Goal: Task Accomplishment & Management: Use online tool/utility

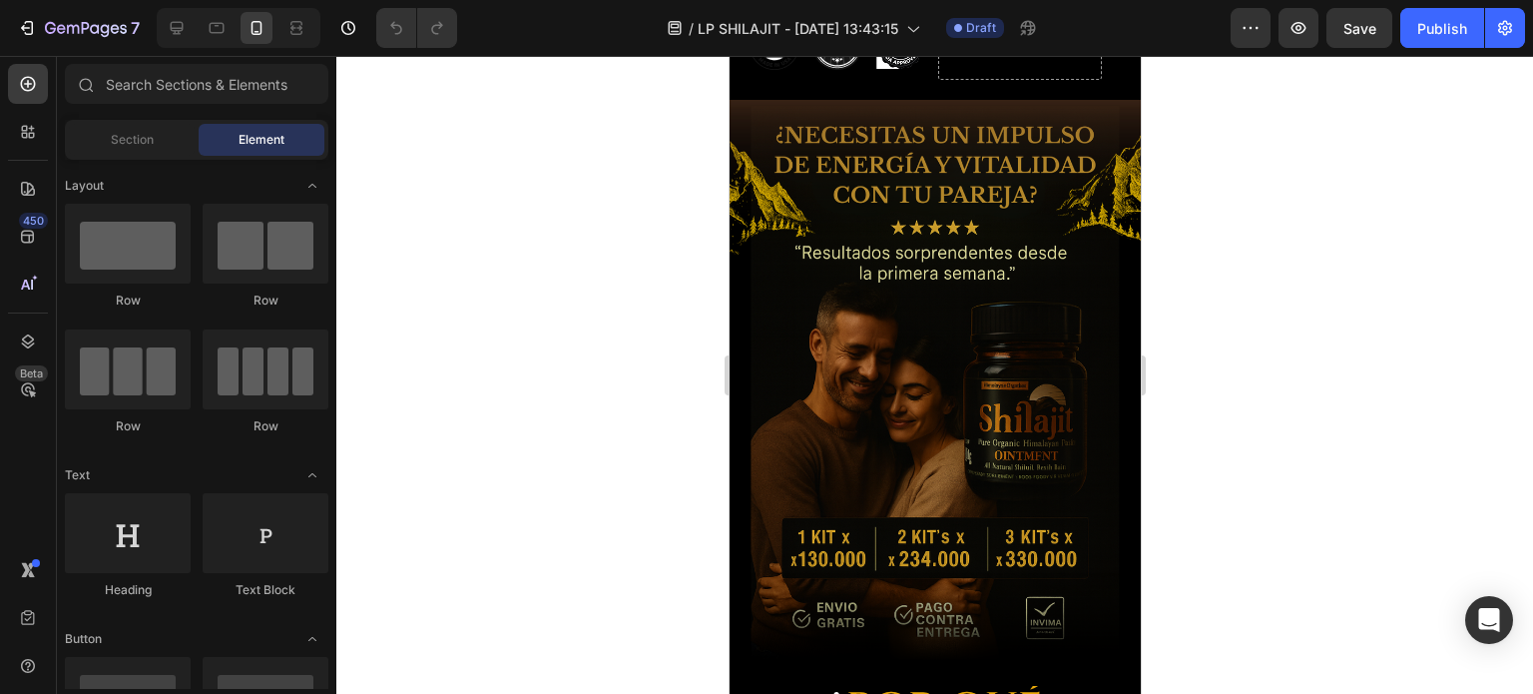
scroll to position [1575, 0]
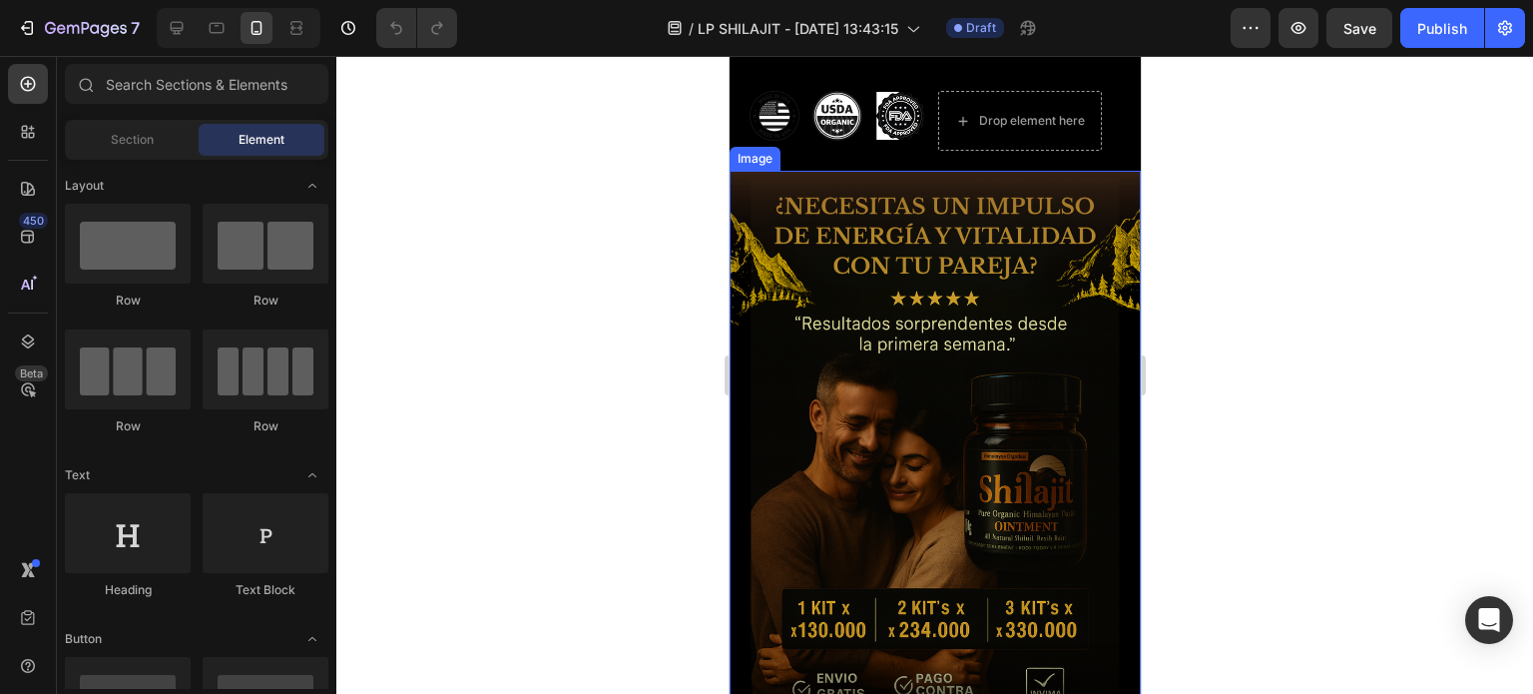
click at [796, 193] on img at bounding box center [934, 454] width 411 height 566
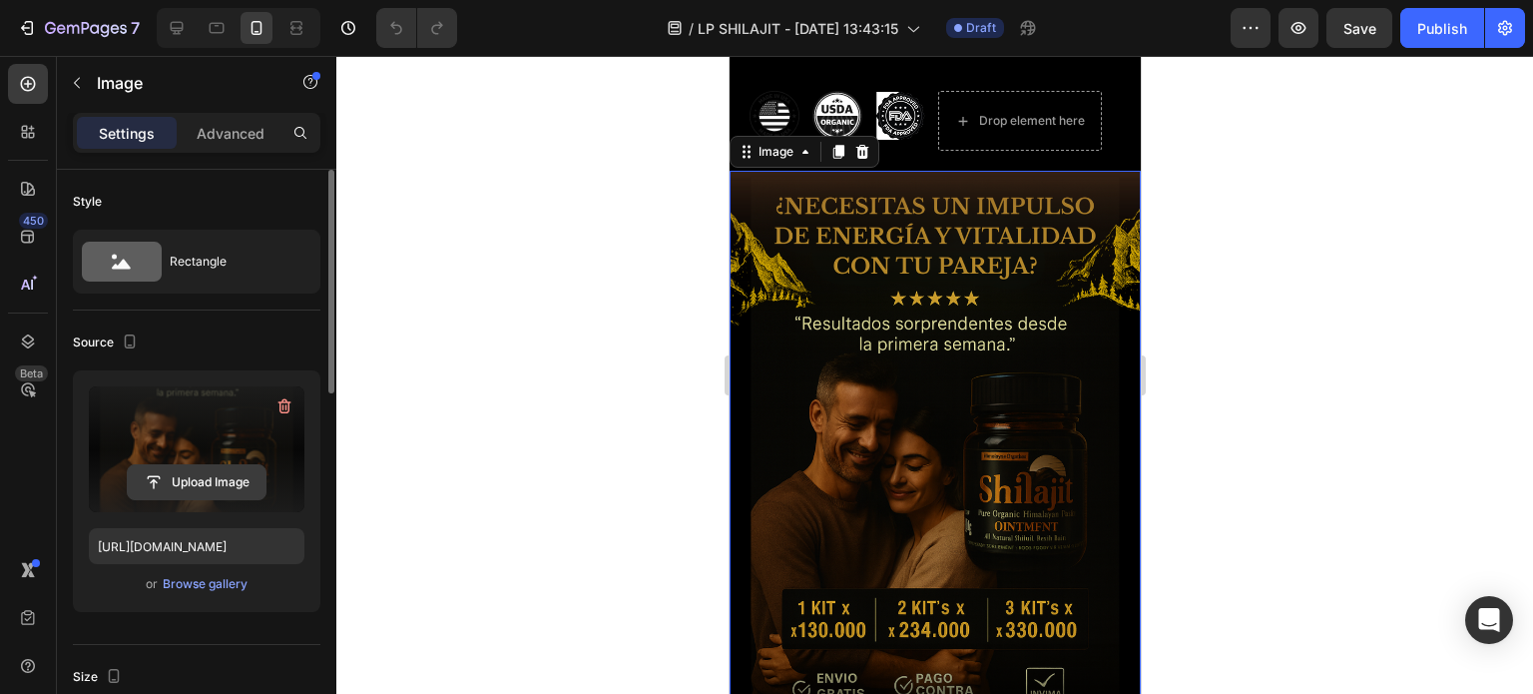
click at [190, 466] on input "file" at bounding box center [197, 482] width 138 height 34
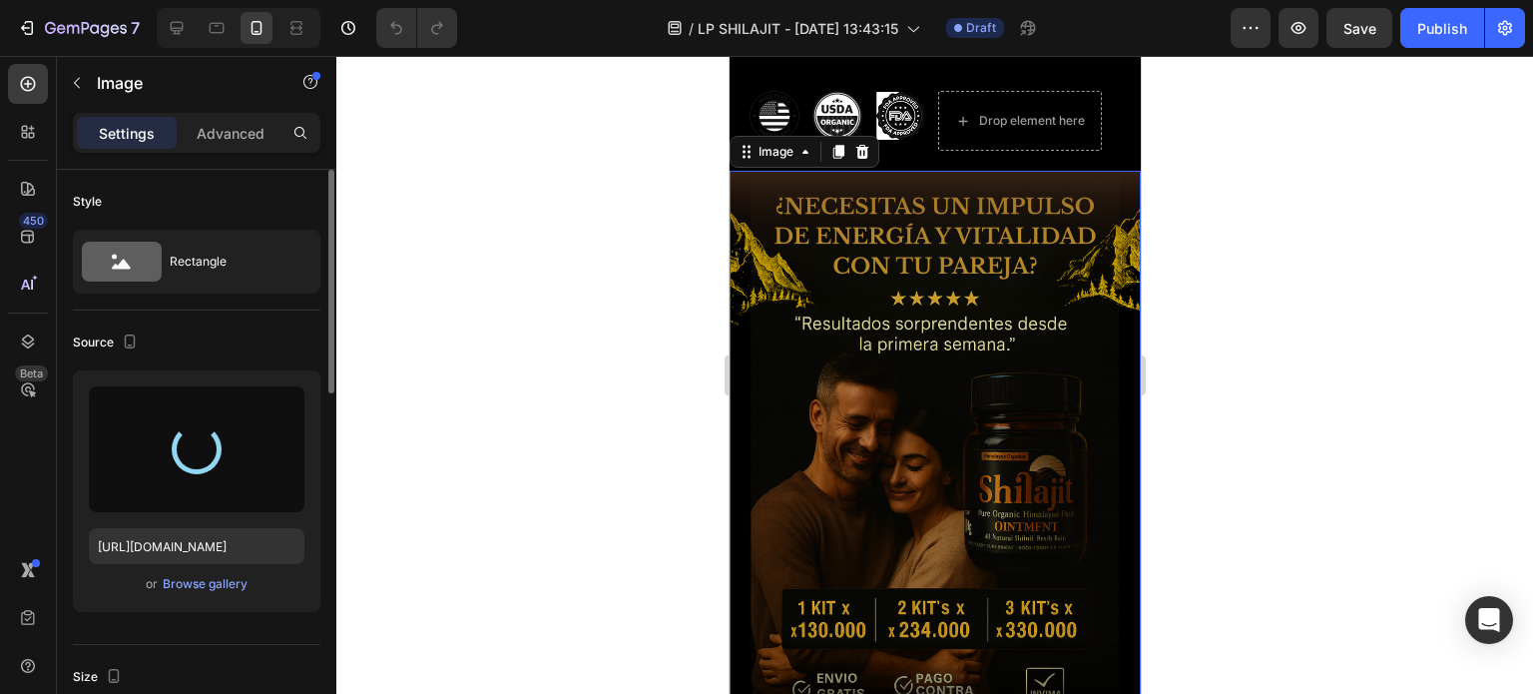
type input "[URL][DOMAIN_NAME]"
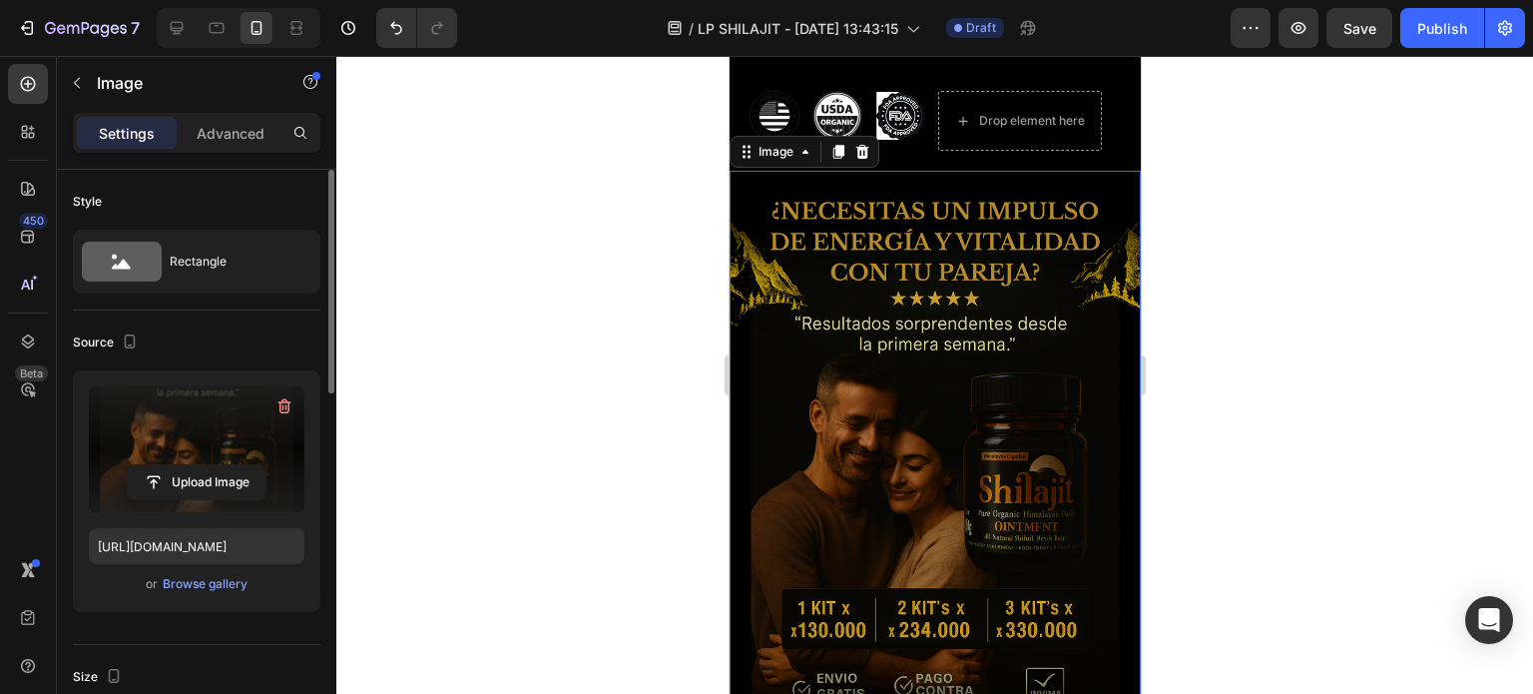
click at [1283, 300] on div at bounding box center [934, 375] width 1197 height 638
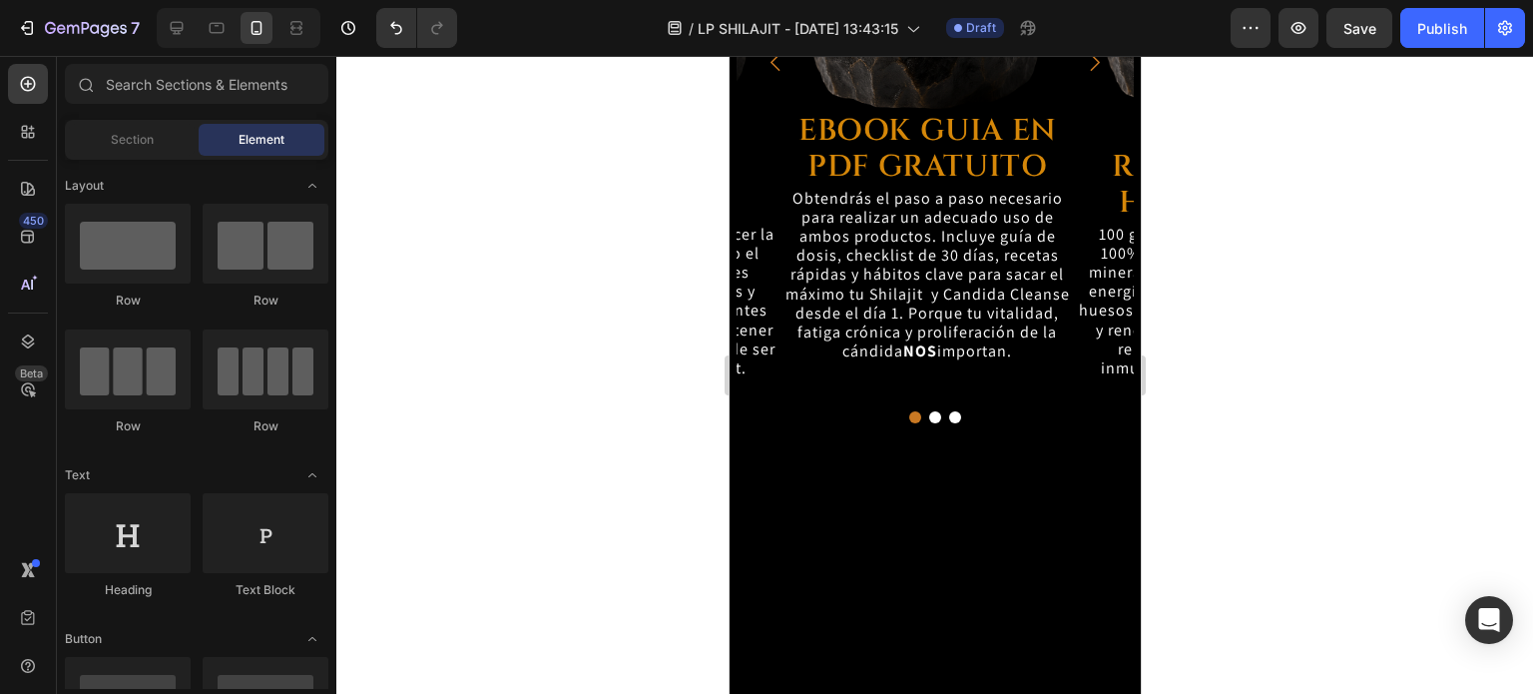
scroll to position [6066, 0]
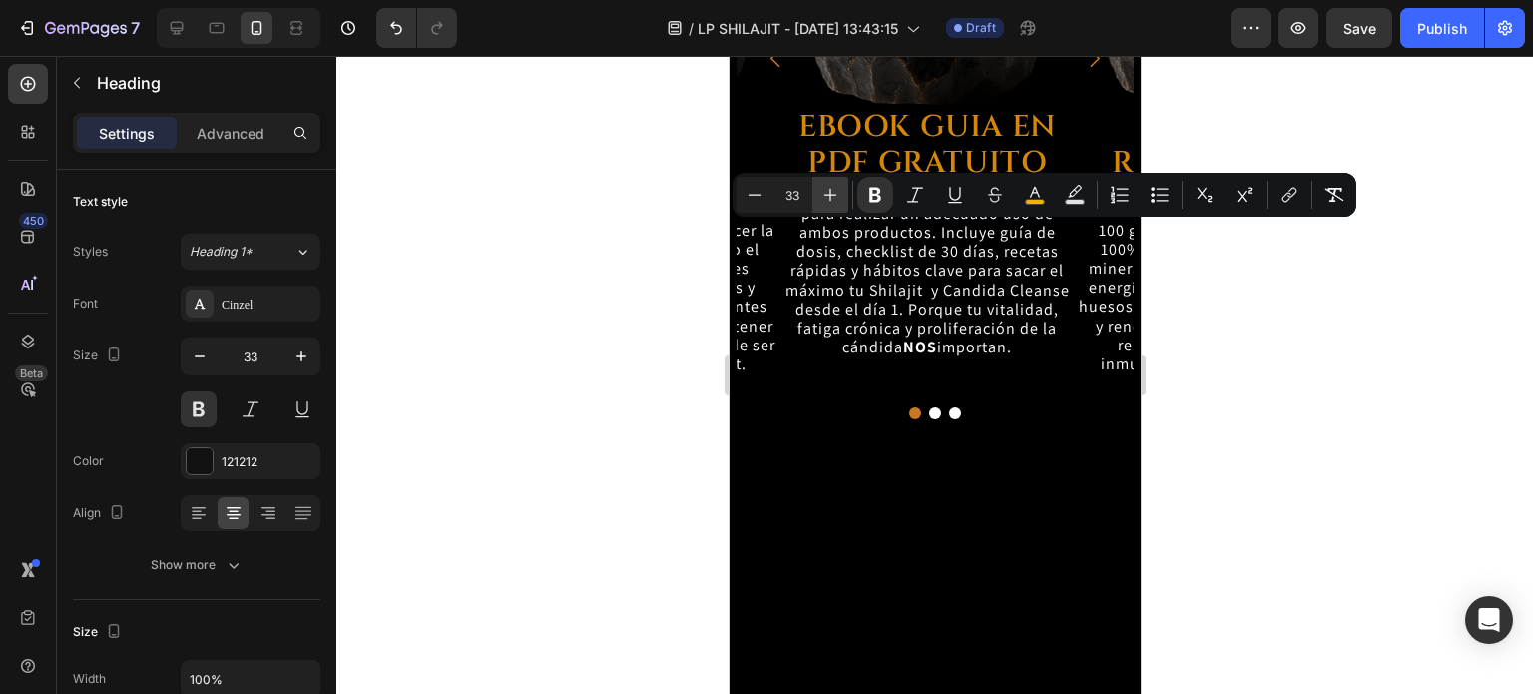
click at [833, 190] on icon "Editor contextual toolbar" at bounding box center [830, 195] width 20 height 20
type input "34"
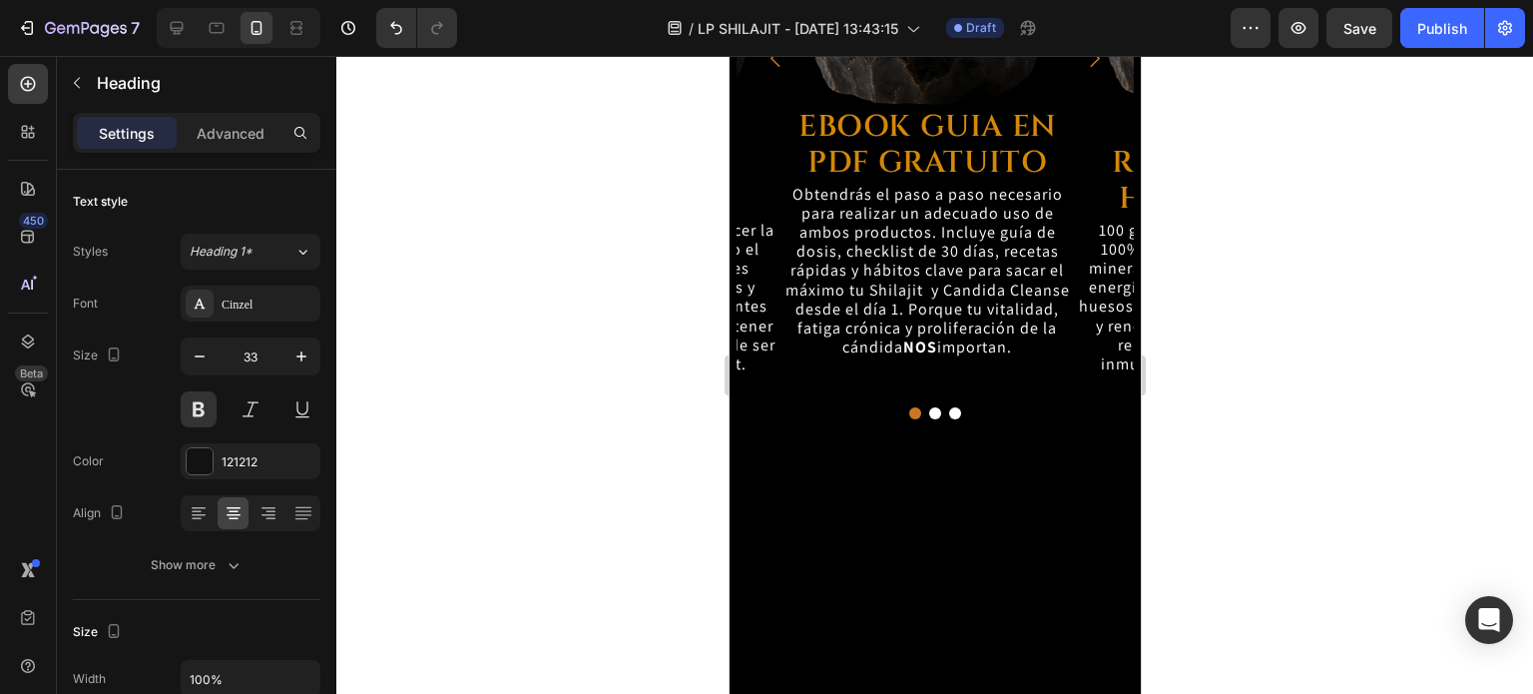
click at [1206, 225] on div at bounding box center [934, 375] width 1197 height 638
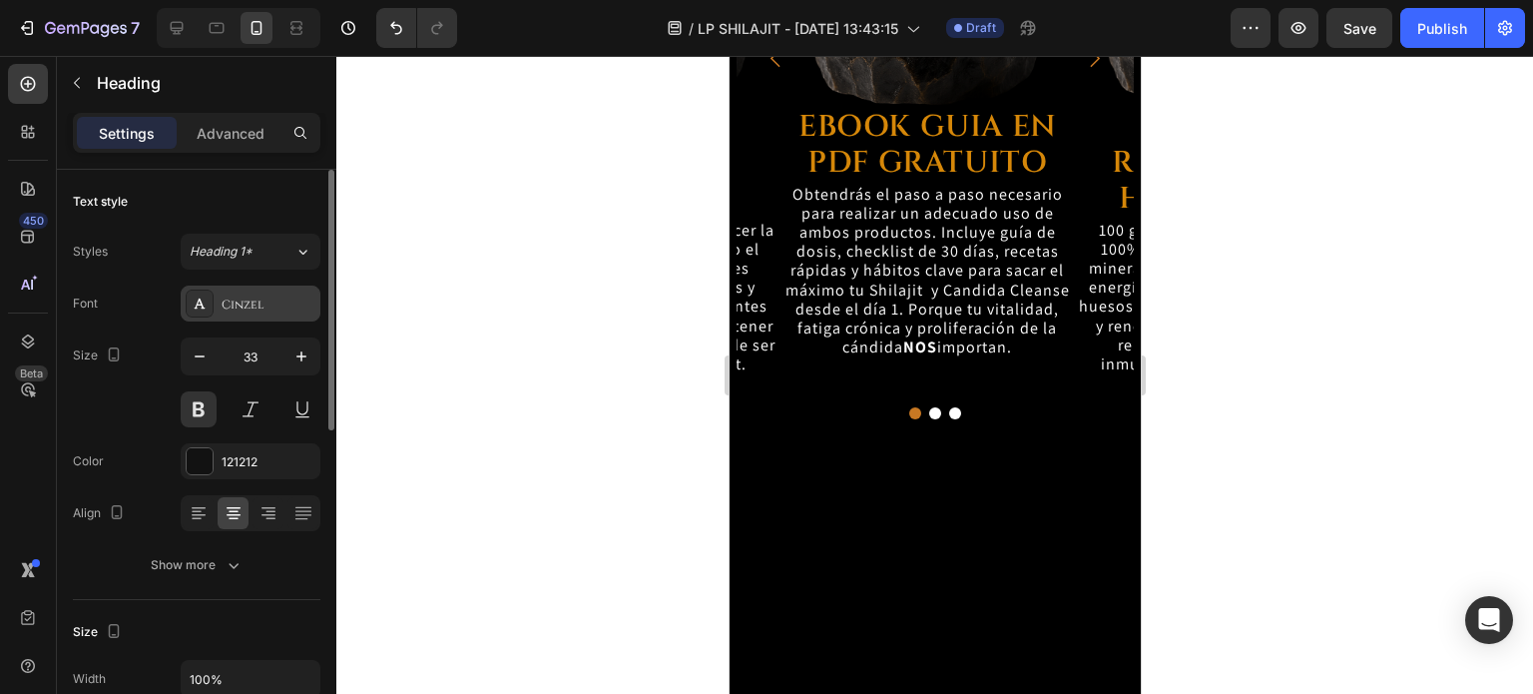
click at [262, 296] on div "Cinzel" at bounding box center [269, 304] width 94 height 18
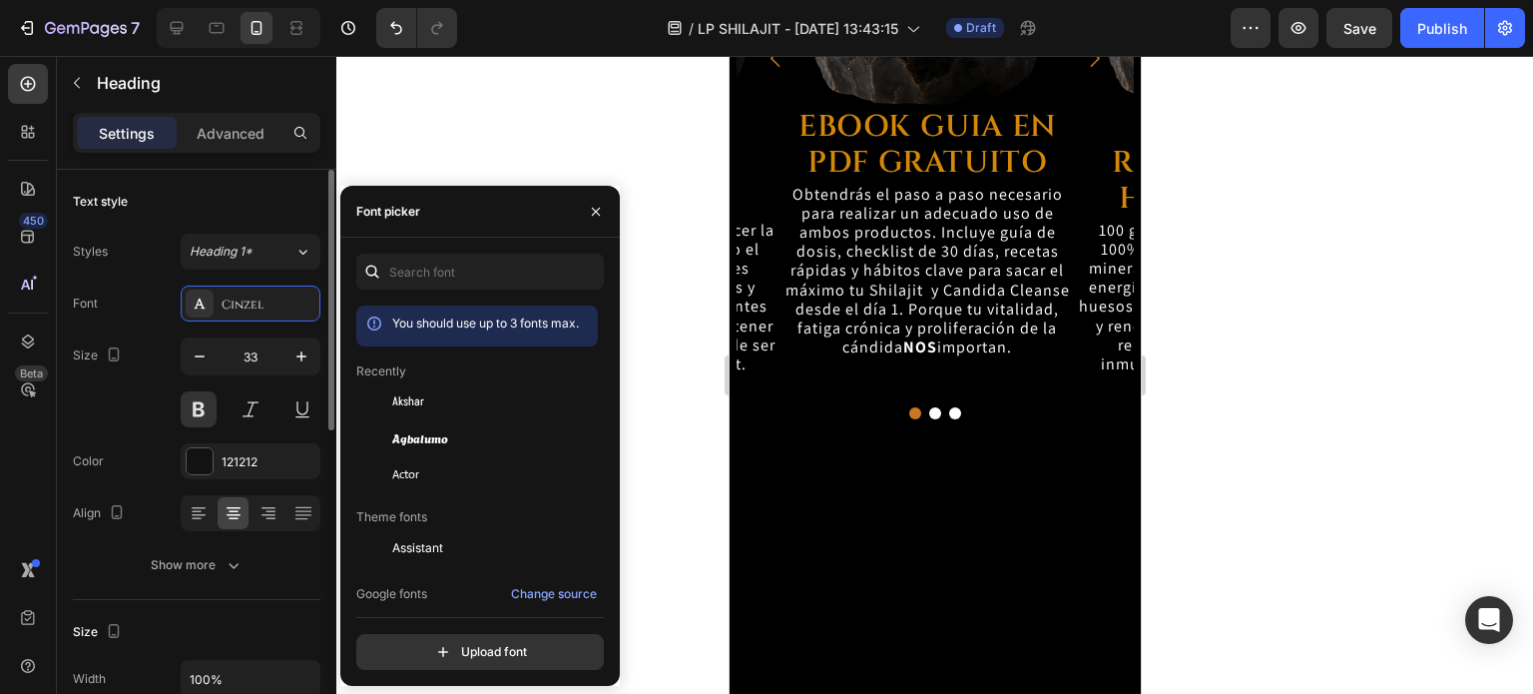
click at [149, 365] on div "Size 33" at bounding box center [197, 382] width 248 height 90
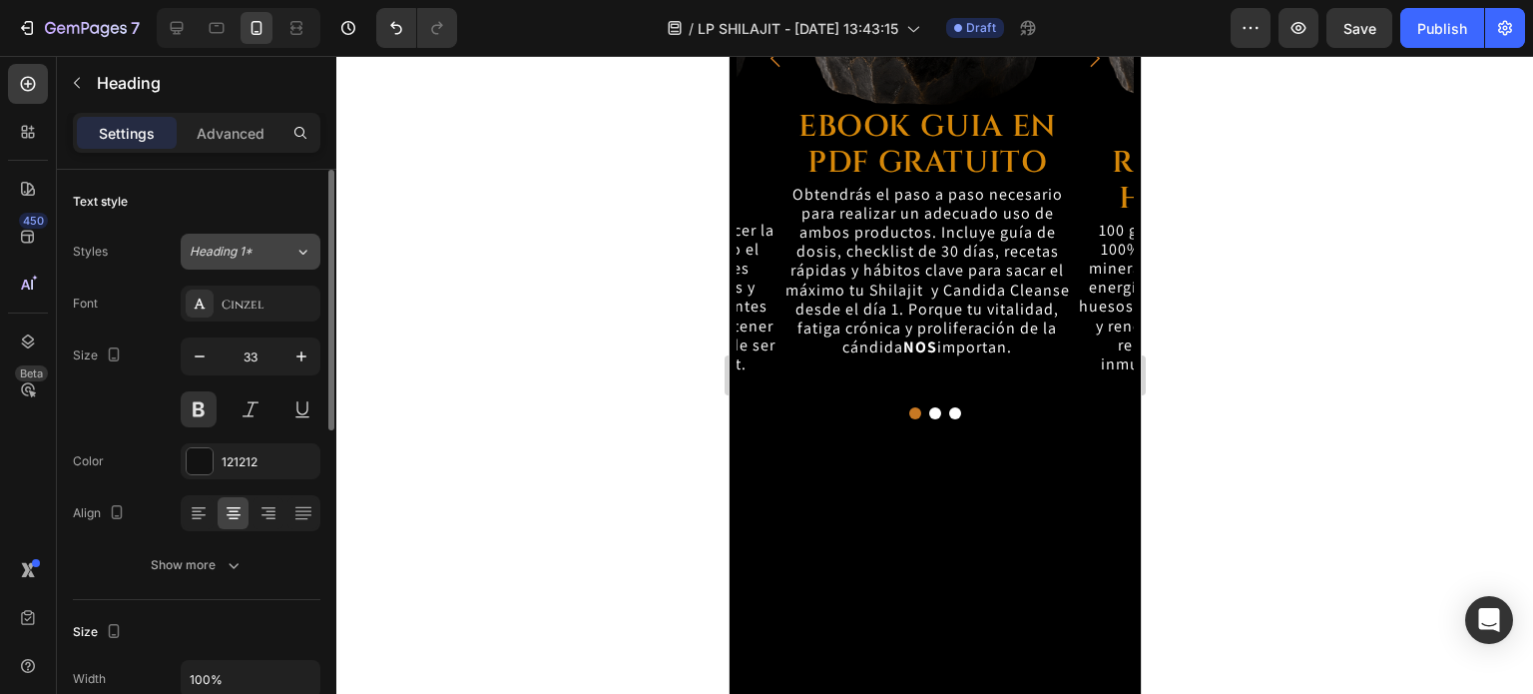
click at [243, 260] on button "Heading 1*" at bounding box center [251, 252] width 140 height 36
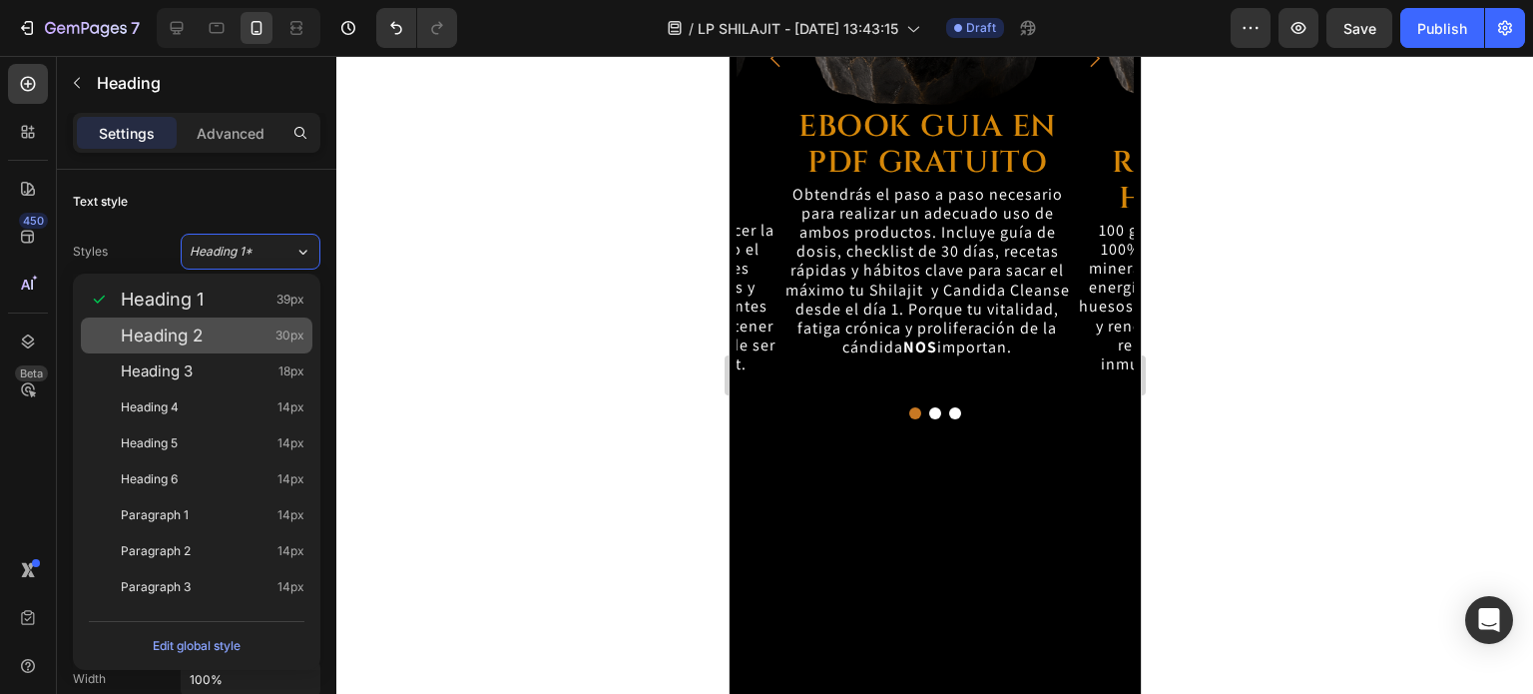
click at [239, 334] on div "Heading 2 30px" at bounding box center [213, 335] width 184 height 20
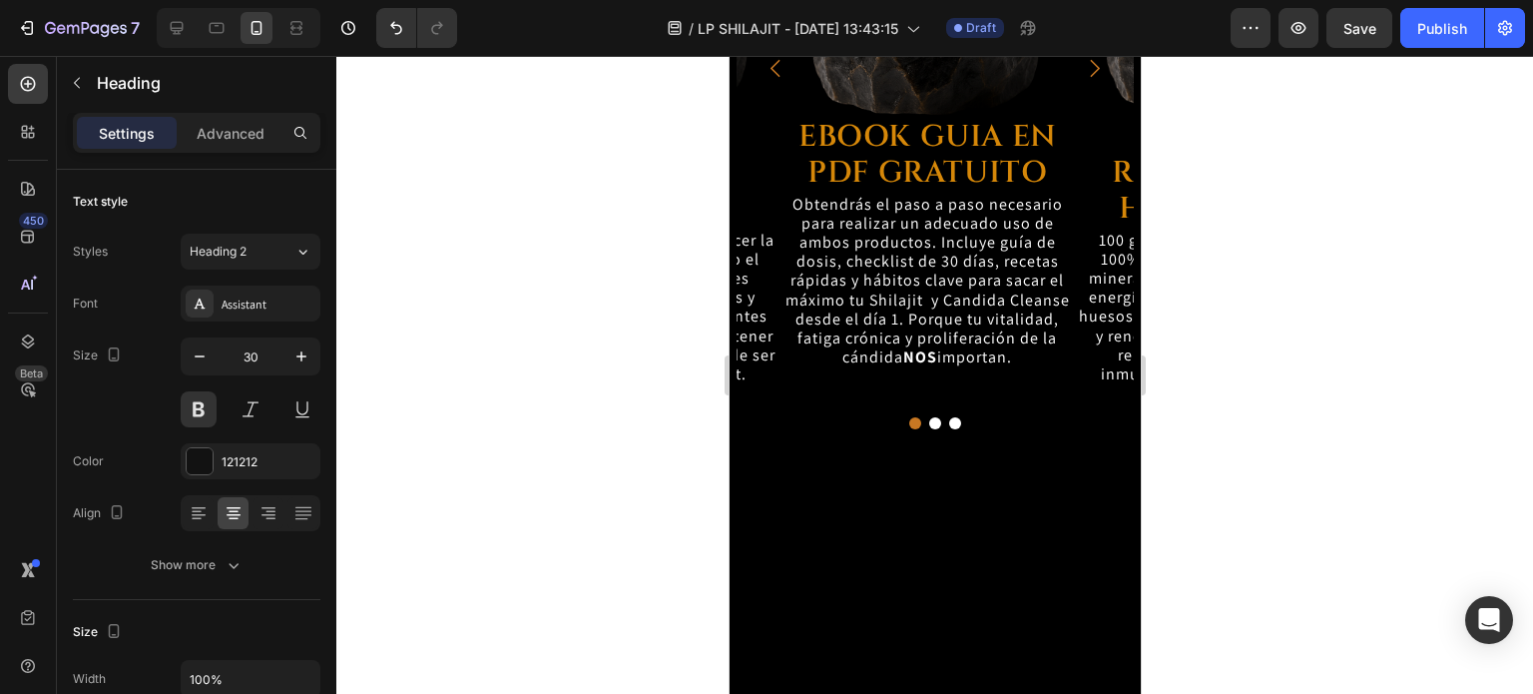
scroll to position [0, 0]
click at [258, 262] on button "Heading 2" at bounding box center [251, 252] width 140 height 36
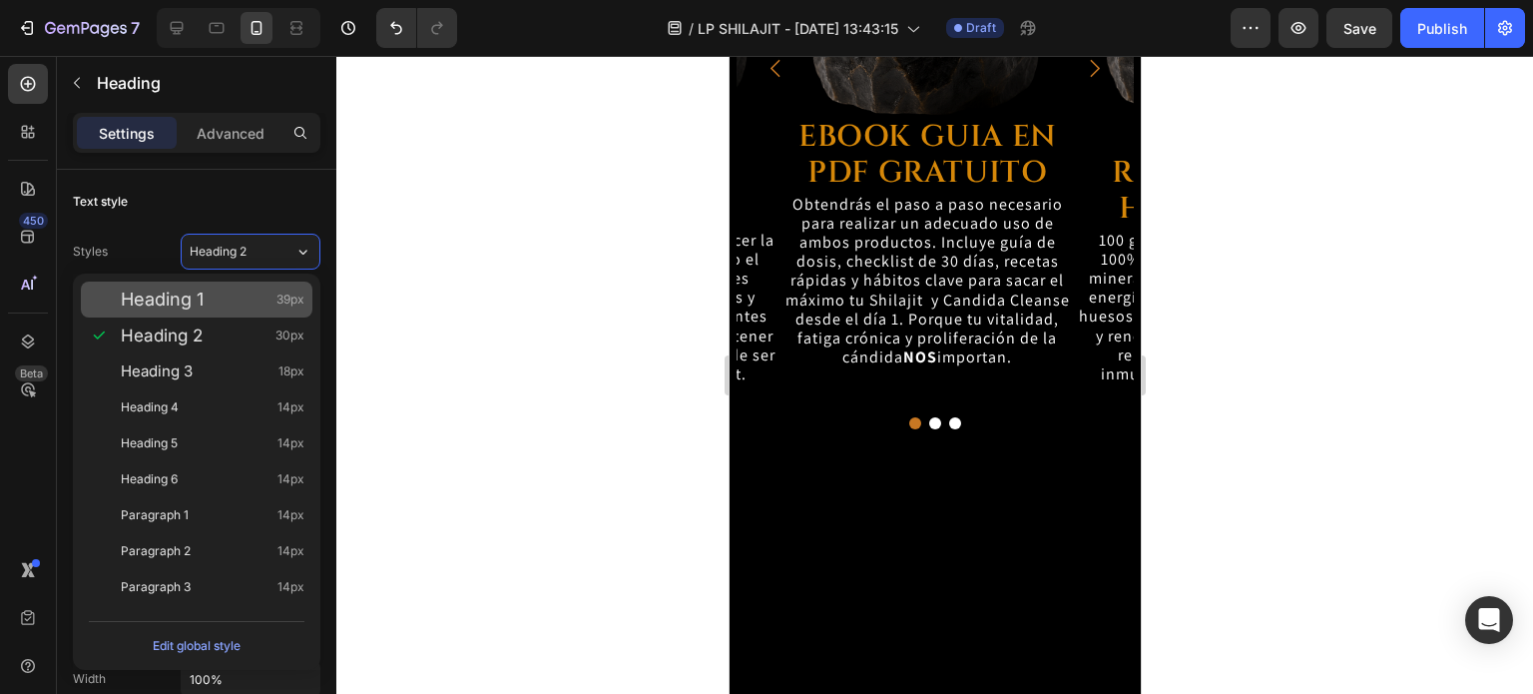
click at [257, 289] on div "Heading 1 39px" at bounding box center [213, 299] width 184 height 20
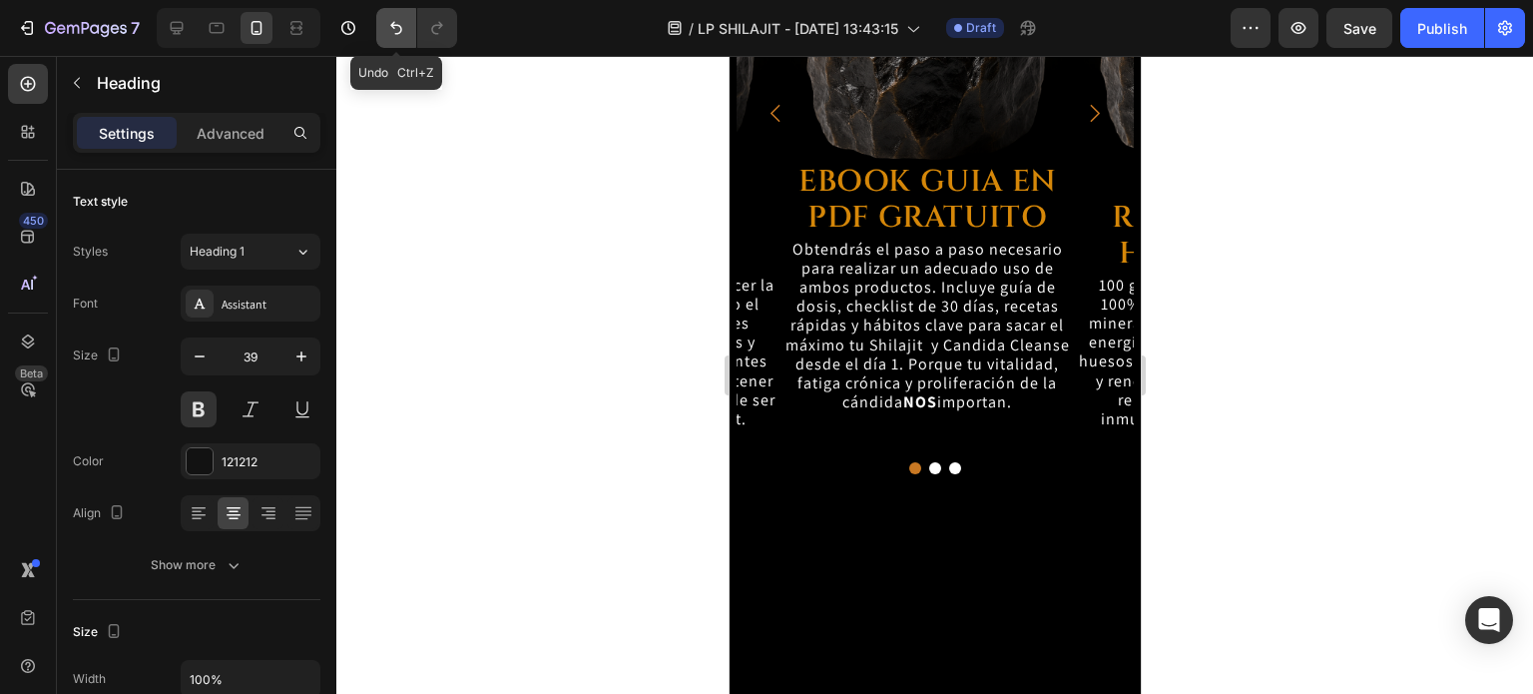
click at [389, 23] on icon "Undo/Redo" at bounding box center [396, 28] width 20 height 20
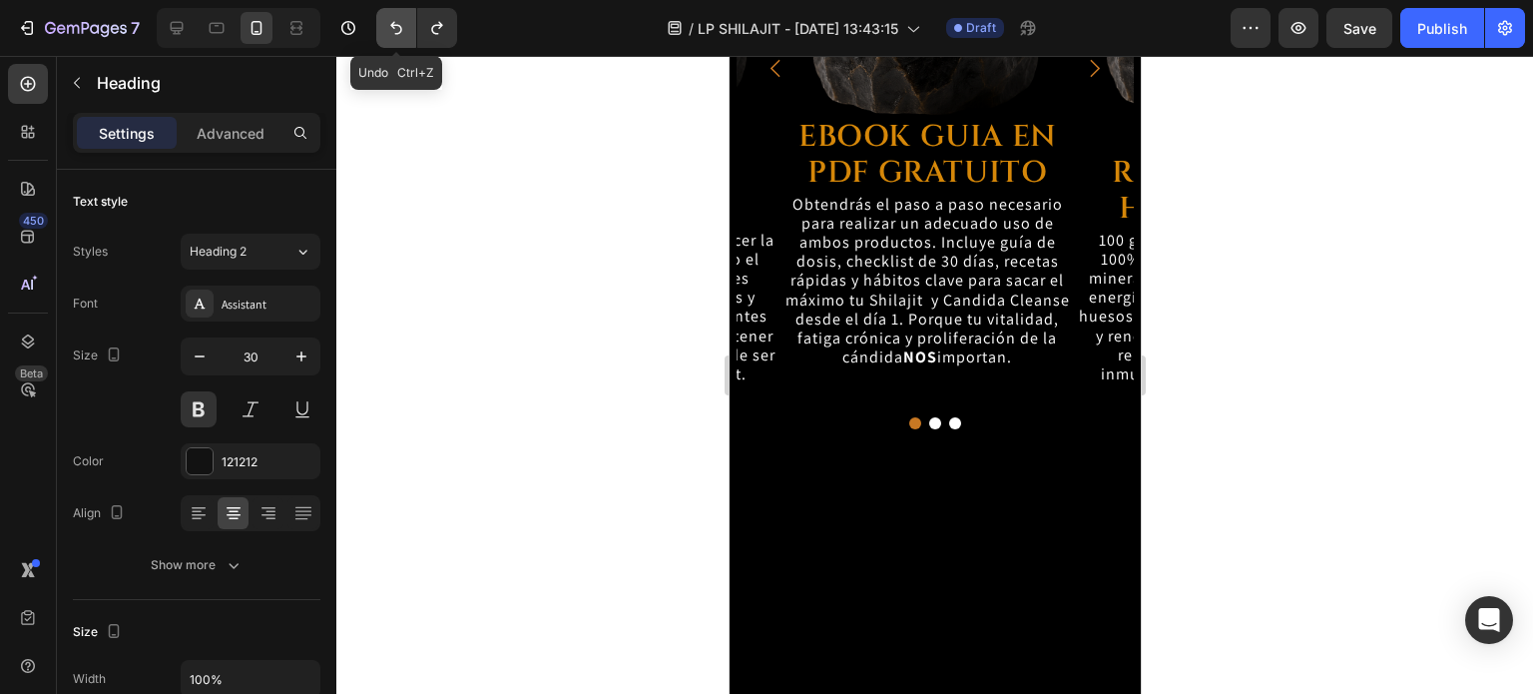
click at [389, 23] on icon "Undo/Redo" at bounding box center [396, 28] width 20 height 20
type input "33"
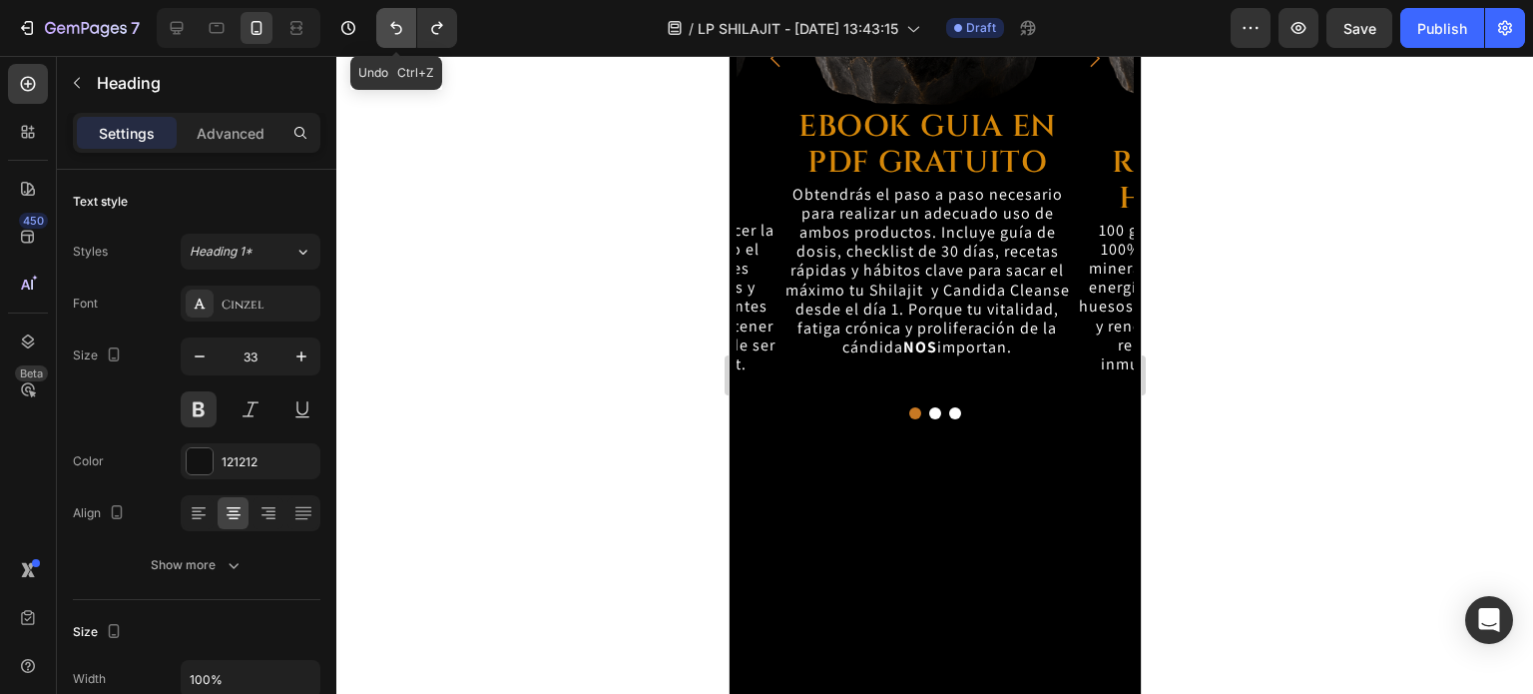
click at [389, 23] on icon "Undo/Redo" at bounding box center [396, 28] width 20 height 20
click at [389, 24] on icon "Undo/Redo" at bounding box center [396, 28] width 20 height 20
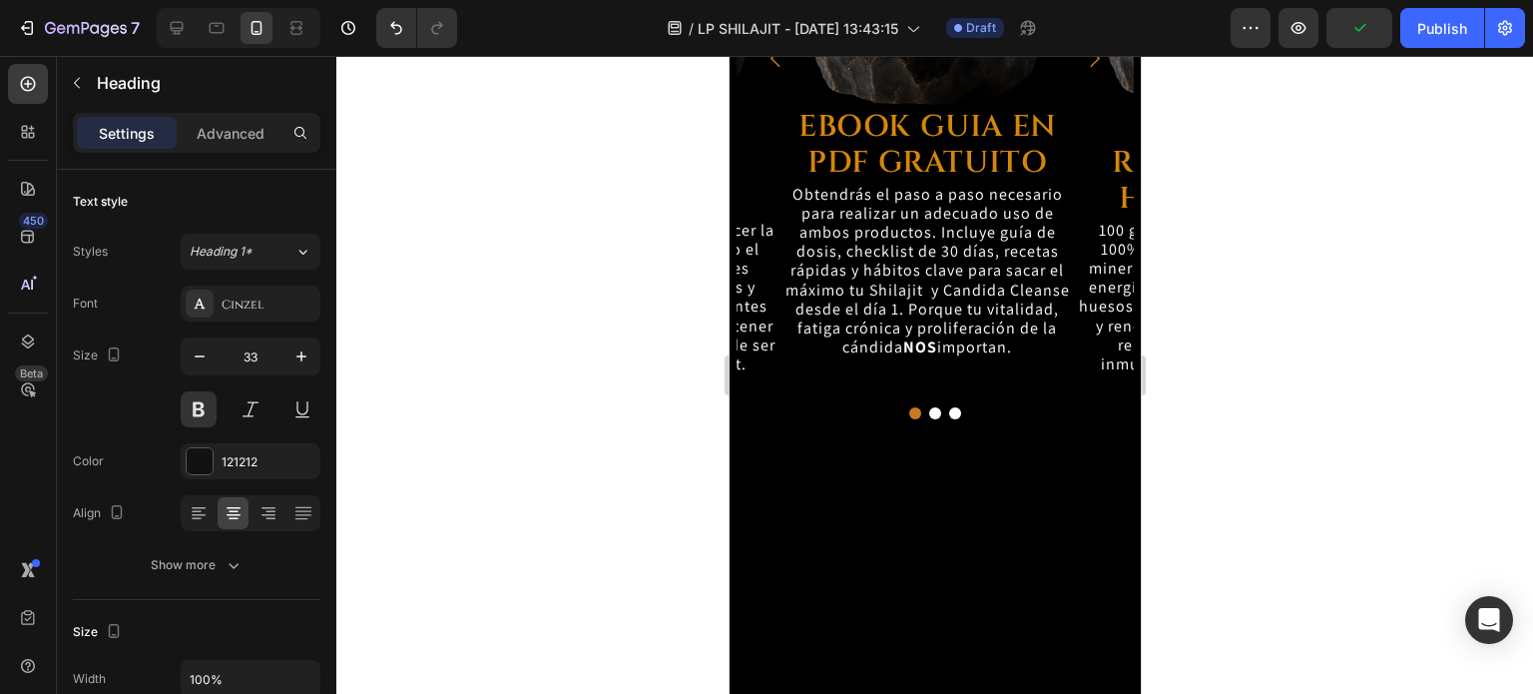
click at [1262, 239] on div at bounding box center [934, 375] width 1197 height 638
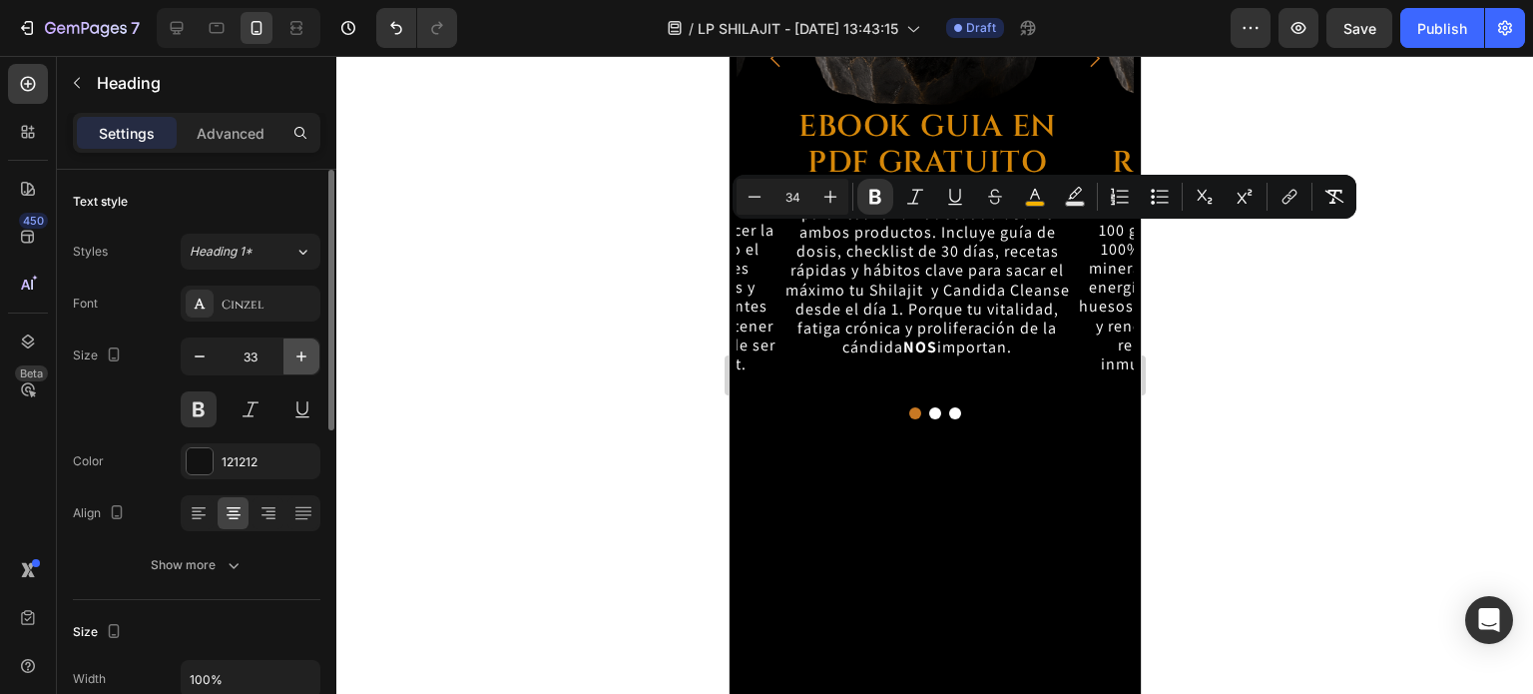
click at [301, 342] on button "button" at bounding box center [301, 356] width 36 height 36
type input "34"
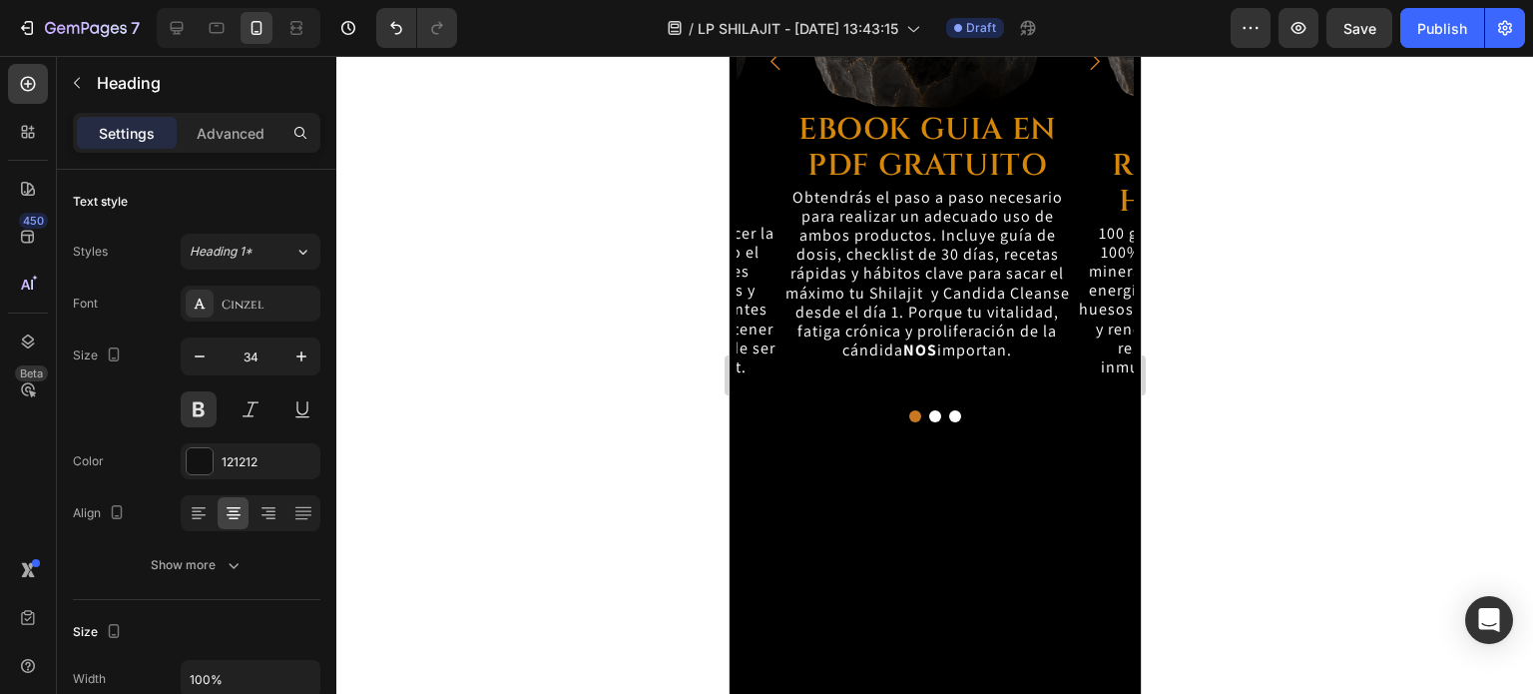
click at [1173, 255] on div at bounding box center [934, 375] width 1197 height 638
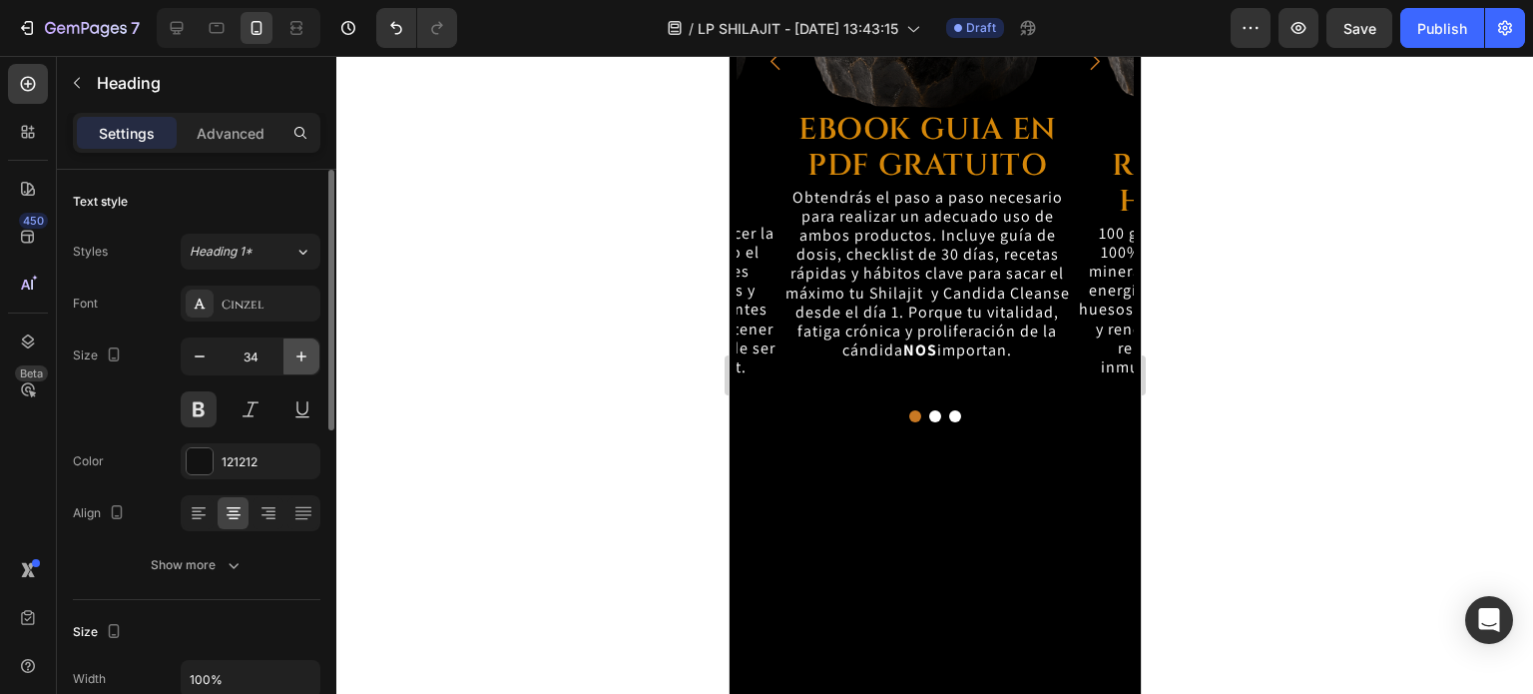
click at [294, 349] on icon "button" at bounding box center [301, 356] width 20 height 20
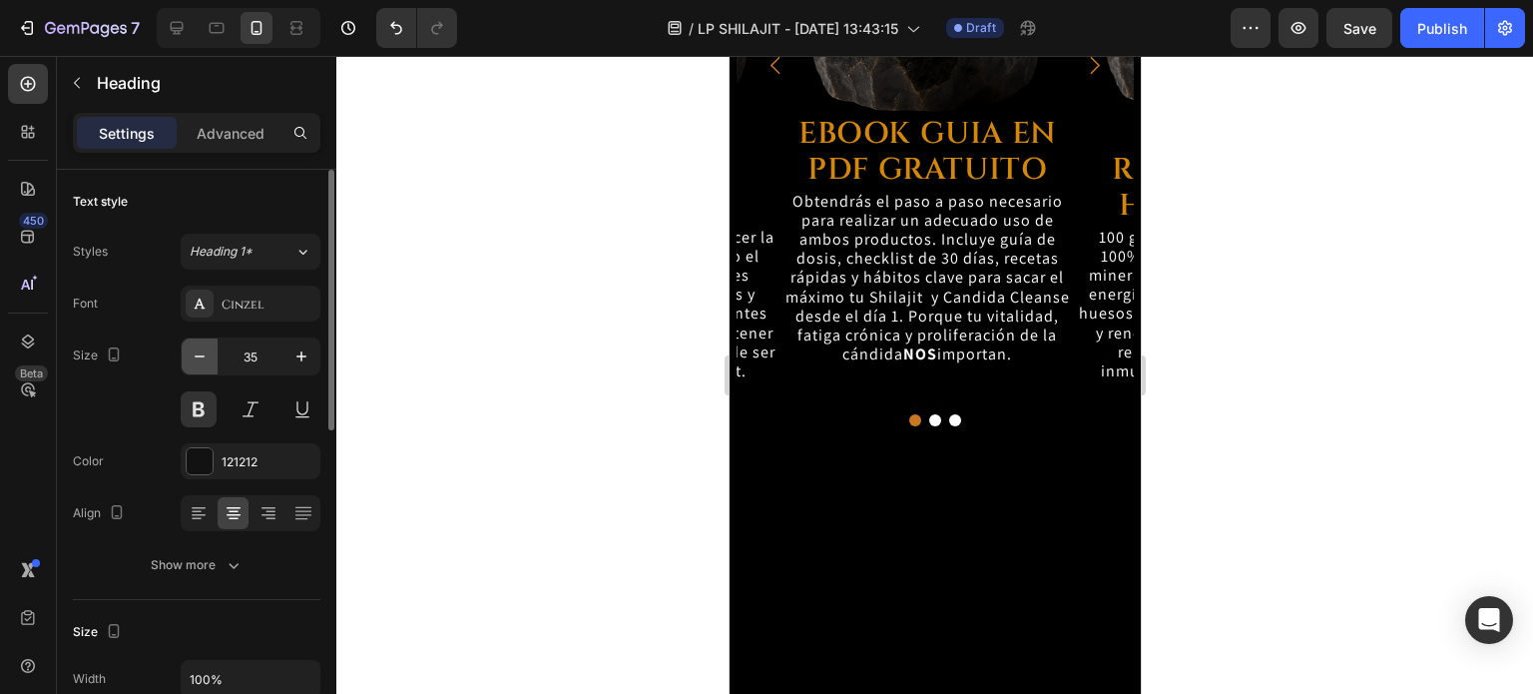
click at [204, 360] on icon "button" at bounding box center [200, 356] width 20 height 20
type input "34"
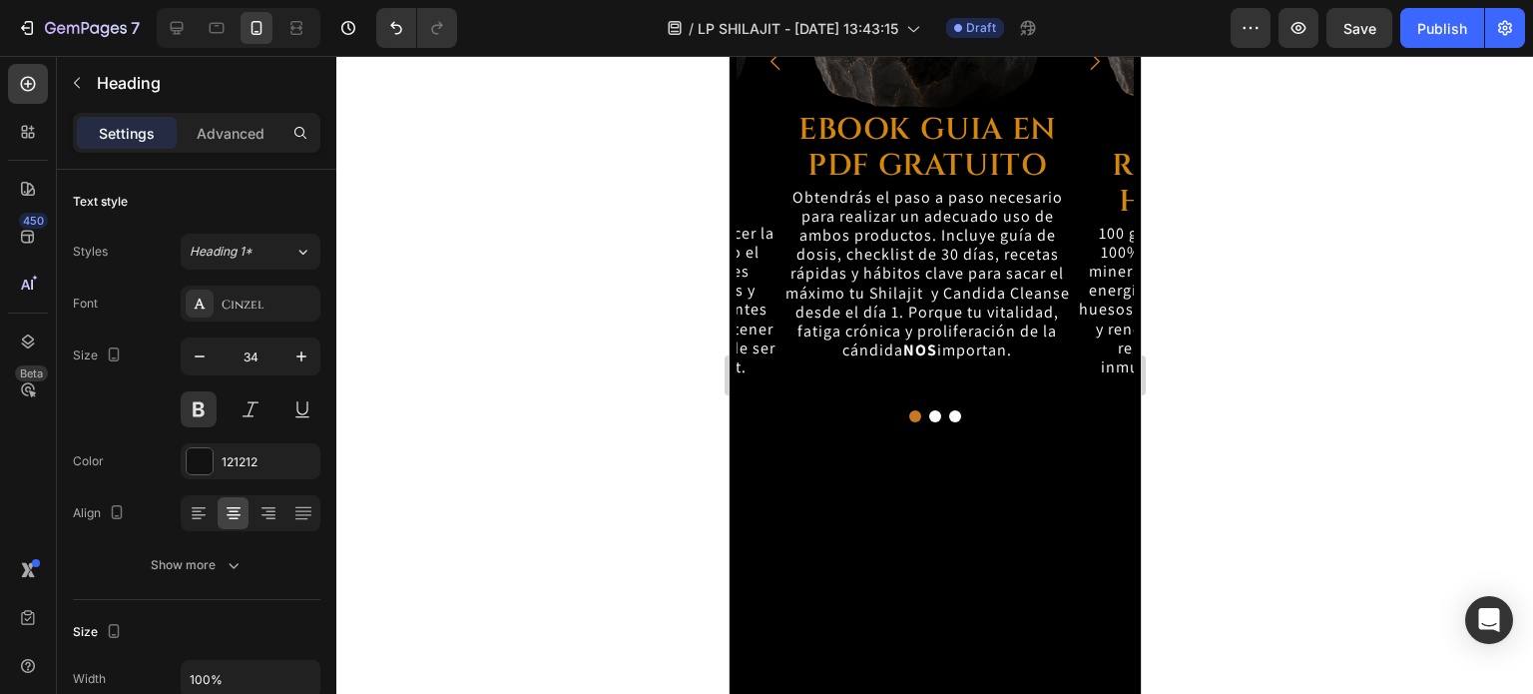
drag, startPoint x: 1087, startPoint y: 248, endPoint x: 786, endPoint y: 167, distance: 311.1
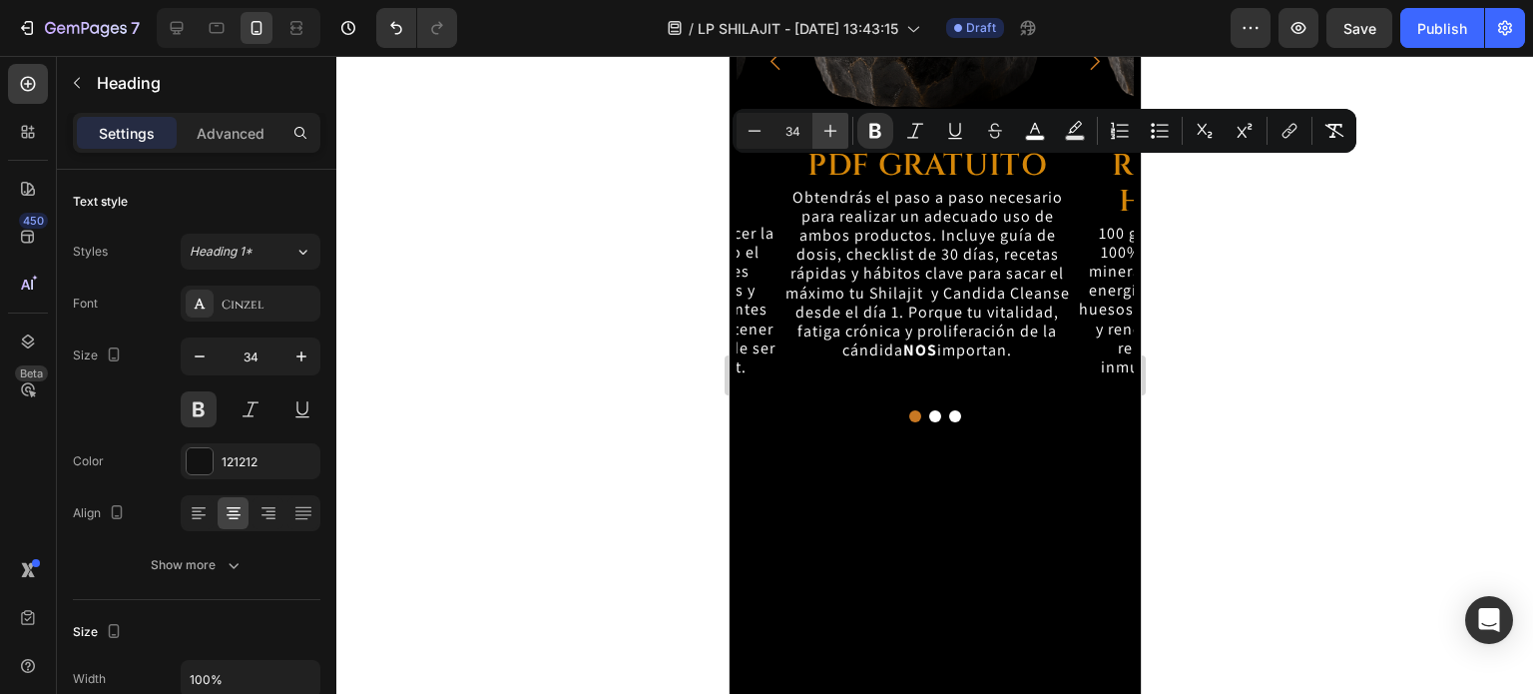
click at [822, 129] on icon "Editor contextual toolbar" at bounding box center [830, 131] width 20 height 20
click at [822, 130] on icon "Editor contextual toolbar" at bounding box center [830, 131] width 20 height 20
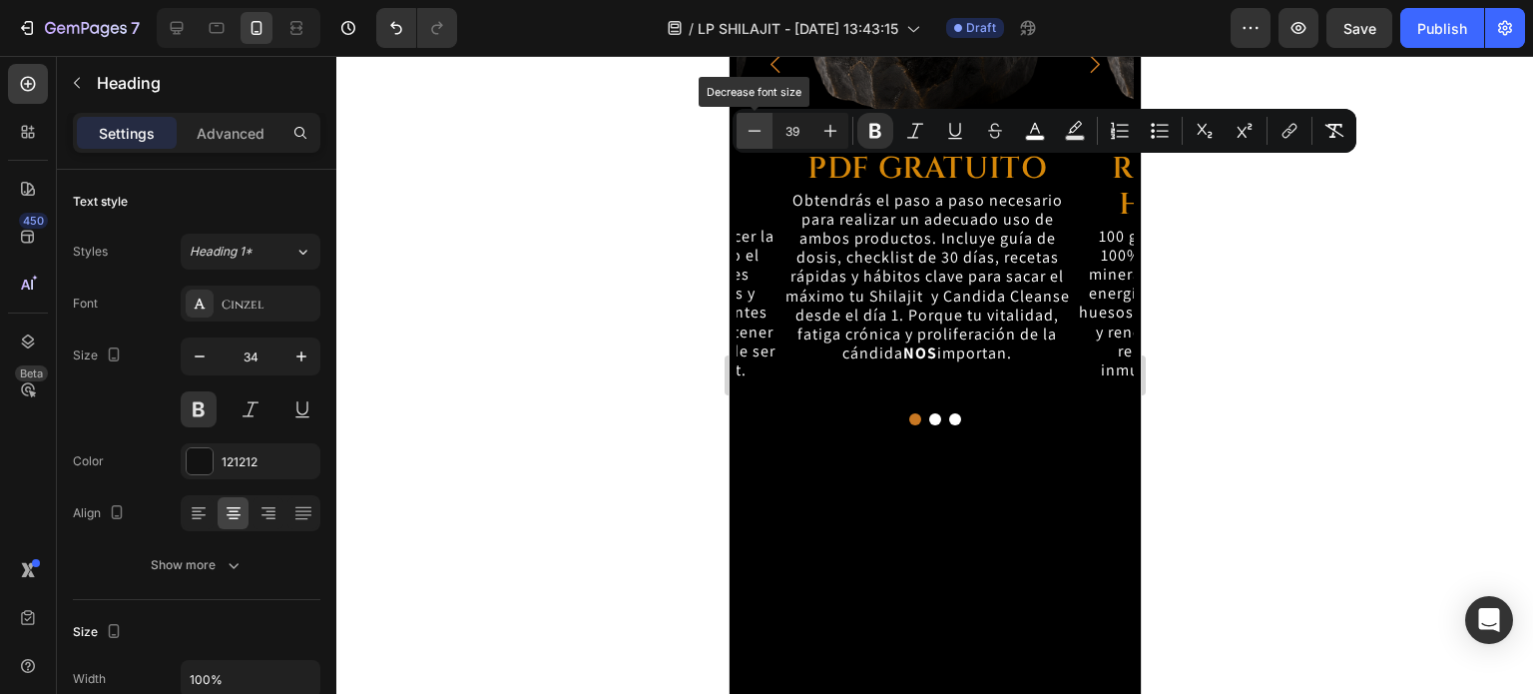
click at [753, 134] on icon "Editor contextual toolbar" at bounding box center [755, 131] width 20 height 20
click at [753, 135] on icon "Editor contextual toolbar" at bounding box center [755, 131] width 20 height 20
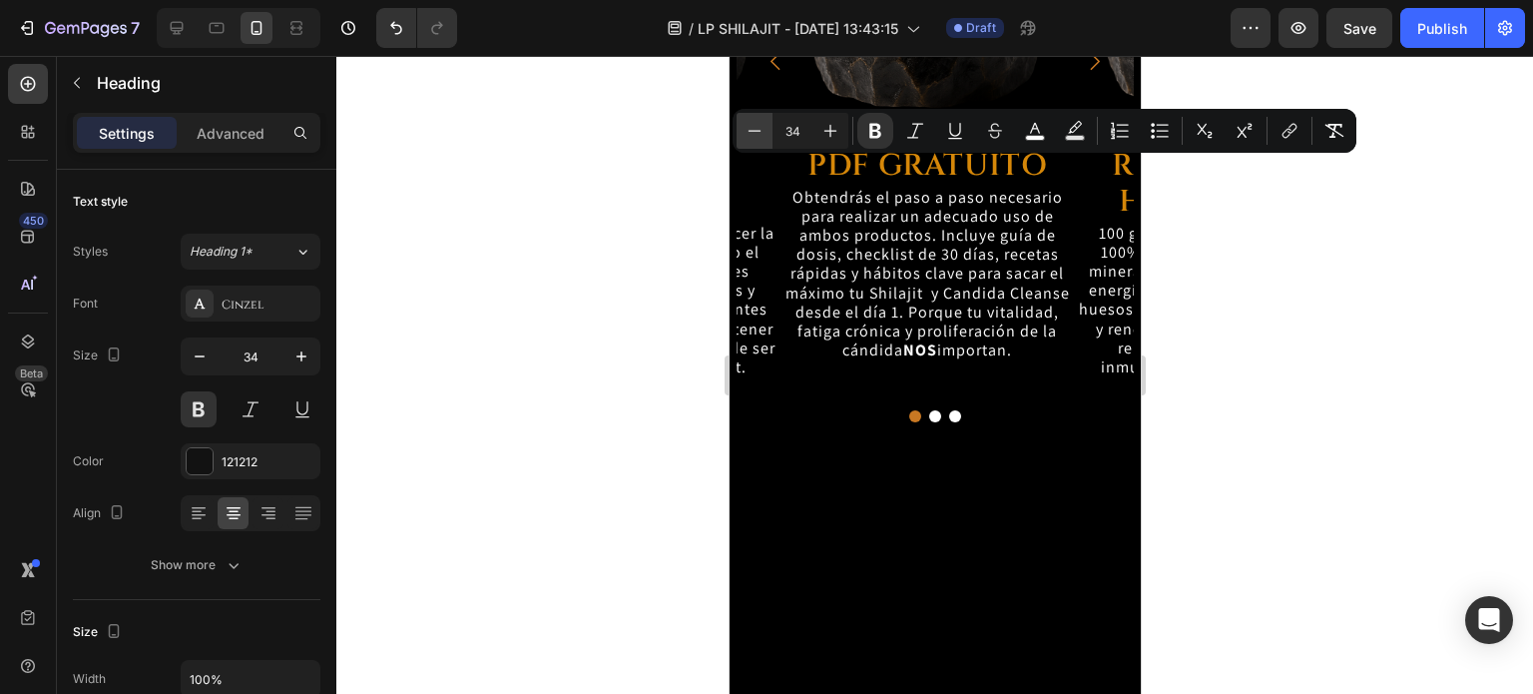
click at [753, 135] on icon "Editor contextual toolbar" at bounding box center [755, 131] width 20 height 20
click at [823, 127] on icon "Editor contextual toolbar" at bounding box center [830, 131] width 20 height 20
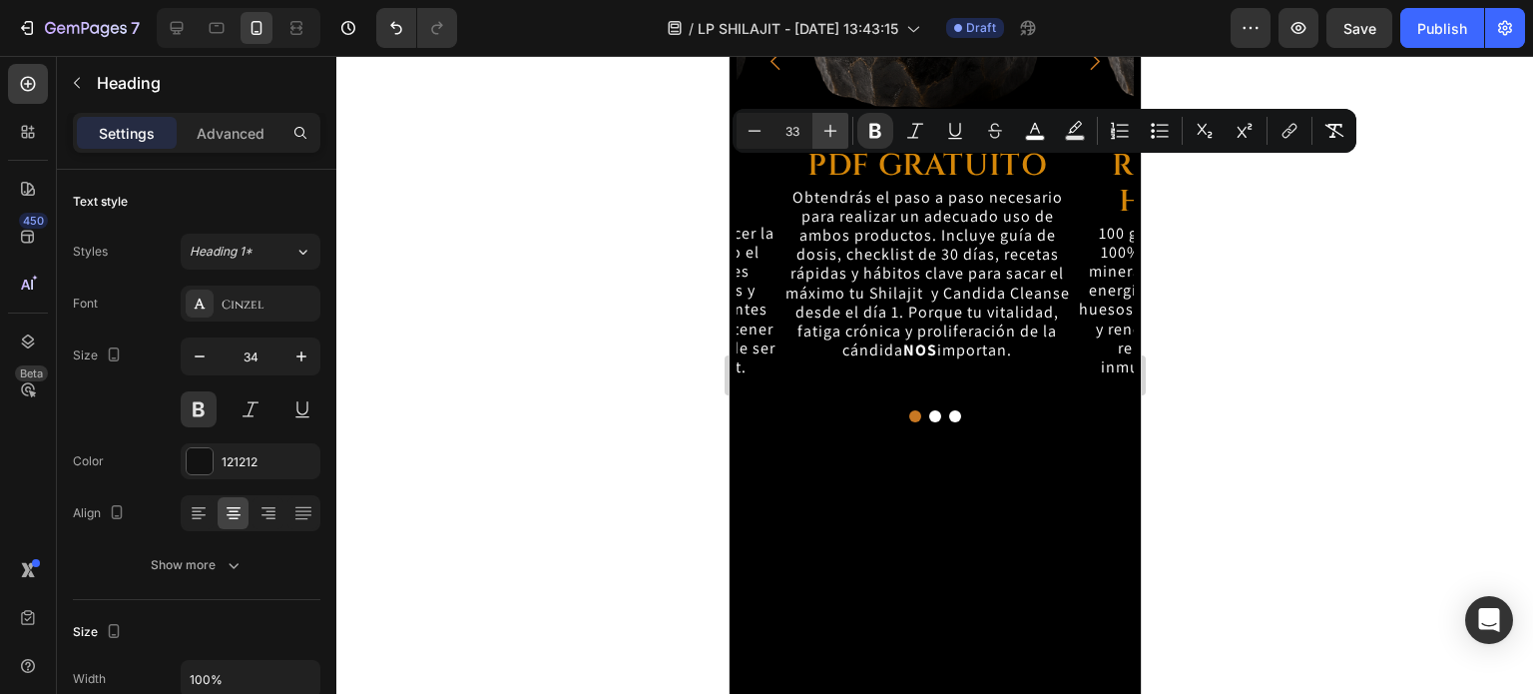
click at [823, 127] on icon "Editor contextual toolbar" at bounding box center [830, 131] width 20 height 20
type input "34"
click at [1346, 358] on div at bounding box center [934, 375] width 1197 height 638
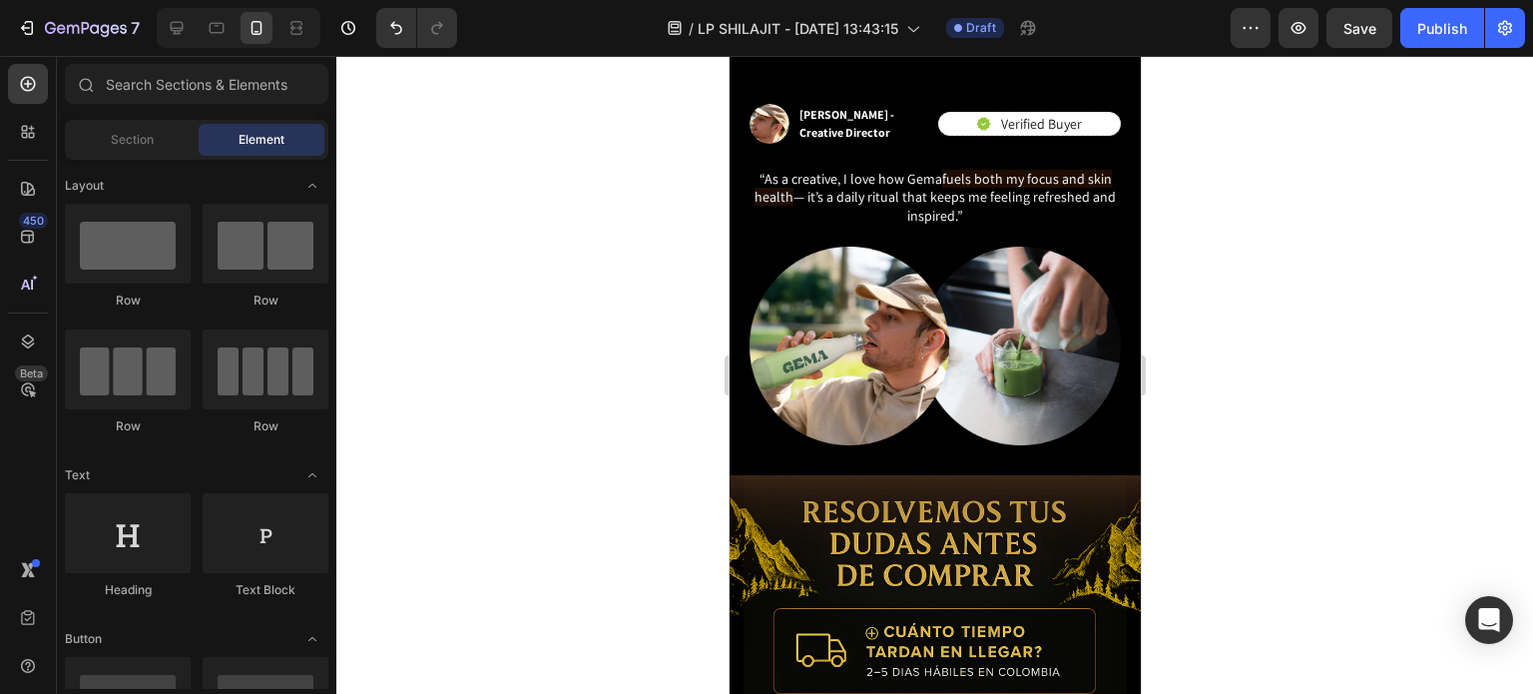
scroll to position [8462, 0]
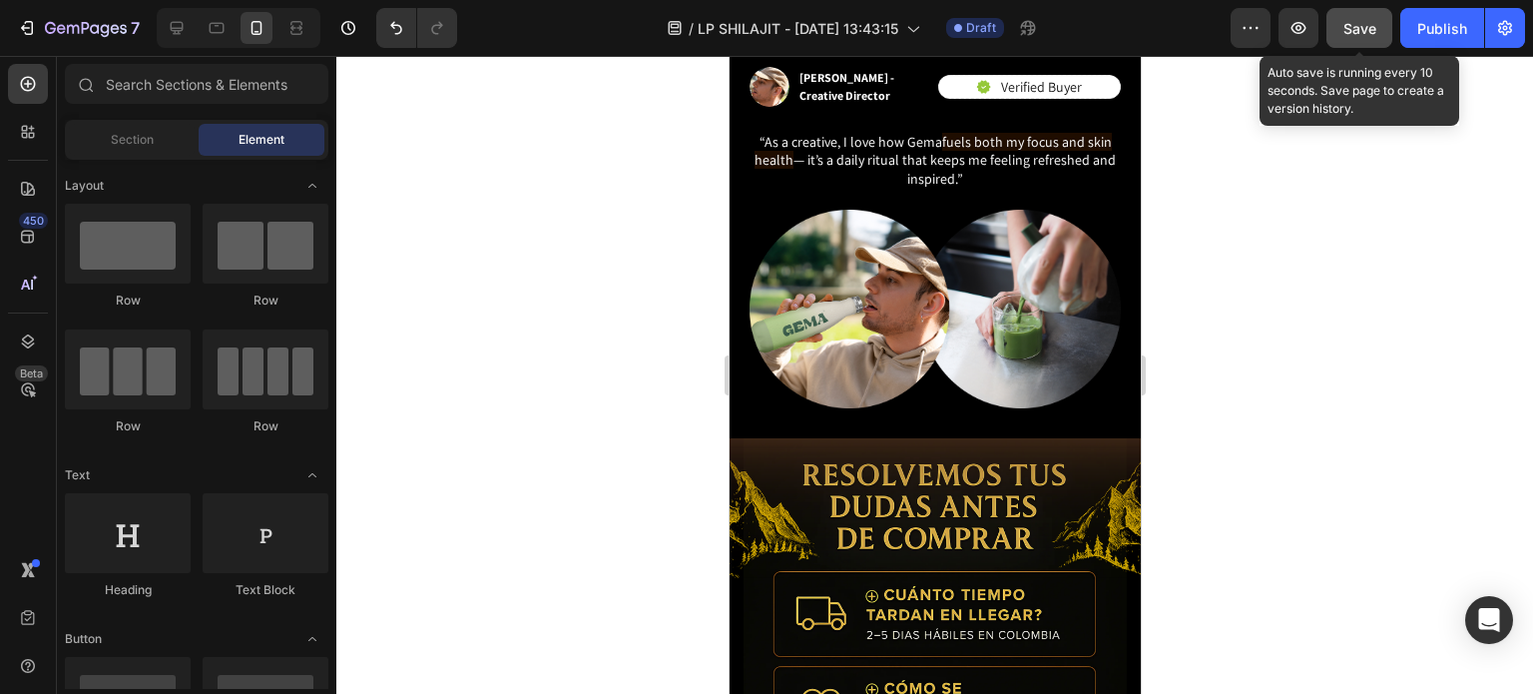
click at [1339, 40] on button "Save" at bounding box center [1359, 28] width 66 height 40
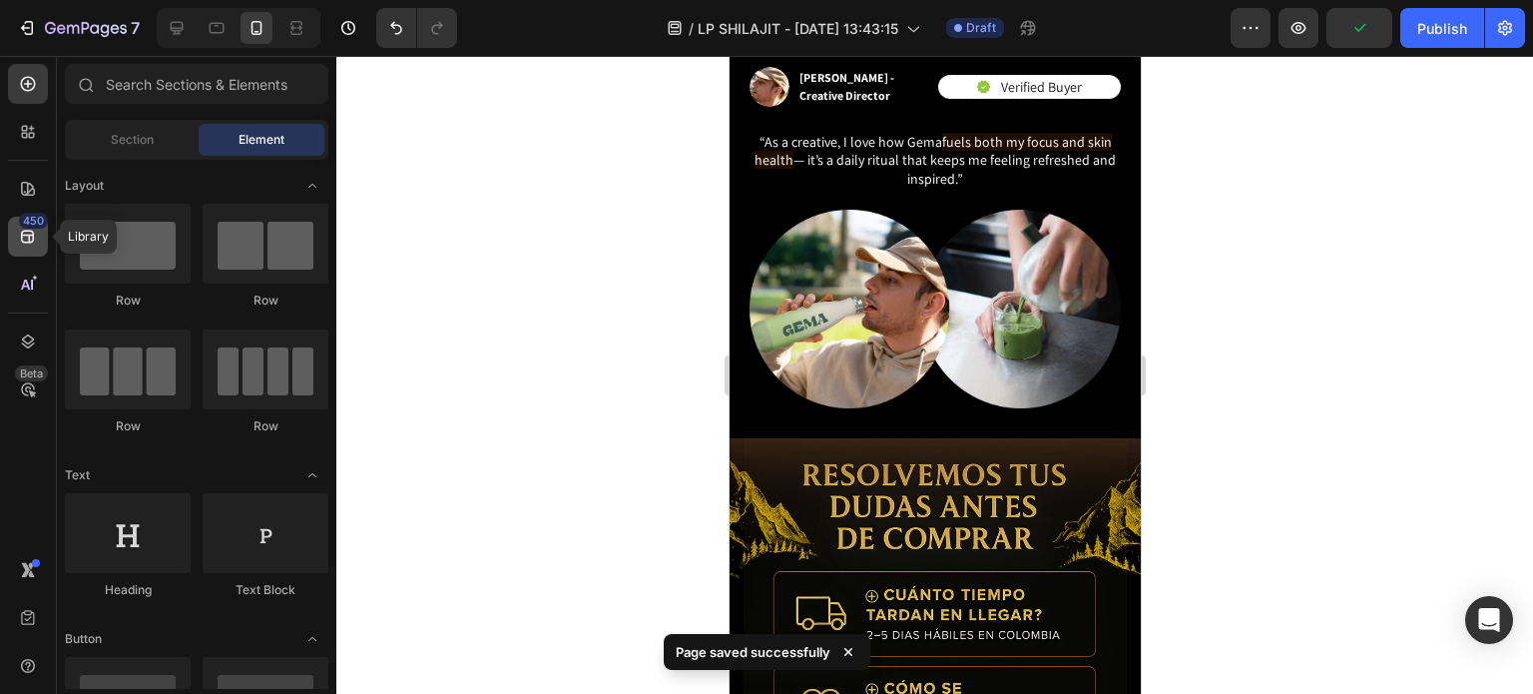
click at [30, 227] on div "450" at bounding box center [33, 221] width 29 height 16
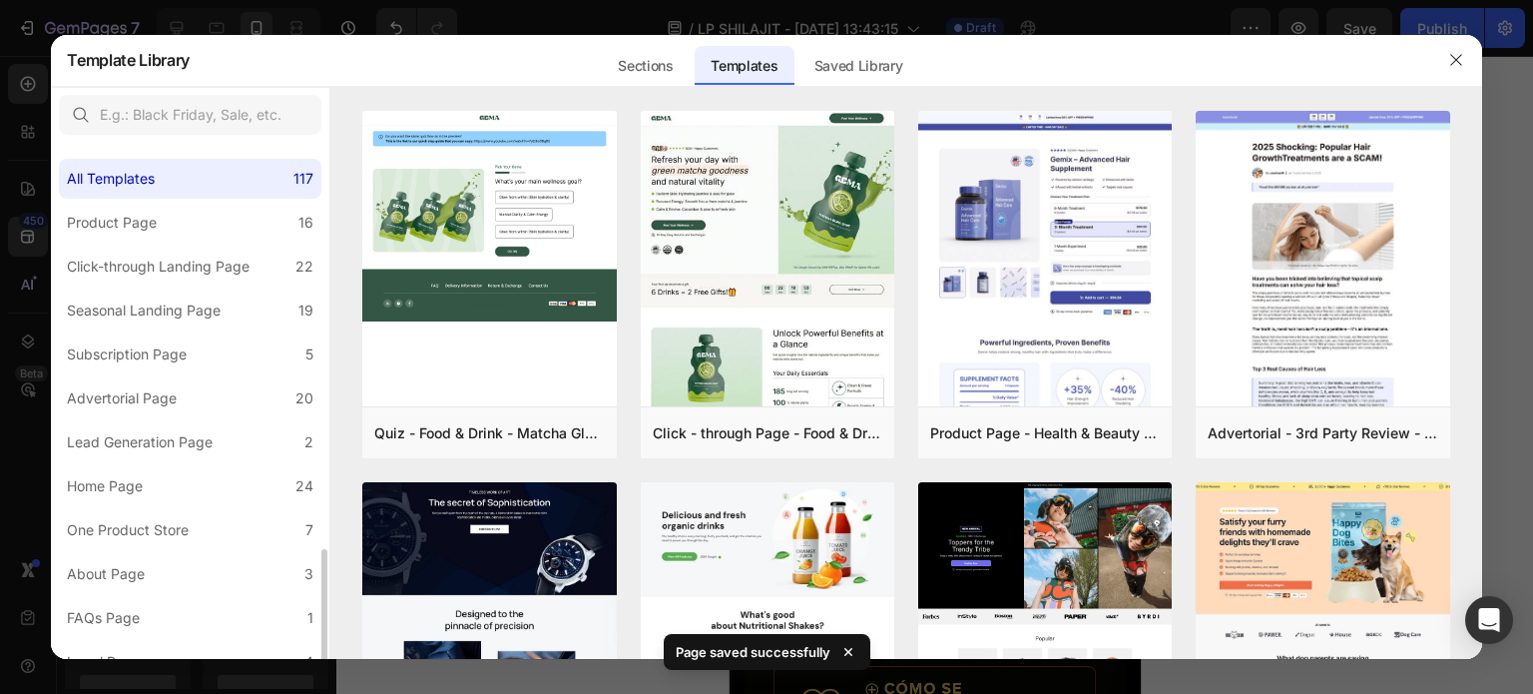
scroll to position [242, 0]
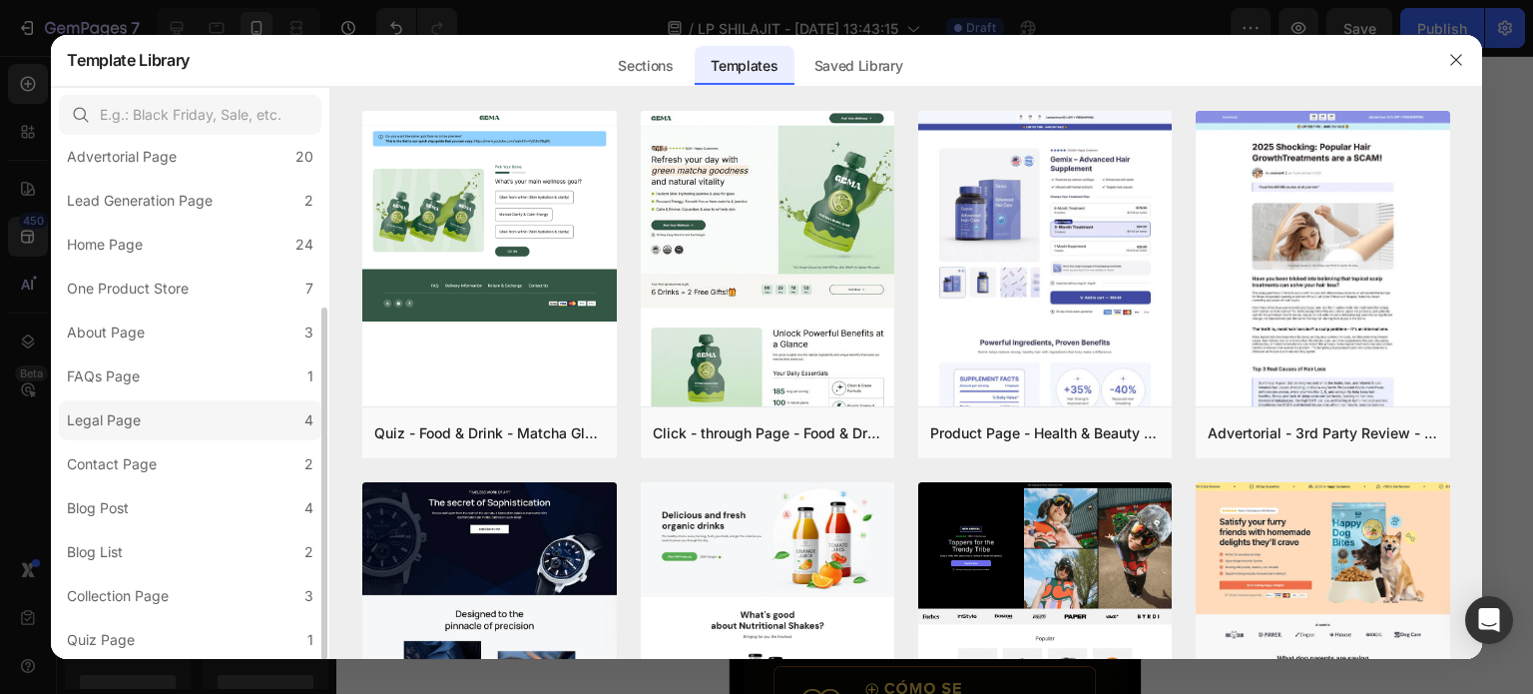
click at [151, 425] on label "Legal Page 4" at bounding box center [190, 420] width 262 height 40
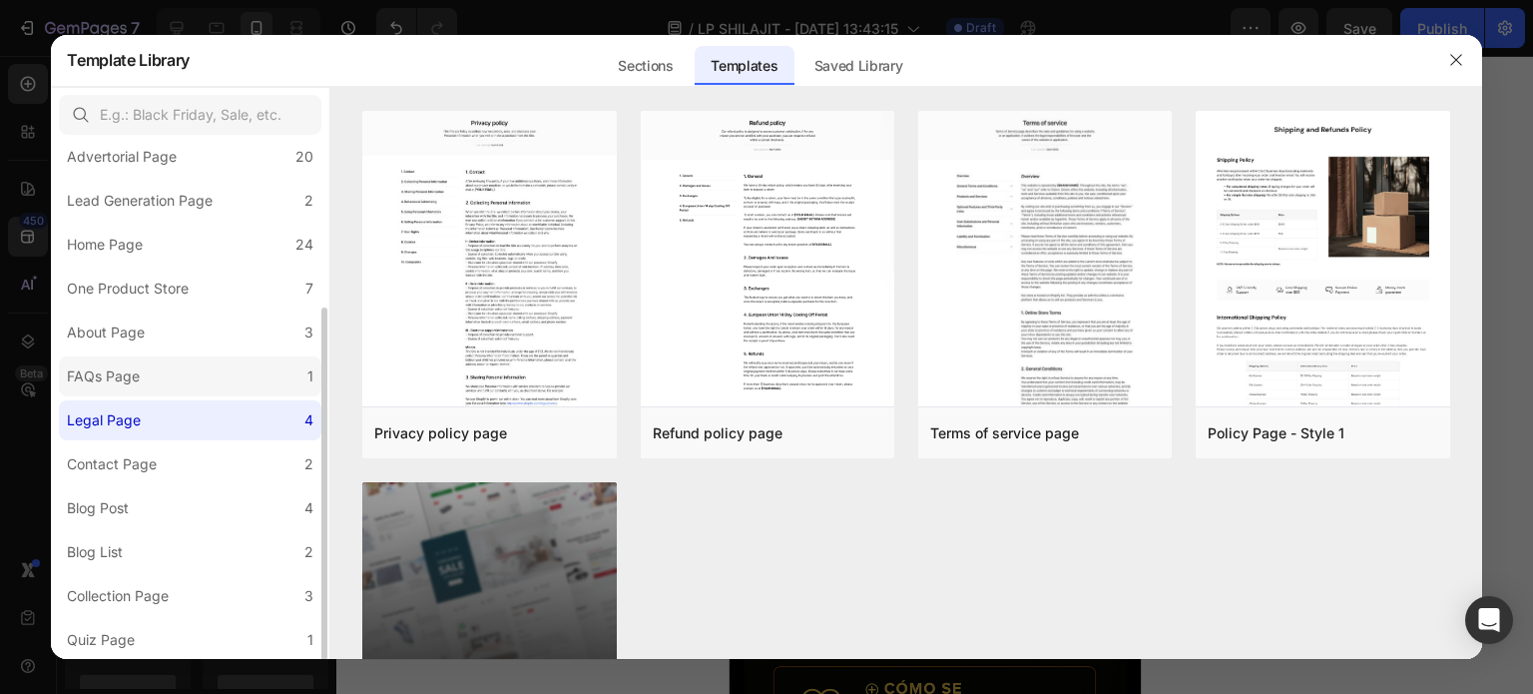
click at [145, 383] on div "FAQs Page" at bounding box center [107, 376] width 81 height 24
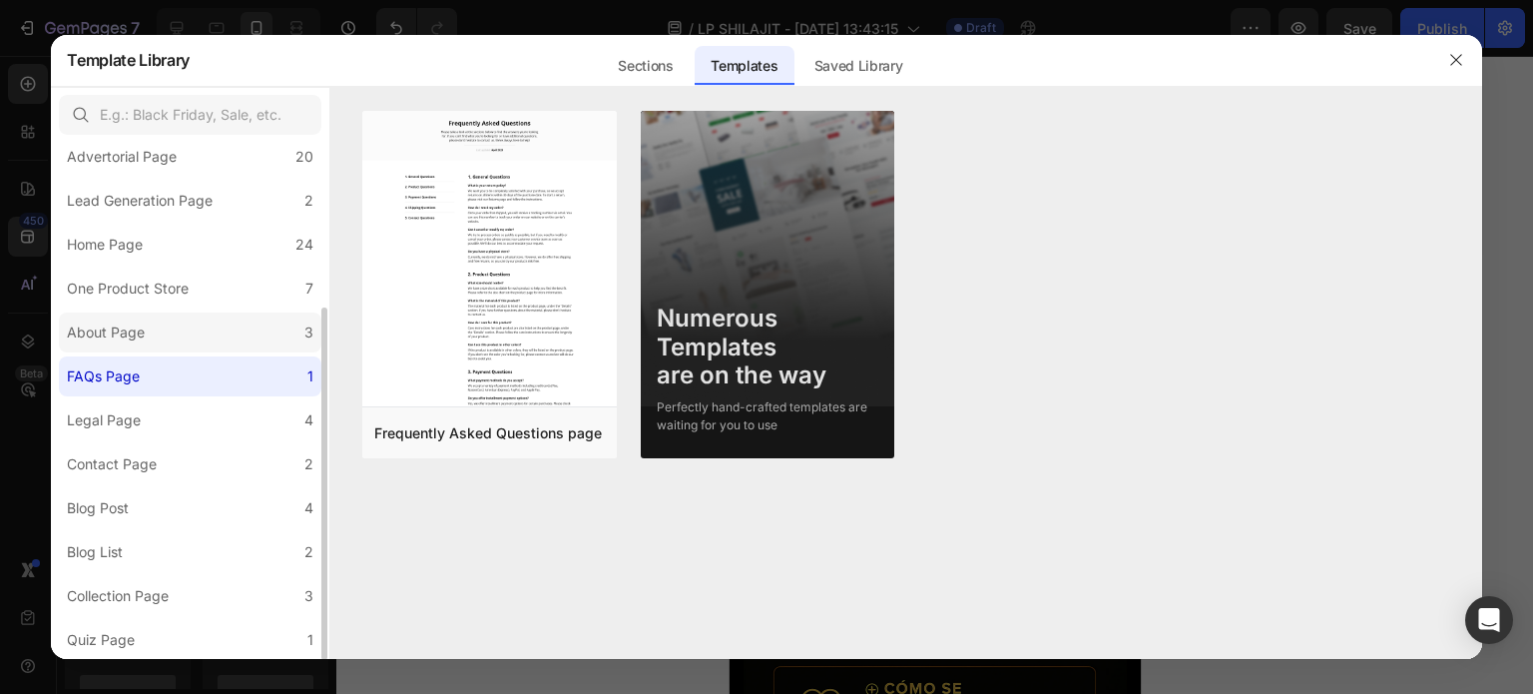
click at [141, 334] on div "About Page" at bounding box center [106, 332] width 78 height 24
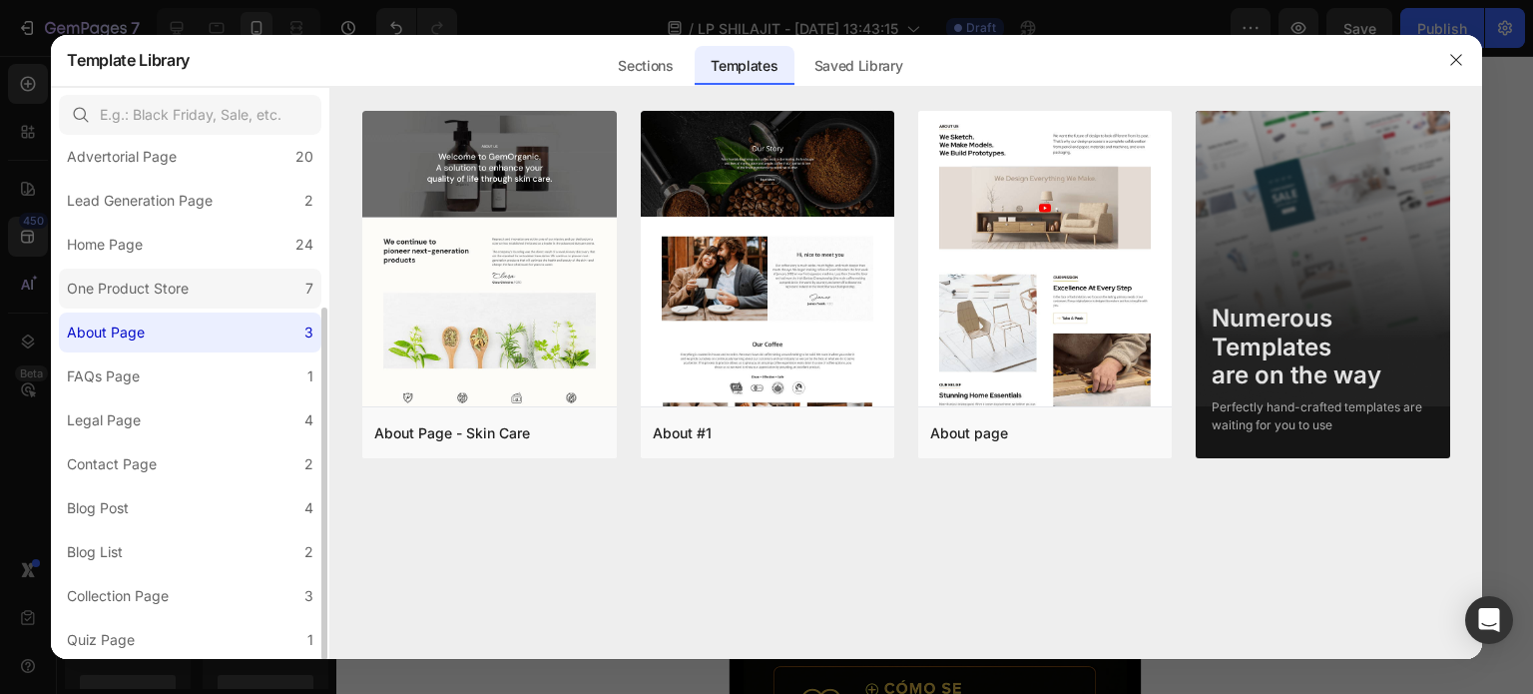
click at [143, 290] on div "One Product Store" at bounding box center [128, 288] width 122 height 24
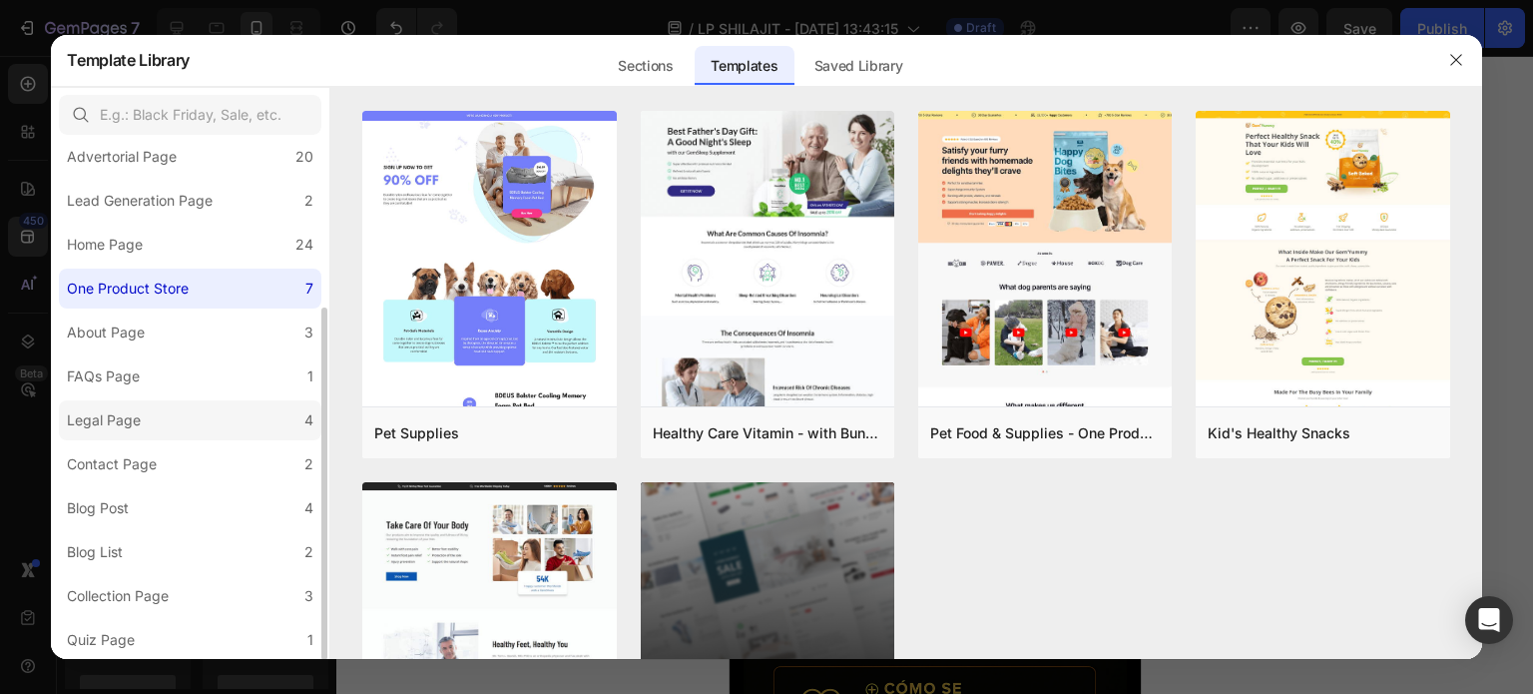
scroll to position [0, 0]
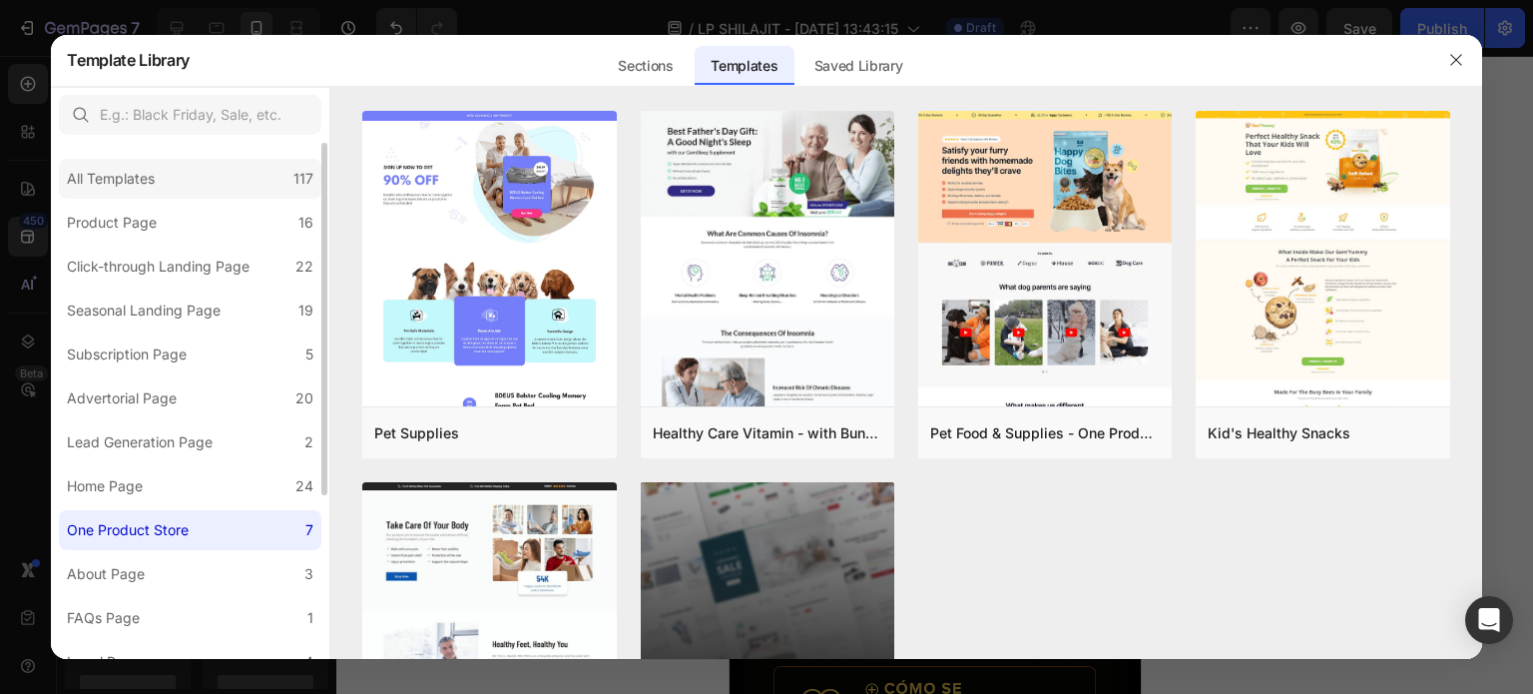
click at [151, 189] on div "All Templates" at bounding box center [111, 179] width 88 height 24
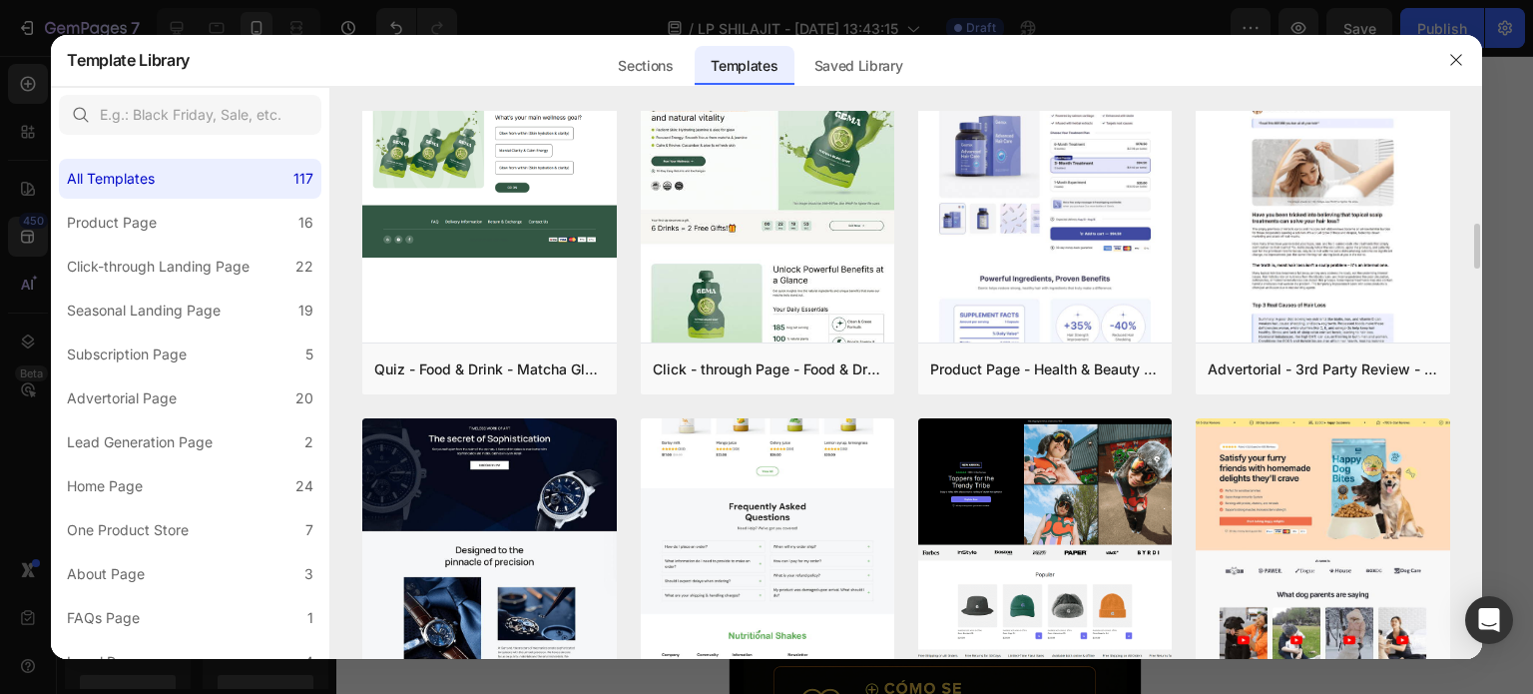
scroll to position [164, 0]
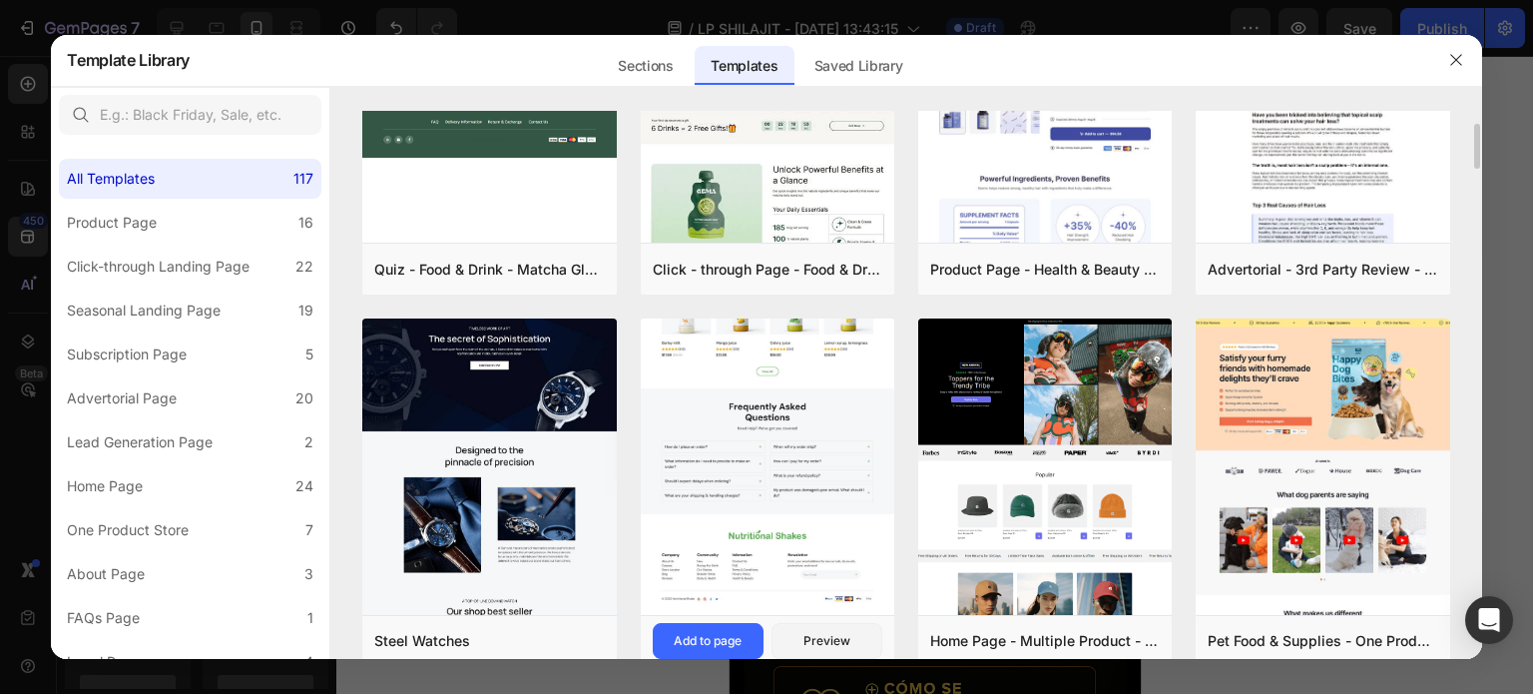
click at [854, 436] on img at bounding box center [768, 98] width 254 height 1032
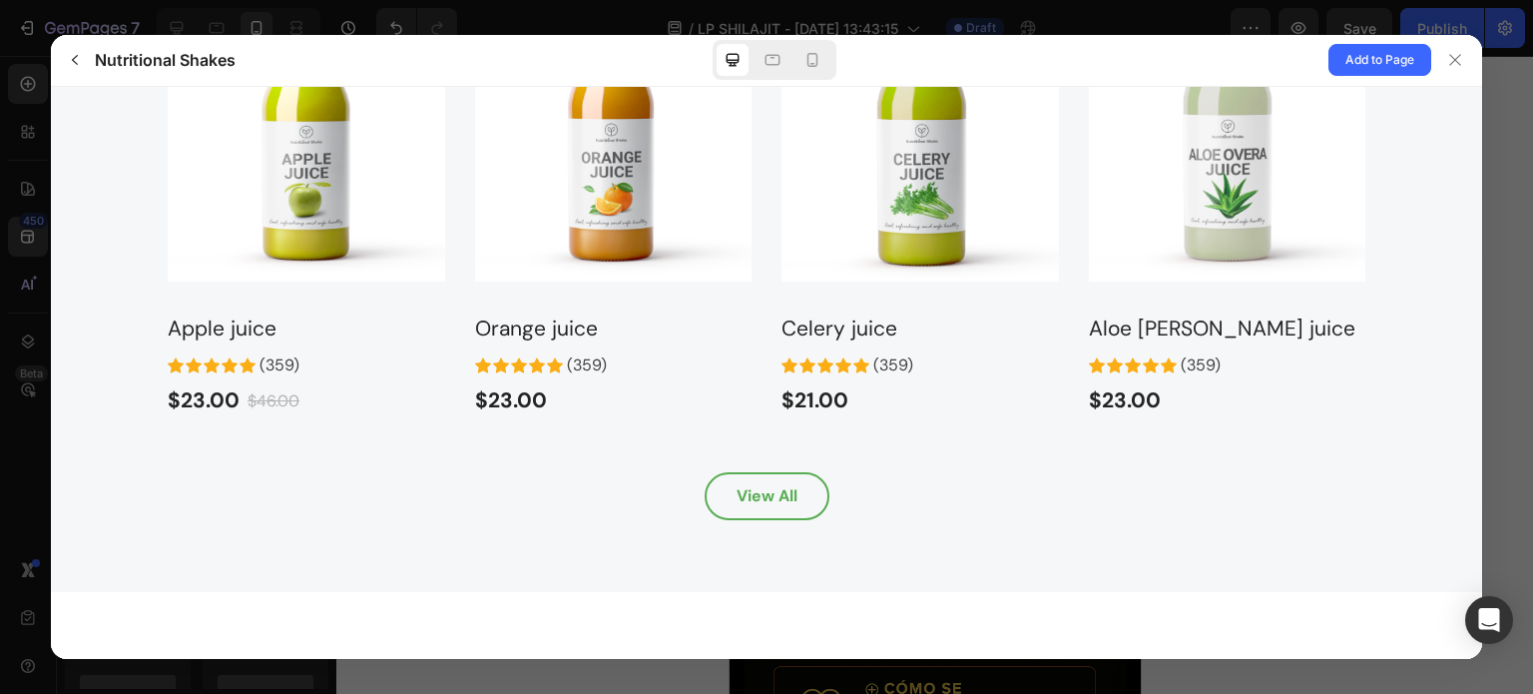
scroll to position [2196, 0]
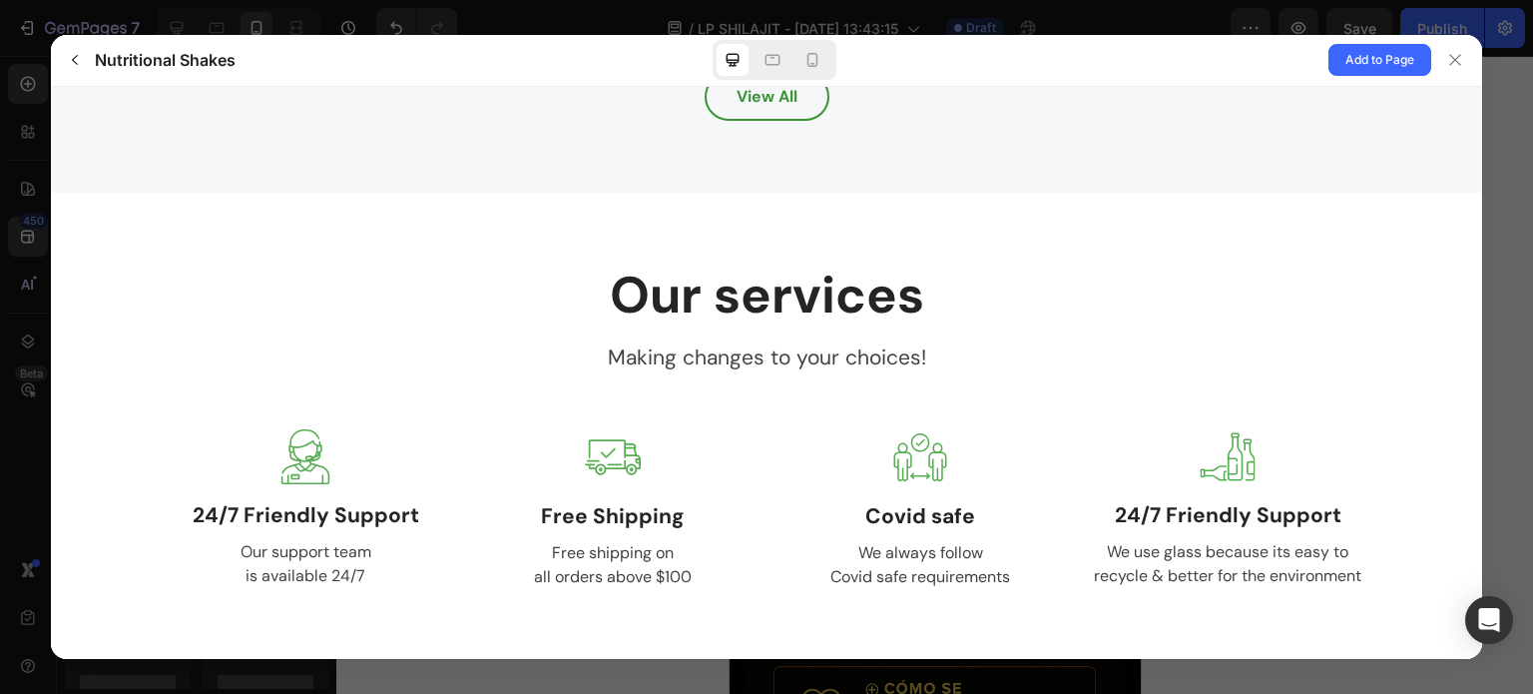
click at [737, 106] on span "View All" at bounding box center [767, 96] width 61 height 24
click at [757, 91] on span "View All" at bounding box center [767, 96] width 61 height 24
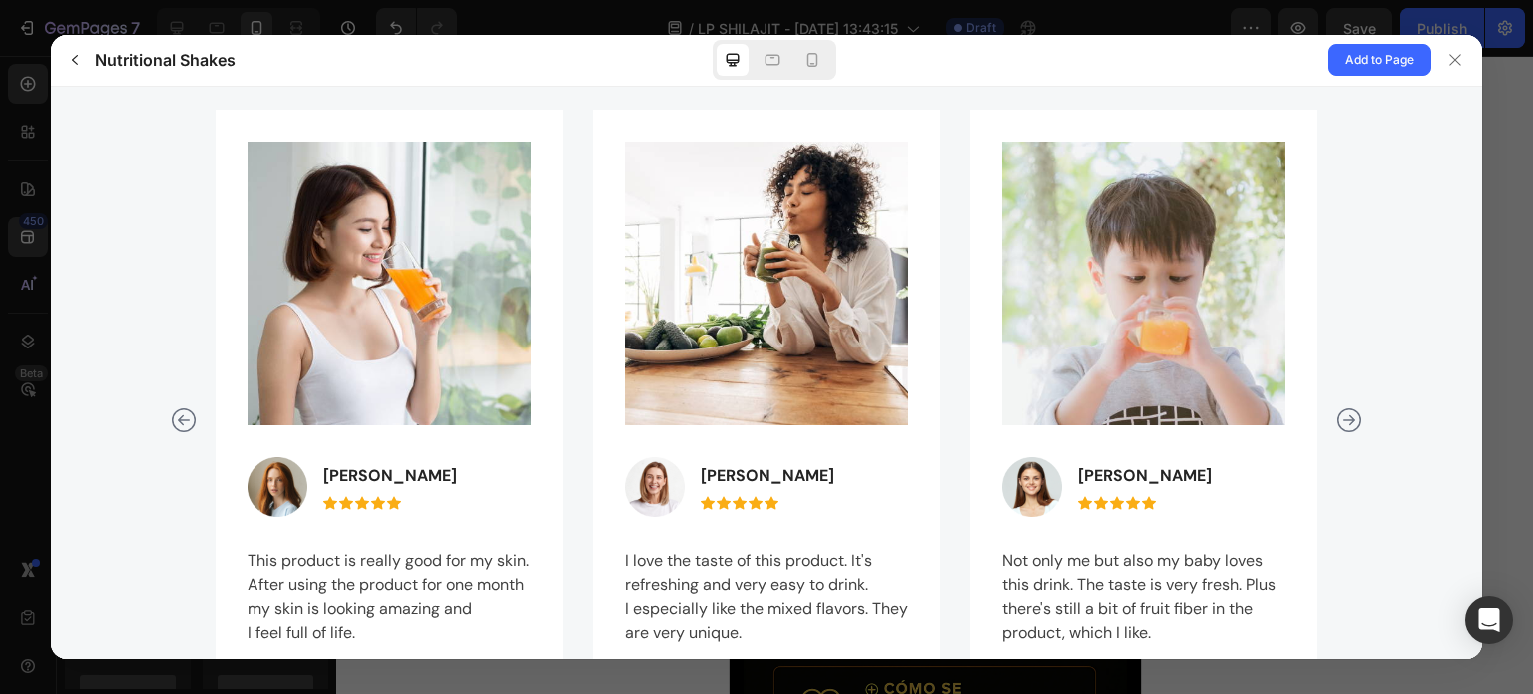
scroll to position [2994, 0]
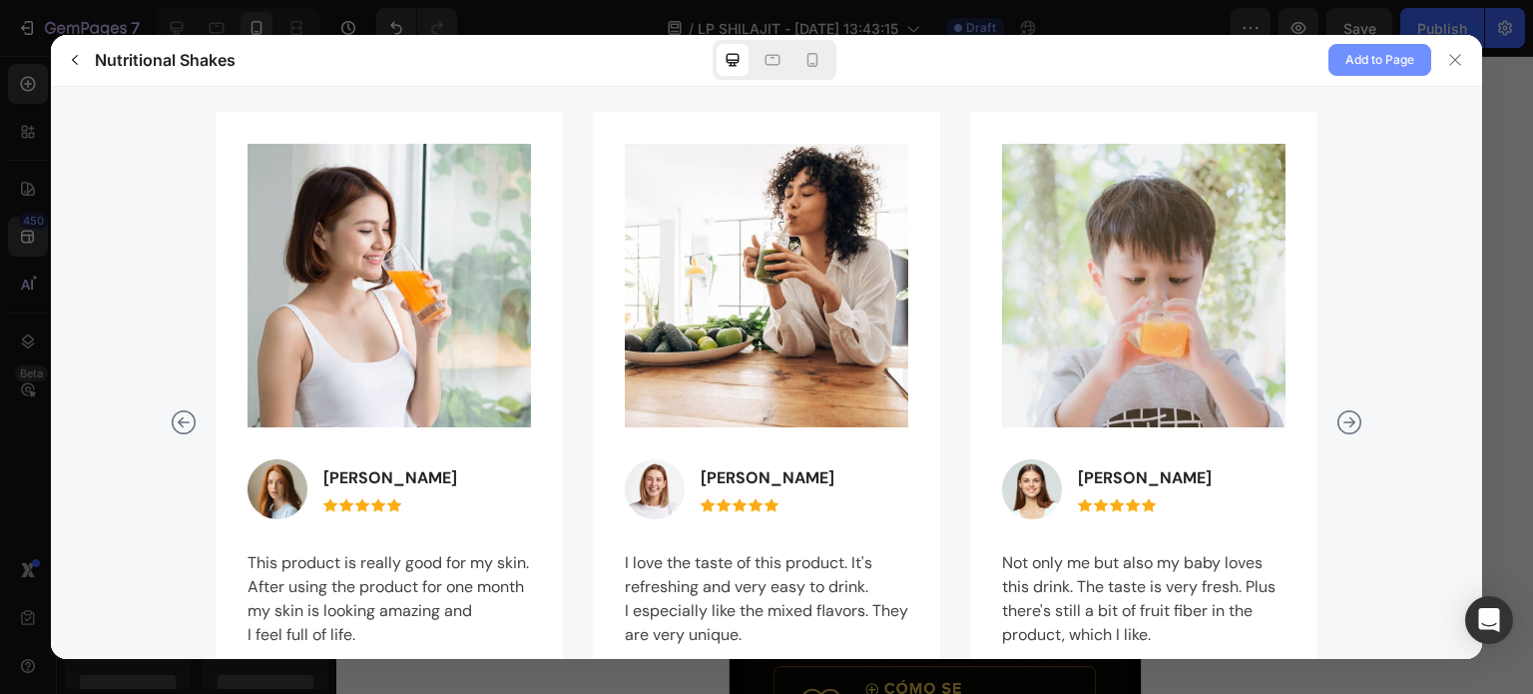
click at [1365, 56] on span "Add to Page" at bounding box center [1379, 60] width 69 height 24
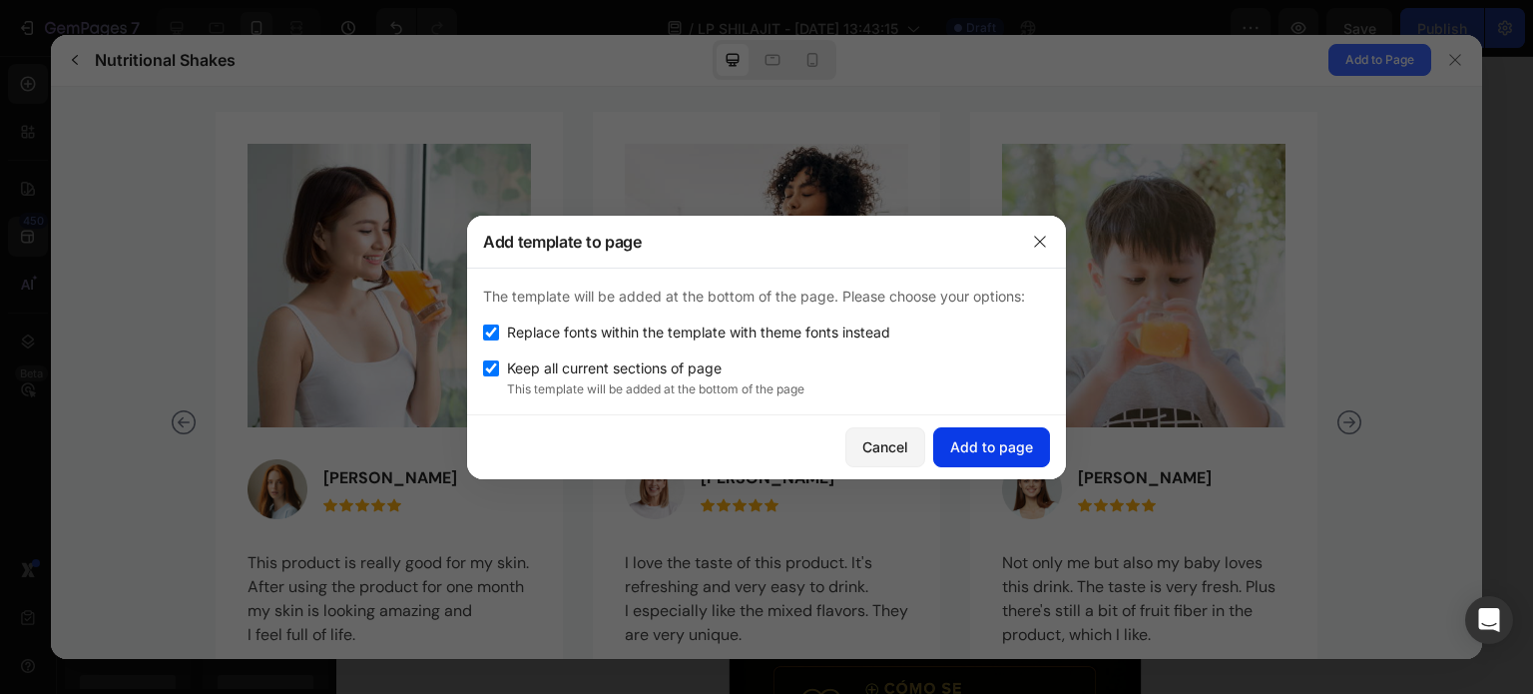
click at [970, 450] on div "Add to page" at bounding box center [991, 446] width 83 height 21
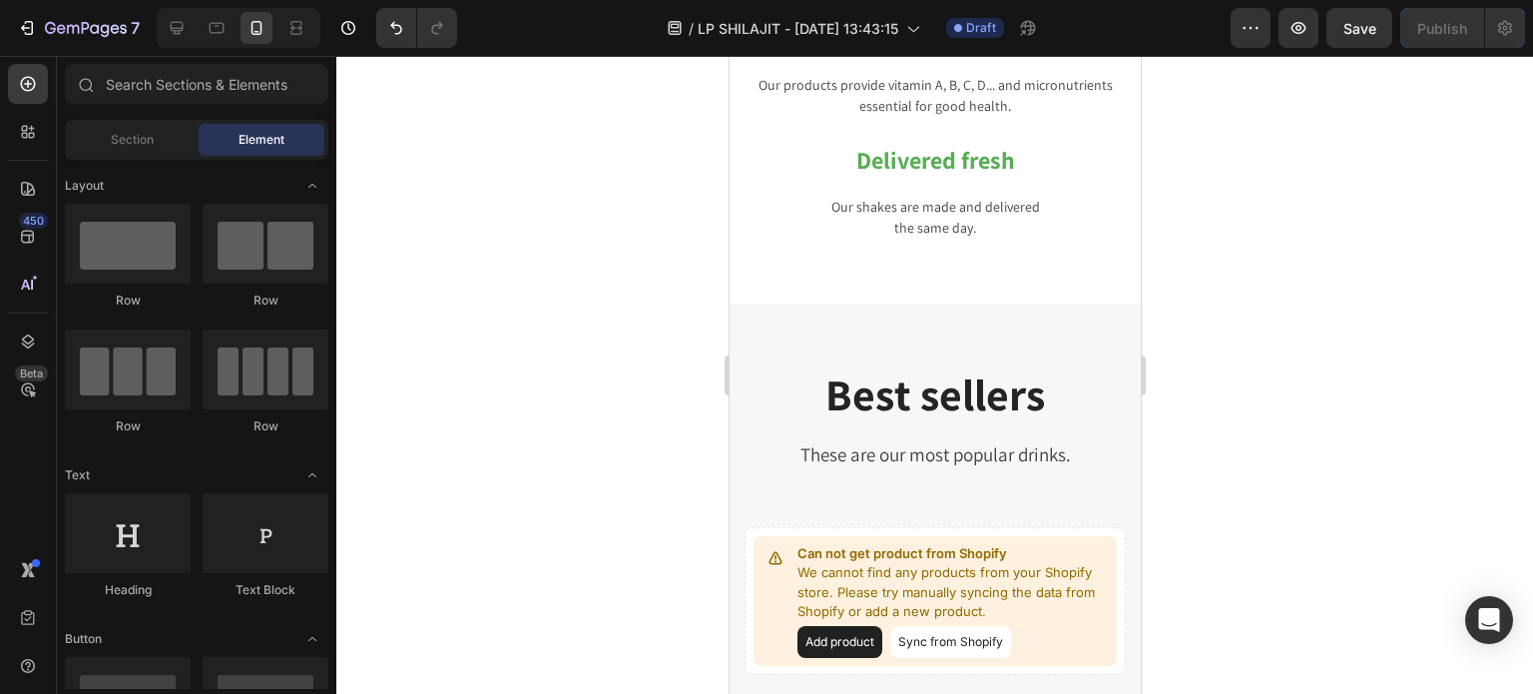
scroll to position [13591, 0]
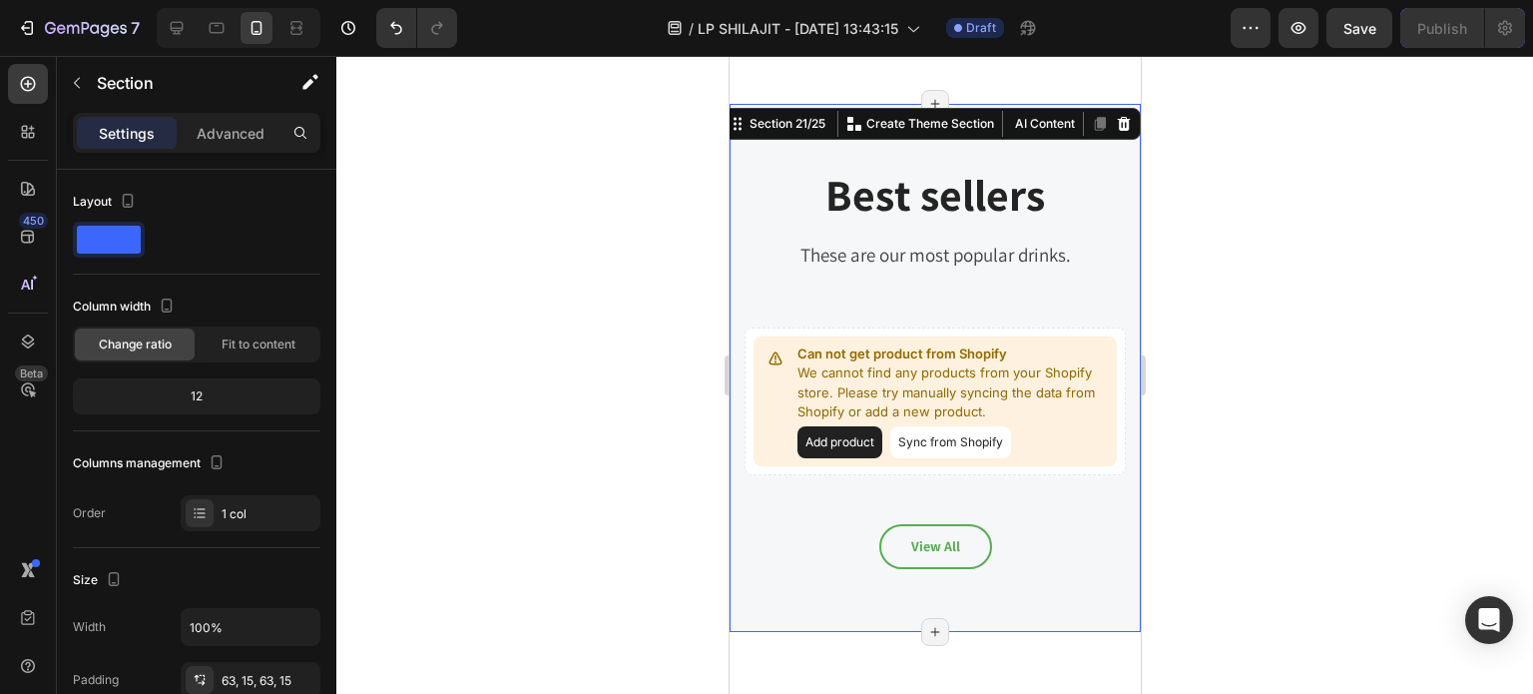
click at [1062, 273] on div "Best sellers Heading These are our most popular drinks. Text block Row Can not …" at bounding box center [934, 368] width 381 height 402
click at [1117, 116] on icon at bounding box center [1123, 123] width 13 height 14
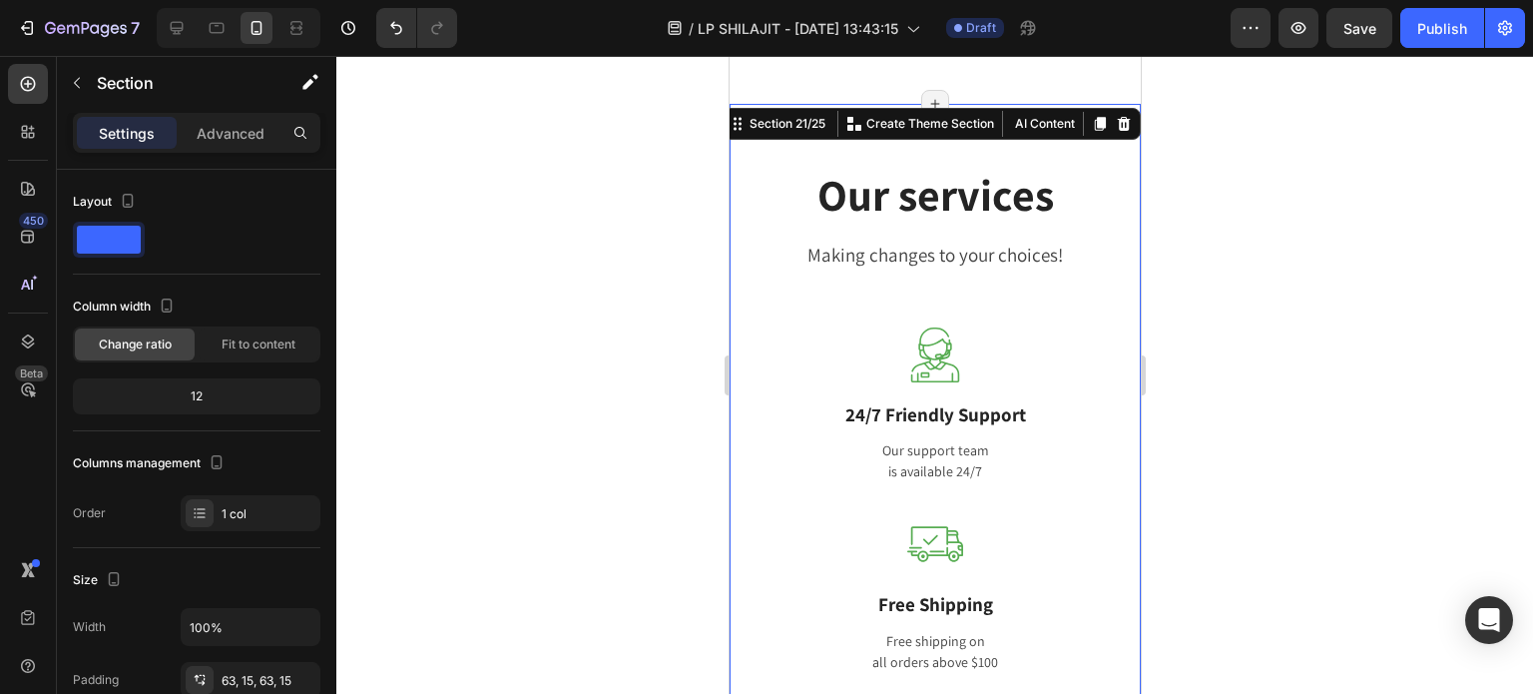
click at [1089, 124] on div "Our services Heading Making changes to your choices! Text block Row Image 24/7 …" at bounding box center [934, 610] width 411 height 1013
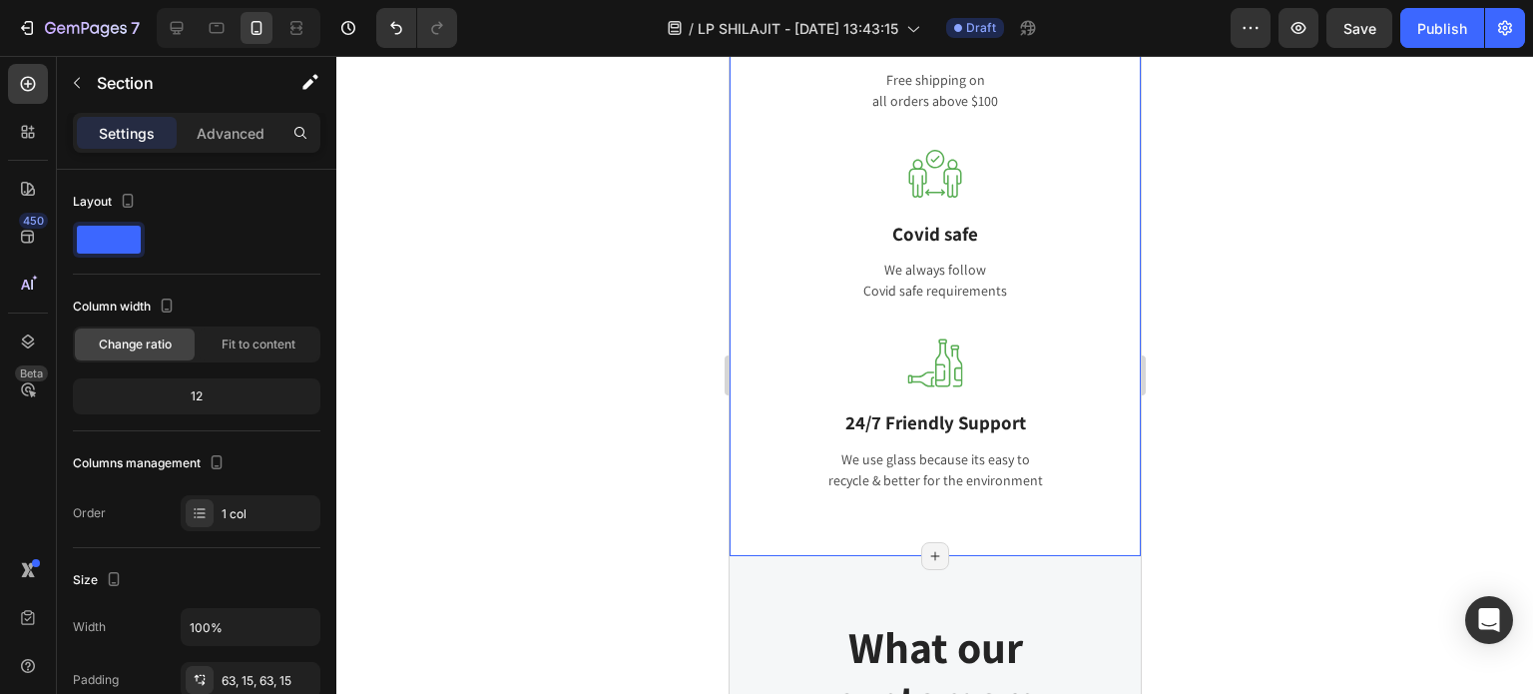
scroll to position [14189, 0]
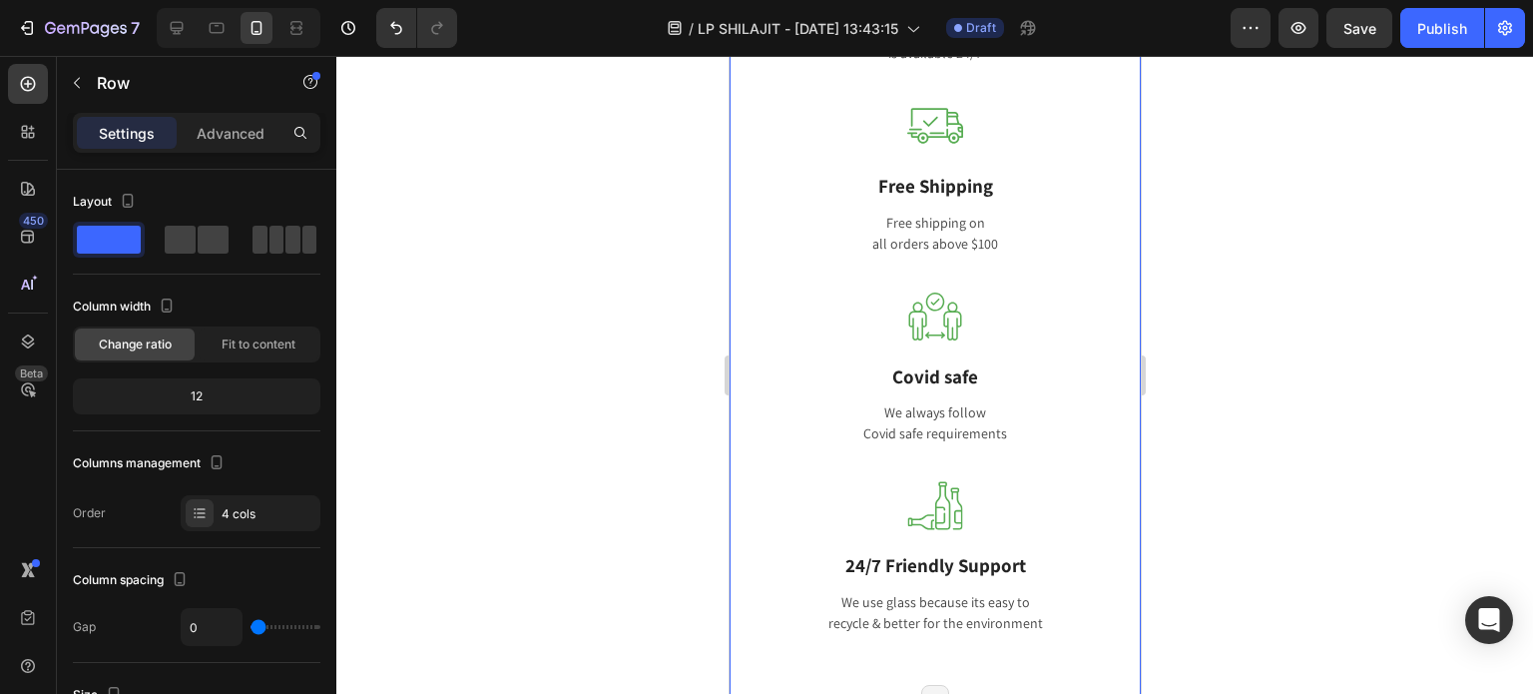
click at [1089, 266] on div "Image Free Shipping Text block Free shipping on all orders above $100 Text block" at bounding box center [934, 193] width 381 height 191
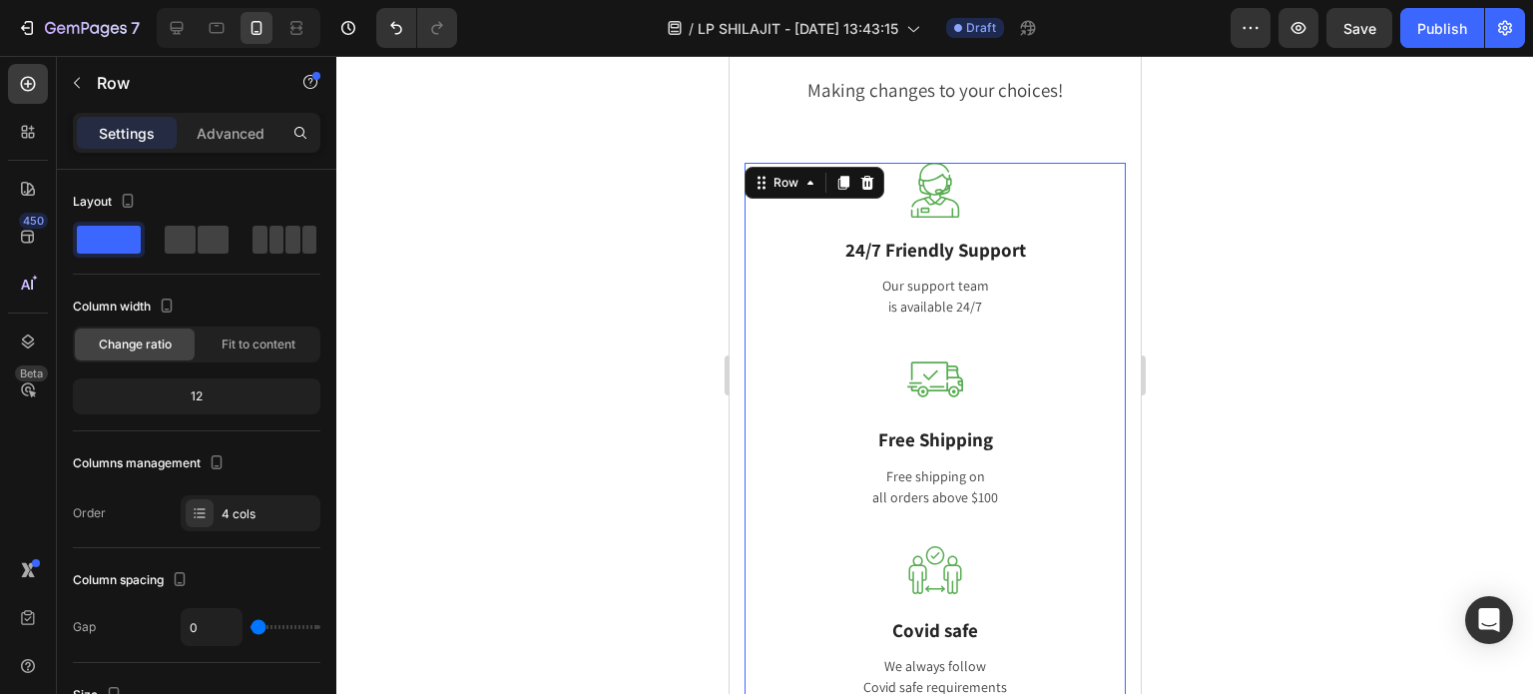
scroll to position [13690, 0]
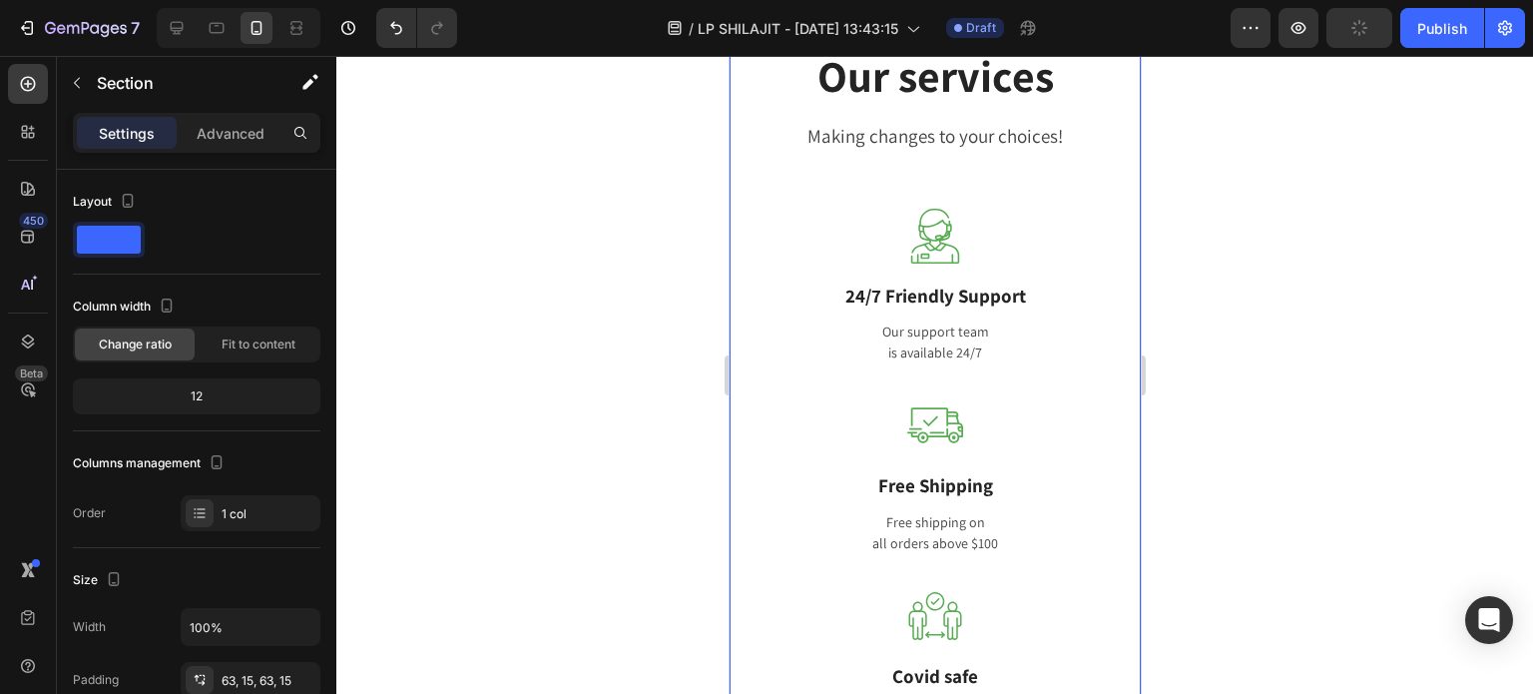
click at [976, 167] on div "Our services Heading Making changes to your choices! Text block Row Image 24/7 …" at bounding box center [934, 491] width 381 height 887
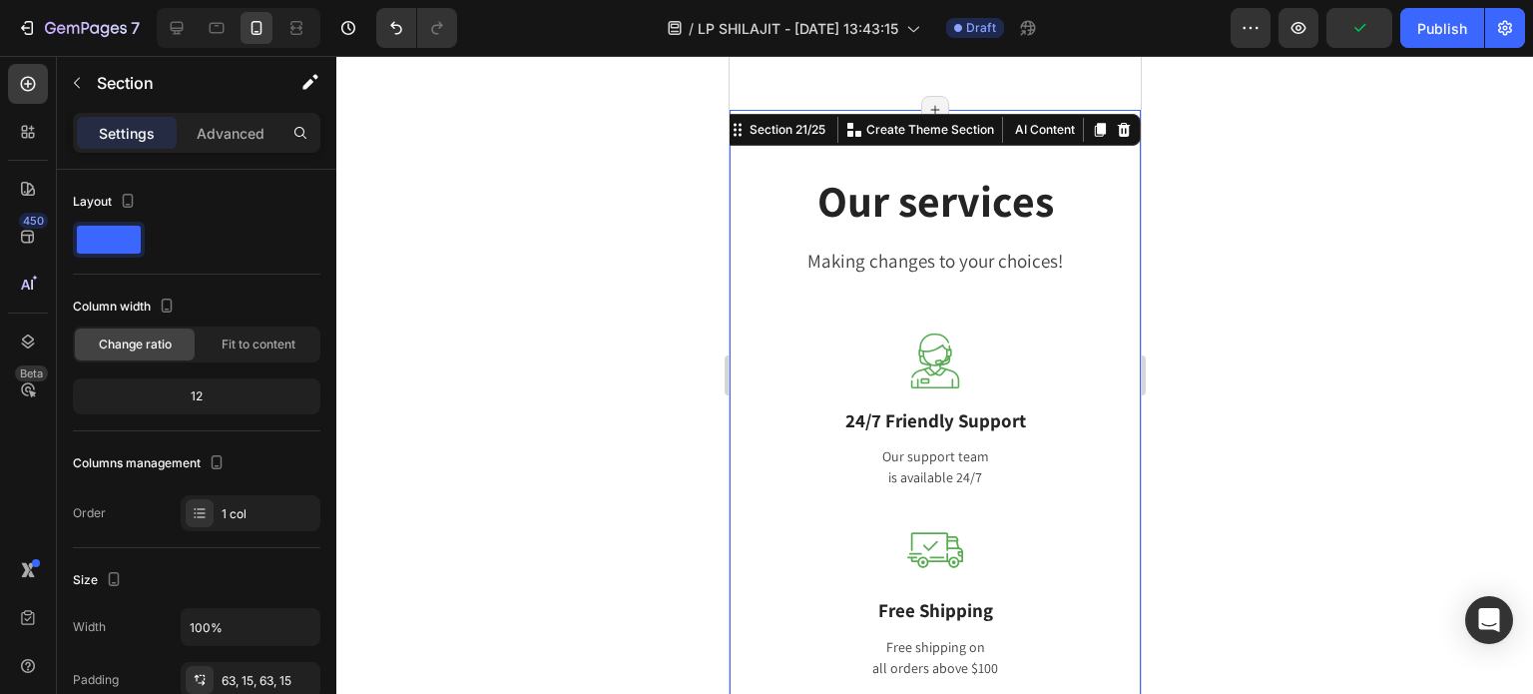
scroll to position [13491, 0]
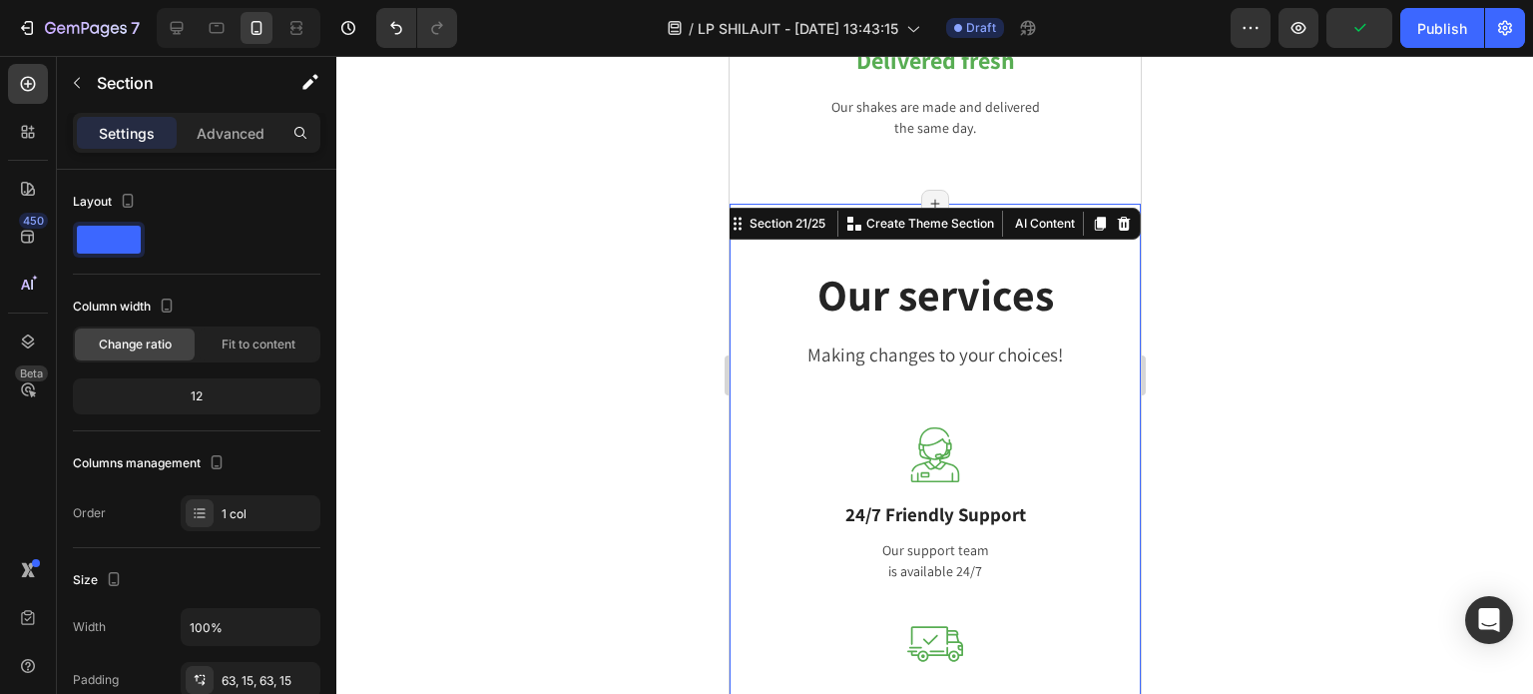
click at [1117, 216] on icon at bounding box center [1123, 223] width 13 height 14
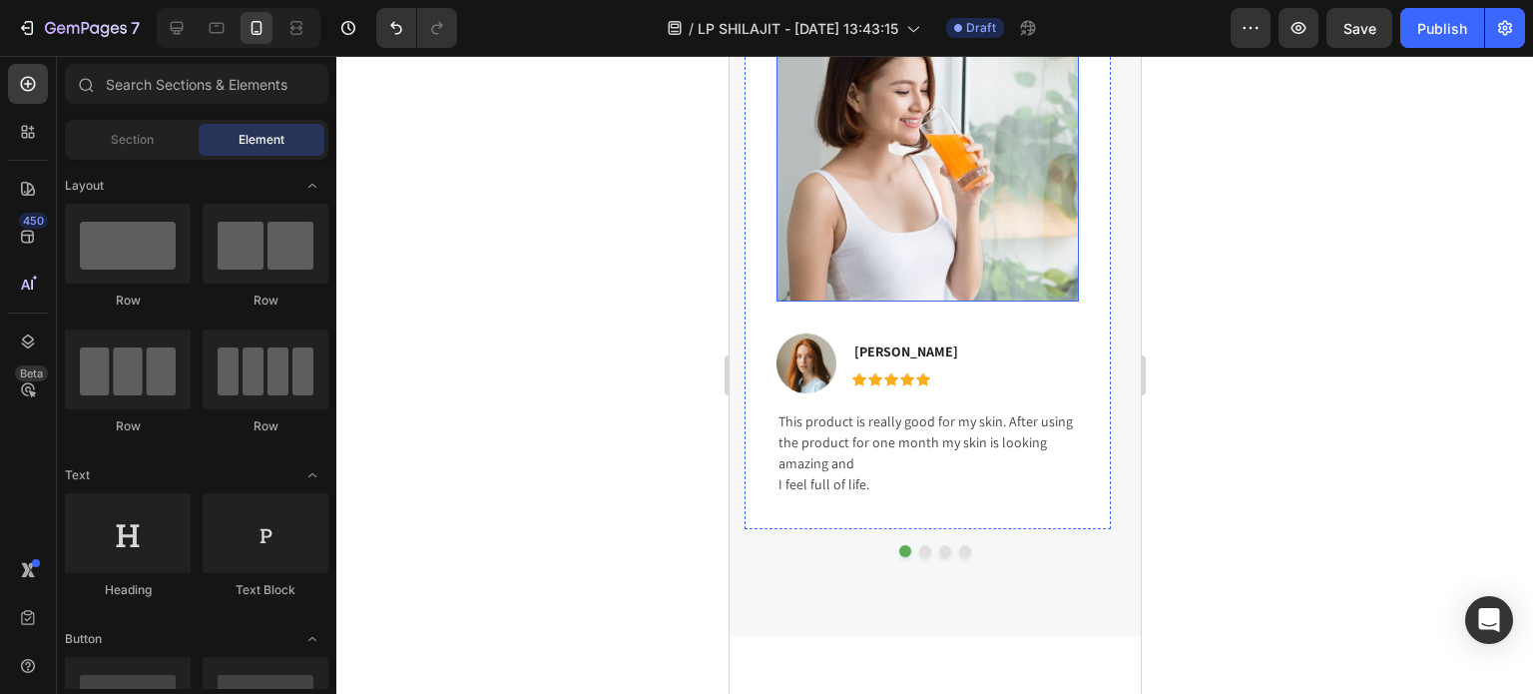
scroll to position [13990, 0]
click at [910, 538] on div "Image Image [PERSON_NAME] Text block Icon Icon Icon Icon Icon Icon List Hoz Row…" at bounding box center [934, 261] width 381 height 590
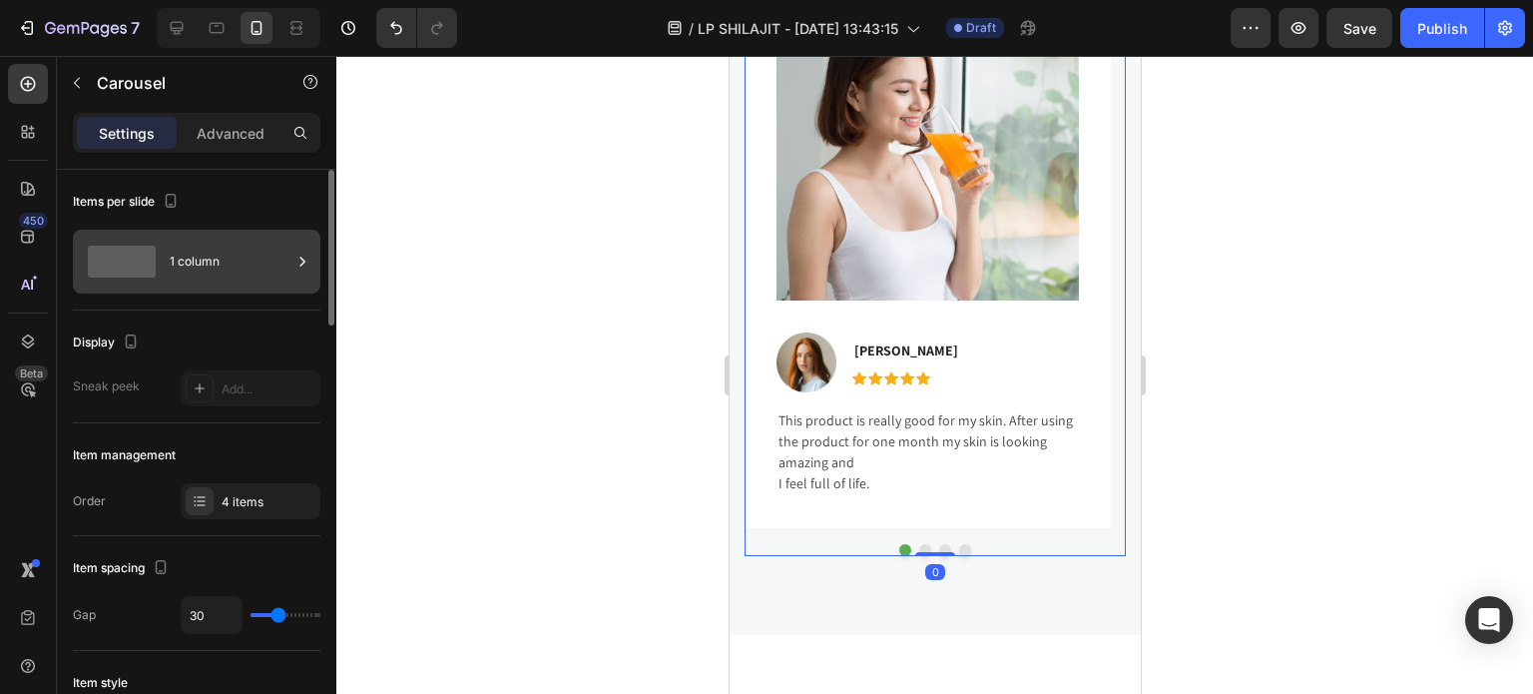
click at [220, 256] on div "1 column" at bounding box center [231, 262] width 122 height 46
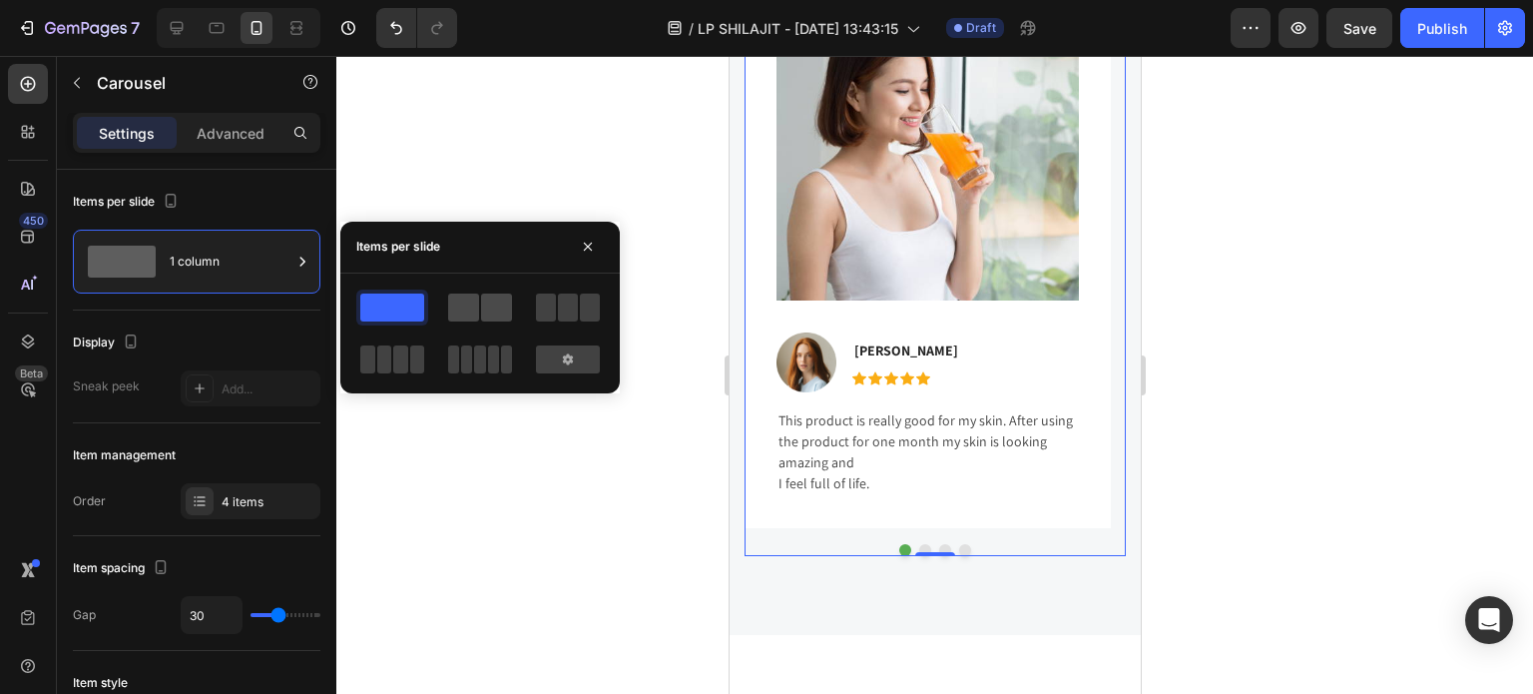
click at [455, 301] on span at bounding box center [463, 307] width 31 height 28
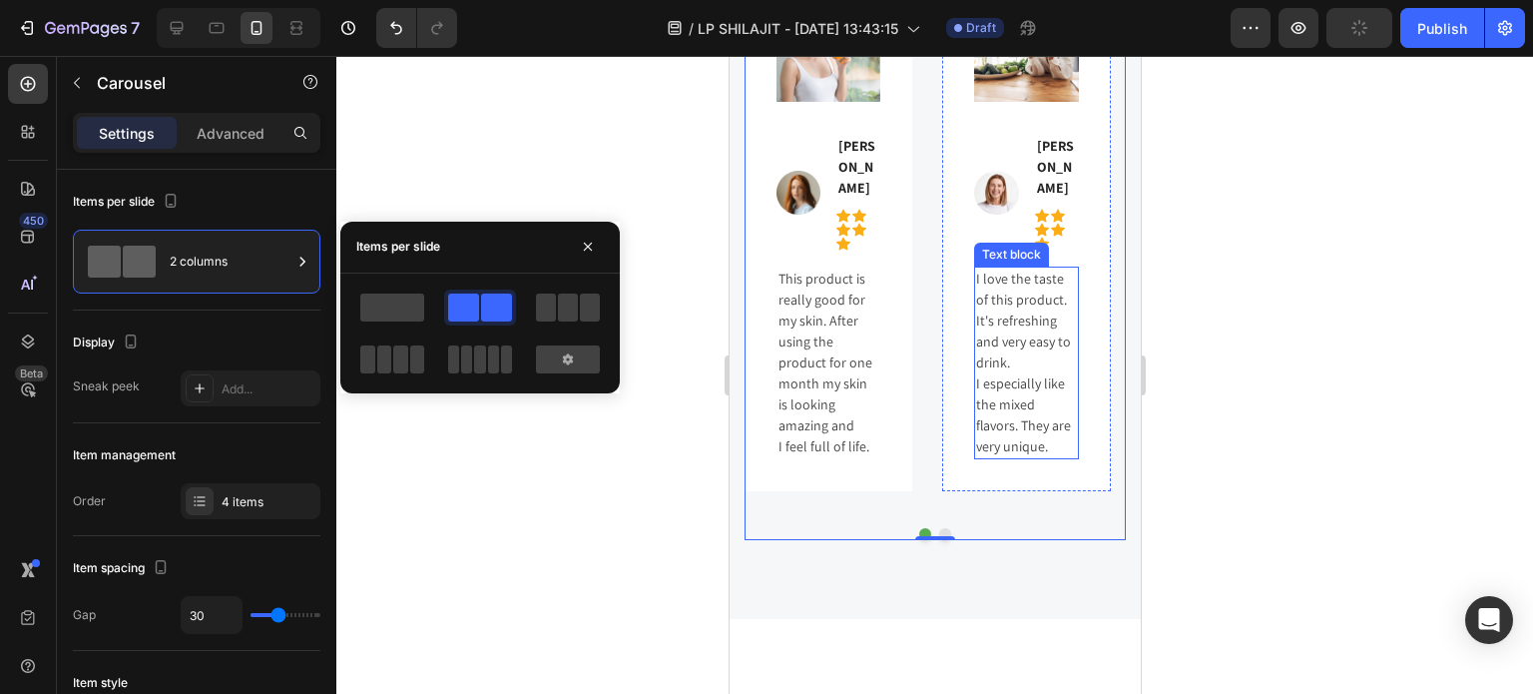
scroll to position [13790, 0]
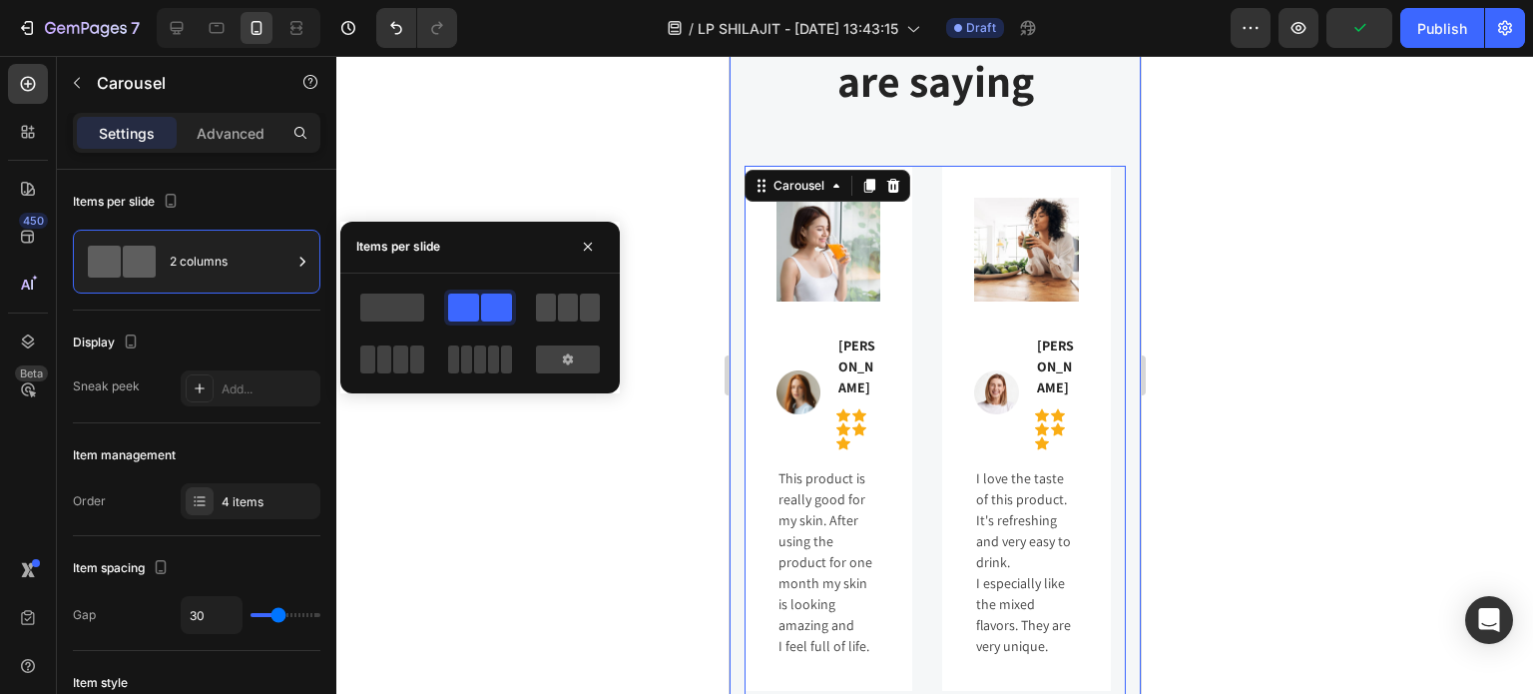
click at [563, 306] on span at bounding box center [568, 307] width 20 height 28
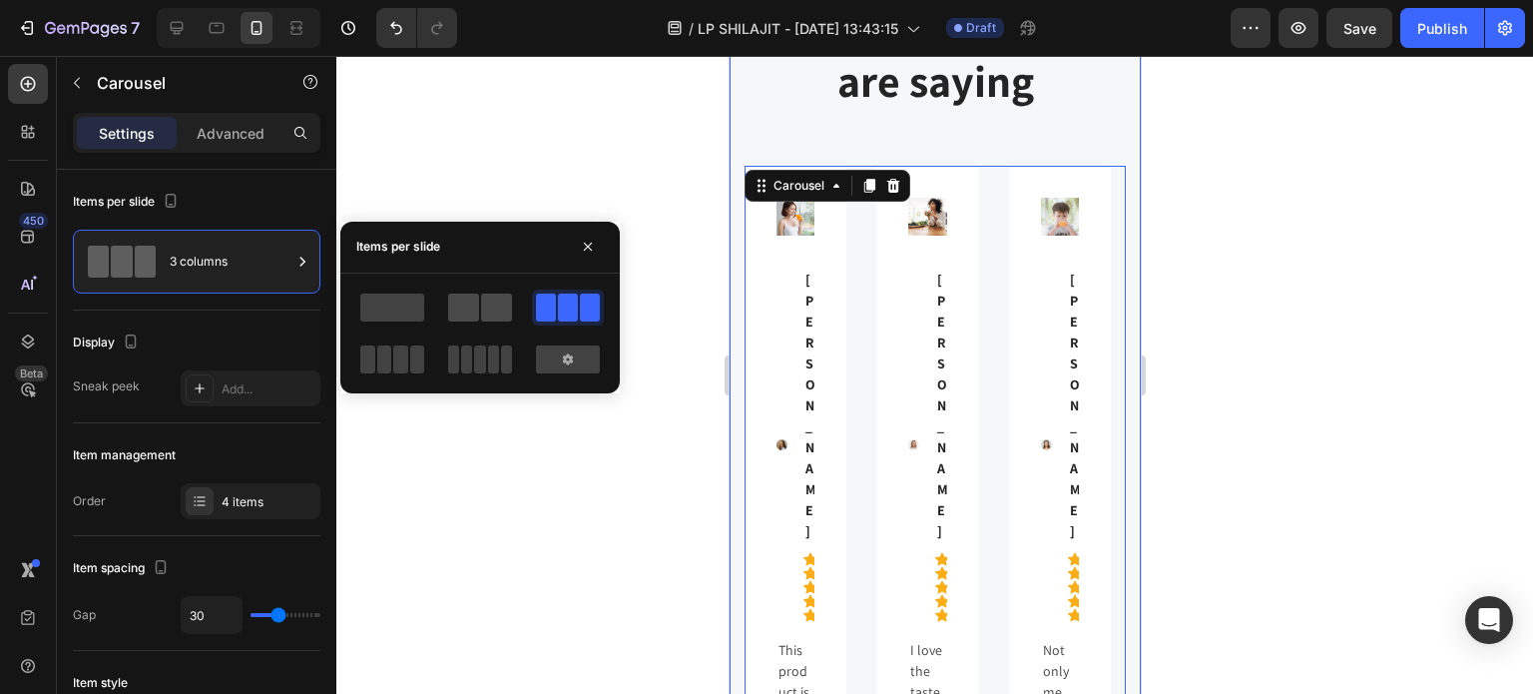
click at [473, 302] on span at bounding box center [463, 307] width 31 height 28
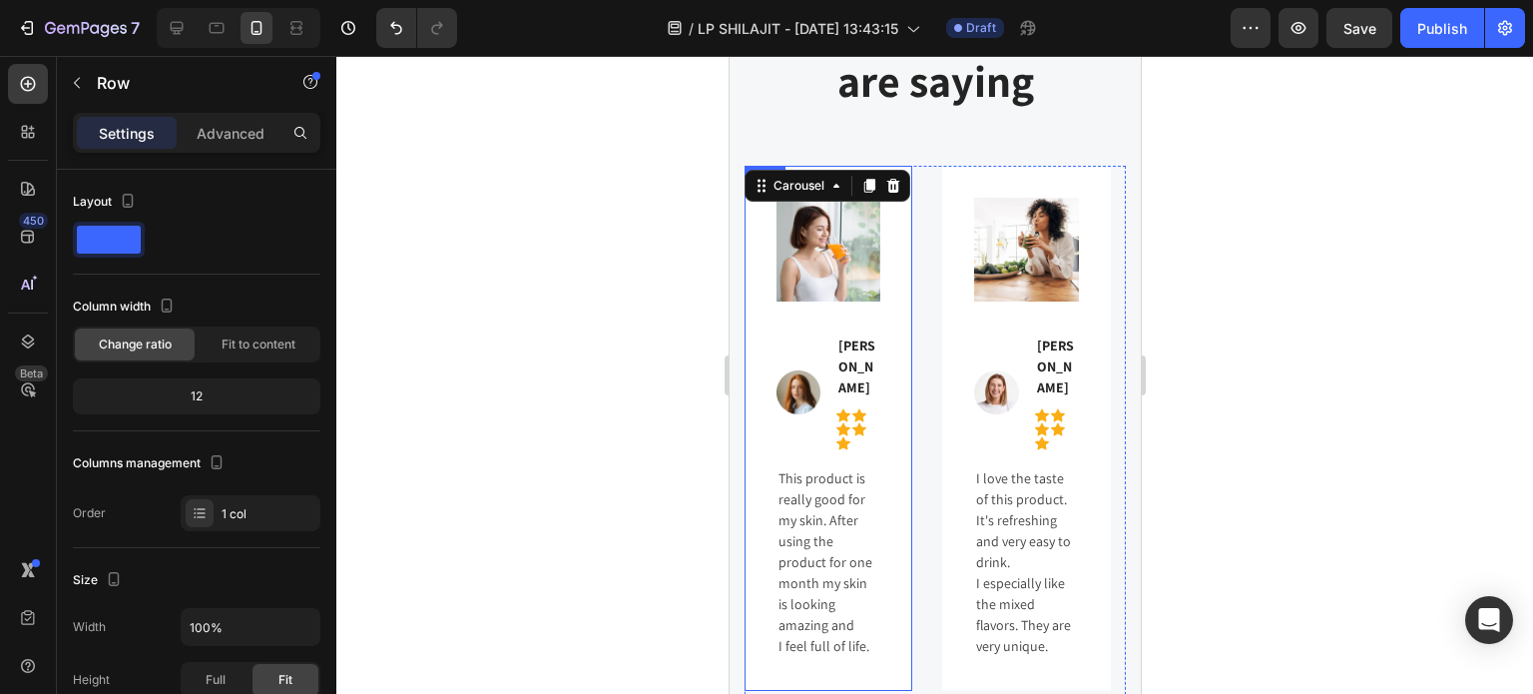
click at [836, 322] on div "Image Image [PERSON_NAME] Text block Icon Icon Icon Icon Icon Icon List Hoz Row…" at bounding box center [827, 428] width 104 height 461
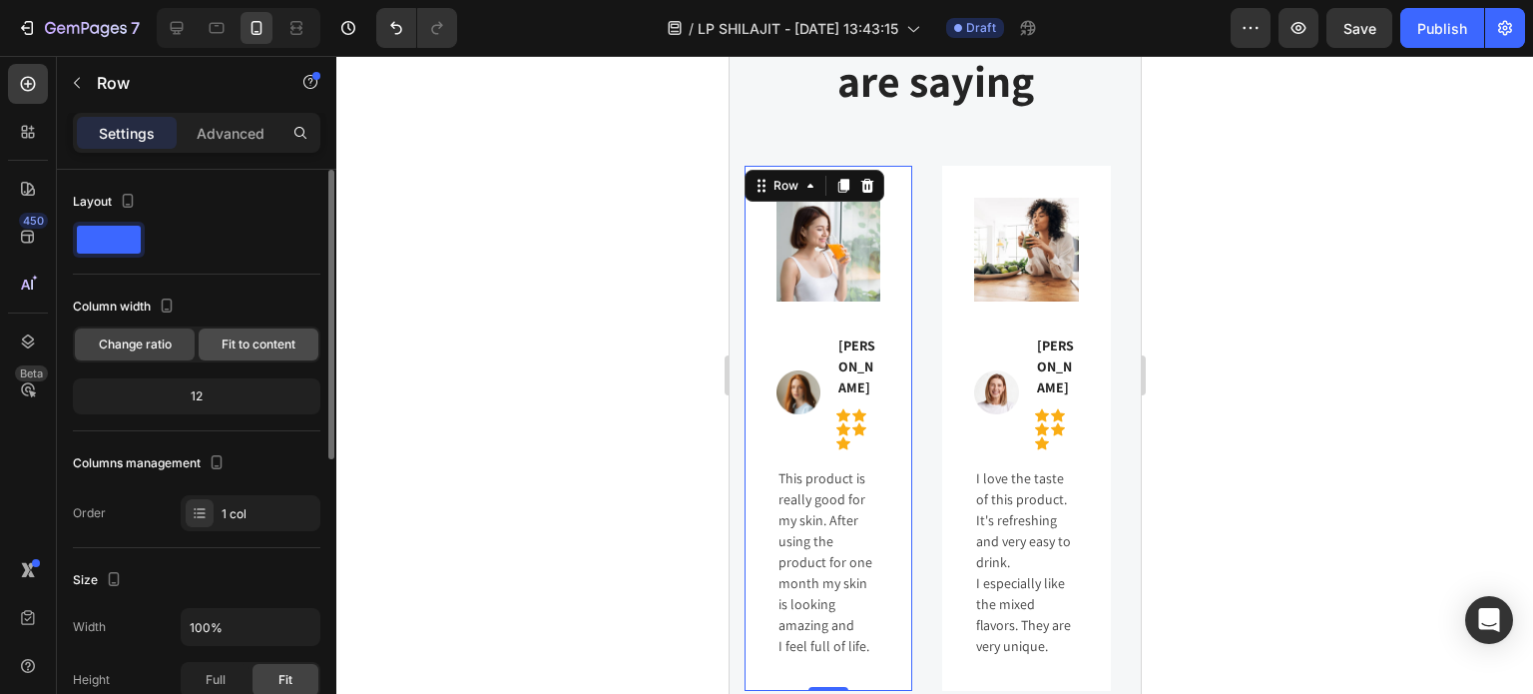
click at [257, 335] on span "Fit to content" at bounding box center [259, 344] width 74 height 18
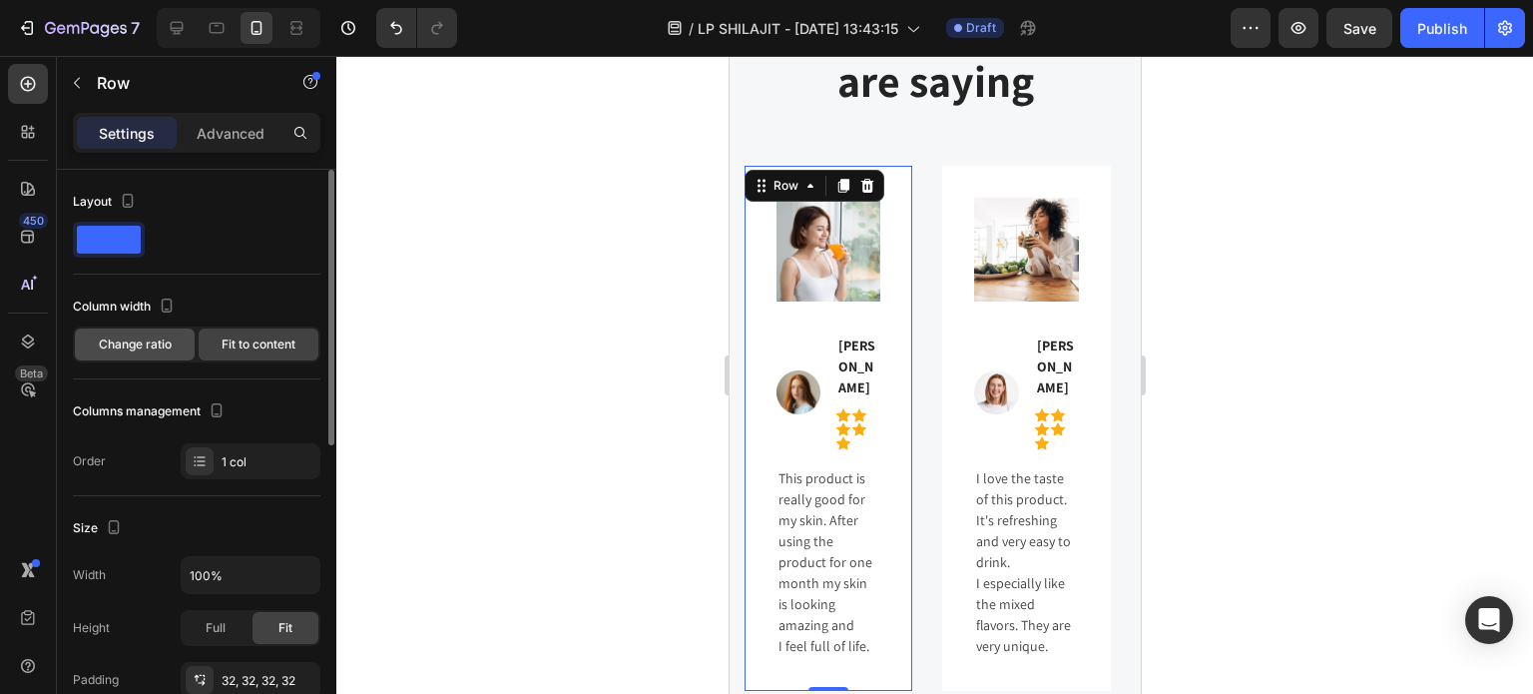
click at [183, 334] on div "Change ratio" at bounding box center [135, 344] width 120 height 32
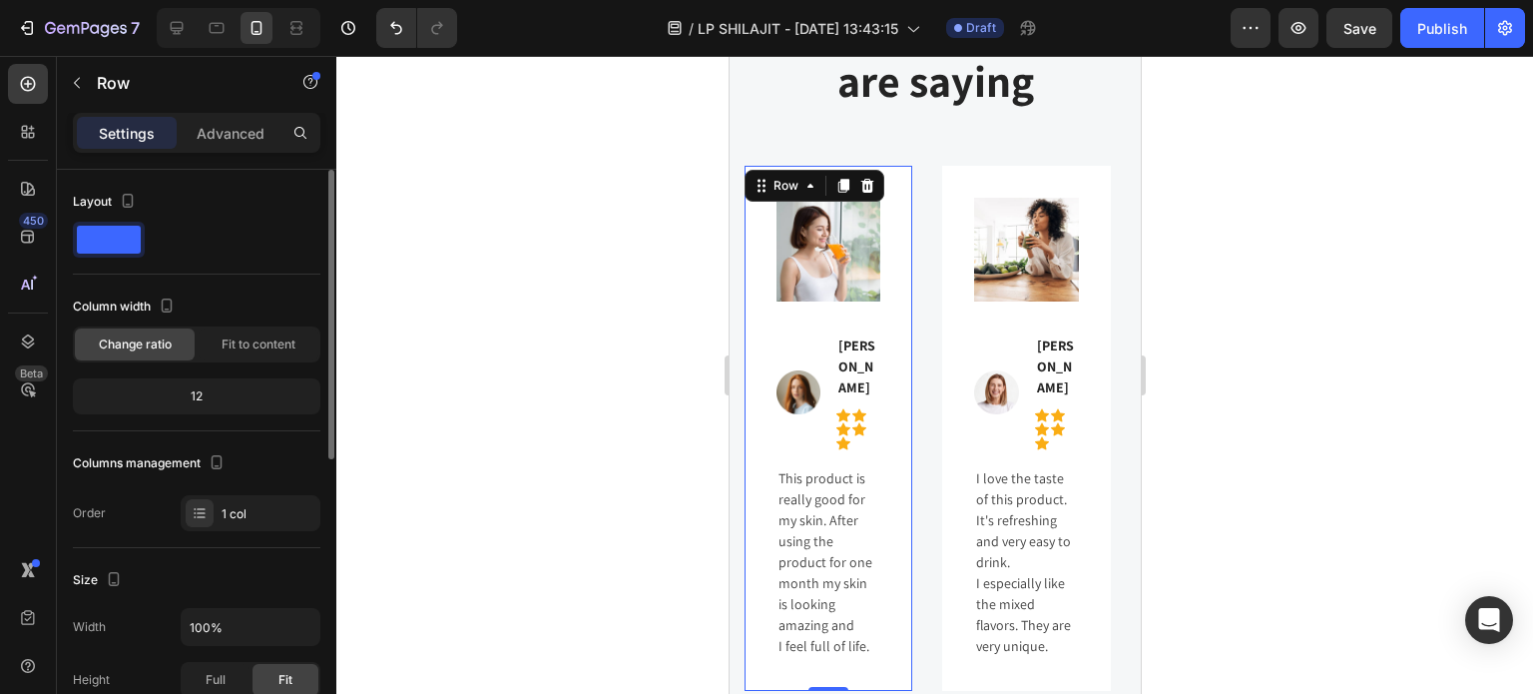
click at [228, 395] on div "12" at bounding box center [197, 396] width 240 height 28
click at [207, 392] on div "12" at bounding box center [197, 396] width 240 height 28
click at [199, 392] on div "12" at bounding box center [197, 396] width 240 height 28
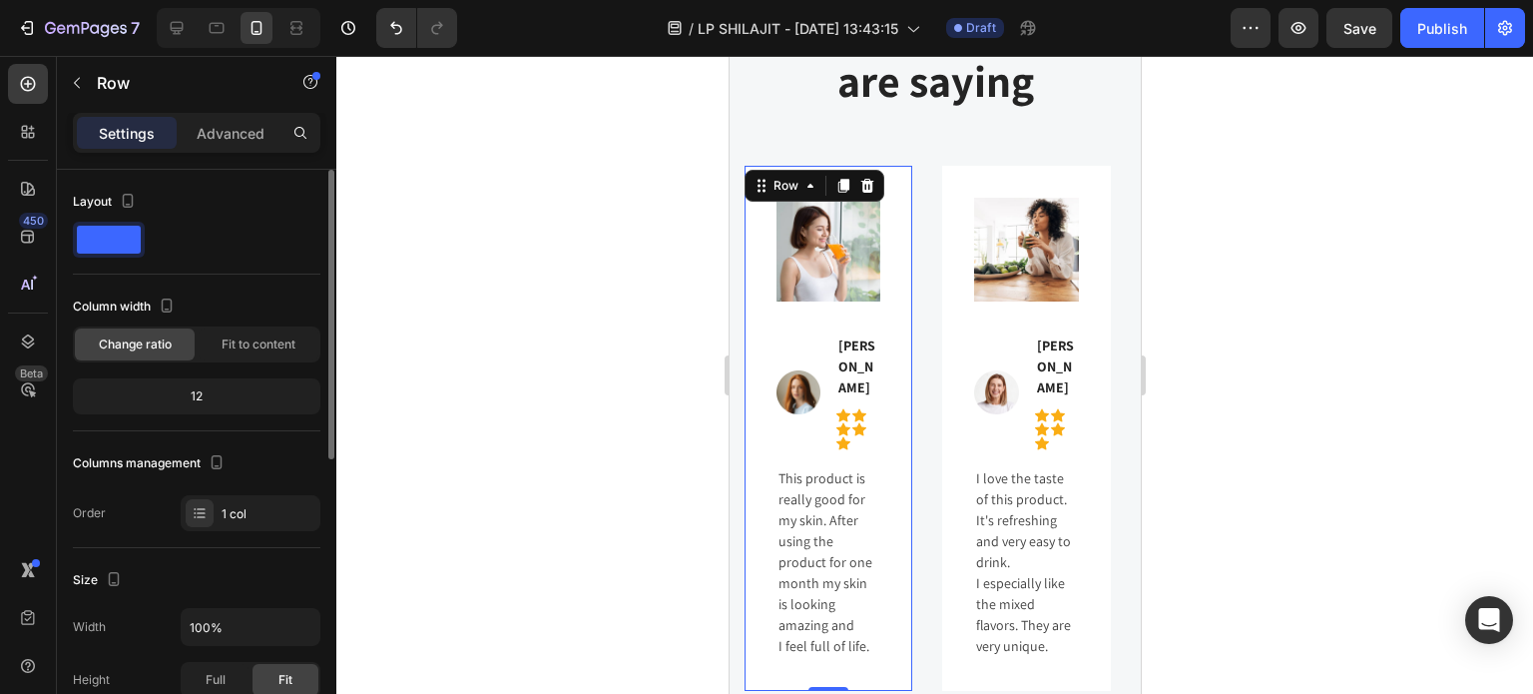
click at [199, 392] on div "12" at bounding box center [197, 396] width 240 height 28
click at [263, 337] on span "Fit to content" at bounding box center [259, 344] width 74 height 18
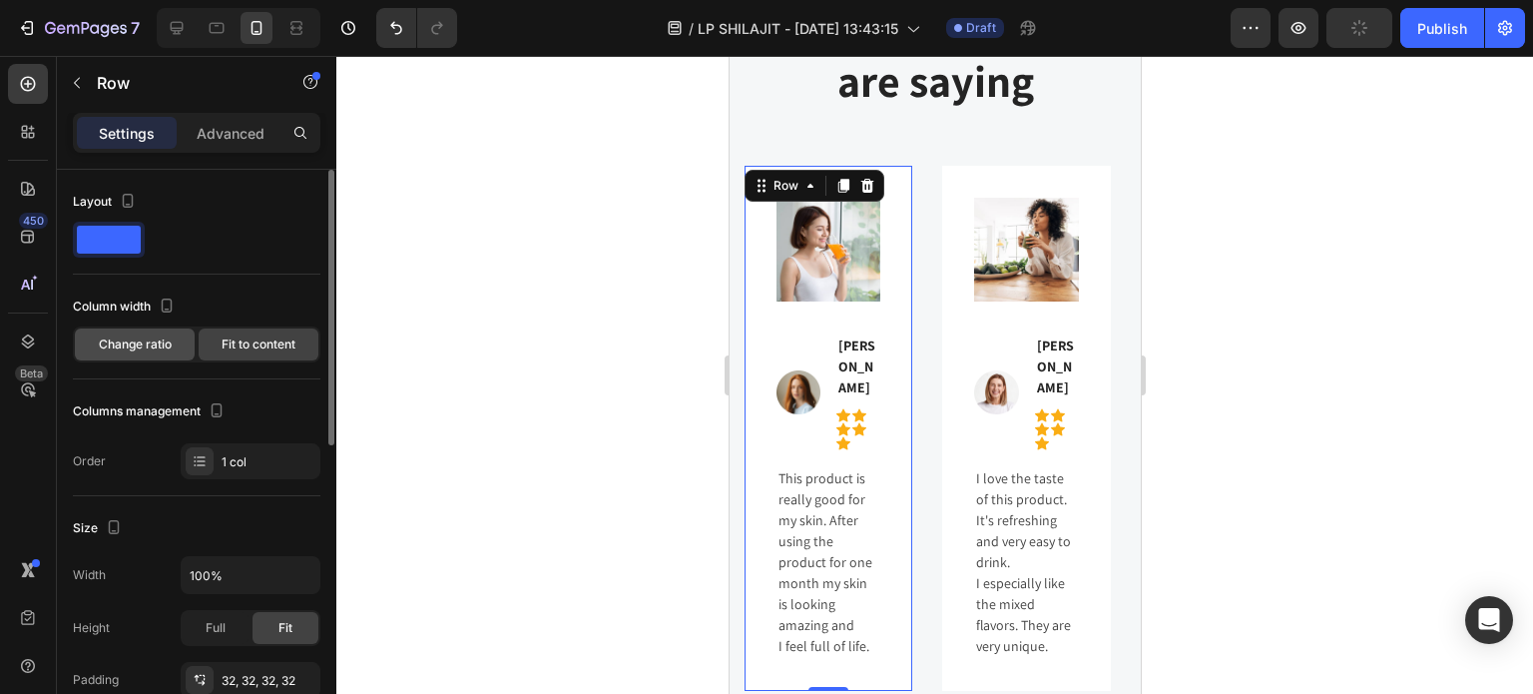
click at [166, 343] on span "Change ratio" at bounding box center [135, 344] width 73 height 18
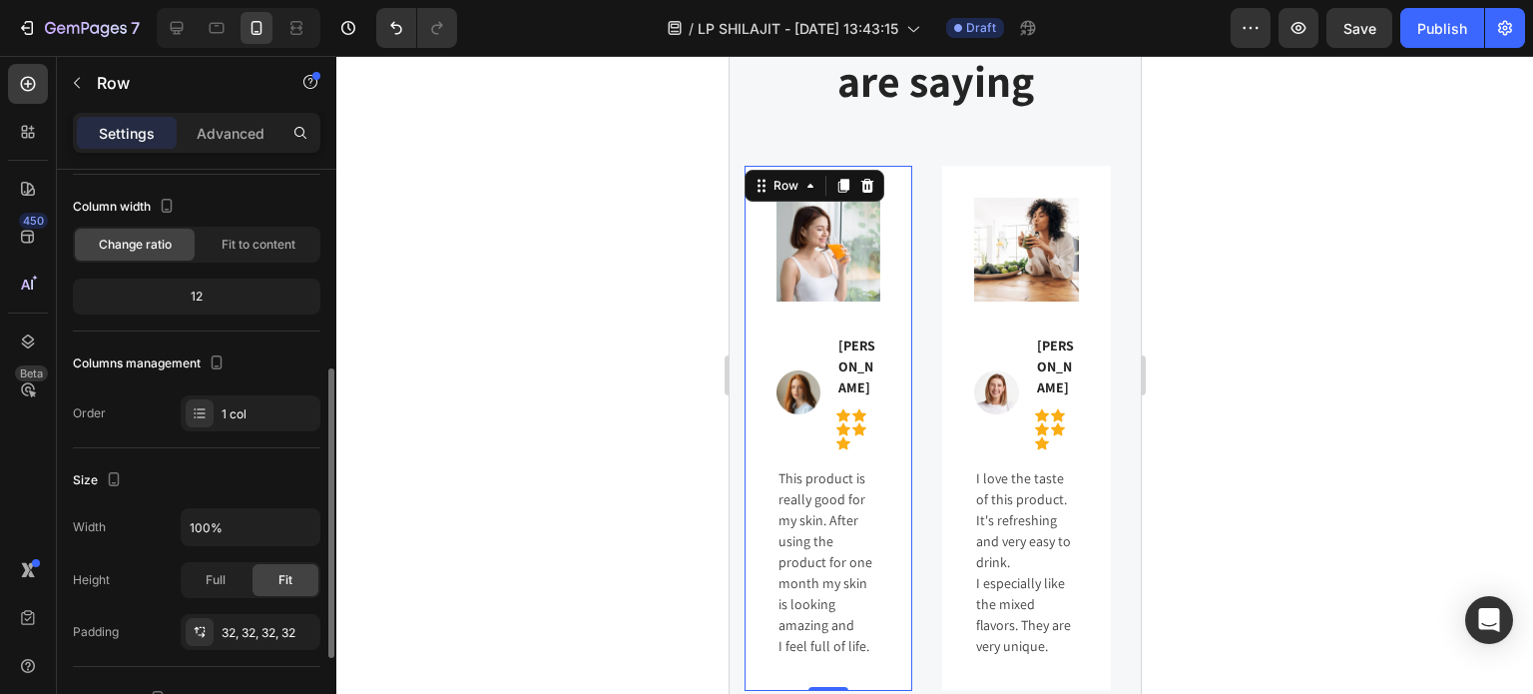
scroll to position [200, 0]
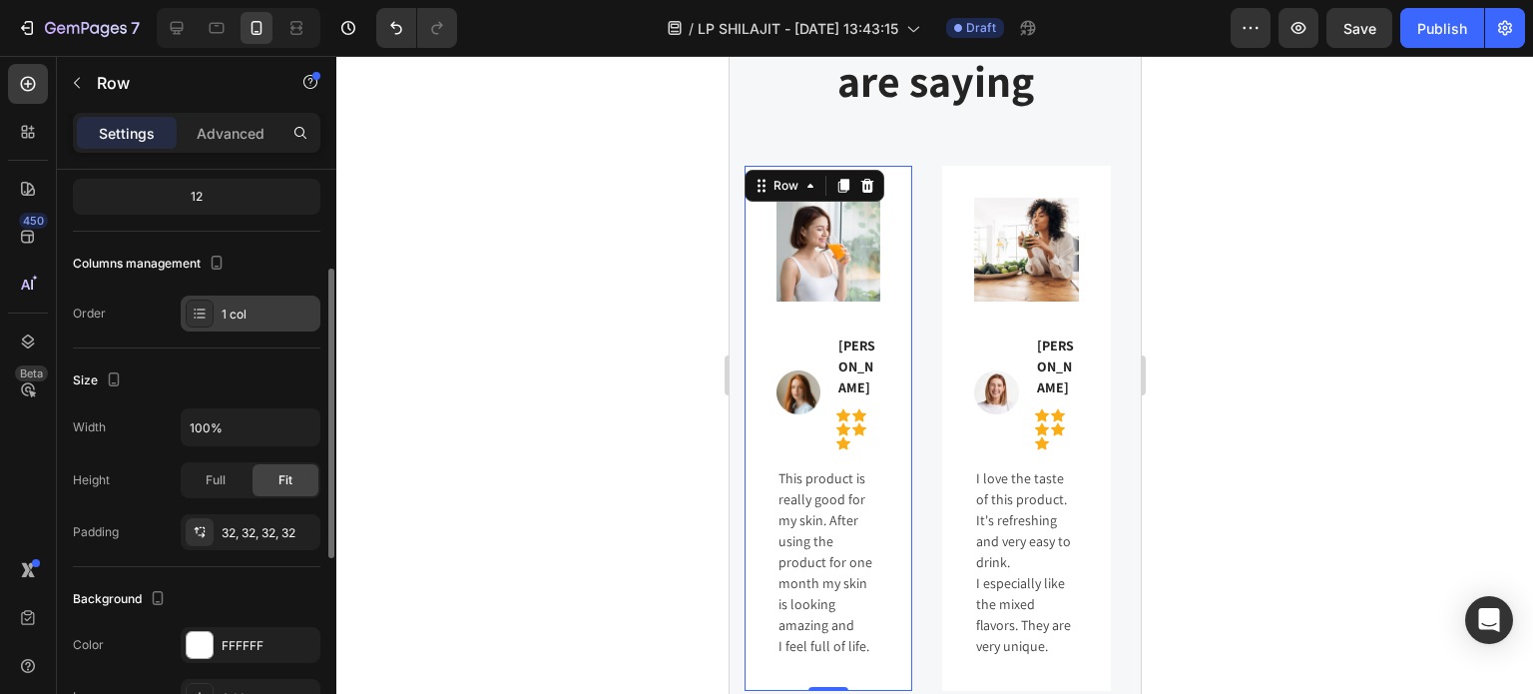
click at [203, 312] on icon at bounding box center [201, 312] width 8 height 1
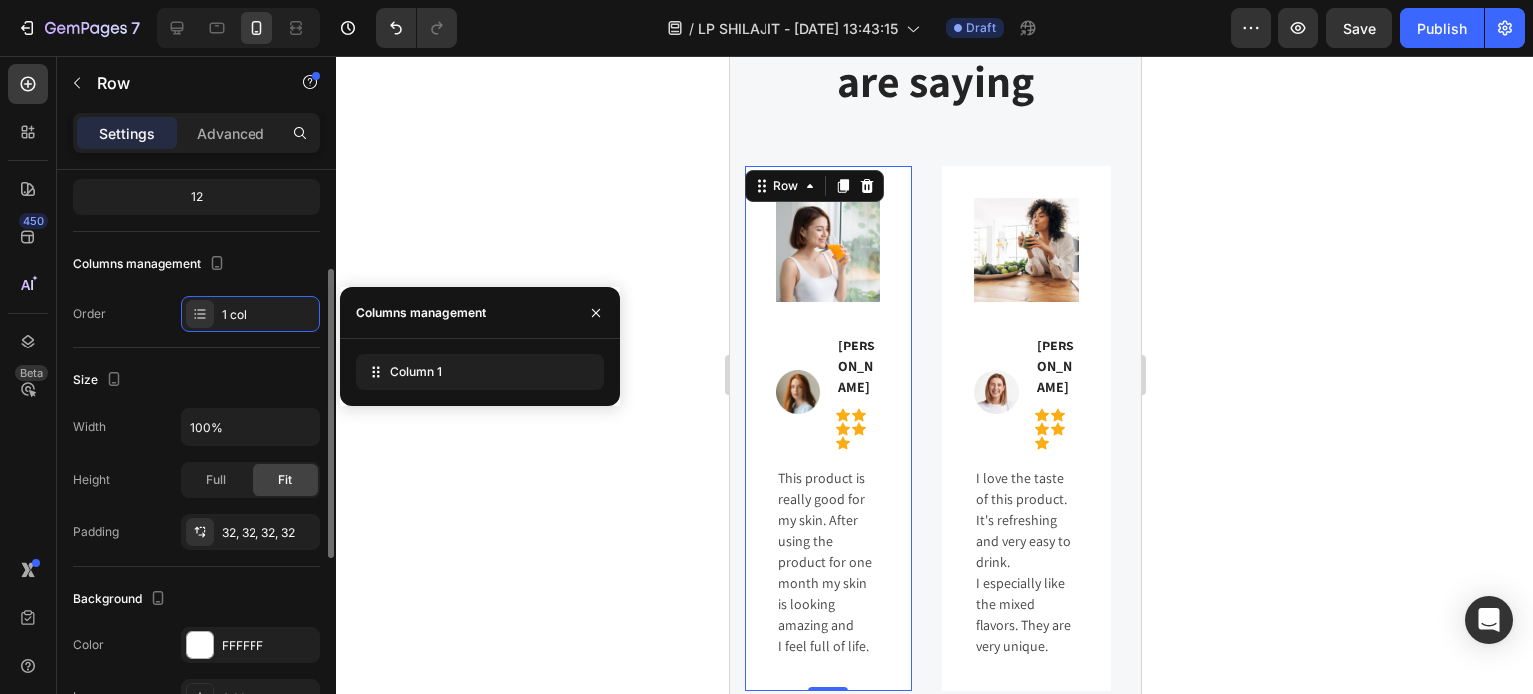
click at [140, 290] on div "Columns management Order 1 col" at bounding box center [197, 290] width 248 height 84
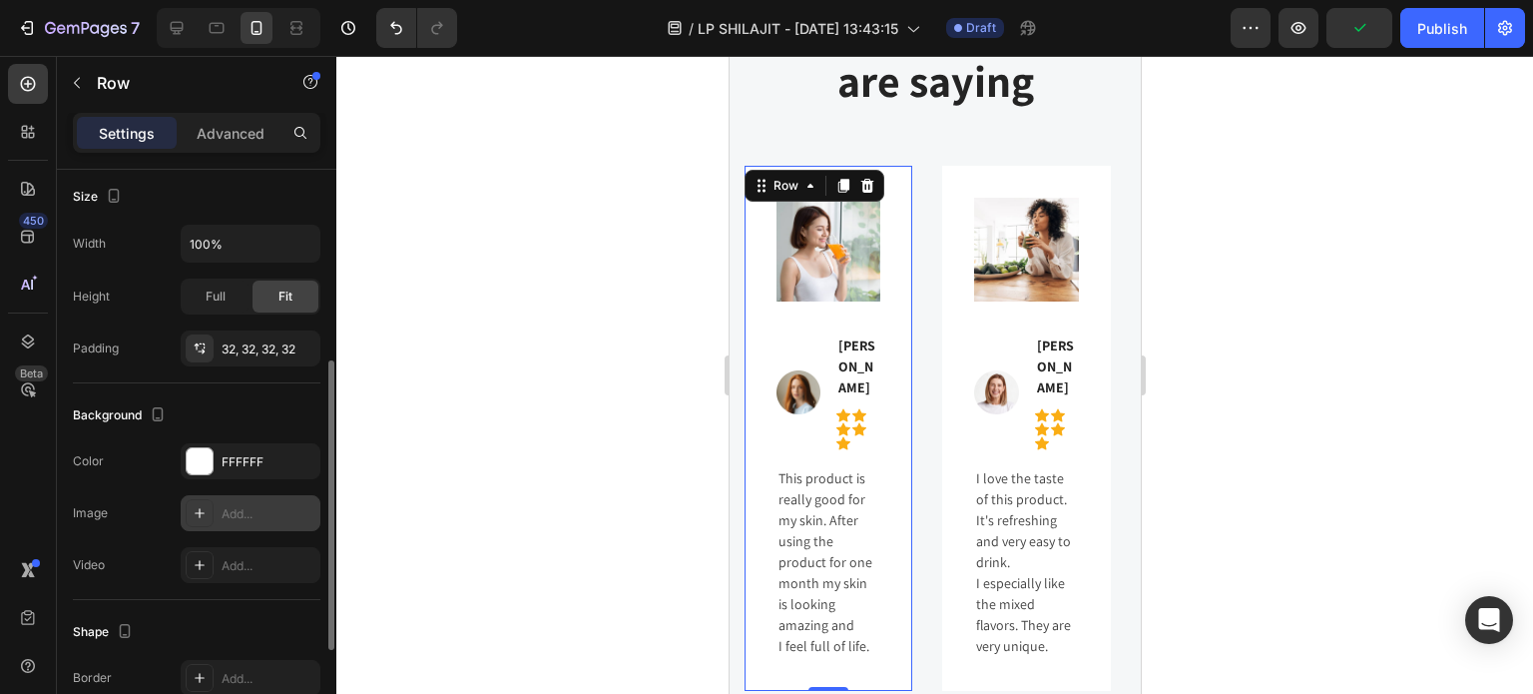
scroll to position [283, 0]
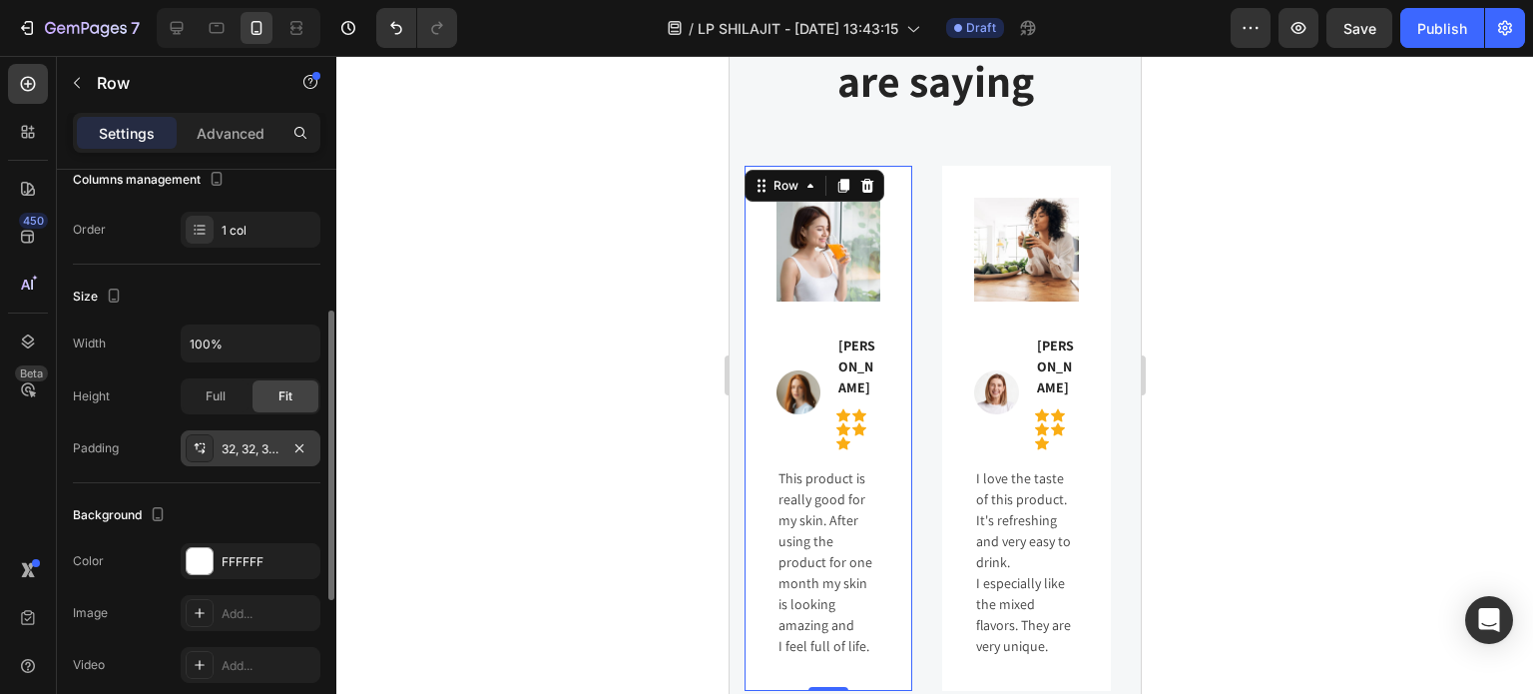
click at [261, 456] on div "32, 32, 32, 32" at bounding box center [251, 448] width 140 height 36
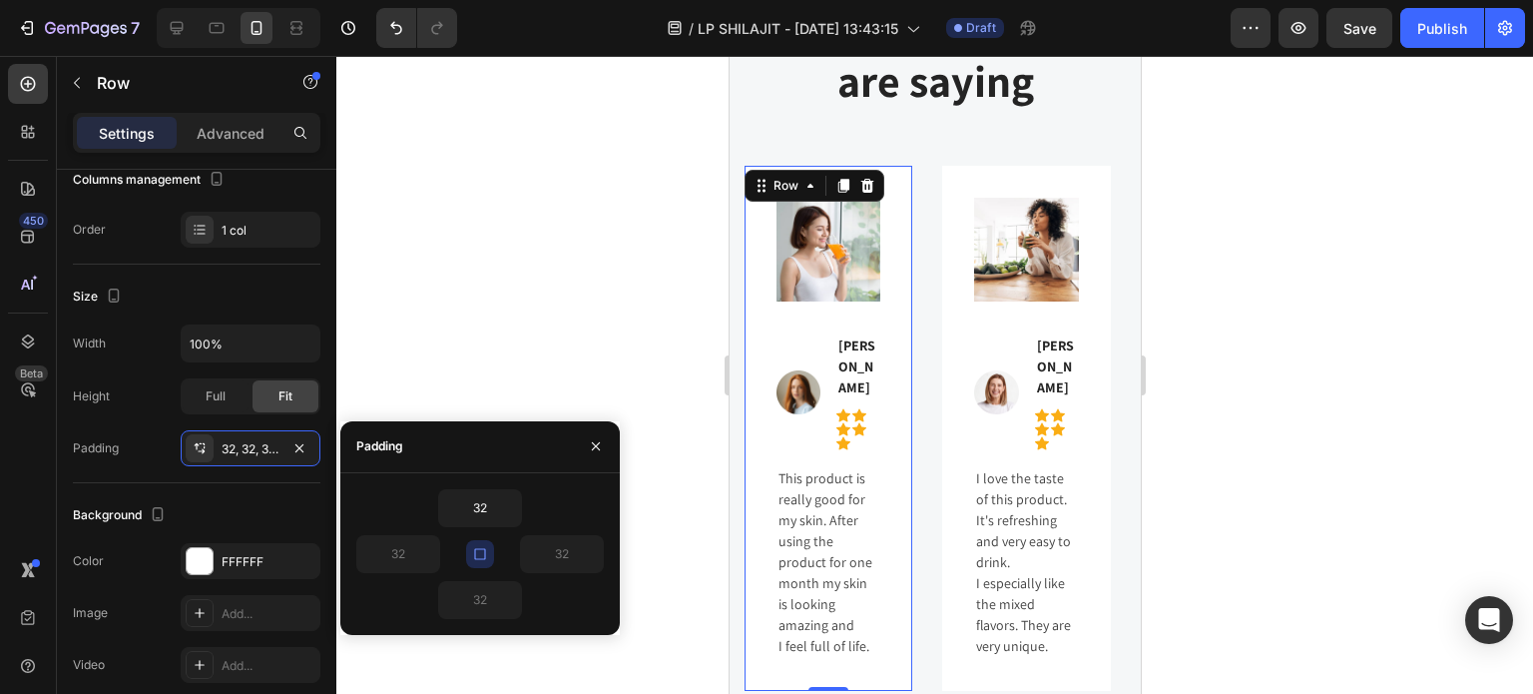
click at [487, 555] on icon "button" at bounding box center [480, 554] width 16 height 16
click at [472, 508] on input "32" at bounding box center [480, 508] width 82 height 36
type input "30"
click at [412, 549] on input "32" at bounding box center [398, 554] width 82 height 36
type input "1"
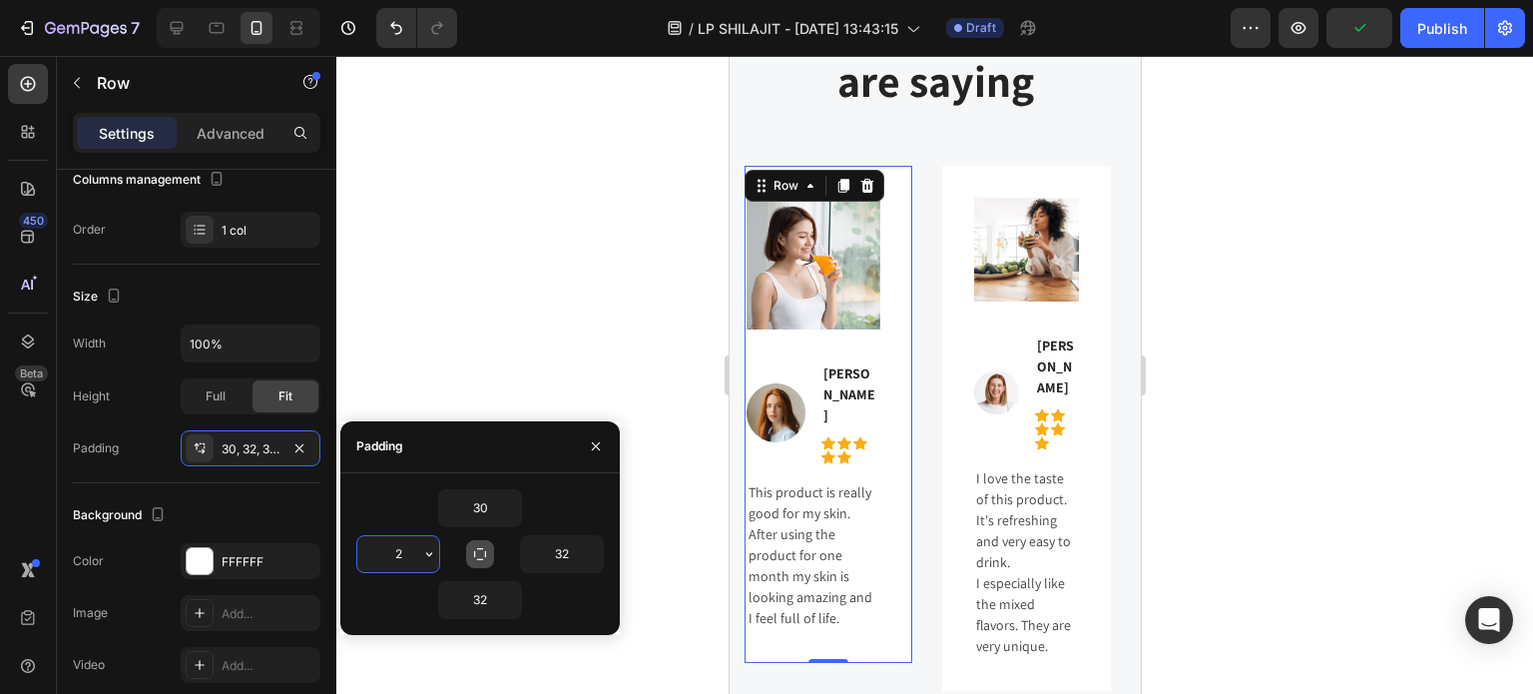
type input "20"
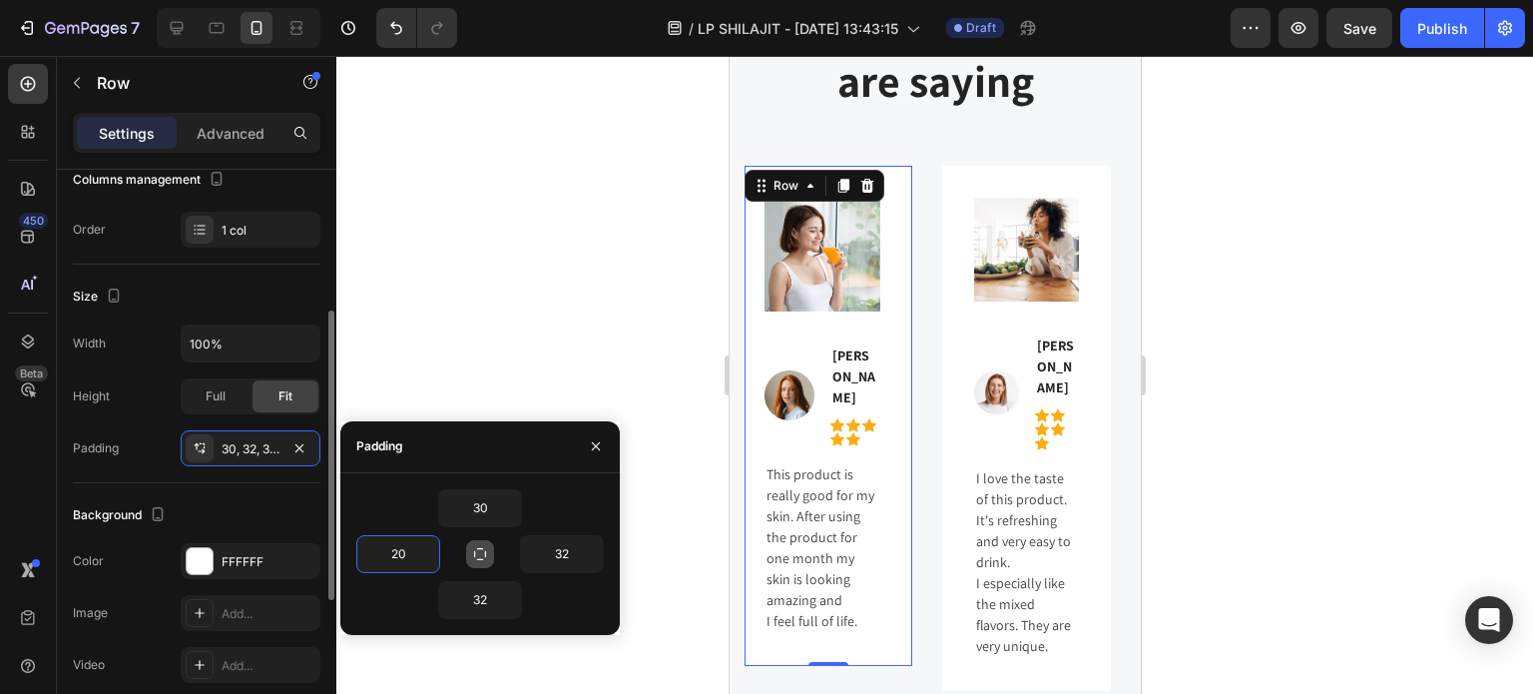
click at [261, 302] on div "Size" at bounding box center [197, 296] width 248 height 32
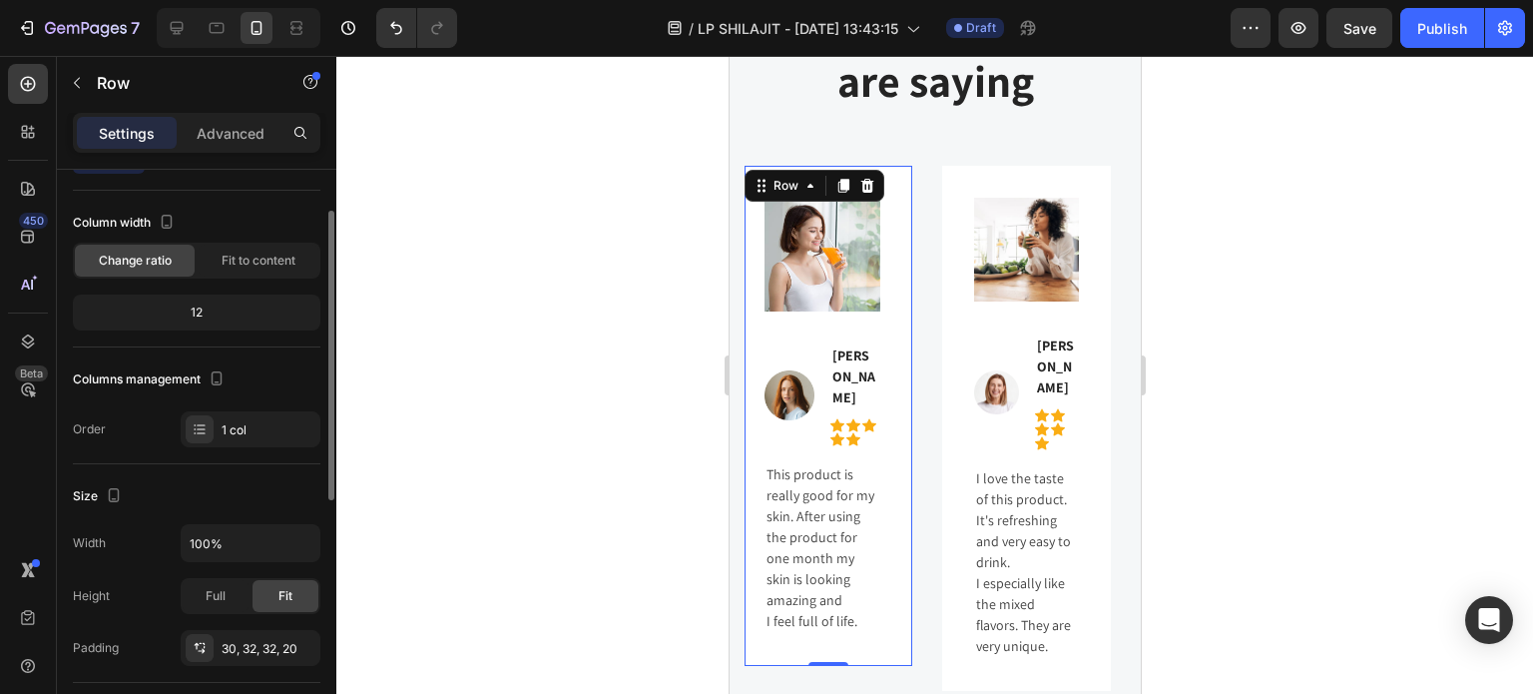
scroll to position [0, 0]
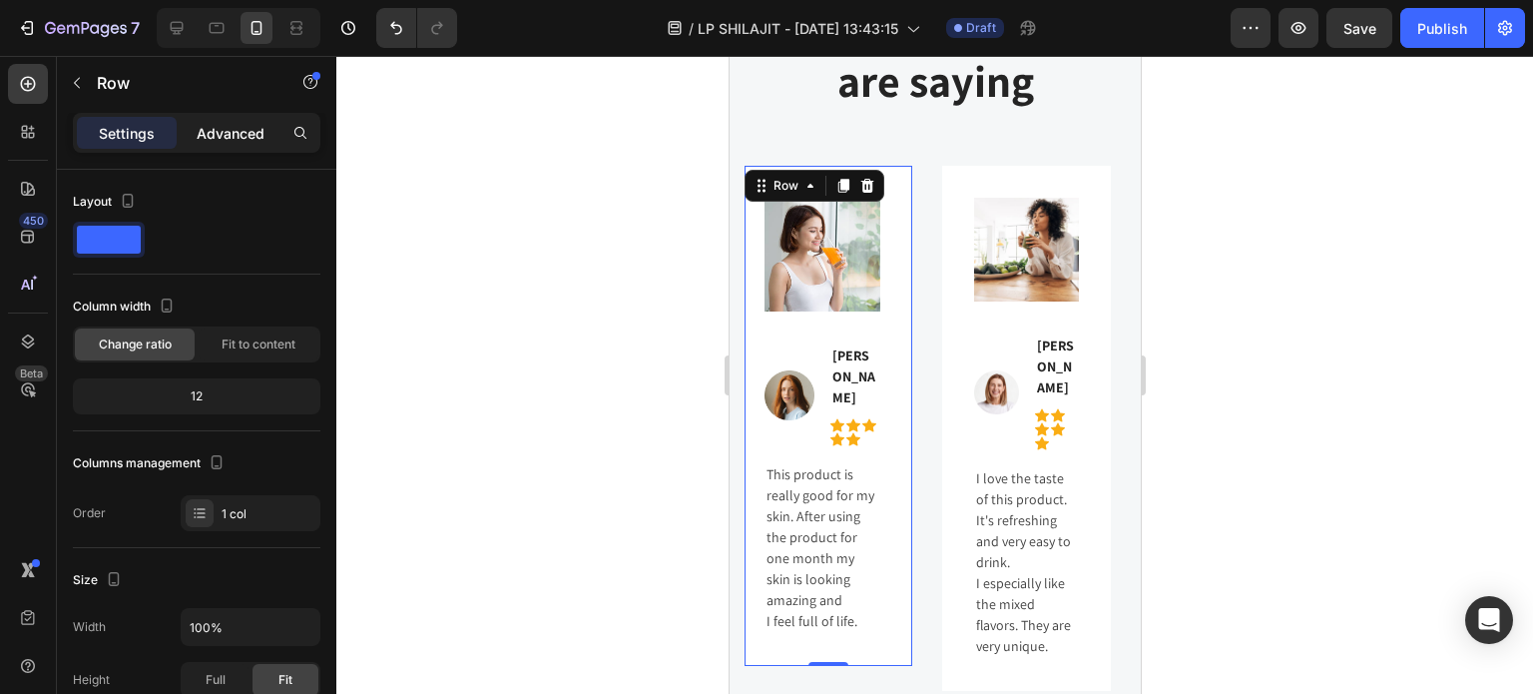
click at [208, 144] on div "Advanced" at bounding box center [231, 133] width 100 height 32
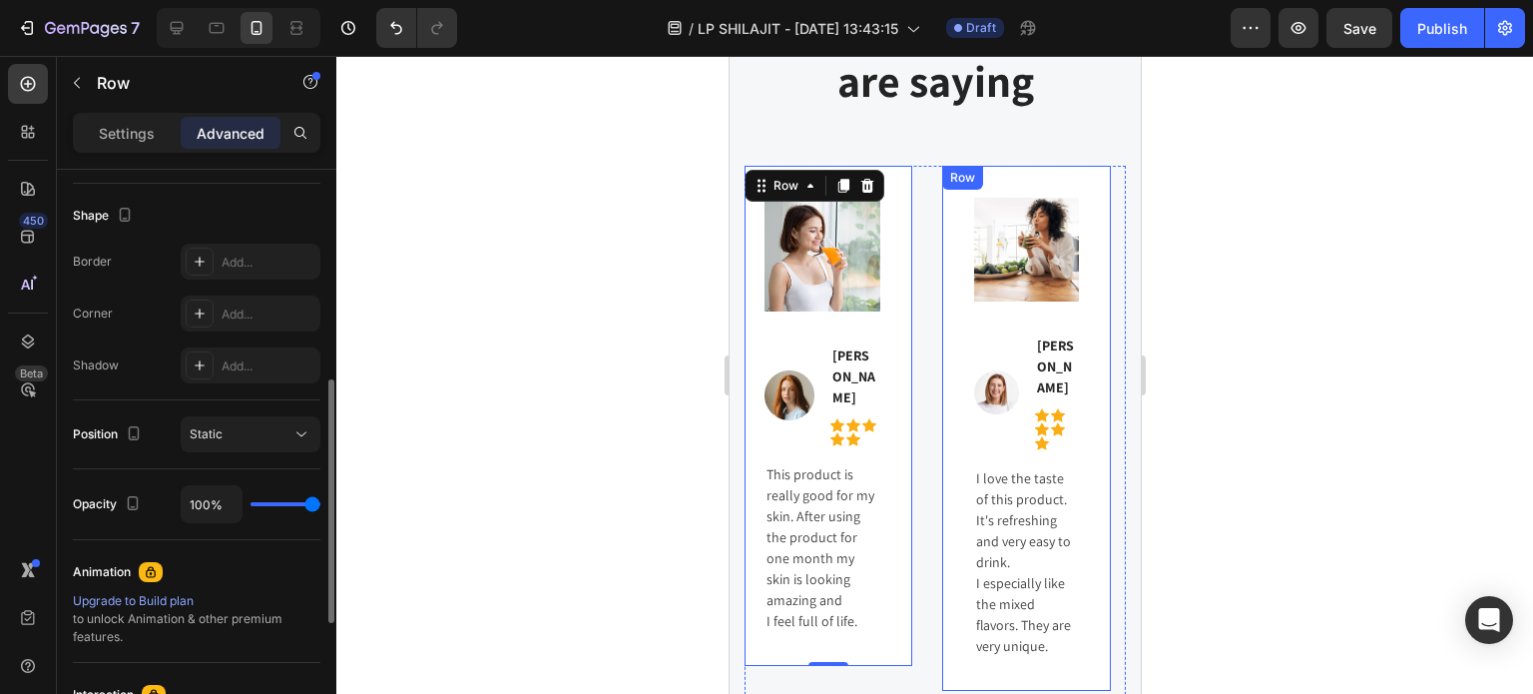
scroll to position [13690, 0]
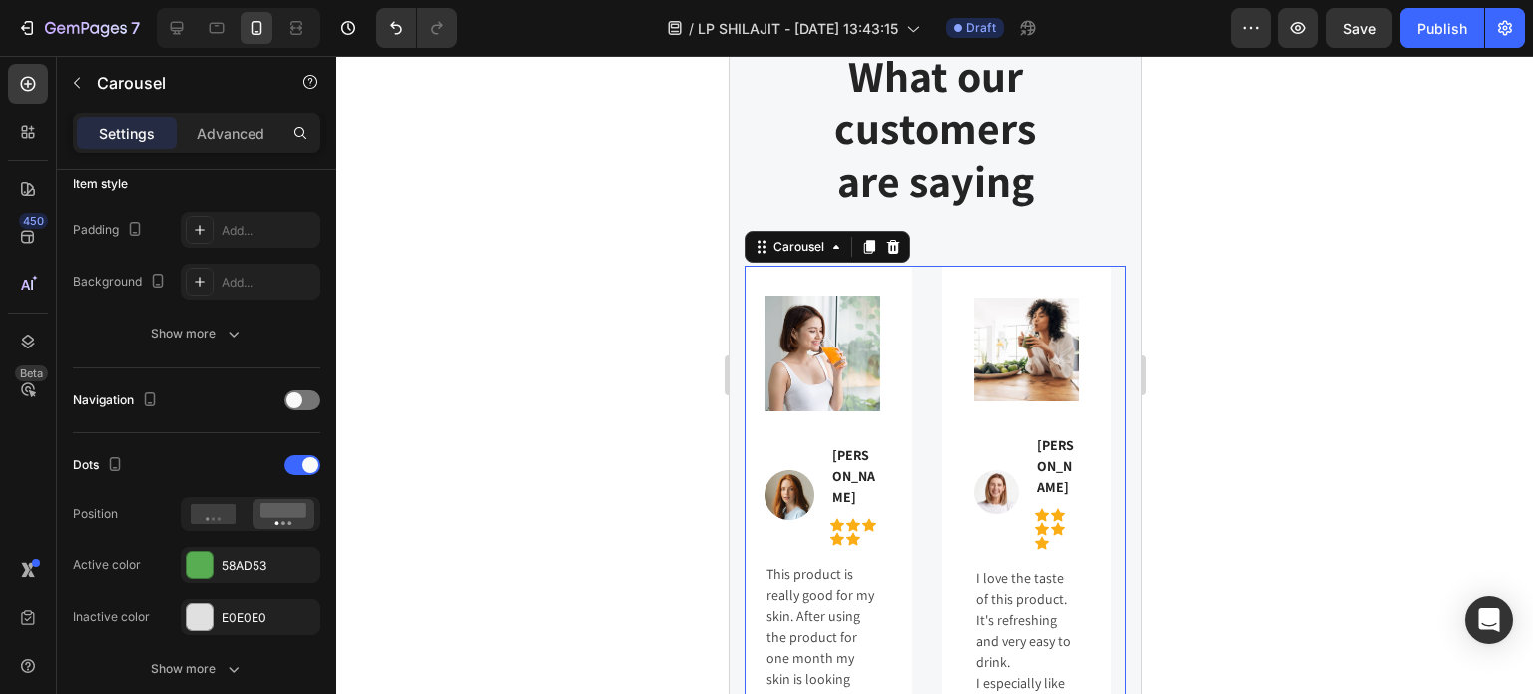
click at [919, 281] on div "Image Image [PERSON_NAME] Text block Icon Icon Icon Icon Icon Icon List Hoz Row…" at bounding box center [934, 538] width 381 height 546
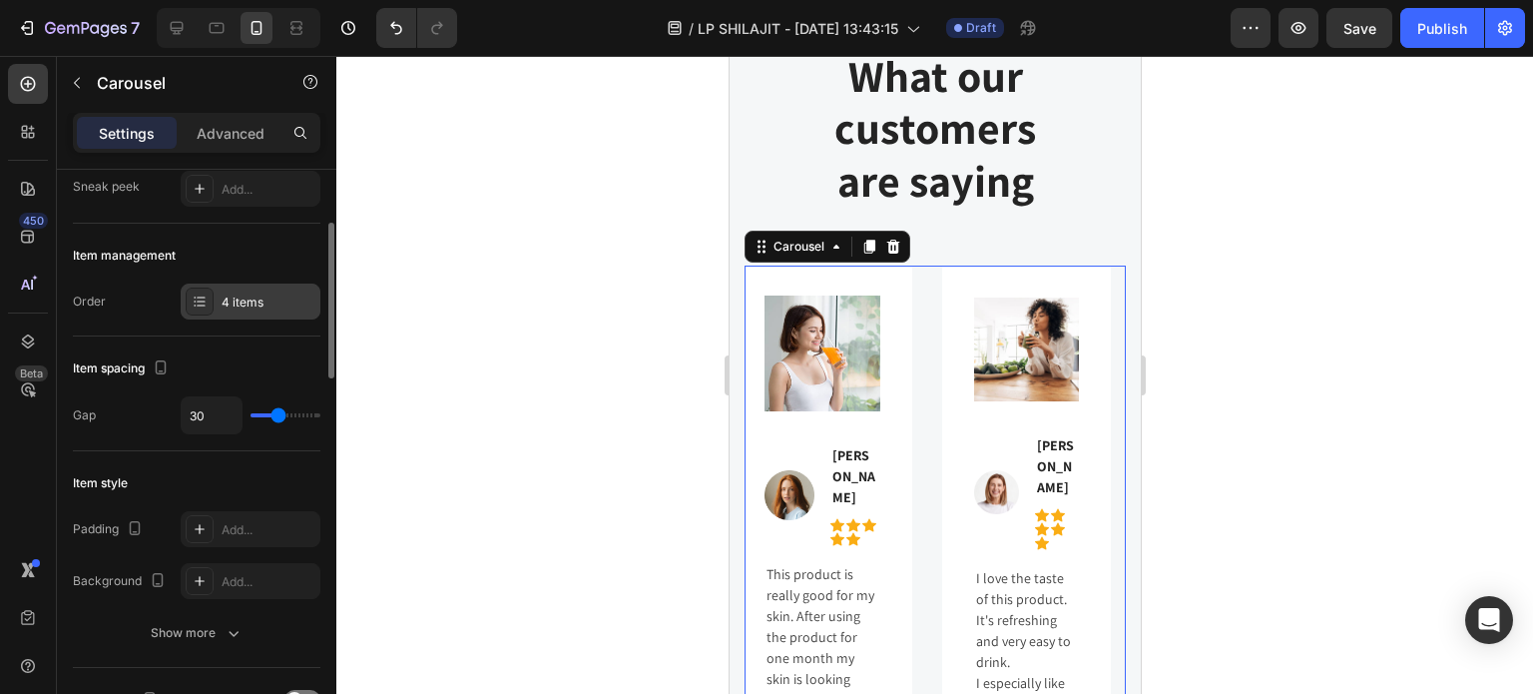
scroll to position [299, 0]
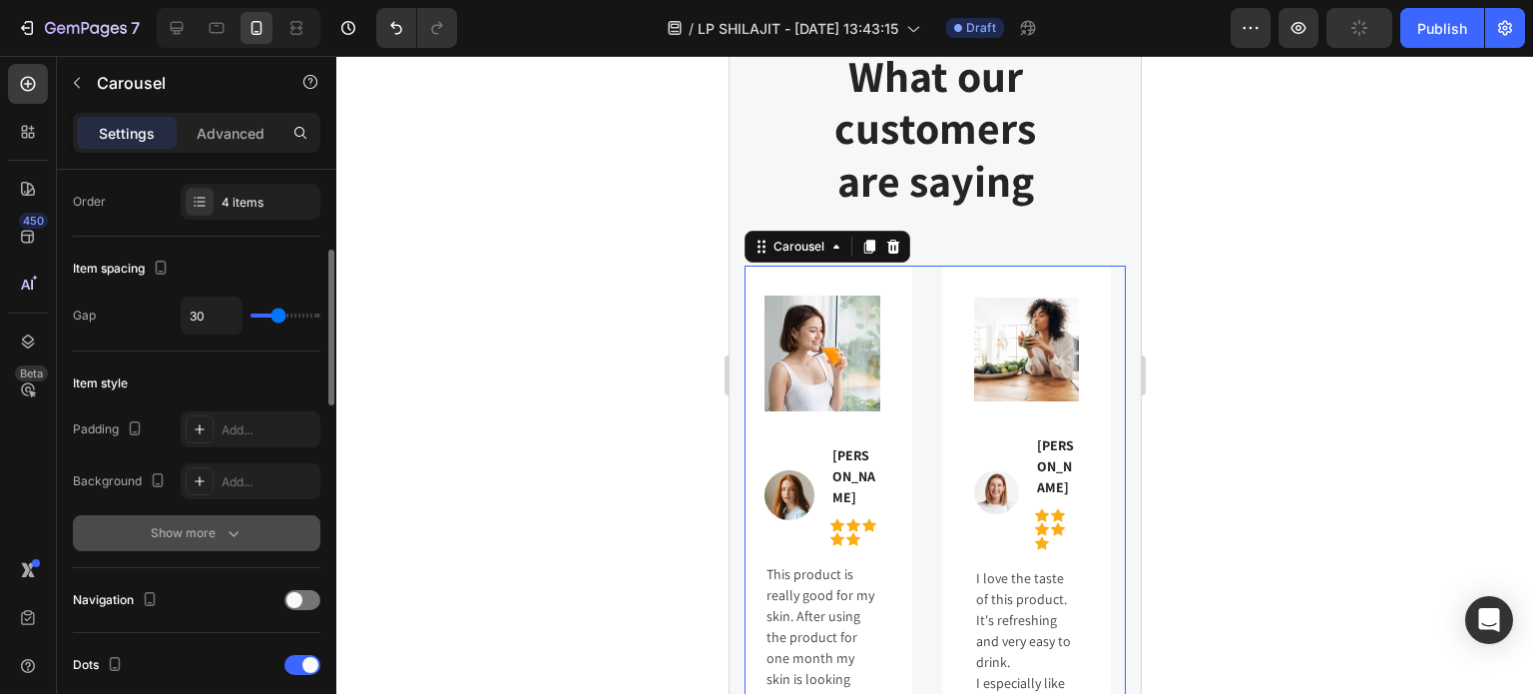
click at [231, 523] on icon "button" at bounding box center [234, 533] width 20 height 20
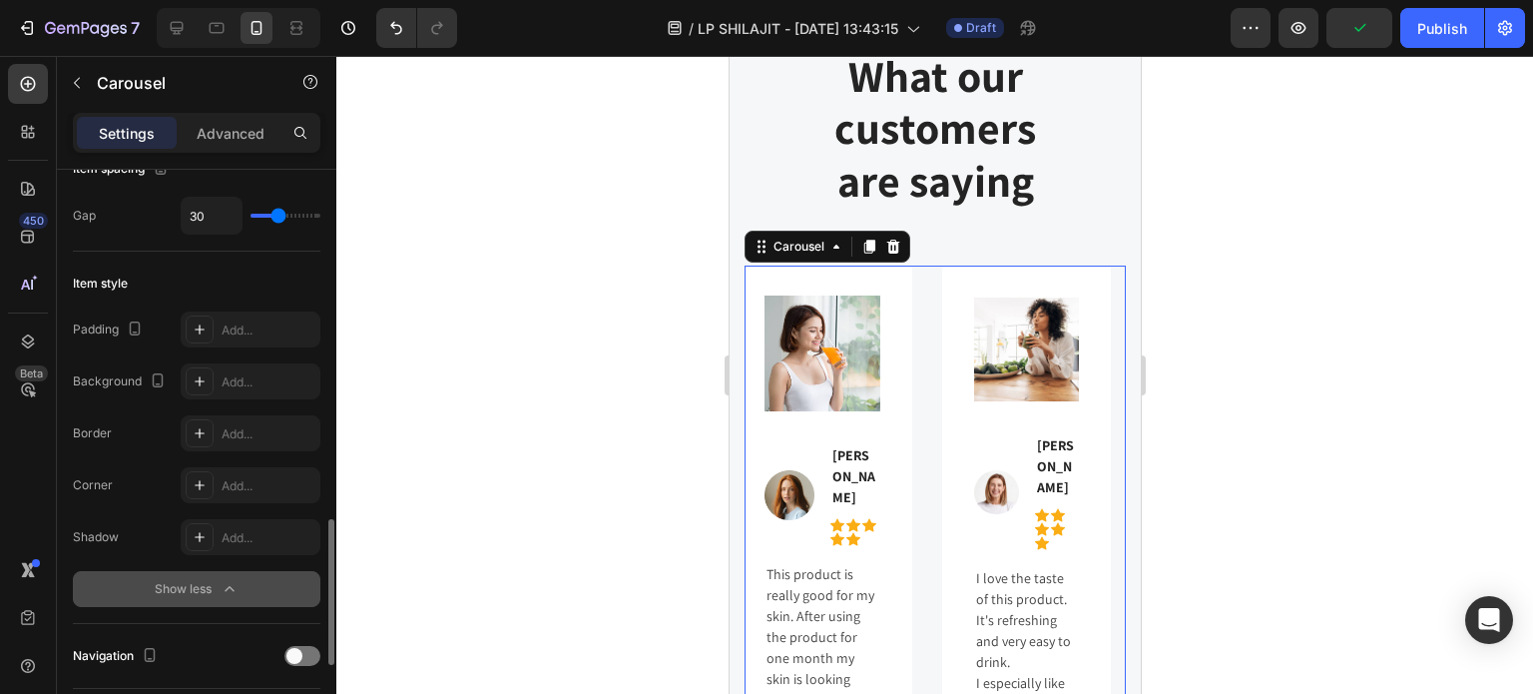
scroll to position [599, 0]
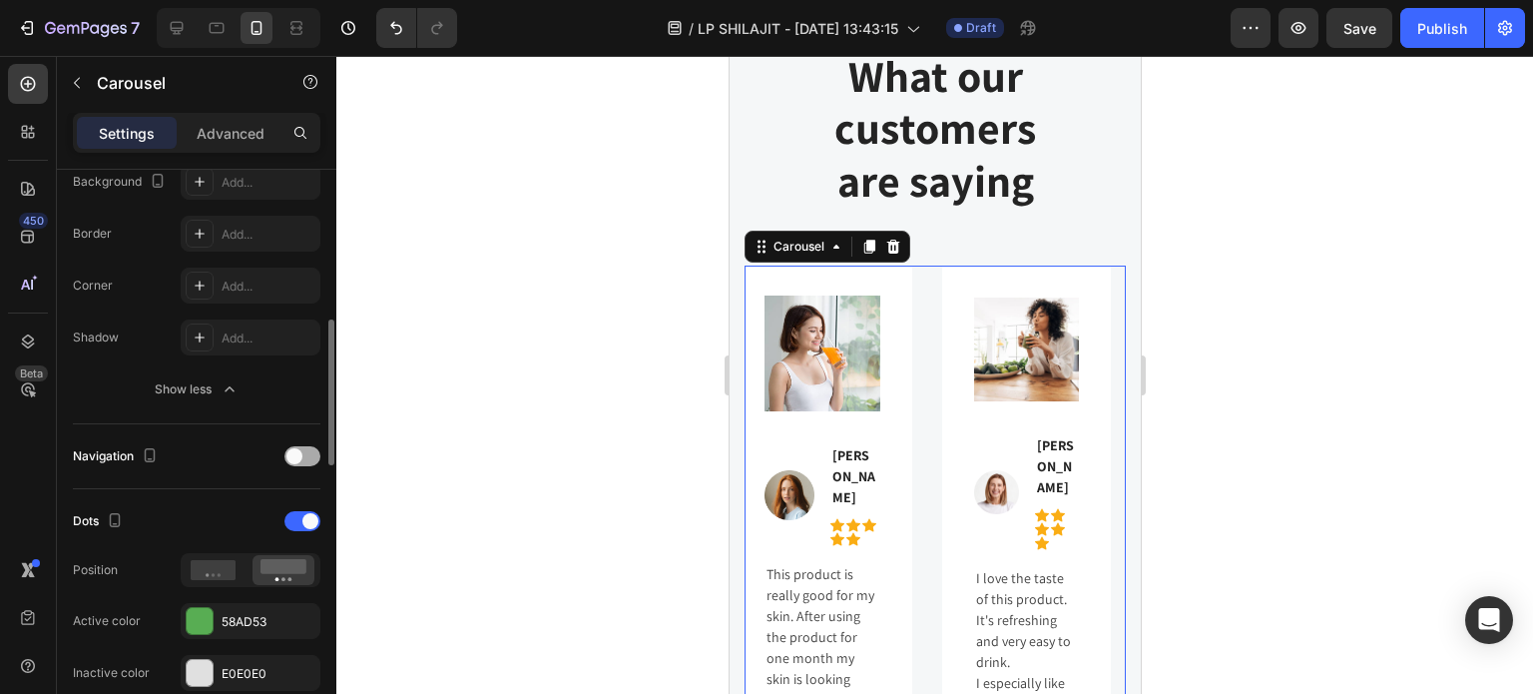
click at [297, 455] on span at bounding box center [294, 456] width 16 height 16
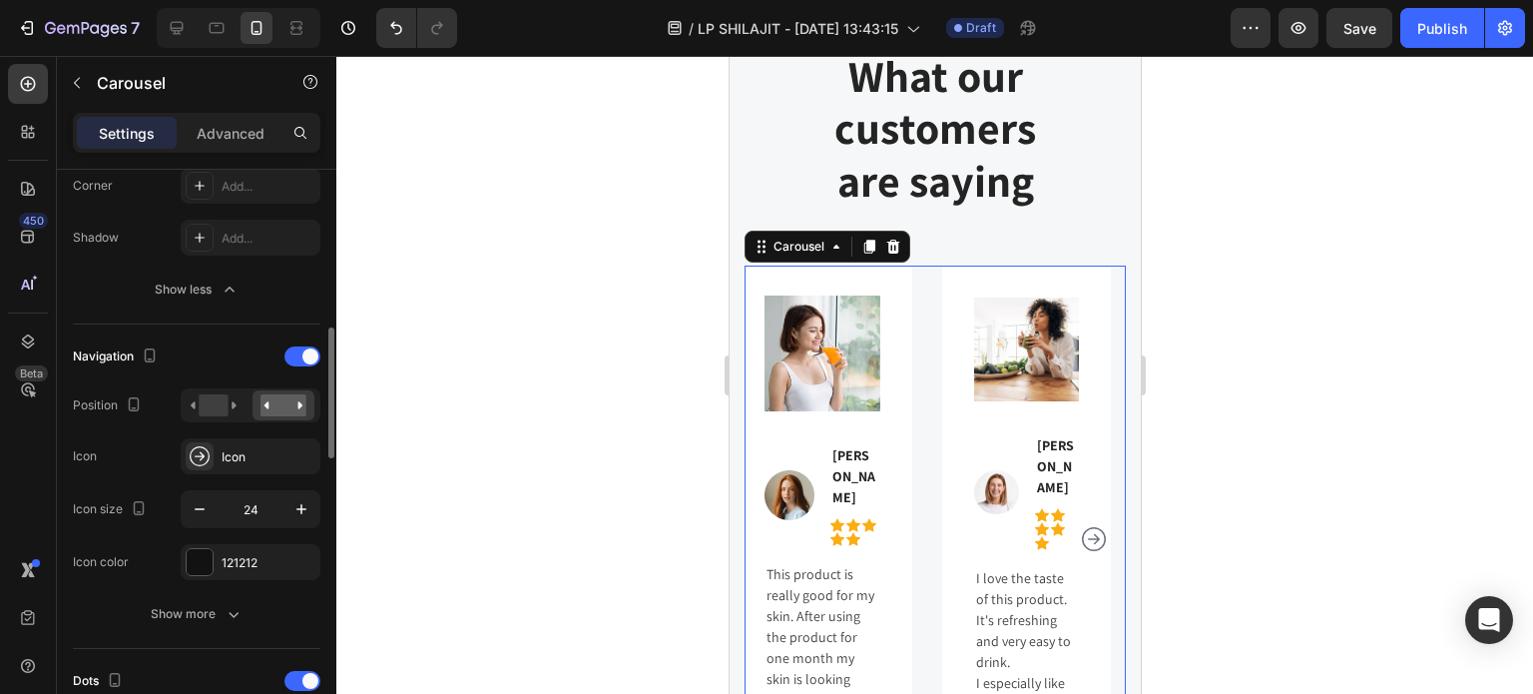
scroll to position [798, 0]
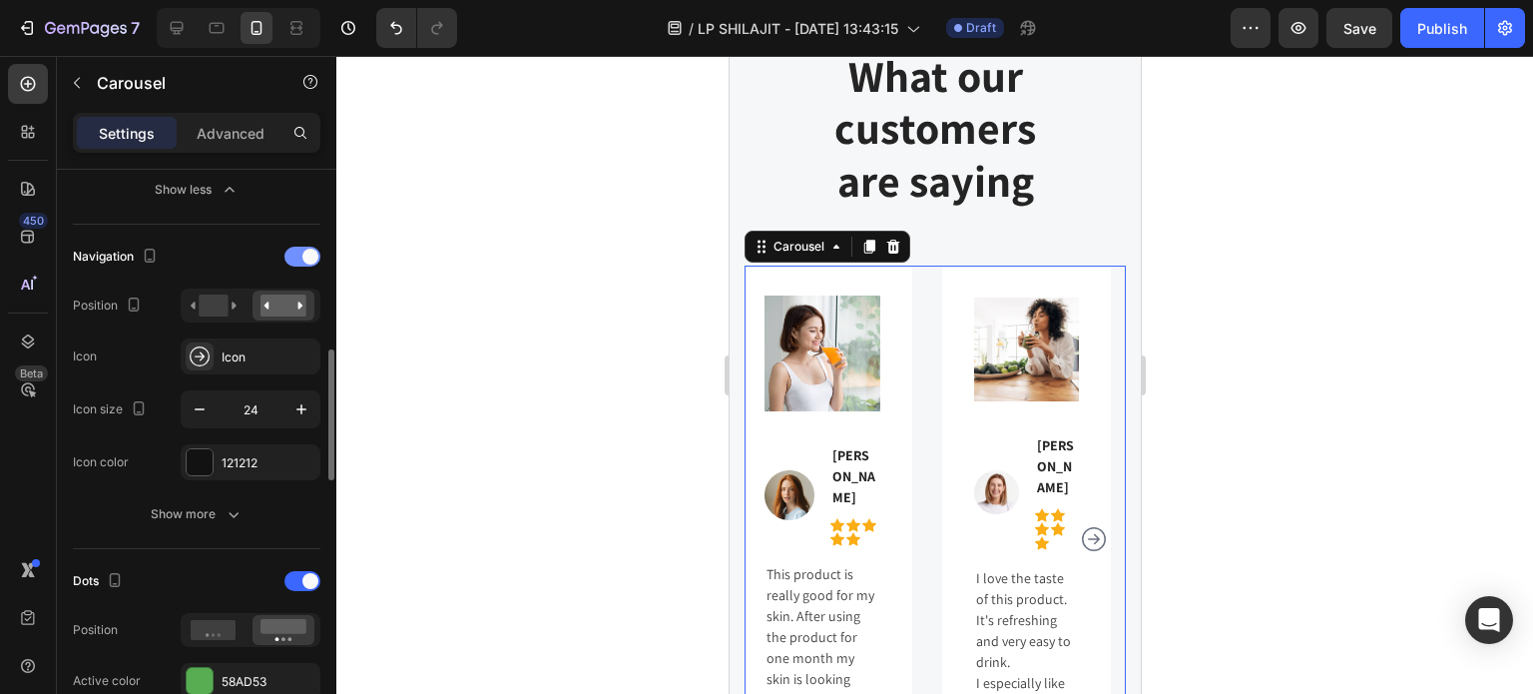
click at [299, 261] on div at bounding box center [302, 257] width 36 height 20
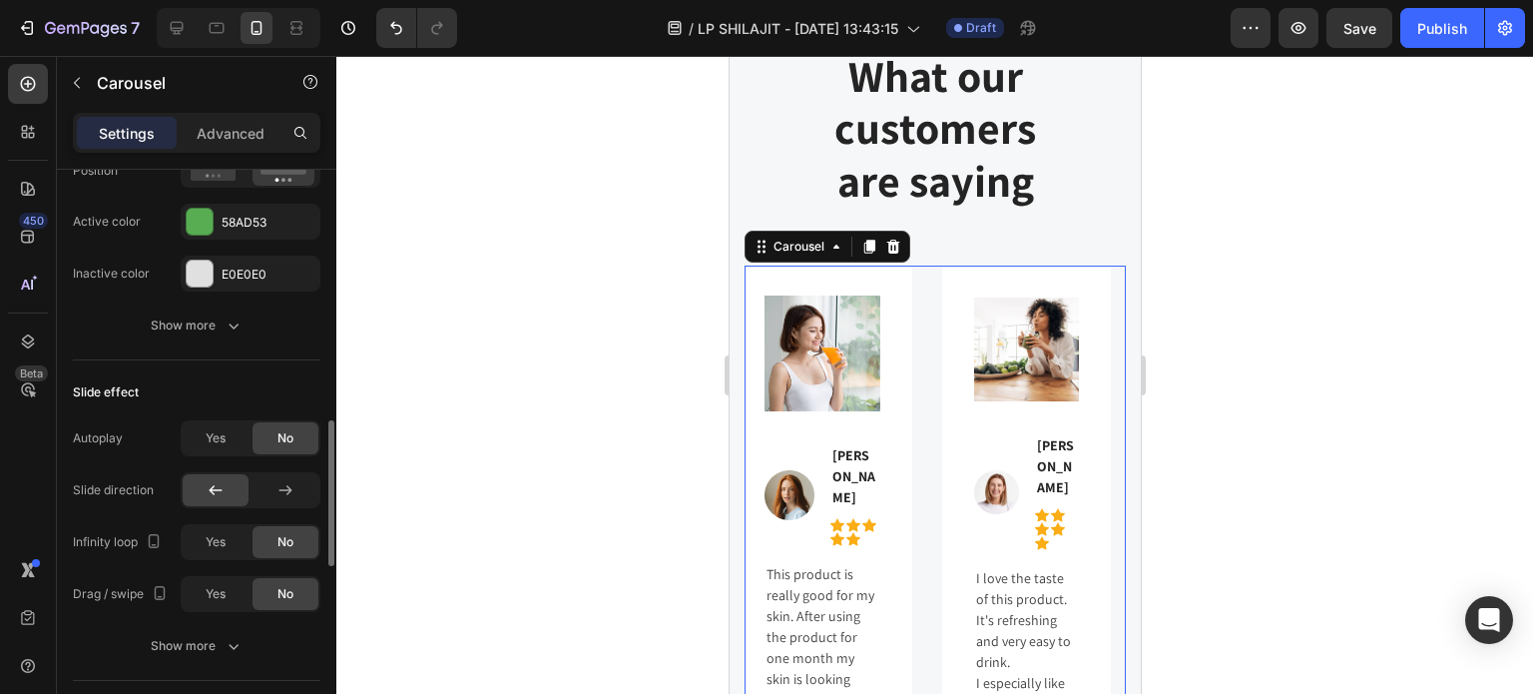
scroll to position [1098, 0]
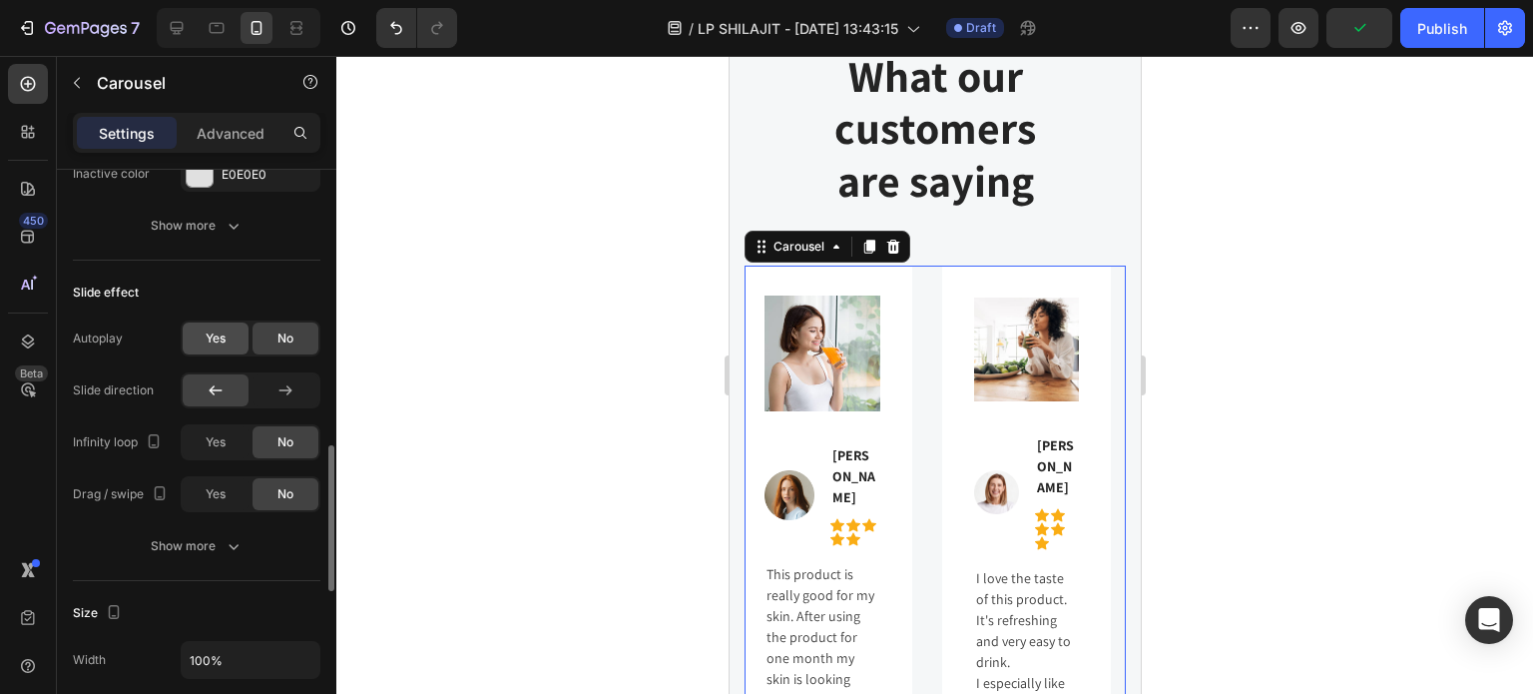
click at [230, 343] on div "Yes" at bounding box center [216, 338] width 66 height 32
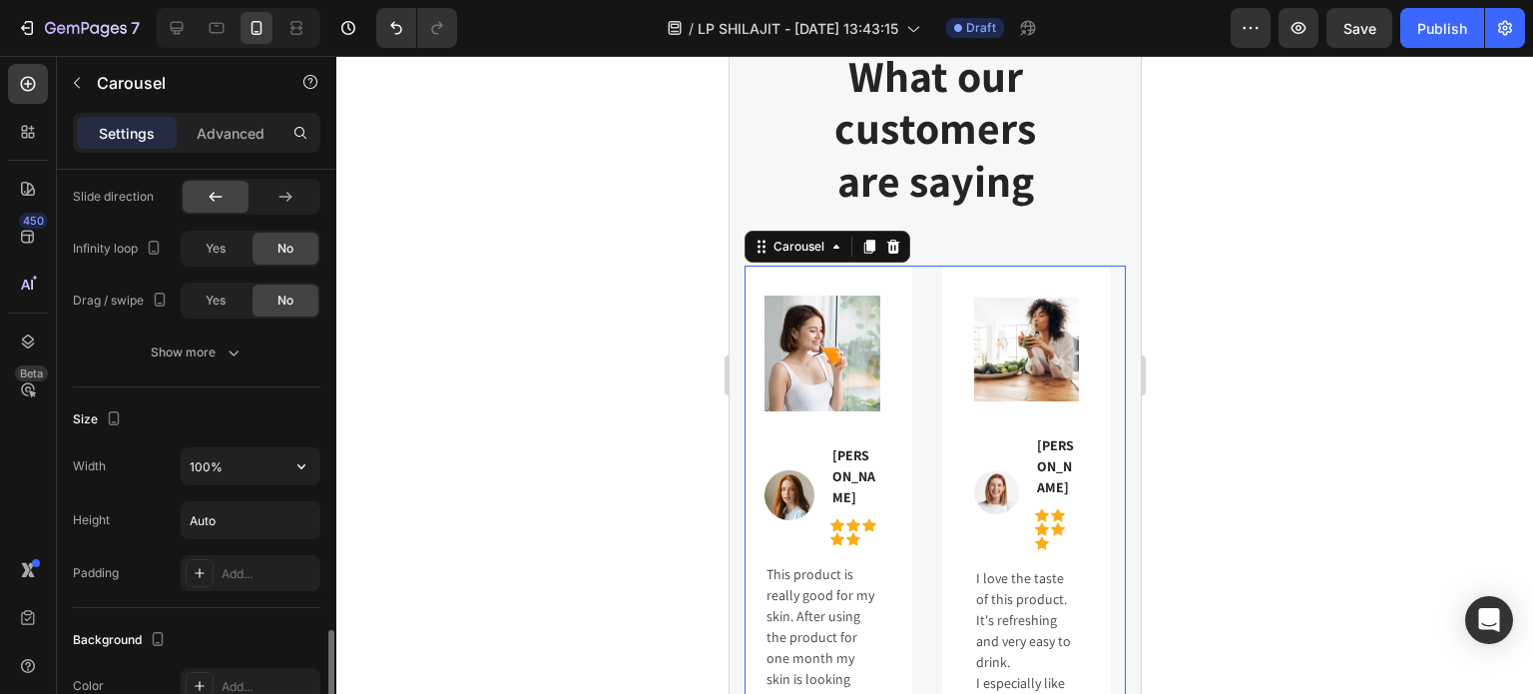
scroll to position [1497, 0]
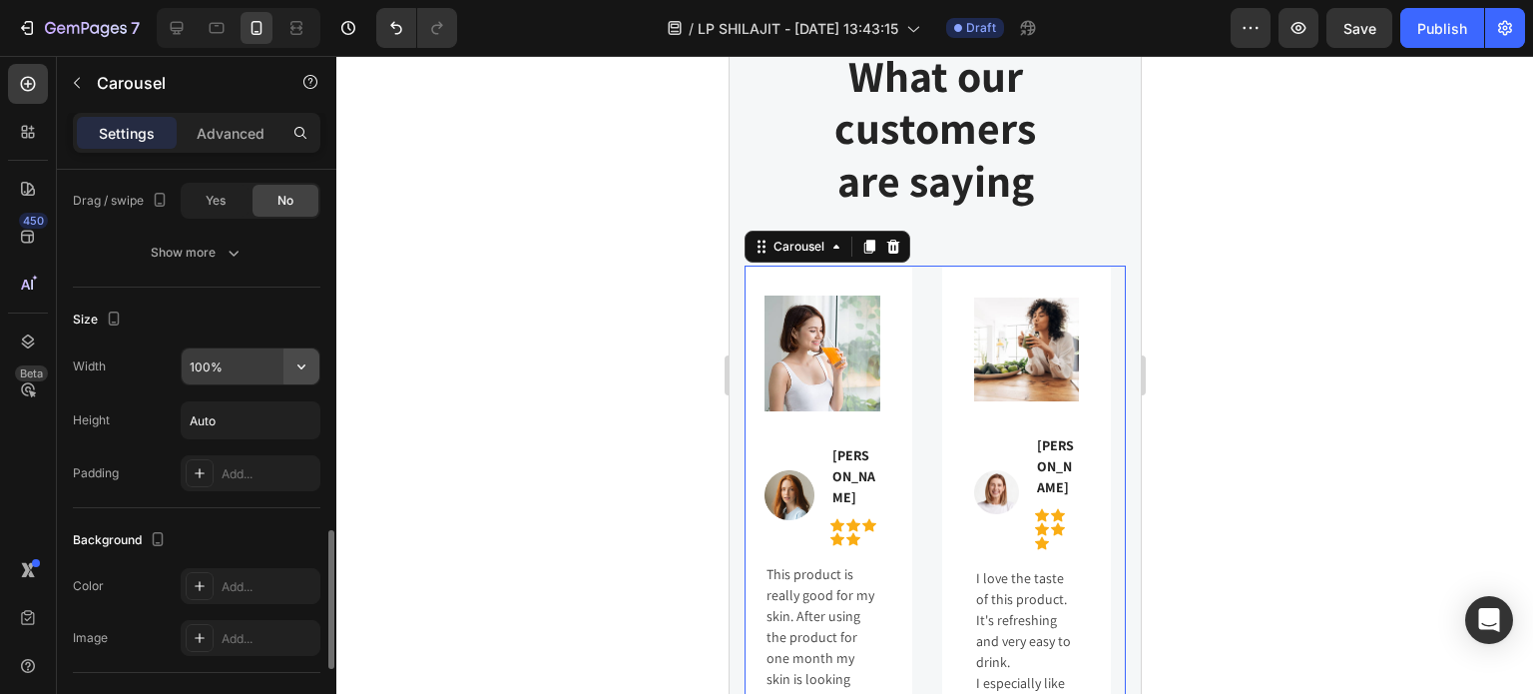
click at [302, 370] on icon "button" at bounding box center [301, 366] width 20 height 20
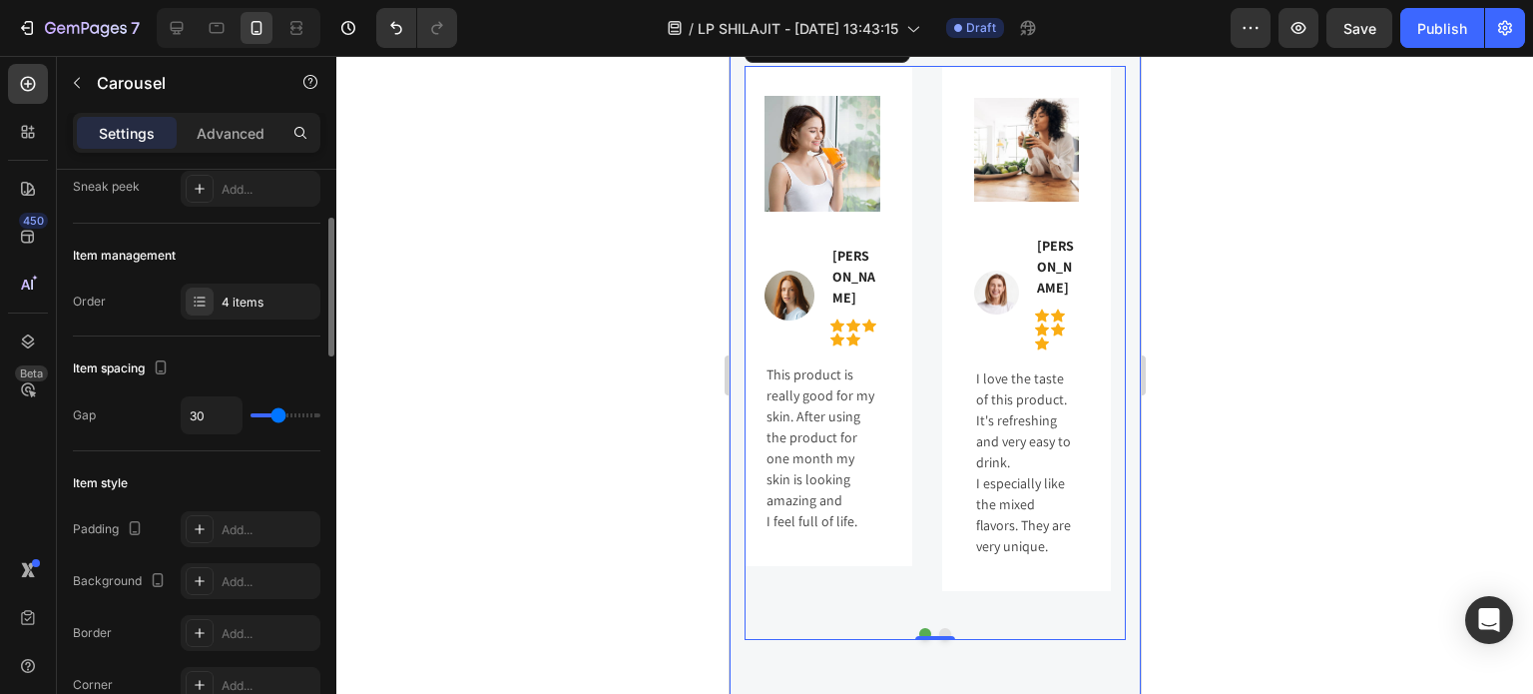
scroll to position [0, 0]
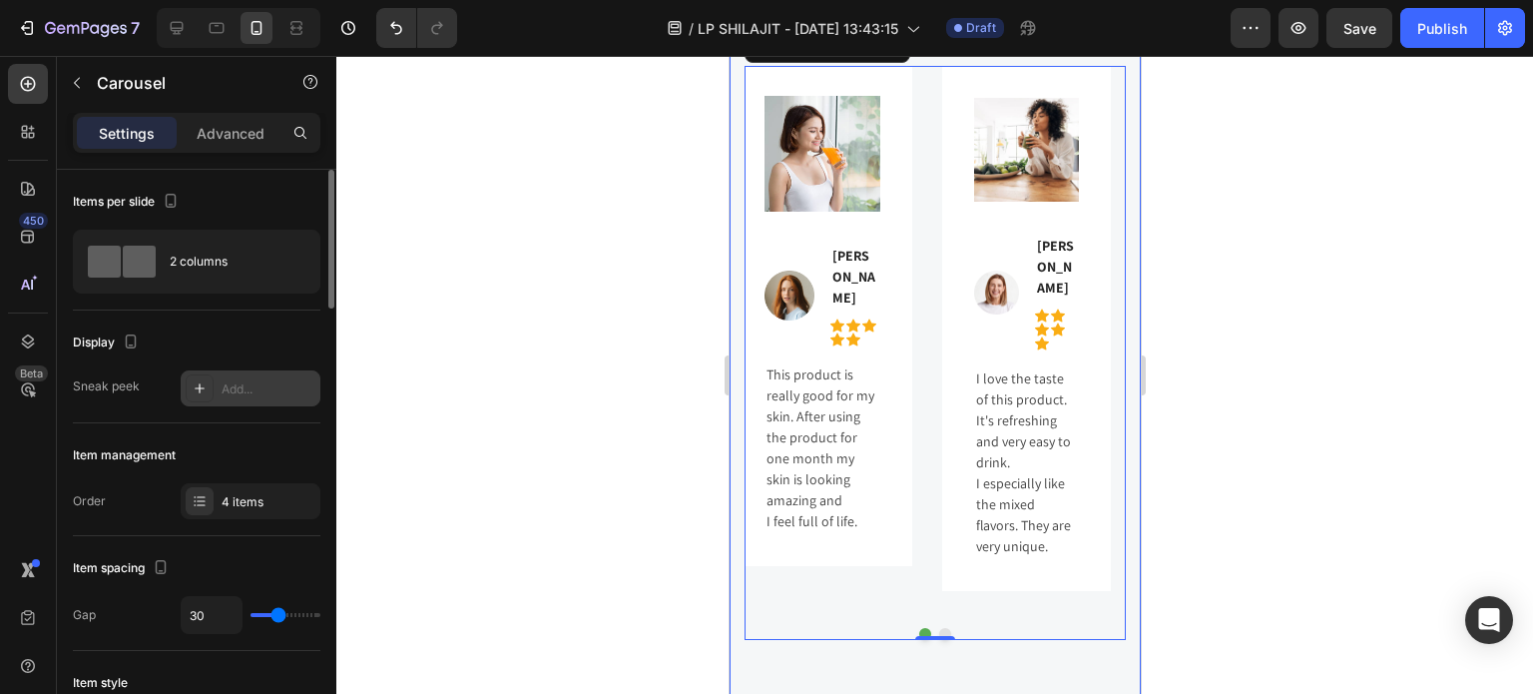
click at [234, 392] on div "Add..." at bounding box center [269, 389] width 94 height 18
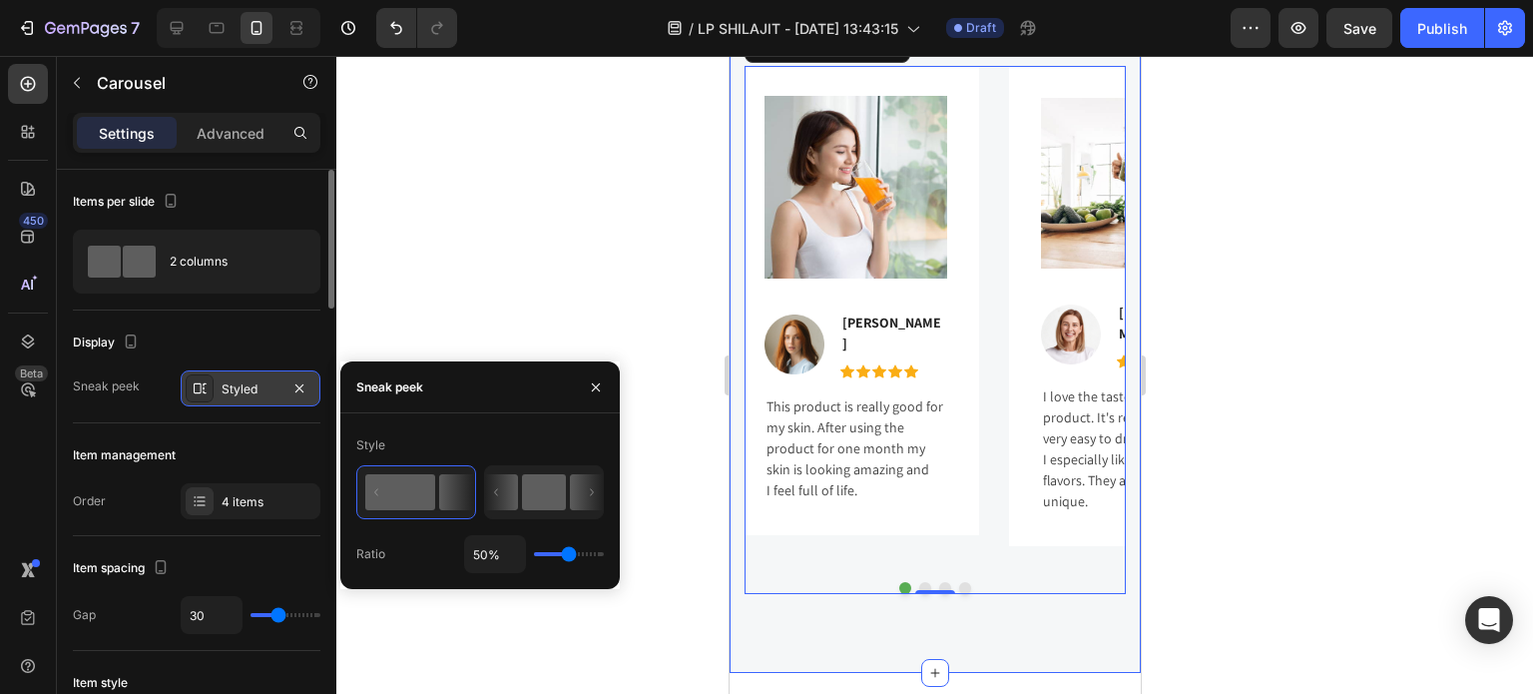
click at [515, 491] on icon at bounding box center [501, 492] width 33 height 36
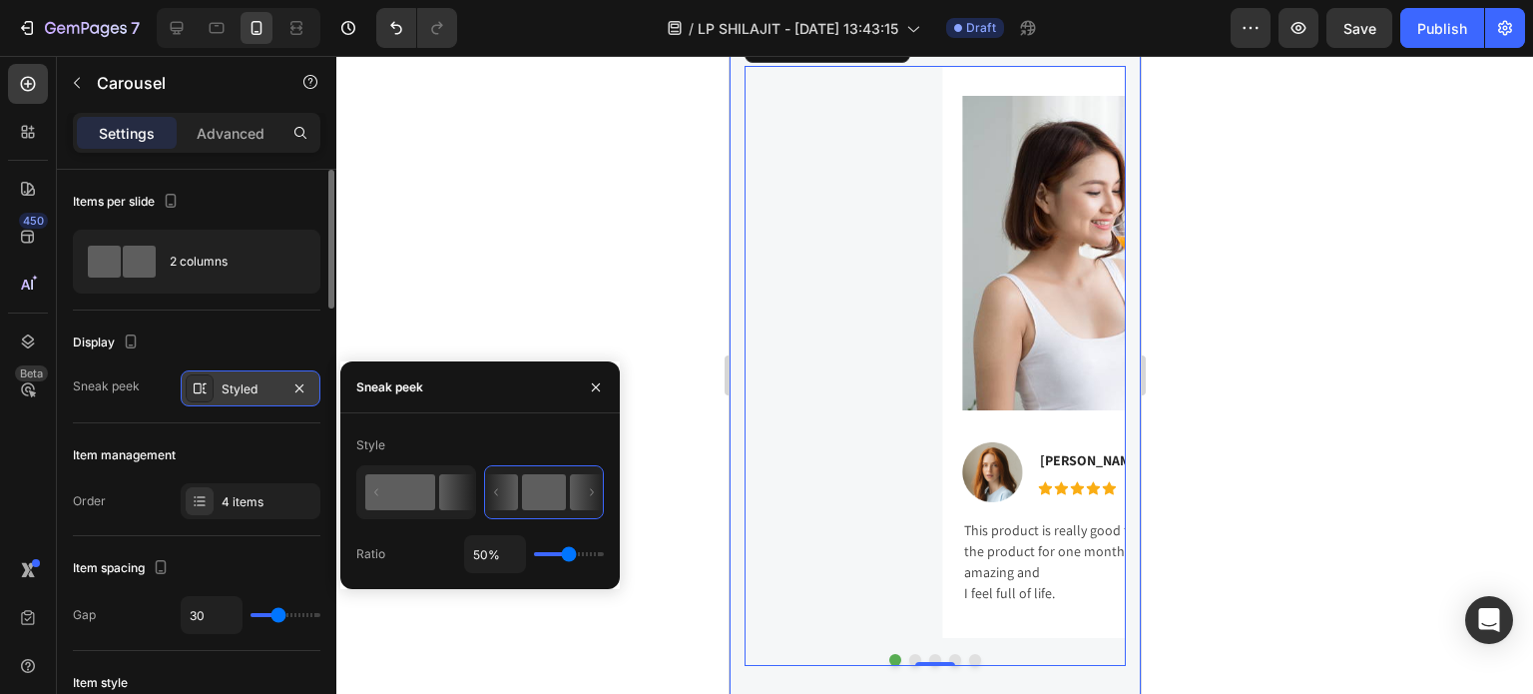
click at [436, 496] on icon at bounding box center [416, 492] width 117 height 51
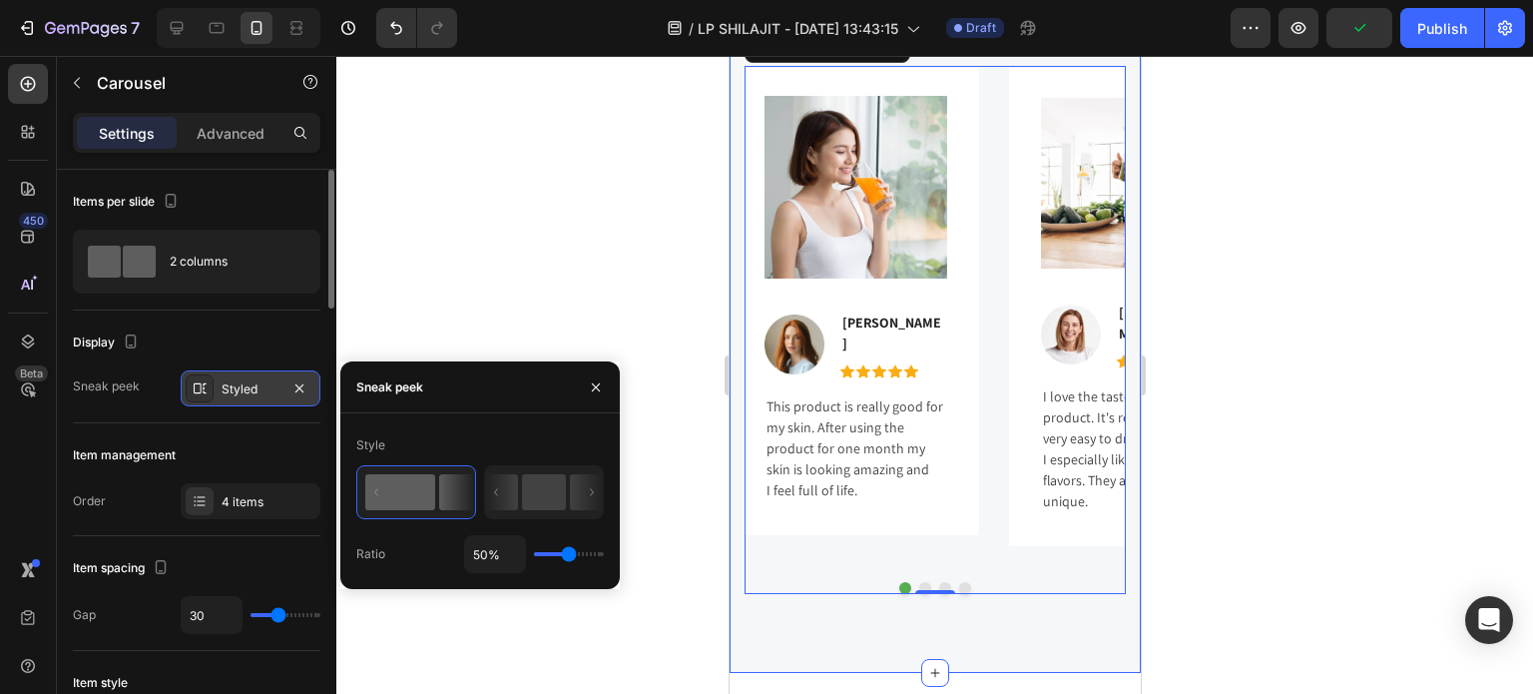
click at [518, 530] on div "Style Ratio 50%" at bounding box center [480, 501] width 248 height 144
type input "45%"
type input "45"
type input "44%"
type input "44"
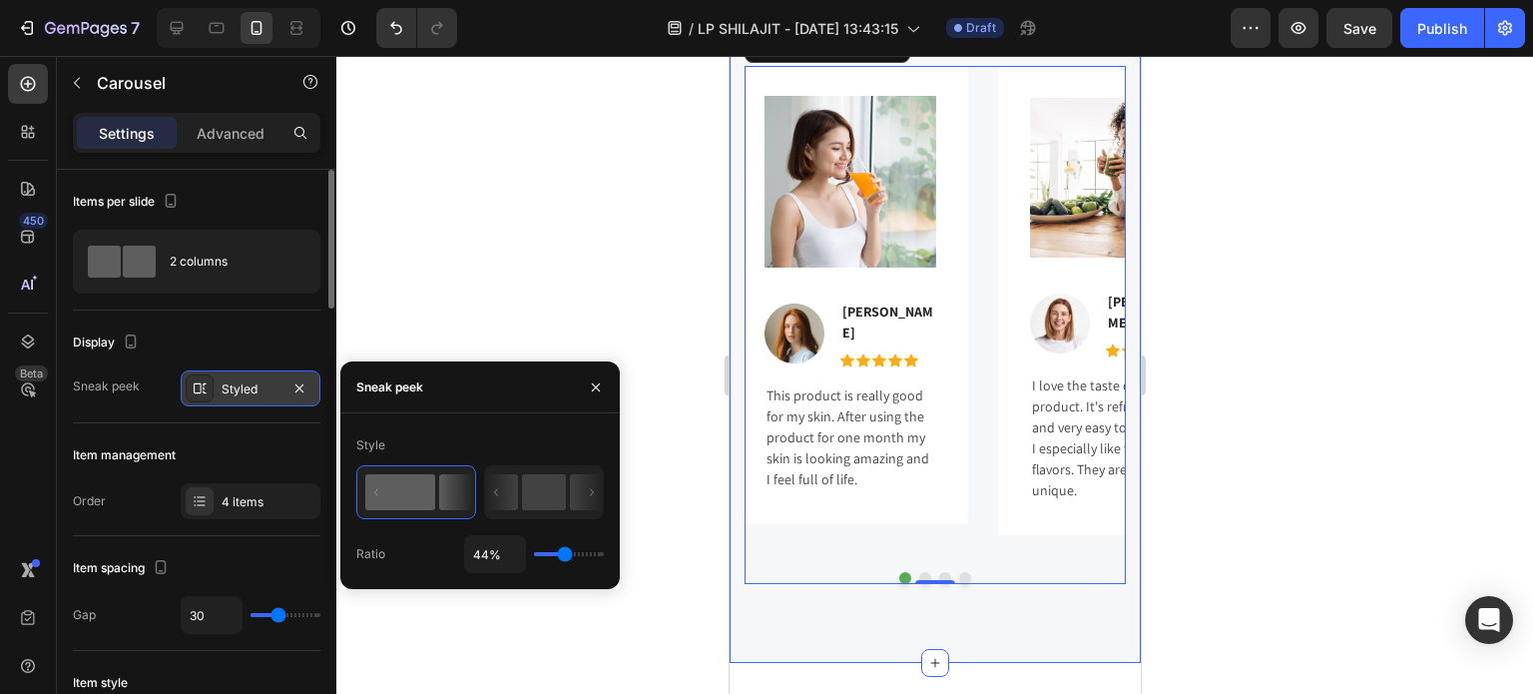
type input "54%"
type input "54"
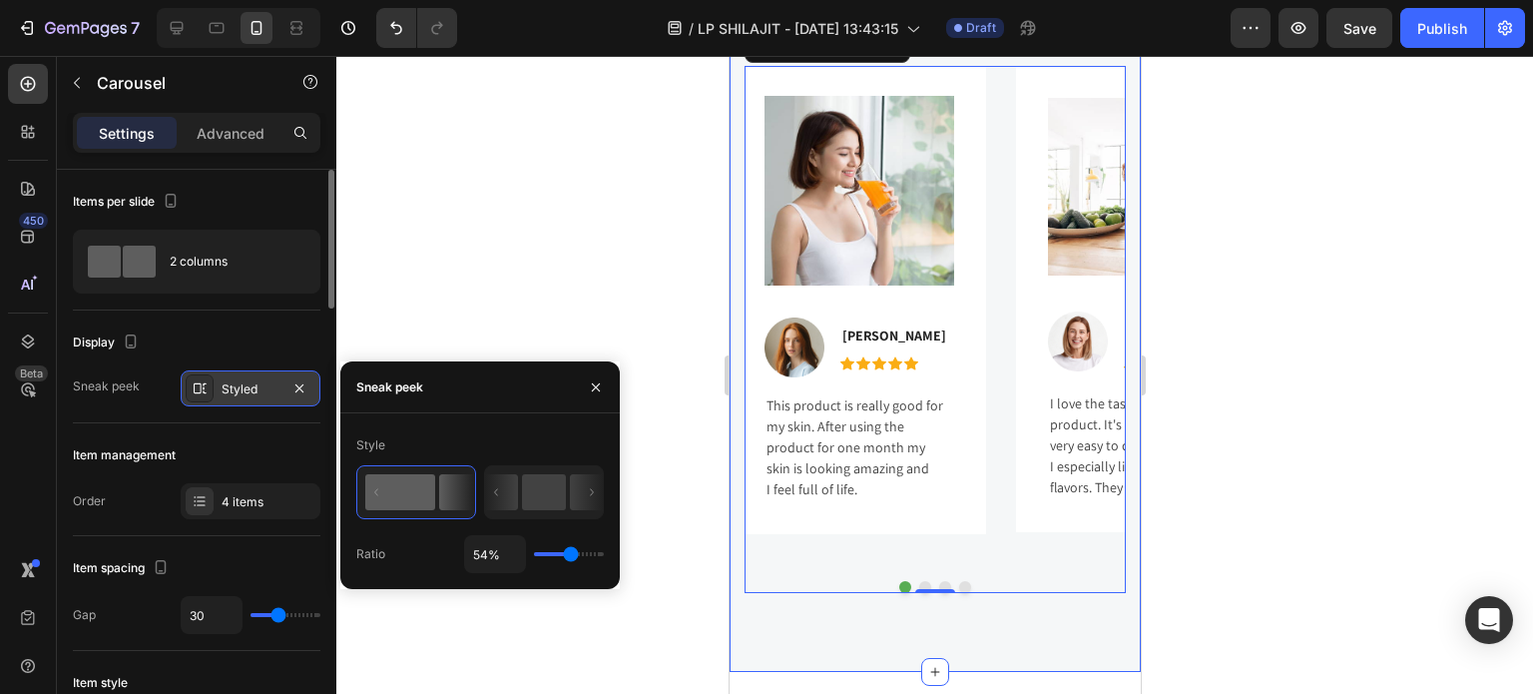
type input "48%"
type input "48"
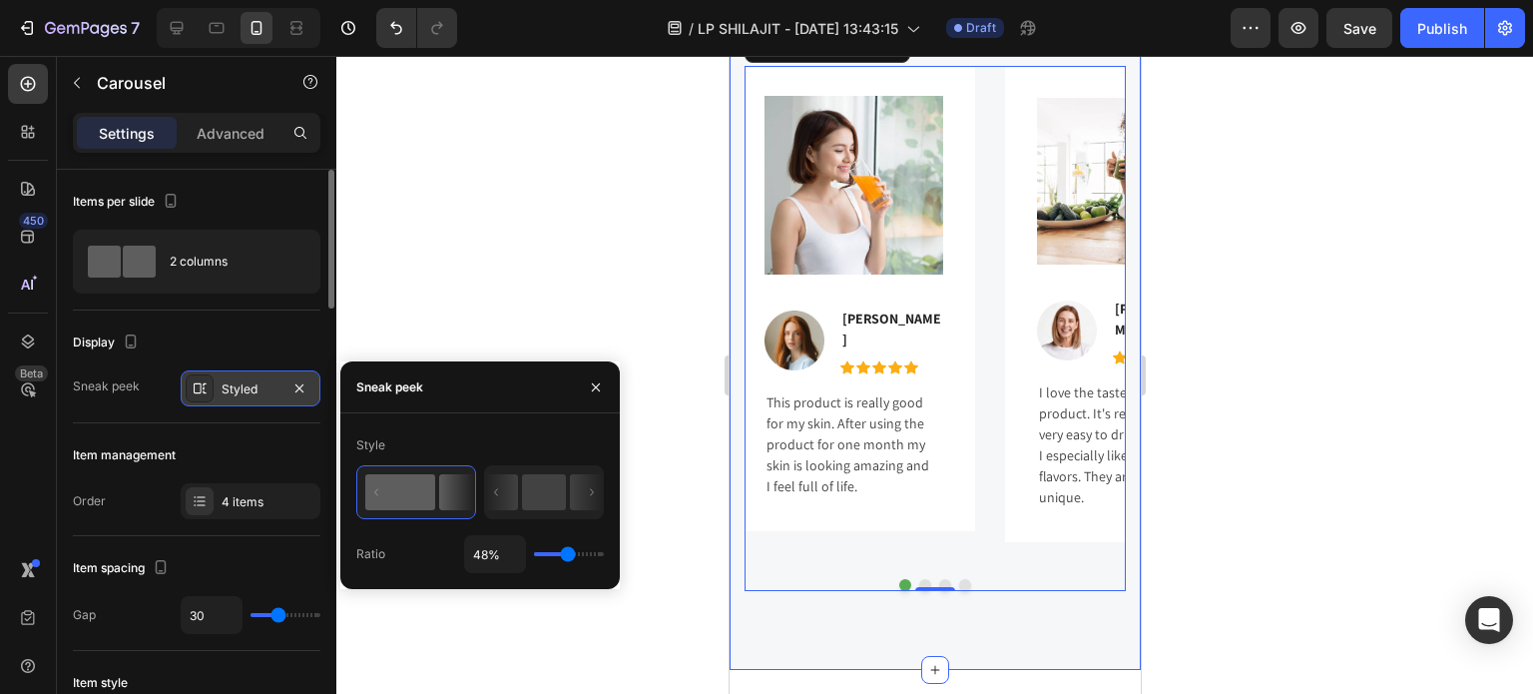
type input "54%"
type input "54"
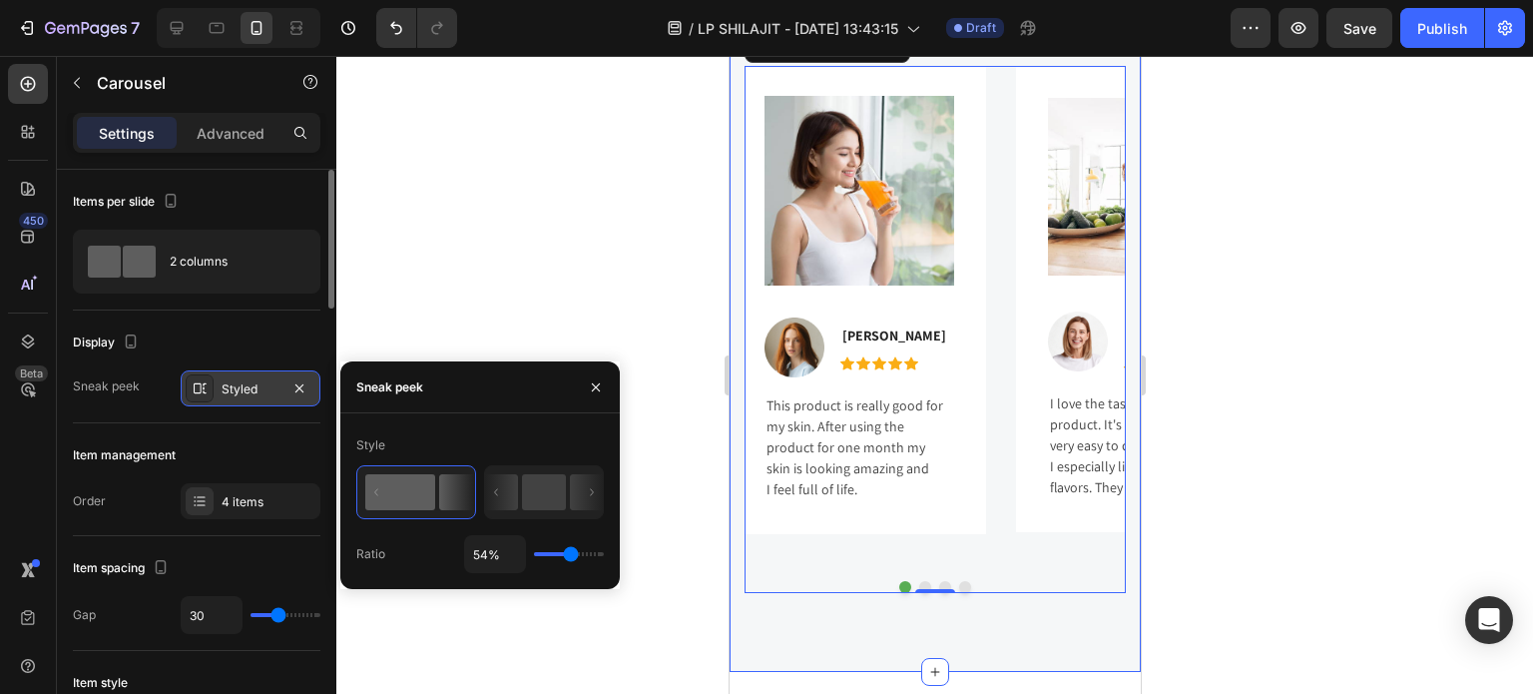
type input "50%"
type input "50"
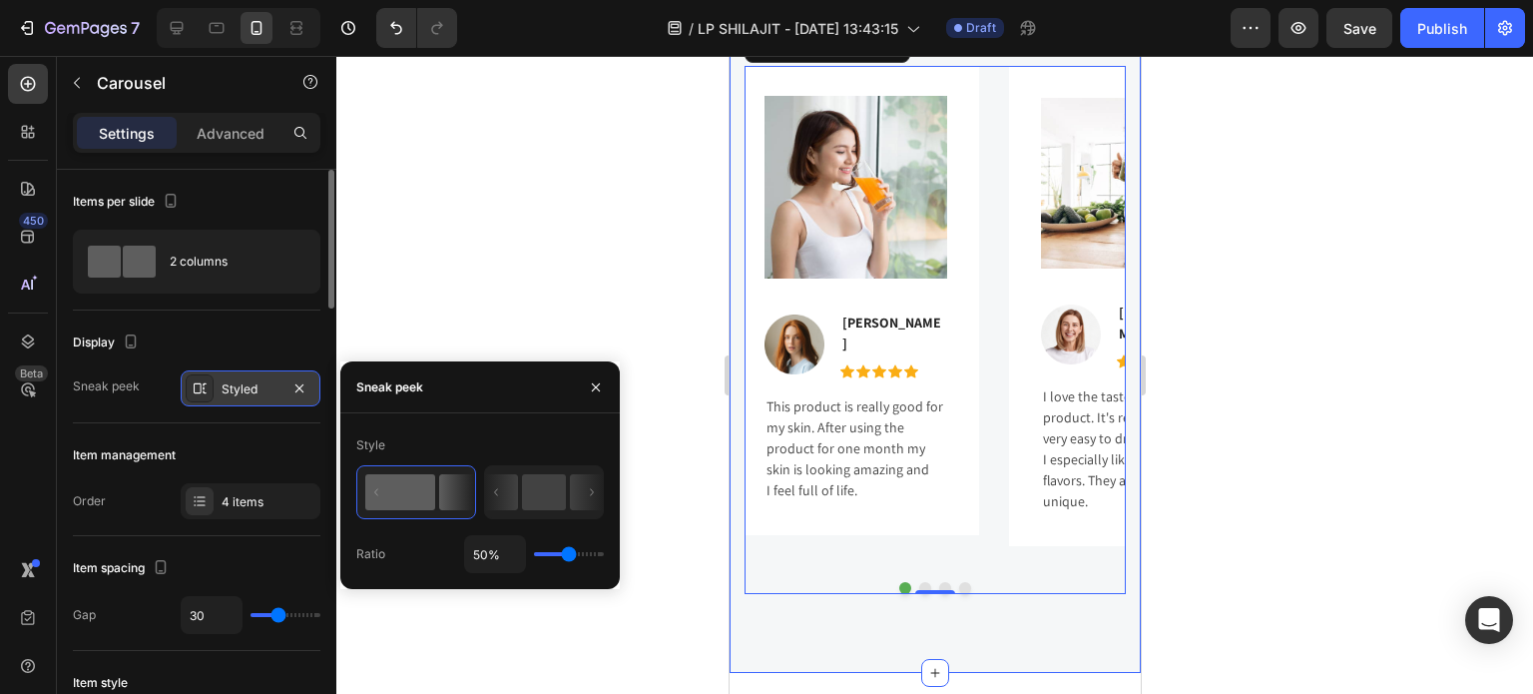
click at [568, 554] on input "range" at bounding box center [569, 554] width 70 height 4
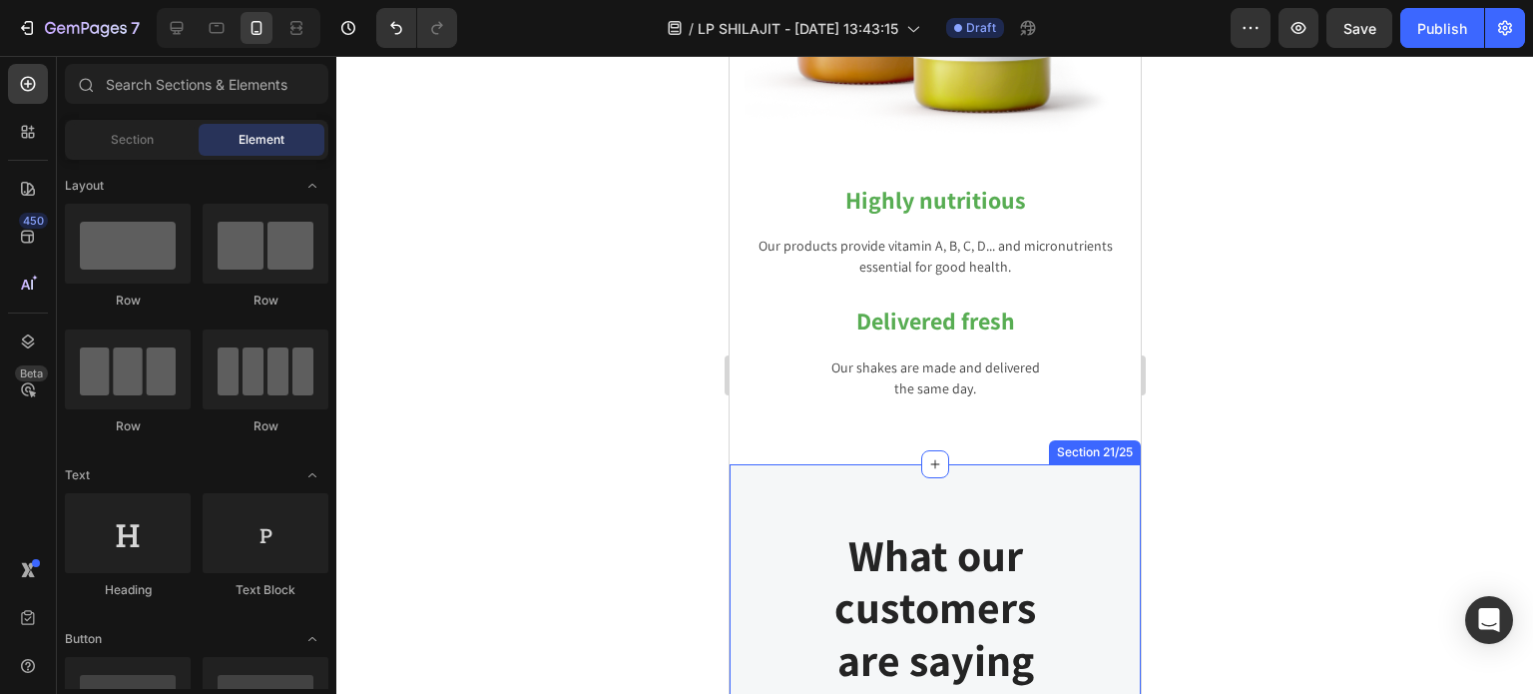
scroll to position [13232, 0]
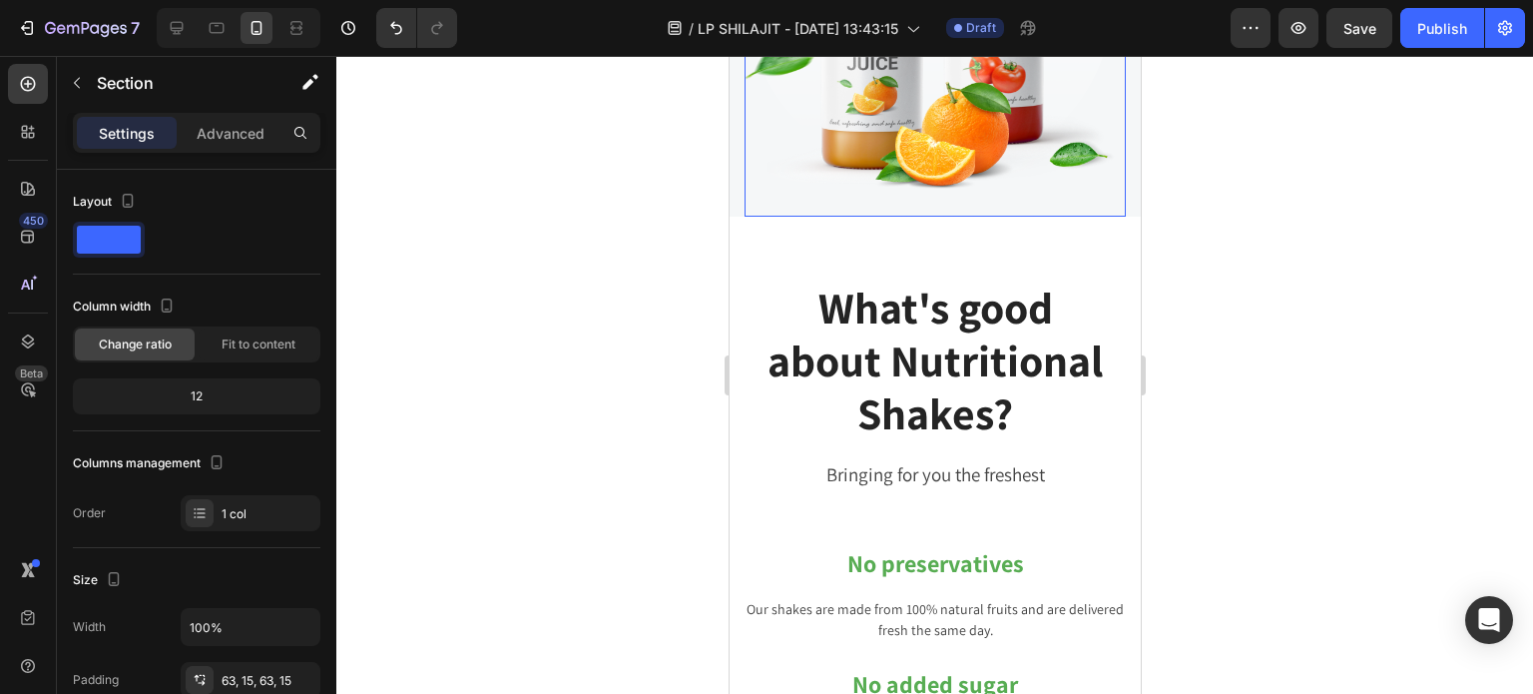
scroll to position [12234, 0]
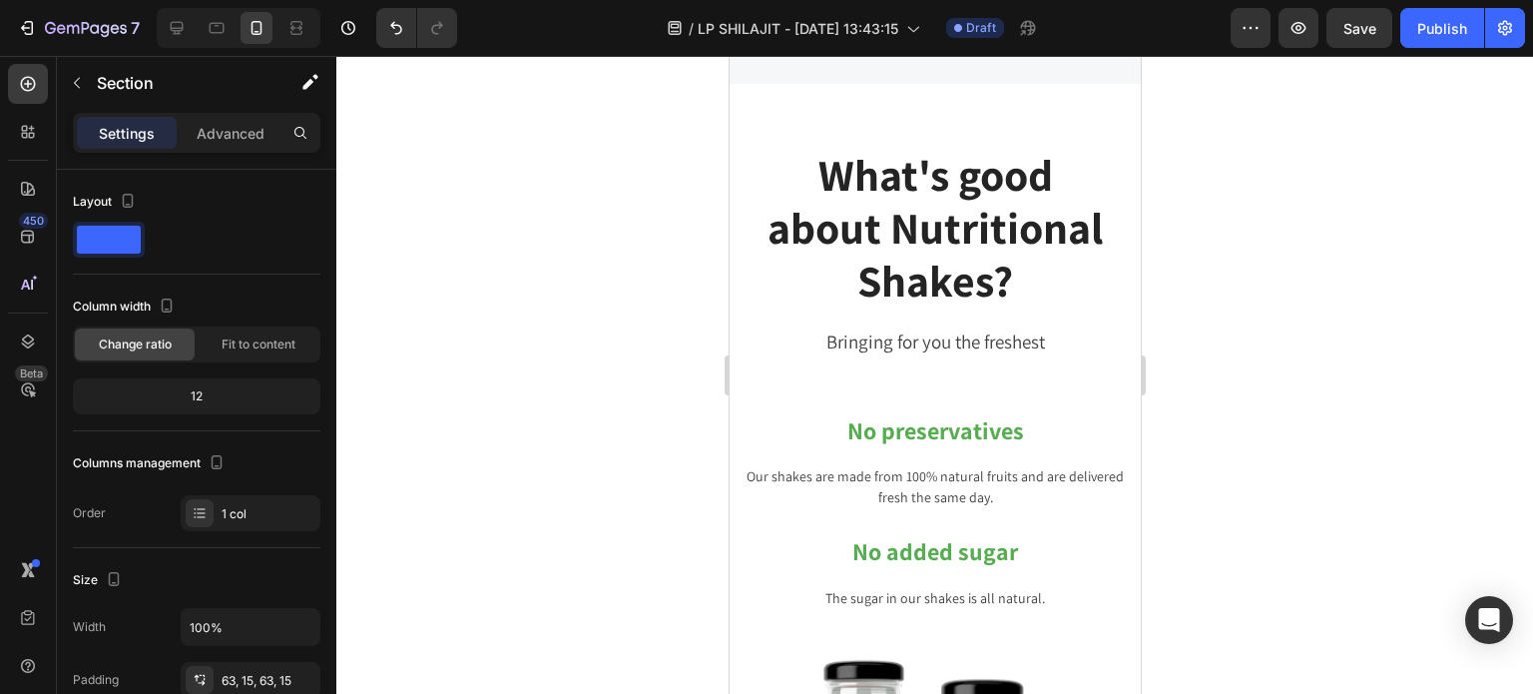
drag, startPoint x: 1011, startPoint y: 131, endPoint x: 983, endPoint y: 238, distance: 110.4
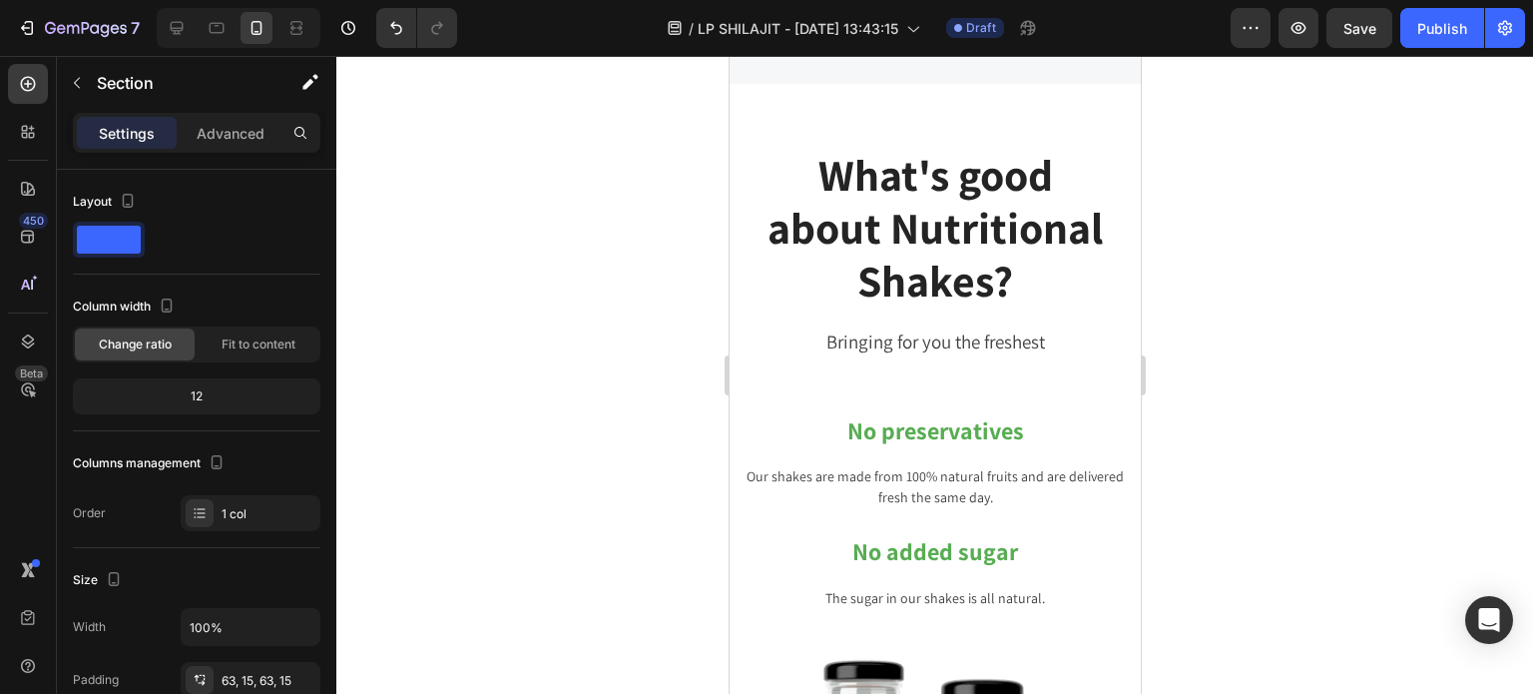
click at [977, 251] on p "What's good about Nutritional Shakes?" at bounding box center [934, 228] width 377 height 158
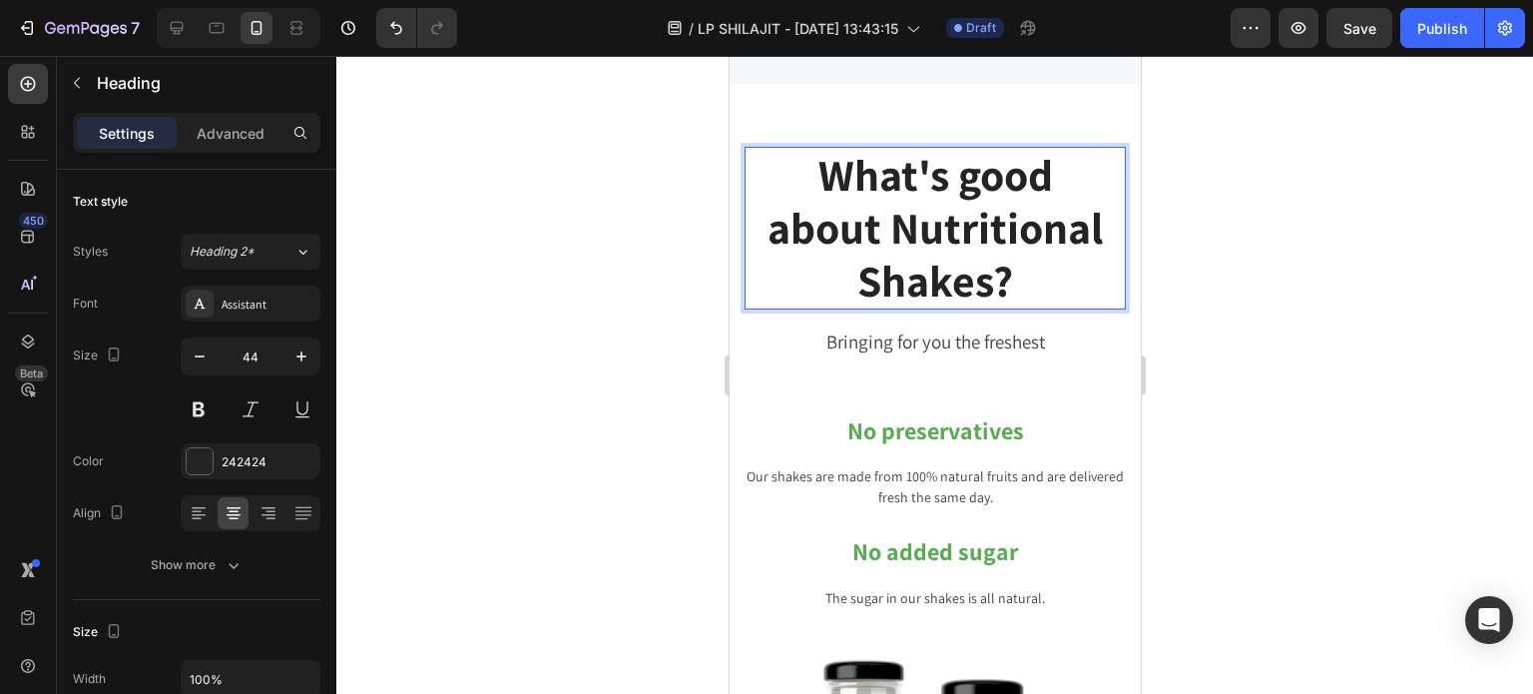
drag, startPoint x: 1107, startPoint y: 273, endPoint x: 1139, endPoint y: 267, distance: 32.5
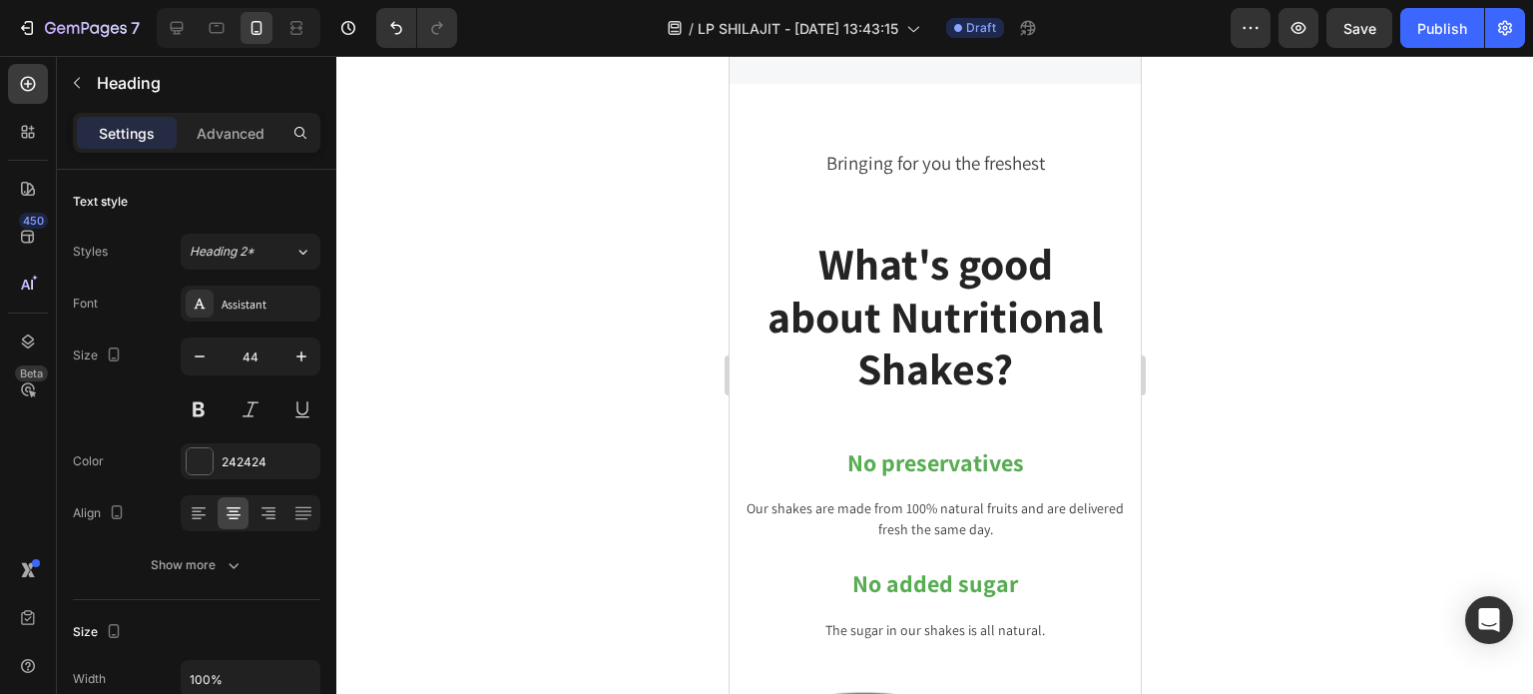
click at [1043, 346] on p "What's good about Nutritional Shakes?" at bounding box center [934, 317] width 377 height 158
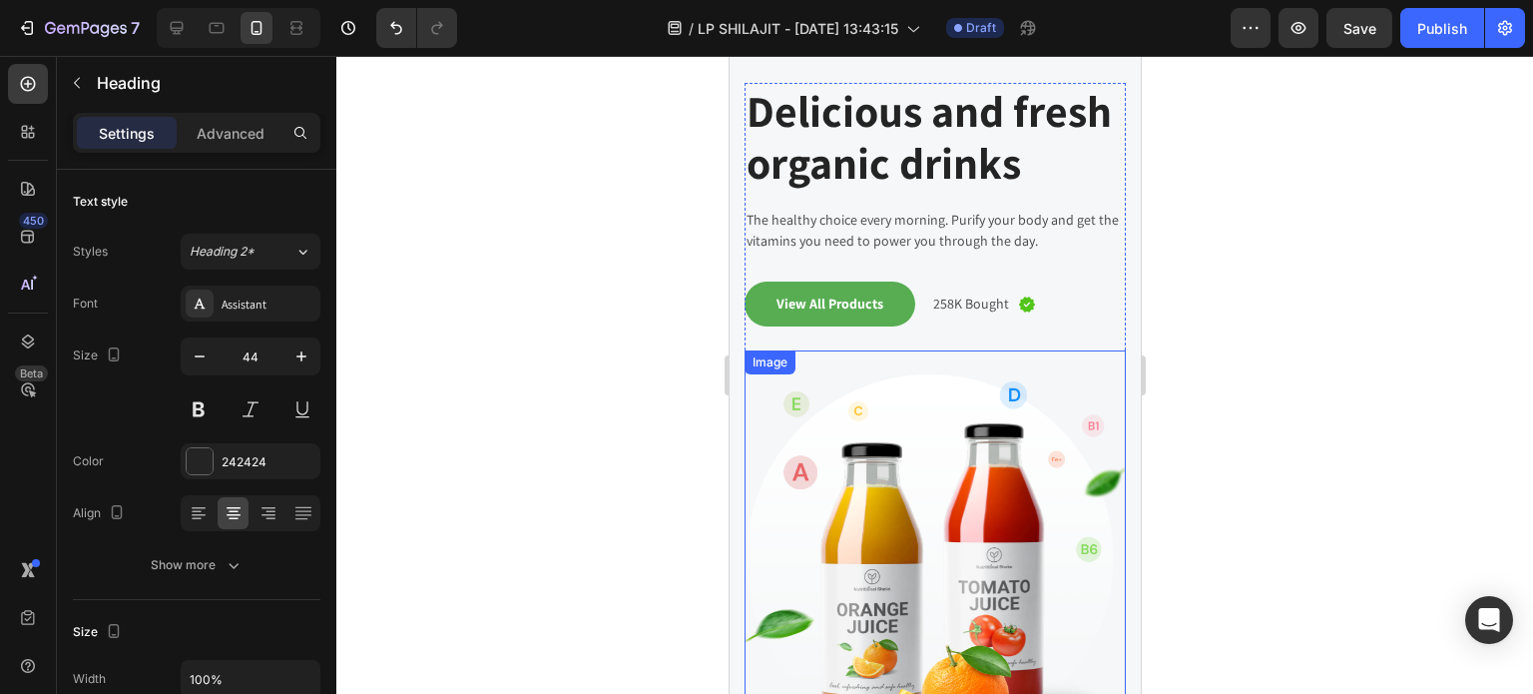
scroll to position [11536, 0]
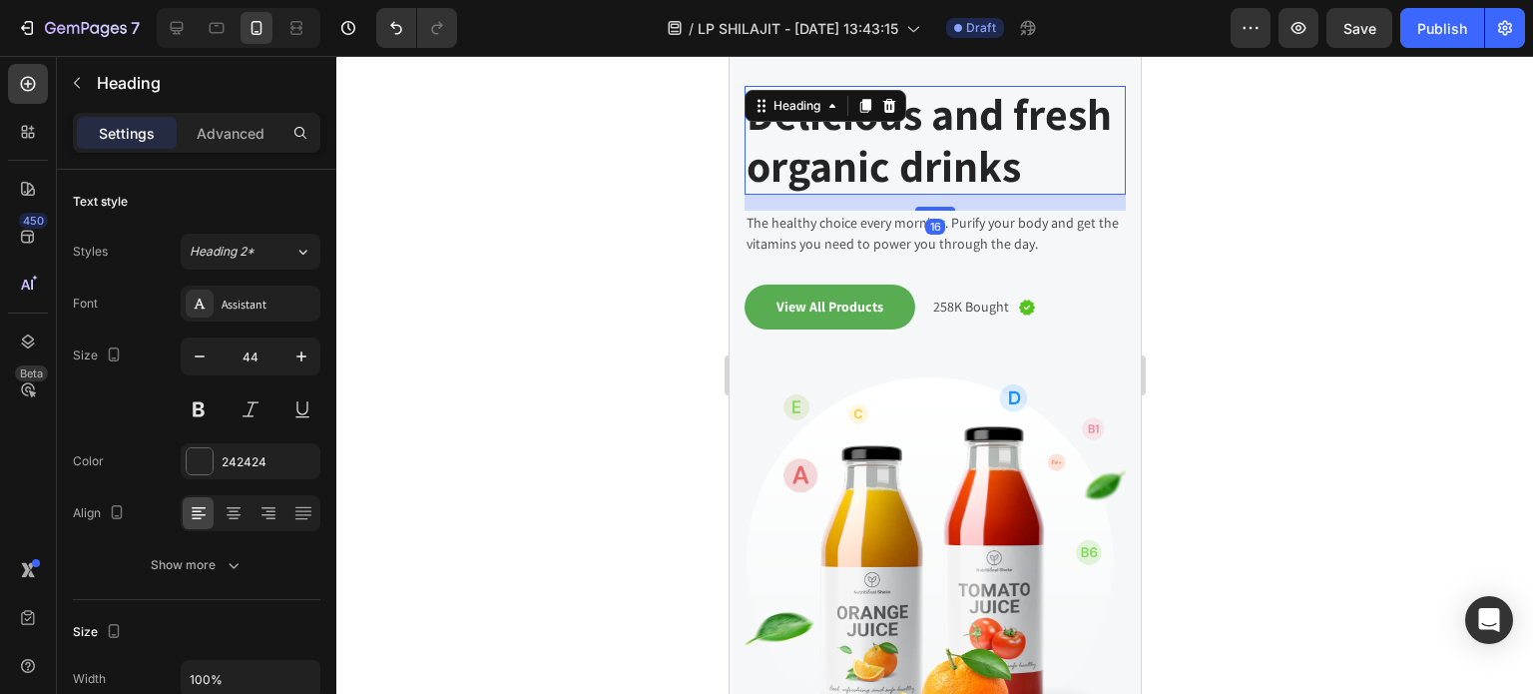
click at [1031, 194] on p "Delicious and fresh organic drinks" at bounding box center [934, 141] width 377 height 106
click at [886, 105] on icon at bounding box center [888, 106] width 13 height 14
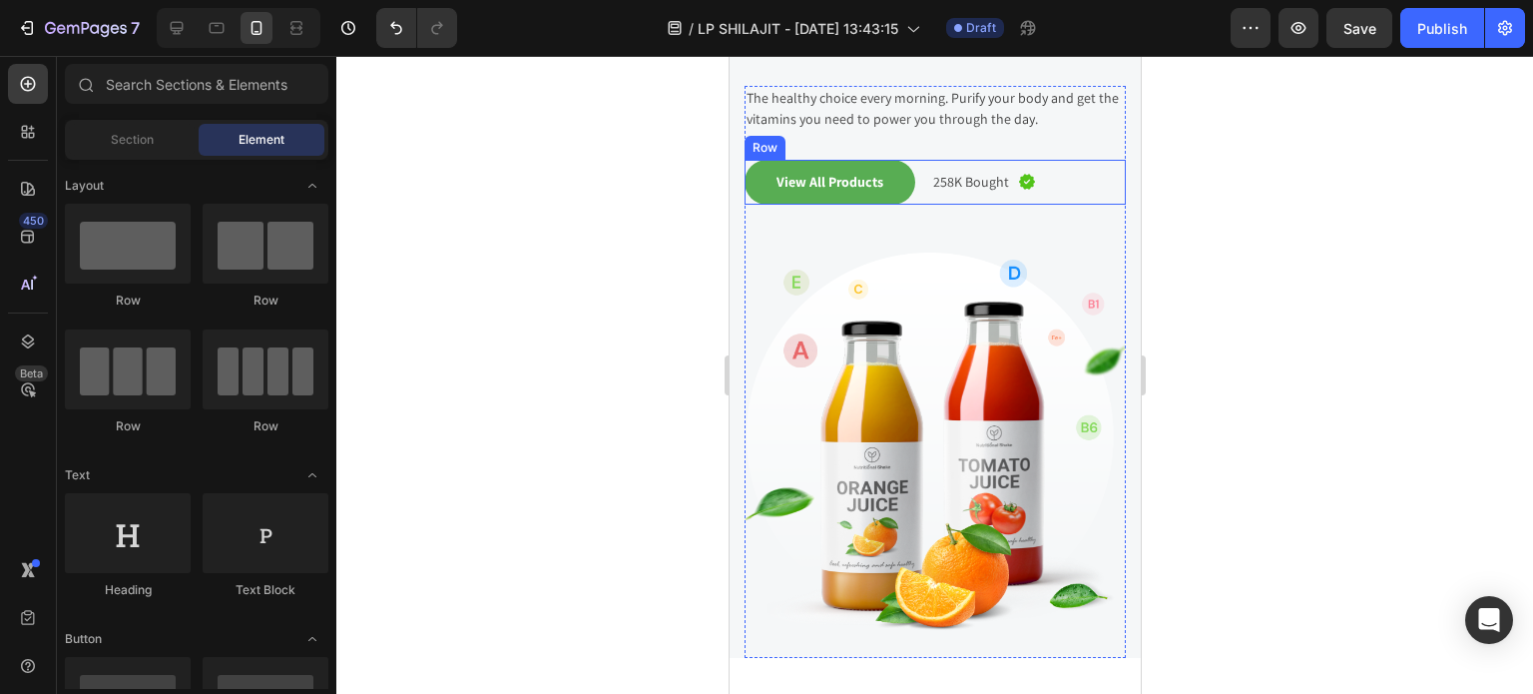
scroll to position [11336, 0]
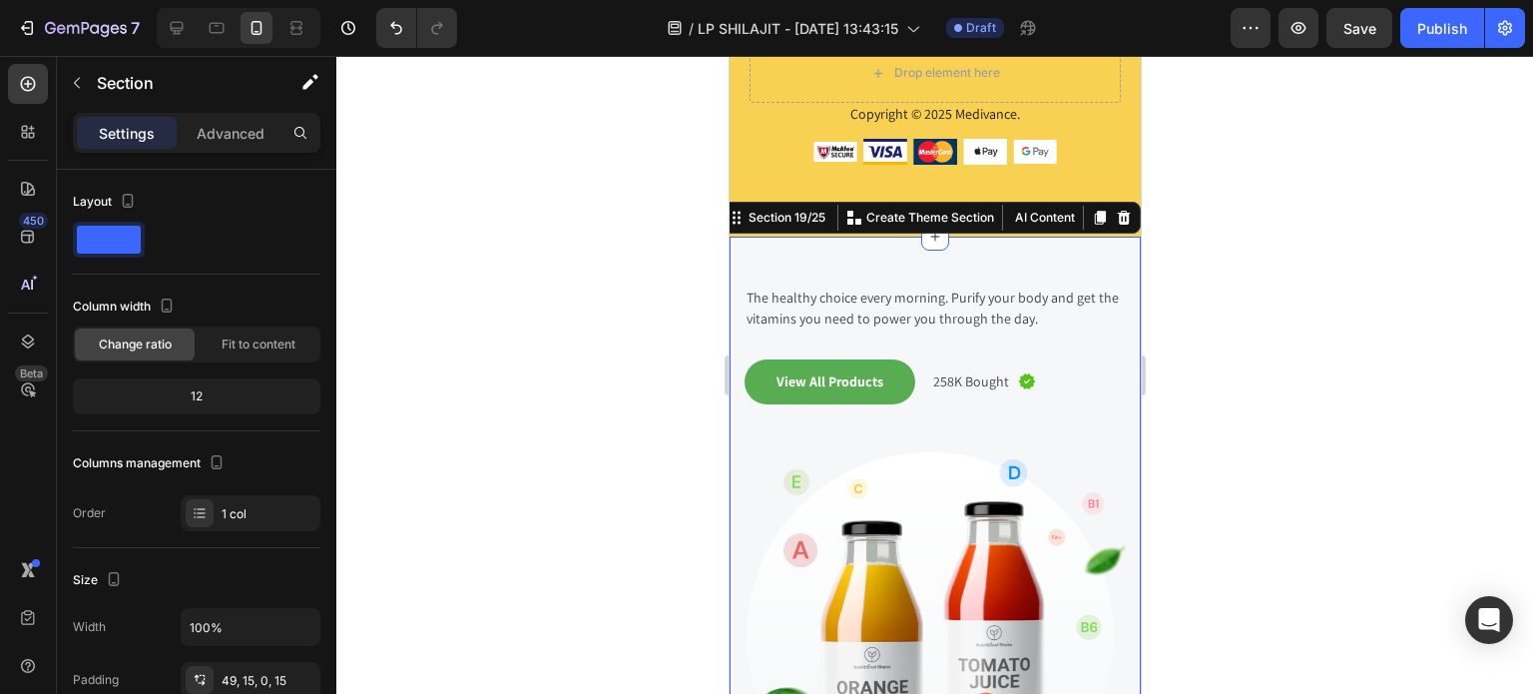
click at [995, 259] on div "The healthy choice every morning. Purify your body and get the vitamins you nee…" at bounding box center [934, 547] width 411 height 621
click at [1115, 216] on icon at bounding box center [1123, 218] width 16 height 16
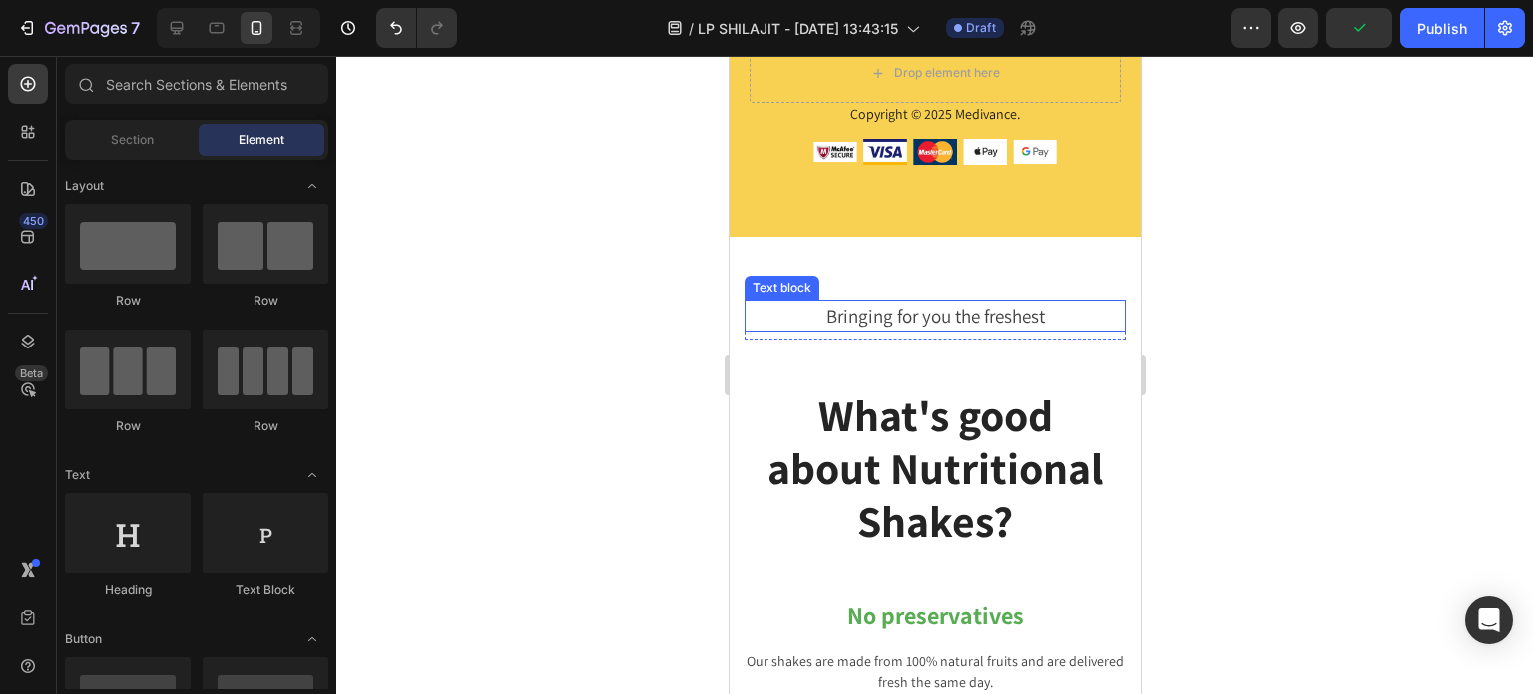
click at [995, 314] on p "Bringing for you the freshest" at bounding box center [934, 315] width 377 height 29
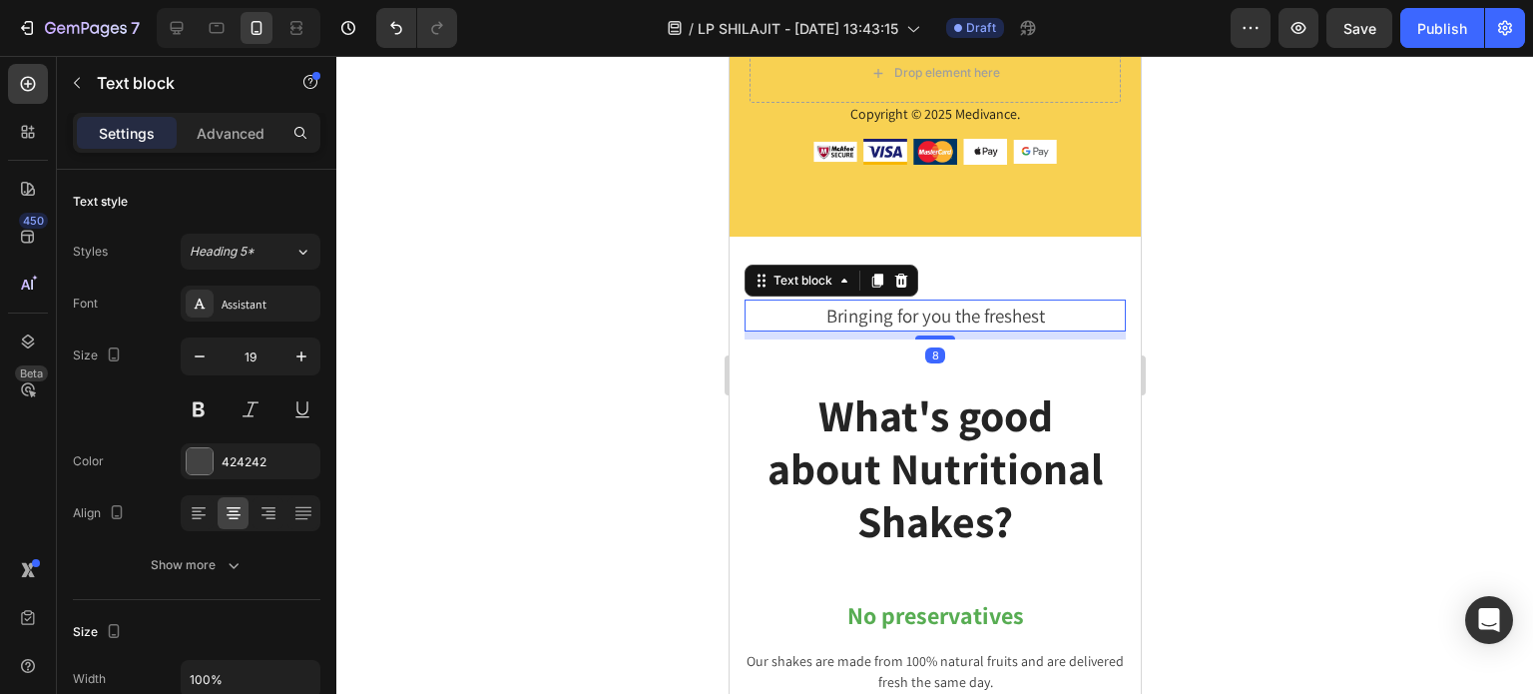
click at [900, 282] on icon at bounding box center [900, 280] width 13 height 14
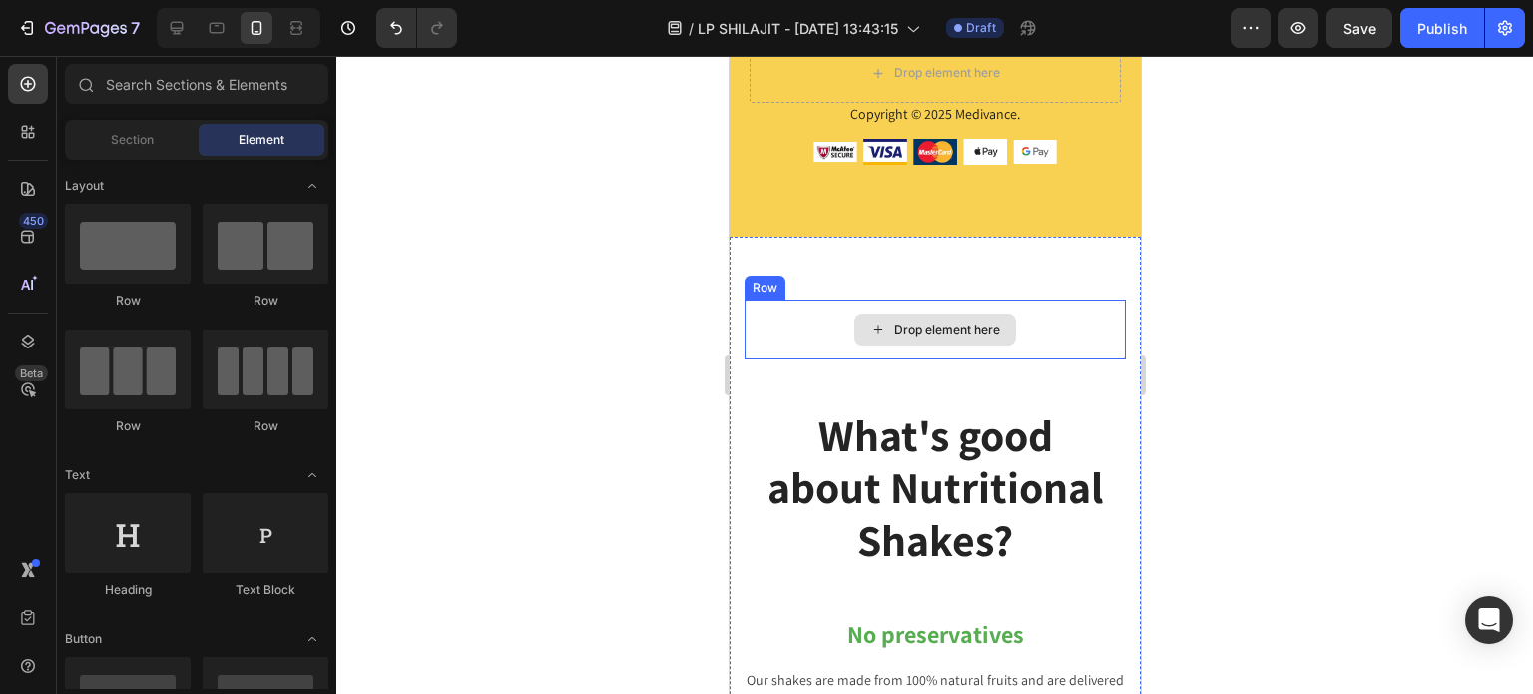
click at [799, 334] on div "Drop element here" at bounding box center [934, 329] width 381 height 60
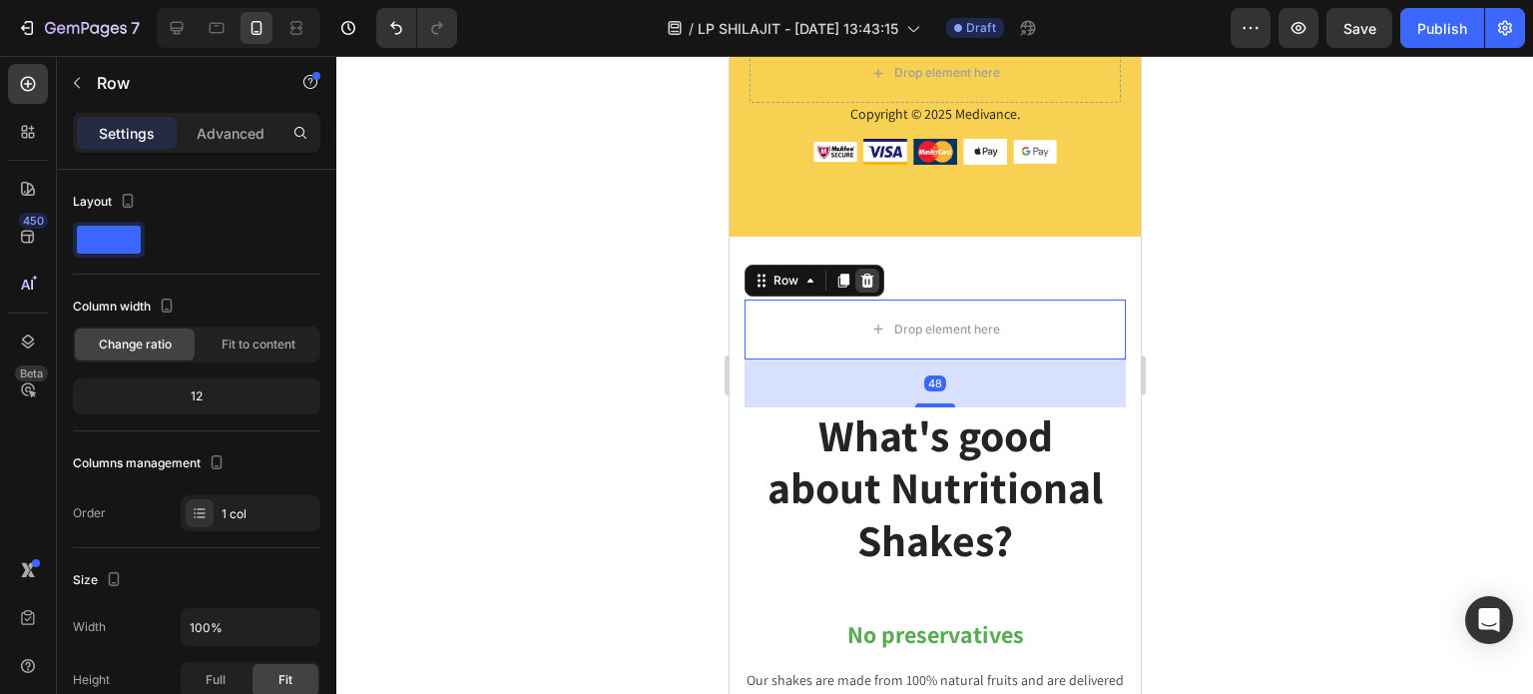
click at [864, 275] on icon at bounding box center [866, 280] width 13 height 14
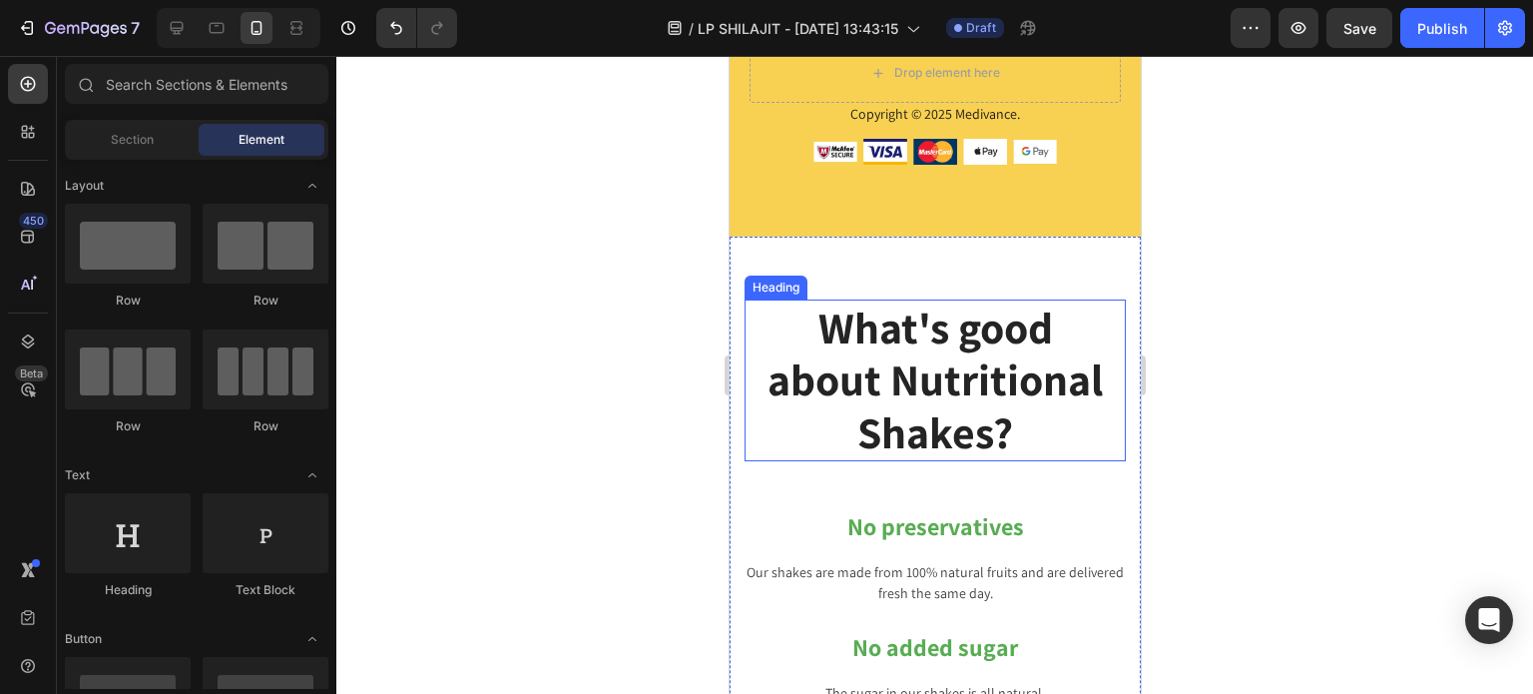
scroll to position [11436, 0]
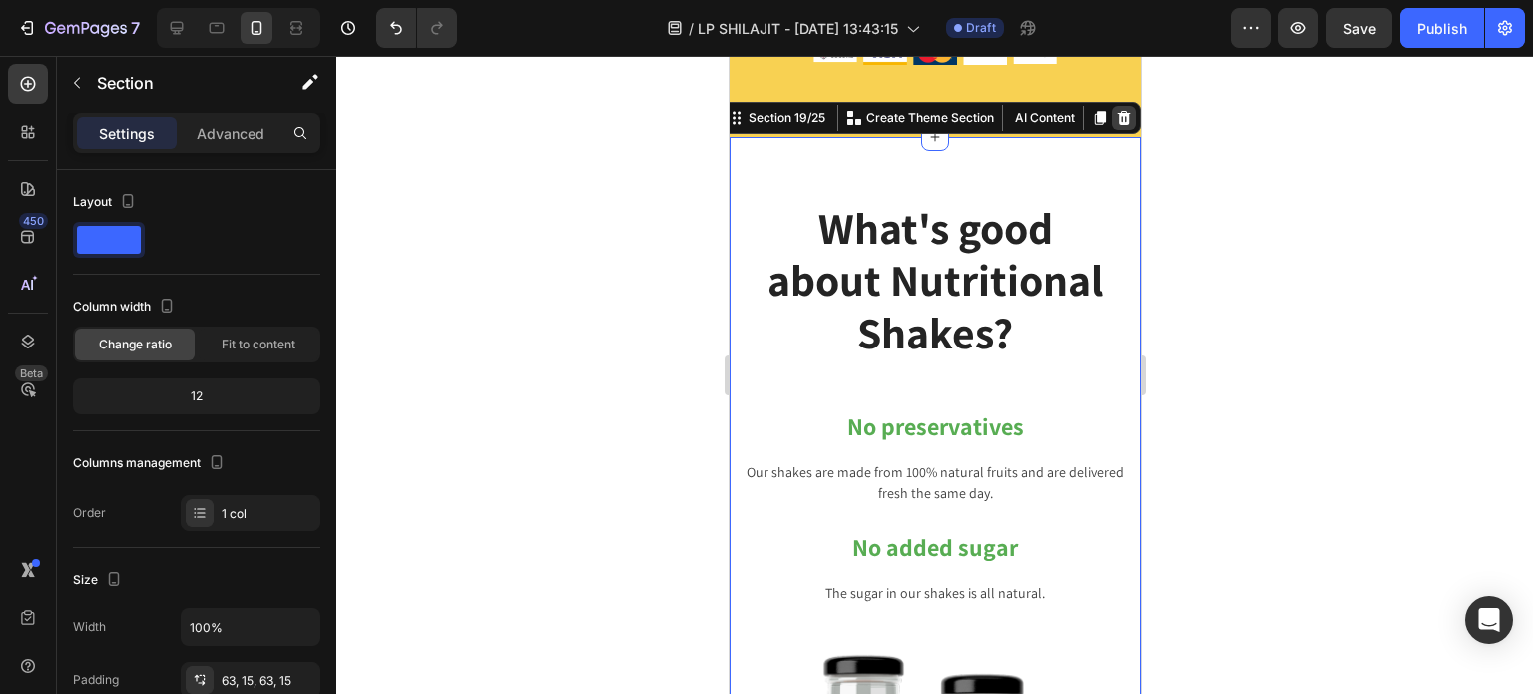
click at [1117, 116] on div at bounding box center [1123, 118] width 24 height 24
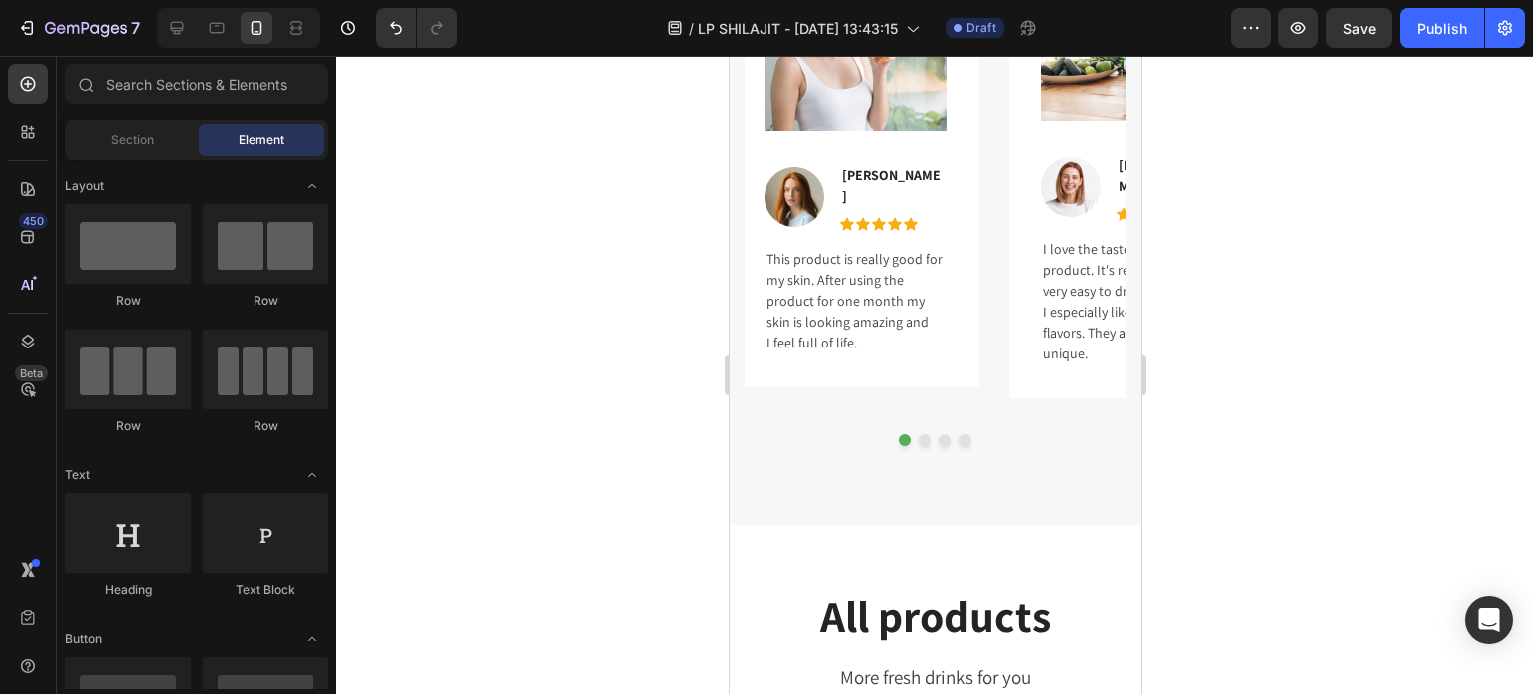
scroll to position [12134, 0]
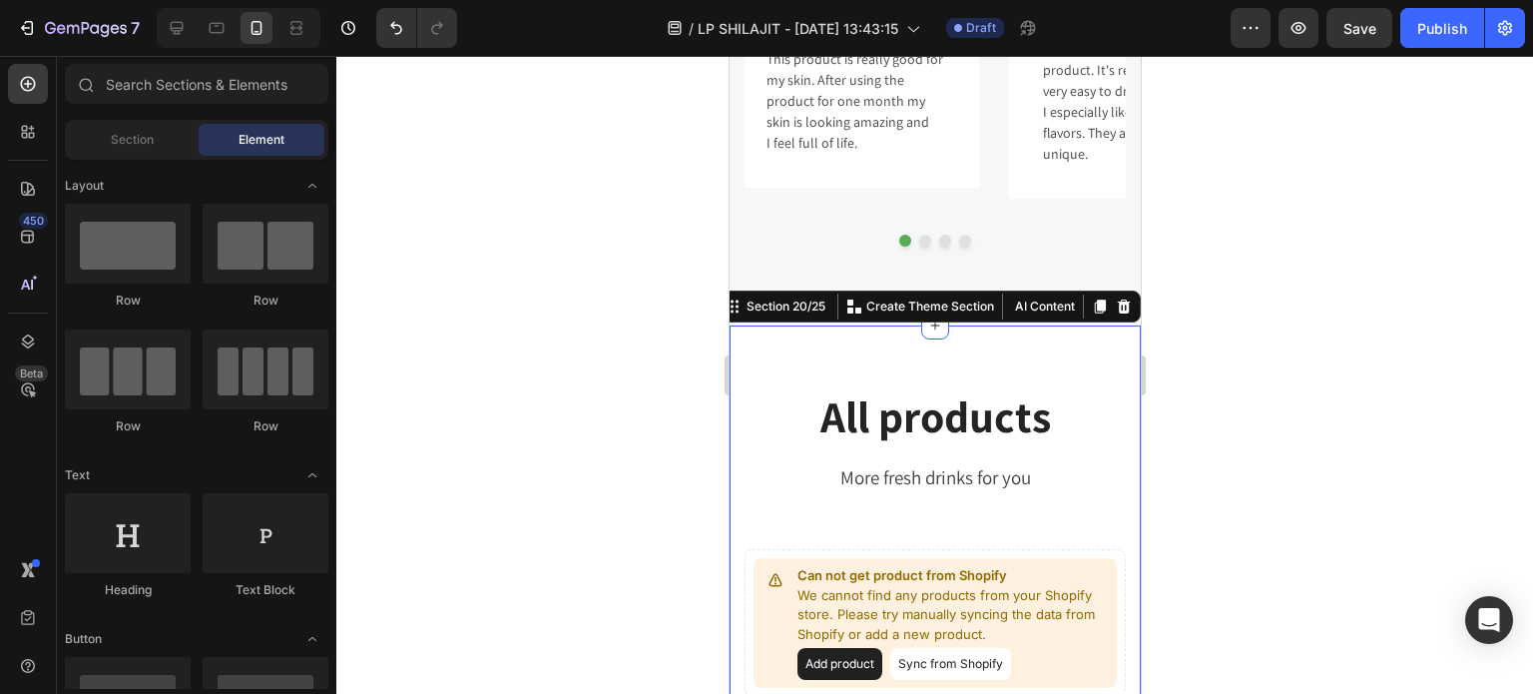
click at [947, 341] on div "All products Heading More fresh drinks for you Text block Row Can not get produ…" at bounding box center [934, 589] width 411 height 528
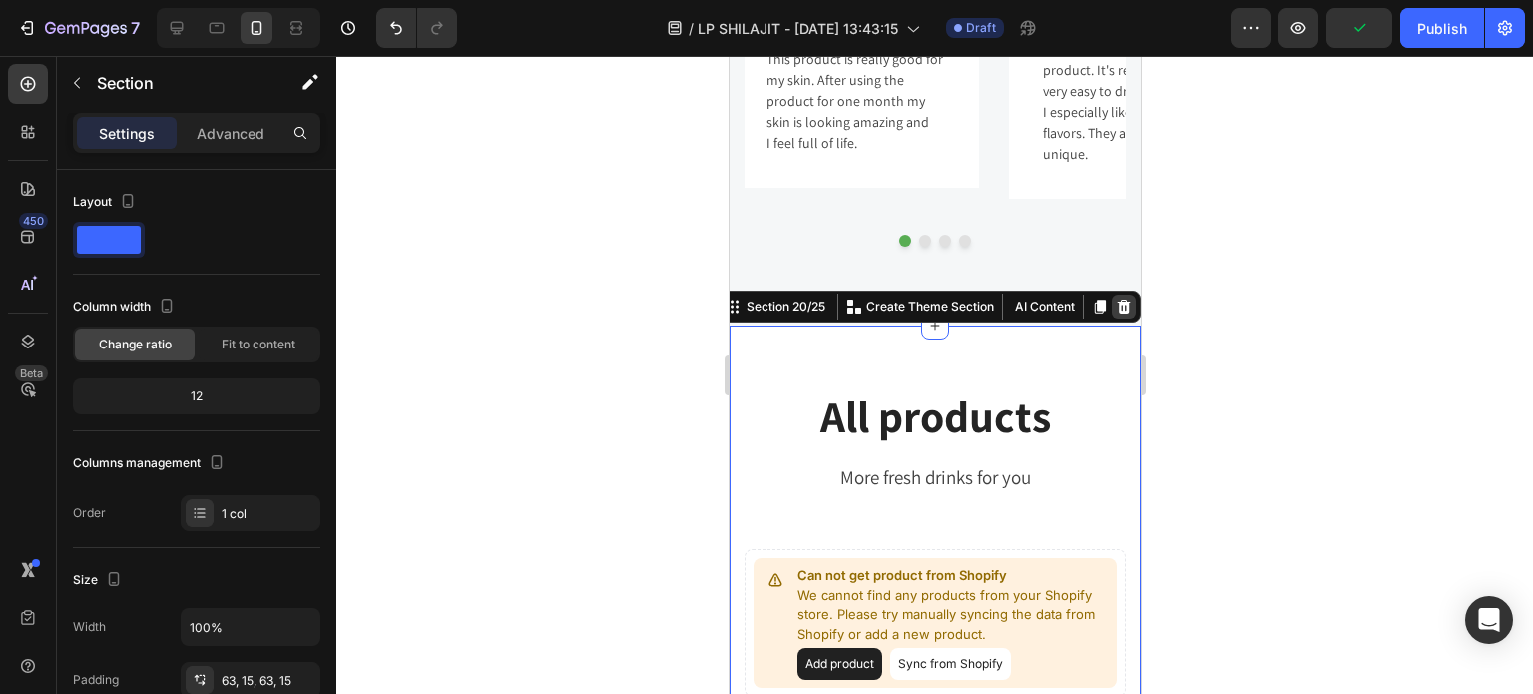
click at [1111, 294] on div at bounding box center [1123, 306] width 24 height 24
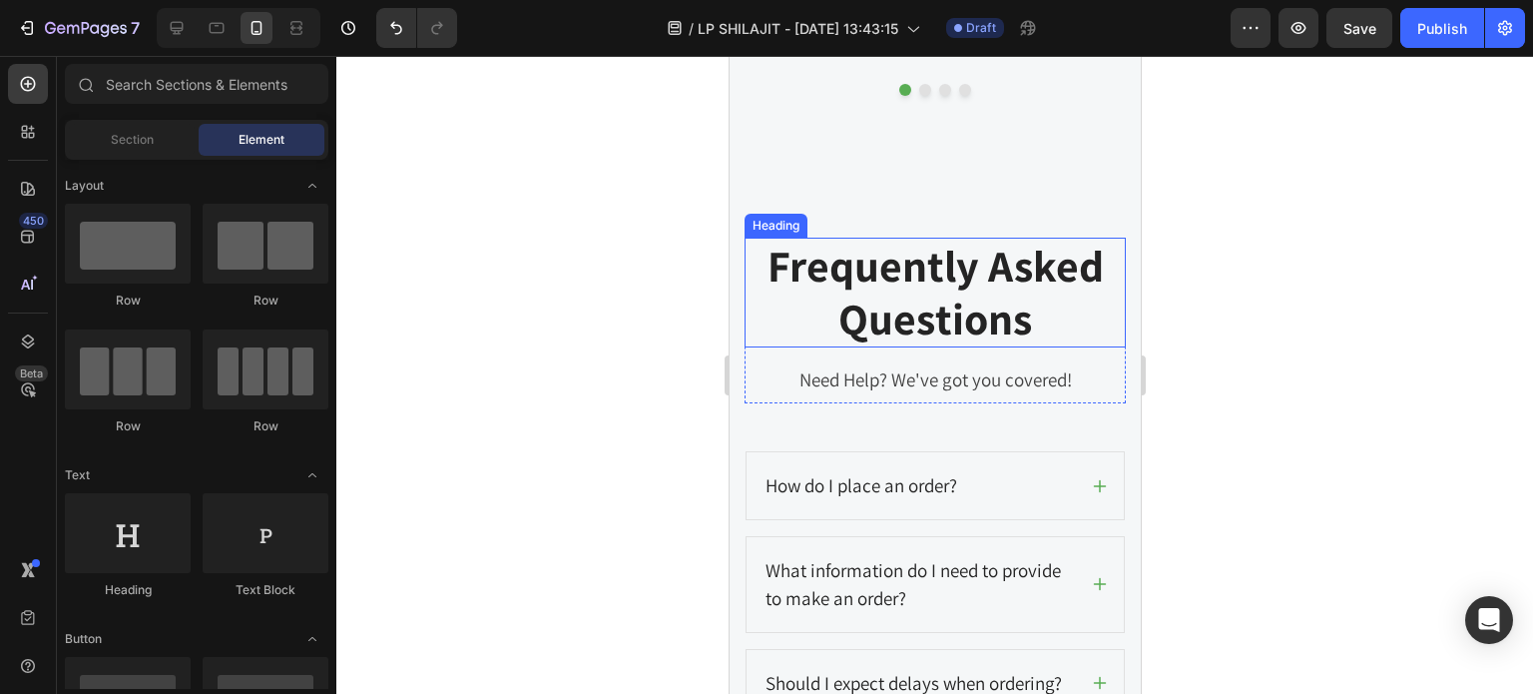
scroll to position [12334, 0]
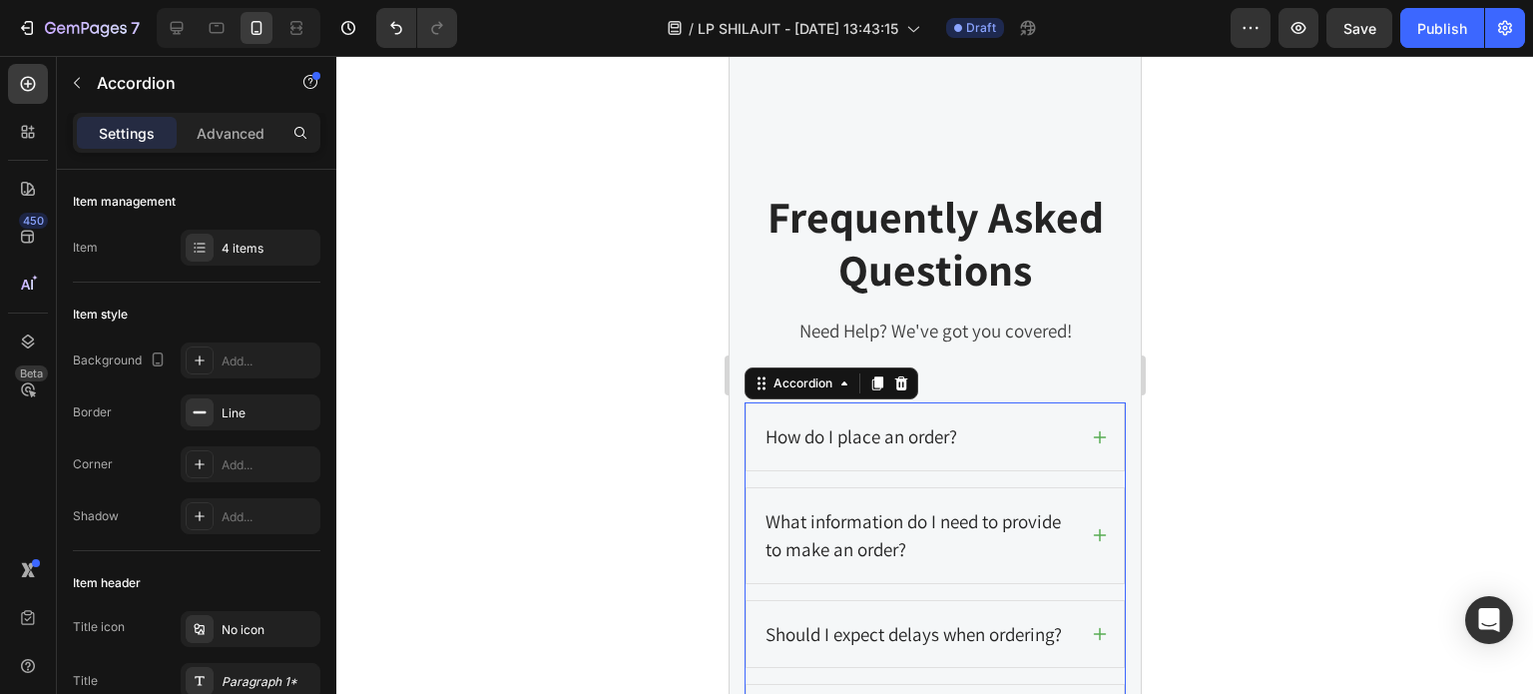
click at [1091, 429] on icon at bounding box center [1099, 437] width 16 height 16
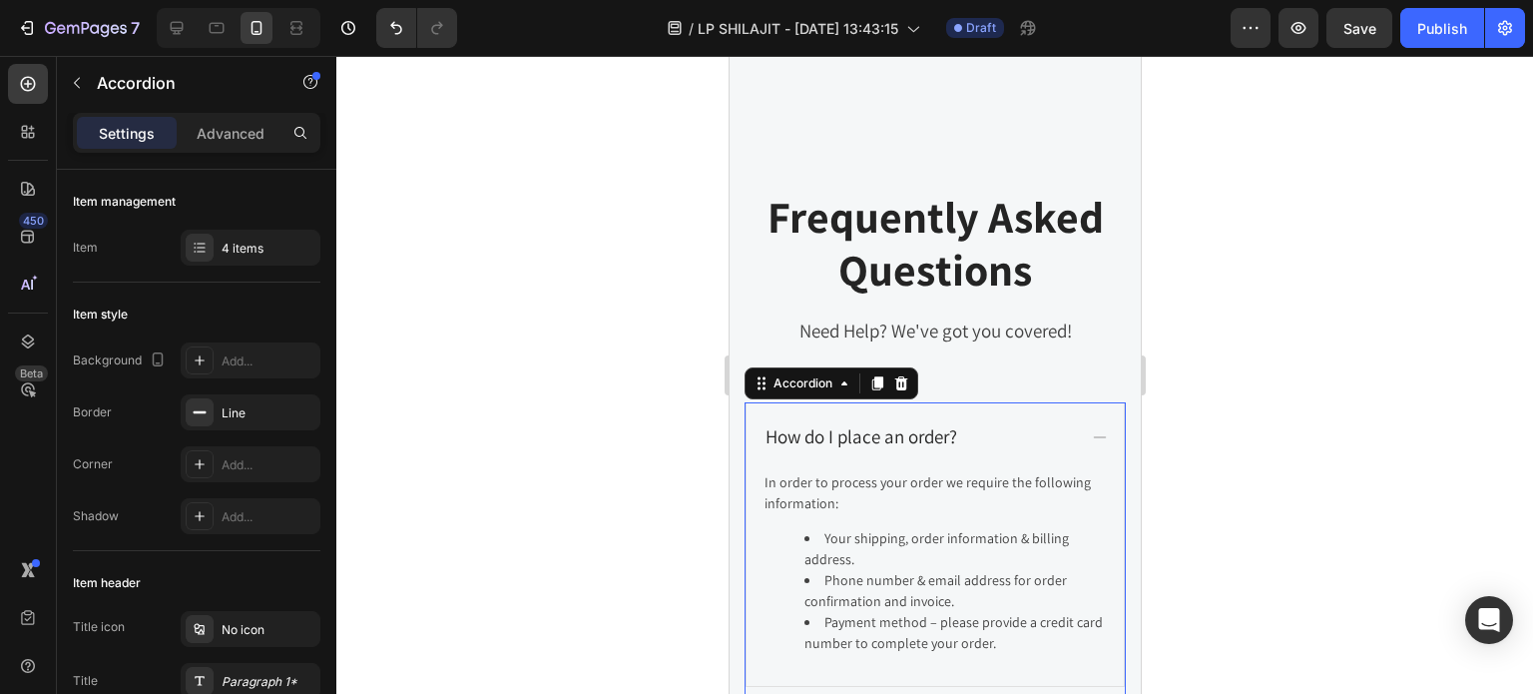
click at [1091, 429] on icon at bounding box center [1099, 437] width 16 height 16
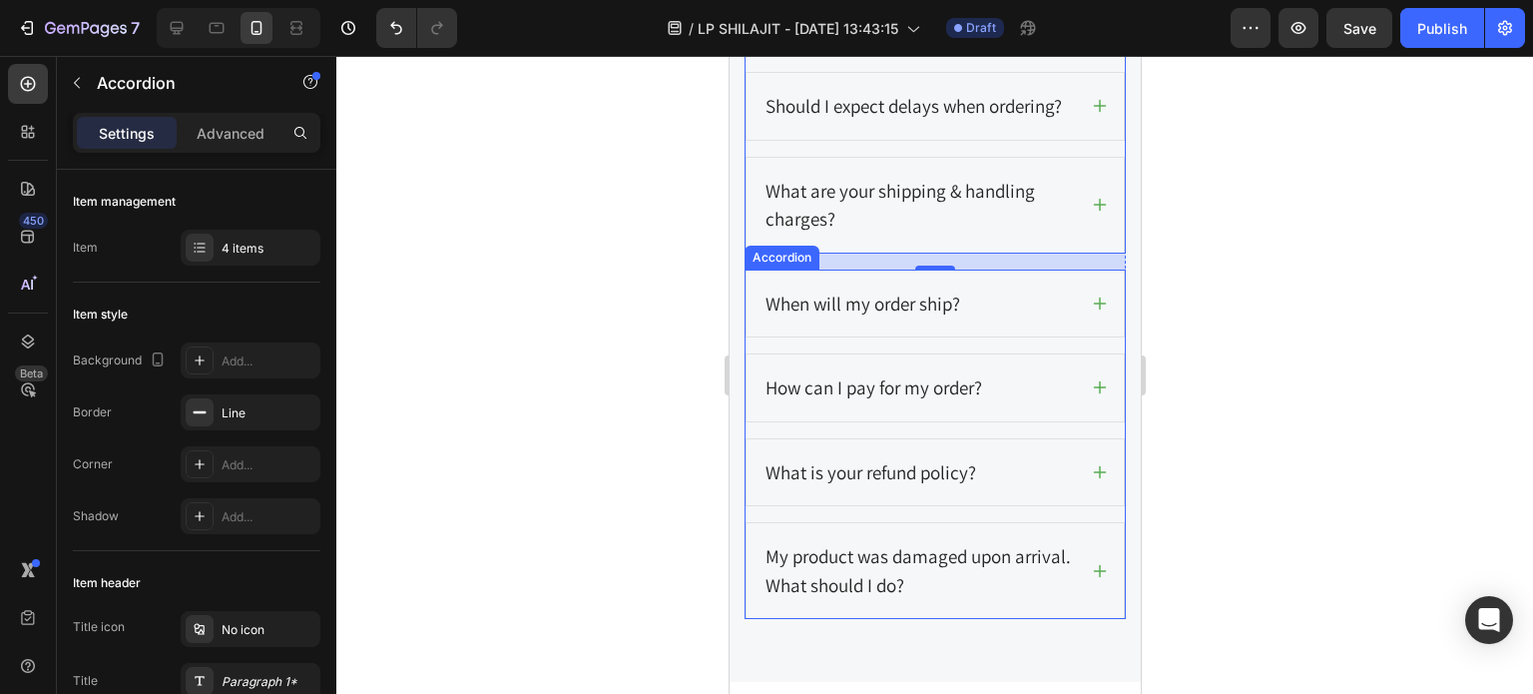
scroll to position [12933, 0]
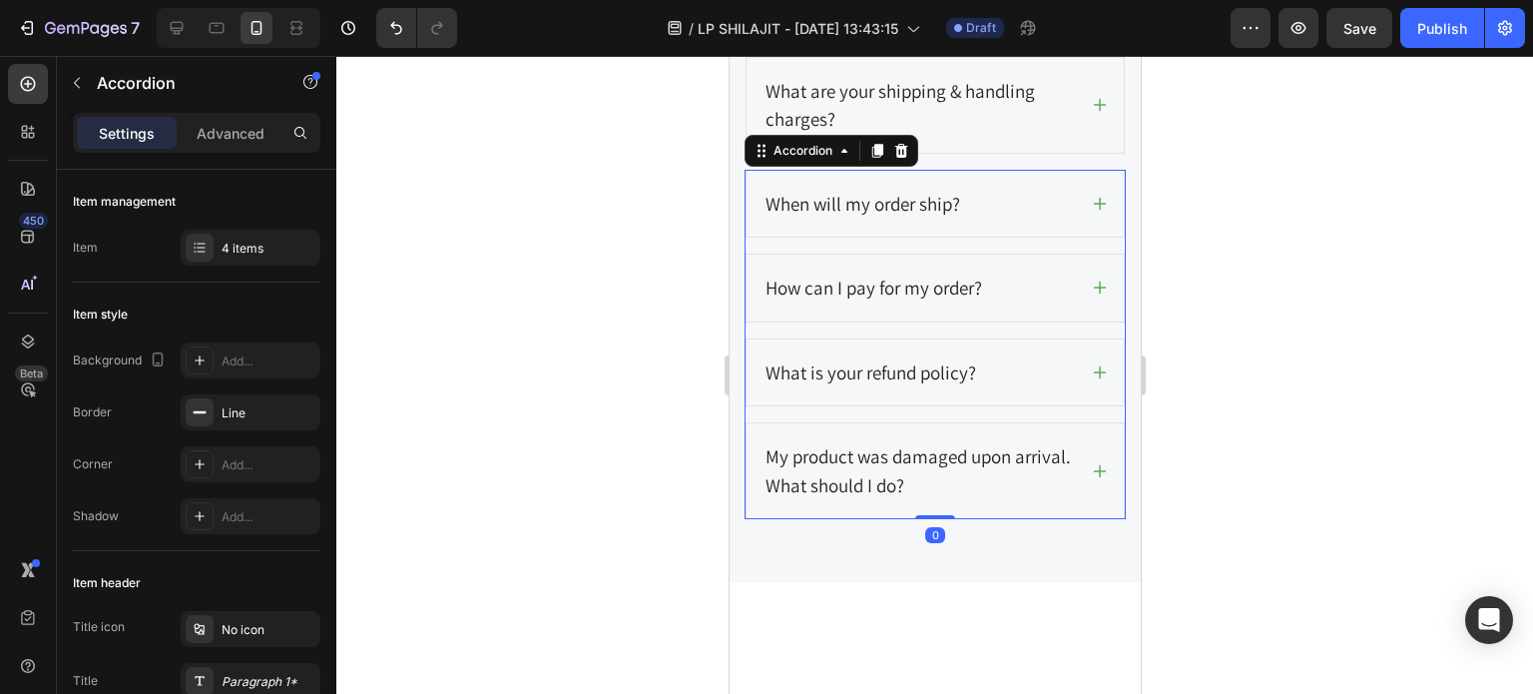
click at [1093, 379] on icon at bounding box center [1099, 372] width 13 height 13
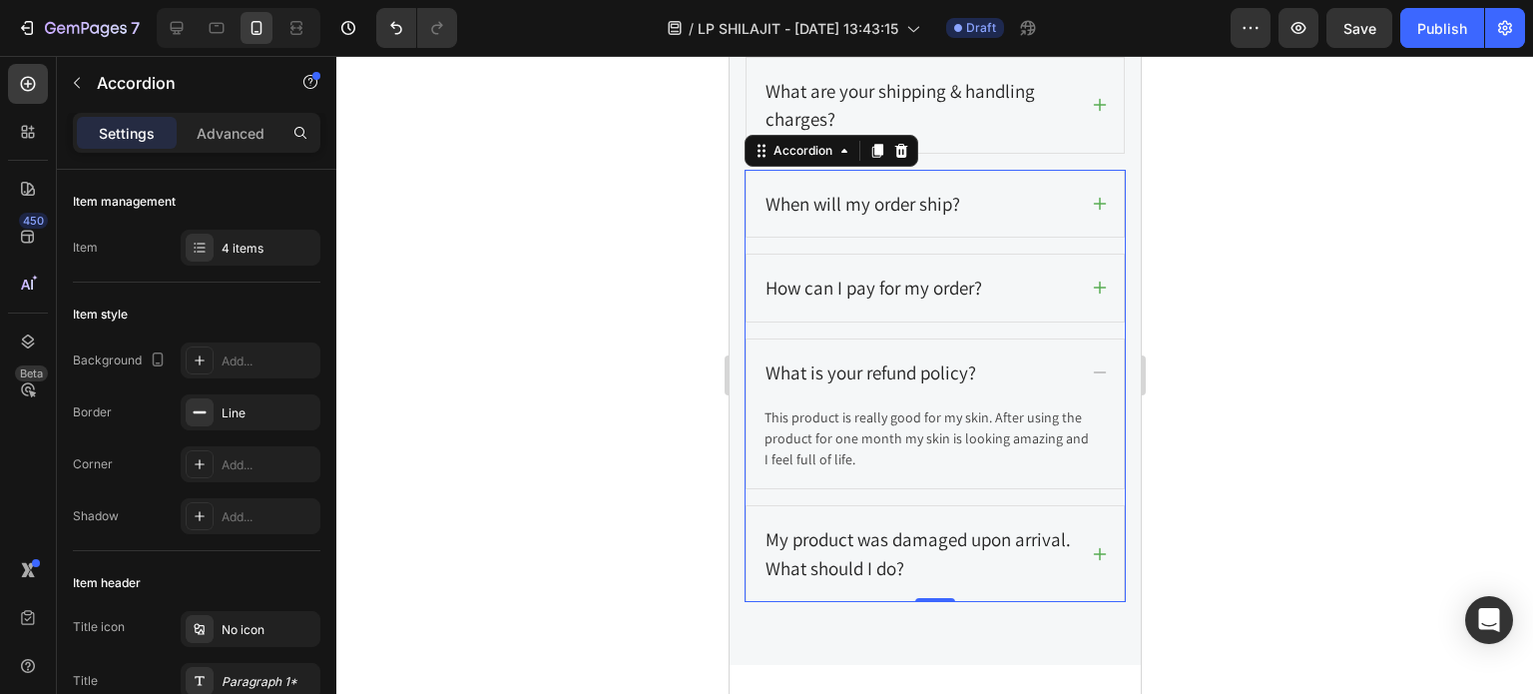
click at [1093, 373] on icon at bounding box center [1099, 372] width 13 height 2
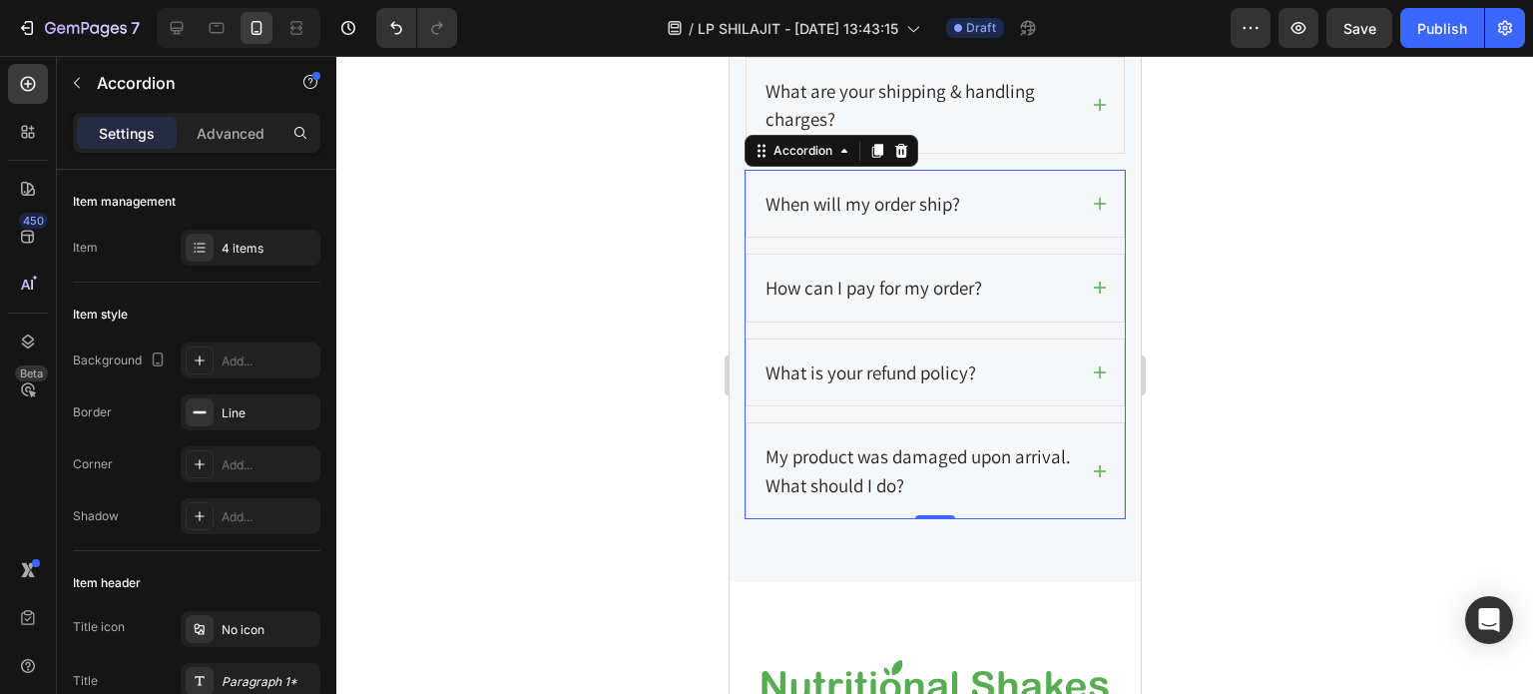
click at [1091, 479] on icon at bounding box center [1099, 471] width 16 height 16
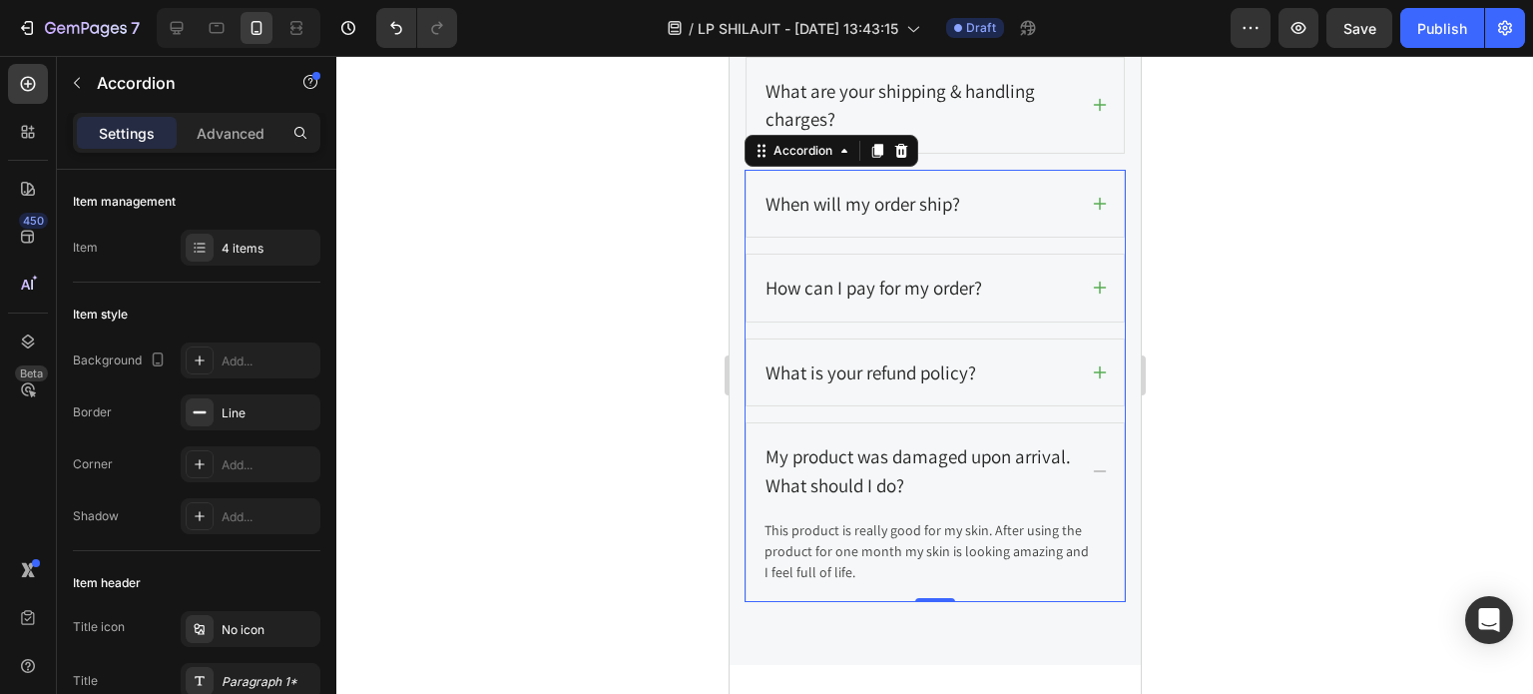
click at [1091, 479] on icon at bounding box center [1099, 471] width 16 height 16
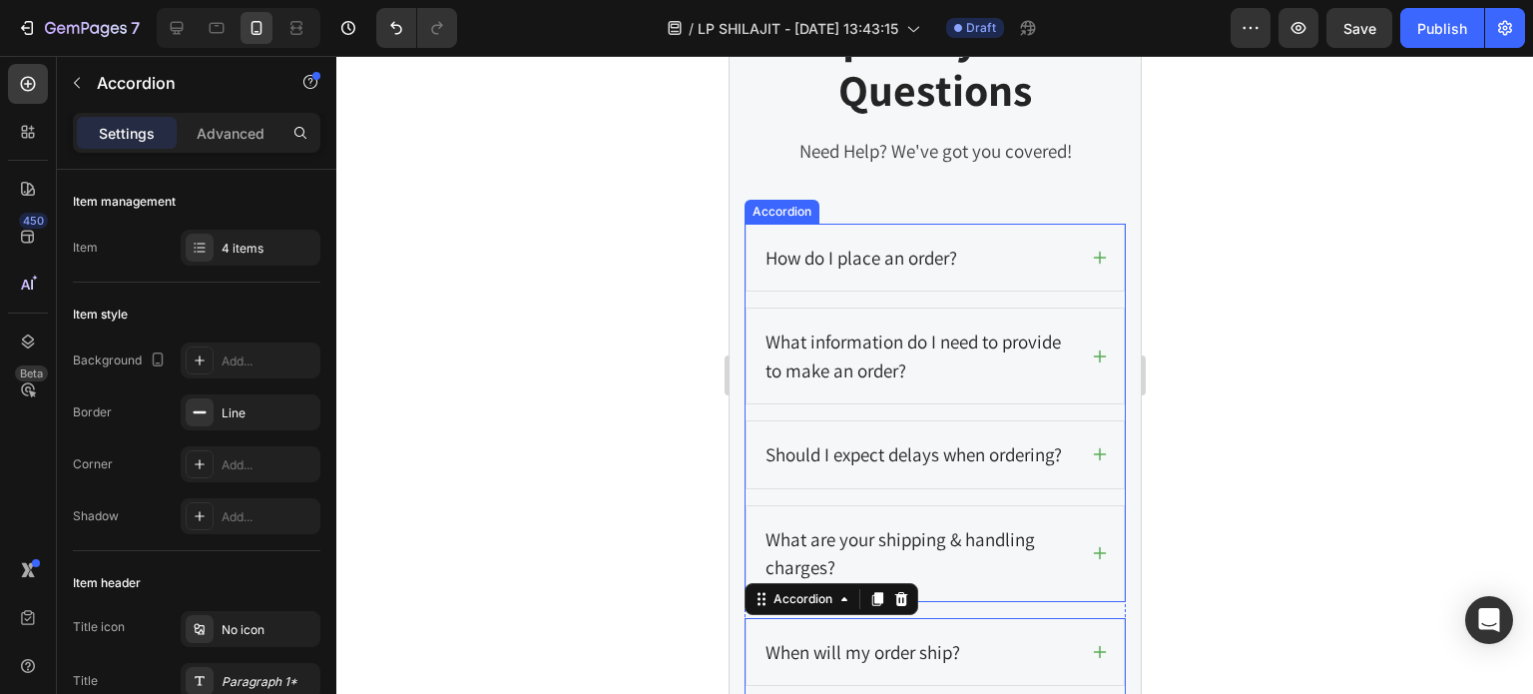
scroll to position [12434, 0]
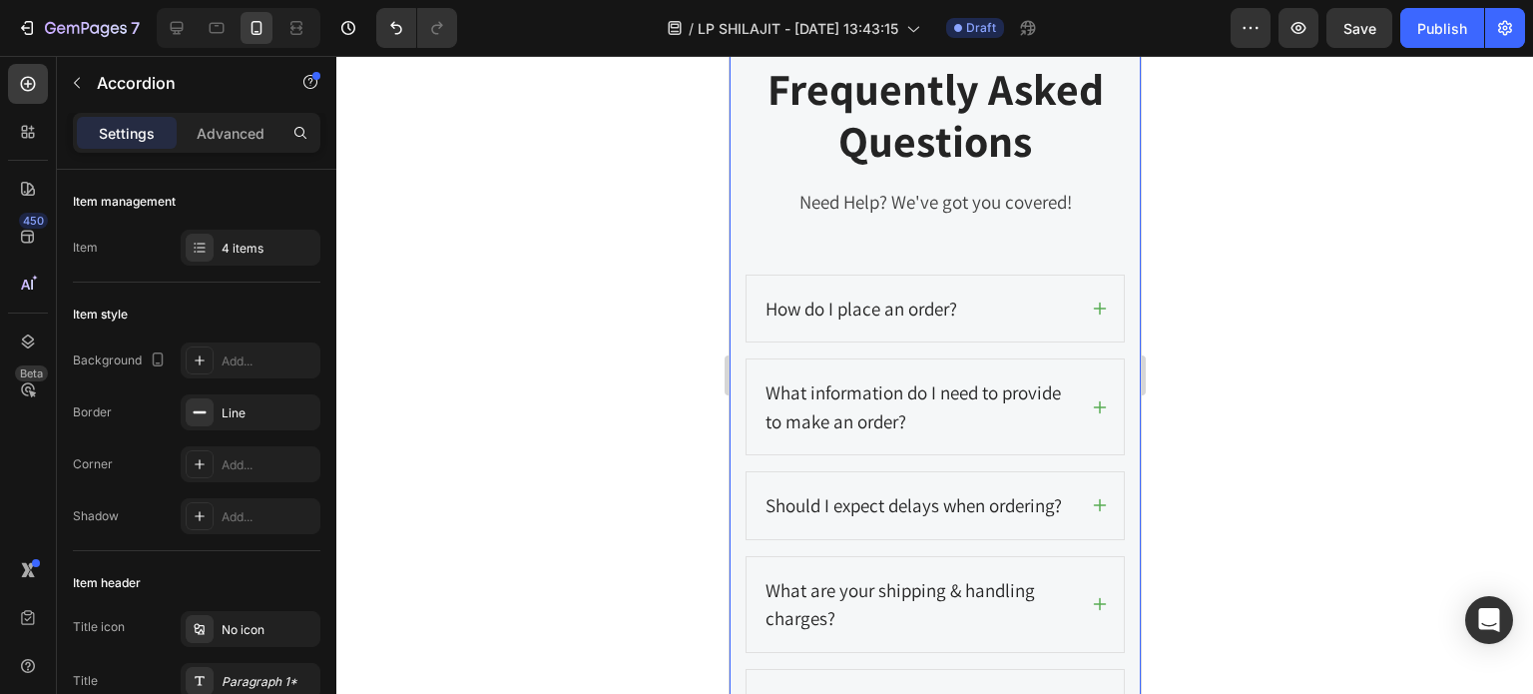
click at [1003, 251] on div "Frequently Asked Questions Heading Need Help? We've got you covered! Text block…" at bounding box center [934, 540] width 381 height 958
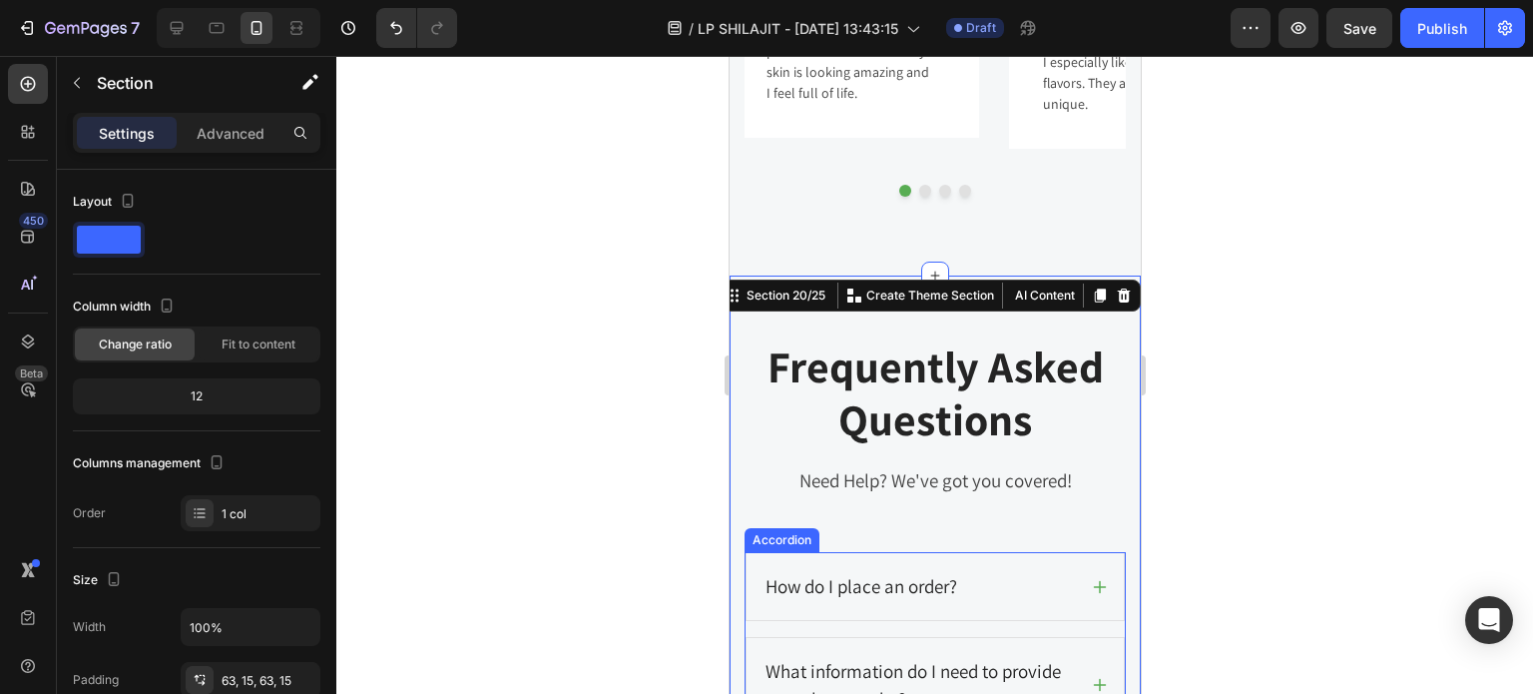
scroll to position [12134, 0]
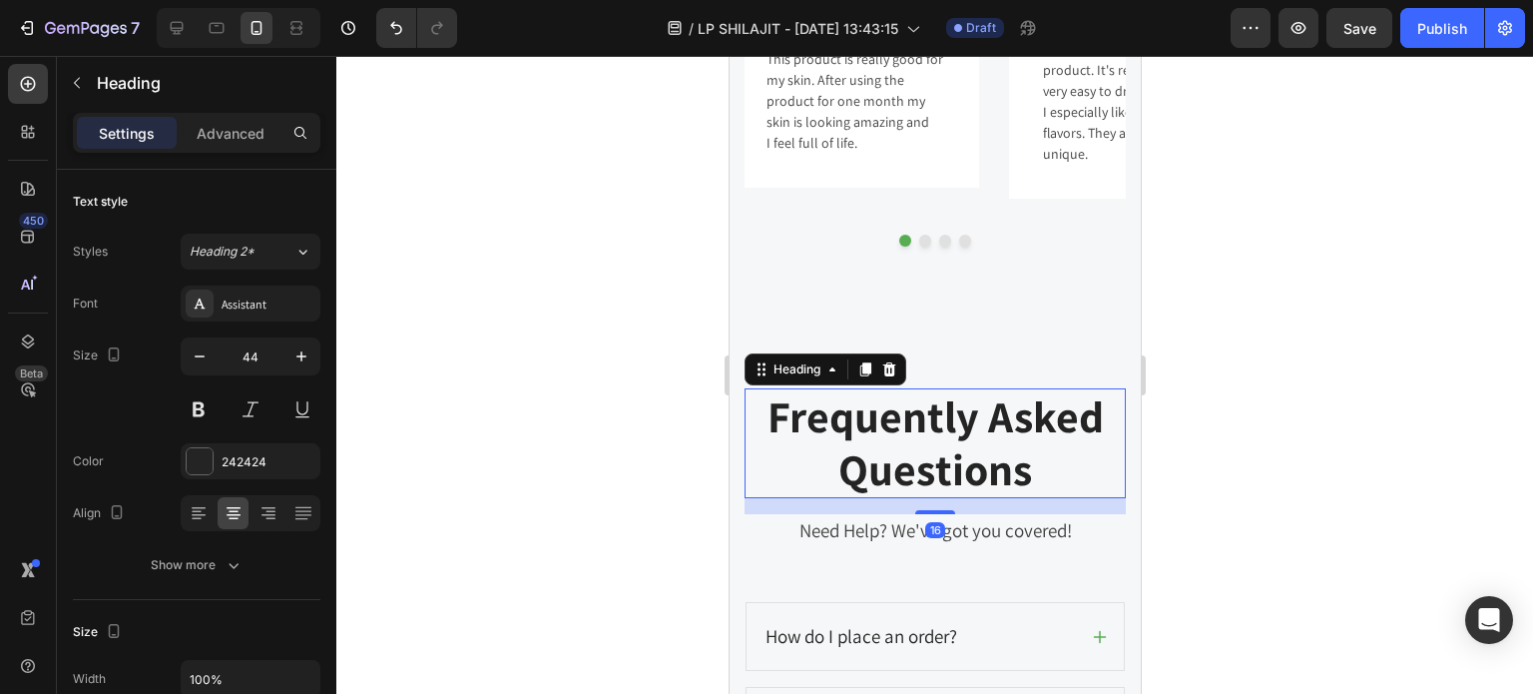
click at [1026, 430] on p "Frequently Asked Questions" at bounding box center [934, 443] width 377 height 106
click at [1024, 442] on p "Frequently Asked Questions" at bounding box center [934, 443] width 377 height 106
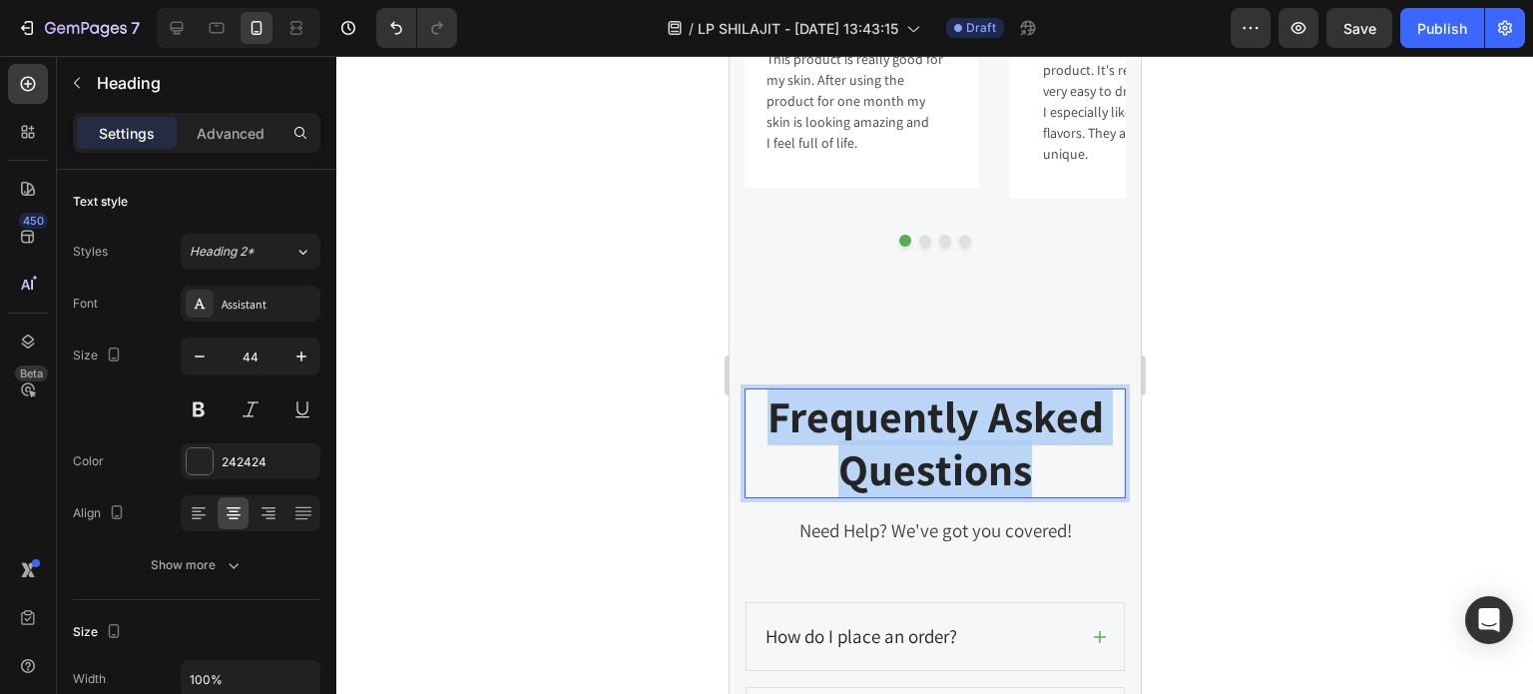
drag, startPoint x: 1024, startPoint y: 442, endPoint x: 767, endPoint y: 372, distance: 266.8
click at [767, 390] on p "Frequently Asked Questions" at bounding box center [934, 443] width 377 height 106
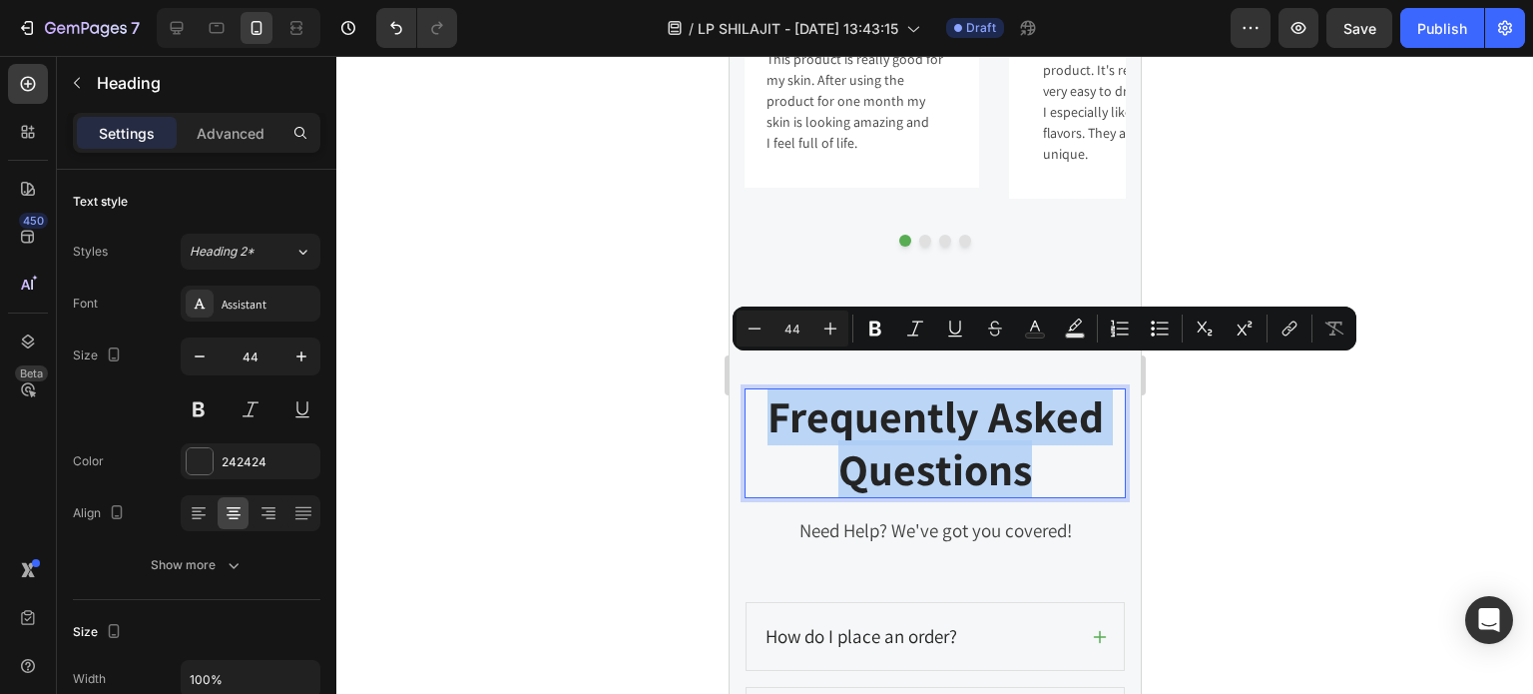
copy p "Frequently Asked Questions"
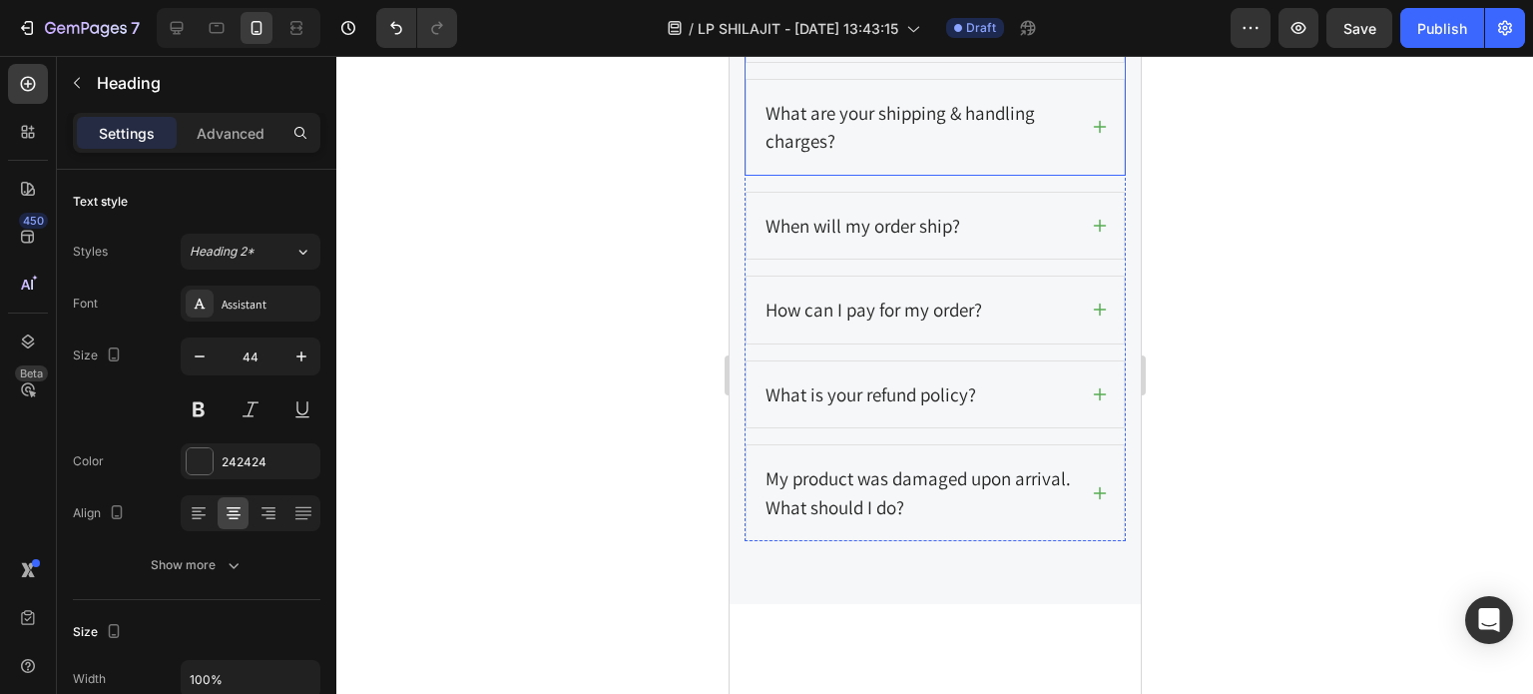
scroll to position [12933, 0]
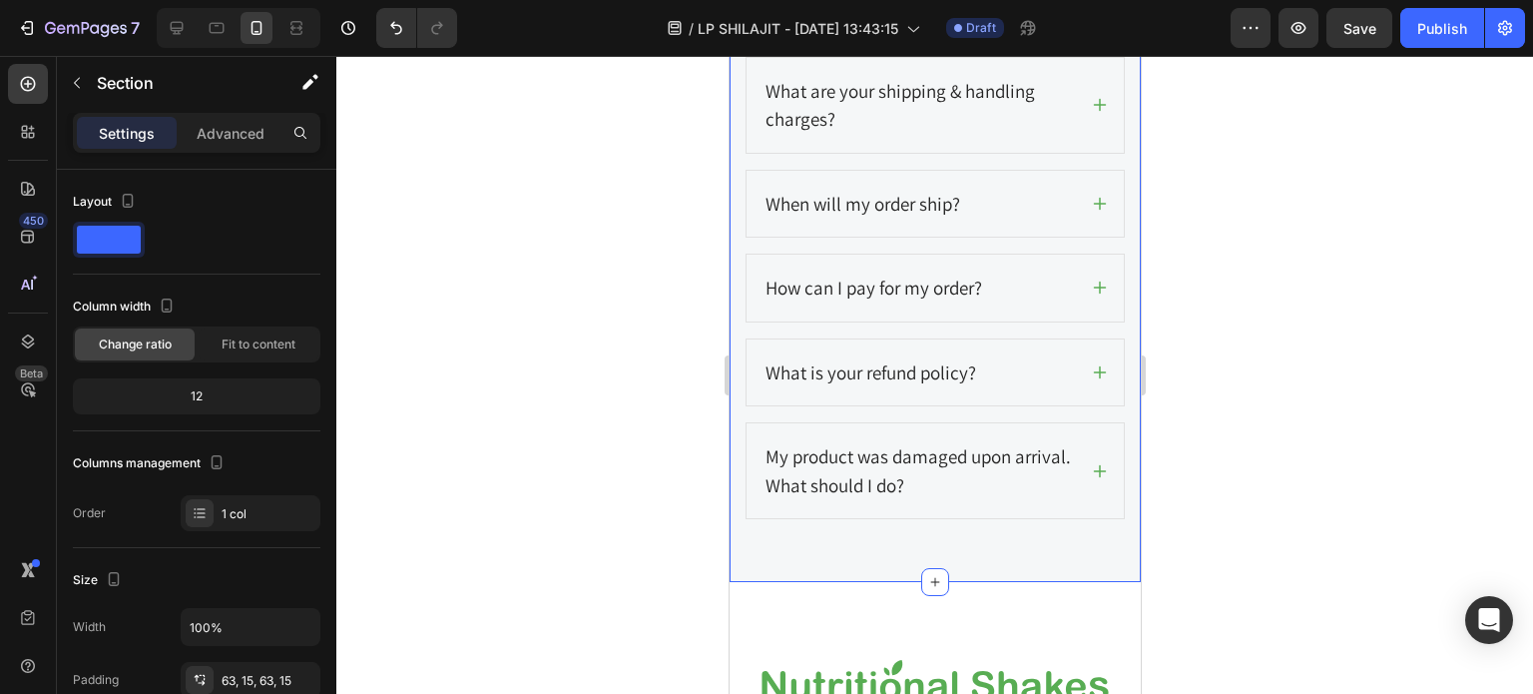
click at [995, 552] on div "Frequently Asked Questions Heading Need Help? We've got you covered! Text block…" at bounding box center [934, 41] width 411 height 1084
click at [971, 557] on div "Frequently Asked Questions Heading Need Help? We've got you covered! Text block…" at bounding box center [934, 41] width 411 height 1084
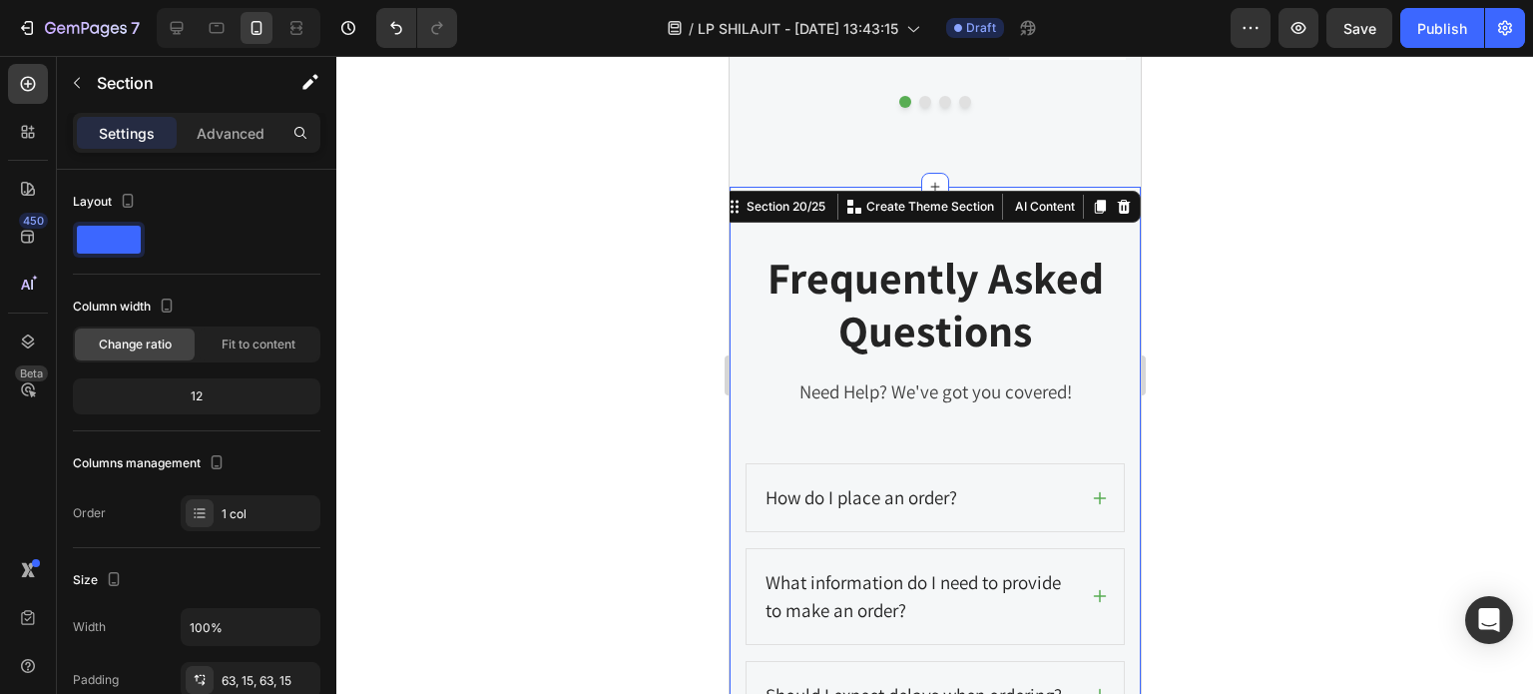
scroll to position [12234, 0]
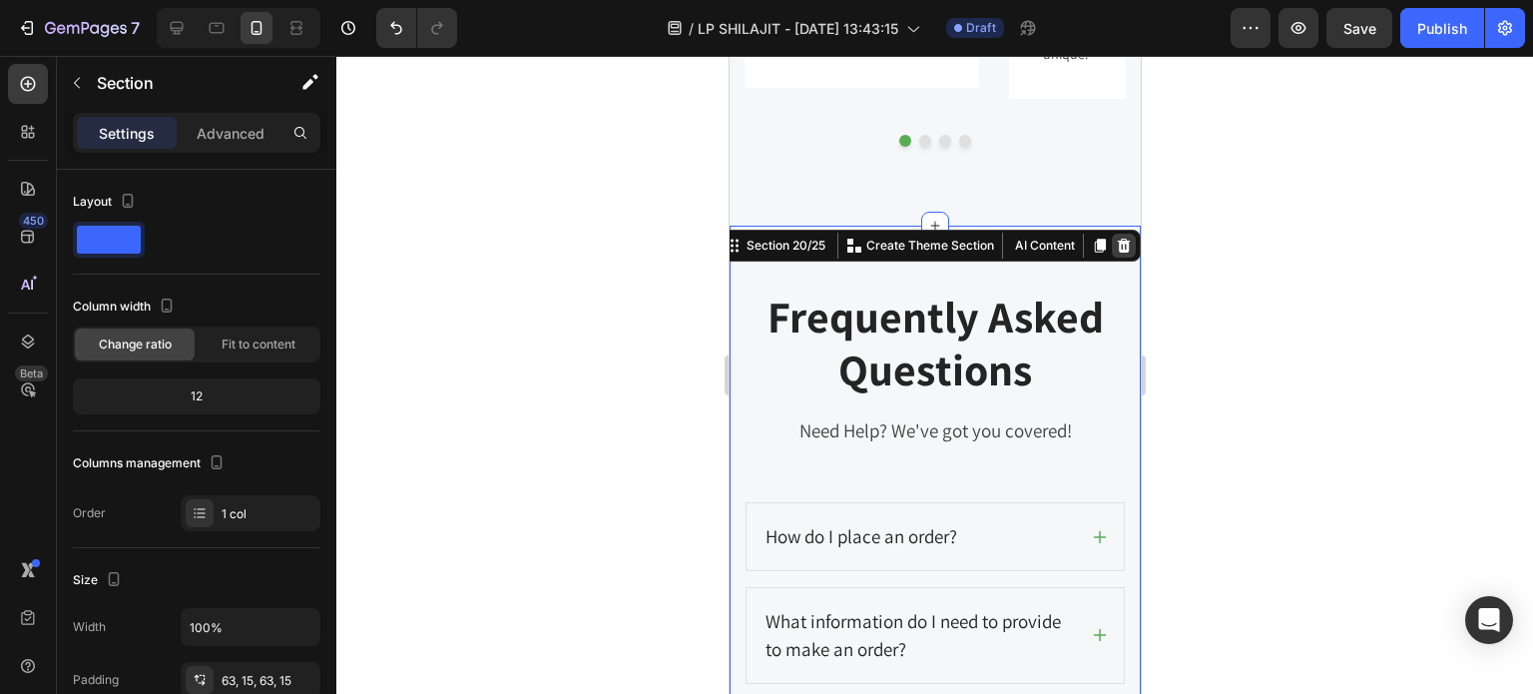
click at [1117, 239] on icon at bounding box center [1123, 246] width 13 height 14
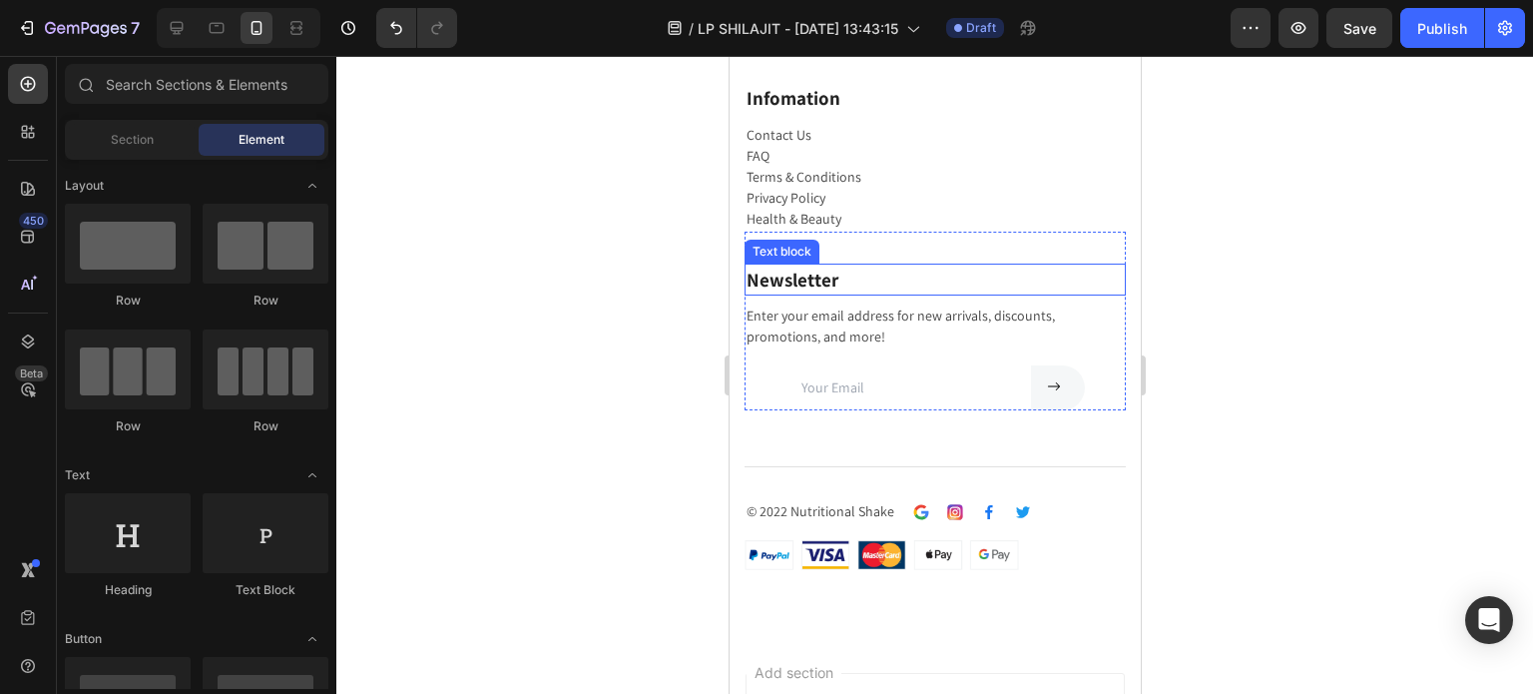
scroll to position [12733, 0]
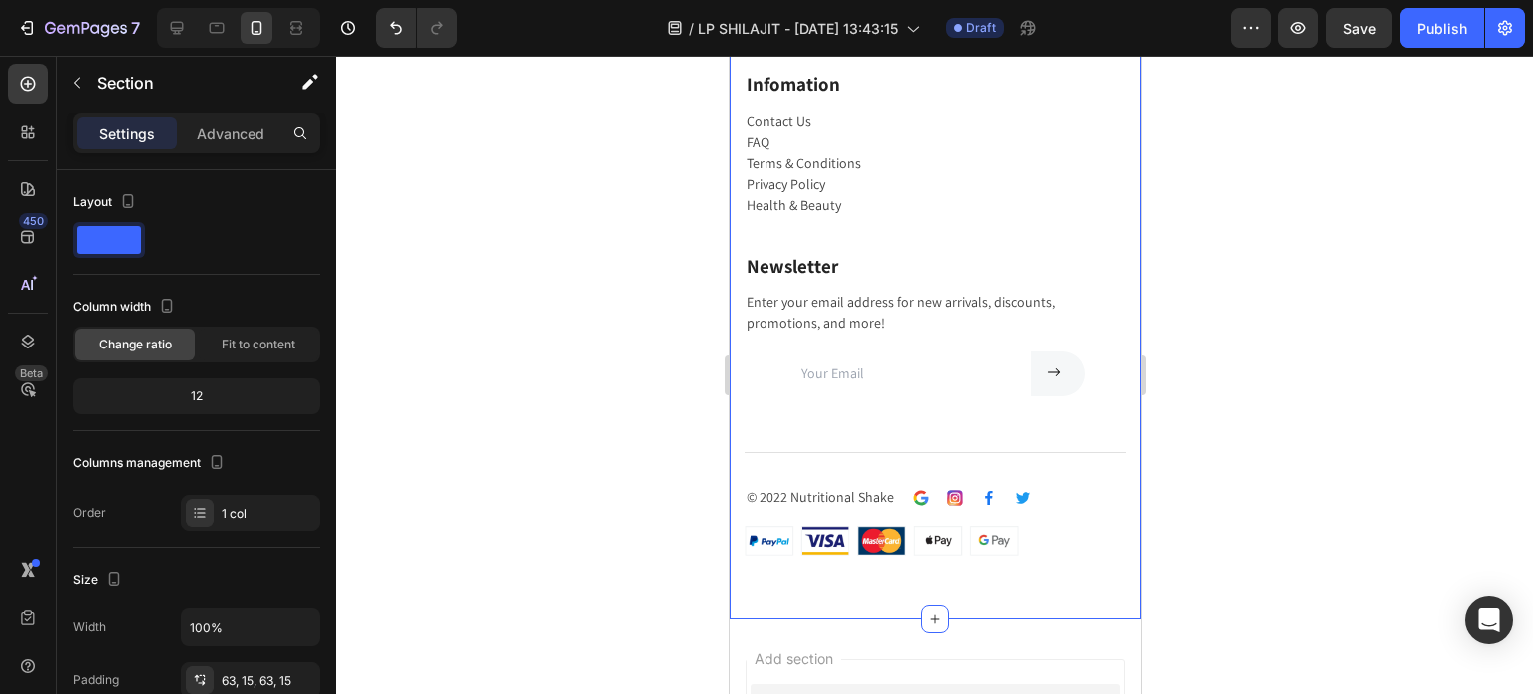
click at [1114, 293] on div "Image Row Company Text block About Us Careers Store Locator Blog Reviews Text b…" at bounding box center [934, 159] width 411 height 920
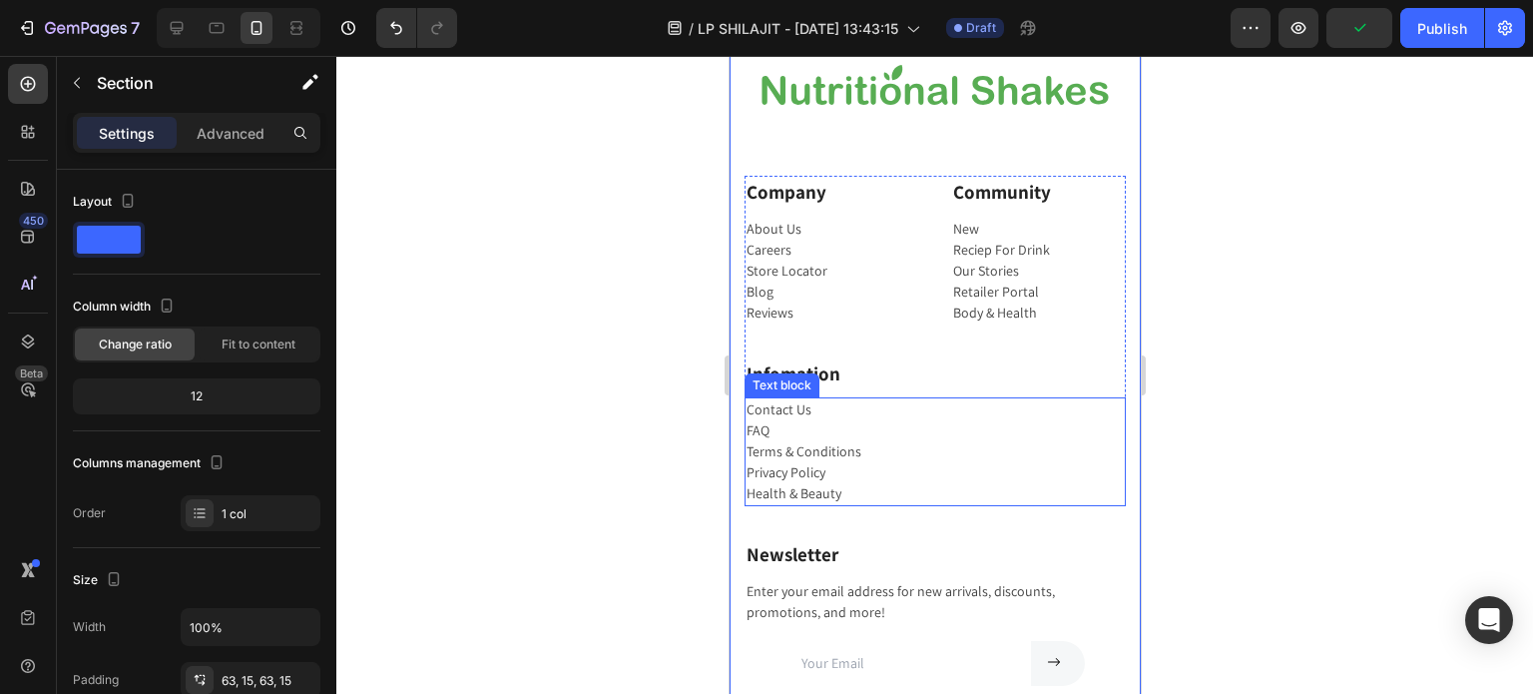
scroll to position [12134, 0]
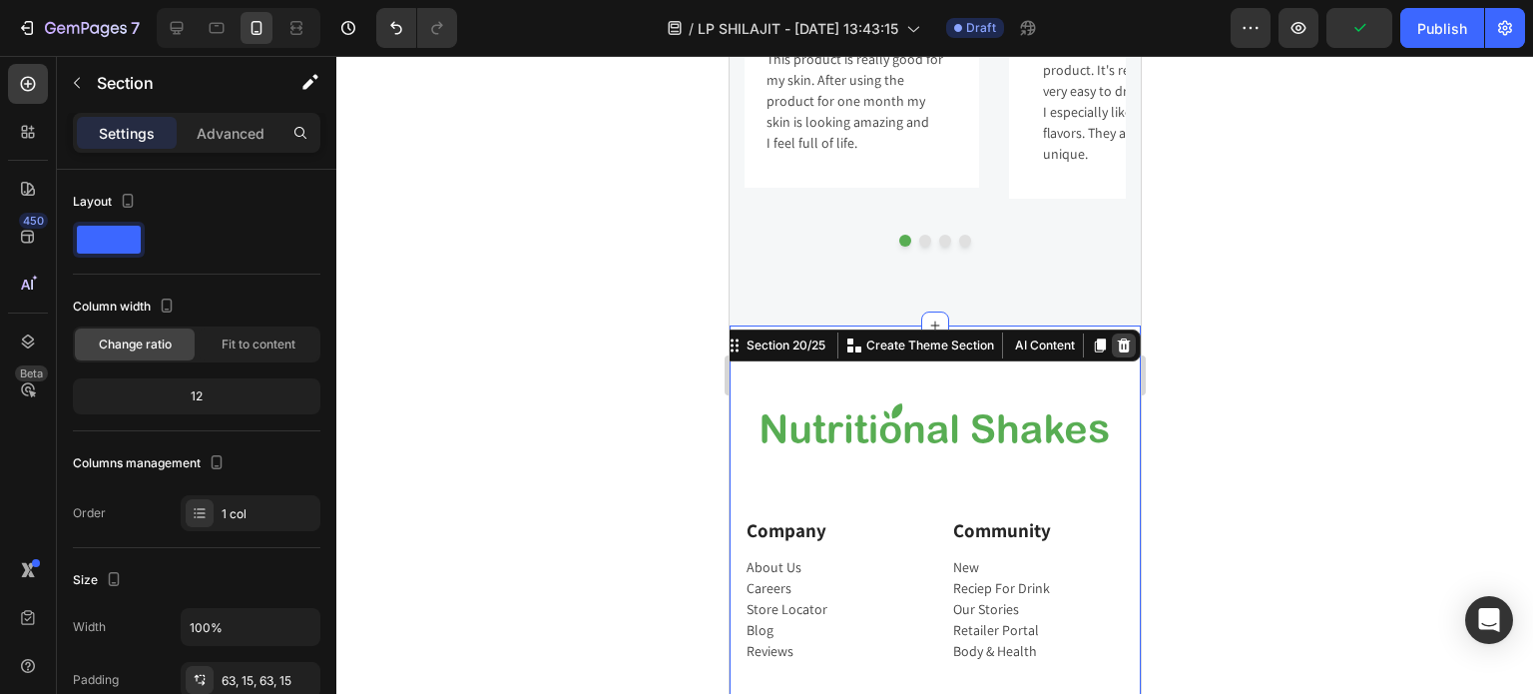
click at [1117, 338] on icon at bounding box center [1123, 345] width 13 height 14
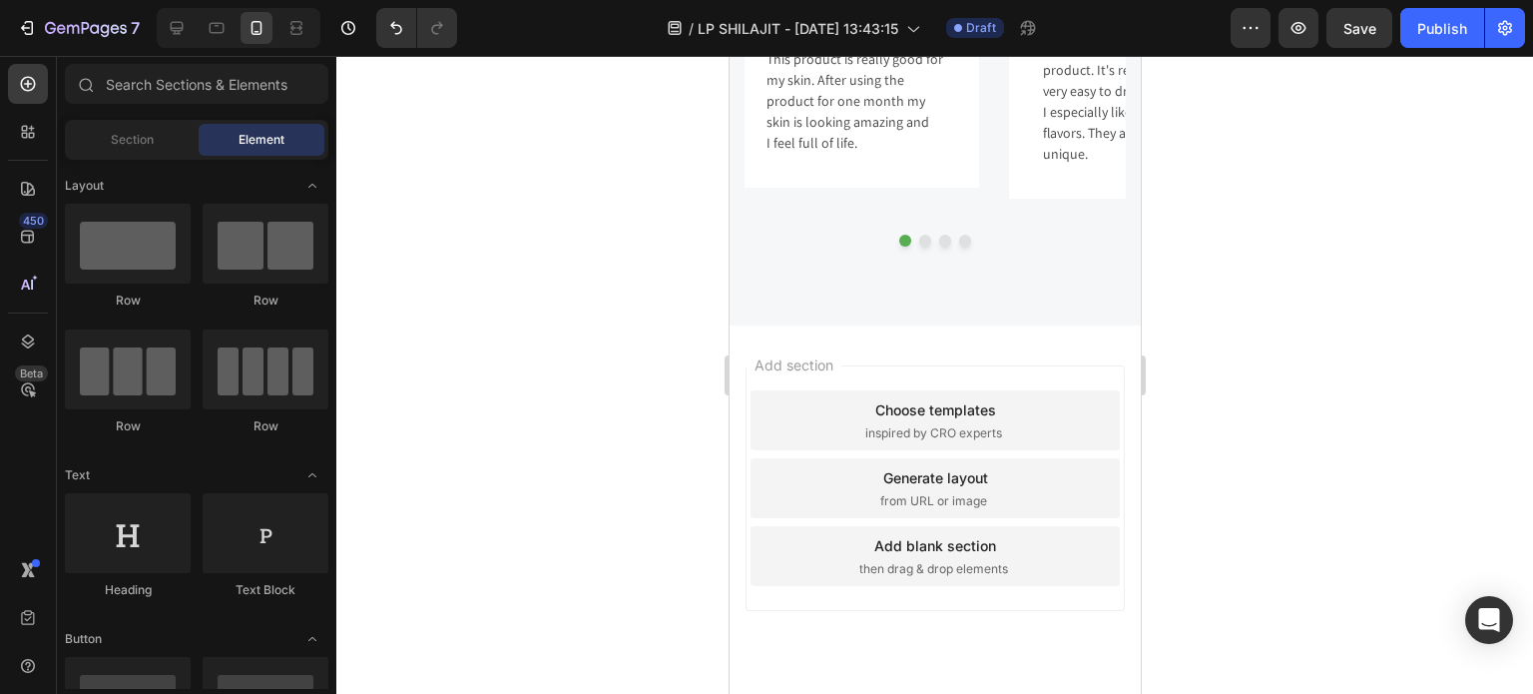
click at [994, 326] on div "Add section Choose templates inspired by CRO experts Generate layout from URL o…" at bounding box center [934, 515] width 411 height 381
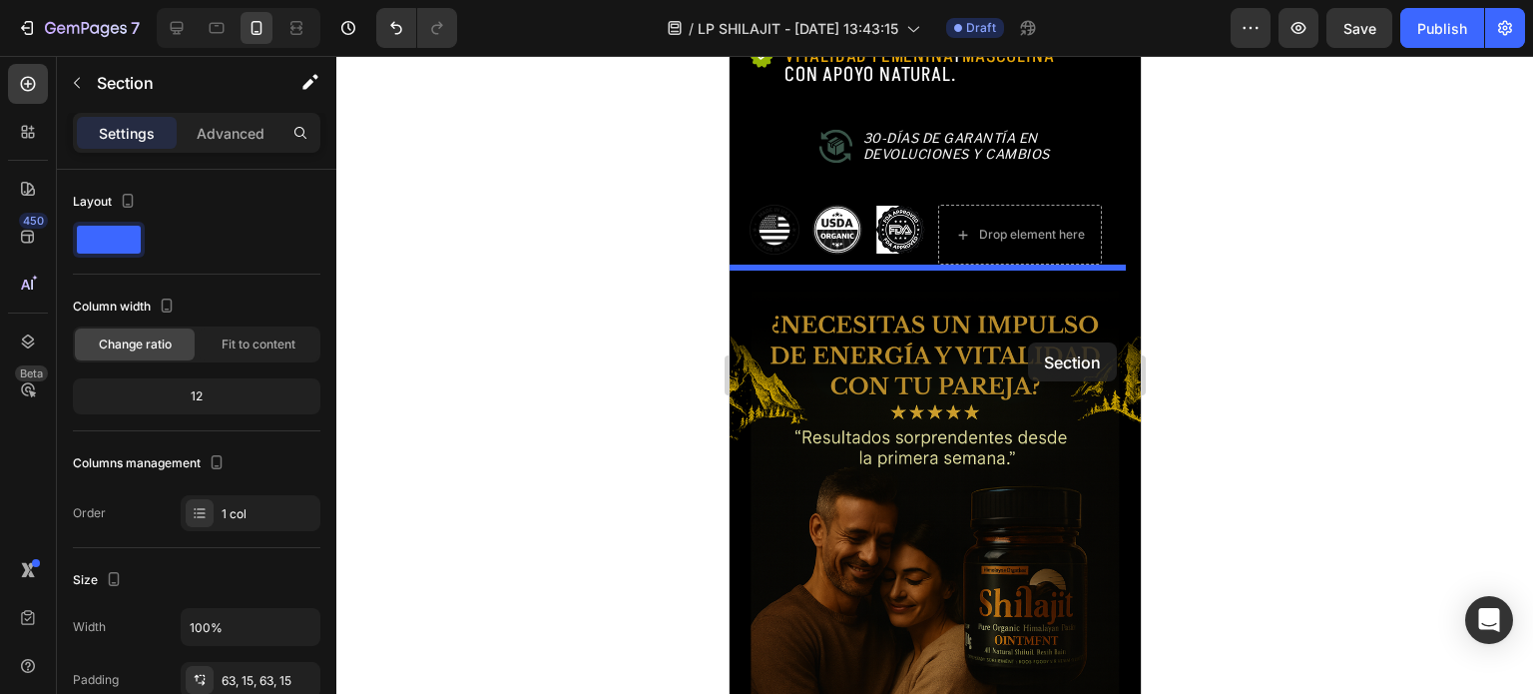
scroll to position [1458, 0]
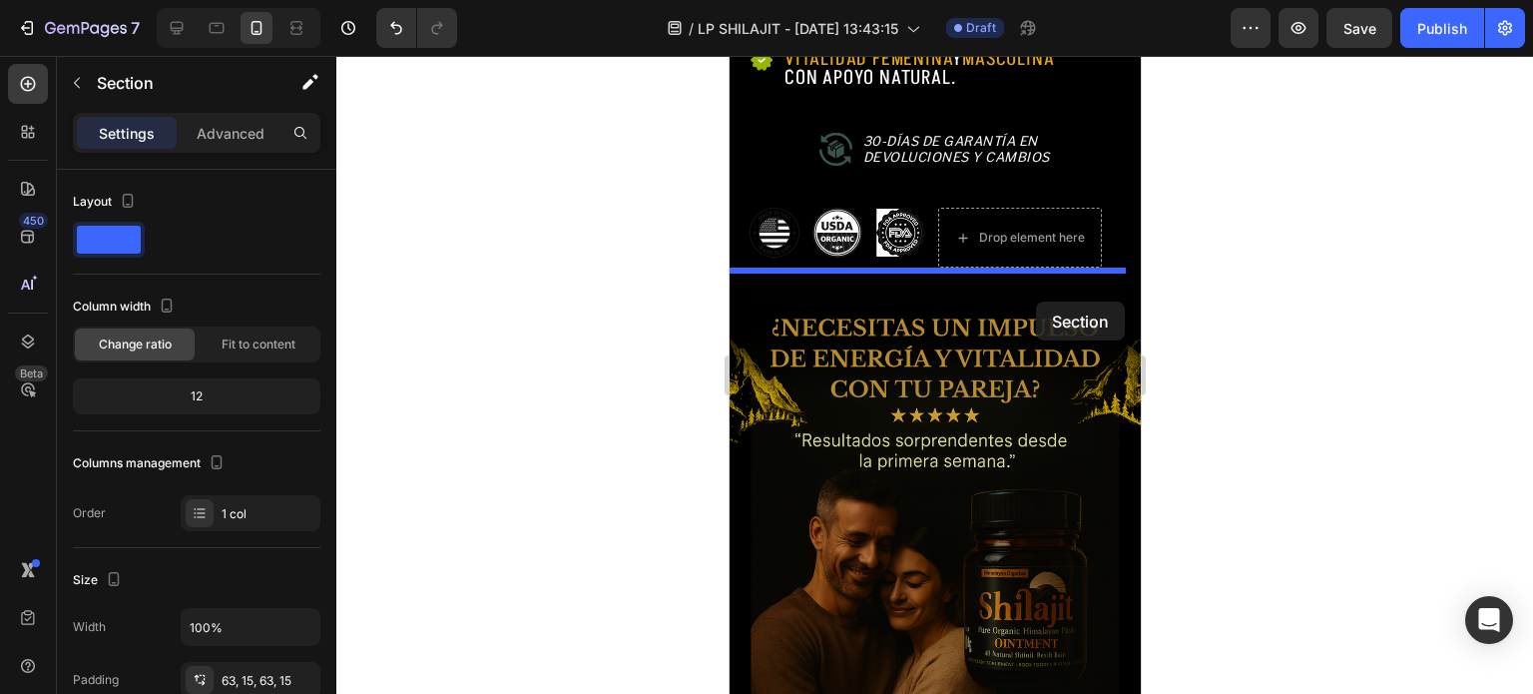
drag, startPoint x: 979, startPoint y: 337, endPoint x: 1035, endPoint y: 301, distance: 66.4
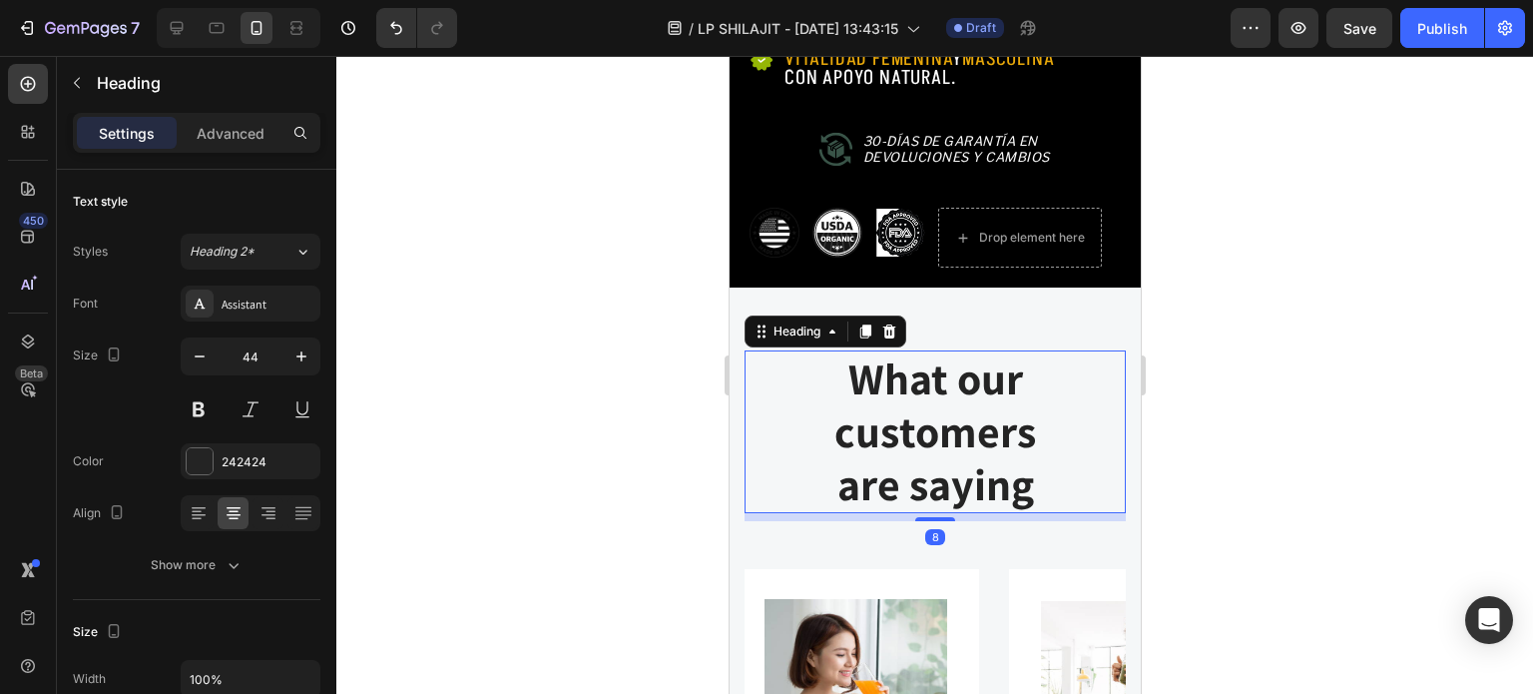
click at [1040, 352] on p "What our customers are saying" at bounding box center [934, 431] width 377 height 158
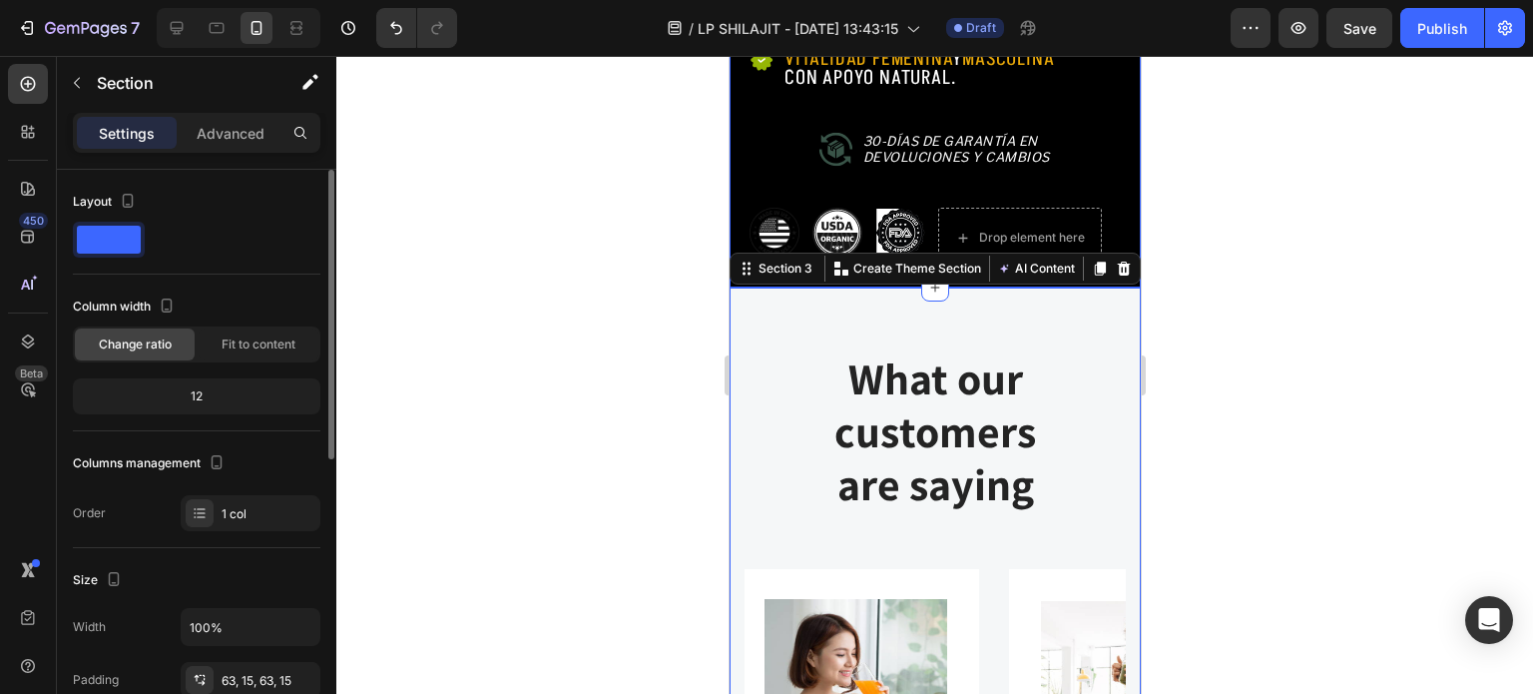
scroll to position [100, 0]
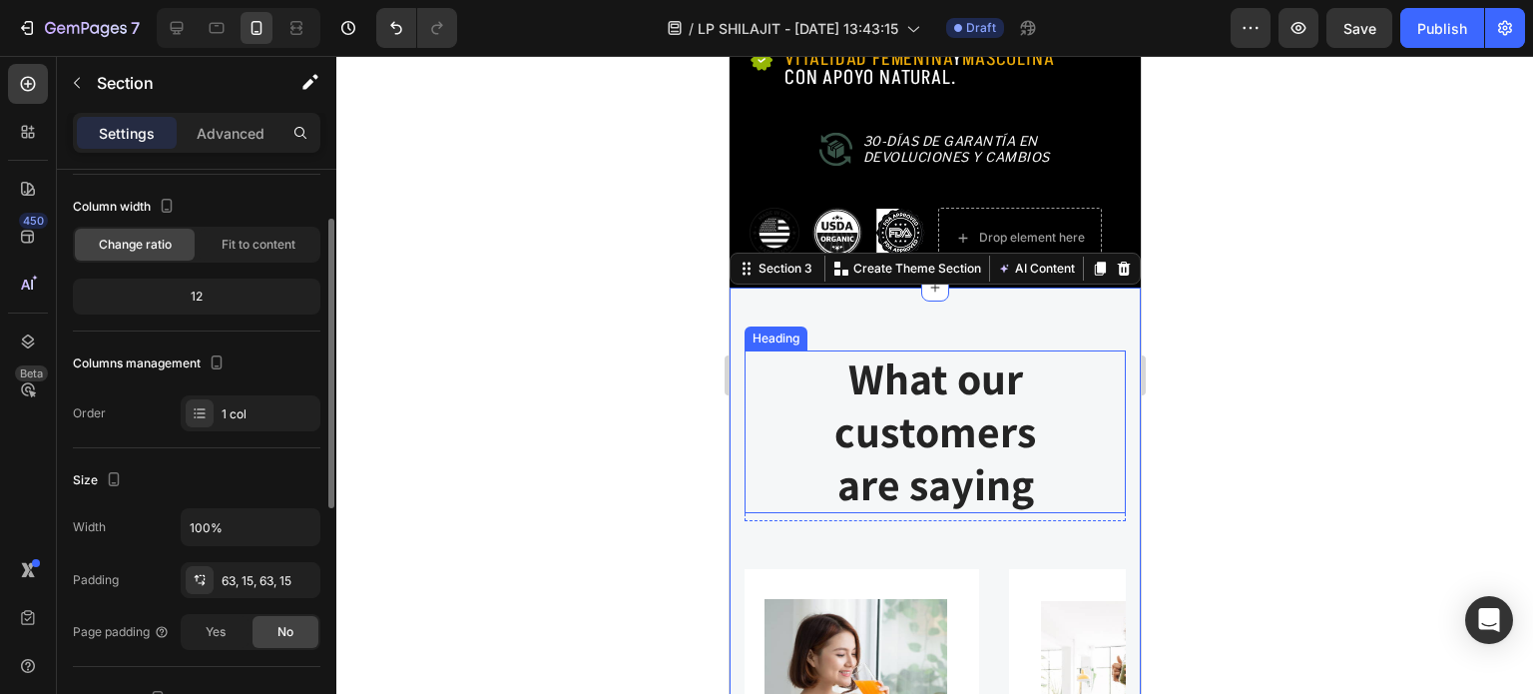
click at [978, 418] on p "What our customers are saying" at bounding box center [934, 431] width 377 height 158
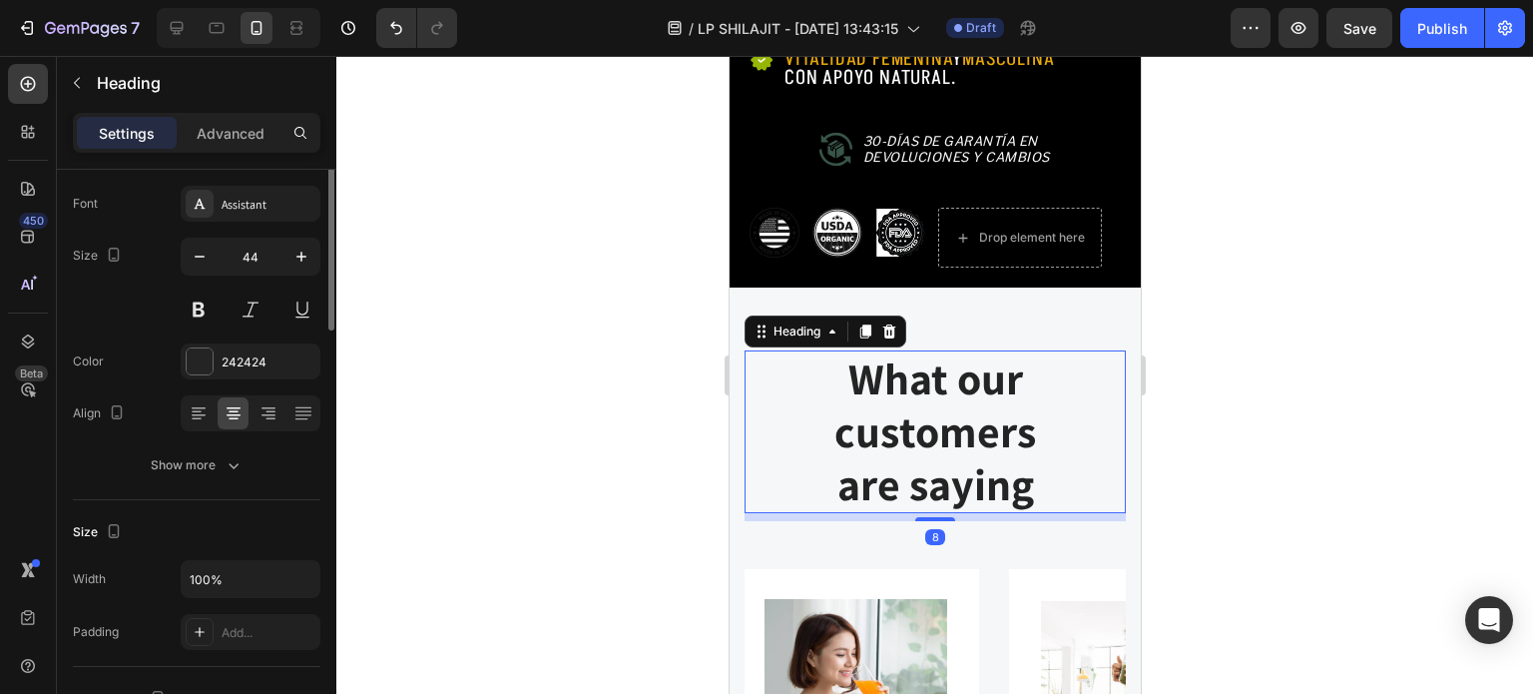
scroll to position [0, 0]
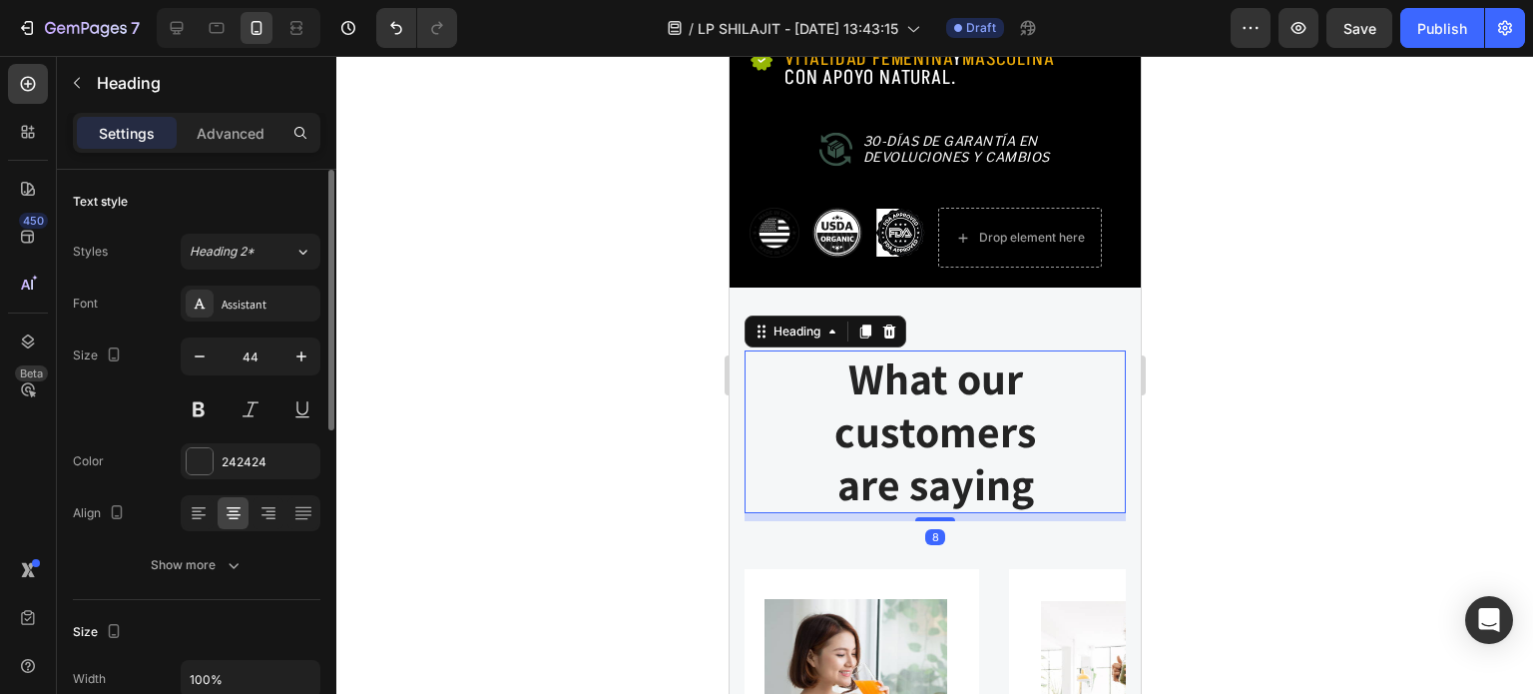
click at [1023, 446] on p "What our customers are saying" at bounding box center [934, 431] width 377 height 158
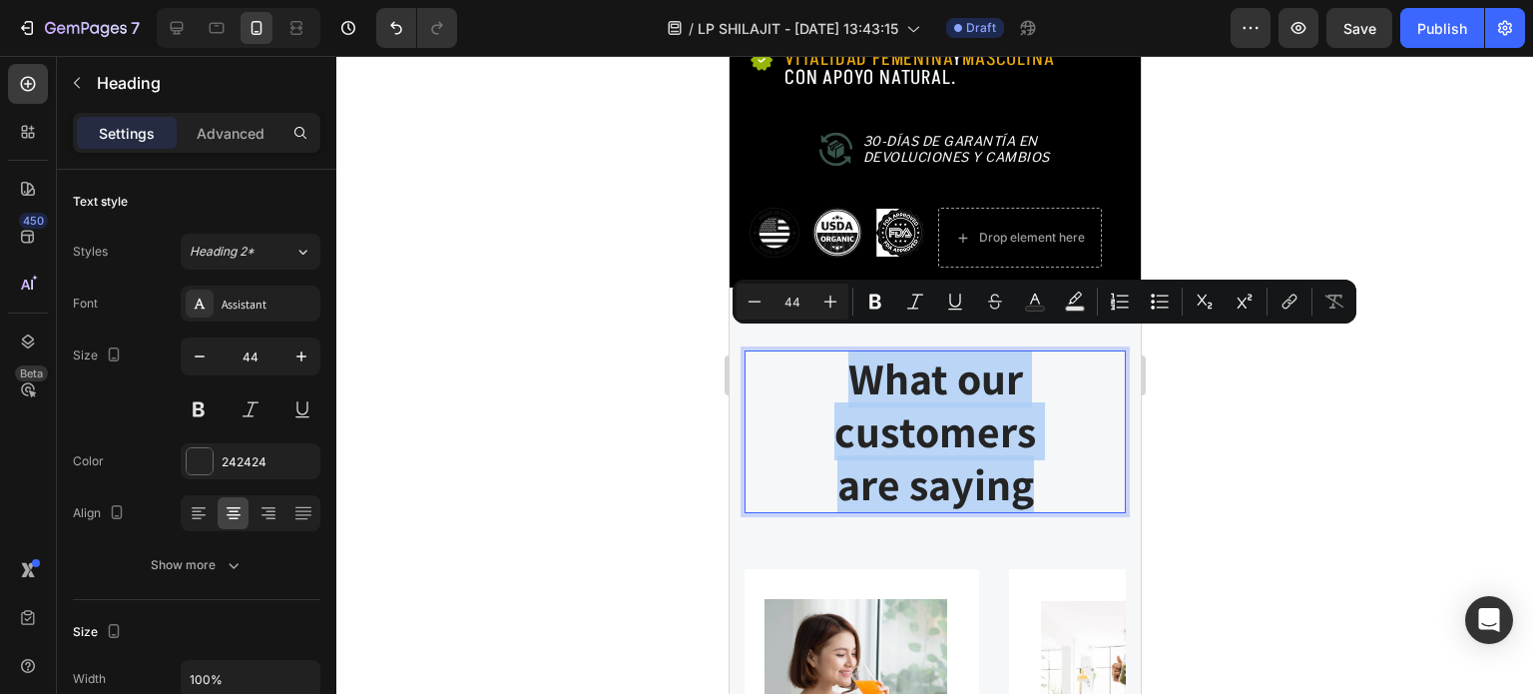
drag, startPoint x: 1027, startPoint y: 473, endPoint x: 849, endPoint y: 368, distance: 206.3
click at [849, 366] on p "What our customers are saying" at bounding box center [934, 431] width 377 height 158
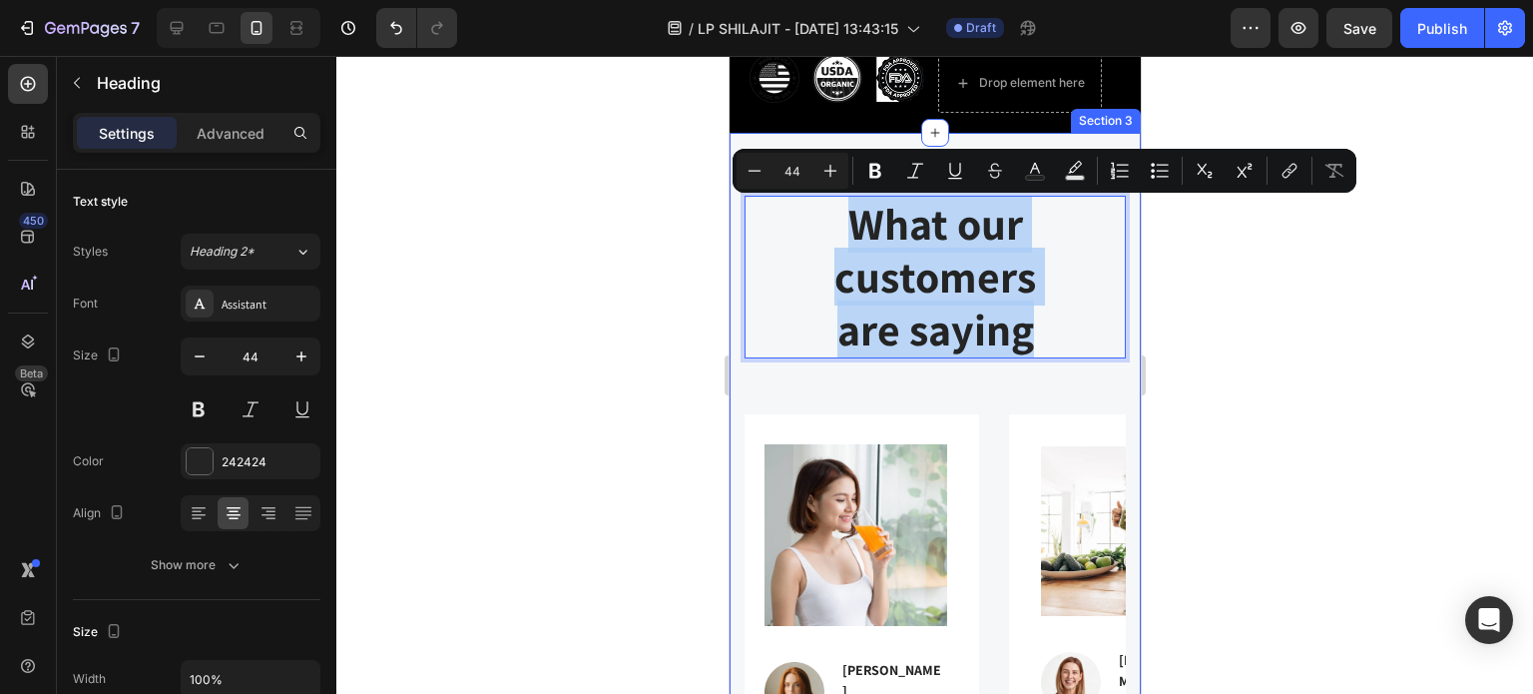
scroll to position [1658, 0]
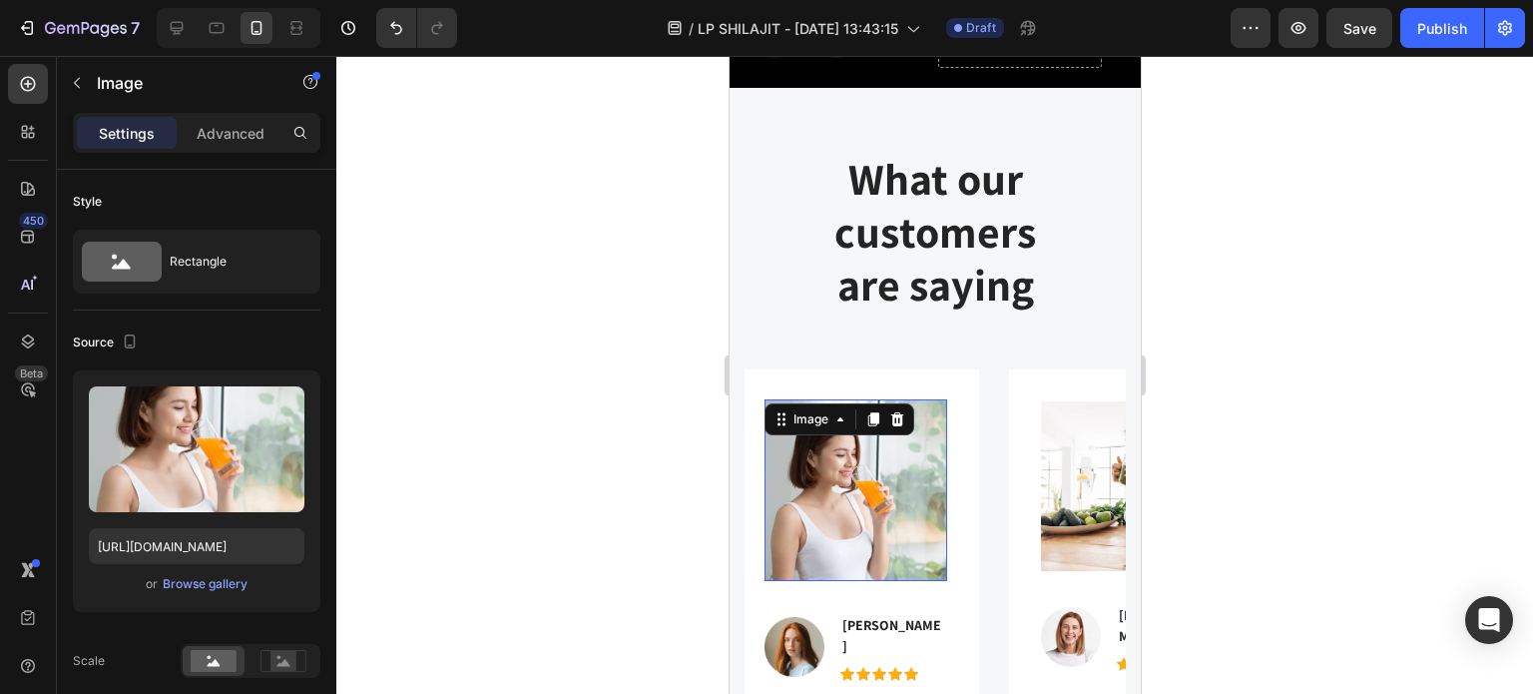
click at [877, 463] on img at bounding box center [855, 490] width 183 height 183
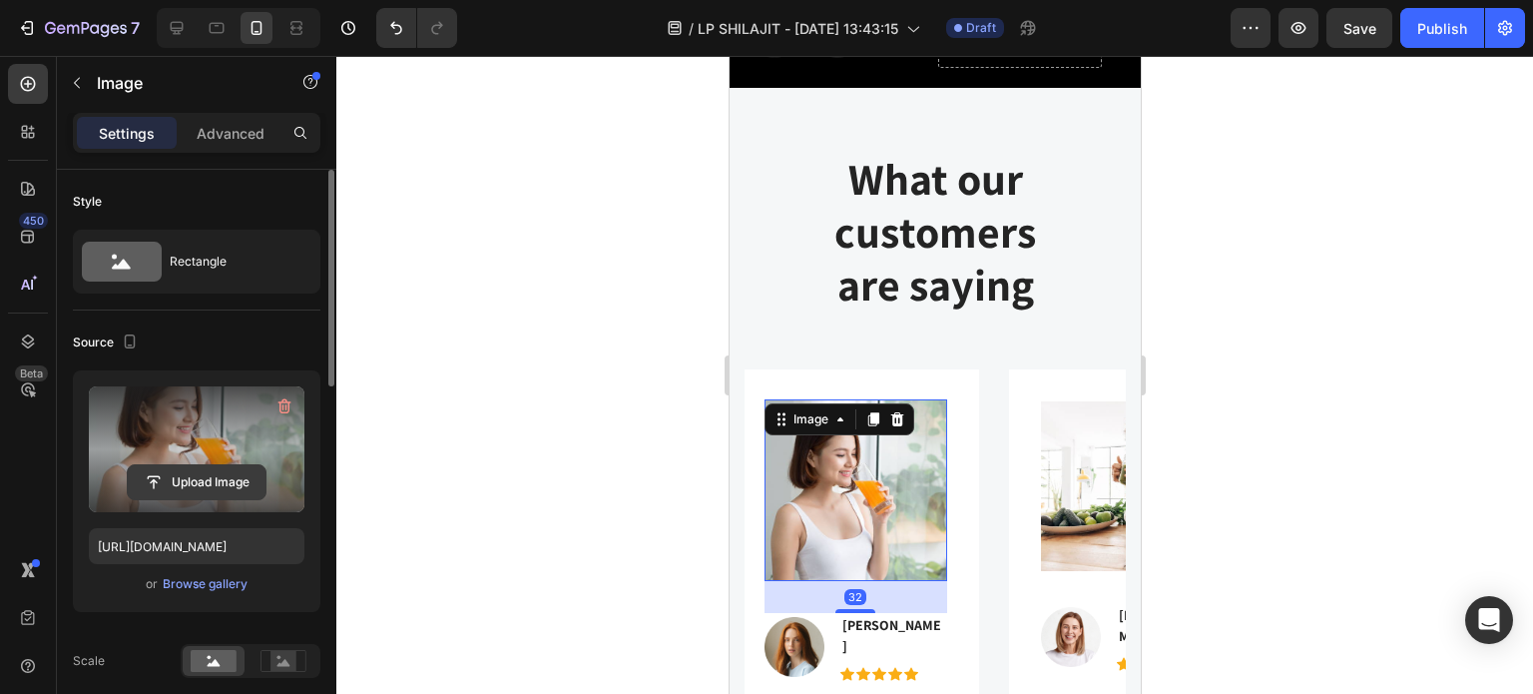
click at [207, 472] on input "file" at bounding box center [197, 482] width 138 height 34
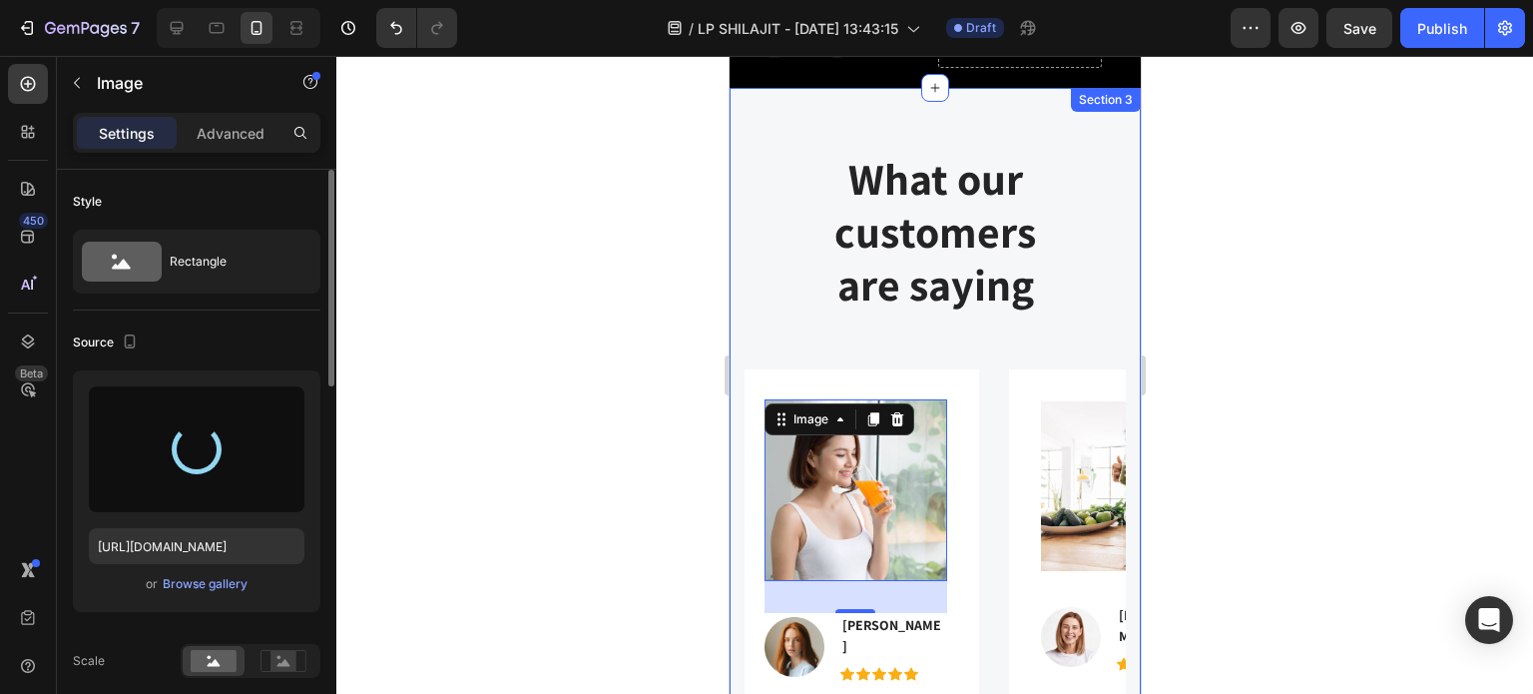
type input "[URL][DOMAIN_NAME]"
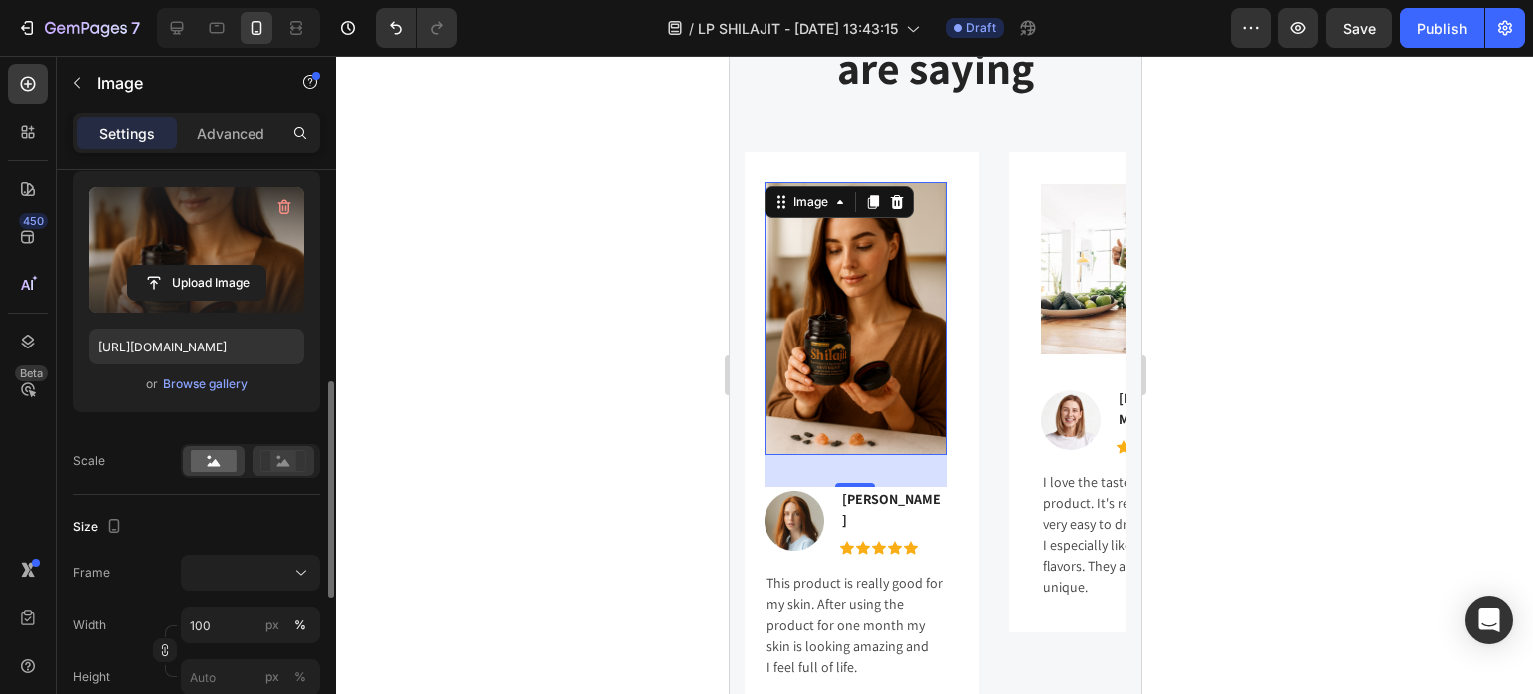
scroll to position [299, 0]
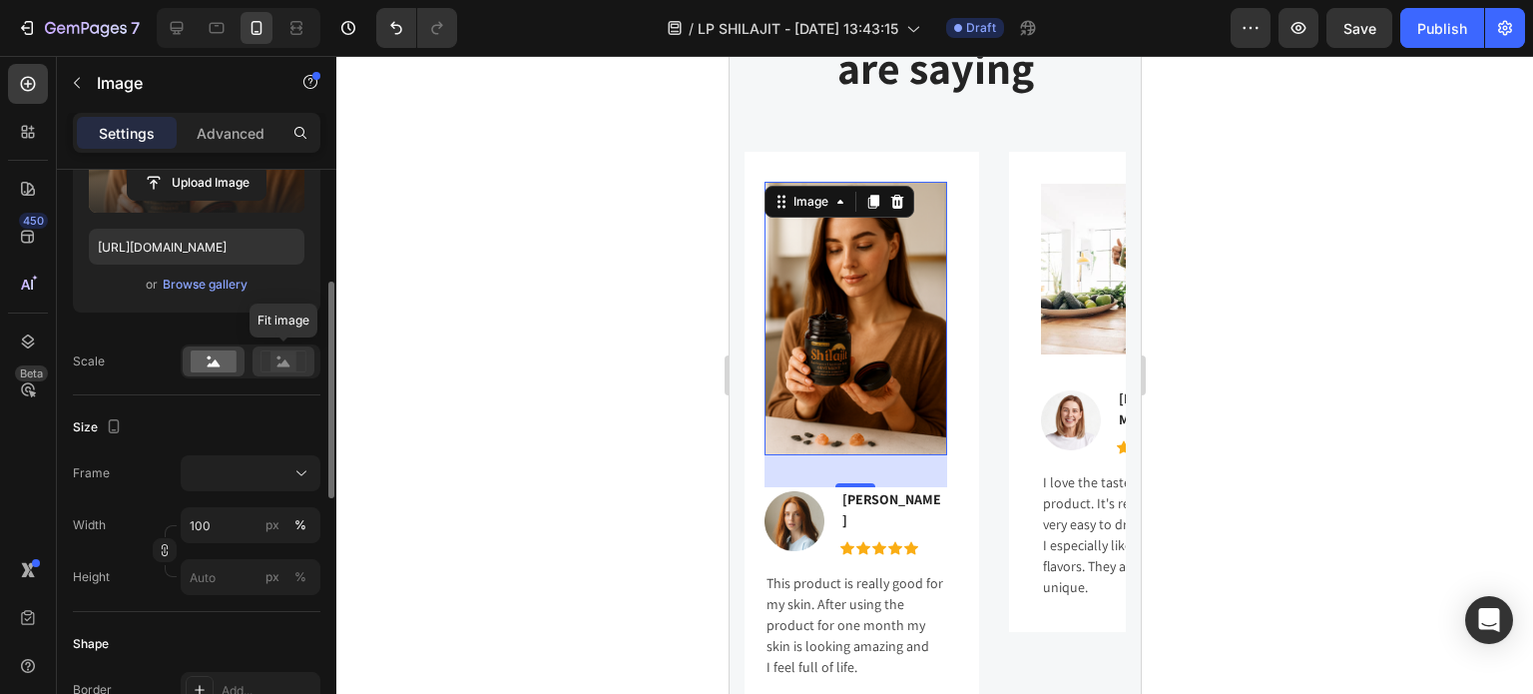
click at [272, 361] on rect at bounding box center [283, 361] width 26 height 20
click at [222, 368] on rect at bounding box center [214, 361] width 46 height 22
click at [311, 469] on icon at bounding box center [301, 473] width 20 height 20
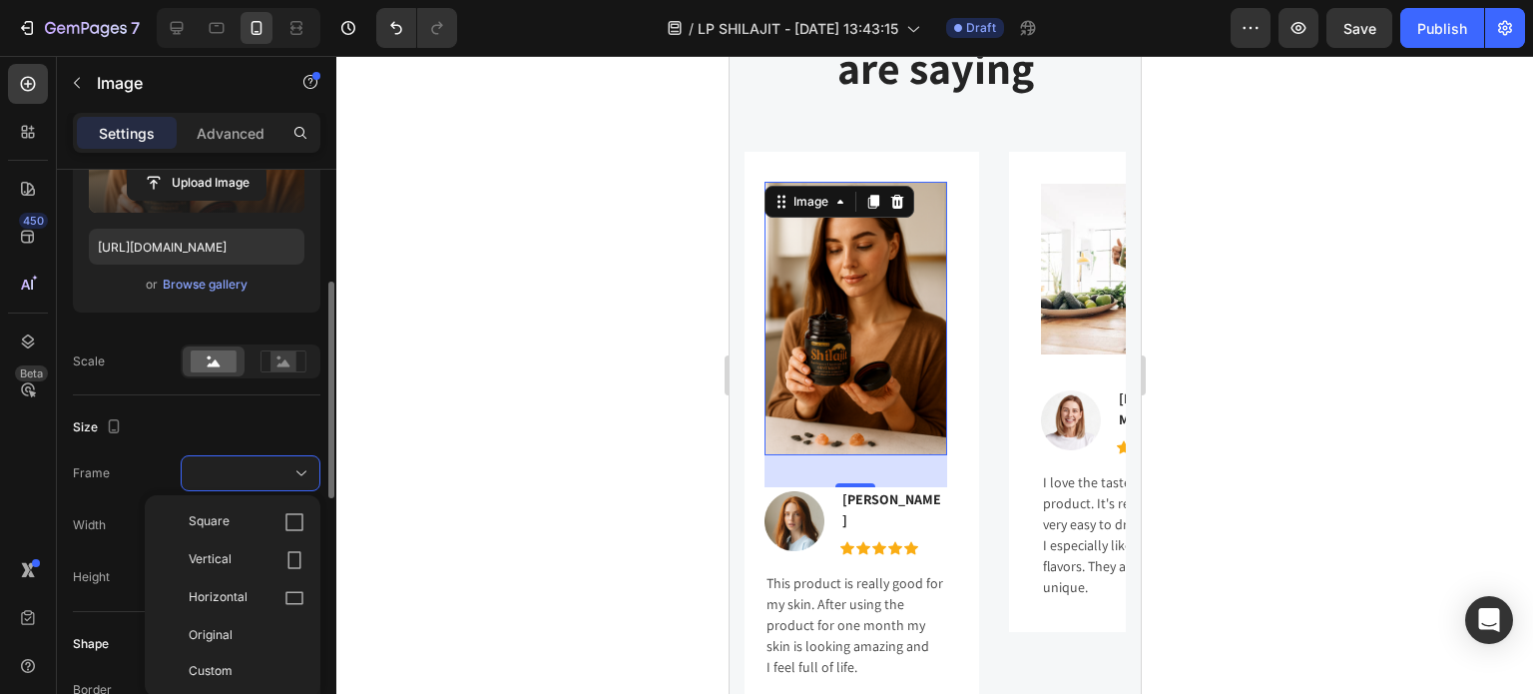
click at [275, 588] on div "Horizontal" at bounding box center [247, 598] width 116 height 20
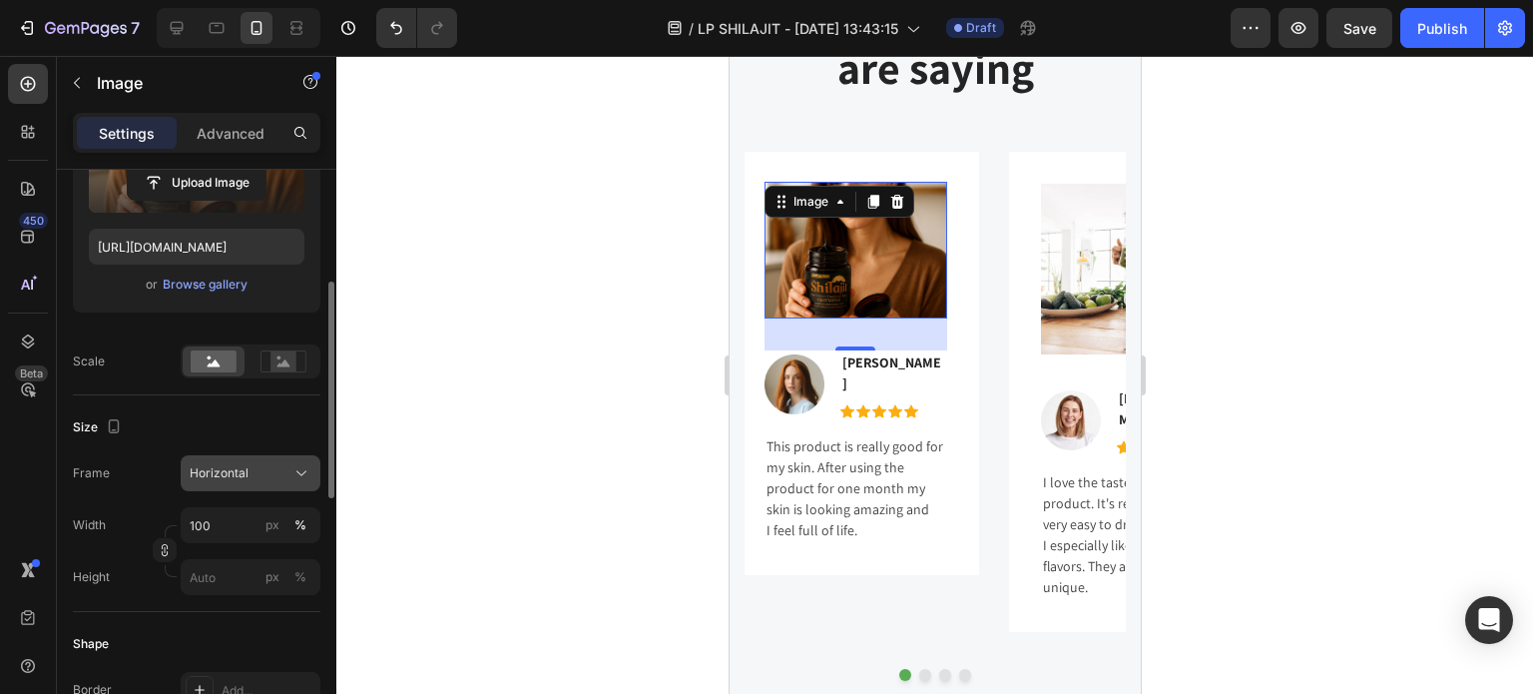
click at [287, 479] on div "Horizontal" at bounding box center [251, 473] width 122 height 20
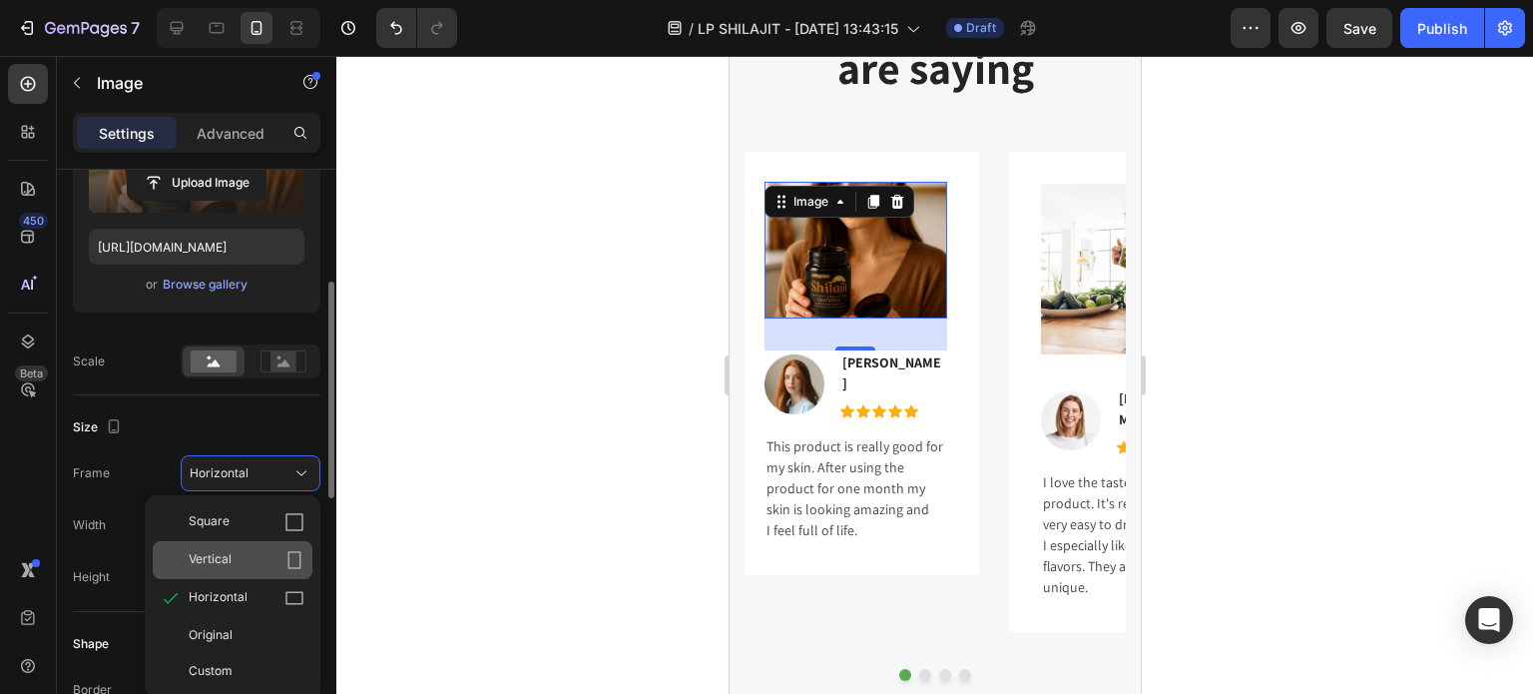
click at [261, 559] on div "Vertical" at bounding box center [247, 560] width 116 height 20
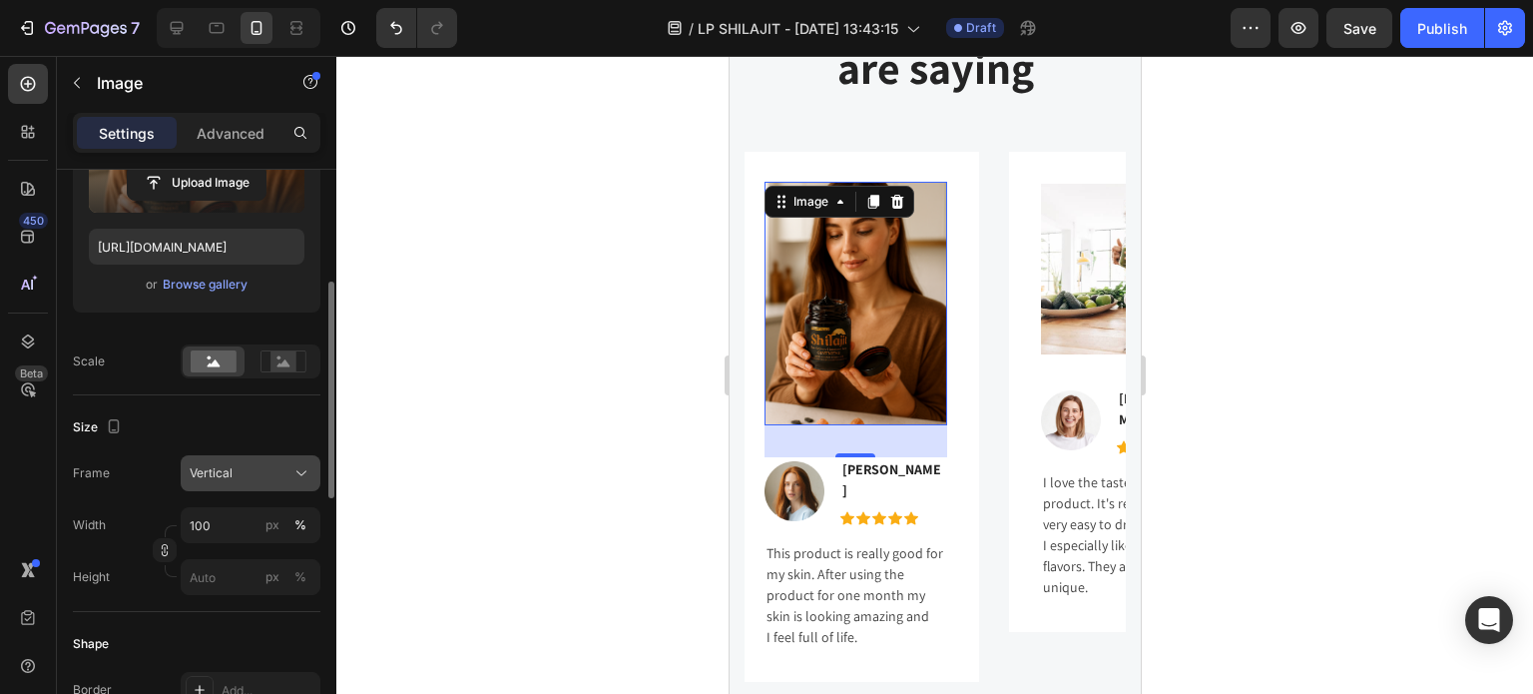
click at [308, 472] on icon at bounding box center [301, 473] width 20 height 20
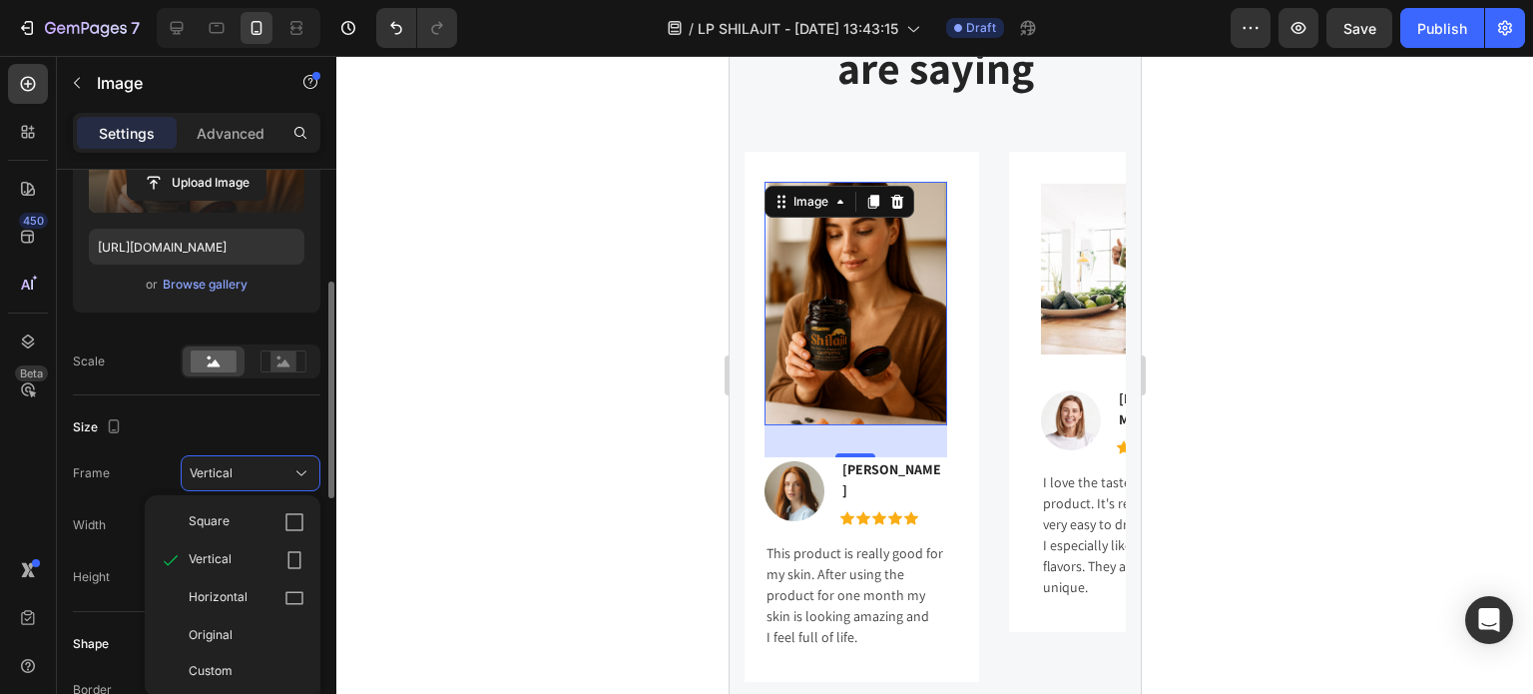
click at [282, 506] on div "Square" at bounding box center [233, 522] width 160 height 38
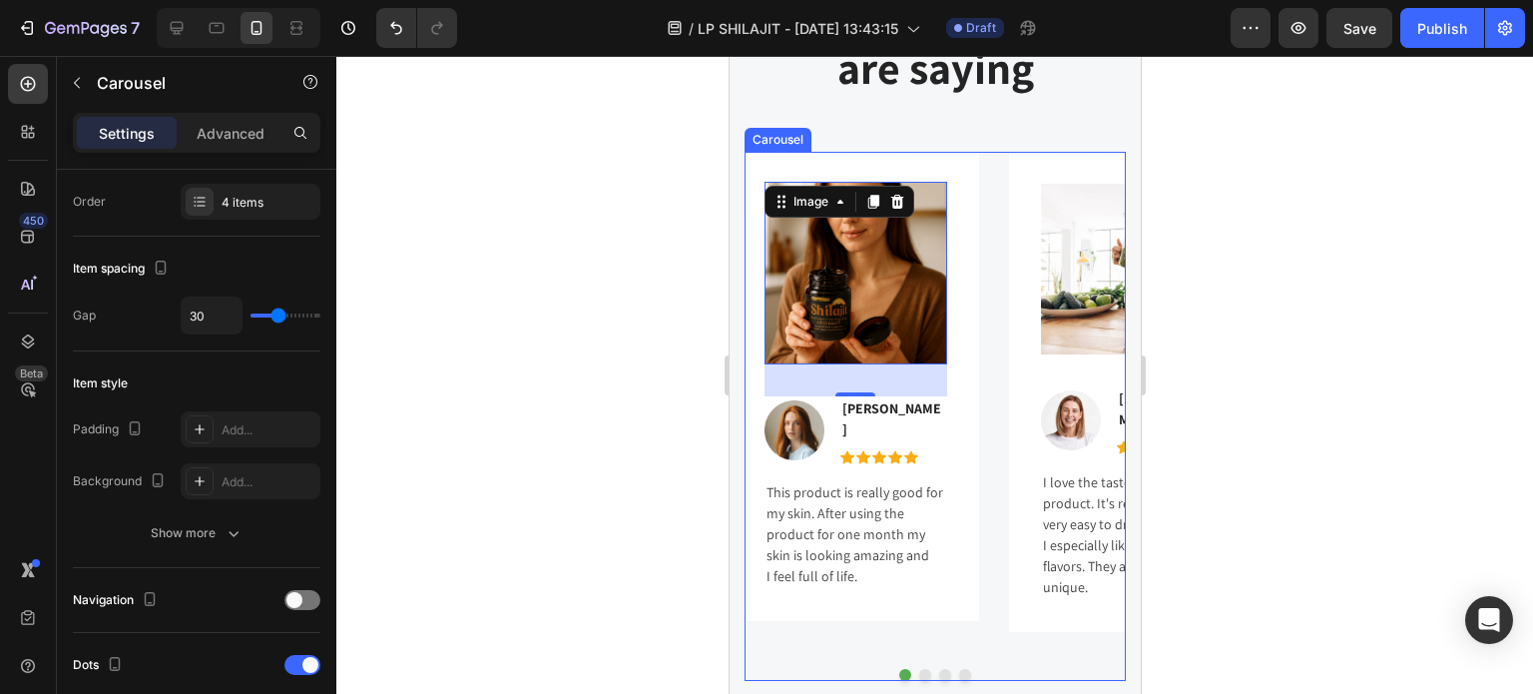
click at [992, 281] on div "Image 32 Image [PERSON_NAME] Text block Icon Icon Icon Icon Icon Icon List Hoz …" at bounding box center [934, 402] width 381 height 500
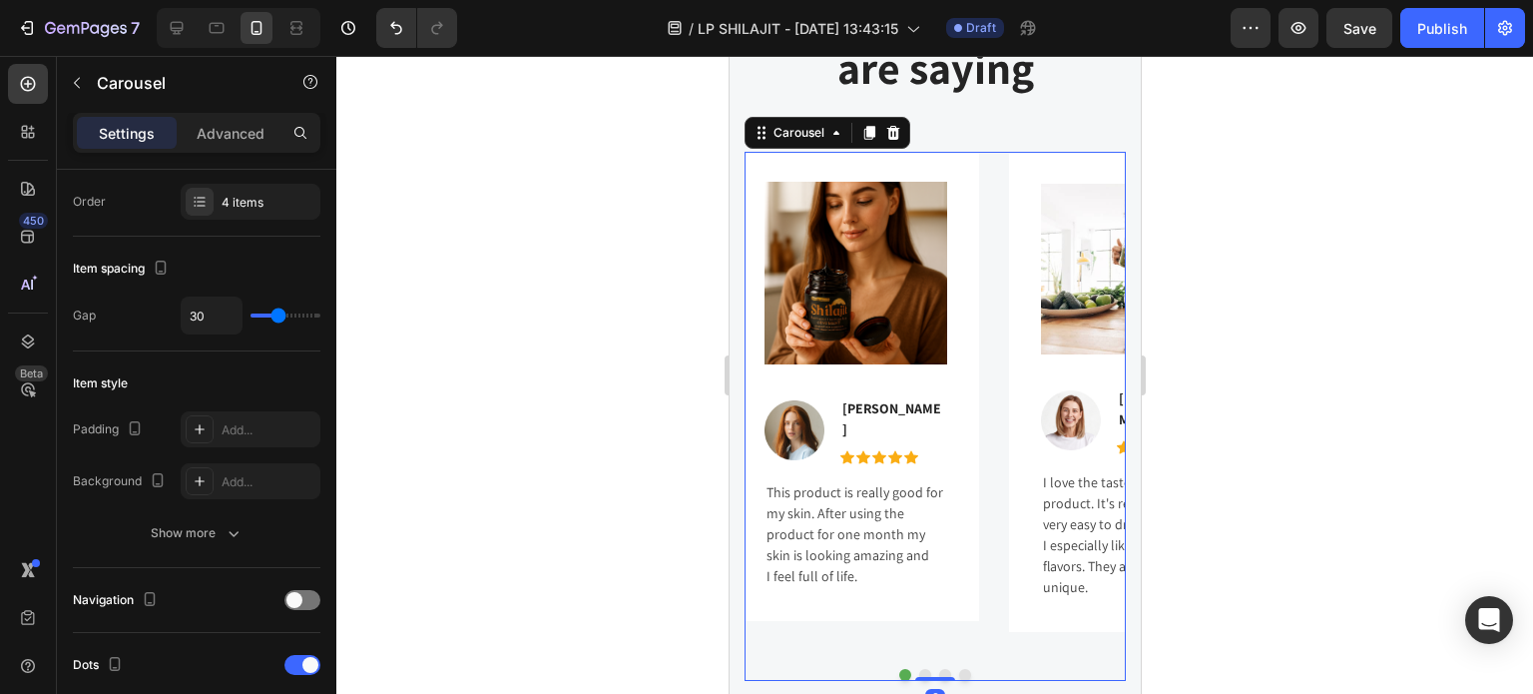
scroll to position [0, 0]
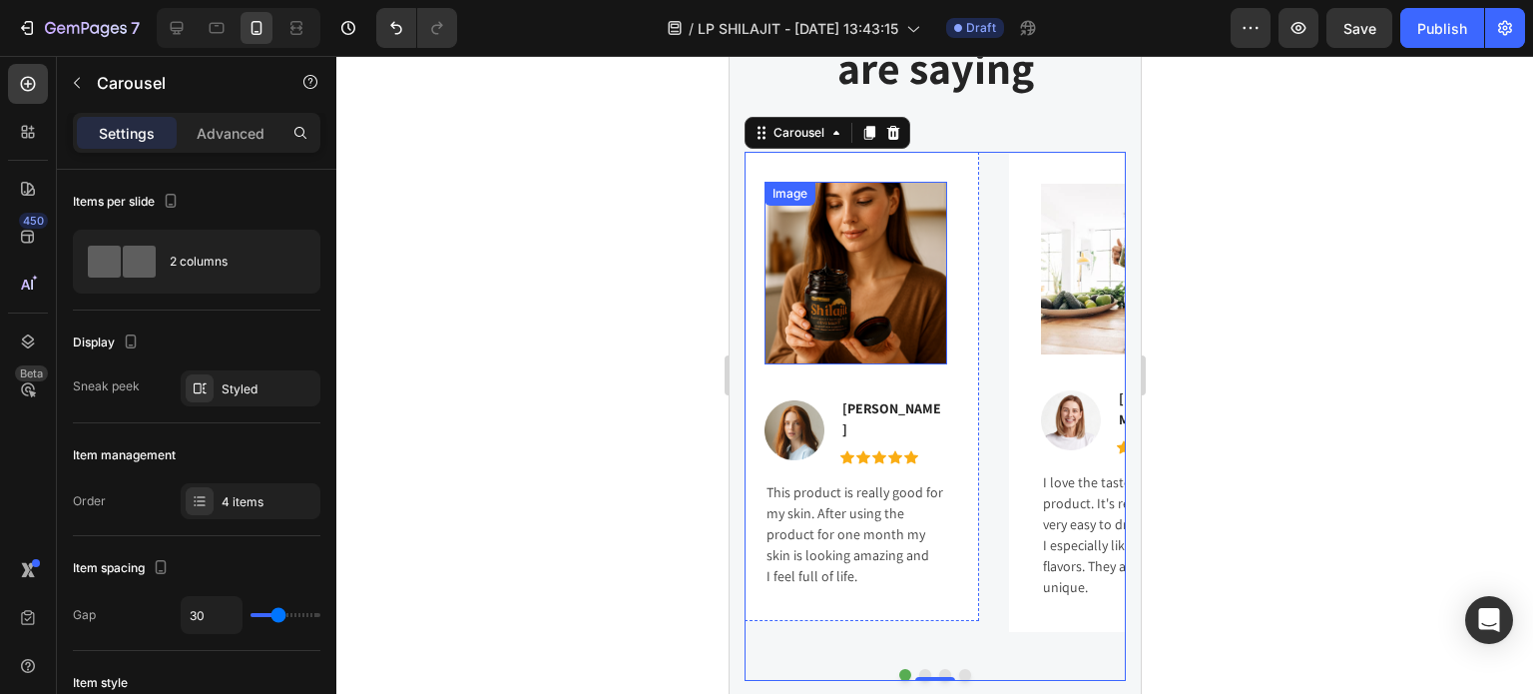
click at [907, 306] on img at bounding box center [855, 273] width 183 height 183
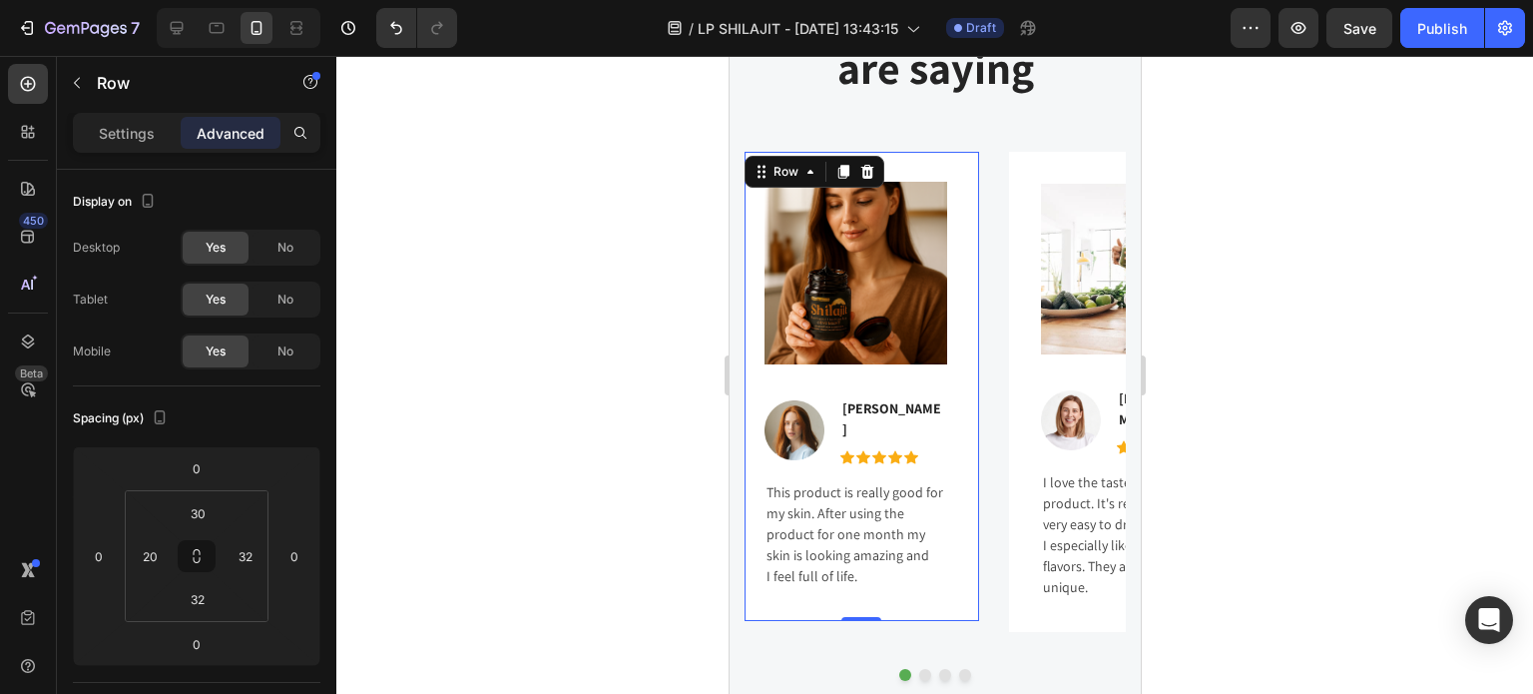
click at [975, 394] on div "Image Image [PERSON_NAME] Text block Icon Icon Icon Icon Icon Icon List Hoz Row…" at bounding box center [861, 386] width 235 height 469
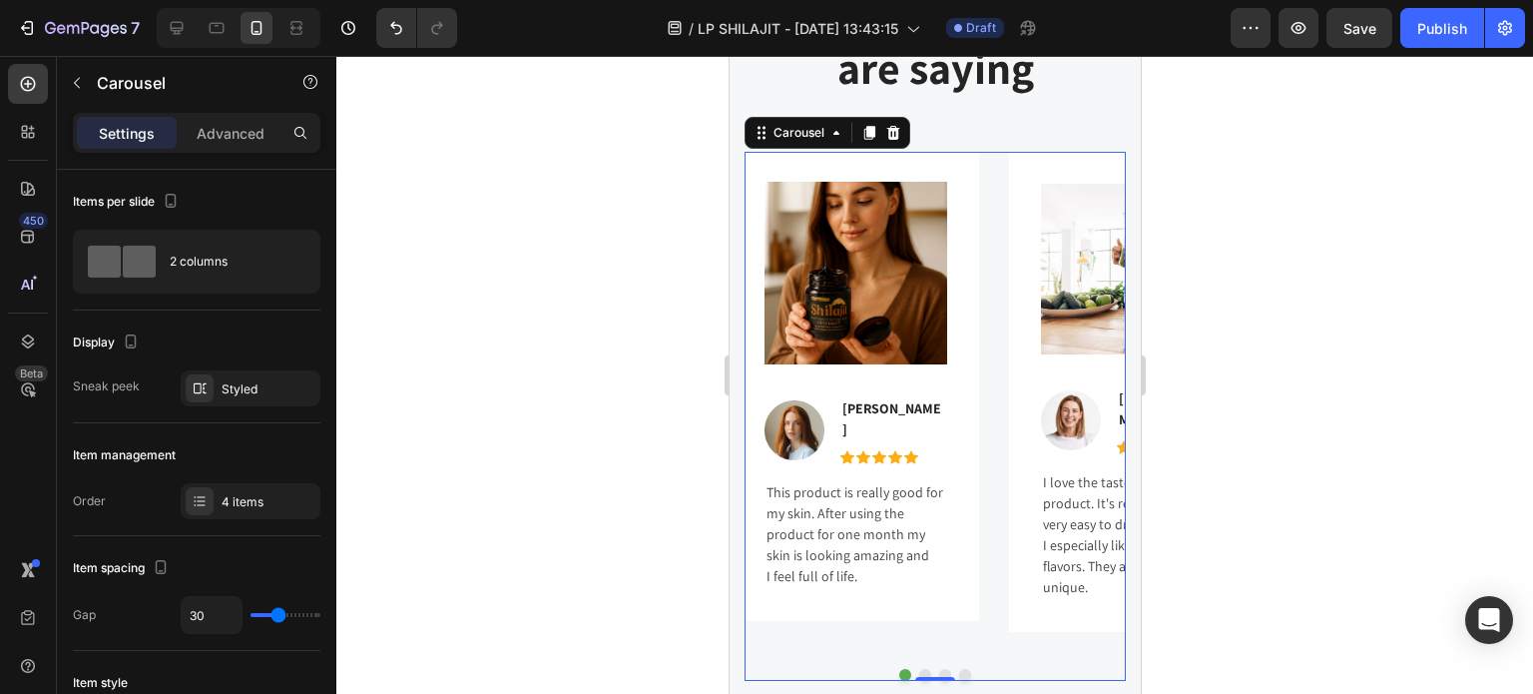
click at [993, 390] on div "Image Image [PERSON_NAME] Text block Icon Icon Icon Icon Icon Icon List Hoz Row…" at bounding box center [934, 402] width 381 height 500
click at [609, 275] on div at bounding box center [934, 375] width 1197 height 638
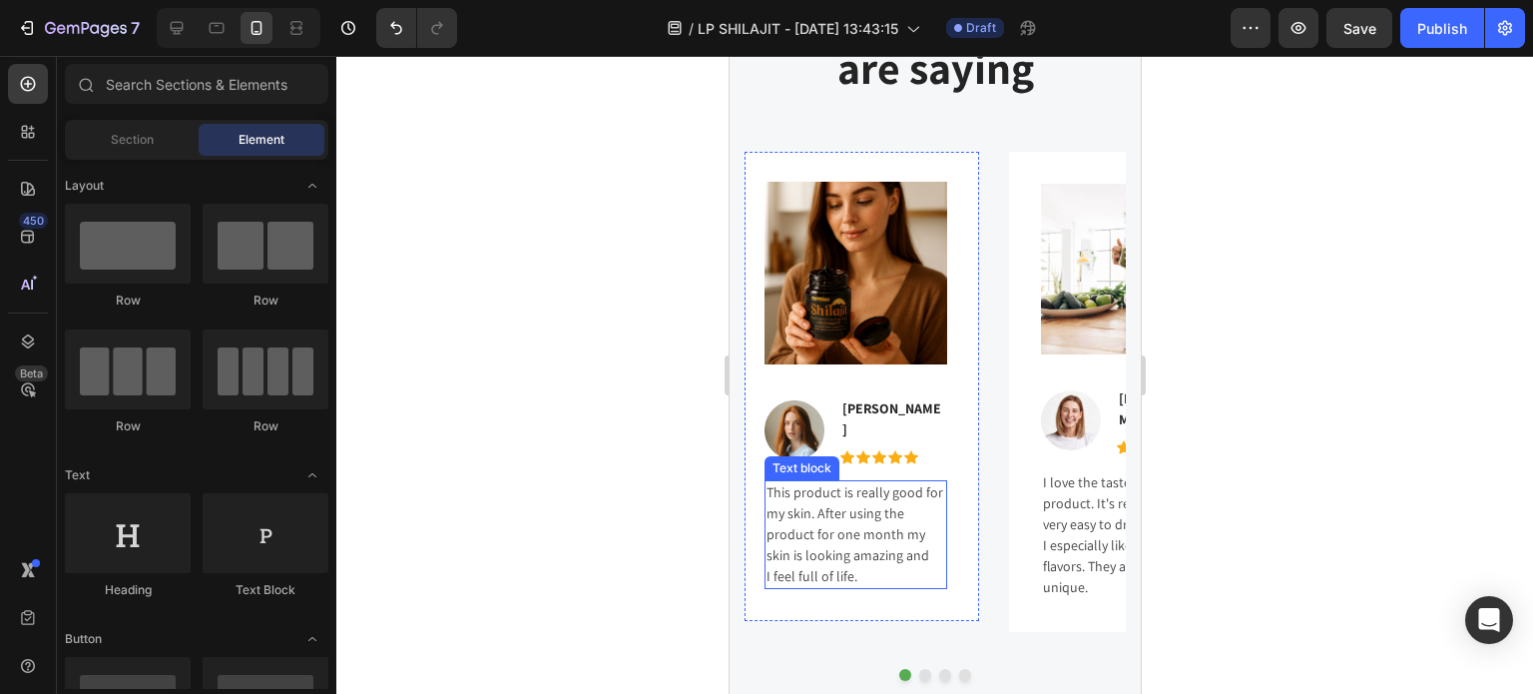
click at [851, 500] on p "This product is really good for my skin. After using the product for one month …" at bounding box center [855, 534] width 179 height 105
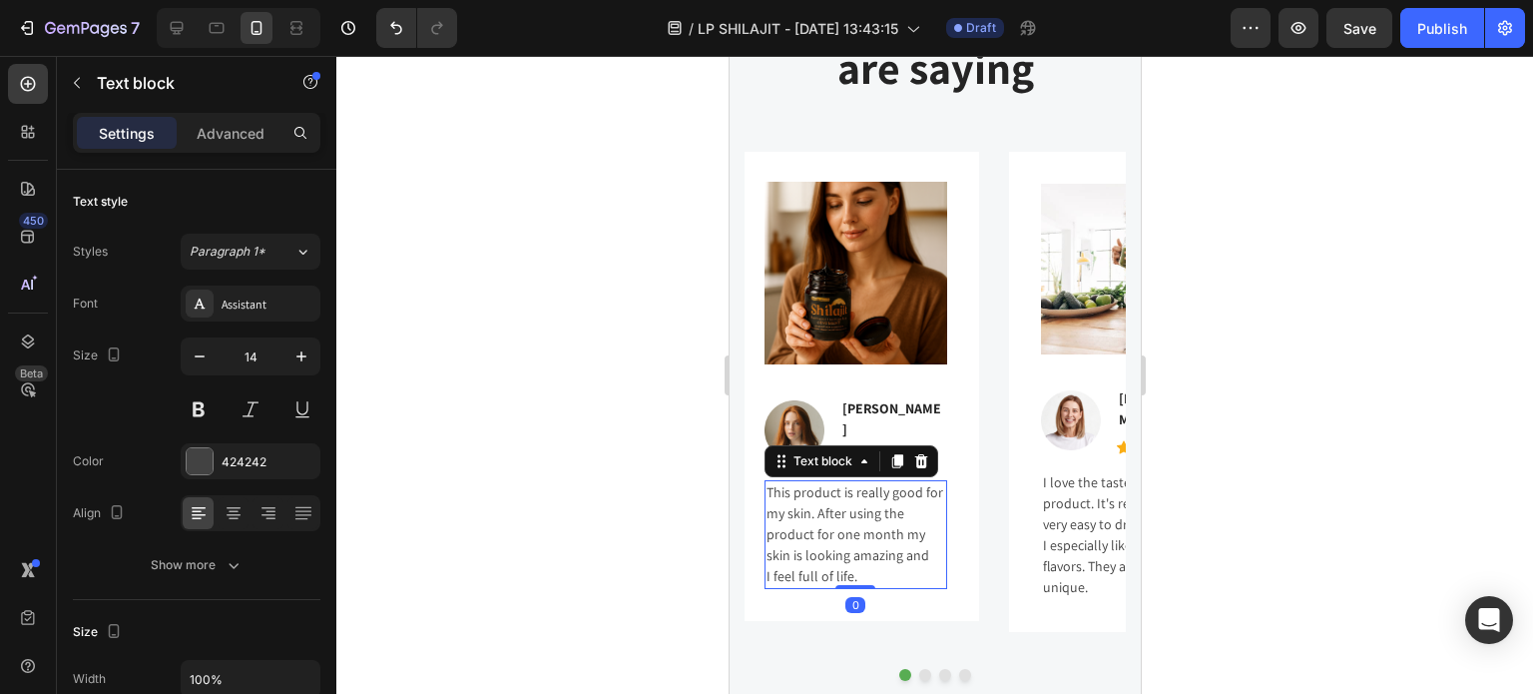
click at [873, 566] on p "This product is really good for my skin. After using the product for one month …" at bounding box center [855, 534] width 179 height 105
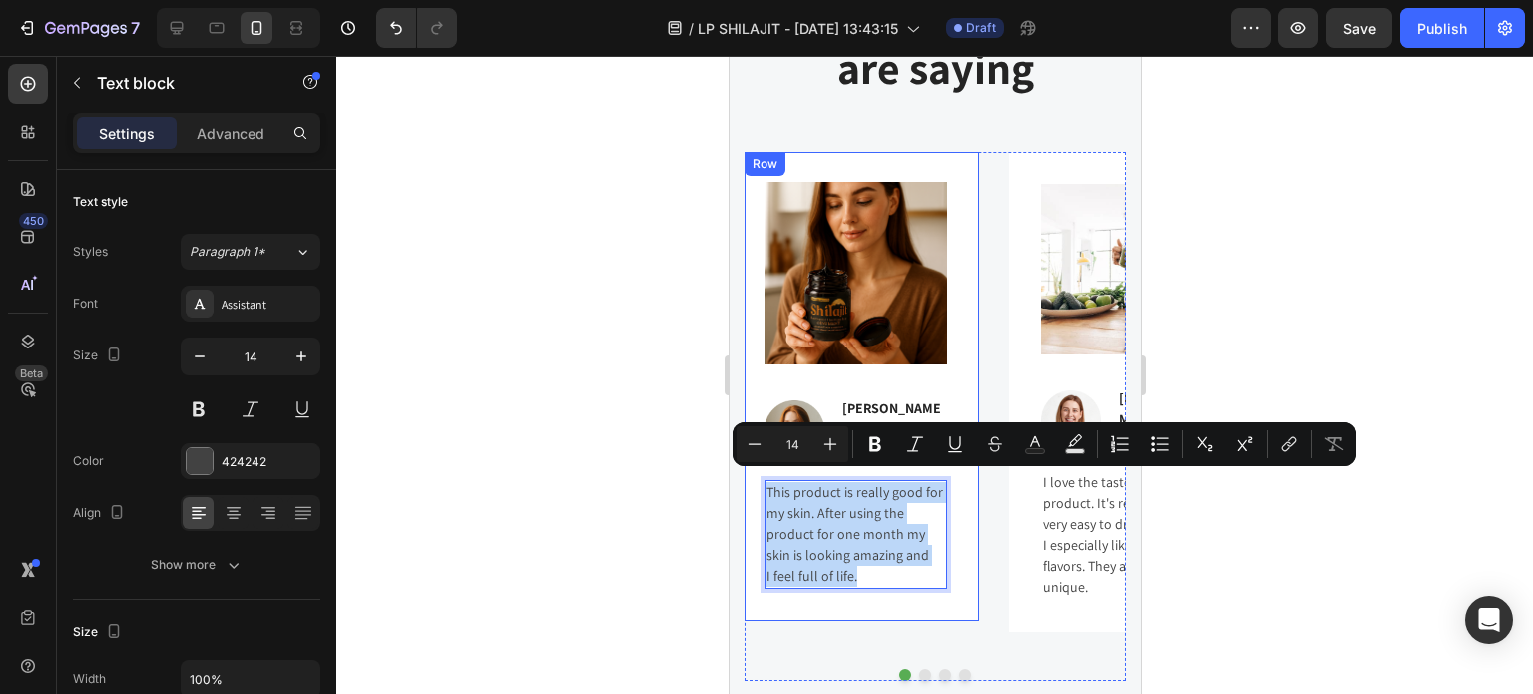
drag, startPoint x: 858, startPoint y: 566, endPoint x: 756, endPoint y: 466, distance: 143.3
click at [756, 466] on div "Image Image [PERSON_NAME] Text block Icon Icon Icon Icon Icon Icon List Hoz Row…" at bounding box center [861, 386] width 235 height 469
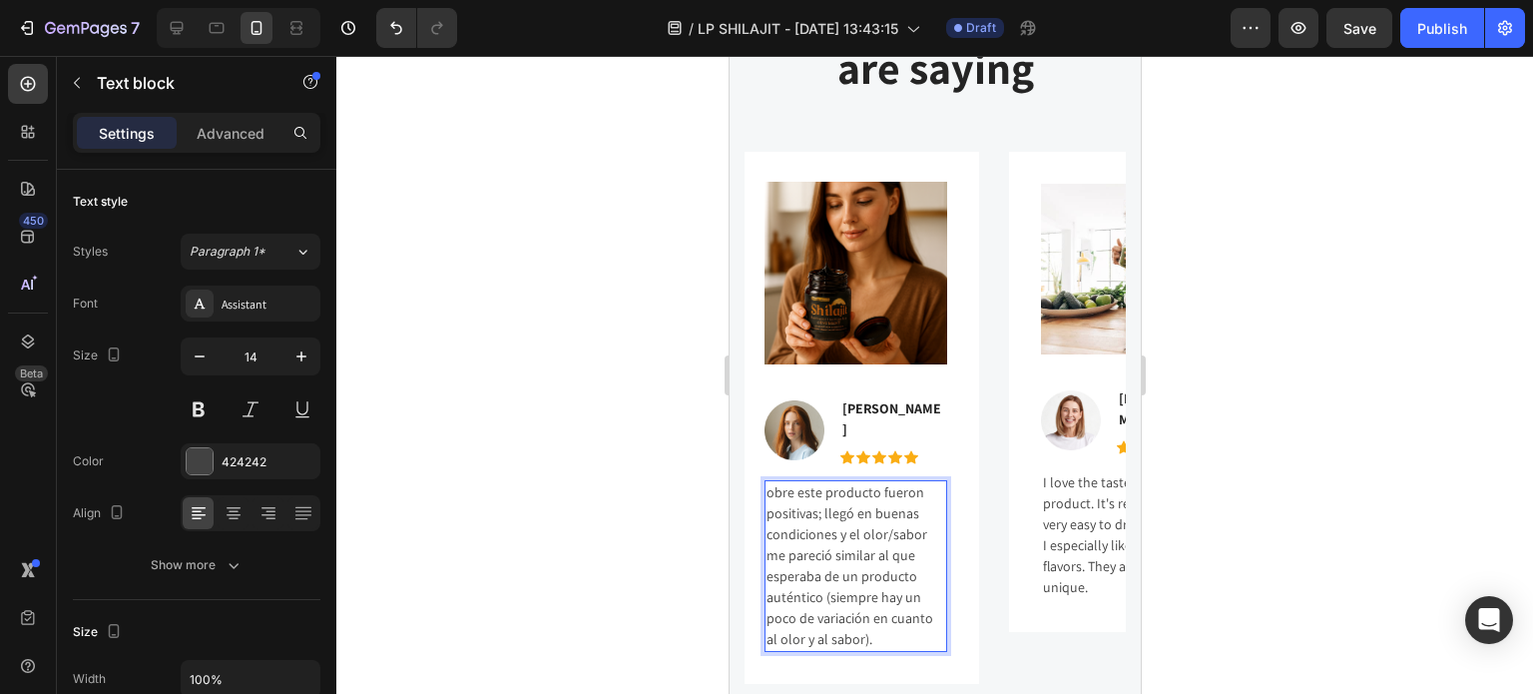
click at [770, 485] on p "obre este producto fueron positivas; llegó en buenas condiciones y el olor/sabo…" at bounding box center [855, 566] width 179 height 168
click at [768, 484] on p "obre este producto fueron positivas; llegó en buenas condiciones y el olor/sabo…" at bounding box center [855, 566] width 179 height 168
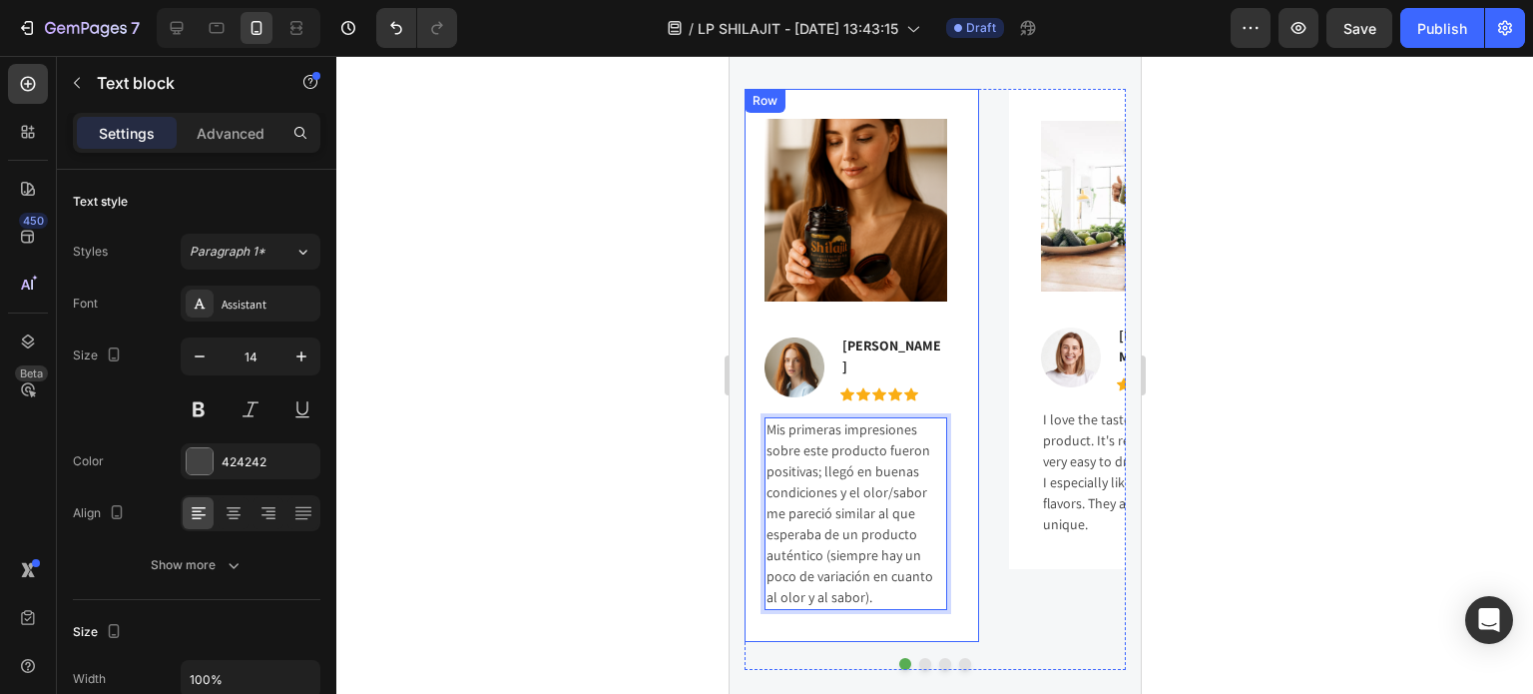
scroll to position [1957, 0]
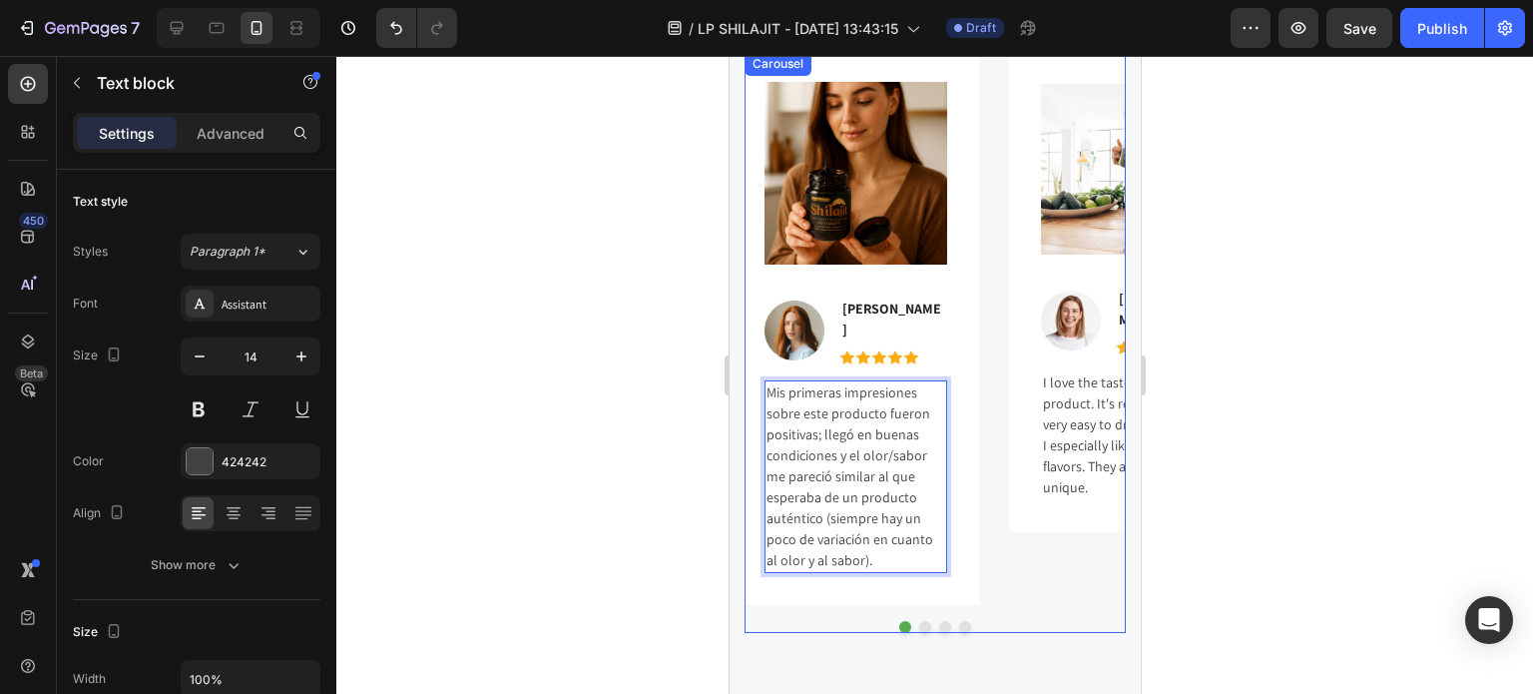
click at [979, 578] on div "Image Image [PERSON_NAME] Text block Icon Icon Icon Icon Icon Icon List Hoz Row…" at bounding box center [934, 328] width 381 height 553
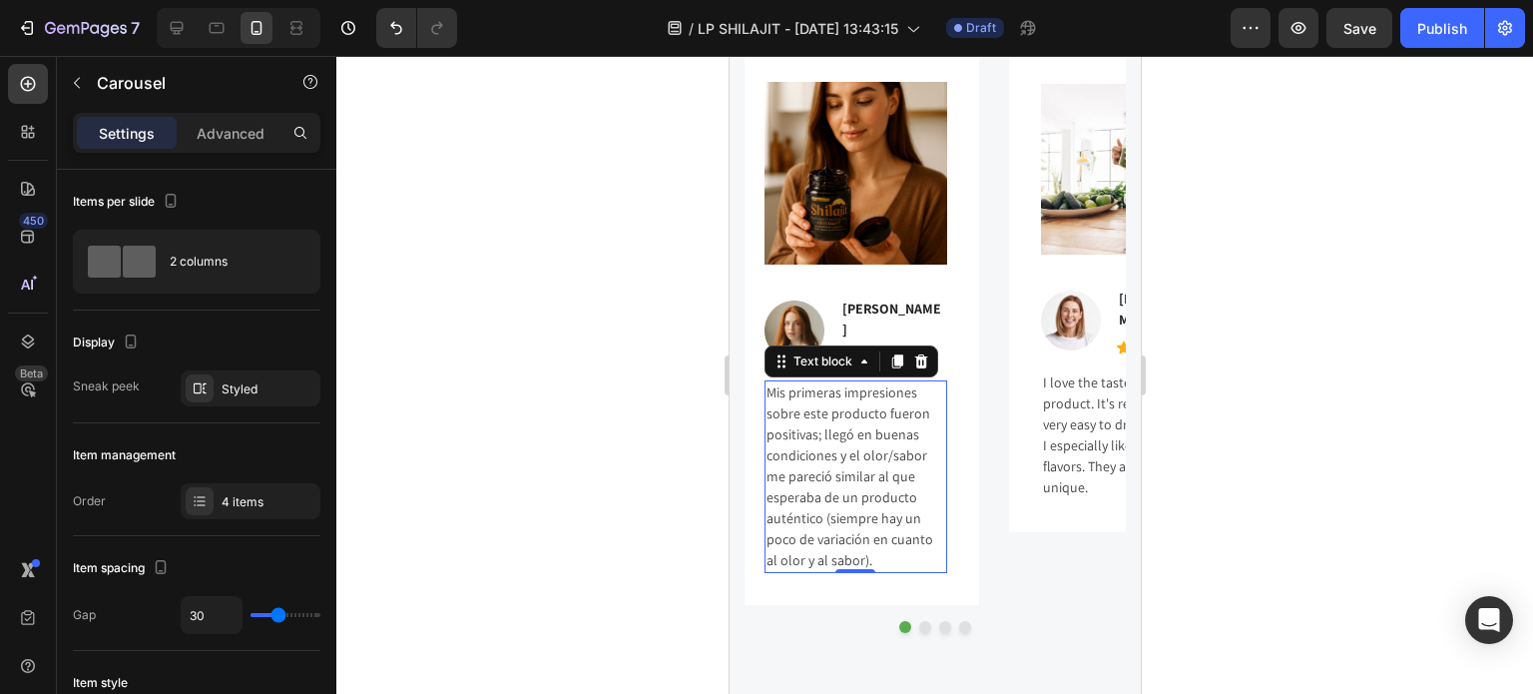
click at [867, 554] on p "Mis primeras impresiones sobre este producto fueron positivas; llegó en buenas …" at bounding box center [855, 476] width 179 height 189
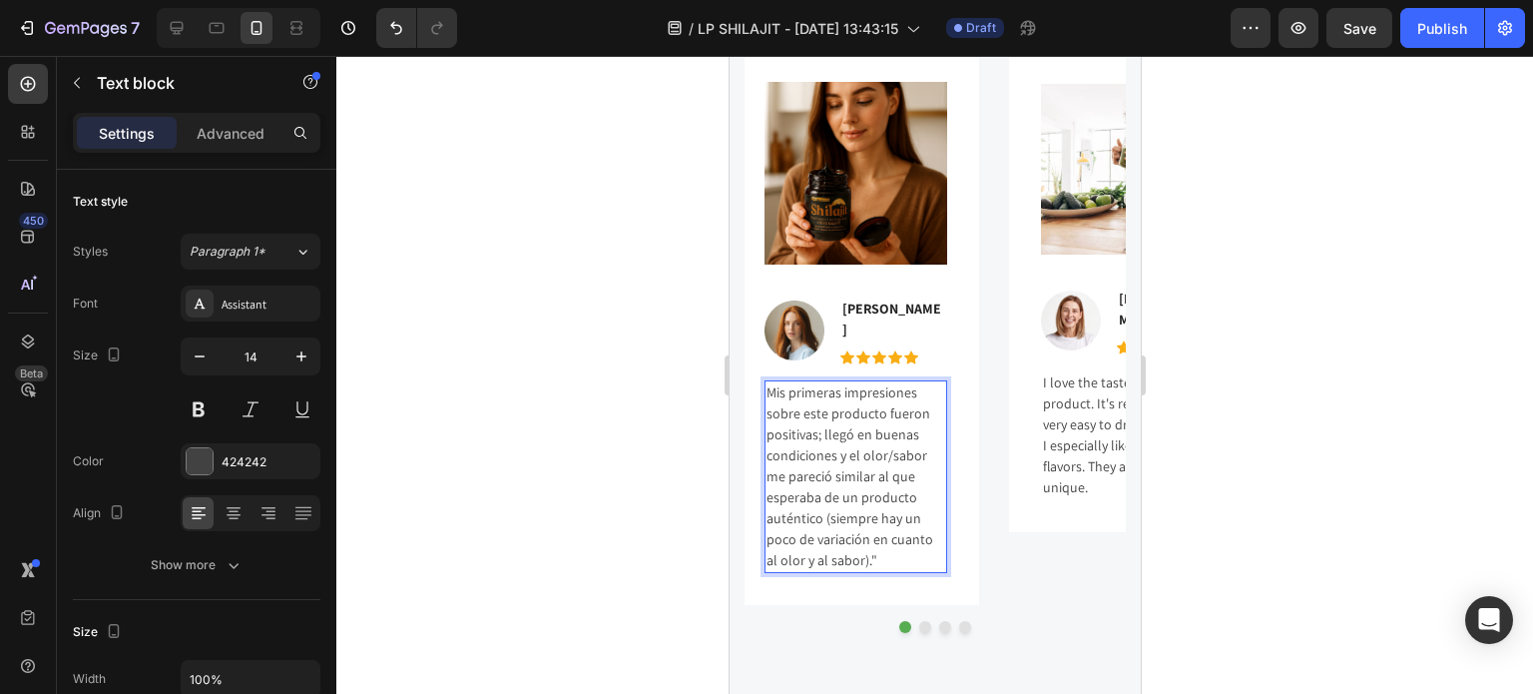
click at [769, 385] on p "Mis primeras impresiones sobre este producto fueron positivas; llegó en buenas …" at bounding box center [855, 476] width 179 height 189
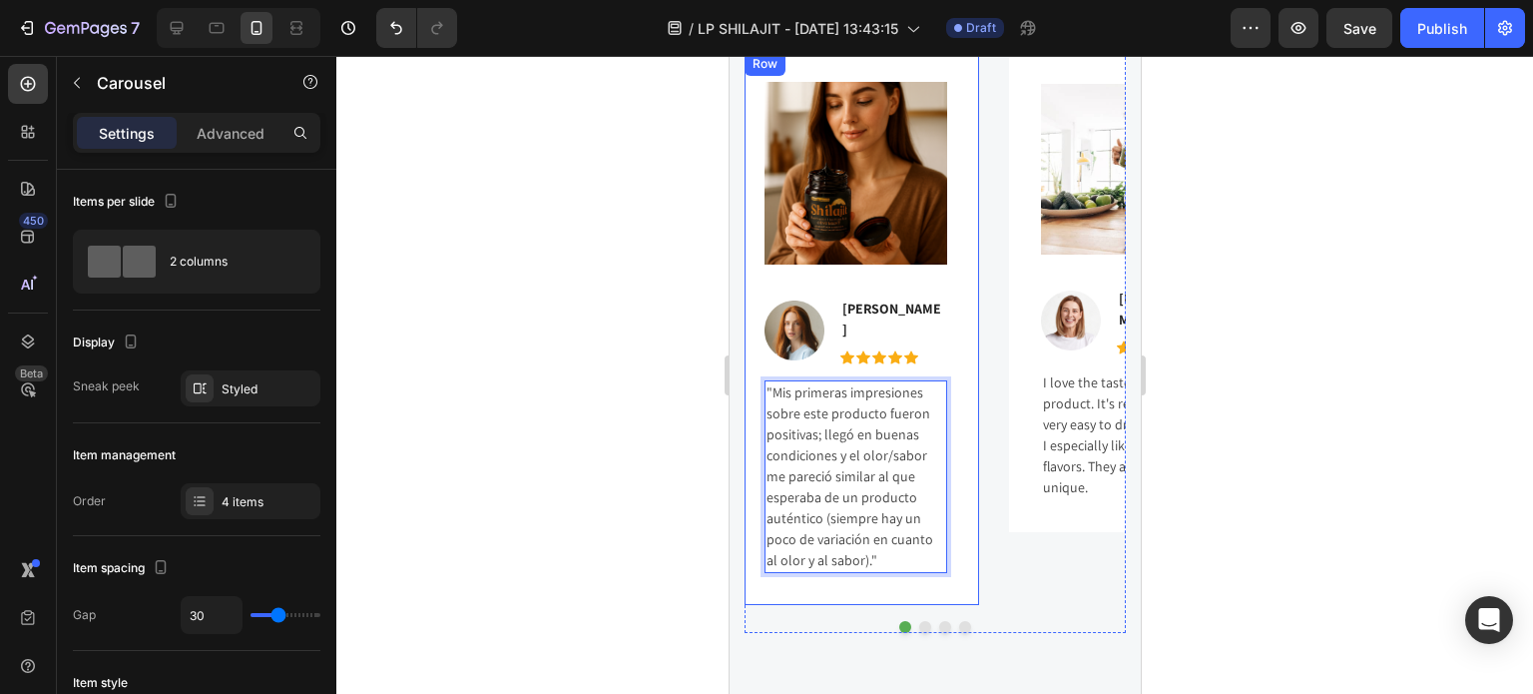
click at [985, 571] on div "Image Image [PERSON_NAME] Text block Icon Icon Icon Icon Icon Icon List Hoz Row…" at bounding box center [934, 328] width 381 height 553
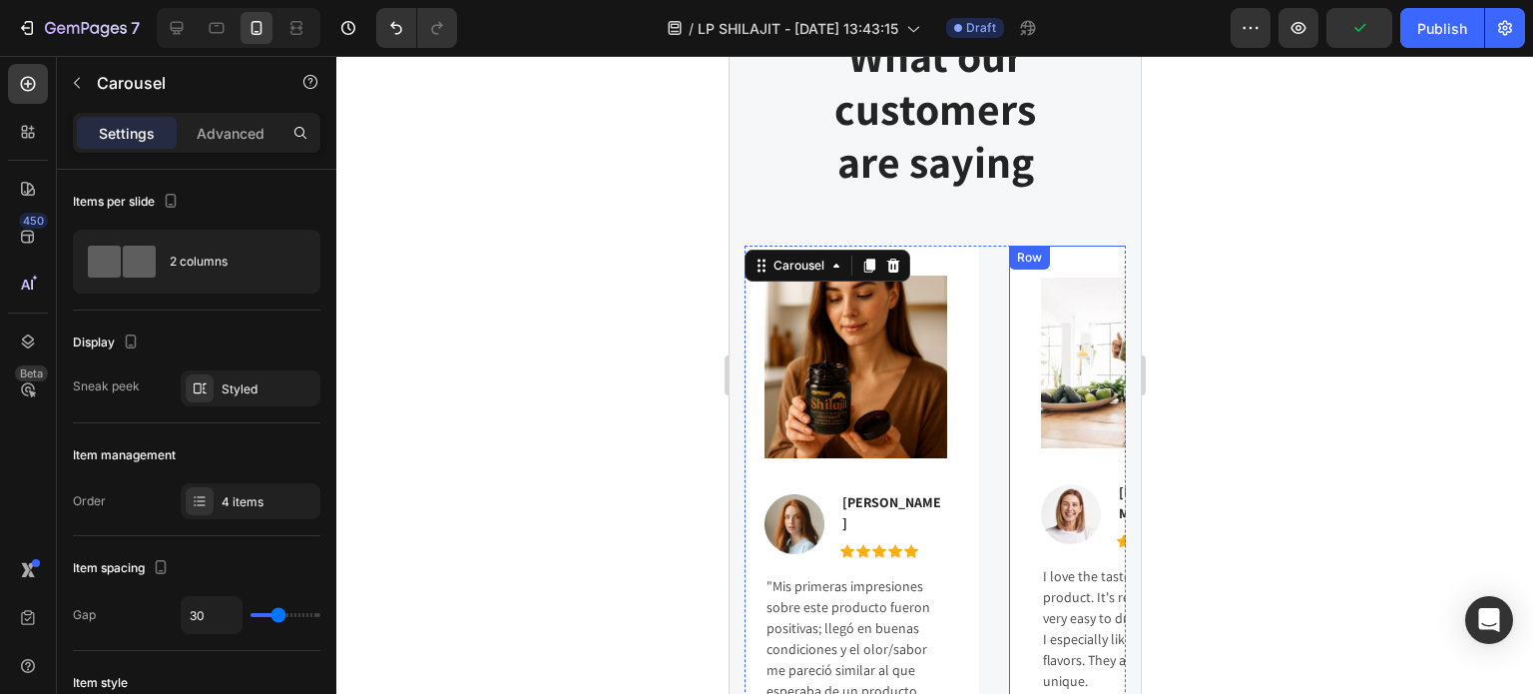
scroll to position [1658, 0]
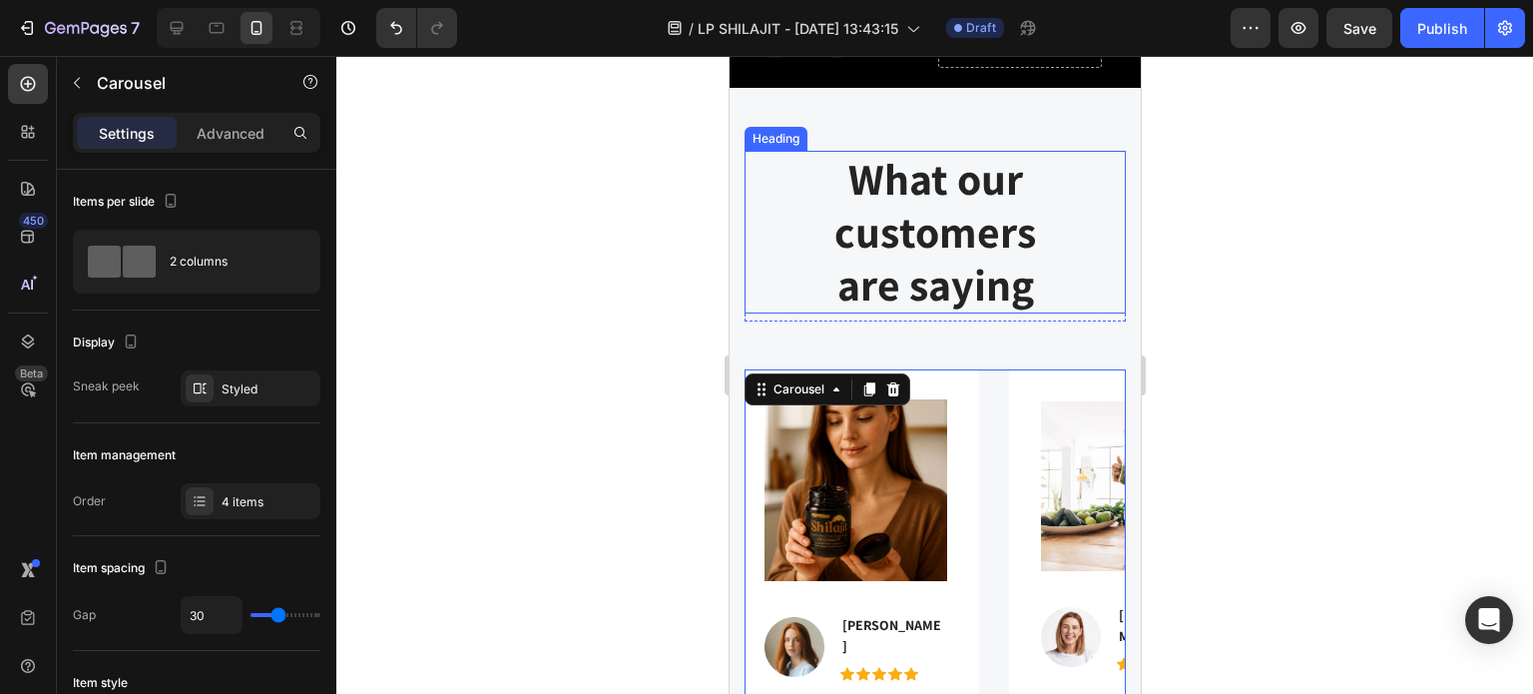
click at [967, 270] on p "What our customers are saying" at bounding box center [934, 232] width 377 height 158
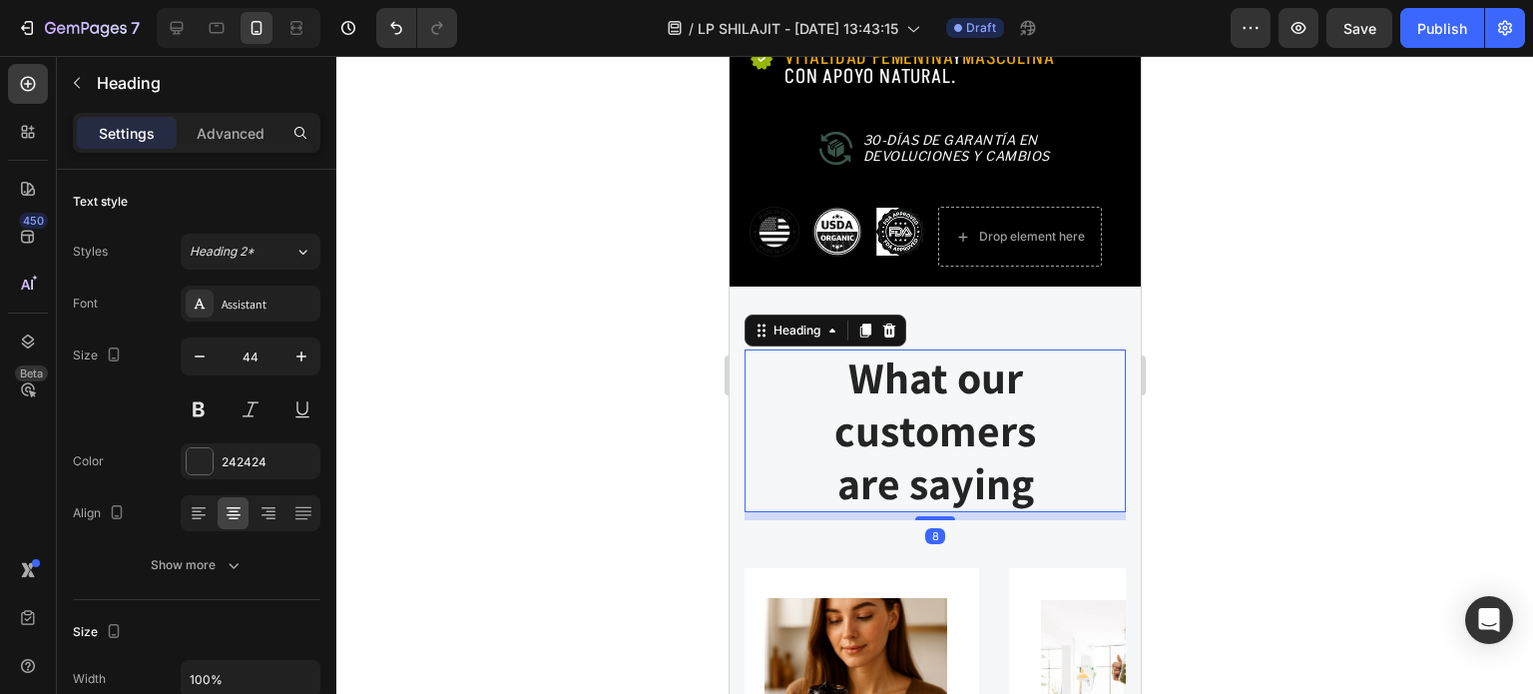
scroll to position [1458, 0]
click at [886, 323] on icon at bounding box center [888, 331] width 16 height 16
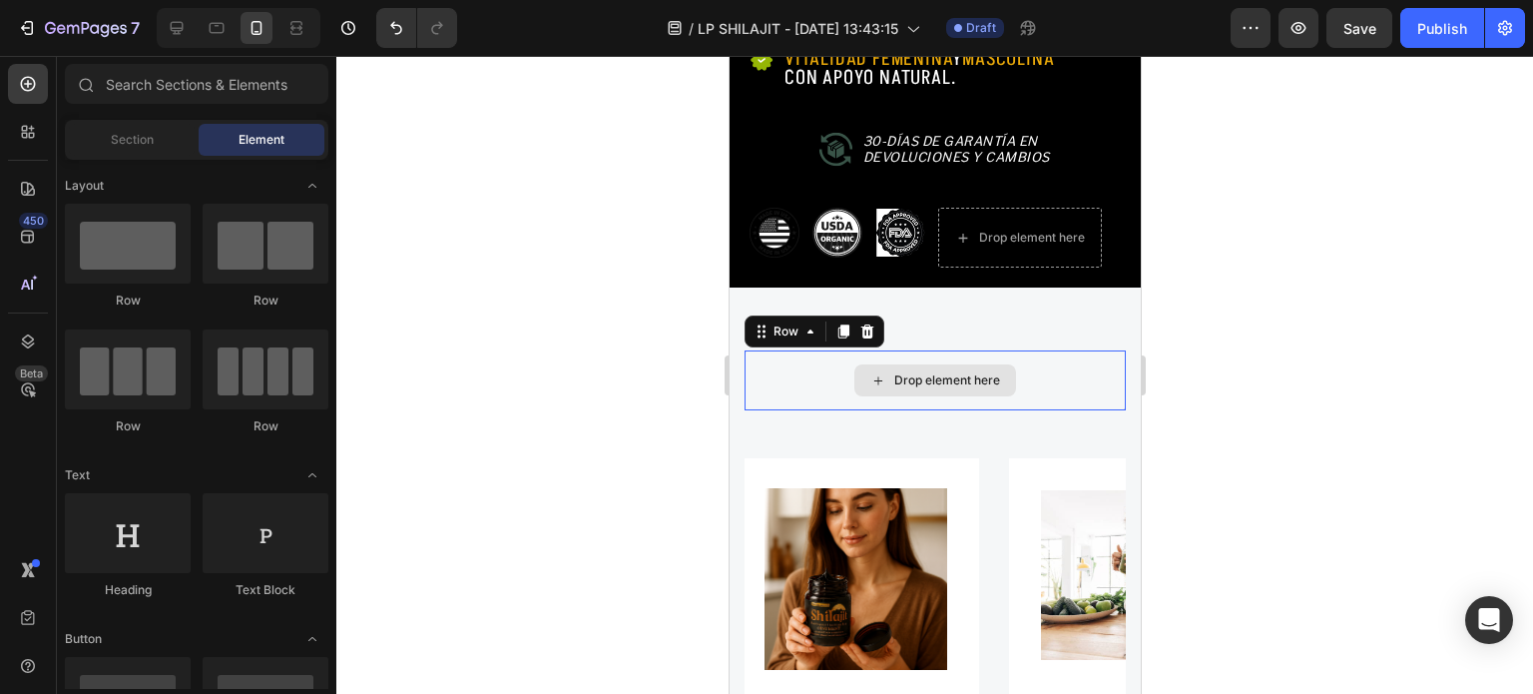
click at [809, 362] on div "Drop element here" at bounding box center [934, 380] width 381 height 60
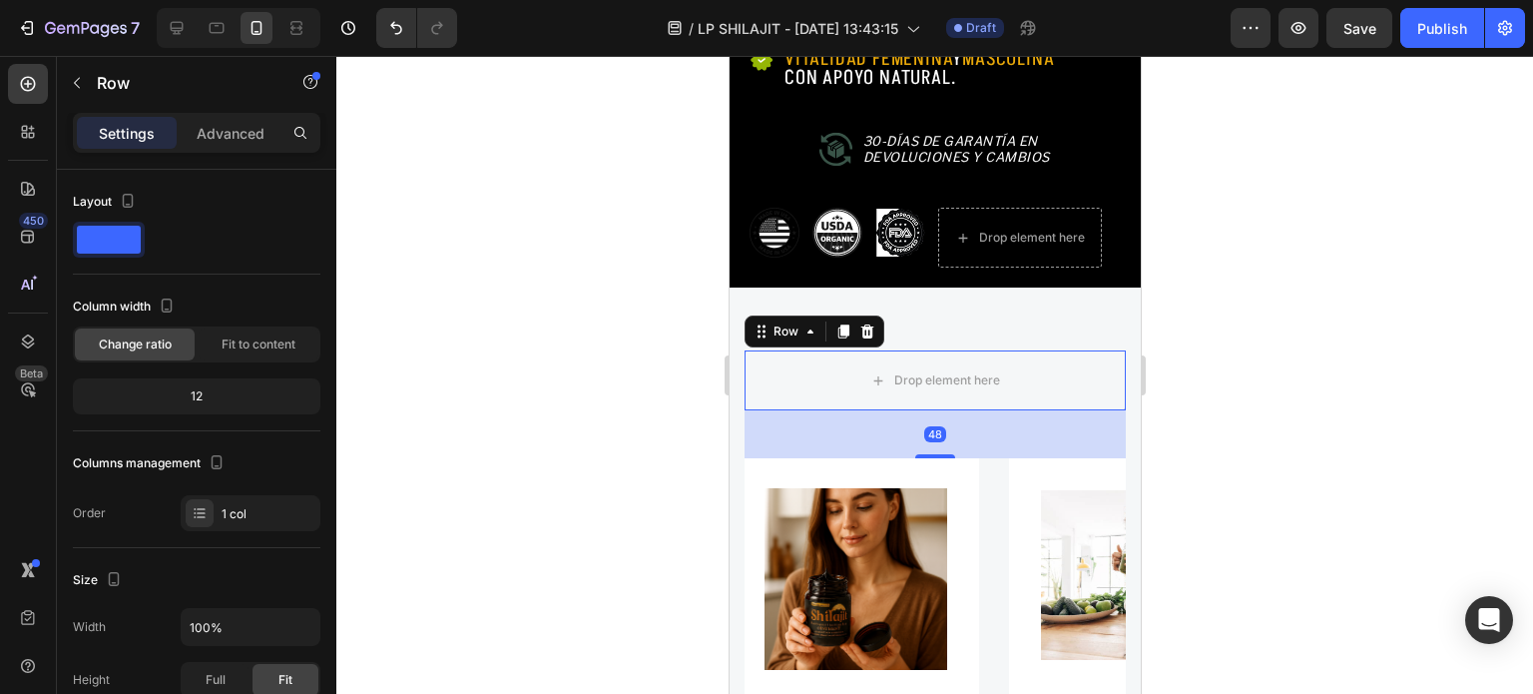
click at [865, 320] on div at bounding box center [866, 331] width 24 height 24
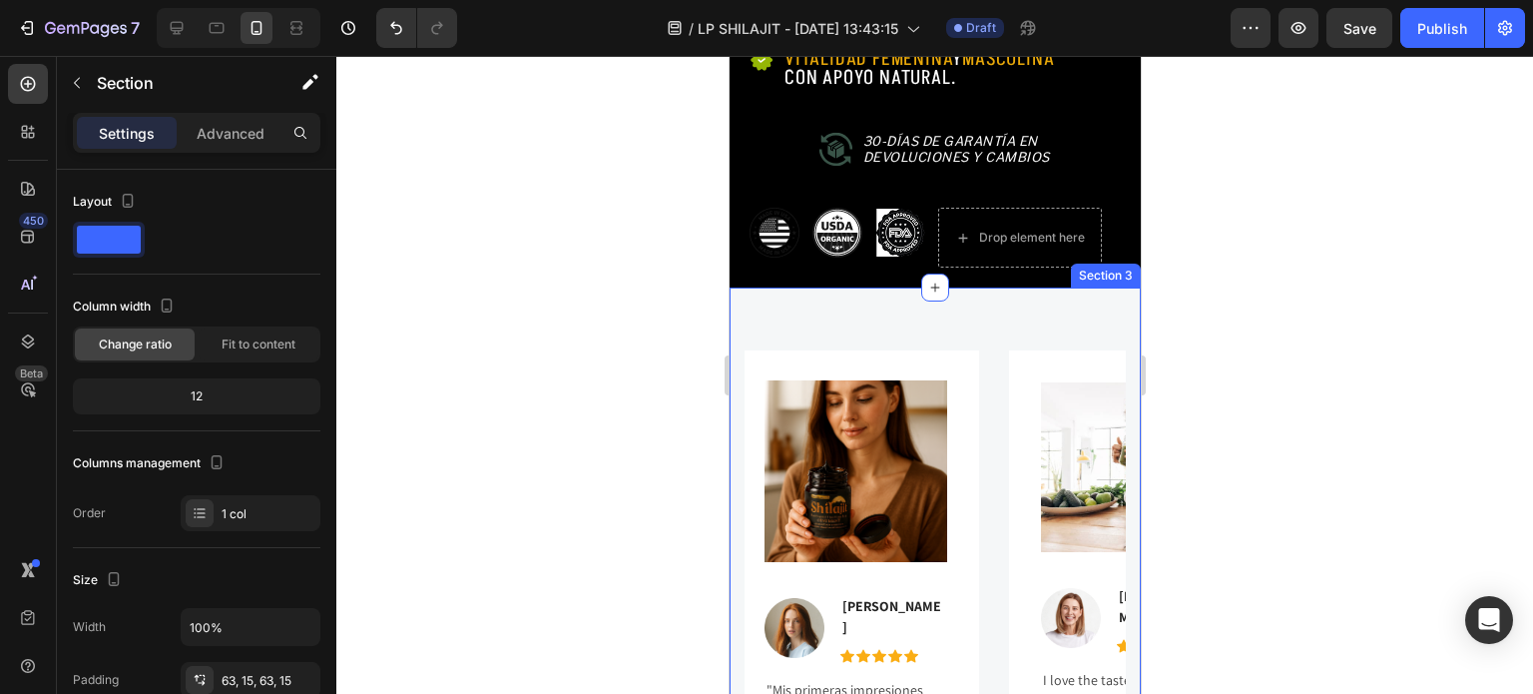
click at [879, 317] on div "Image Image [PERSON_NAME] Text block Icon Icon Icon Icon Icon Icon List Hoz Row…" at bounding box center [934, 648] width 411 height 723
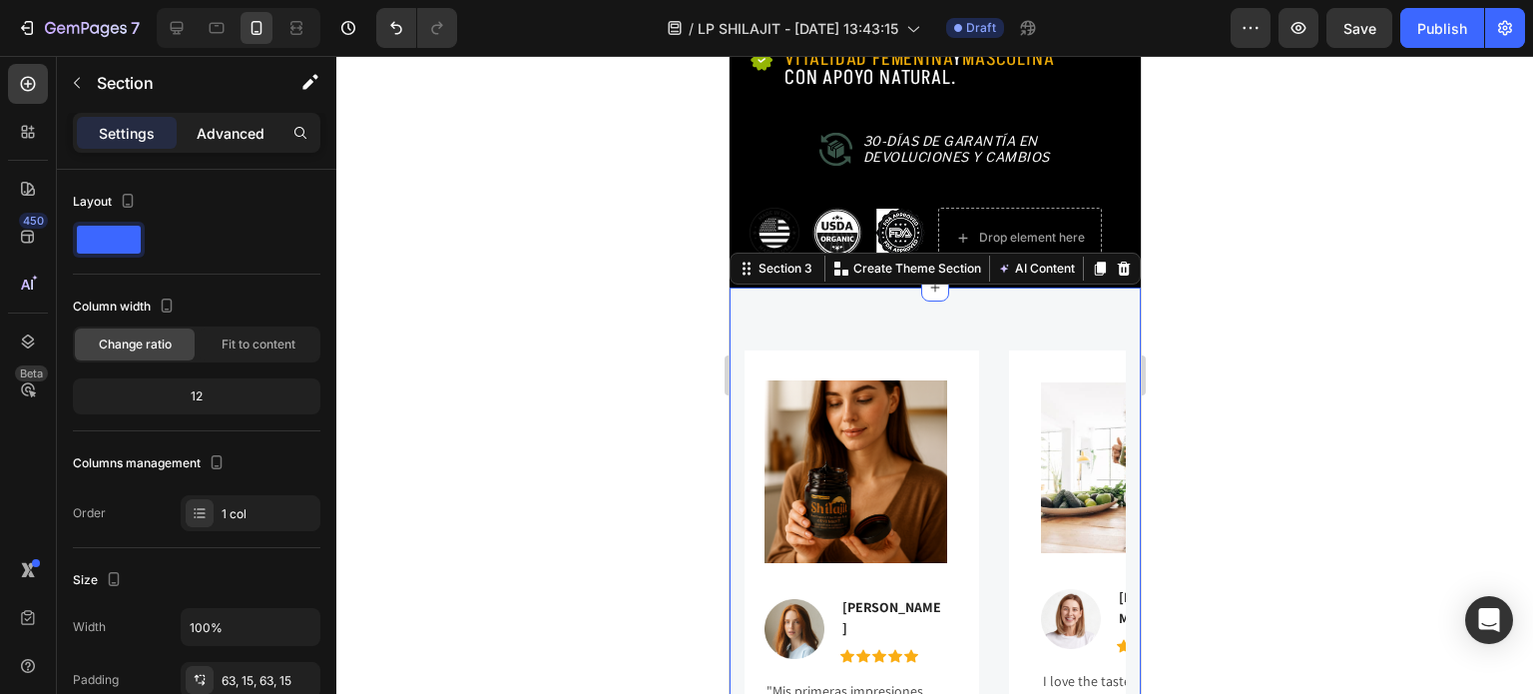
click at [232, 142] on p "Advanced" at bounding box center [231, 133] width 68 height 21
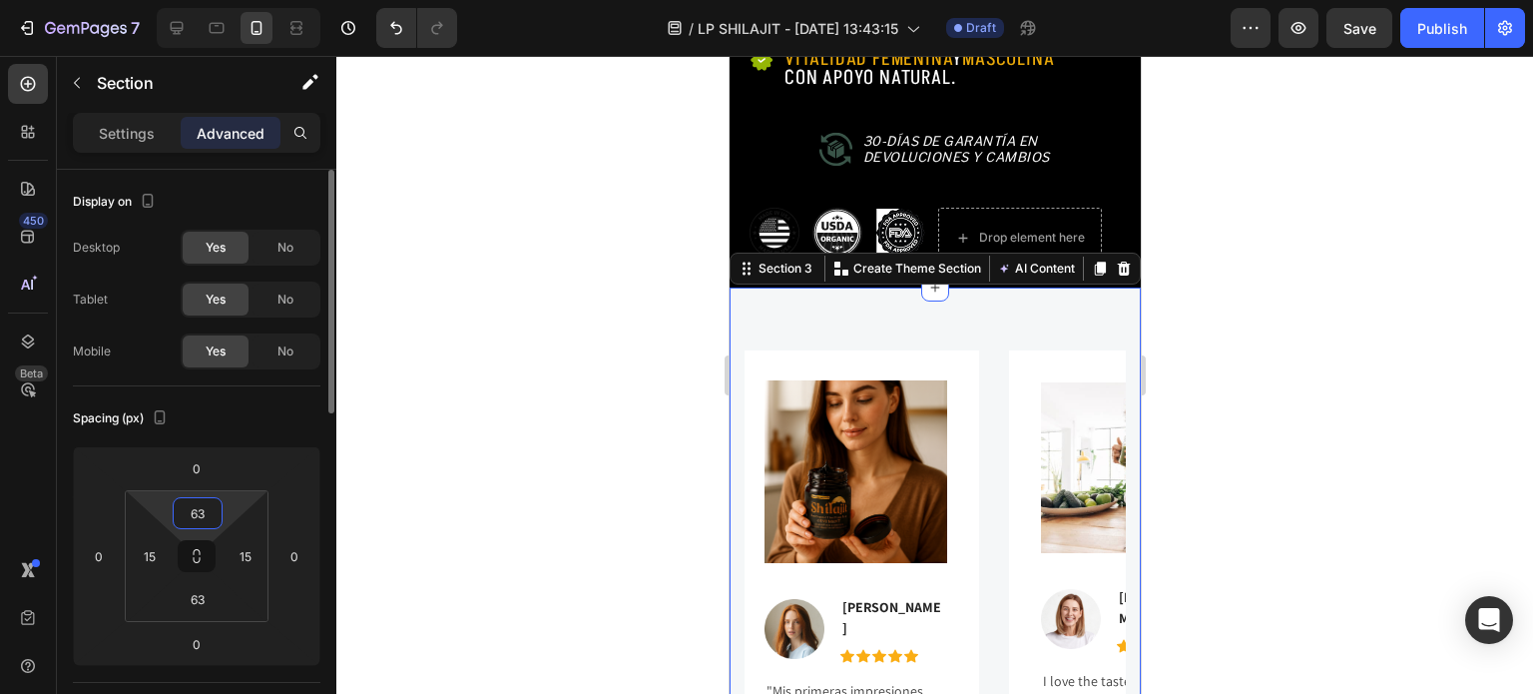
click at [202, 508] on input "63" at bounding box center [198, 513] width 40 height 30
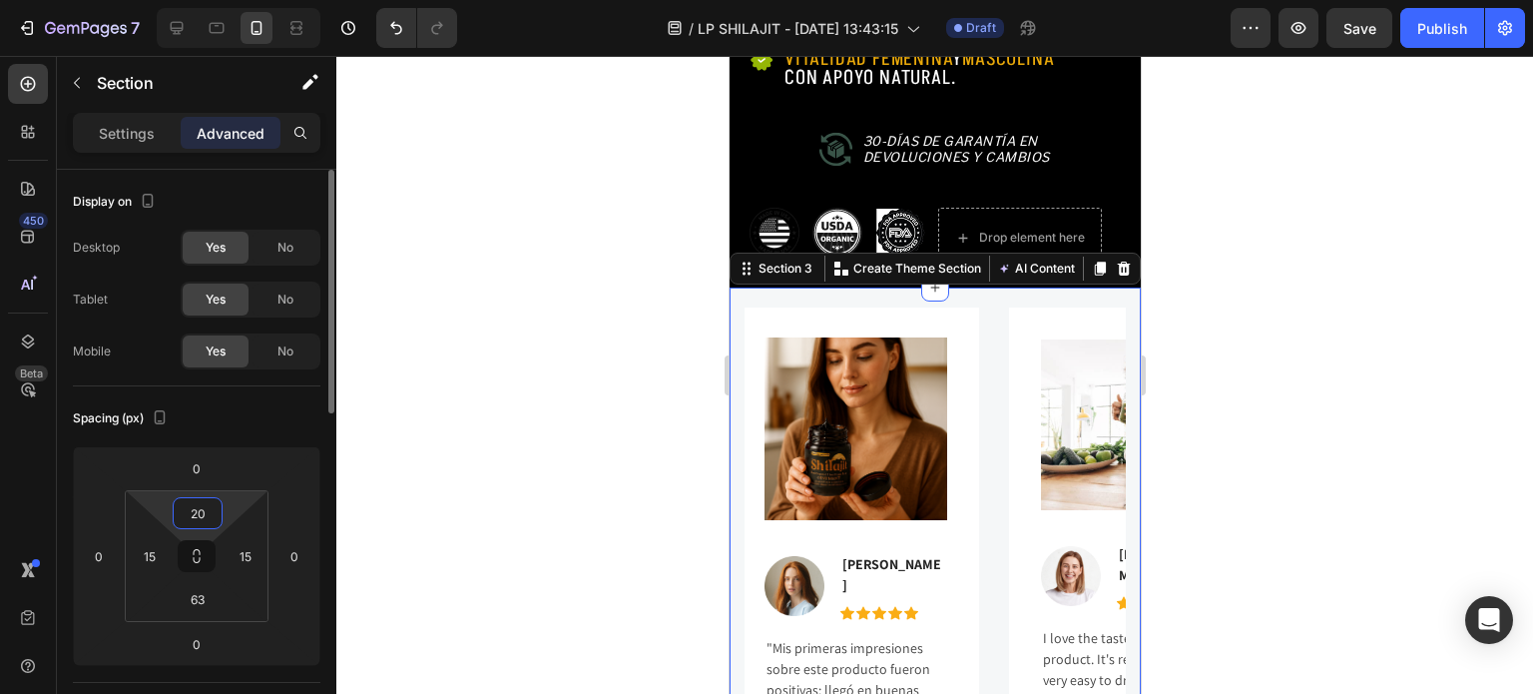
type input "2"
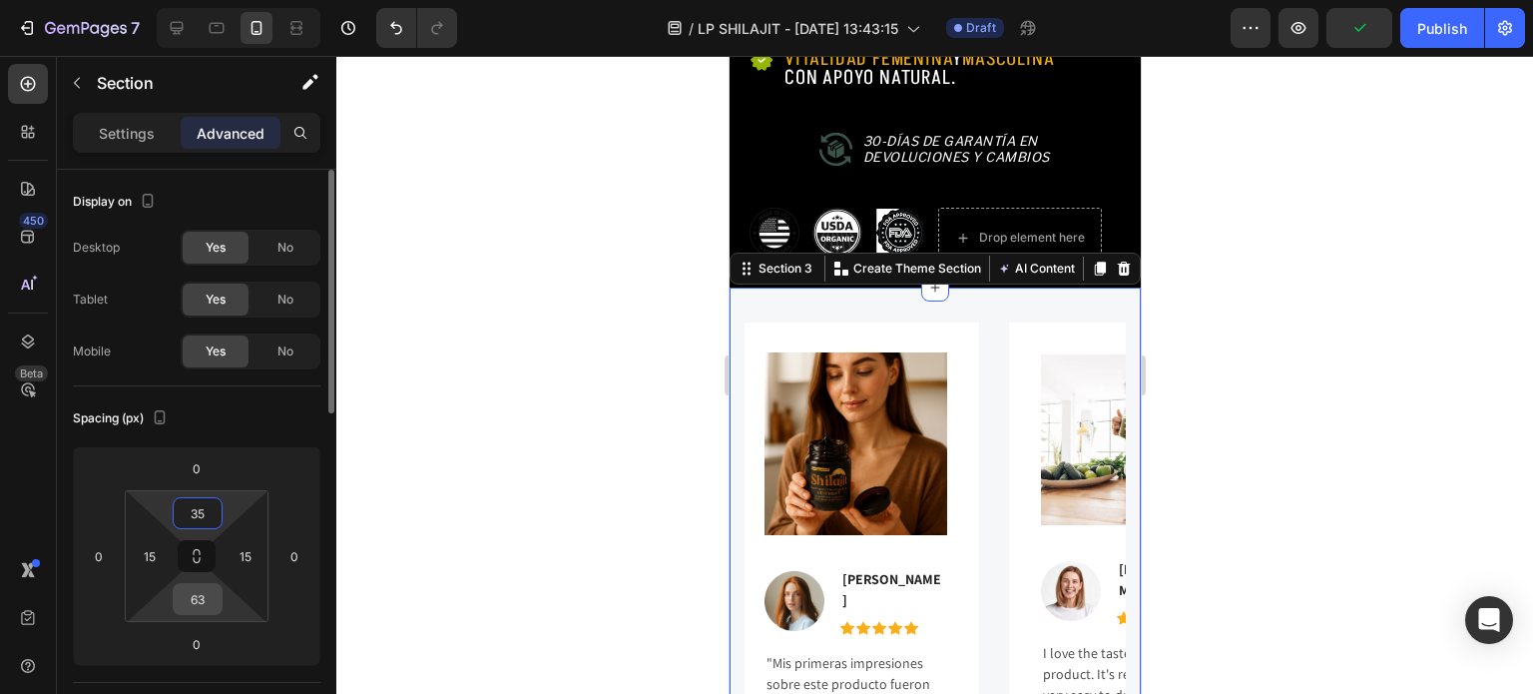
type input "35"
click at [191, 590] on input "63" at bounding box center [198, 599] width 40 height 30
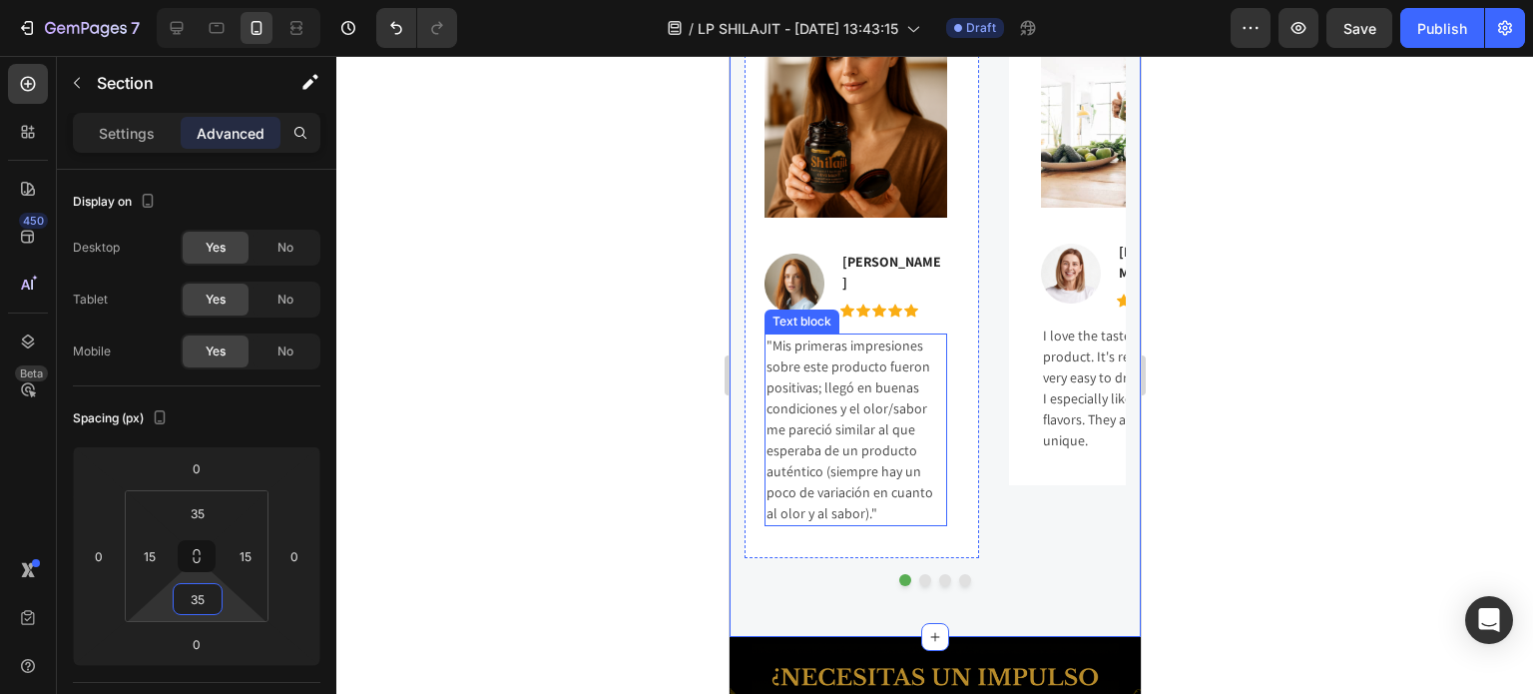
scroll to position [1758, 0]
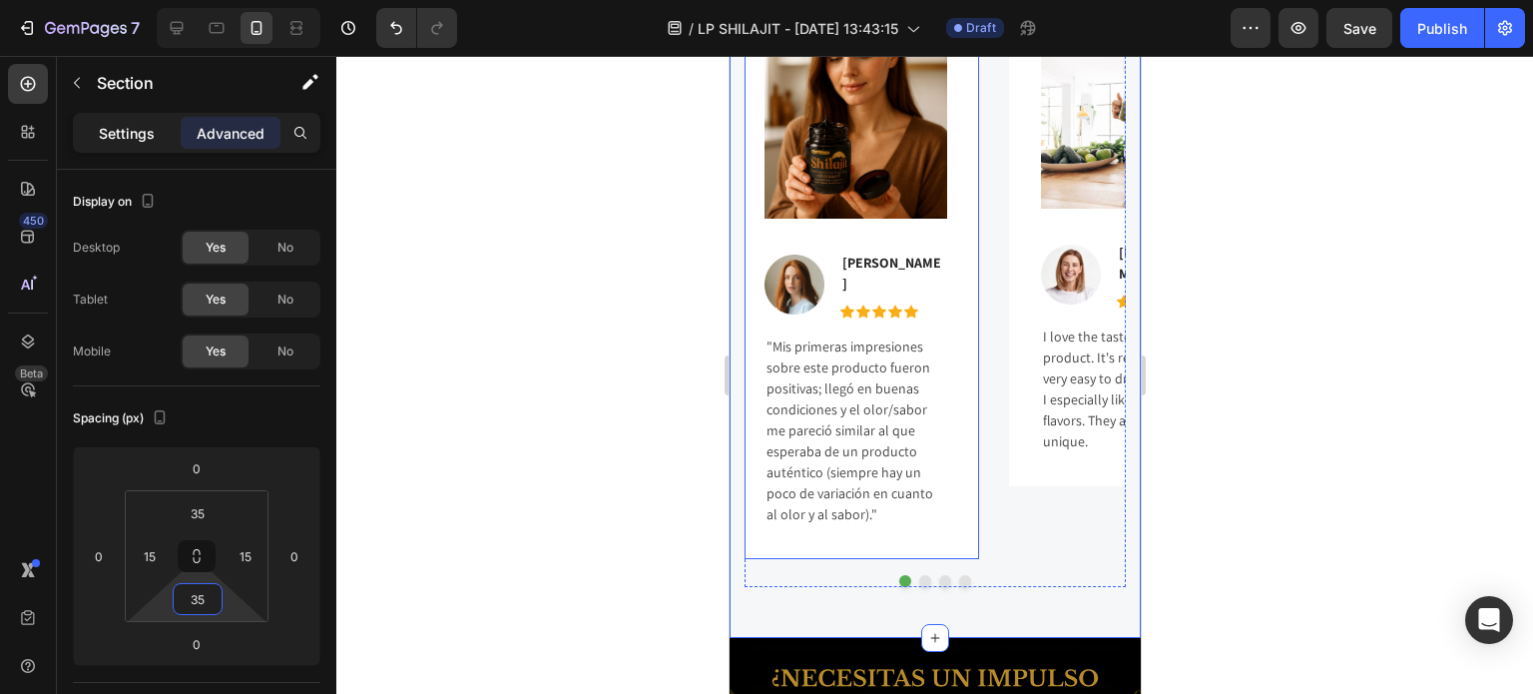
type input "35"
click at [110, 129] on p "Settings" at bounding box center [127, 133] width 56 height 21
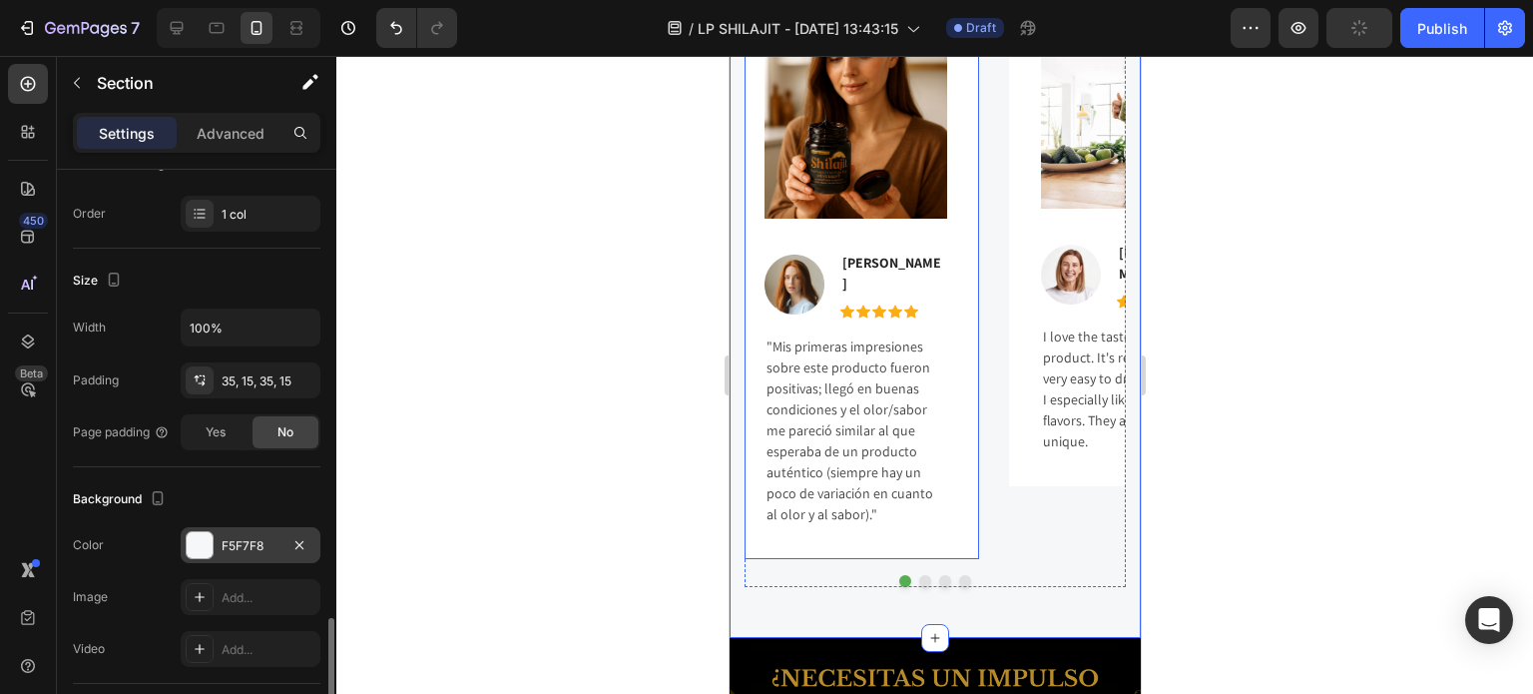
scroll to position [499, 0]
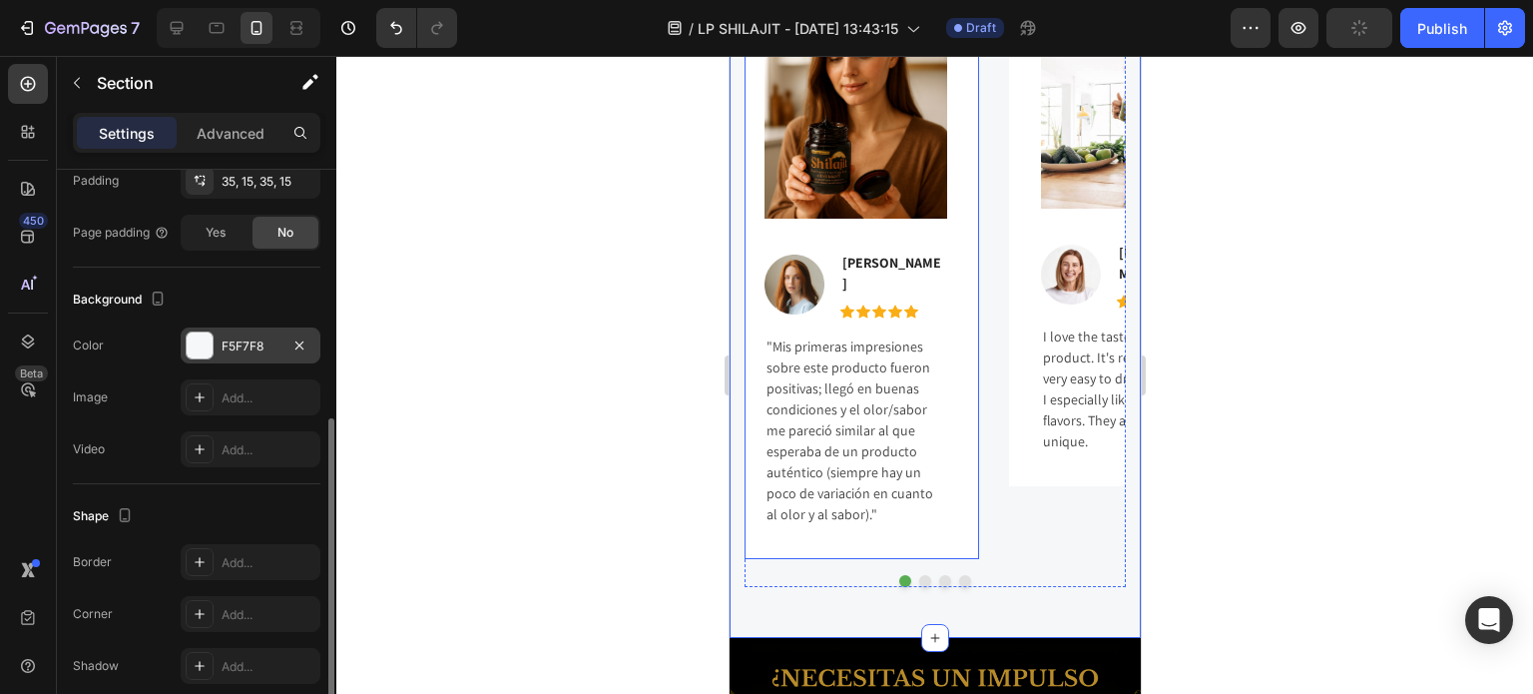
click at [245, 351] on div "F5F7F8" at bounding box center [251, 345] width 140 height 36
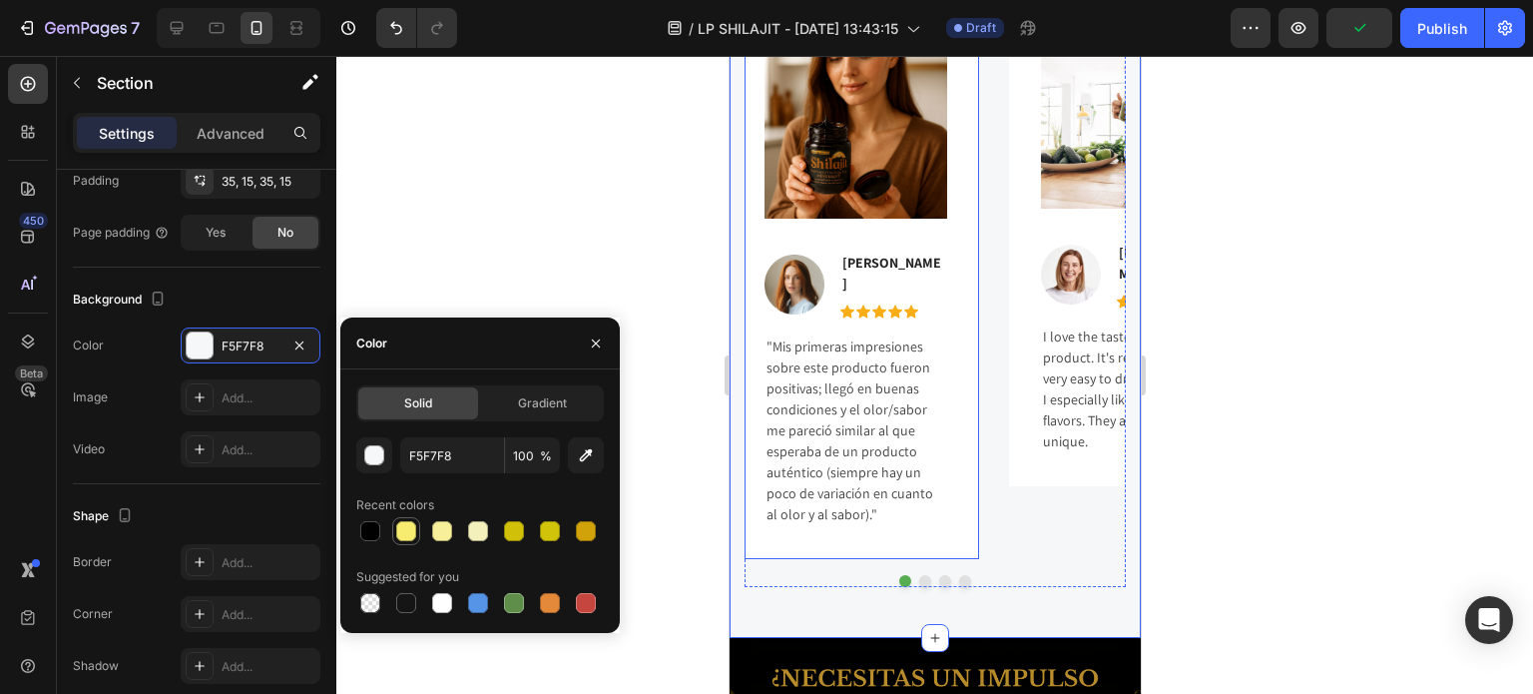
click at [414, 534] on div at bounding box center [406, 531] width 20 height 20
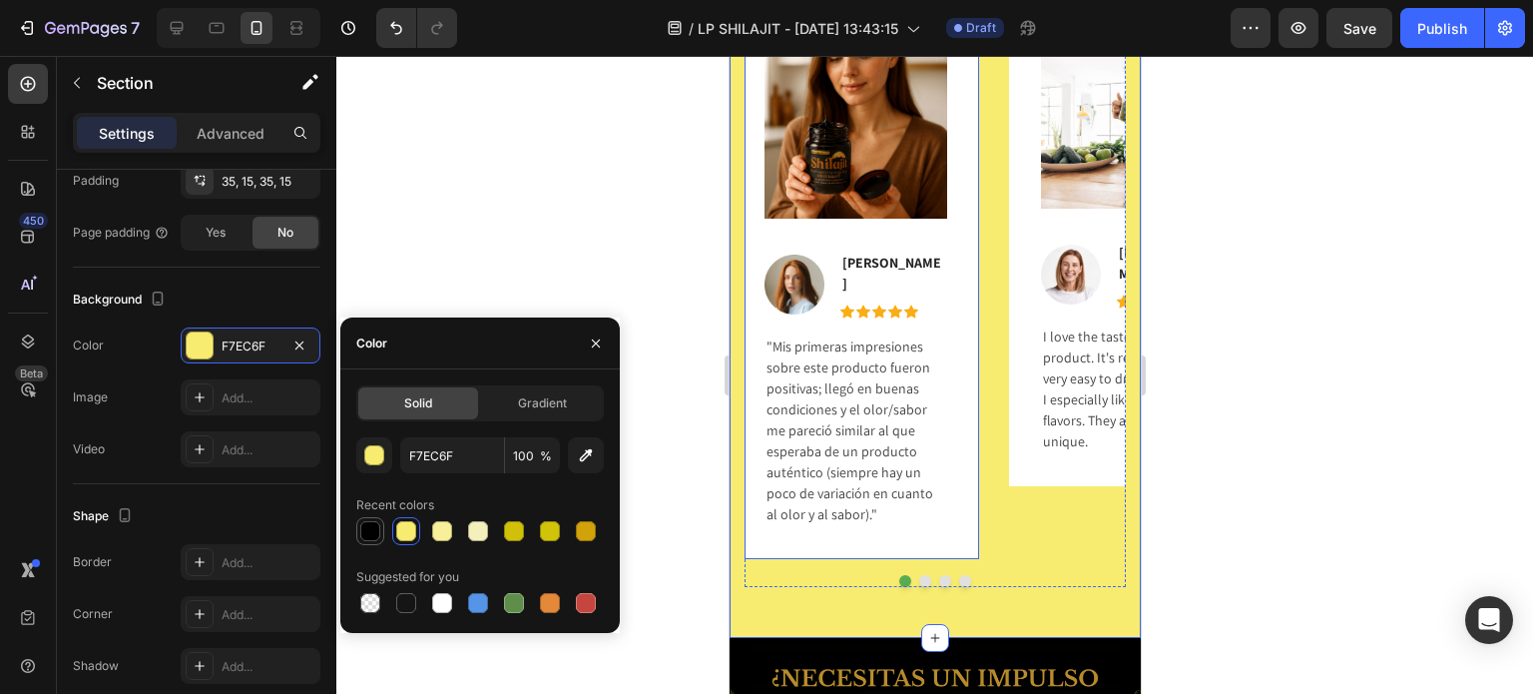
click at [374, 526] on div at bounding box center [370, 531] width 20 height 20
type input "010101"
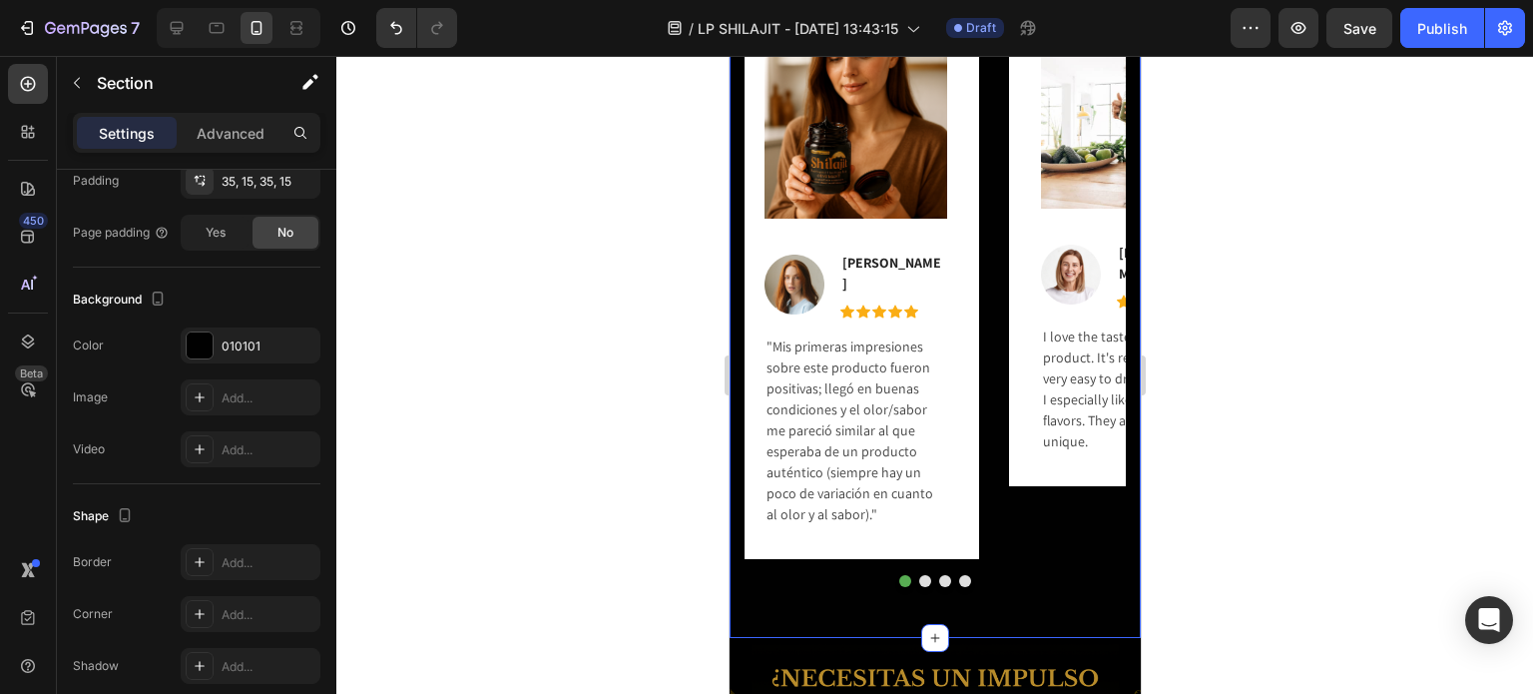
click at [1222, 490] on div at bounding box center [934, 375] width 1197 height 638
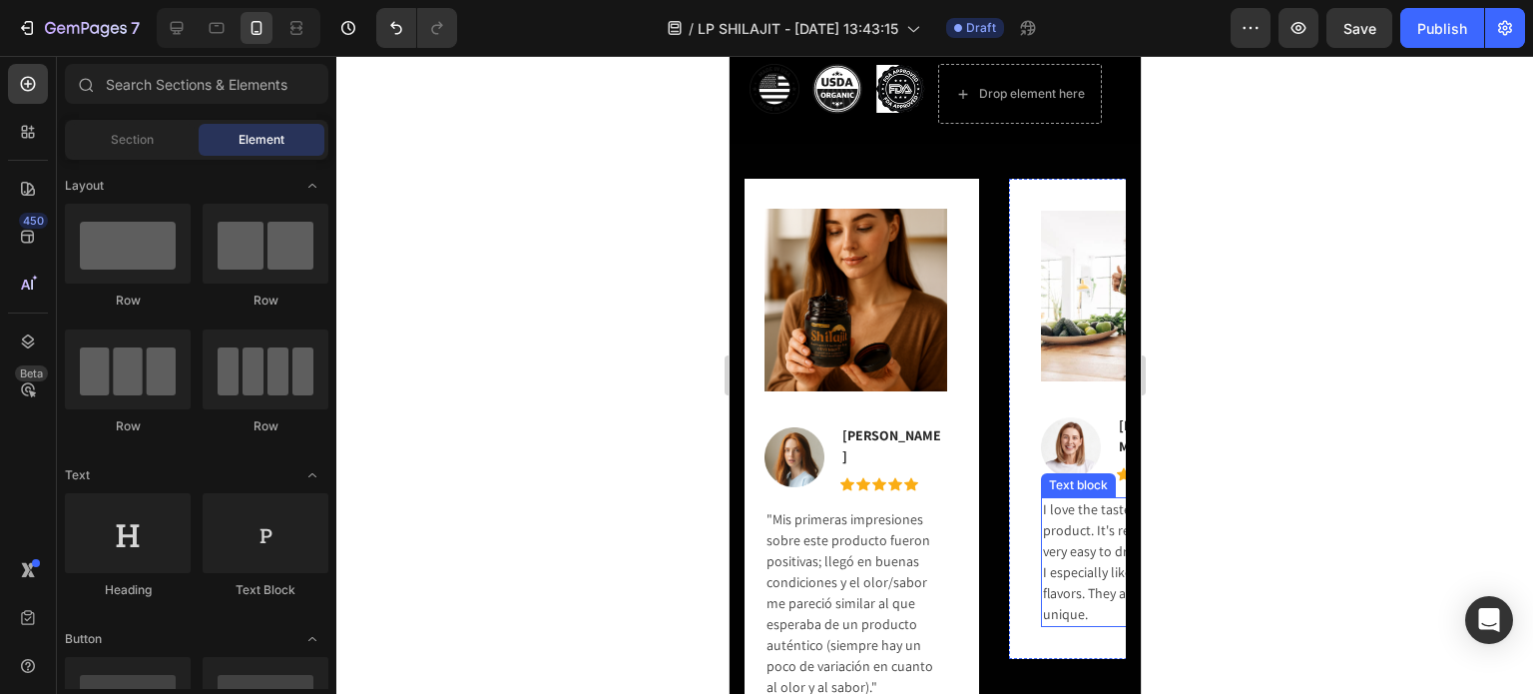
scroll to position [1558, 0]
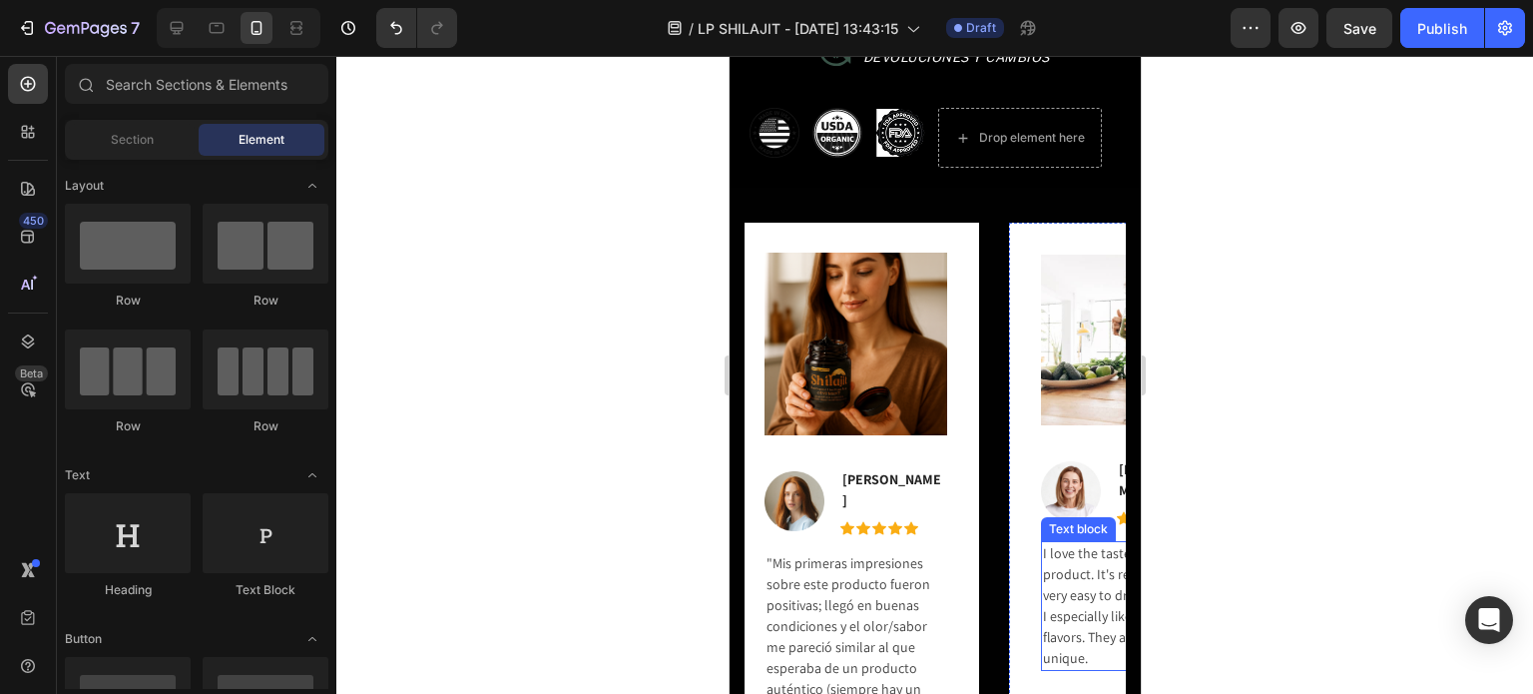
click at [1057, 565] on p "I love the taste of this product. It's refreshing and very easy to drink. I esp…" at bounding box center [1125, 606] width 167 height 126
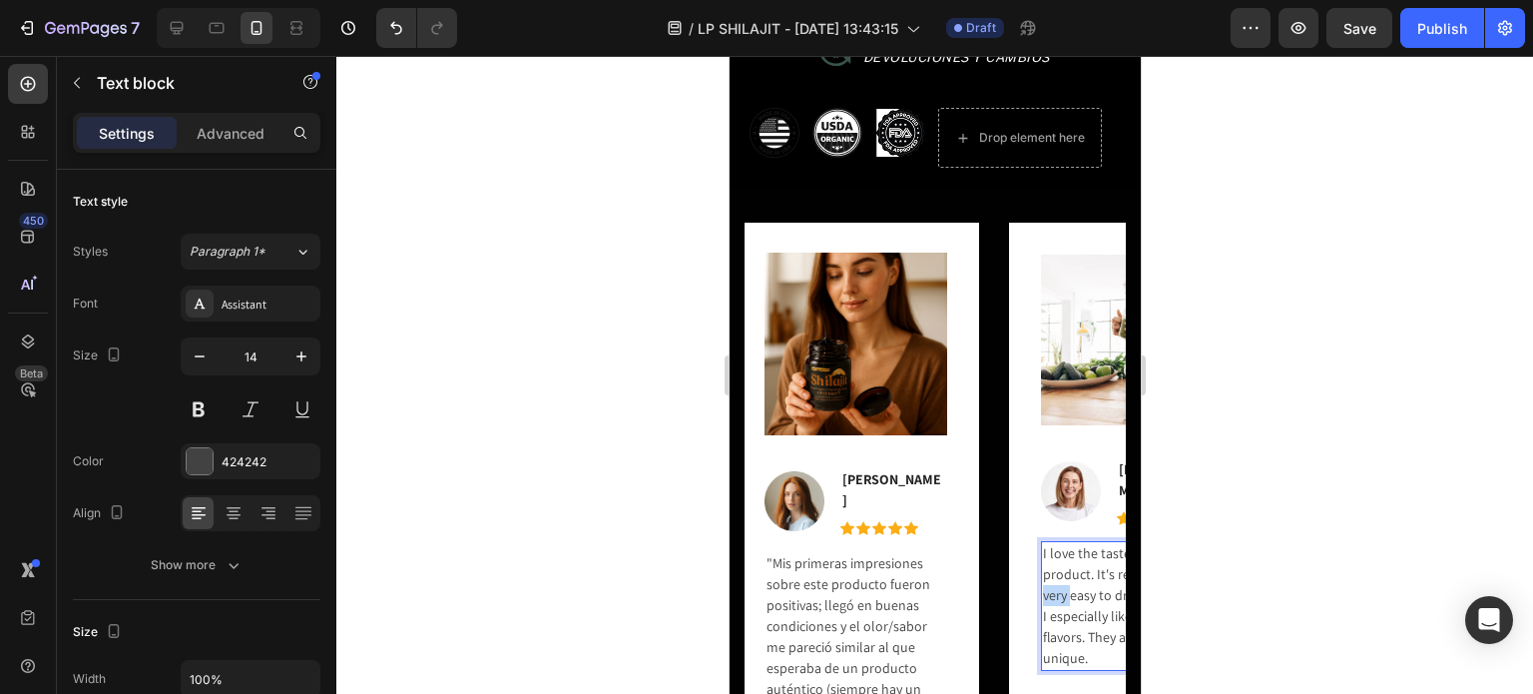
click at [1057, 565] on p "I love the taste of this product. It's refreshing and very easy to drink. I esp…" at bounding box center [1125, 606] width 167 height 126
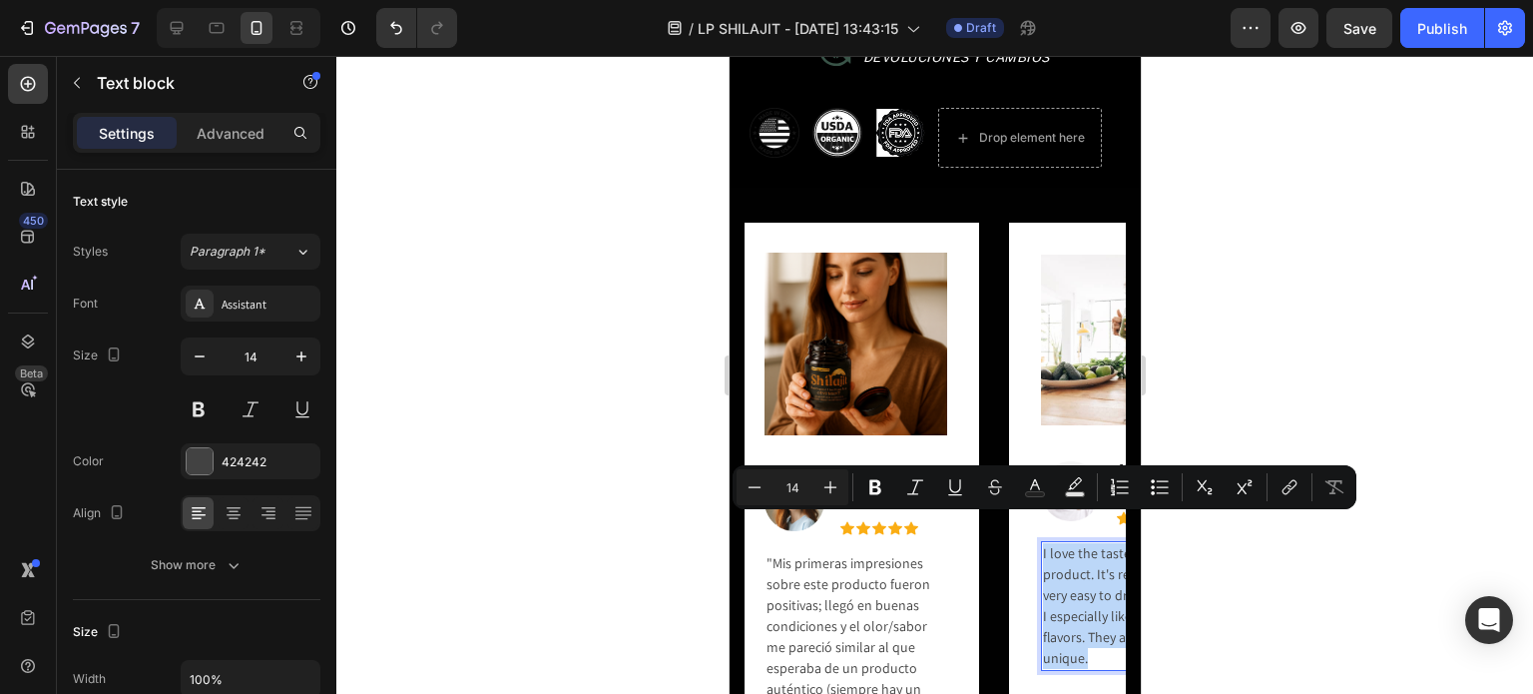
drag, startPoint x: 1095, startPoint y: 632, endPoint x: 1039, endPoint y: 527, distance: 118.8
click at [1040, 541] on div "I love the taste of this product. It's refreshing and very easy to drink. I esp…" at bounding box center [1125, 606] width 171 height 130
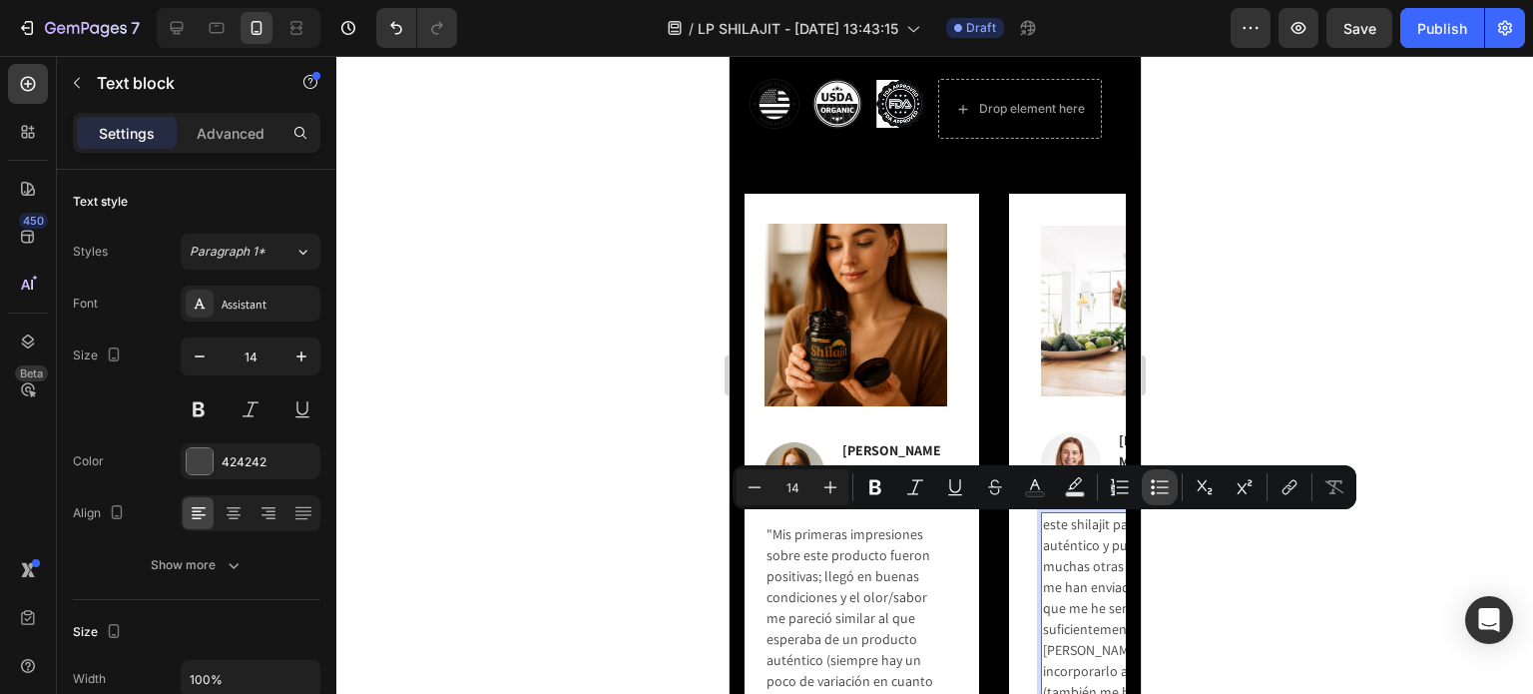
scroll to position [0, 38]
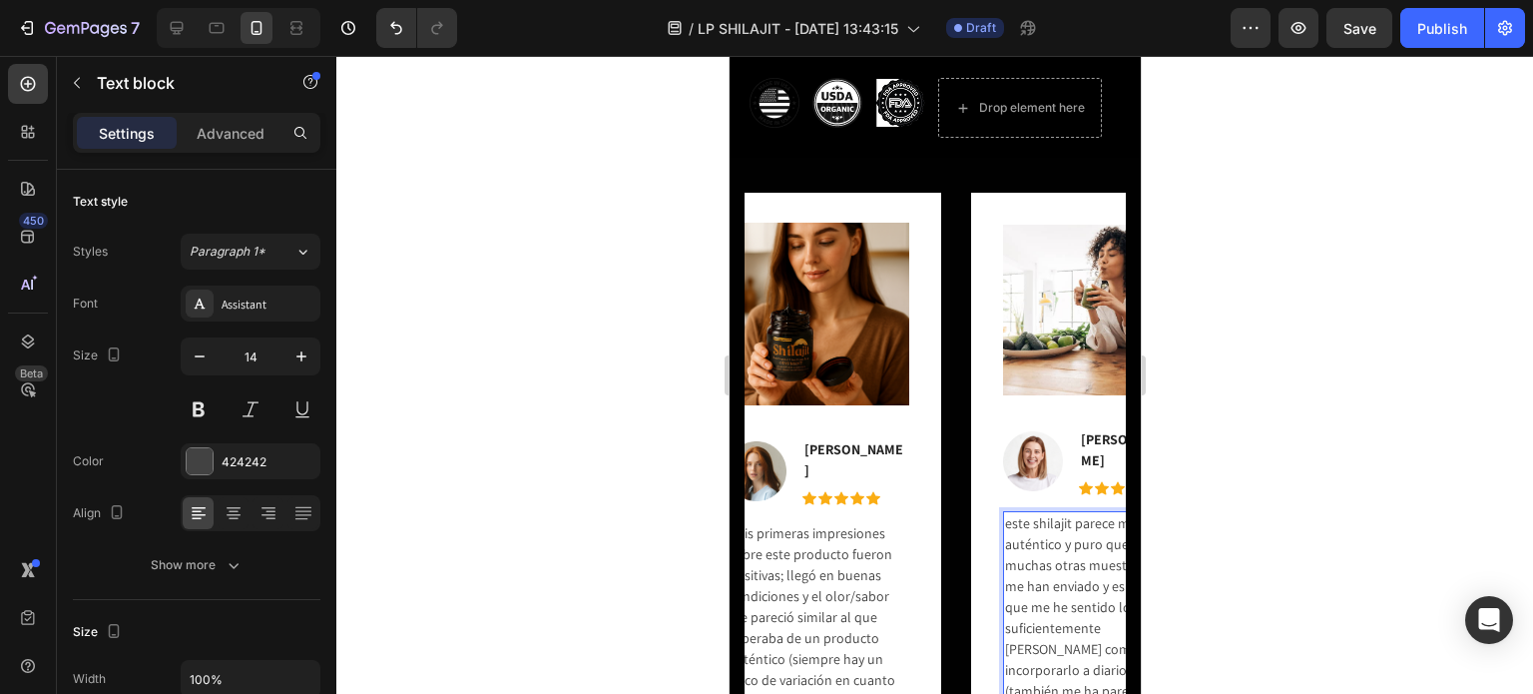
click at [1011, 513] on p "este shilajit parece más auténtico y puro que muchas otras muestras que me han …" at bounding box center [1087, 618] width 167 height 210
click at [1006, 513] on p "Este shilajit parece más auténtico y puro que muchas otras muestras que me han …" at bounding box center [1087, 618] width 167 height 210
click at [1096, 662] on p ""Este shilajit parece más auténtico y puro que muchas otras muestras que me han…" at bounding box center [1087, 618] width 167 height 210
click at [1202, 414] on div at bounding box center [934, 375] width 1197 height 638
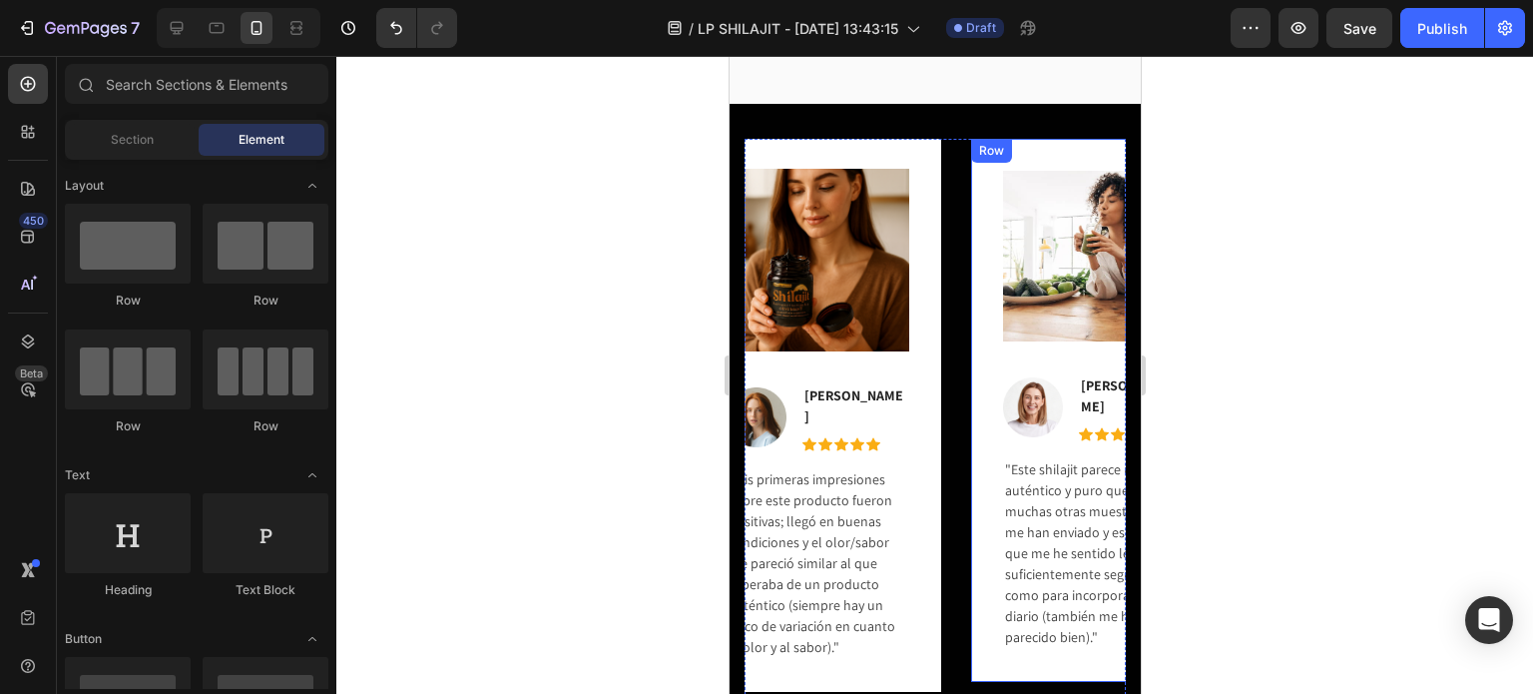
scroll to position [1788, 0]
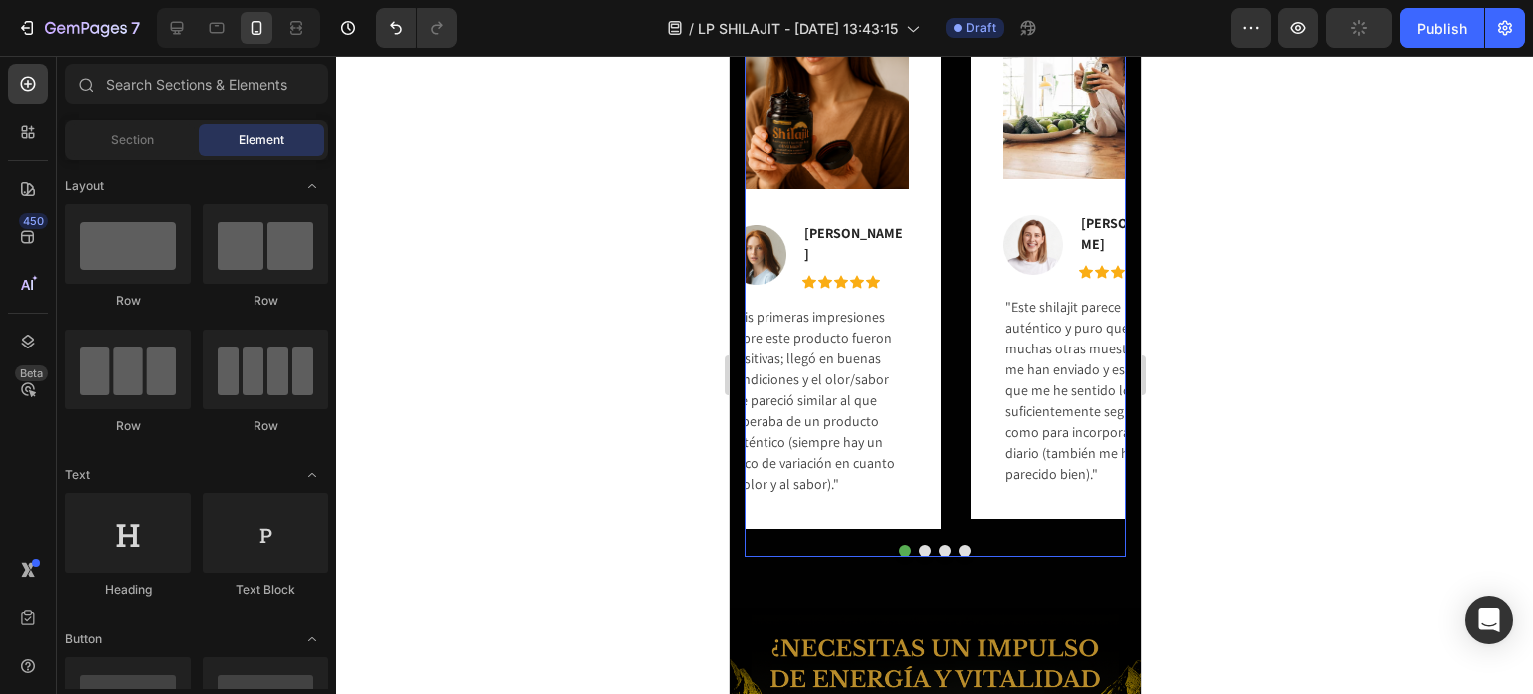
click at [918, 546] on button "Dot" at bounding box center [924, 551] width 12 height 12
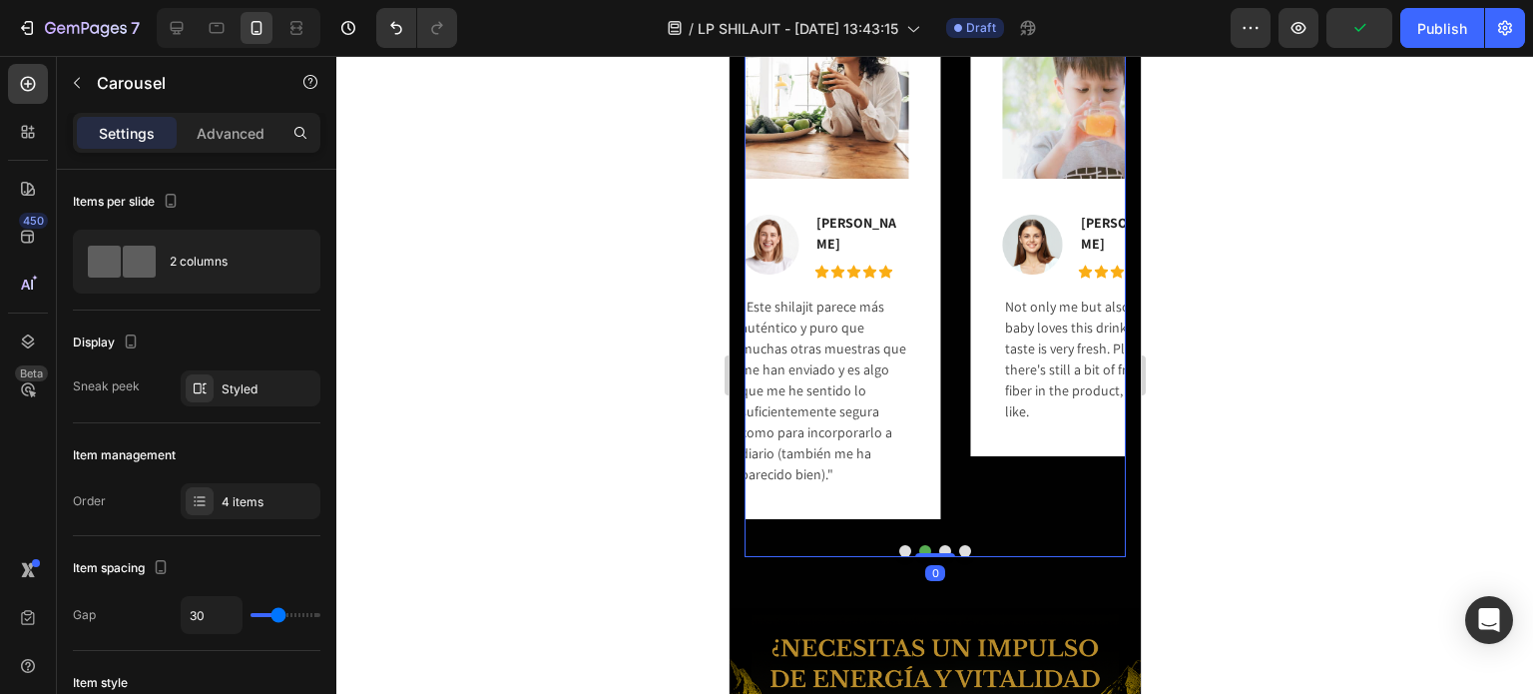
click at [898, 545] on button "Dot" at bounding box center [904, 551] width 12 height 12
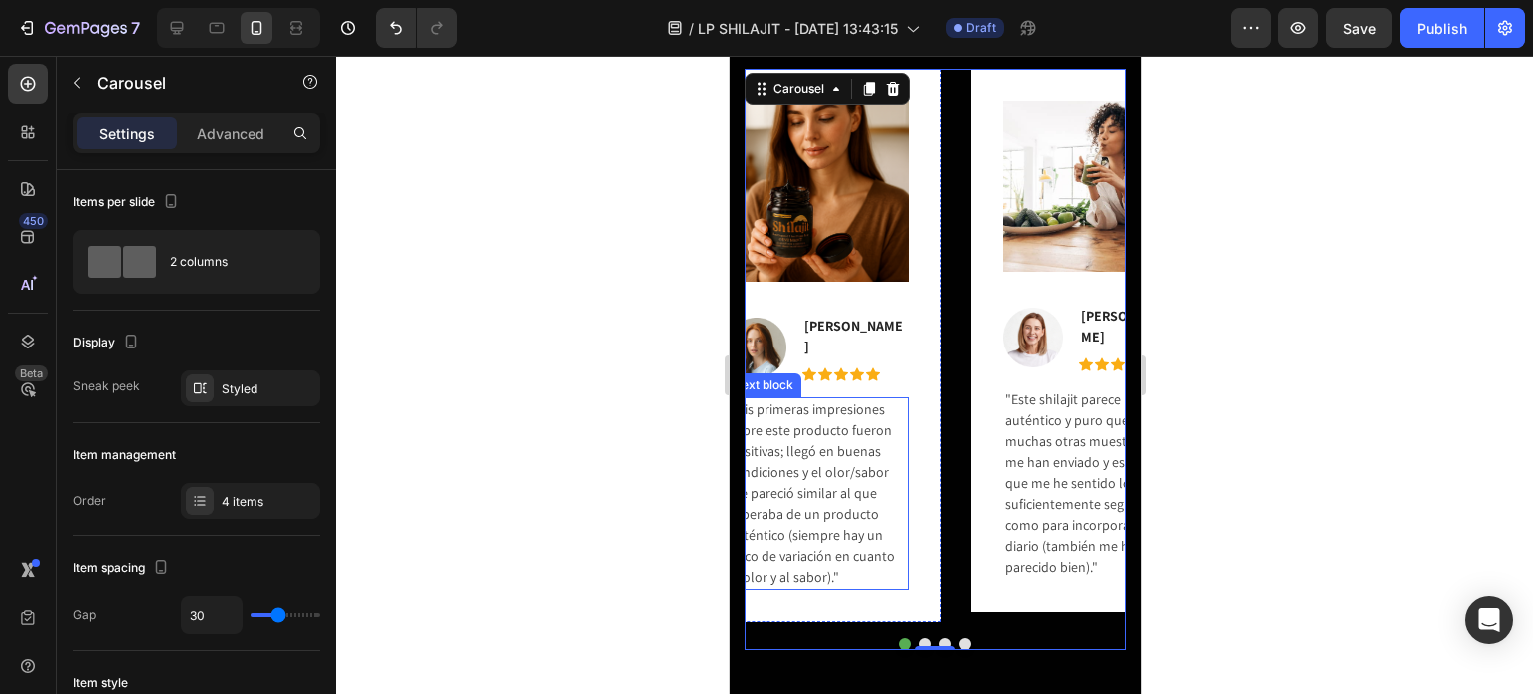
scroll to position [1600, 0]
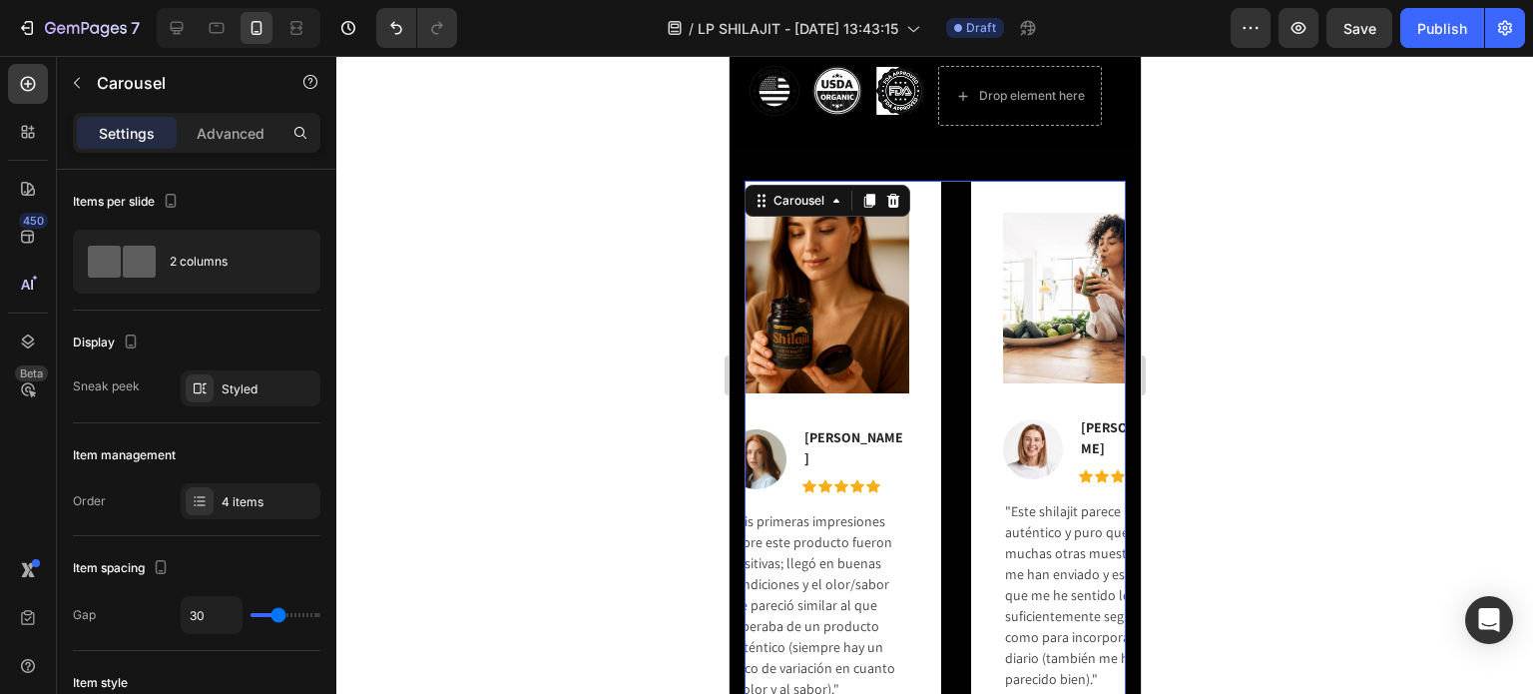
click at [1171, 300] on div at bounding box center [934, 375] width 1197 height 638
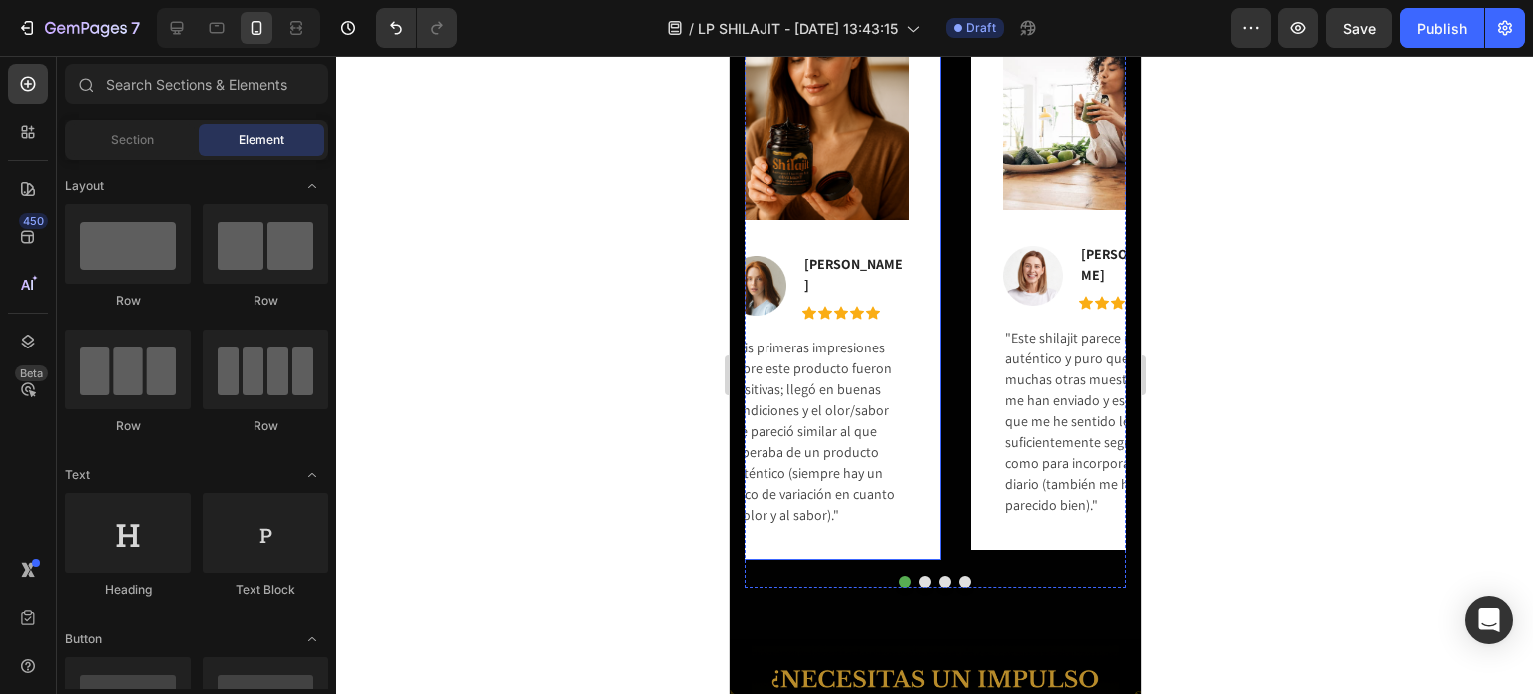
scroll to position [1700, 0]
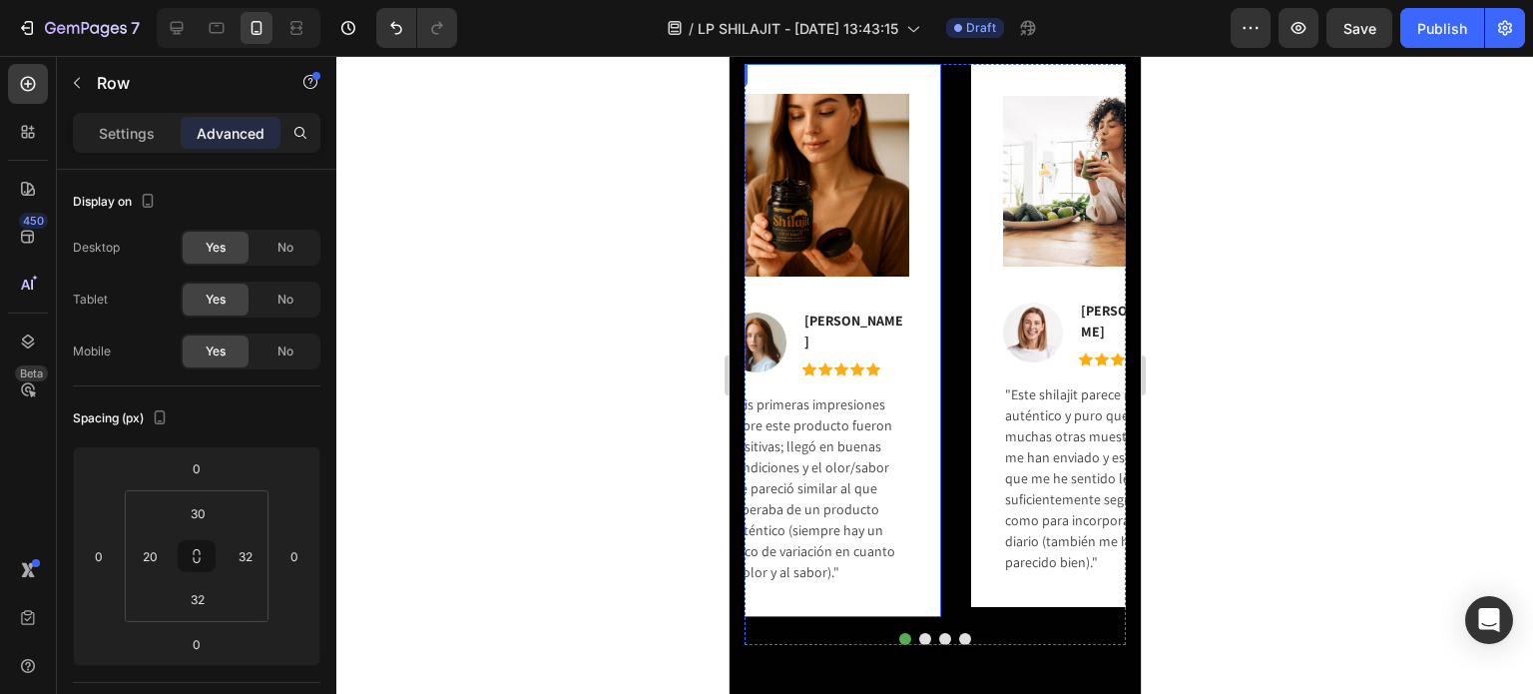
click at [938, 338] on div "Image Image [PERSON_NAME] Text block Icon Icon Icon Icon Icon Icon List Hoz Row…" at bounding box center [823, 340] width 235 height 553
click at [918, 633] on button "Dot" at bounding box center [924, 639] width 12 height 12
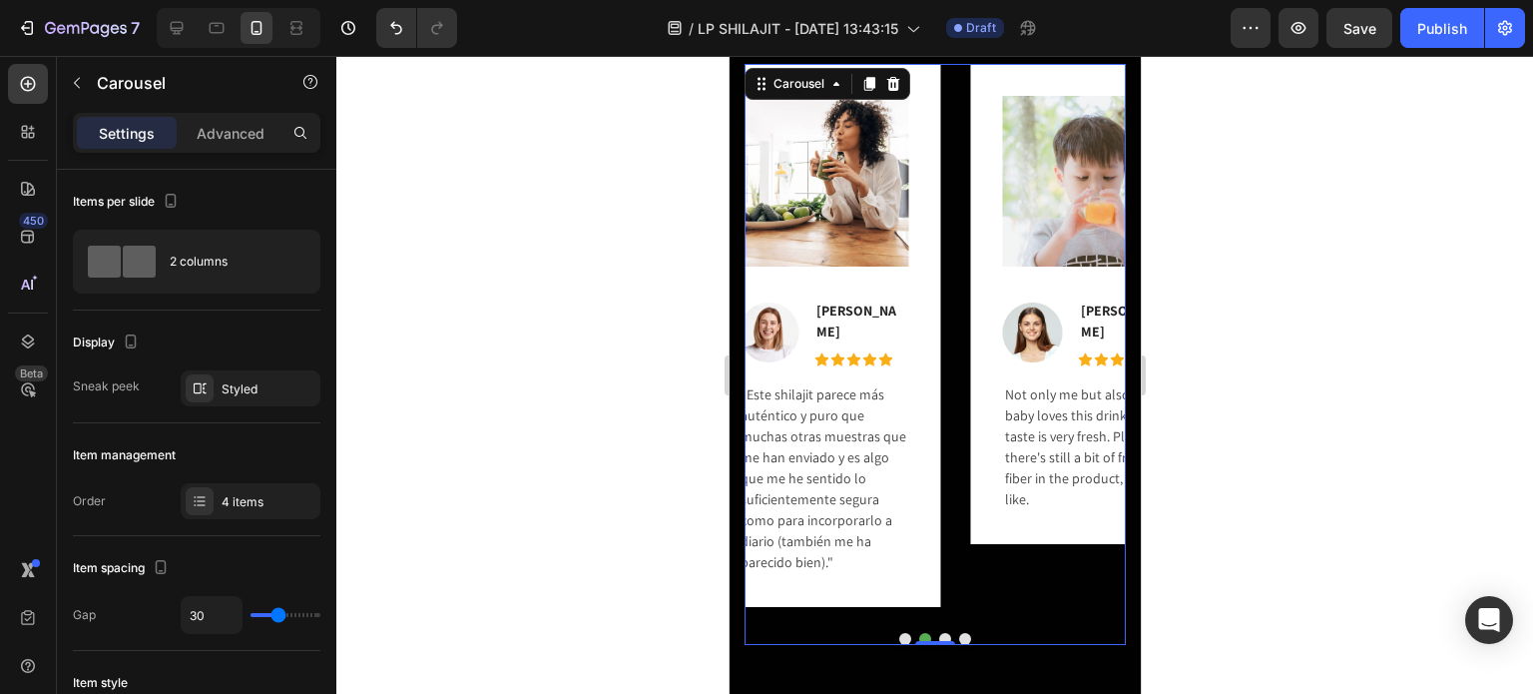
click at [898, 633] on button "Dot" at bounding box center [904, 639] width 12 height 12
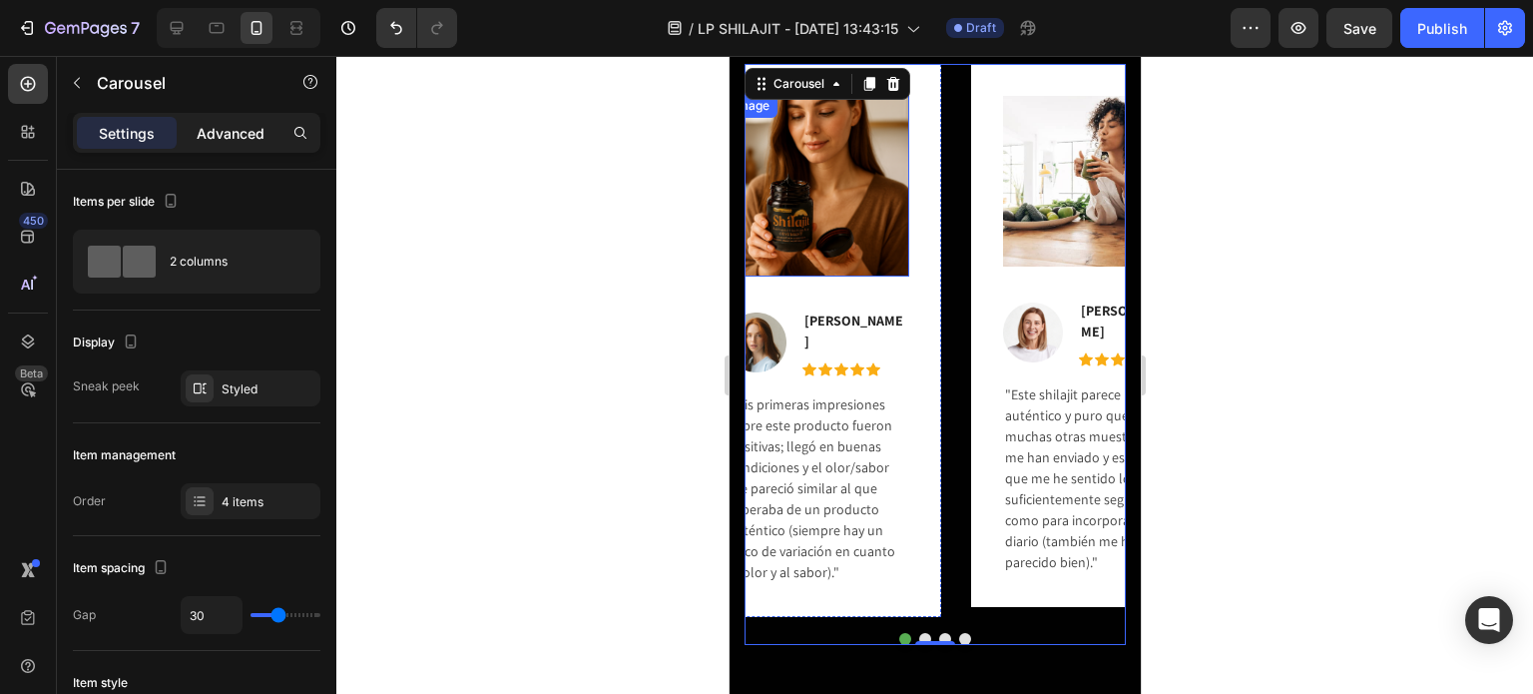
click at [240, 139] on p "Advanced" at bounding box center [231, 133] width 68 height 21
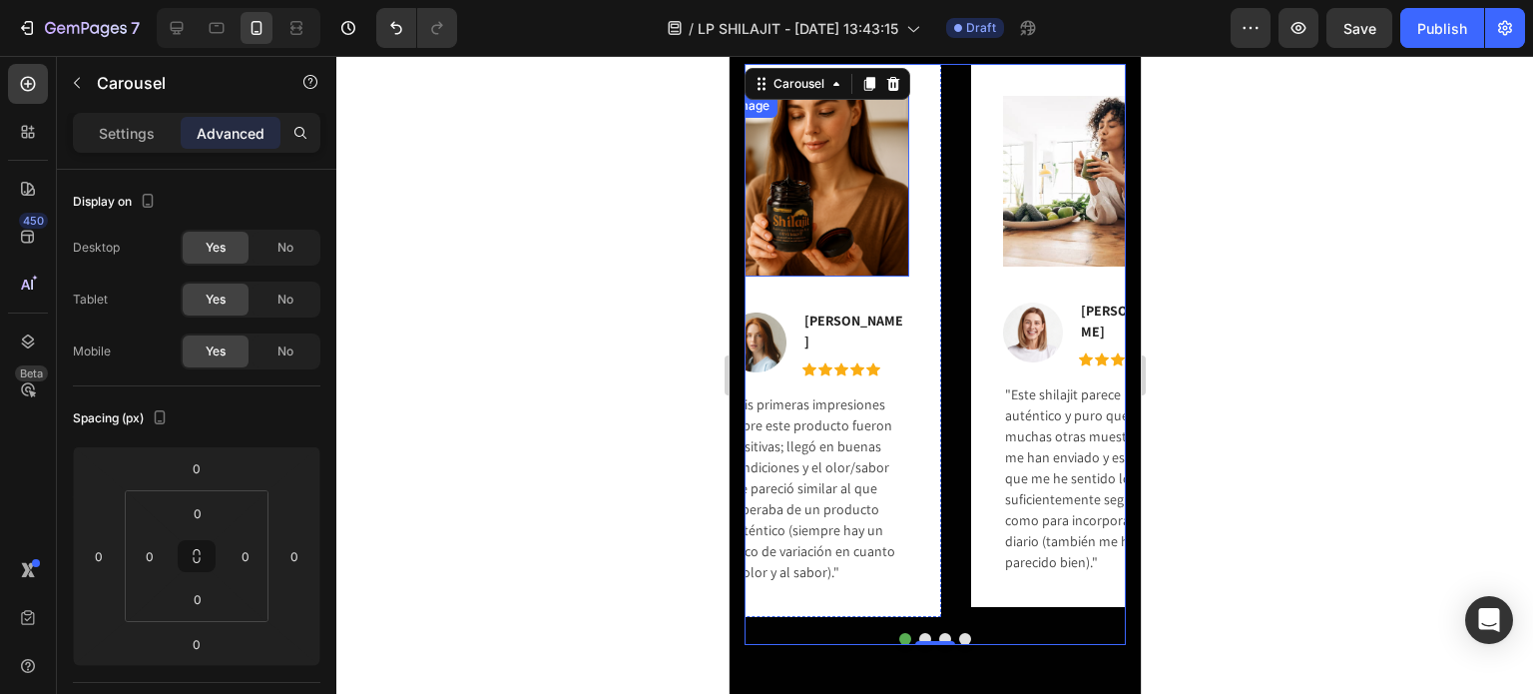
click at [144, 133] on p "Settings" at bounding box center [127, 133] width 56 height 21
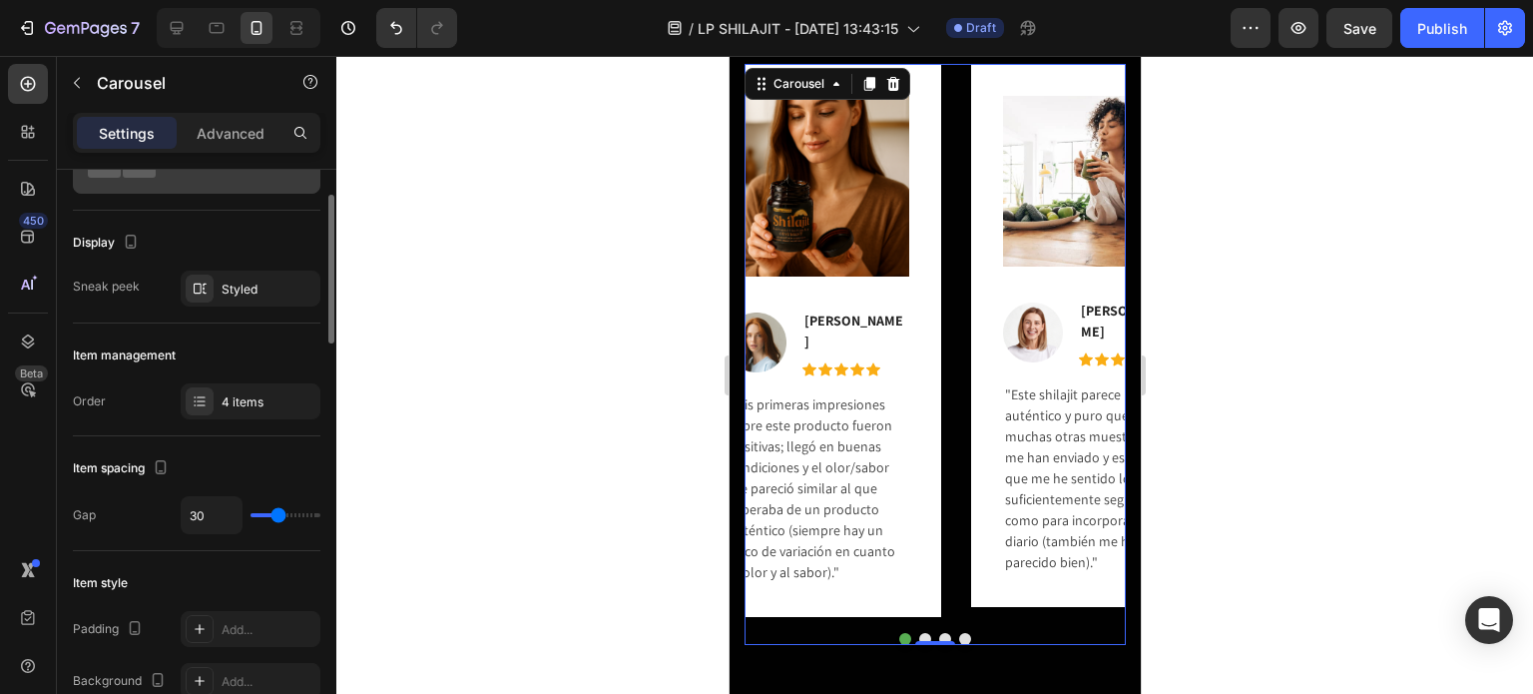
scroll to position [0, 0]
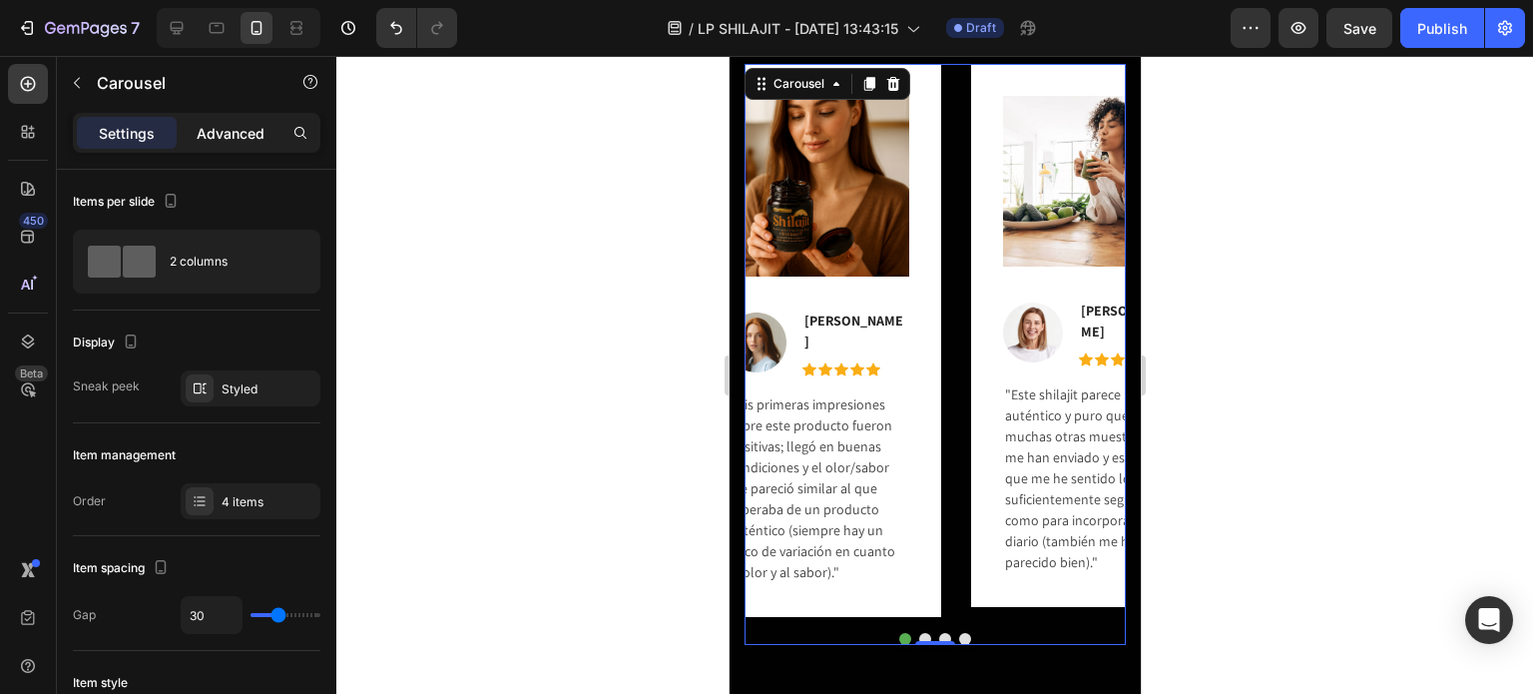
click at [244, 139] on p "Advanced" at bounding box center [231, 133] width 68 height 21
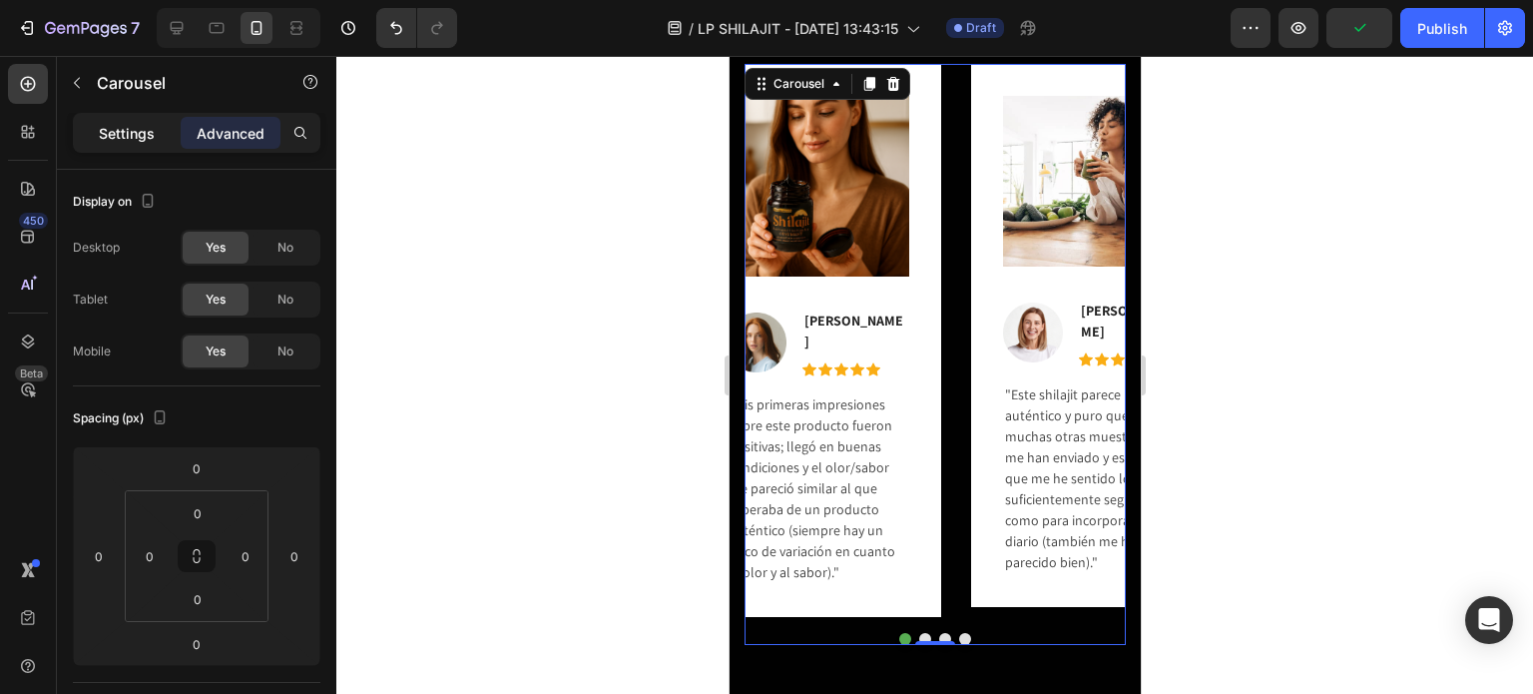
click at [152, 139] on p "Settings" at bounding box center [127, 133] width 56 height 21
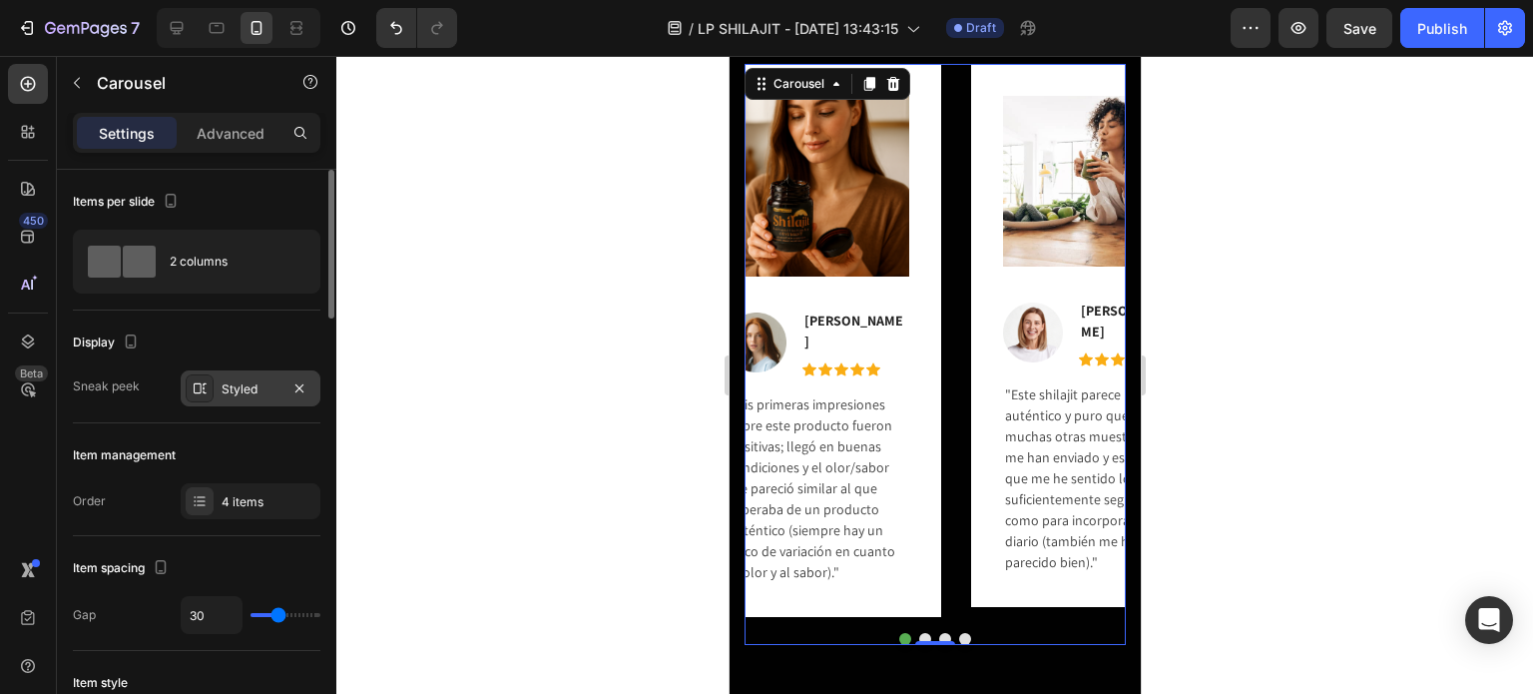
click at [239, 386] on div "Styled" at bounding box center [251, 389] width 58 height 18
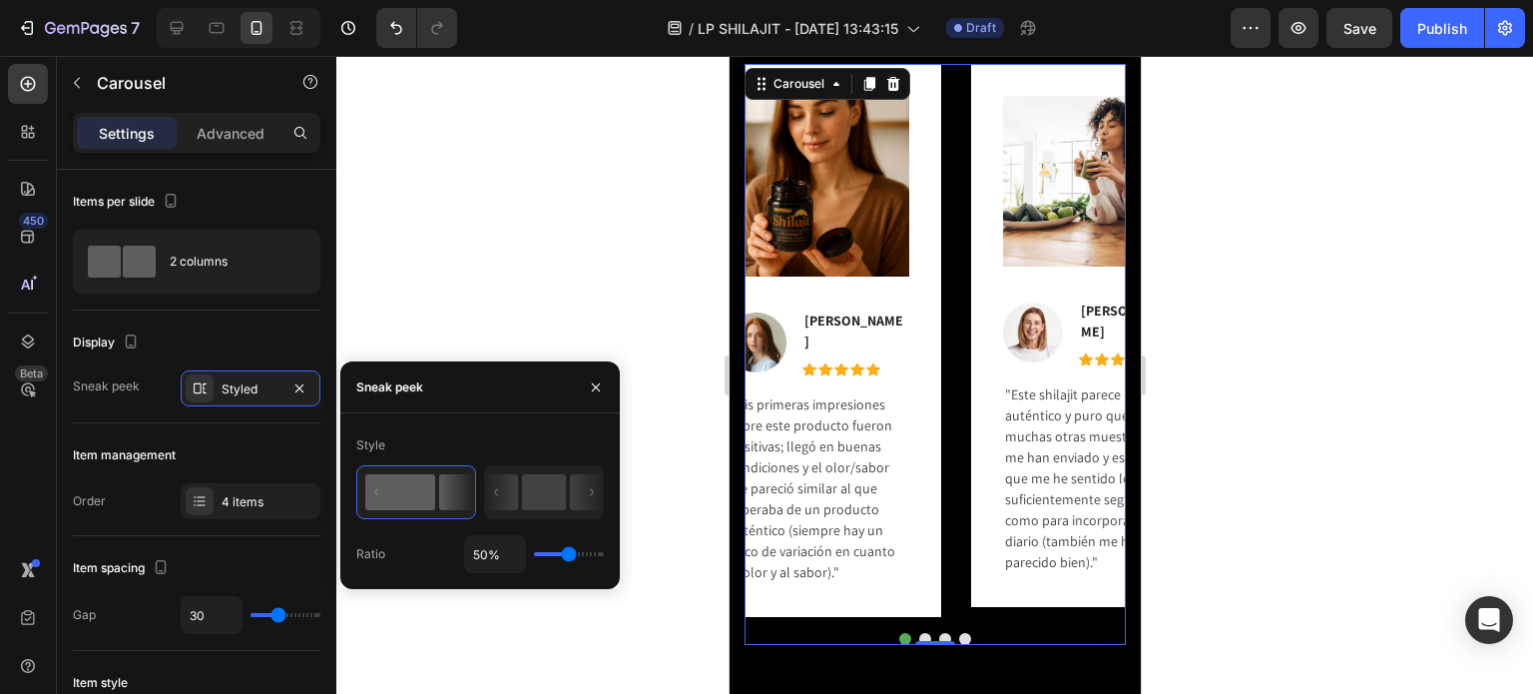
click at [382, 499] on rect at bounding box center [400, 492] width 70 height 36
click at [491, 490] on icon at bounding box center [501, 492] width 33 height 36
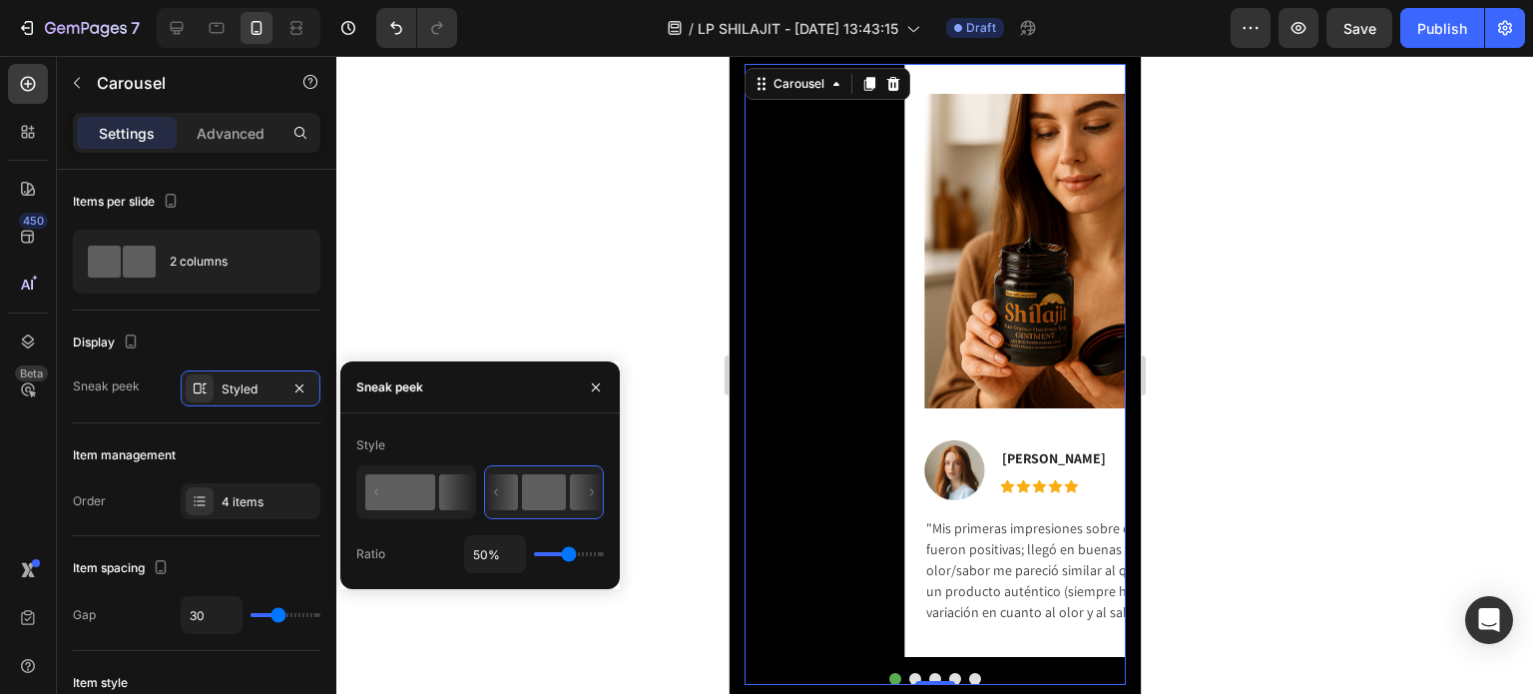
click at [426, 502] on rect at bounding box center [400, 492] width 70 height 36
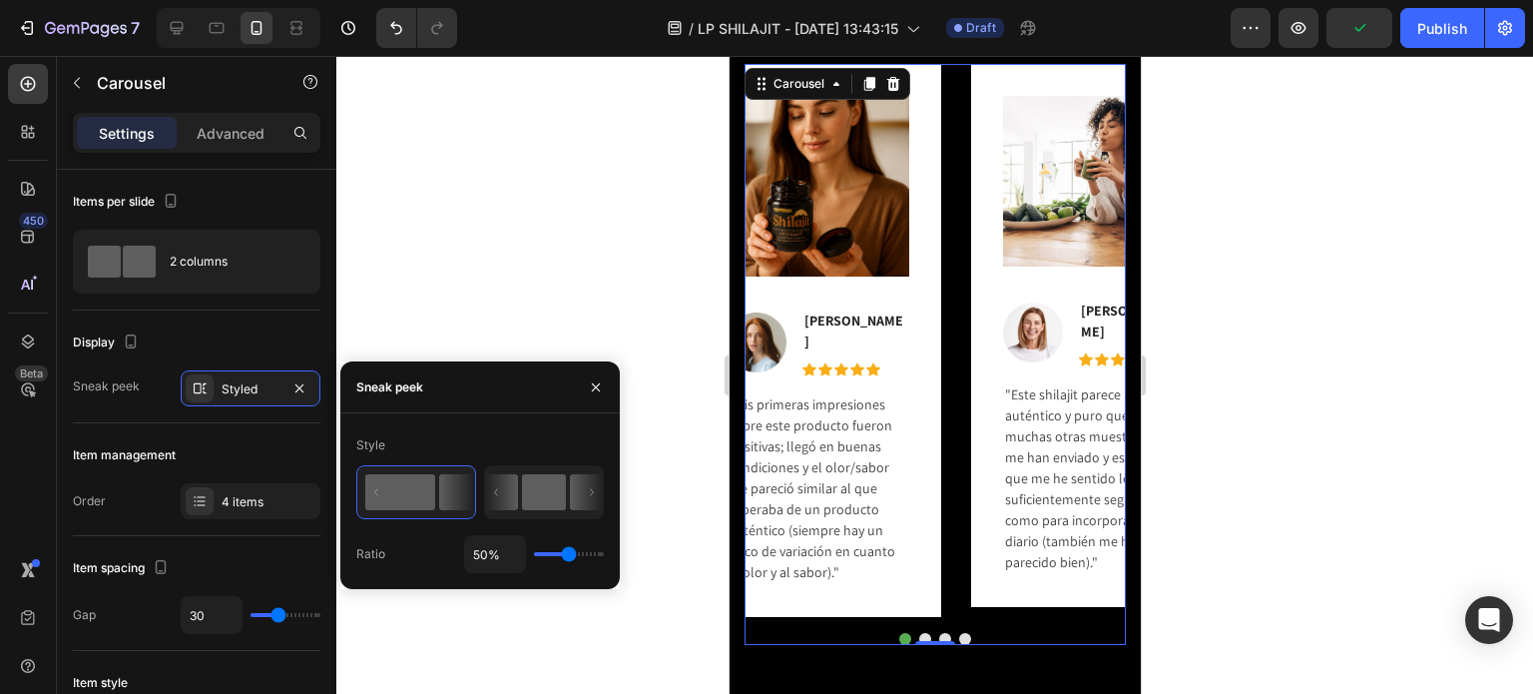
click at [526, 498] on rect at bounding box center [544, 492] width 44 height 36
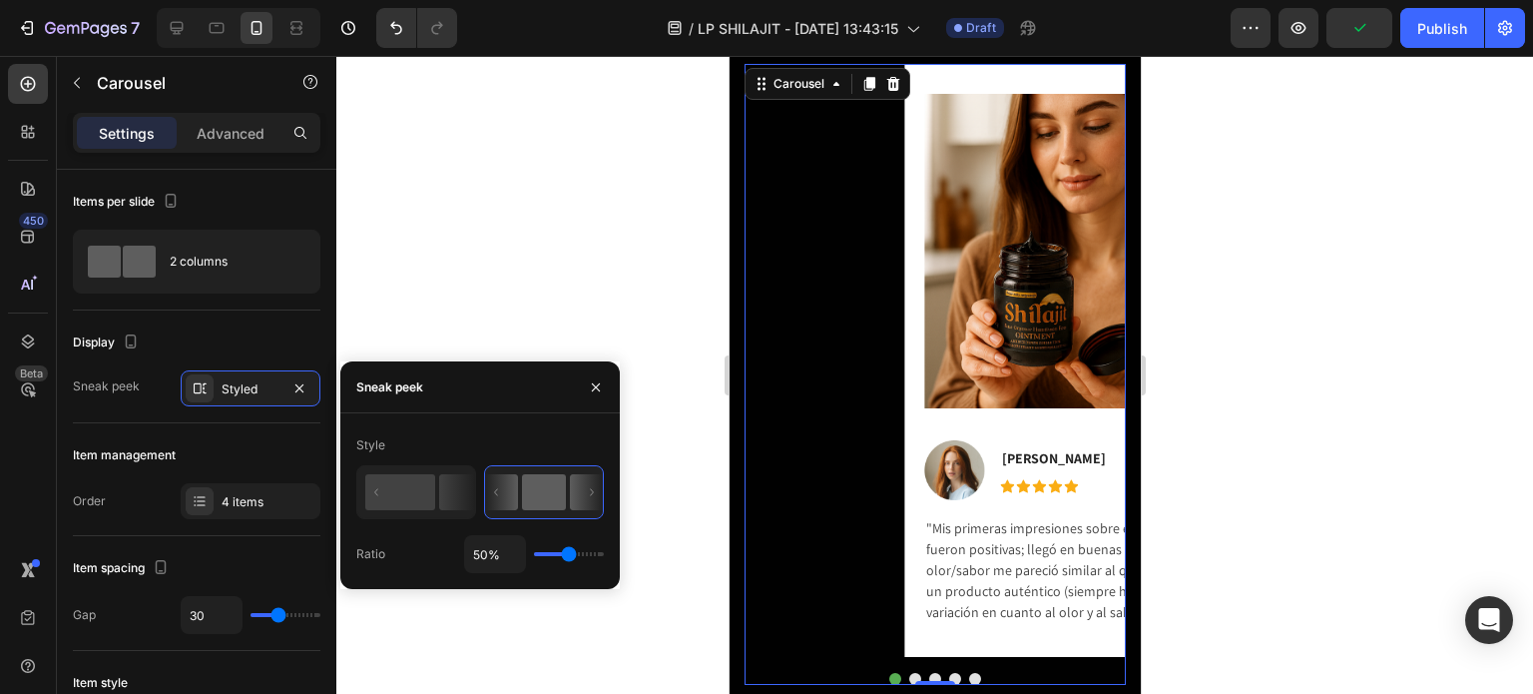
click at [1403, 282] on div at bounding box center [934, 375] width 1197 height 638
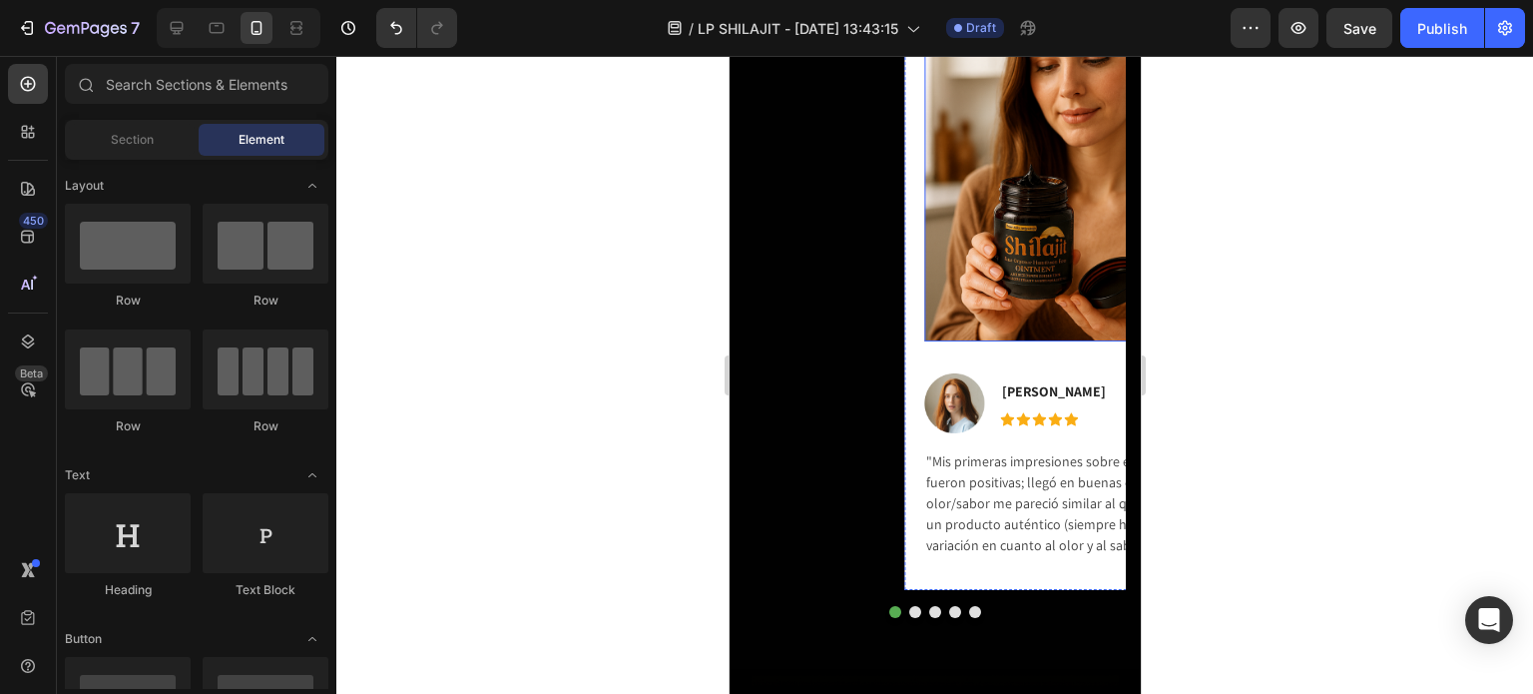
scroll to position [1810, 0]
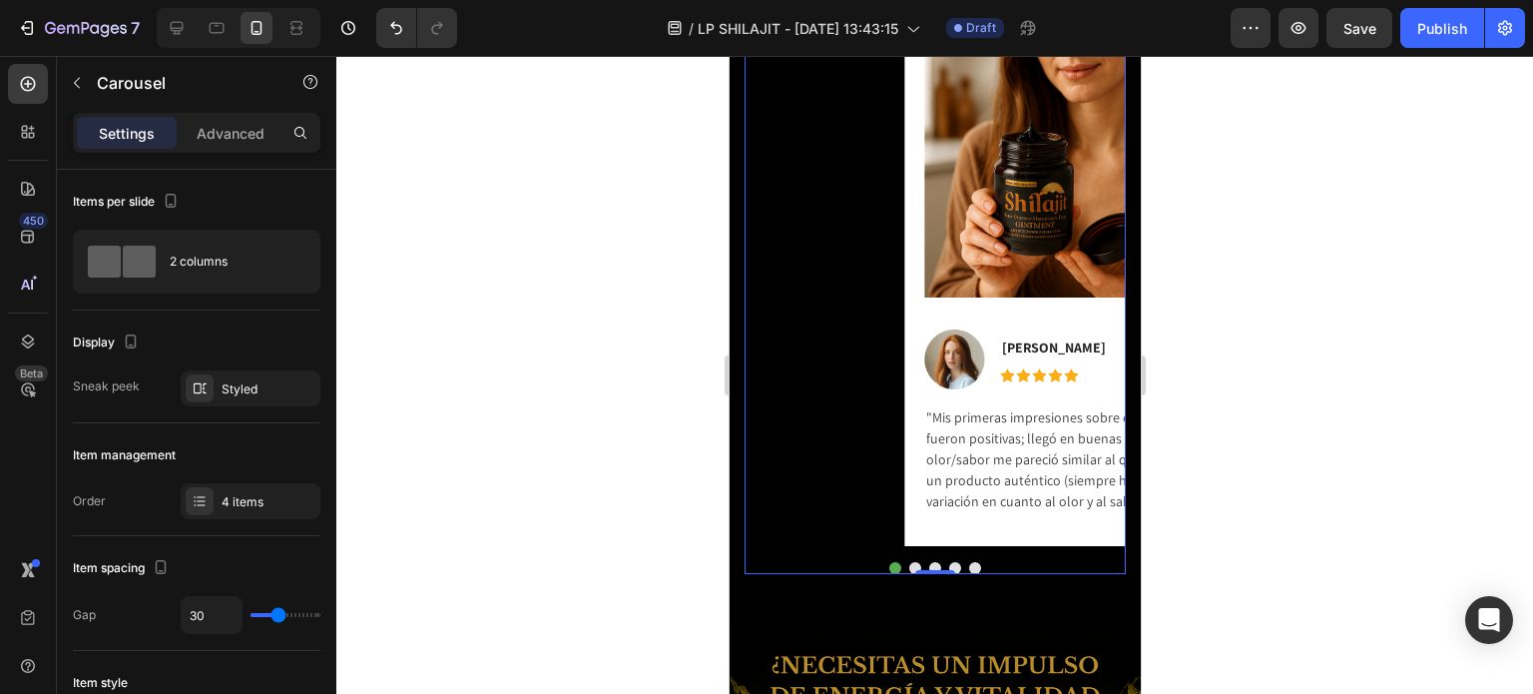
click at [908, 568] on button "Dot" at bounding box center [914, 568] width 12 height 12
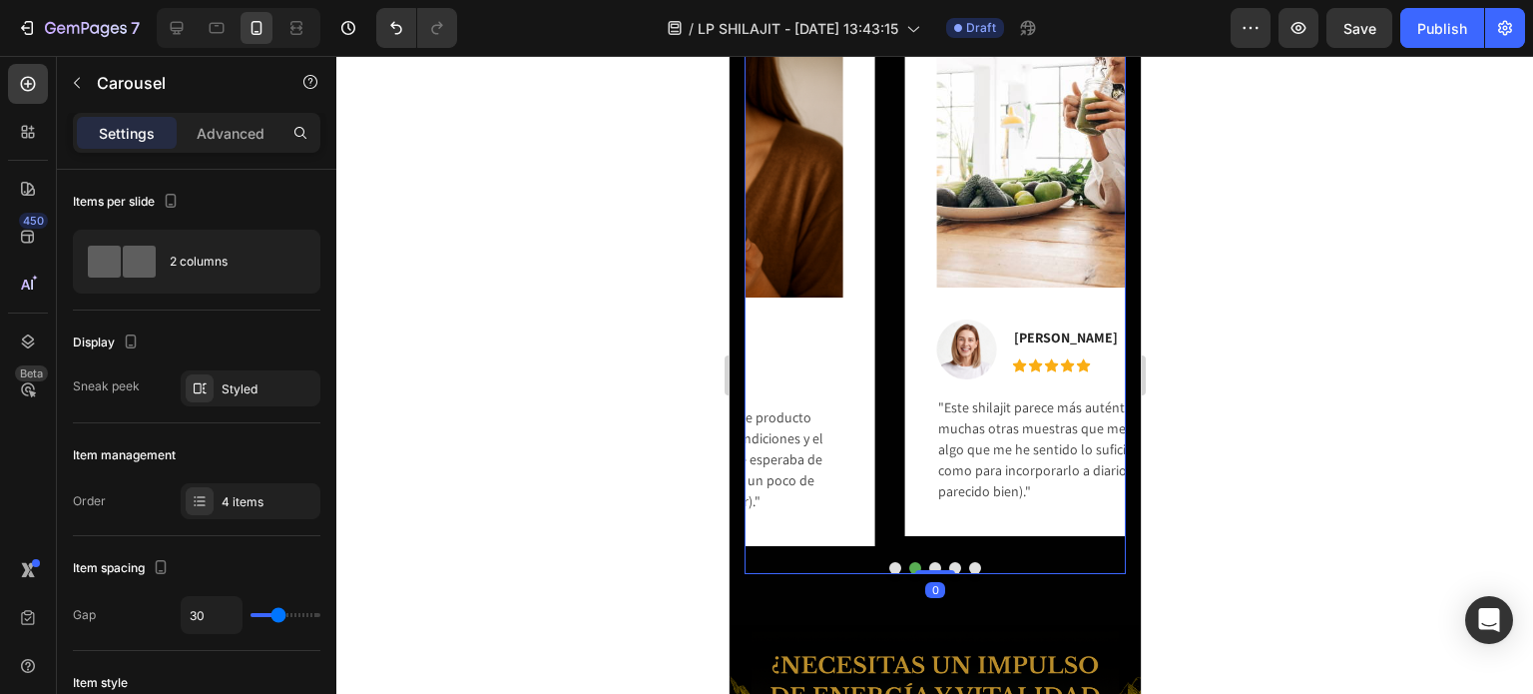
click at [928, 566] on button "Dot" at bounding box center [934, 568] width 12 height 12
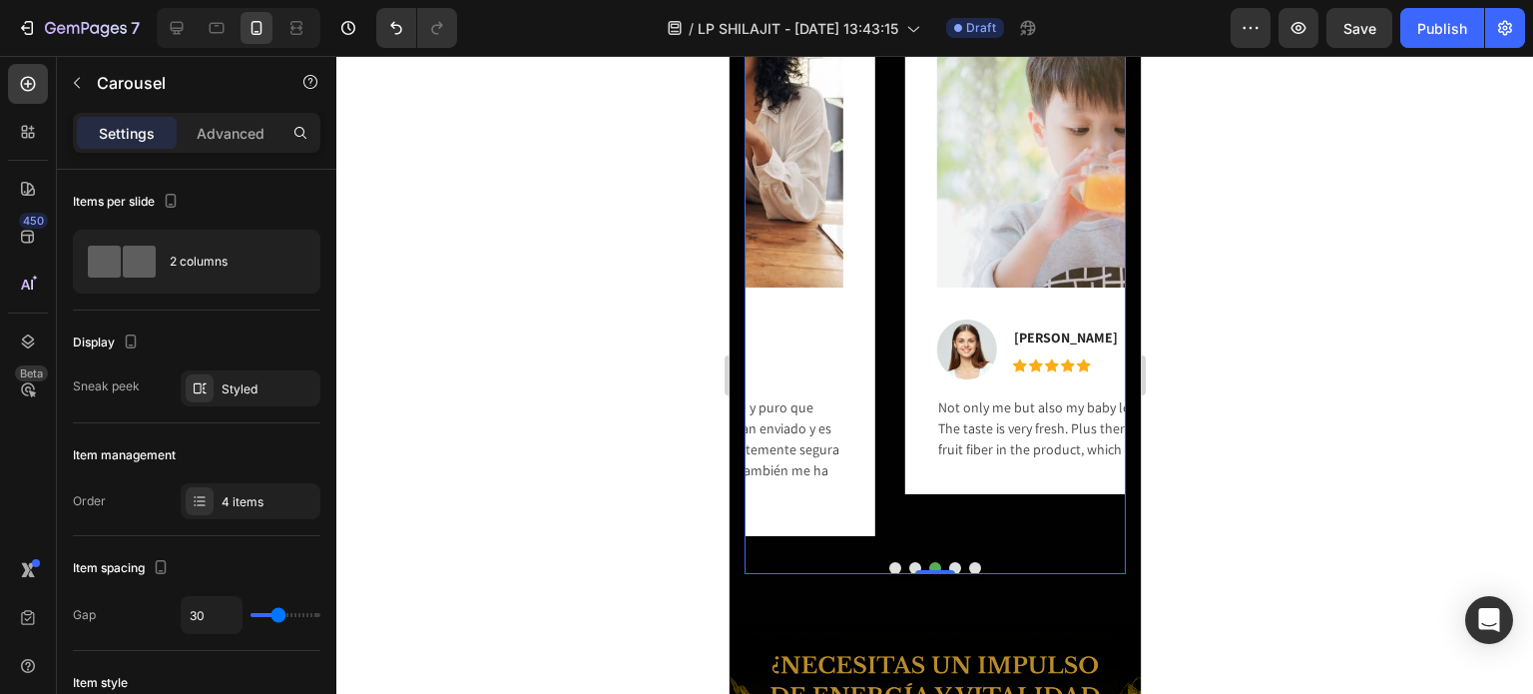
click at [947, 560] on div "Image Image [PERSON_NAME] Text block Icon Icon Icon Icon Icon Icon List Hoz Row…" at bounding box center [934, 263] width 381 height 621
click at [950, 566] on button "Dot" at bounding box center [954, 568] width 12 height 12
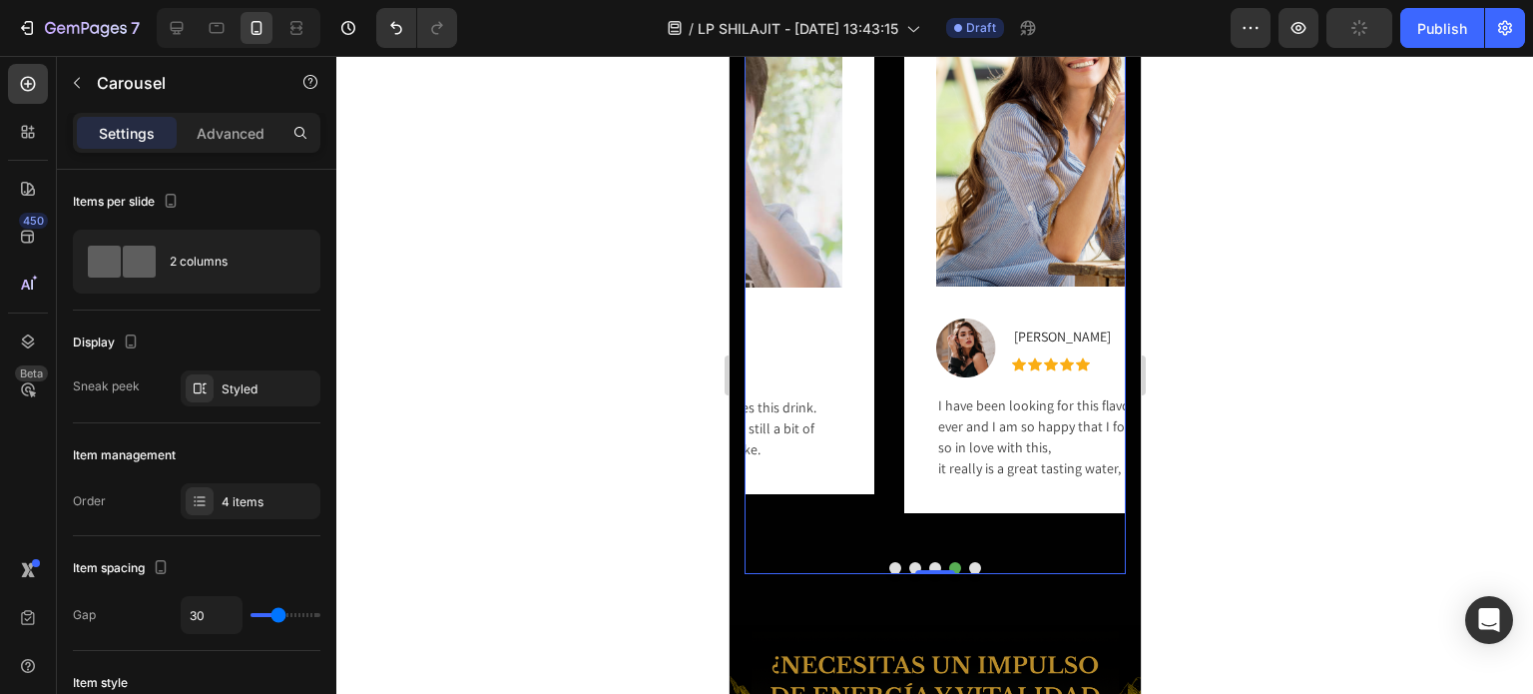
click at [968, 563] on button "Dot" at bounding box center [974, 568] width 12 height 12
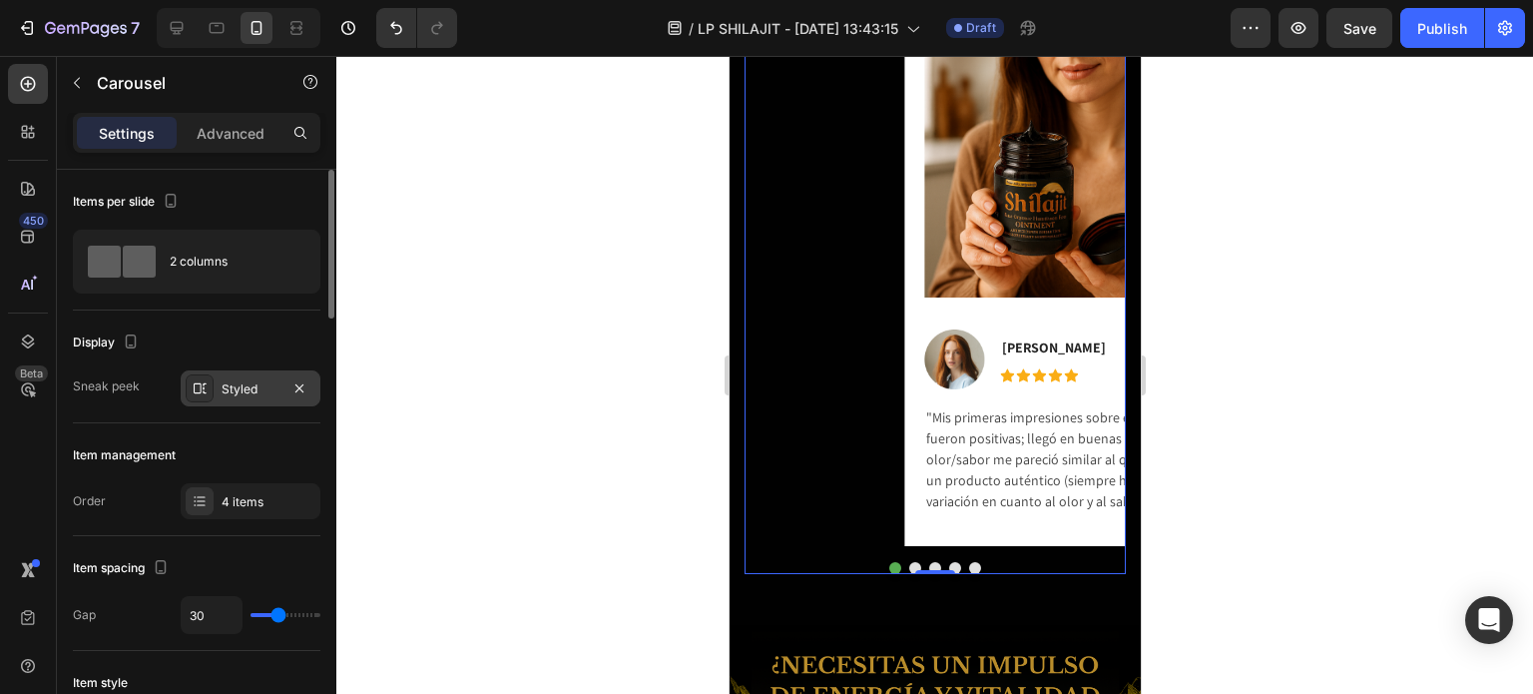
click at [253, 390] on div "Styled" at bounding box center [251, 389] width 58 height 18
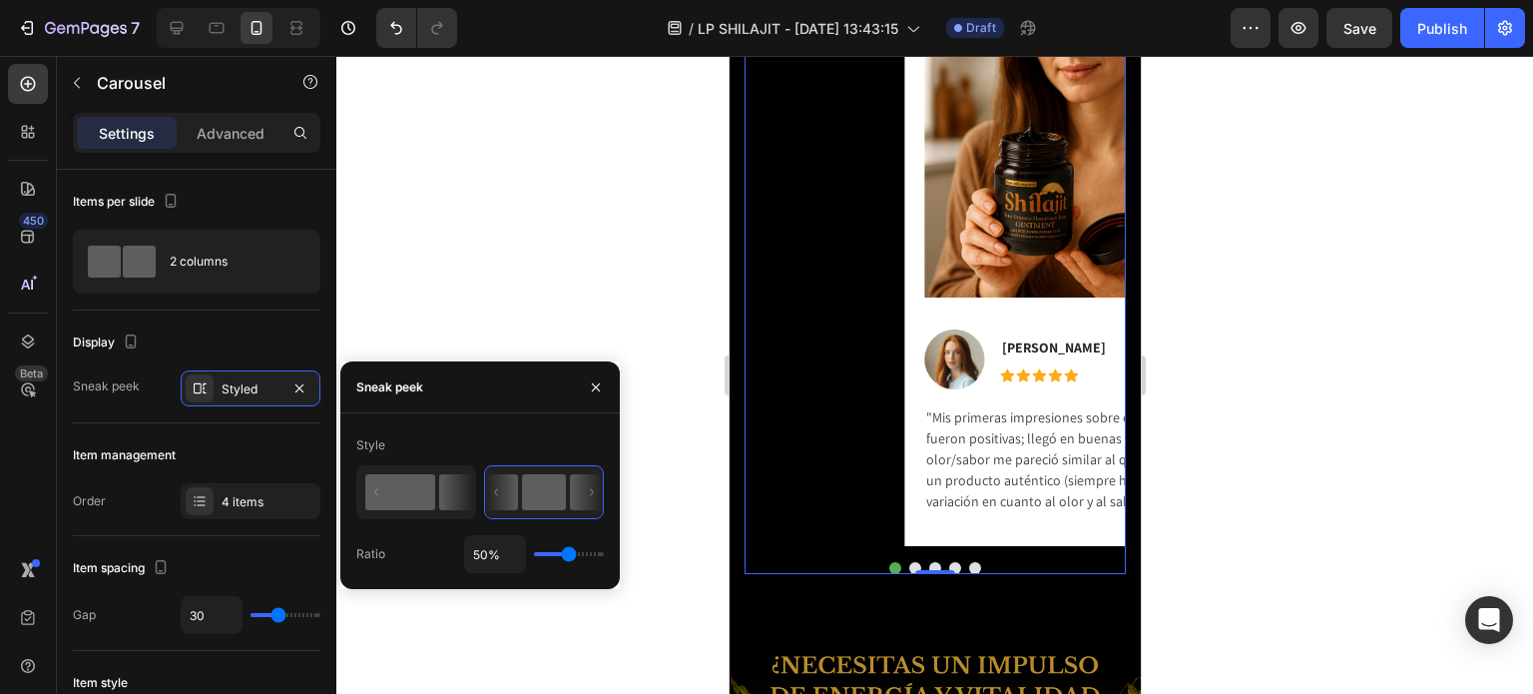
click at [383, 474] on icon at bounding box center [416, 492] width 117 height 51
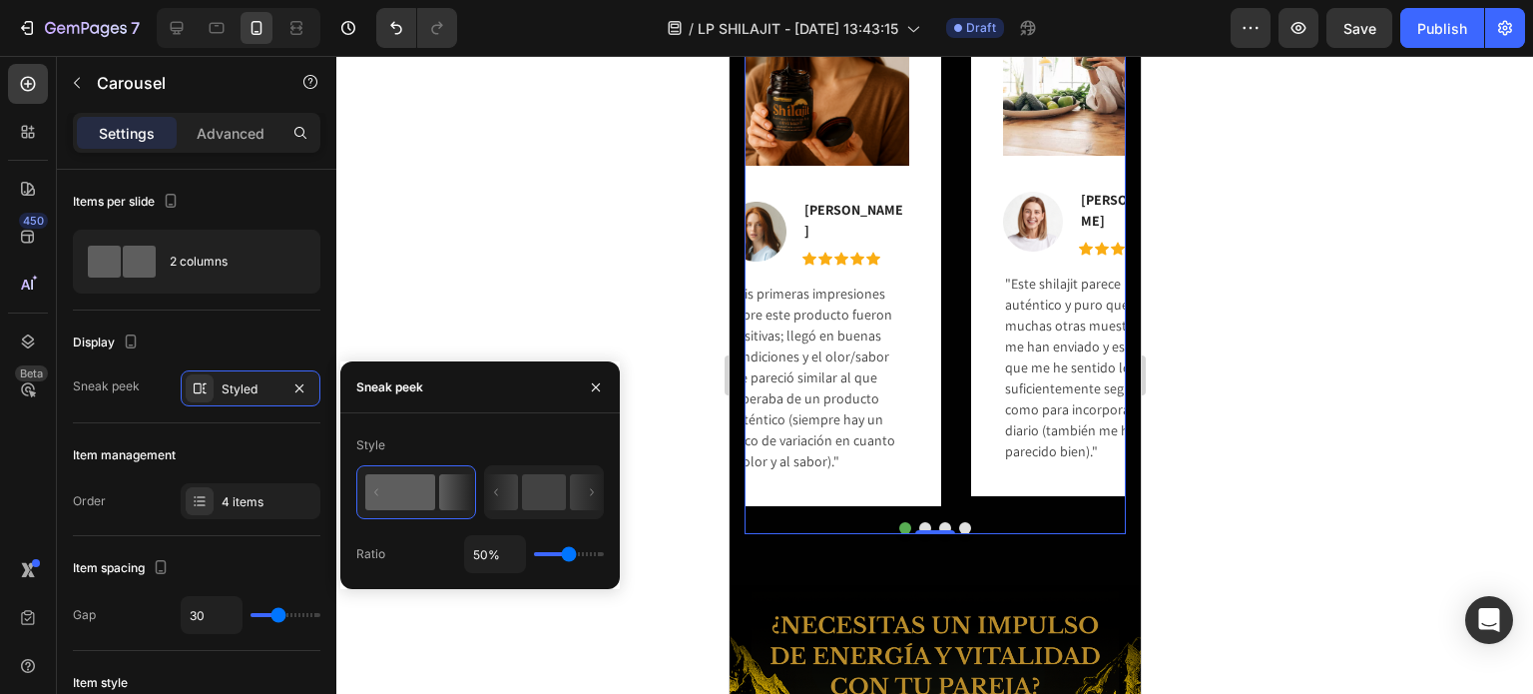
type input "29%"
type input "29"
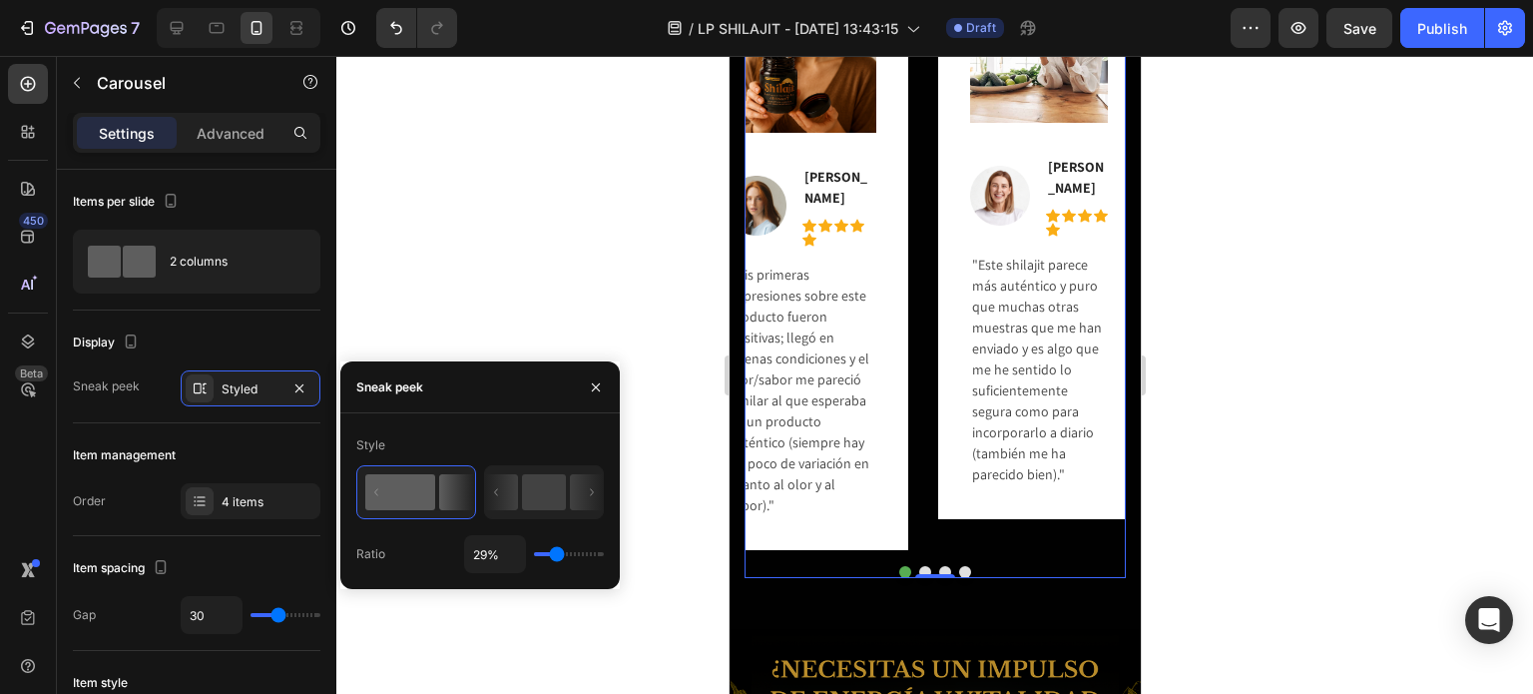
type input "25%"
type input "25"
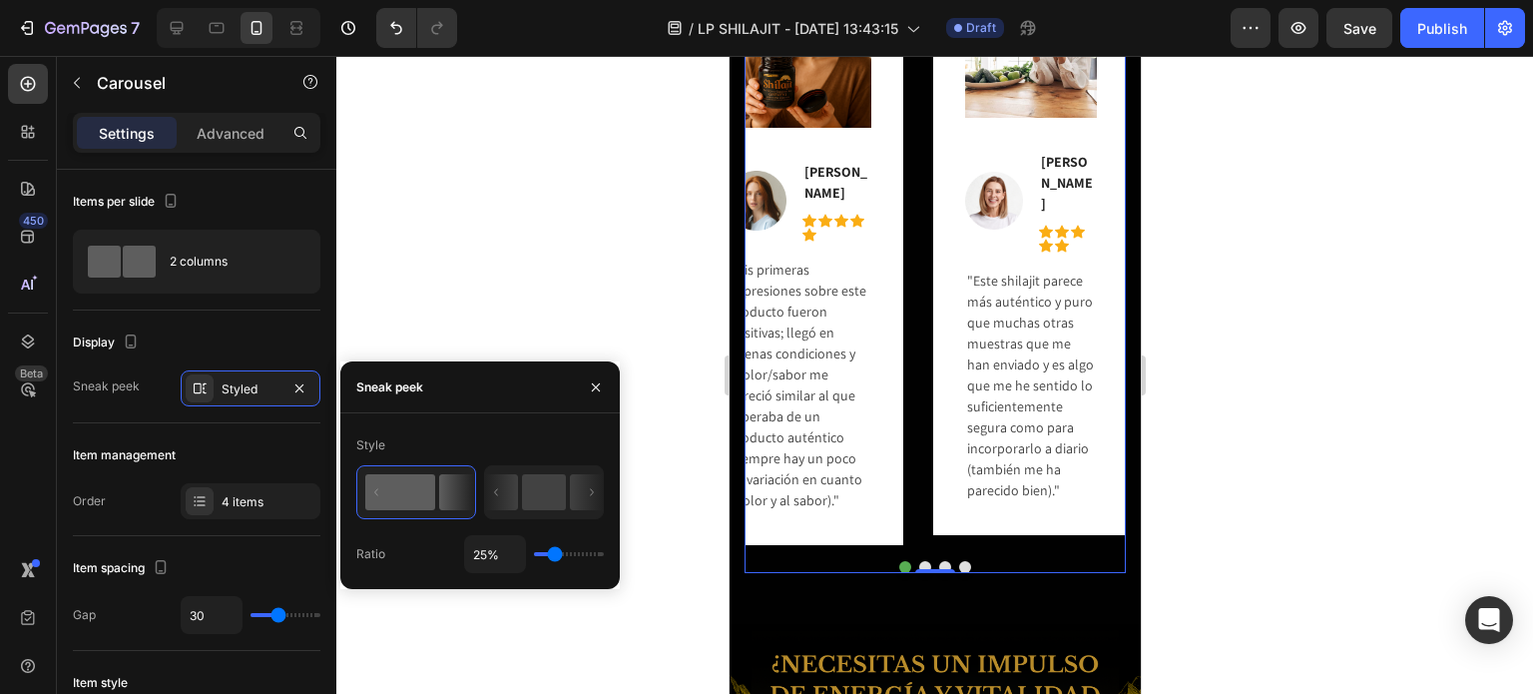
type input "17%"
type input "17"
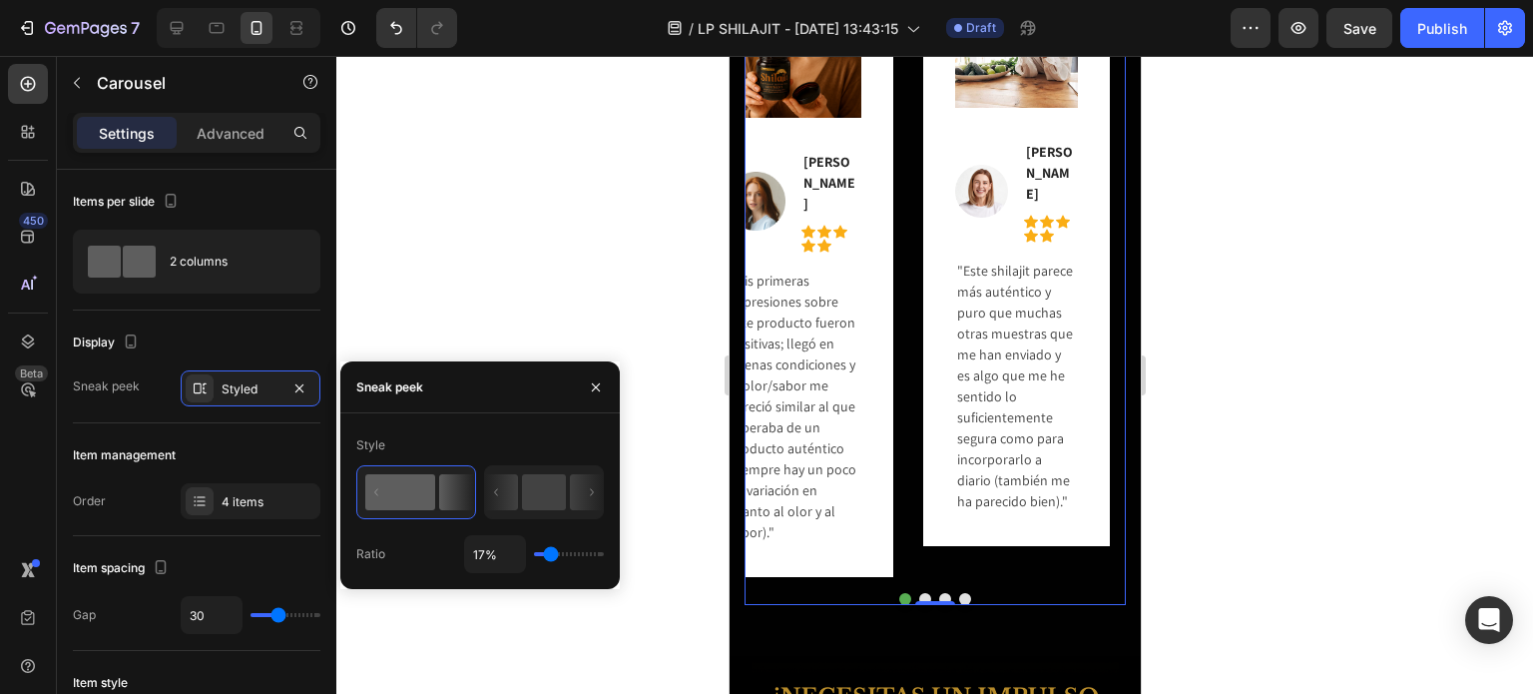
type input "42%"
type input "42"
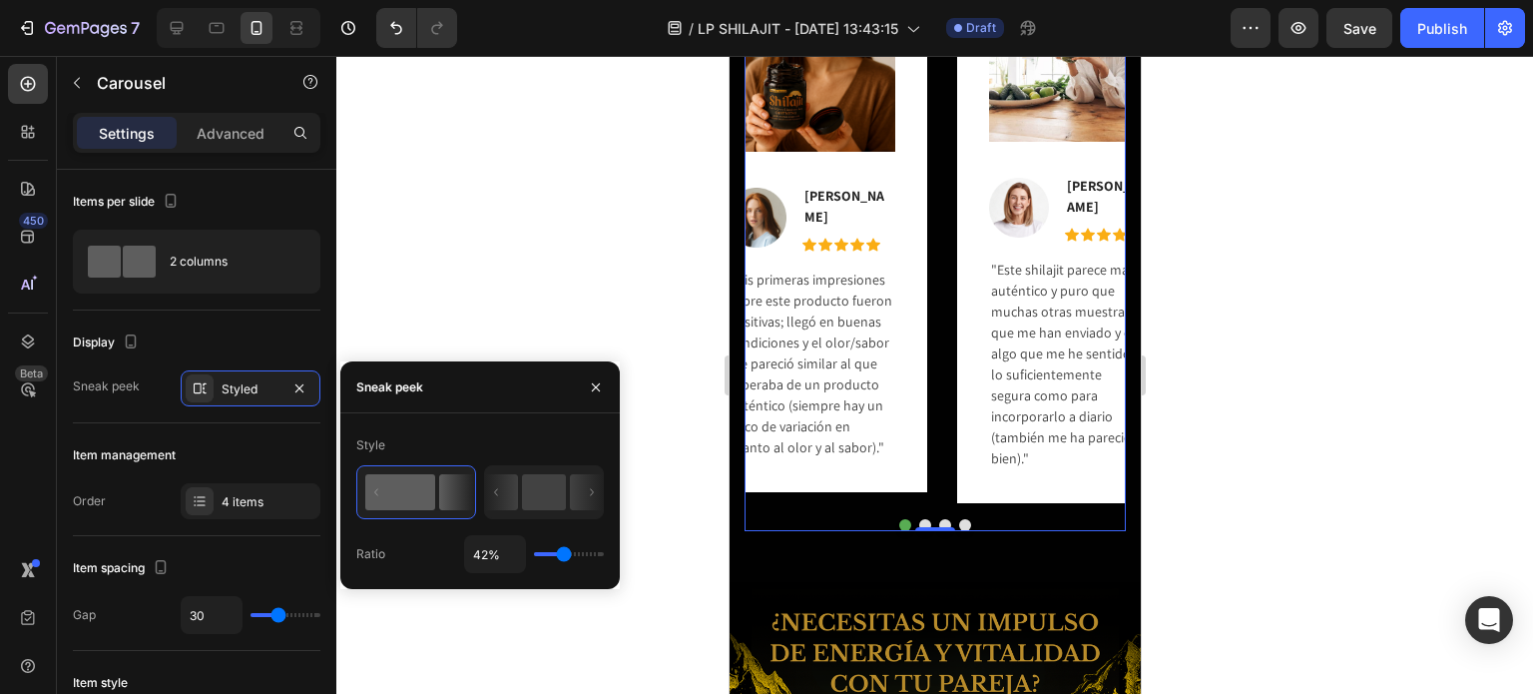
type input "54%"
type input "54"
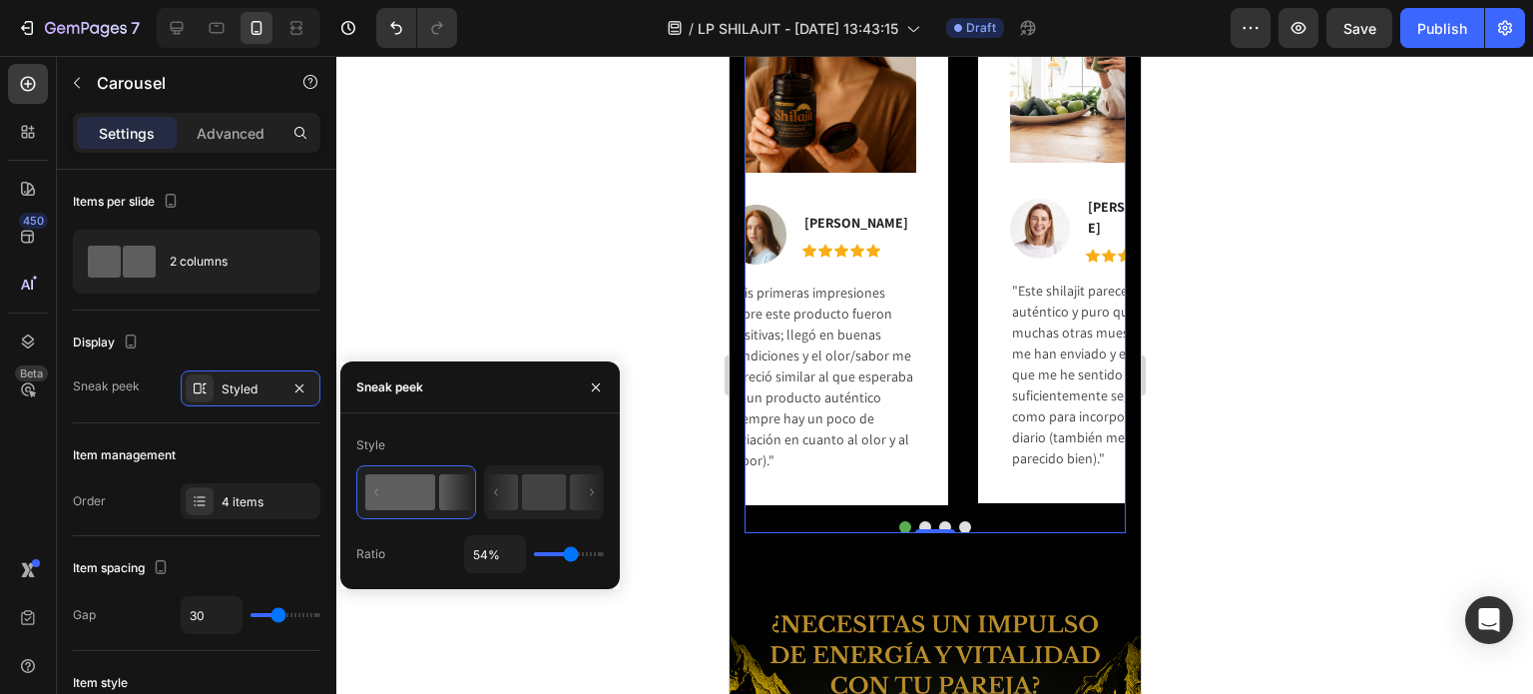
type input "59%"
type input "59"
type input "66%"
type input "66"
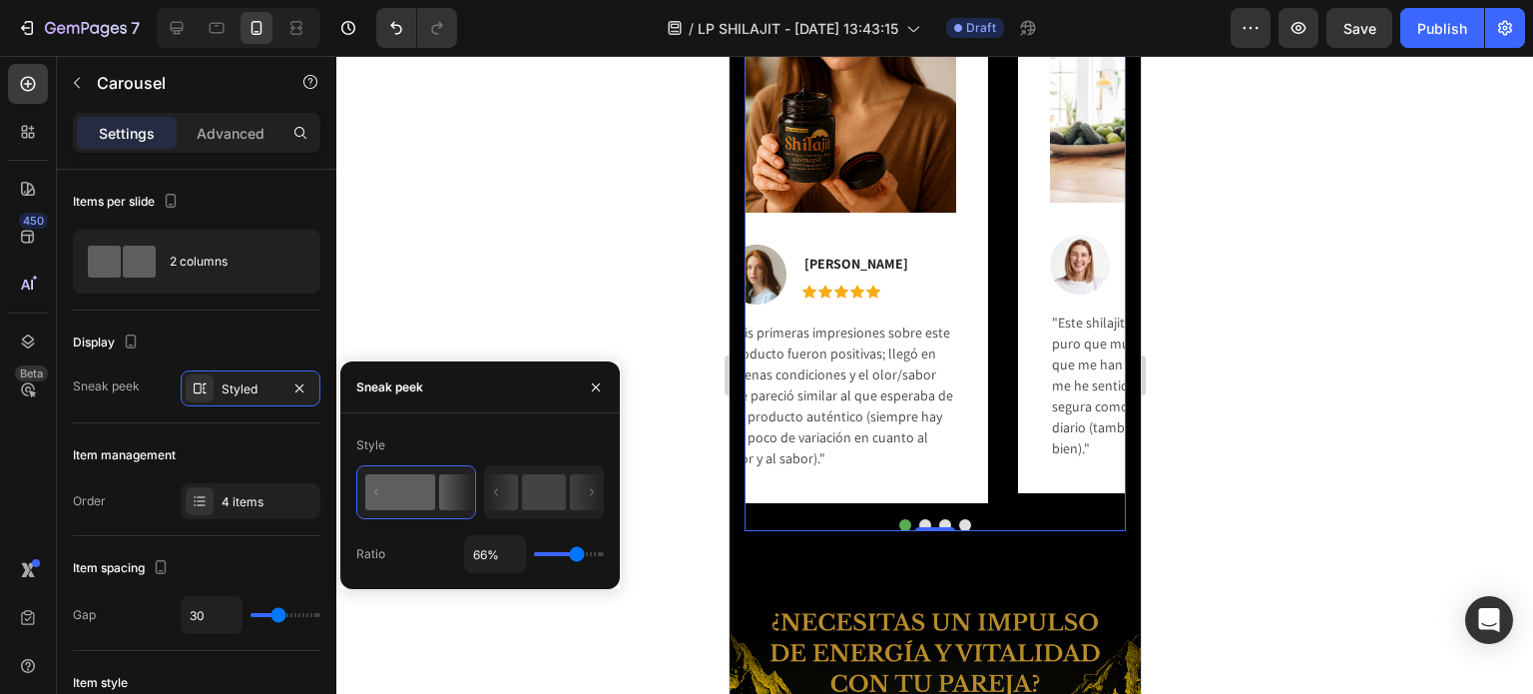
type input "73%"
type input "73"
type input "84%"
type input "84"
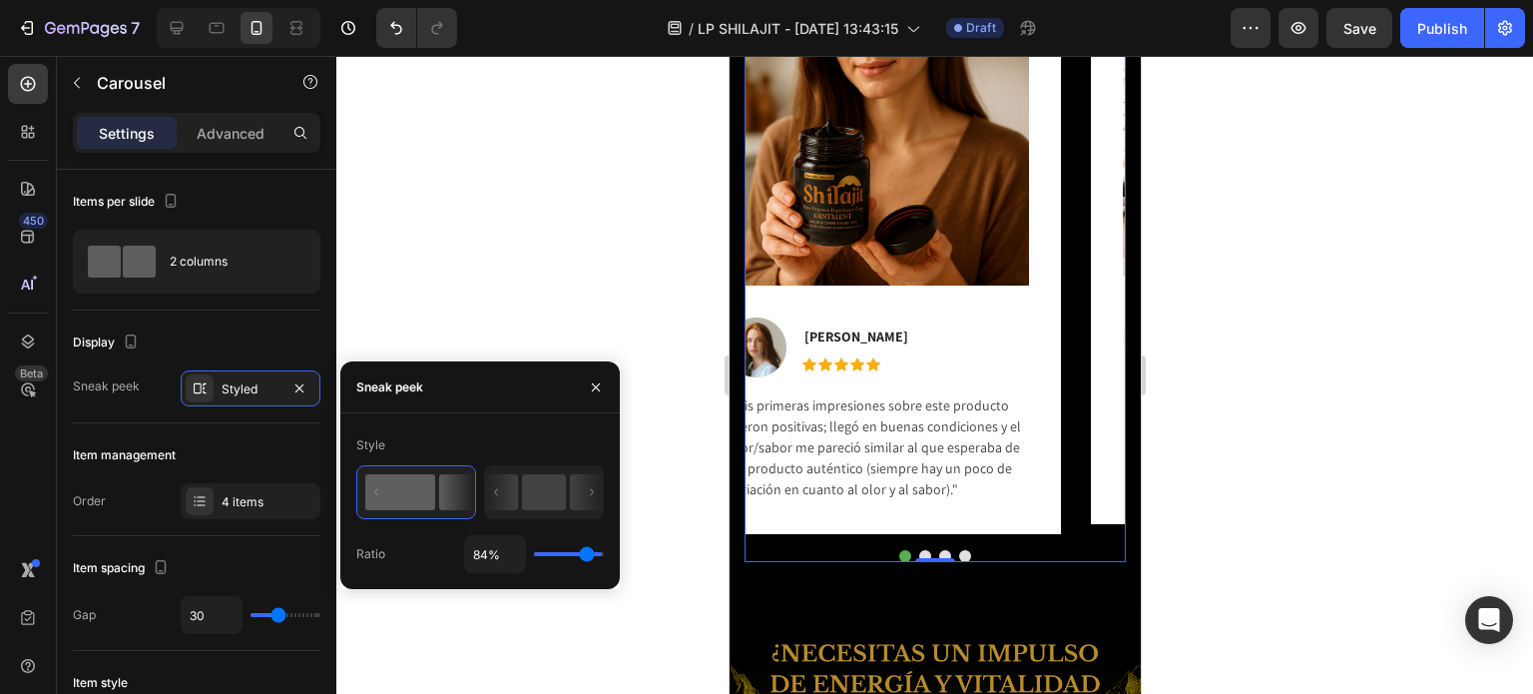
type input "97%"
type input "97"
type input "100%"
type input "100"
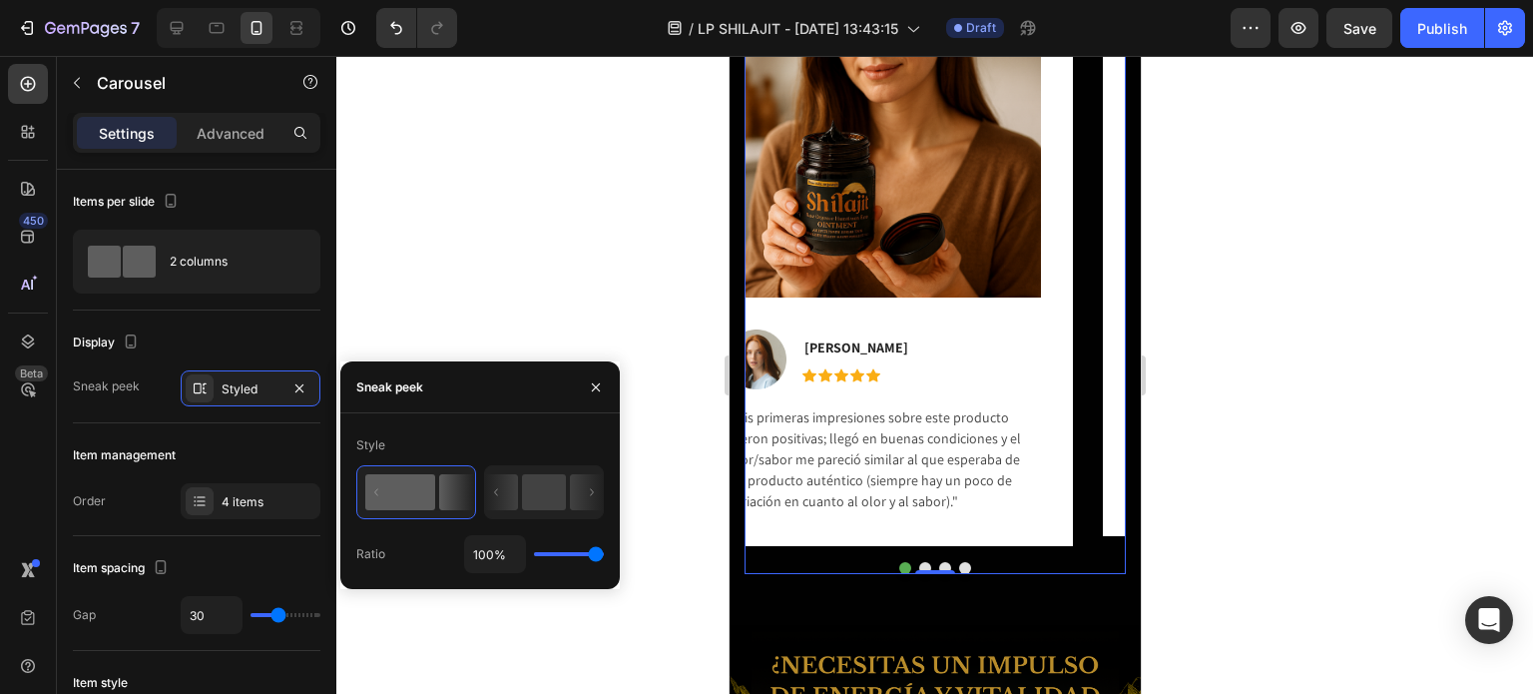
type input "59%"
type input "59"
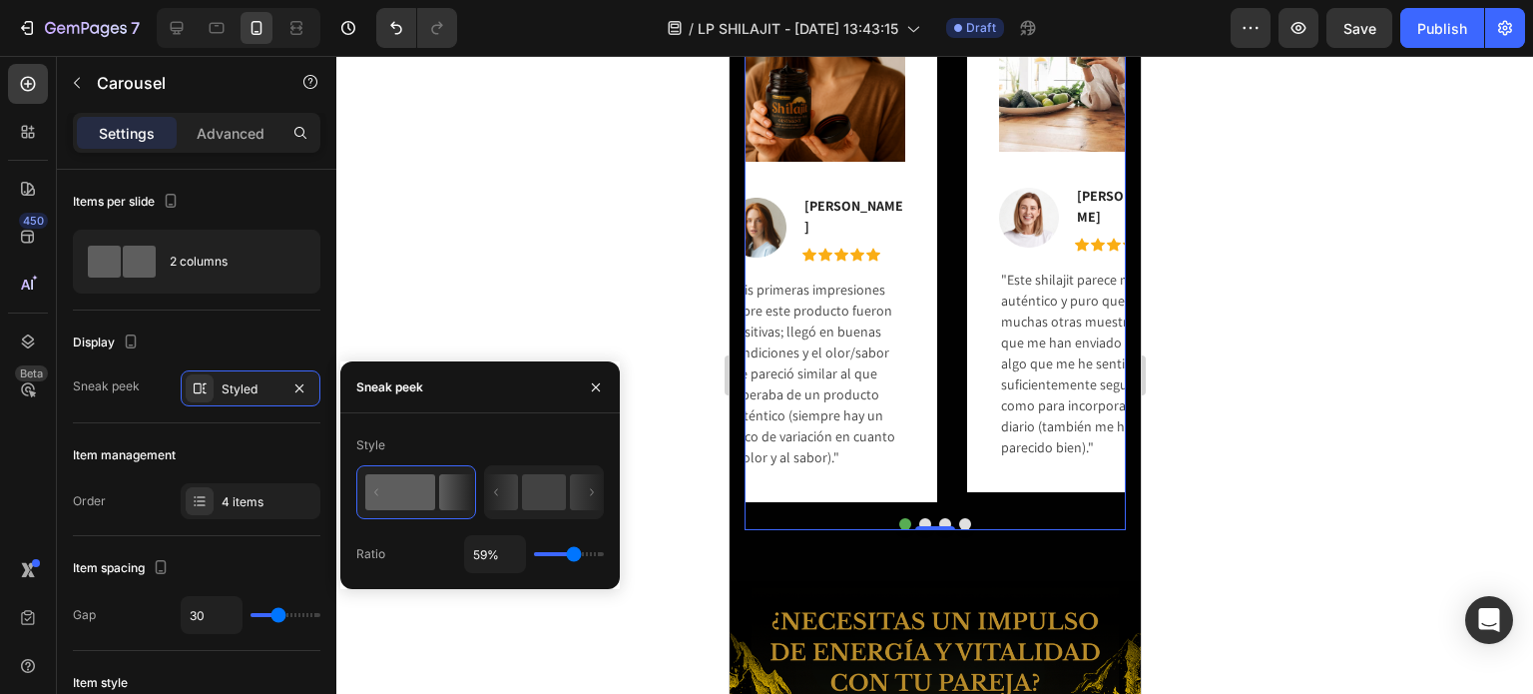
type input "48%"
type input "48"
type input "41%"
type input "41"
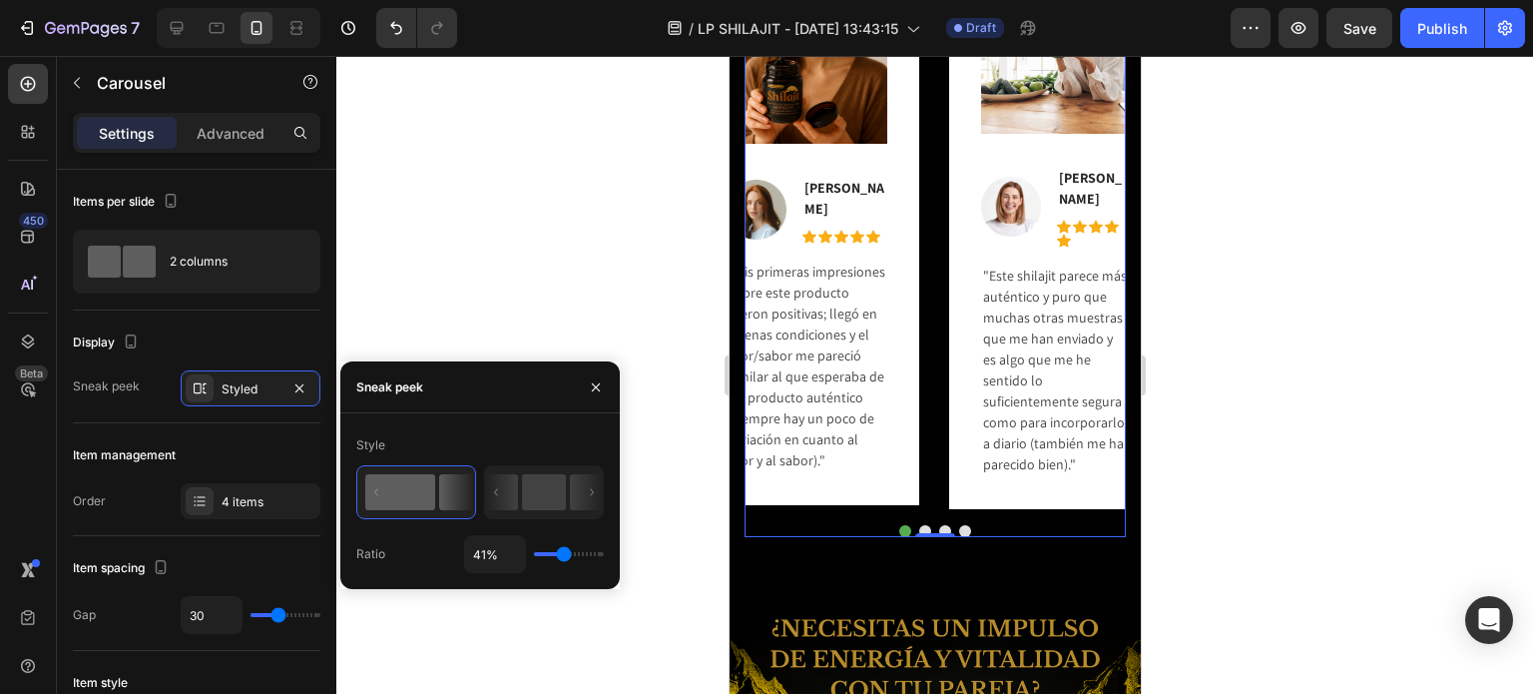
type input "37%"
type input "37"
type input "35%"
type input "35"
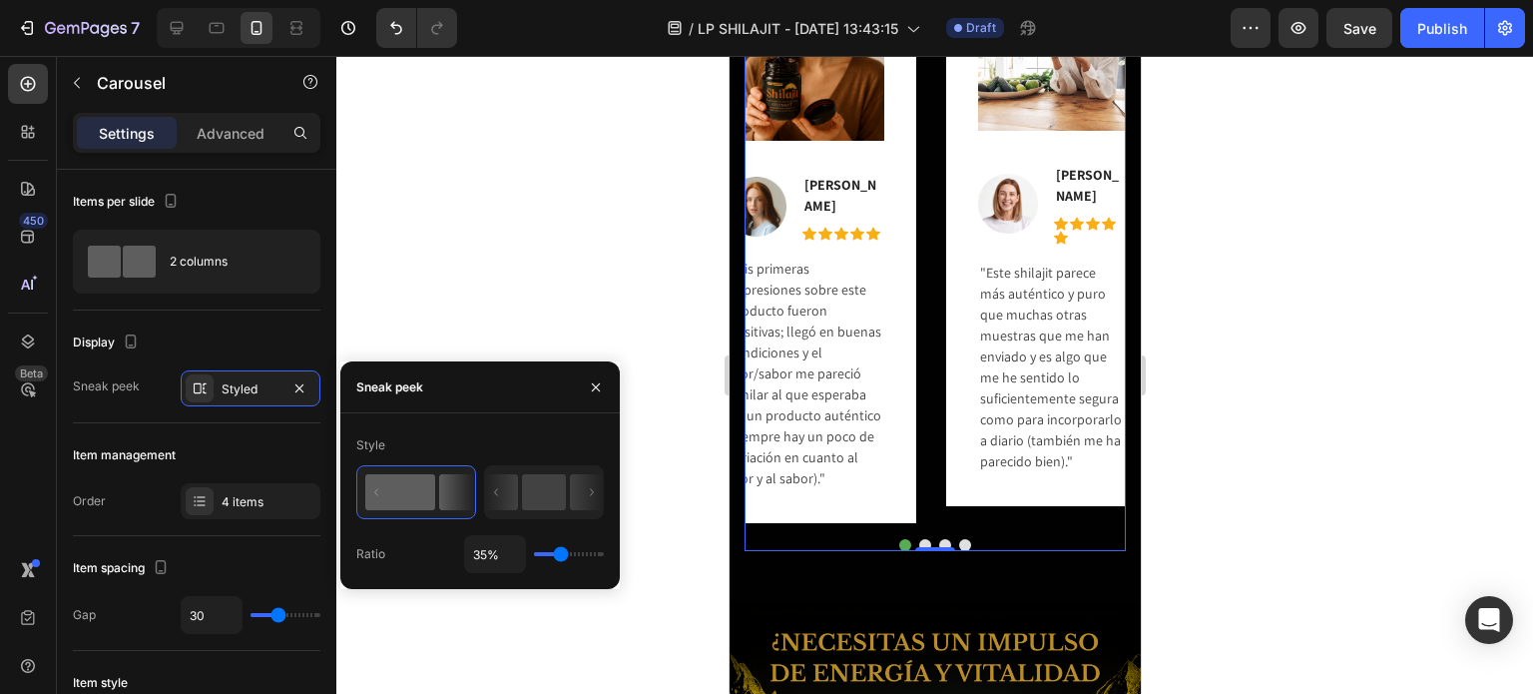
type input "28%"
type input "28"
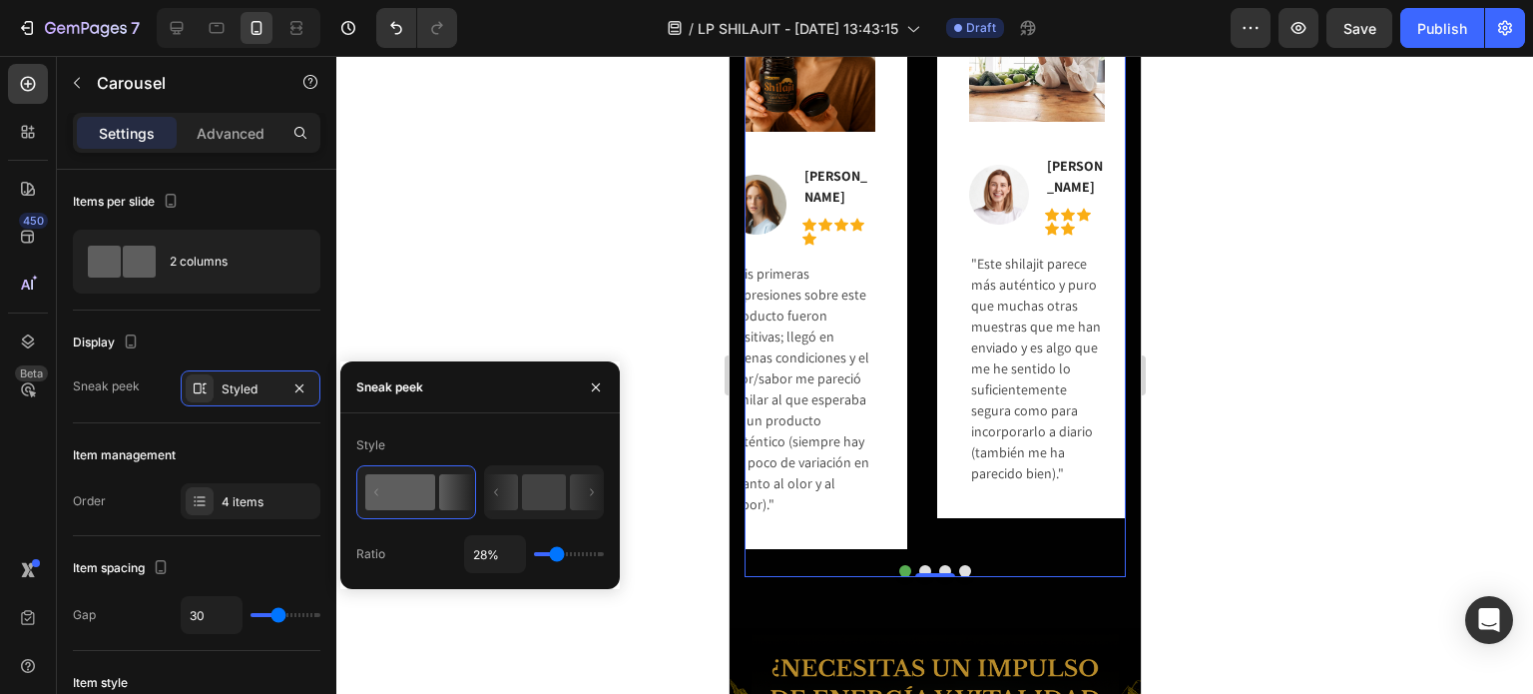
type input "22%"
type input "22"
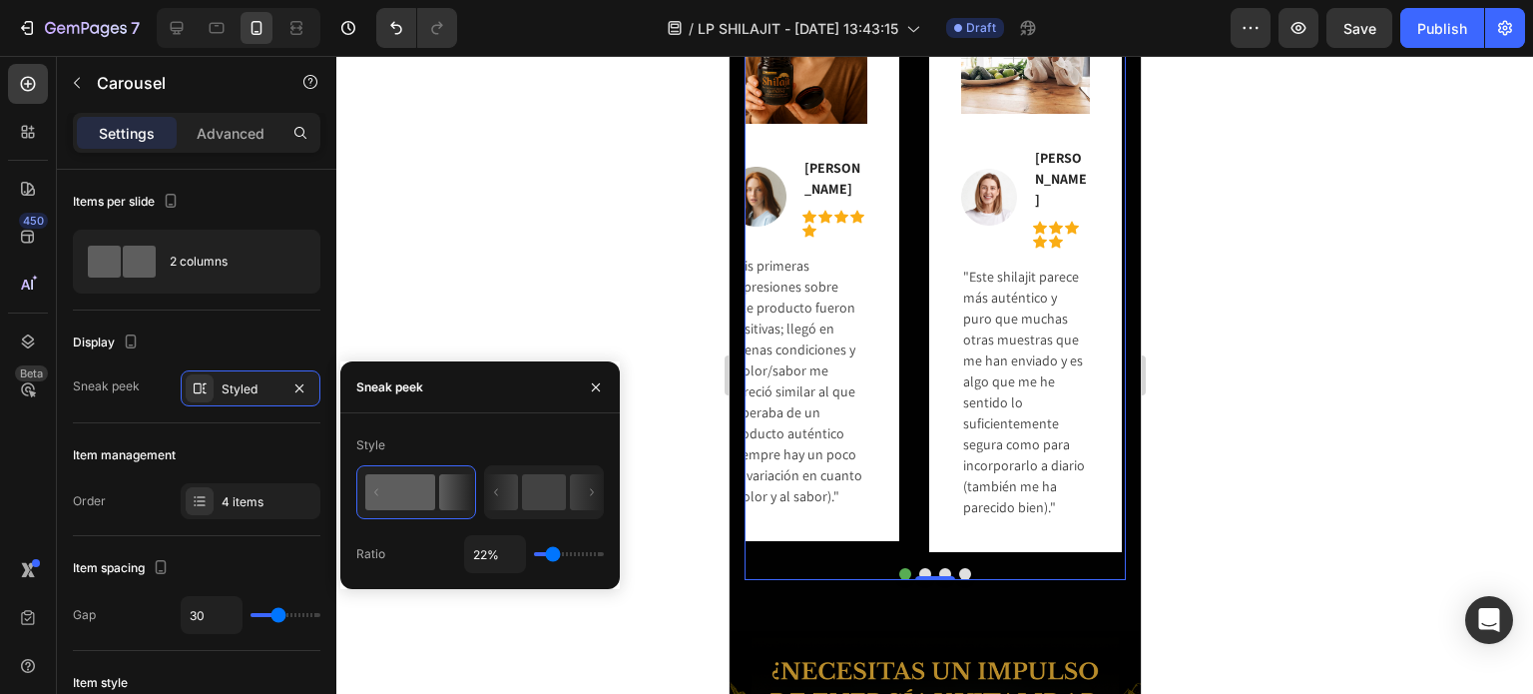
type input "41%"
type input "41"
type input "66%"
type input "66"
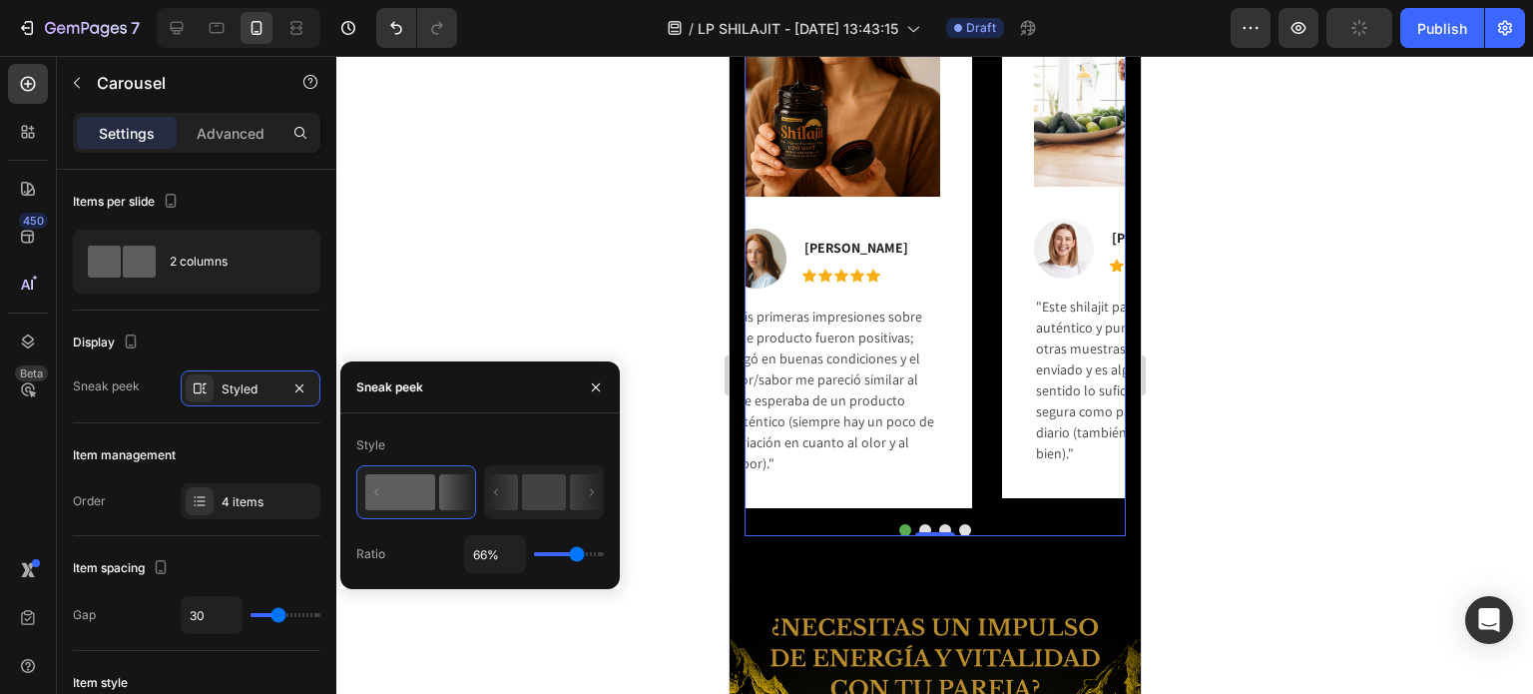
type input "69%"
type input "69"
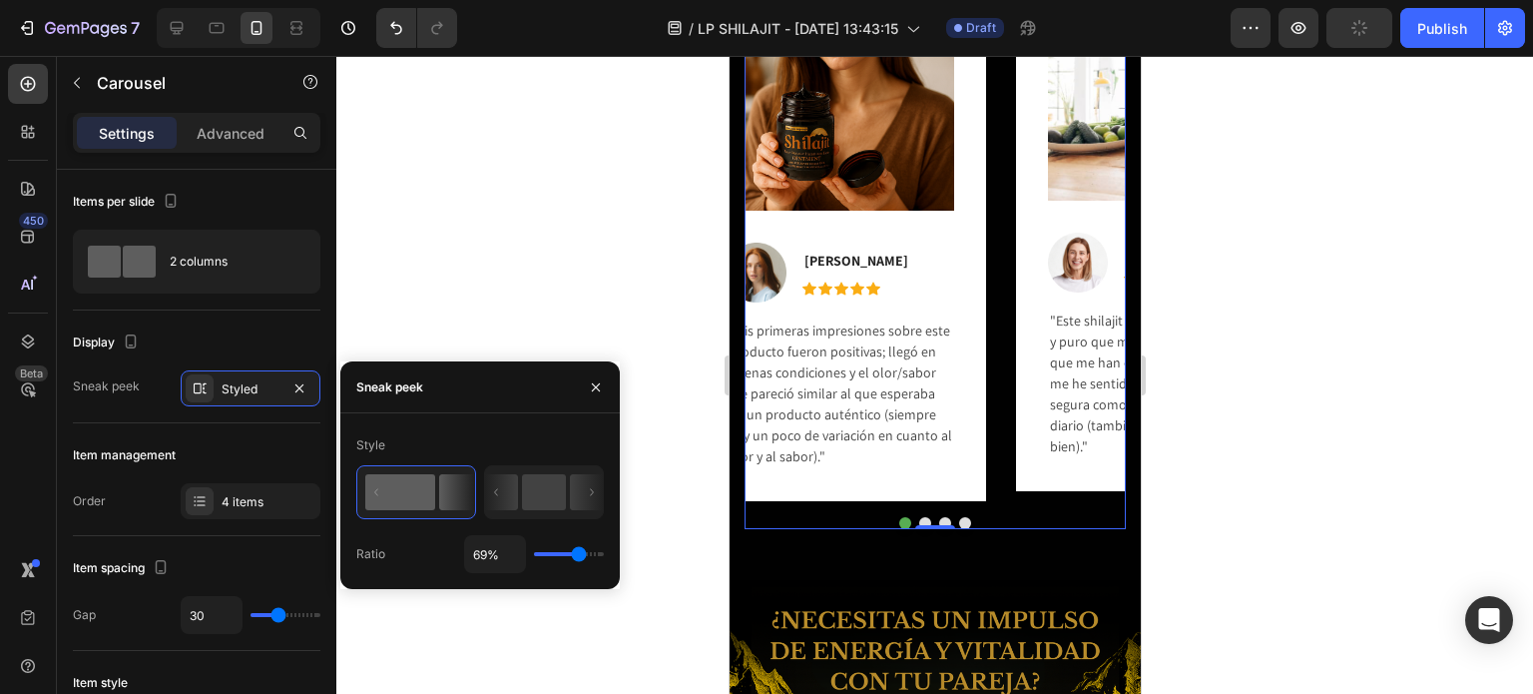
type input "72%"
type input "72"
type input "73%"
type input "73"
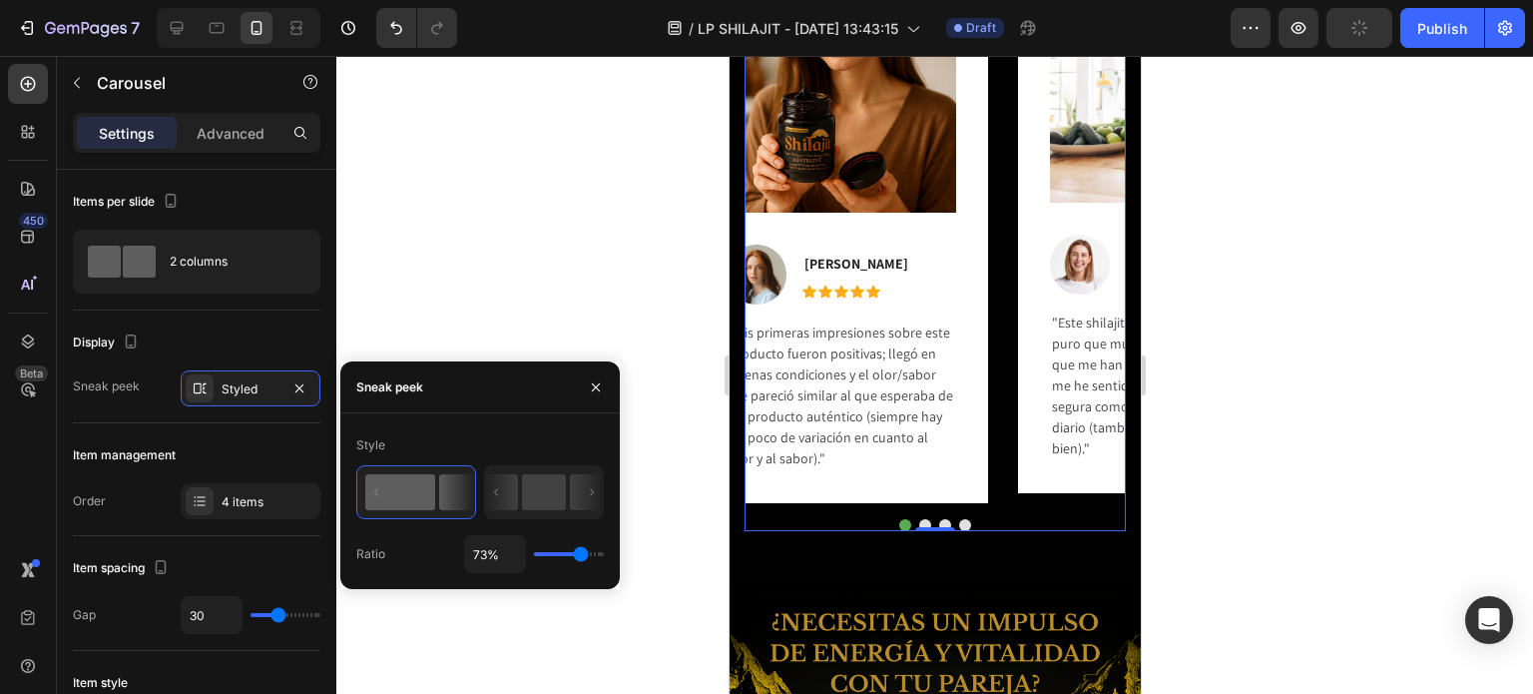
type input "56%"
type input "56"
type input "51%"
type input "51"
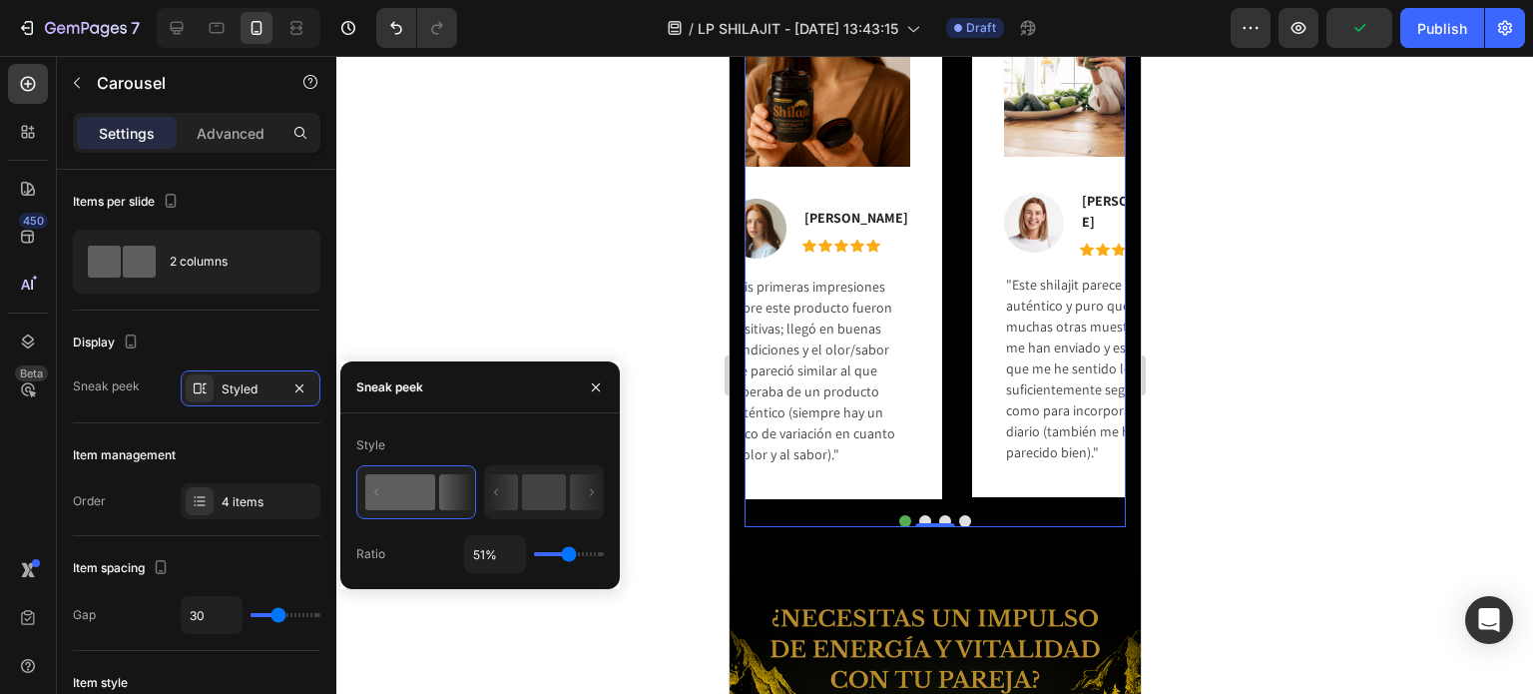
type input "50%"
type input "50"
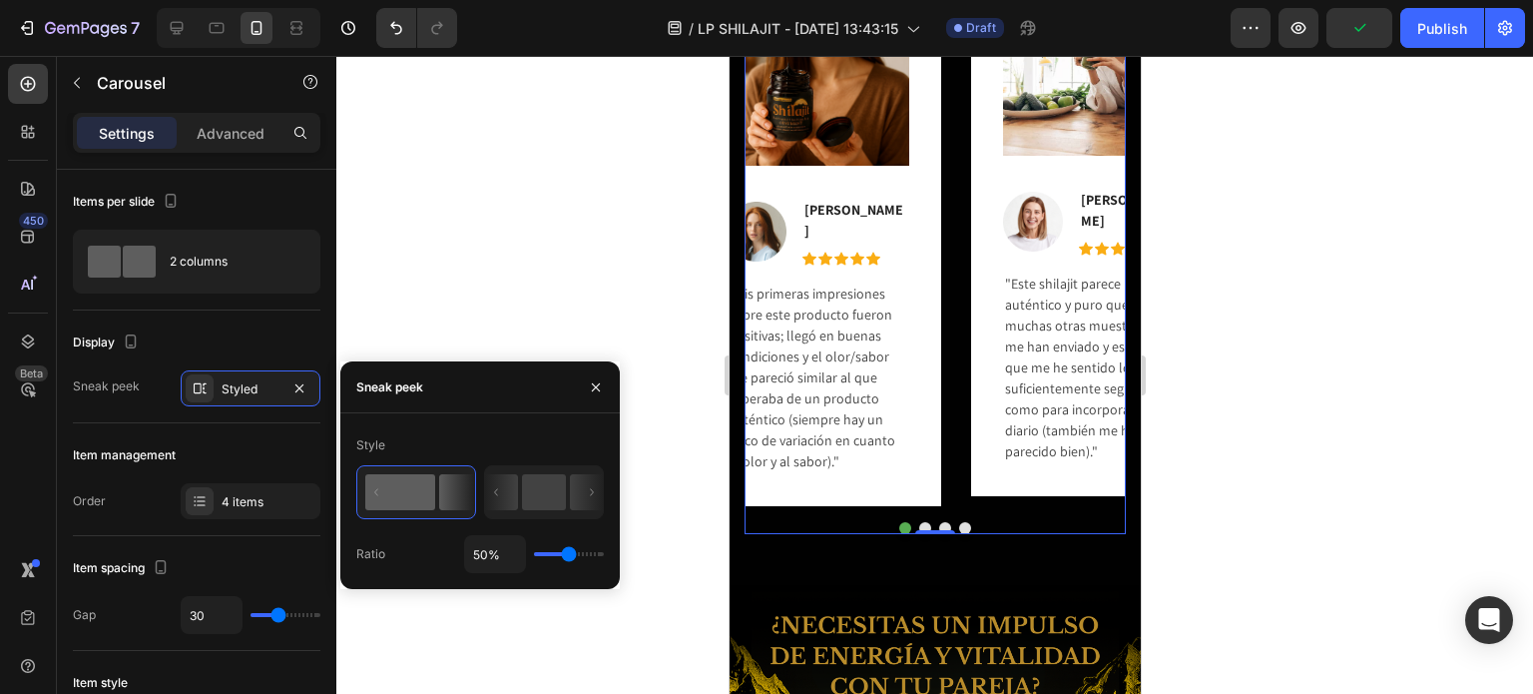
click at [568, 552] on input "range" at bounding box center [569, 554] width 70 height 4
click at [152, 501] on div "Order 4 items" at bounding box center [197, 501] width 248 height 36
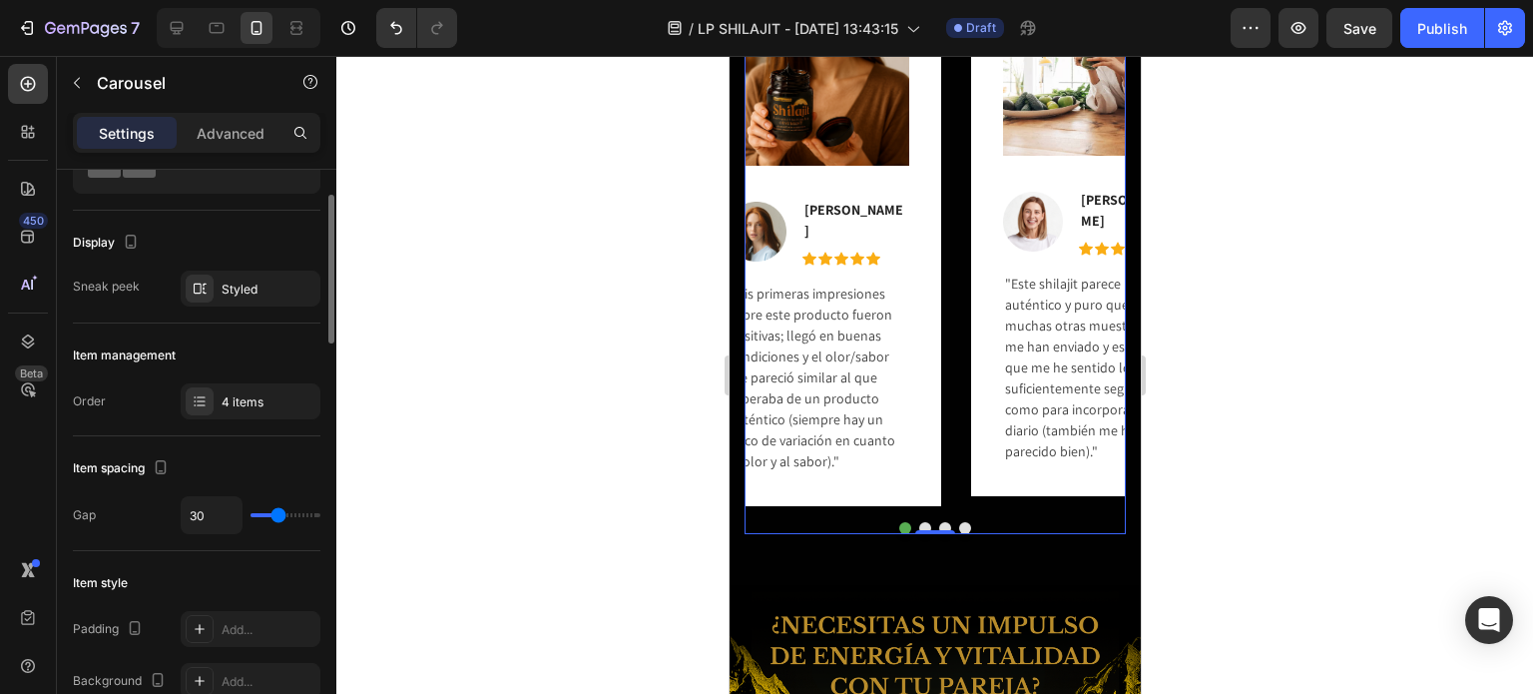
scroll to position [200, 0]
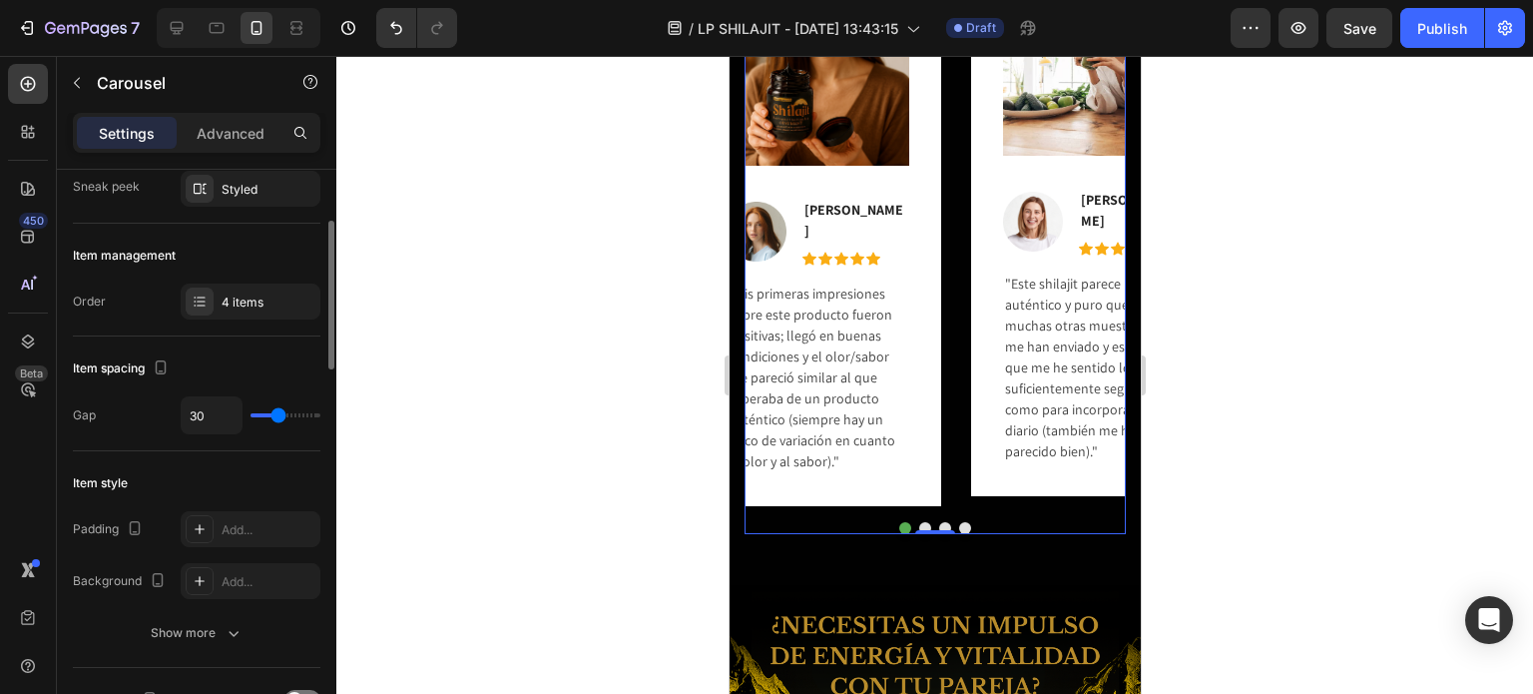
type input "24"
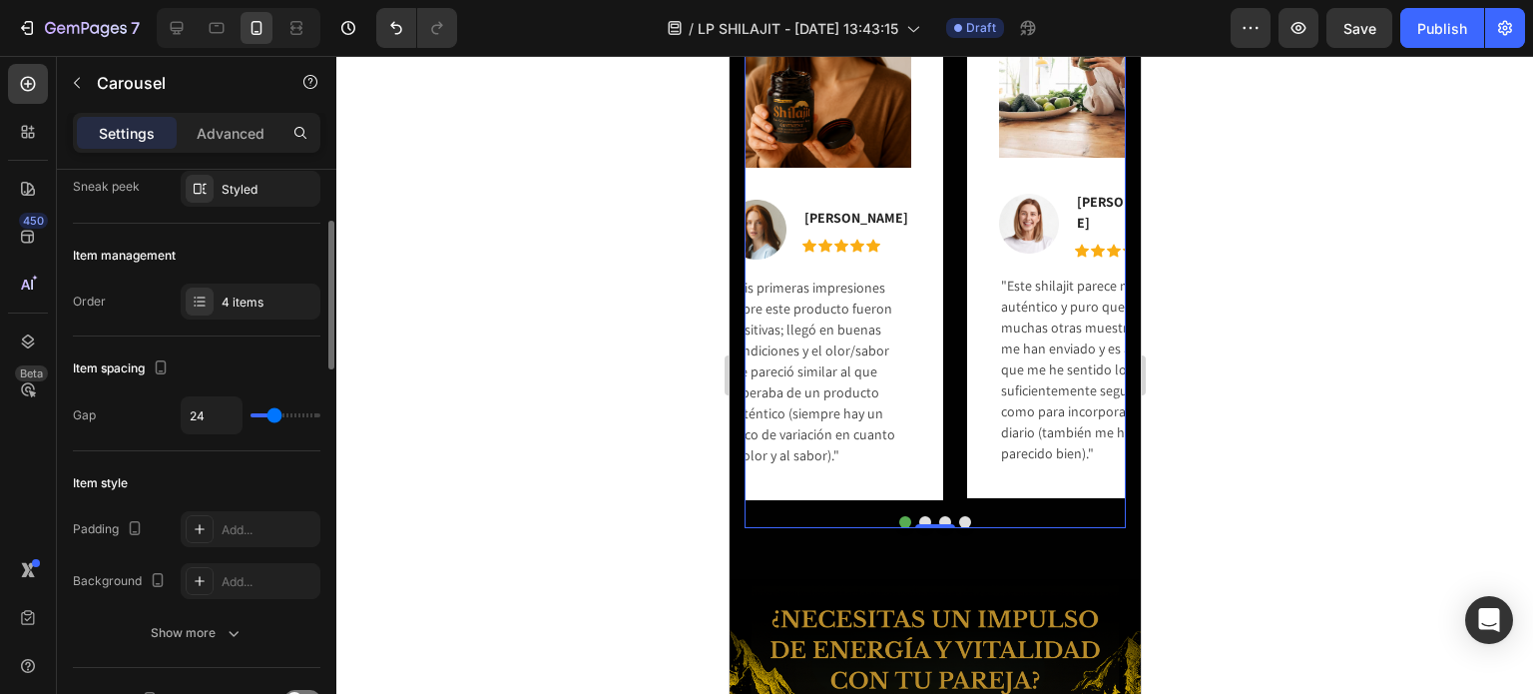
type input "23"
type input "30"
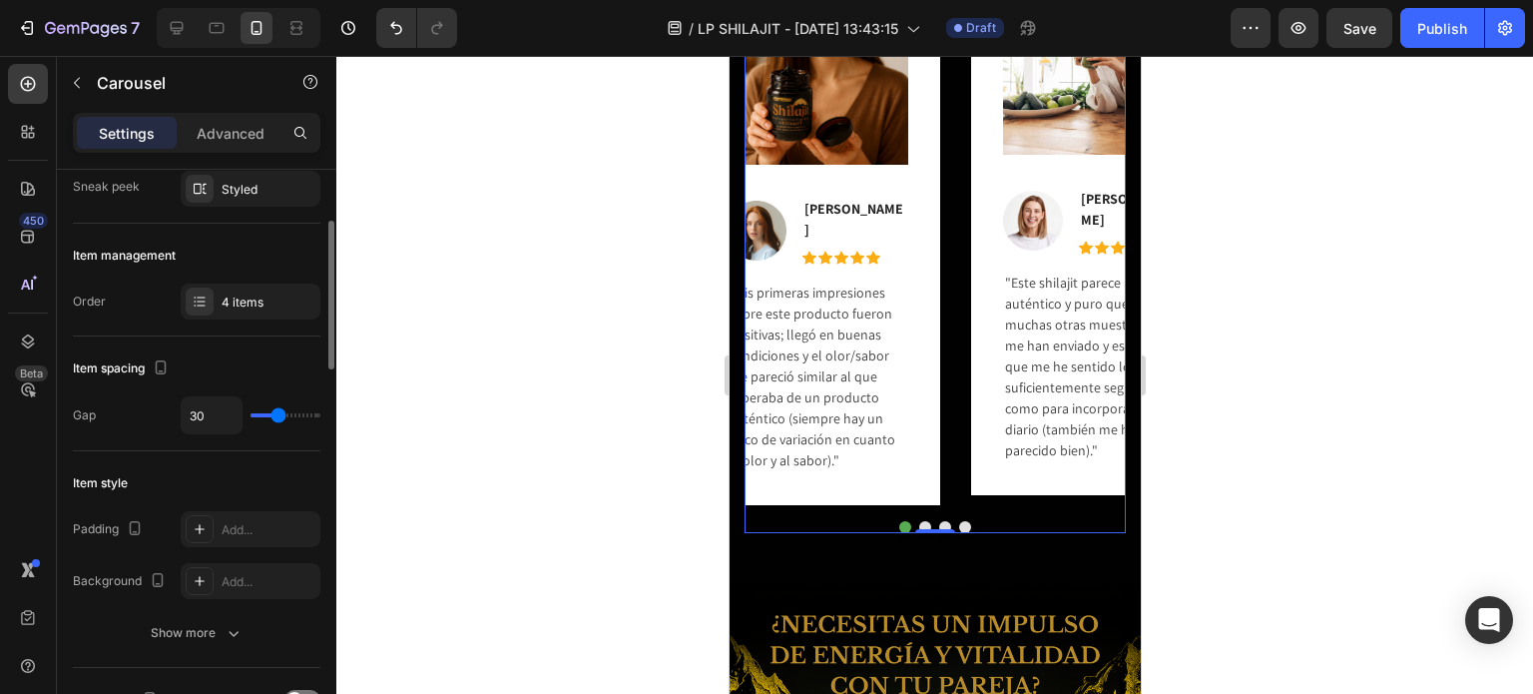
type input "31"
type input "45"
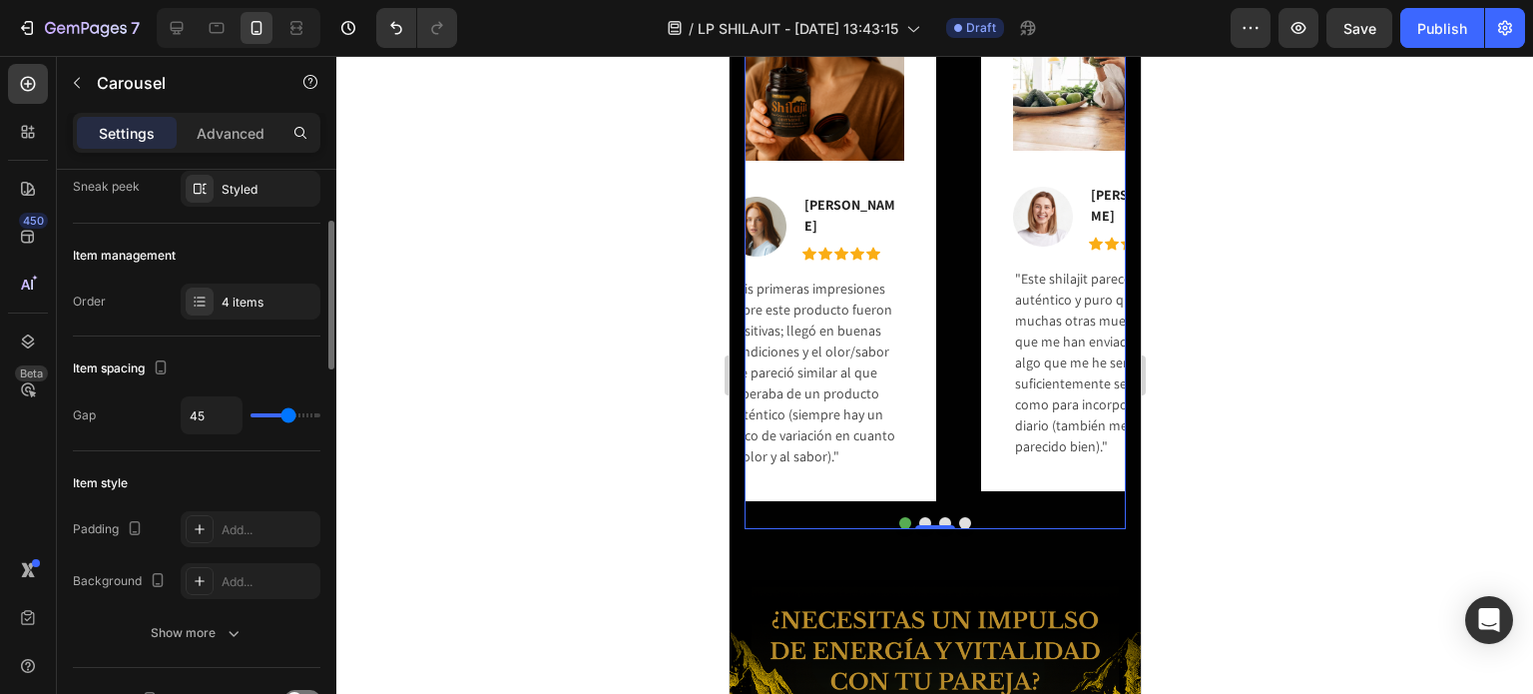
type input "36"
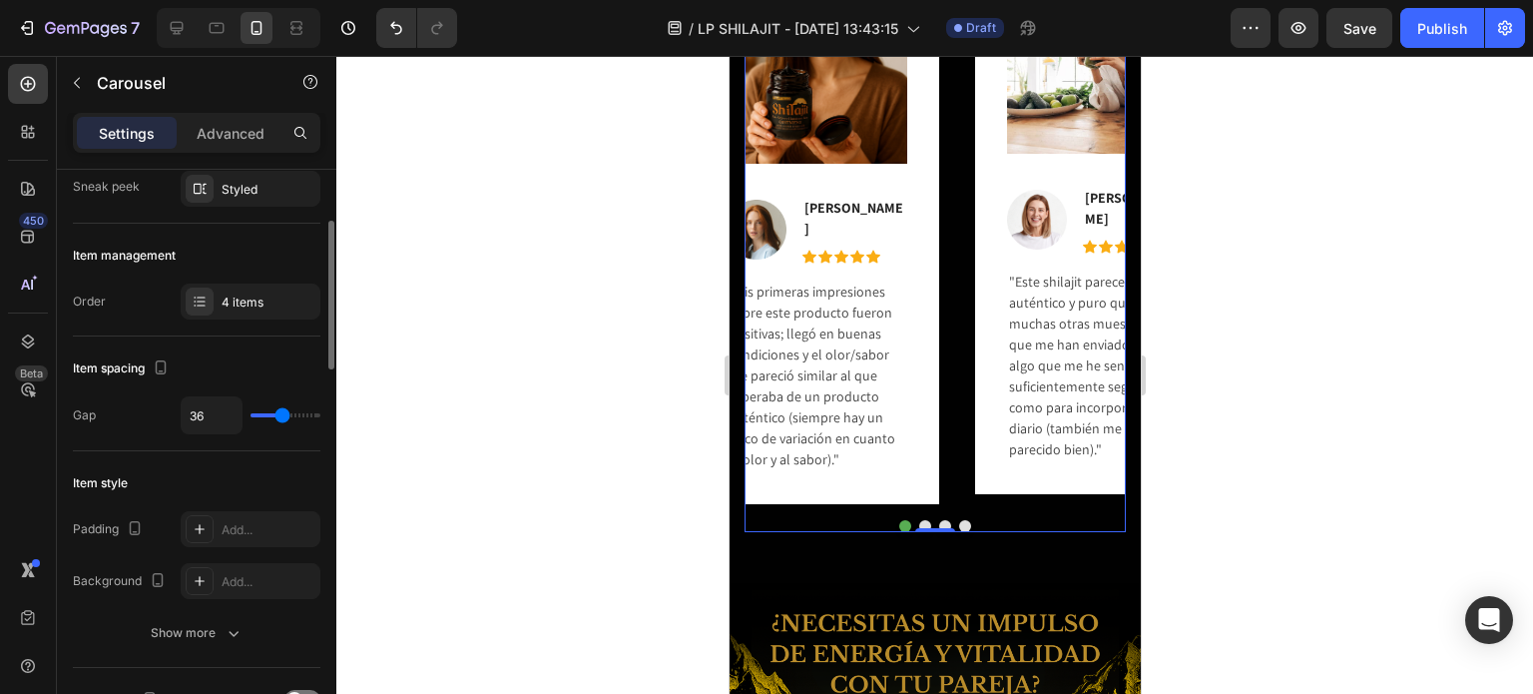
type input "36"
click at [282, 413] on input "range" at bounding box center [286, 415] width 70 height 4
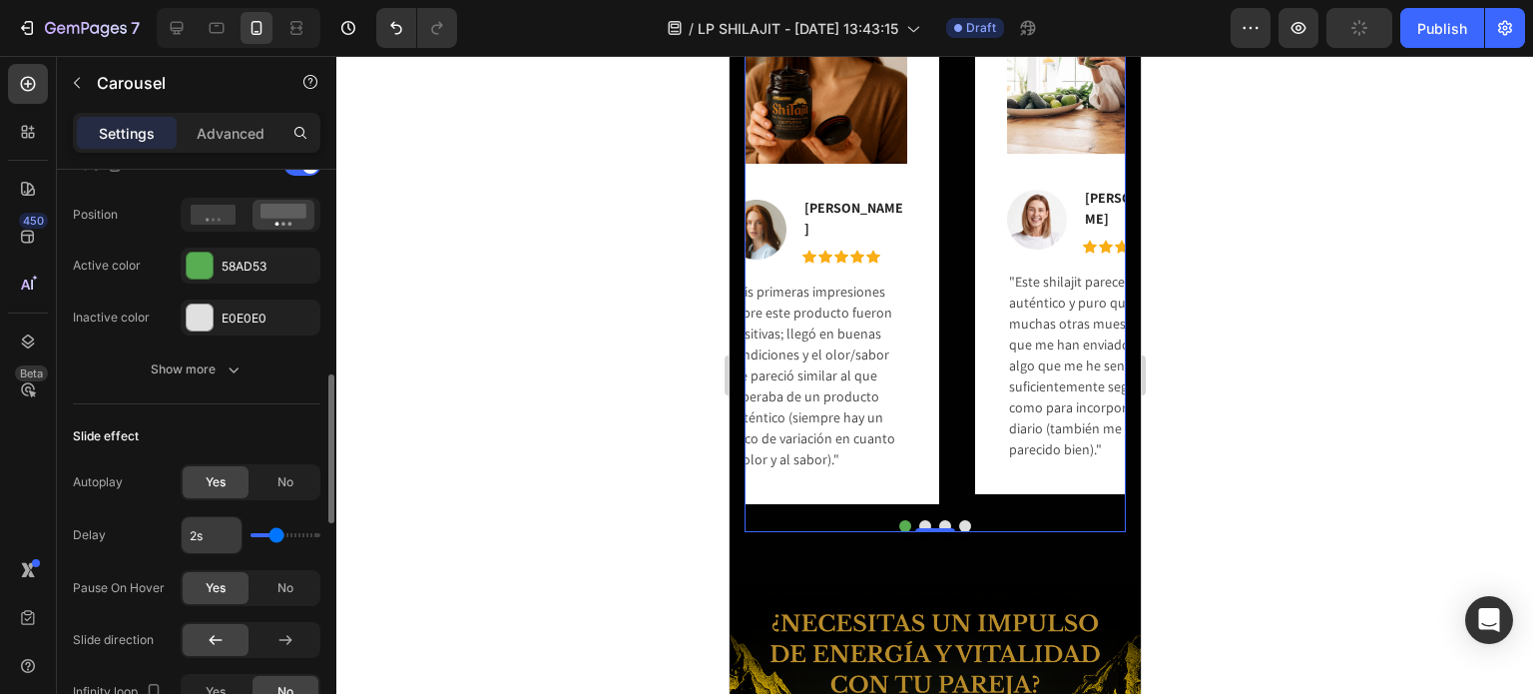
scroll to position [898, 0]
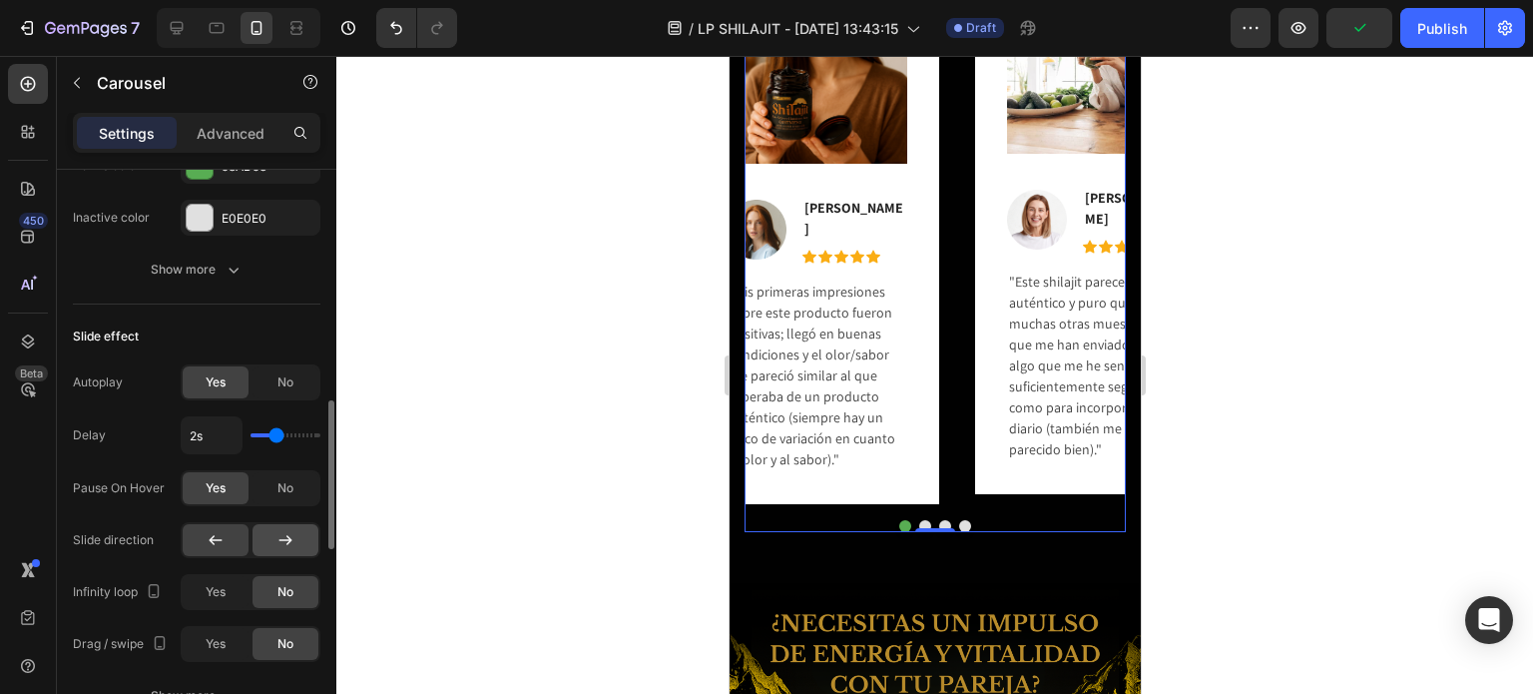
click at [280, 524] on div at bounding box center [286, 540] width 66 height 32
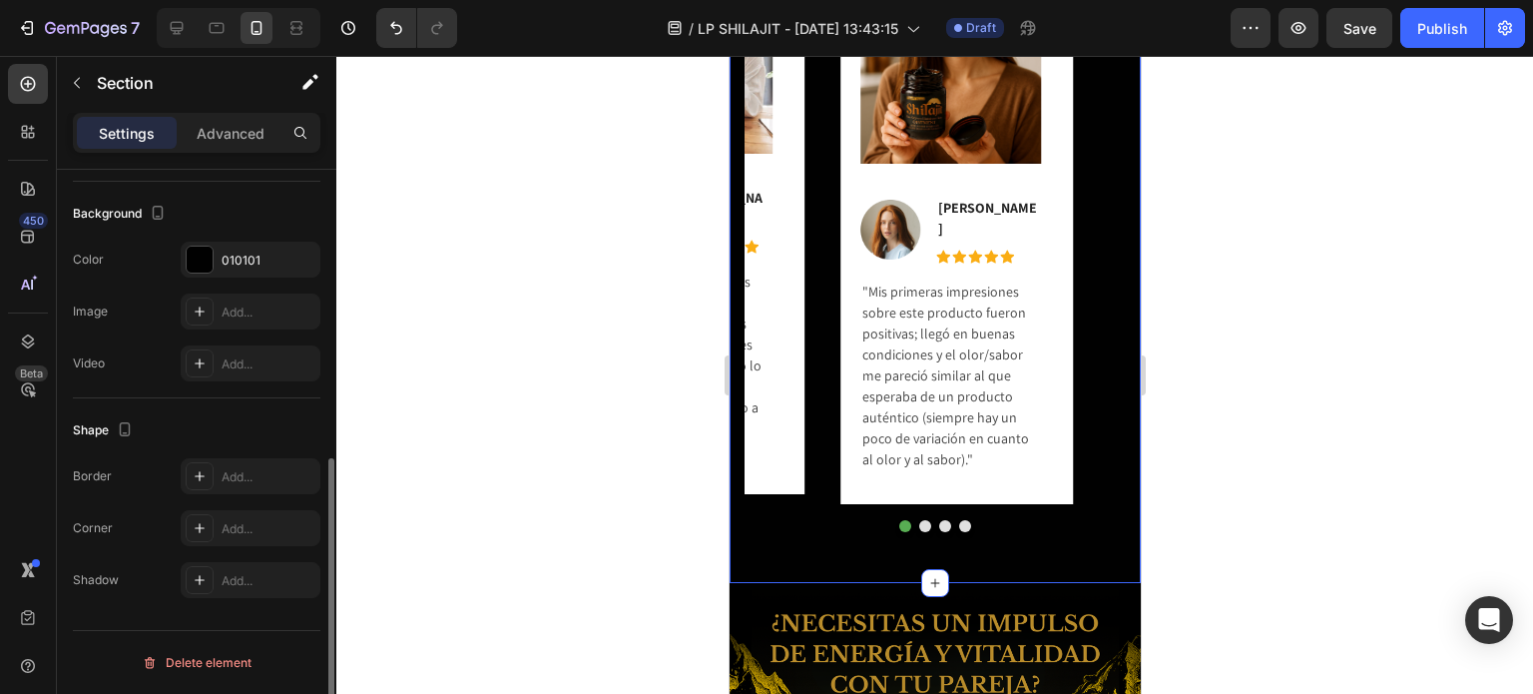
click at [1051, 542] on div "Image Image [PERSON_NAME] Text block Icon Icon Icon Icon Icon Icon List Hoz Row…" at bounding box center [934, 250] width 411 height 665
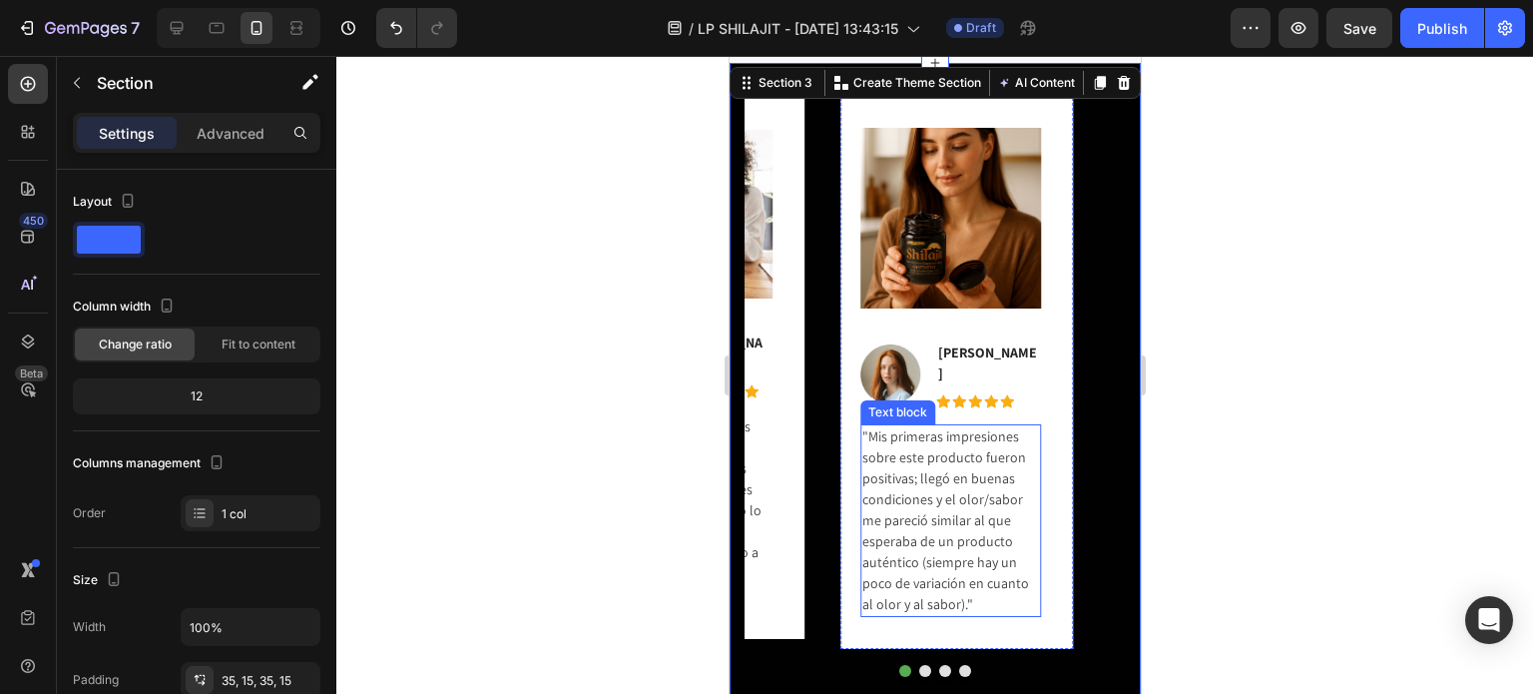
scroll to position [1723, 0]
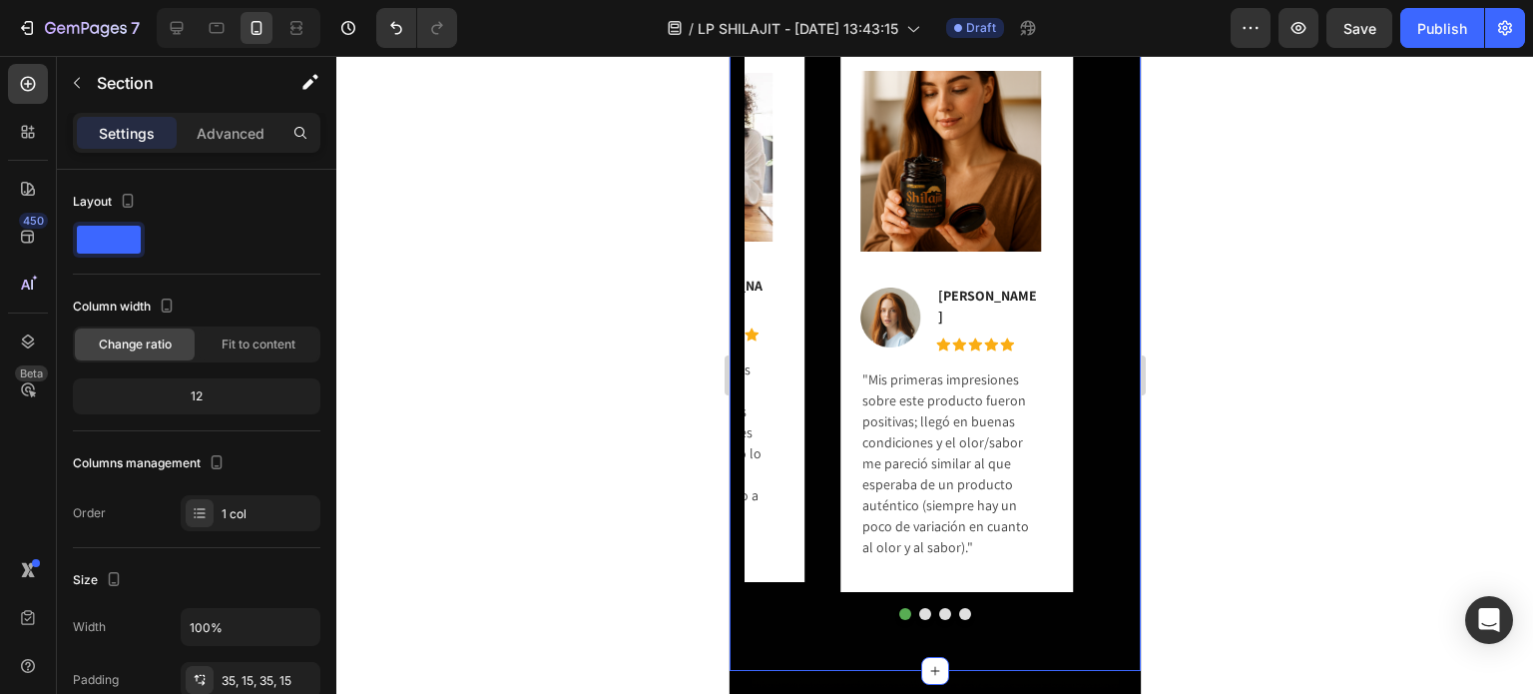
click at [918, 609] on button "Dot" at bounding box center [924, 614] width 12 height 12
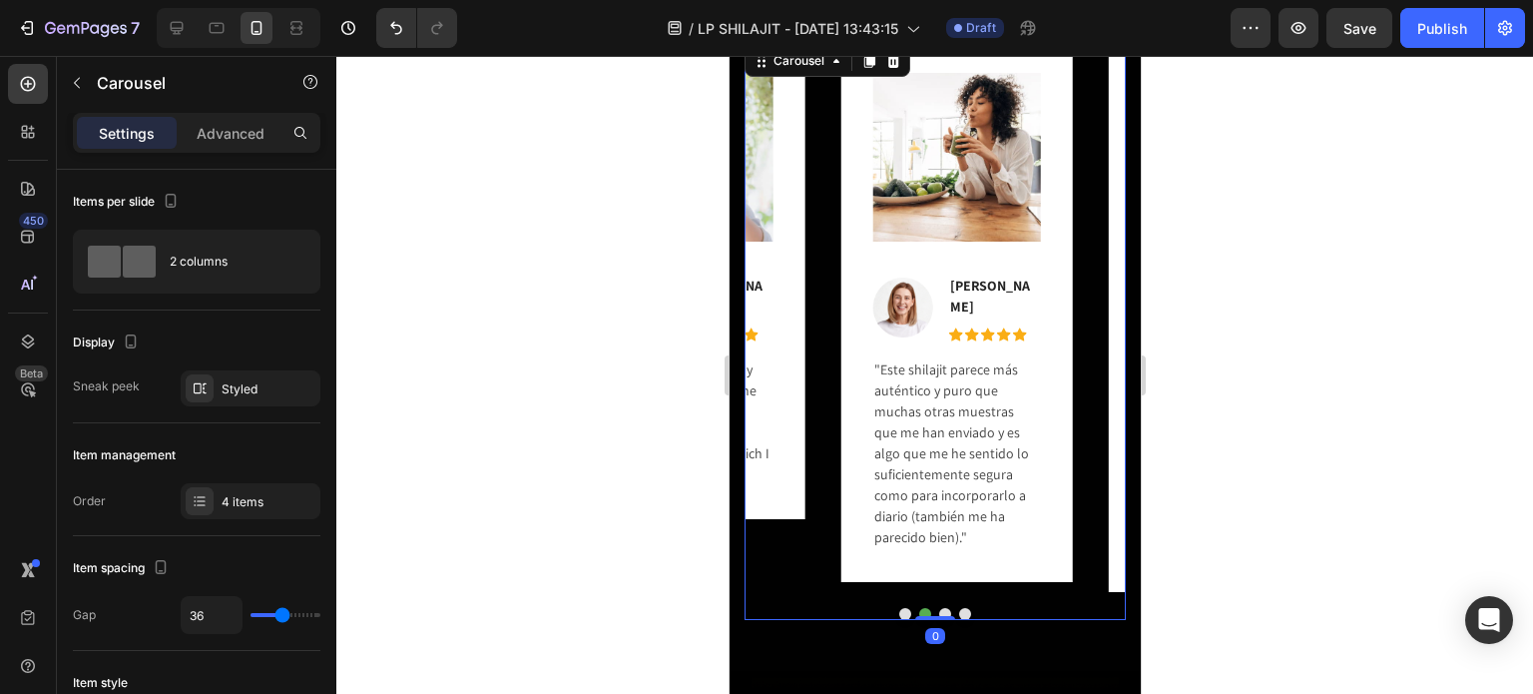
click at [941, 608] on button "Dot" at bounding box center [944, 614] width 12 height 12
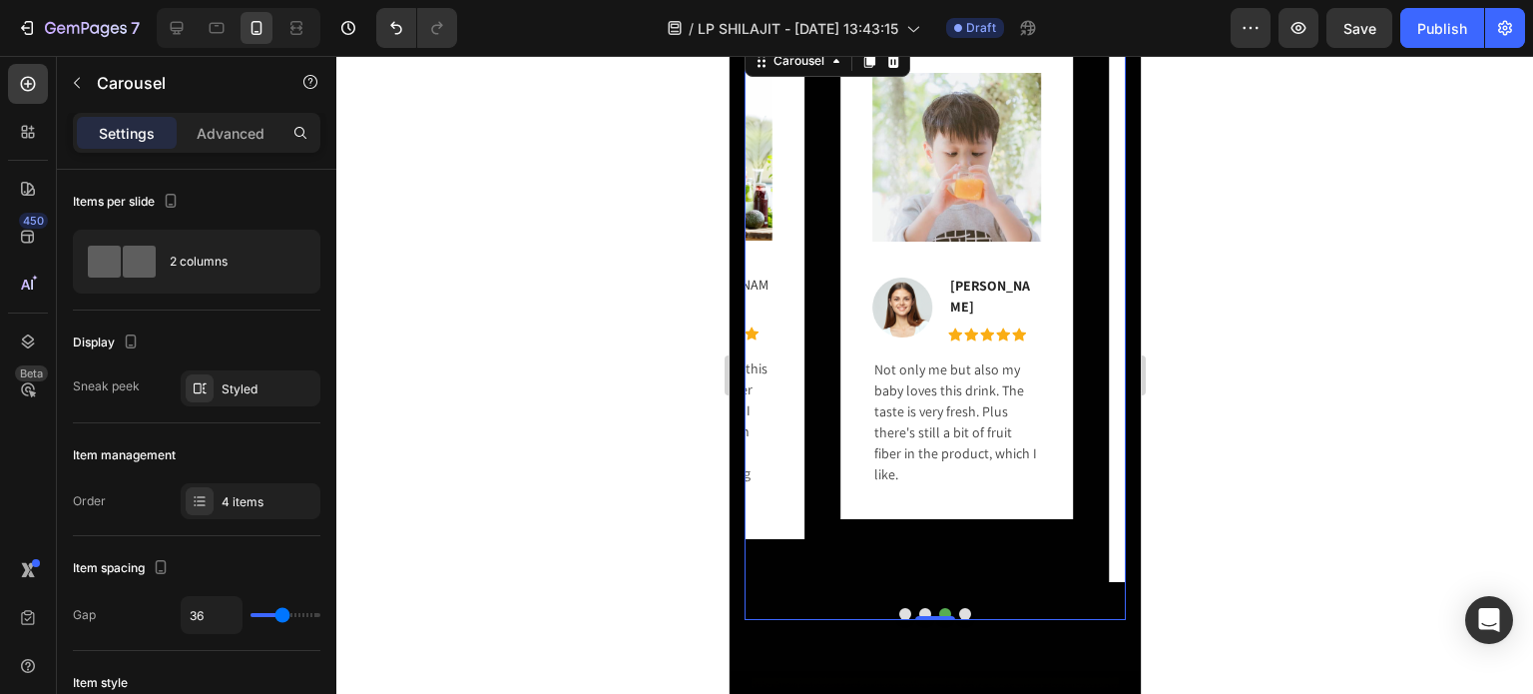
click at [958, 608] on button "Dot" at bounding box center [964, 614] width 12 height 12
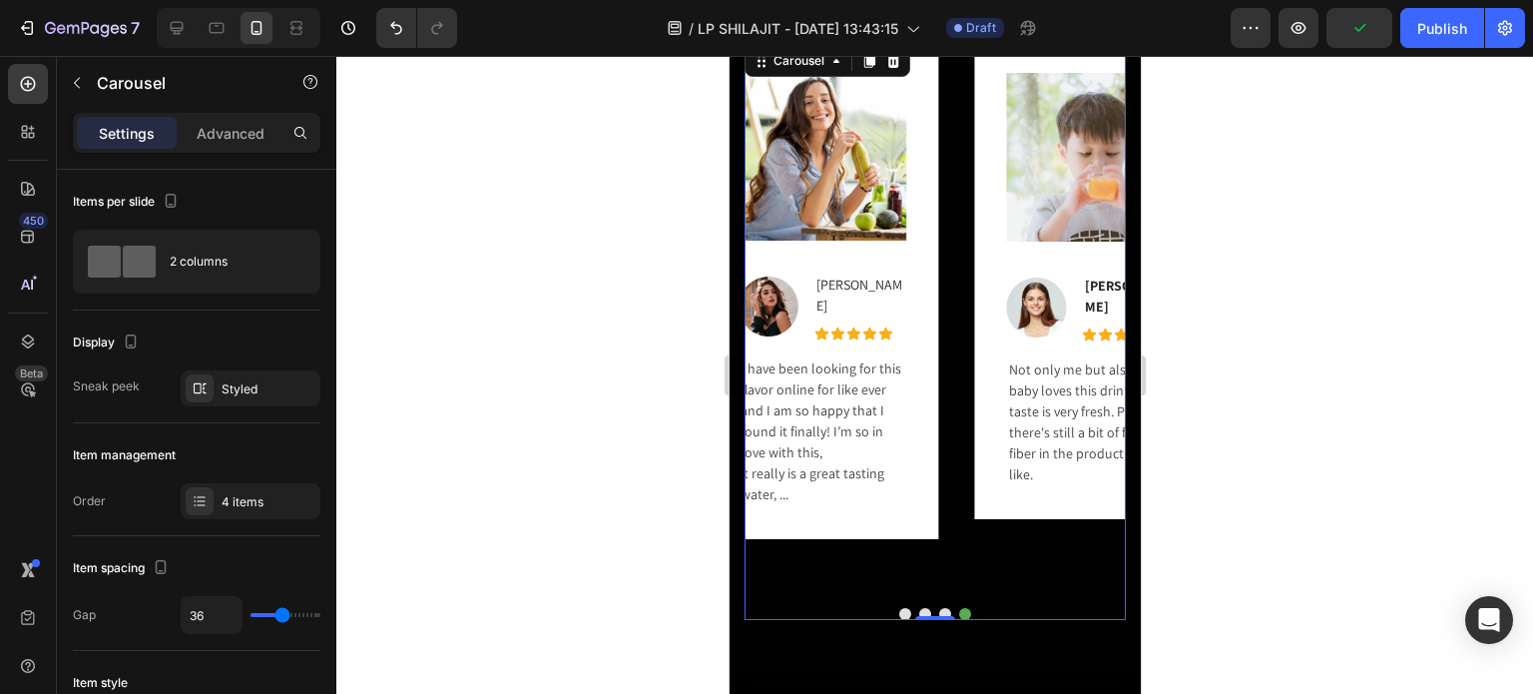
click at [898, 608] on button "Dot" at bounding box center [904, 614] width 12 height 12
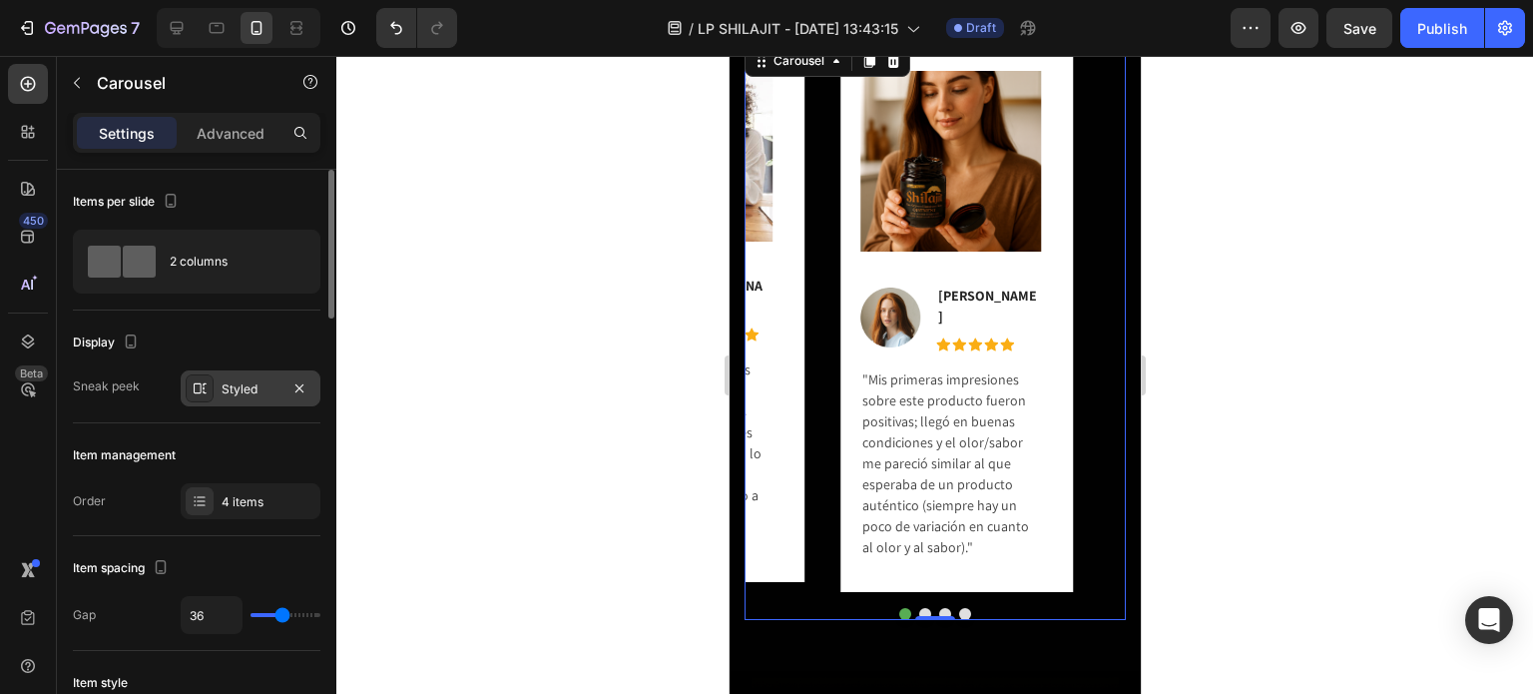
scroll to position [100, 0]
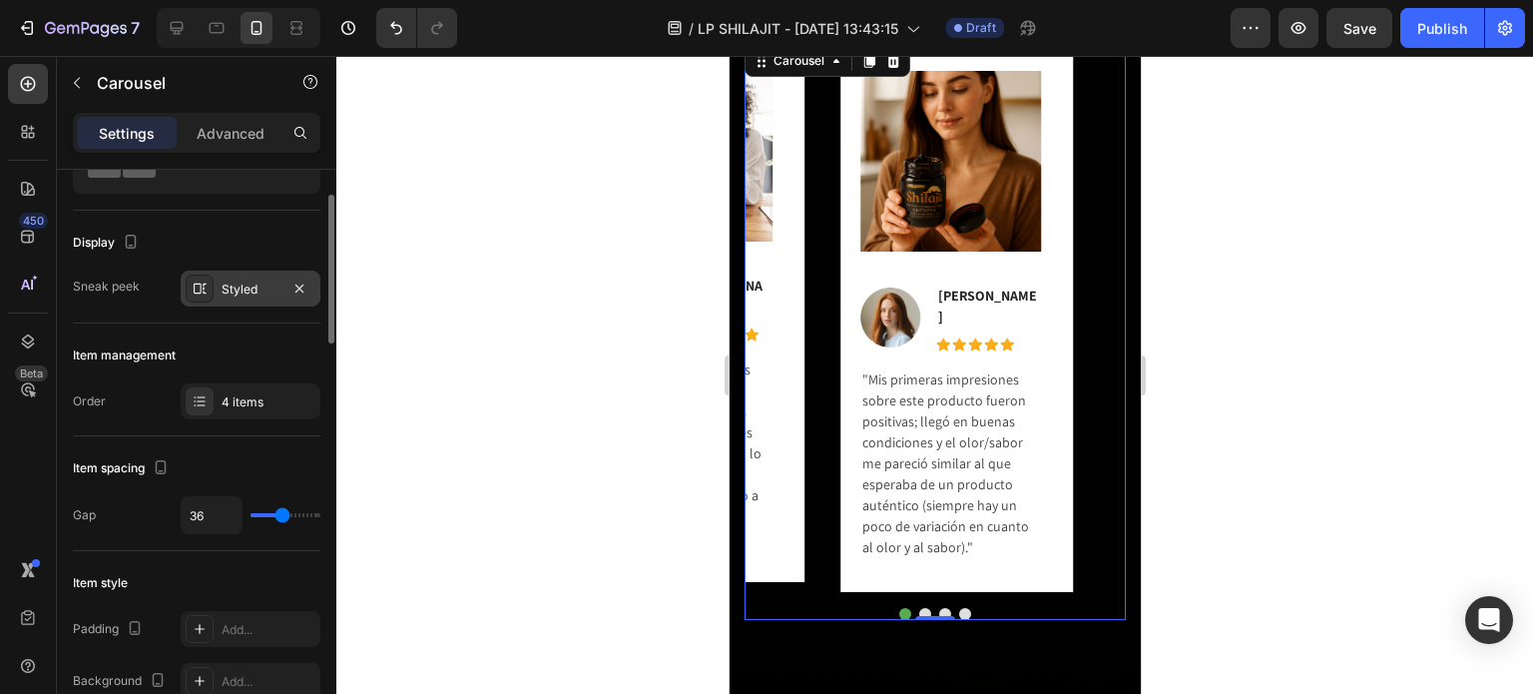
click at [266, 300] on div "Styled" at bounding box center [251, 288] width 140 height 36
click at [128, 497] on div "Gap 36" at bounding box center [197, 515] width 248 height 38
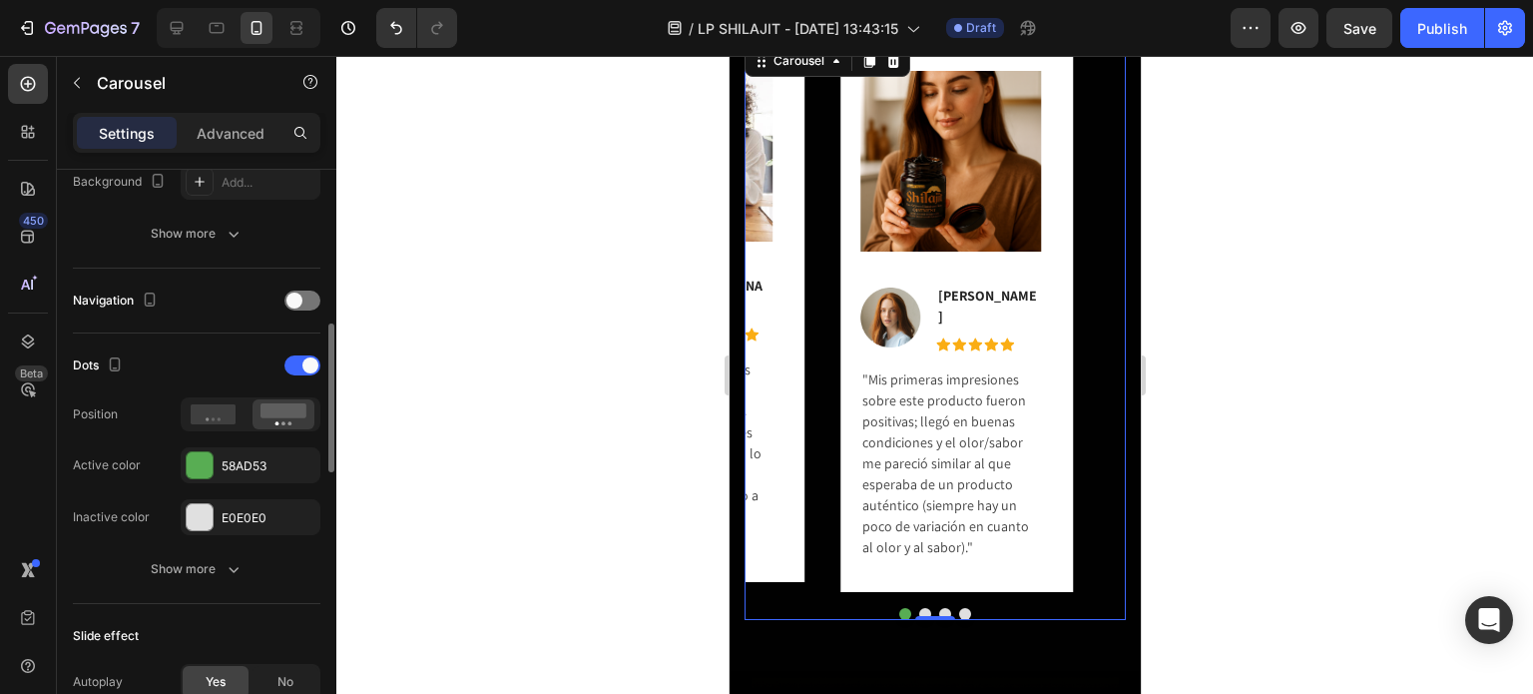
scroll to position [798, 0]
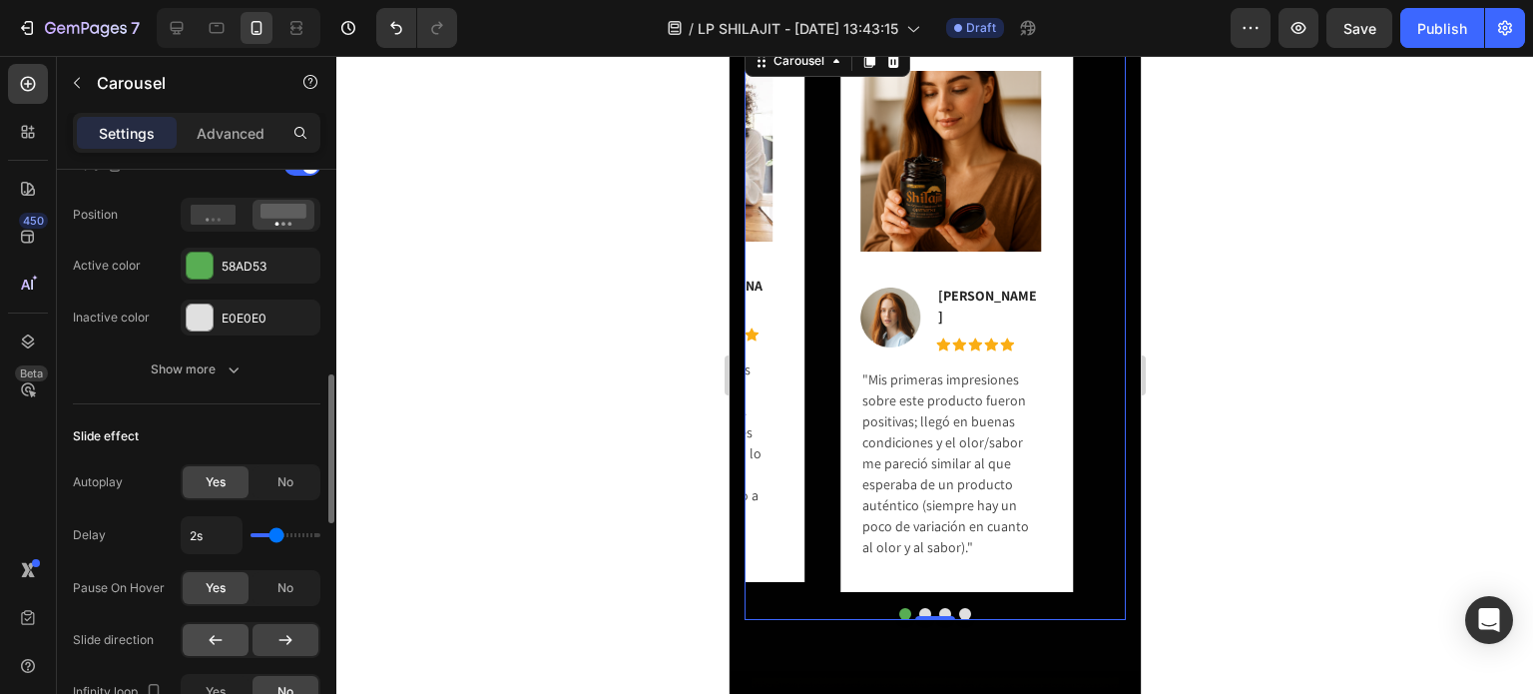
click at [223, 631] on icon at bounding box center [216, 640] width 20 height 20
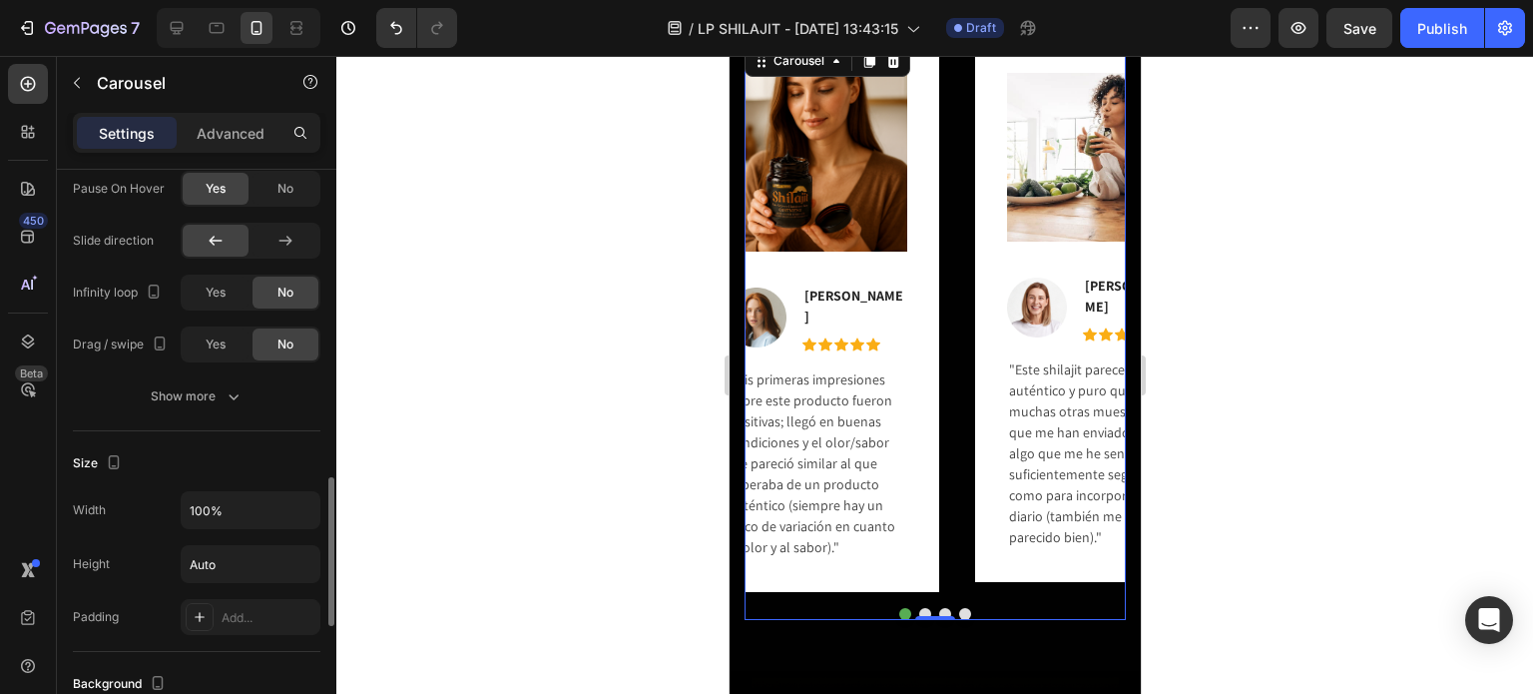
scroll to position [1497, 0]
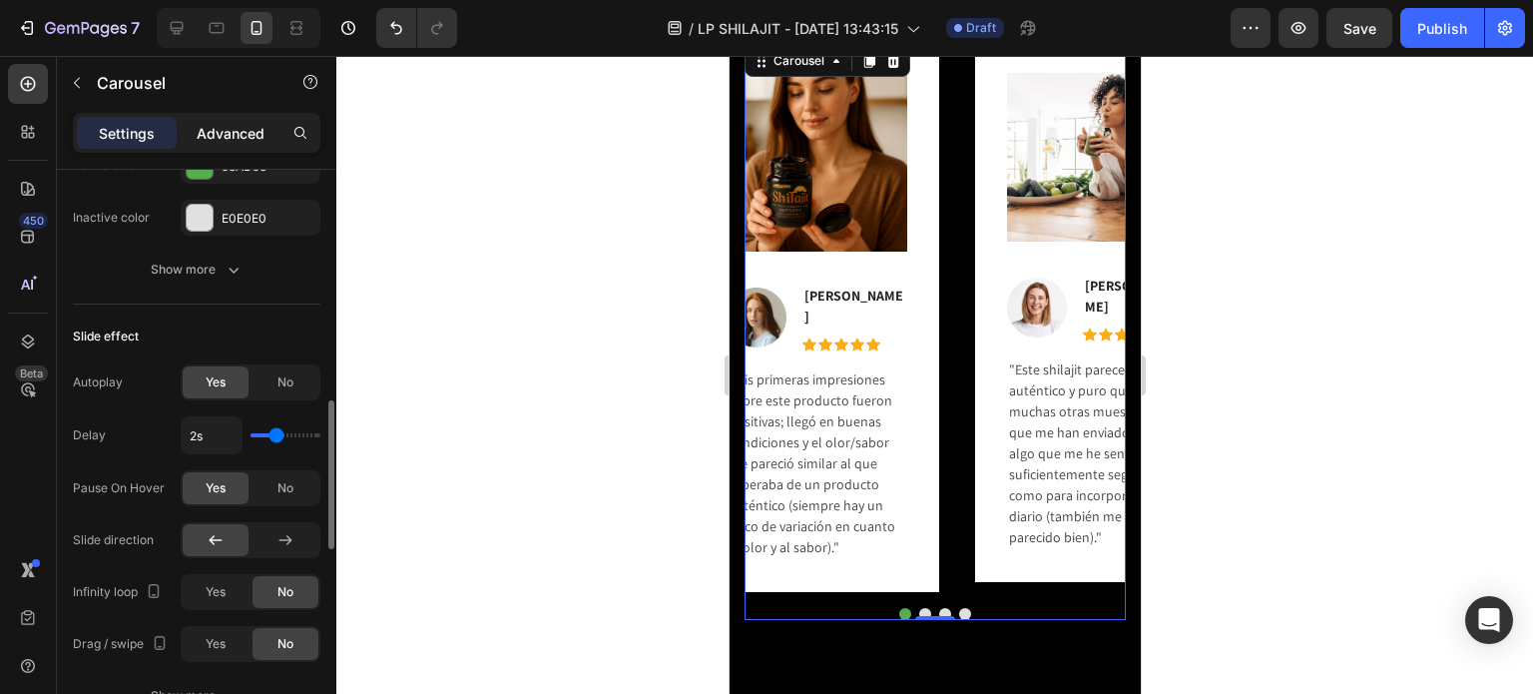
click at [248, 137] on p "Advanced" at bounding box center [231, 133] width 68 height 21
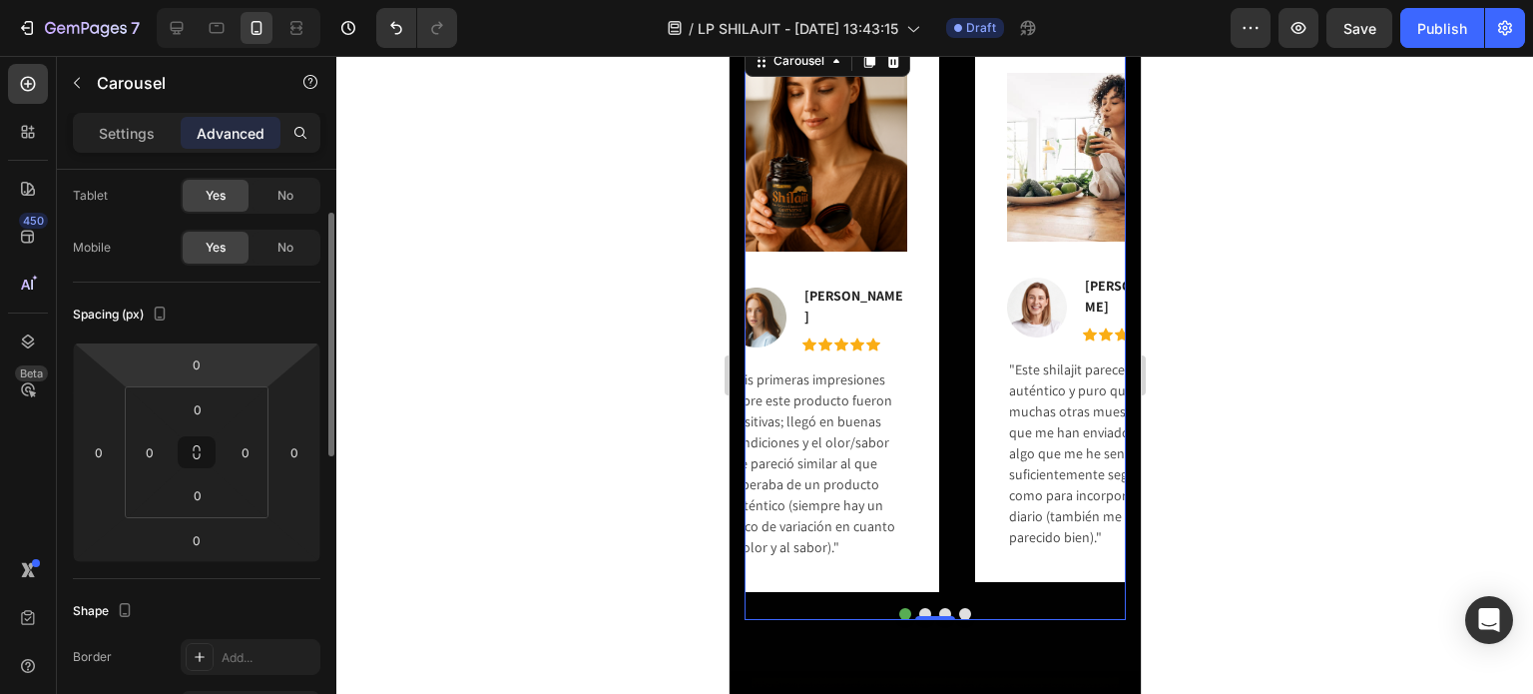
scroll to position [0, 0]
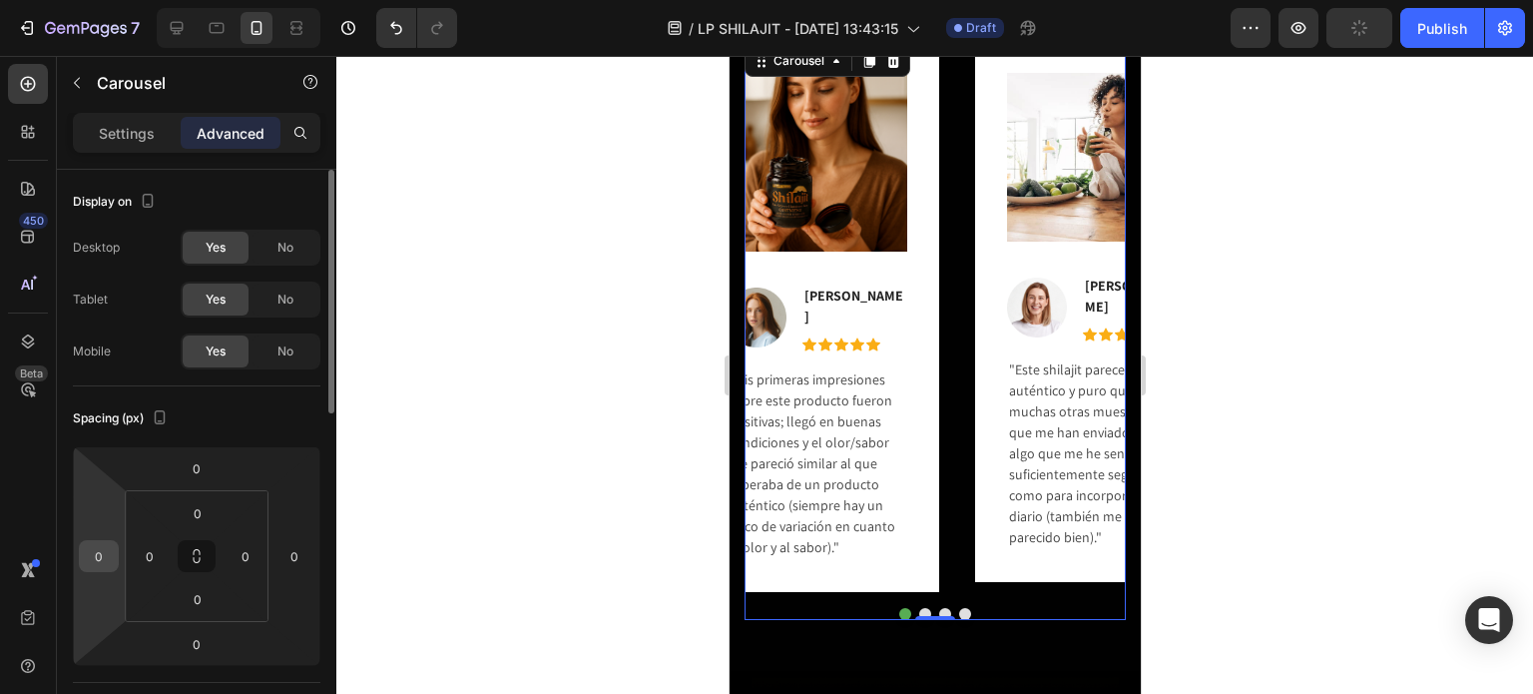
click at [102, 551] on input "0" at bounding box center [99, 556] width 30 height 30
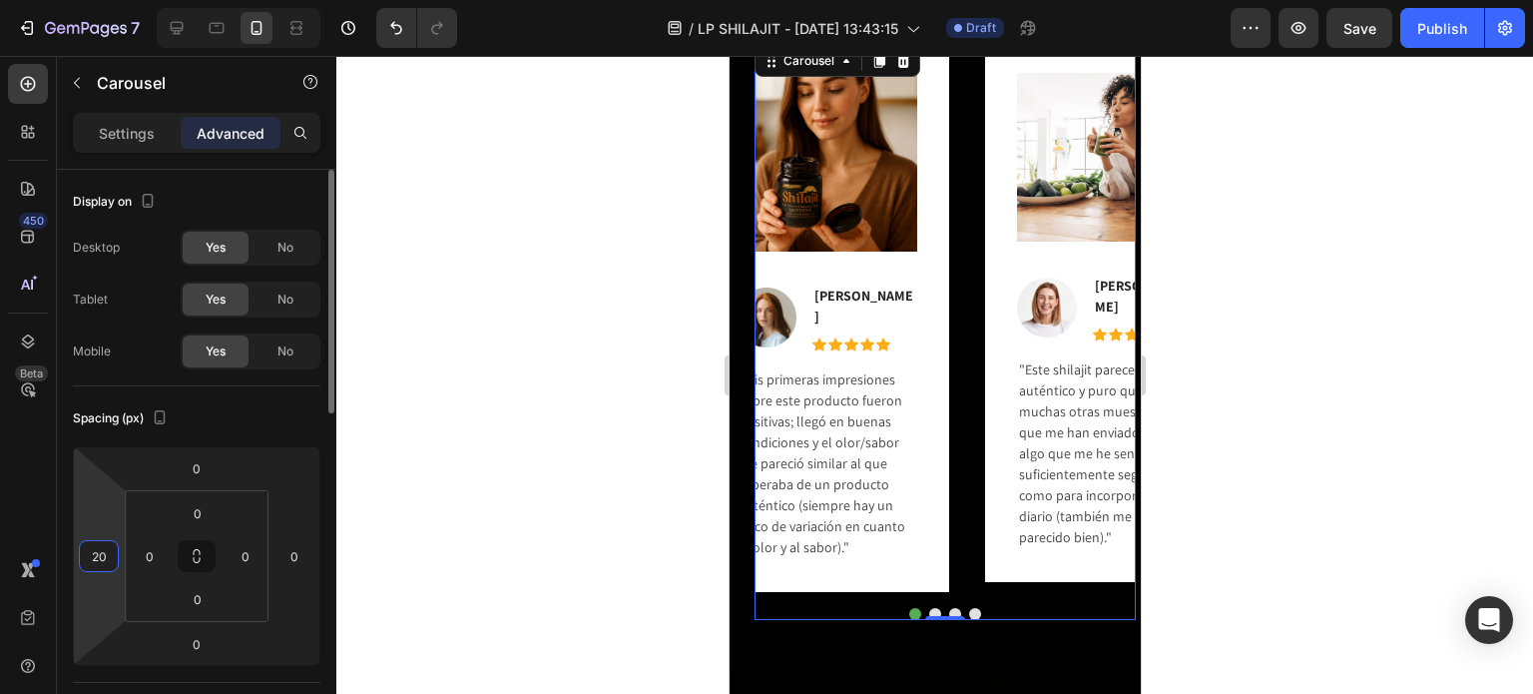
type input "2"
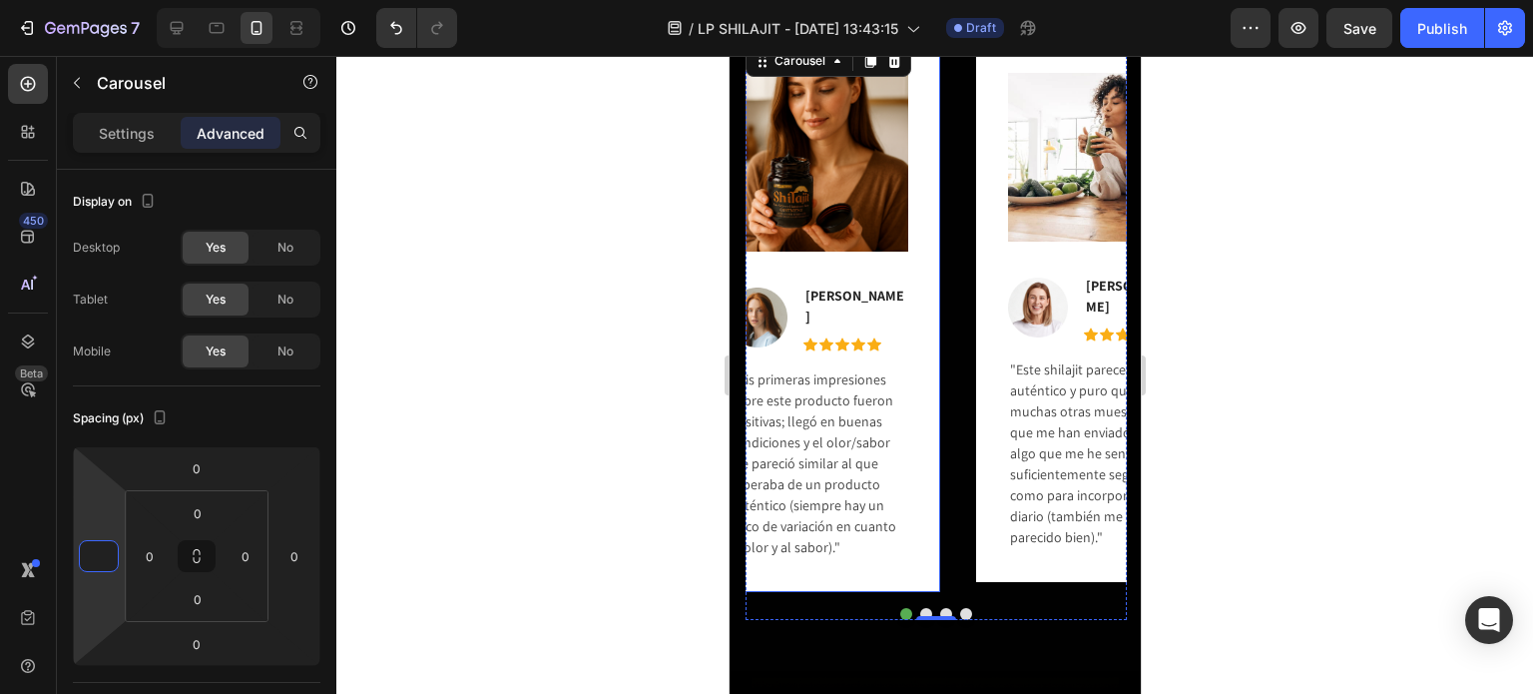
click at [931, 313] on div "Image Image [PERSON_NAME] Text block Icon Icon Icon Icon Icon Icon List Hoz Row…" at bounding box center [823, 316] width 233 height 551
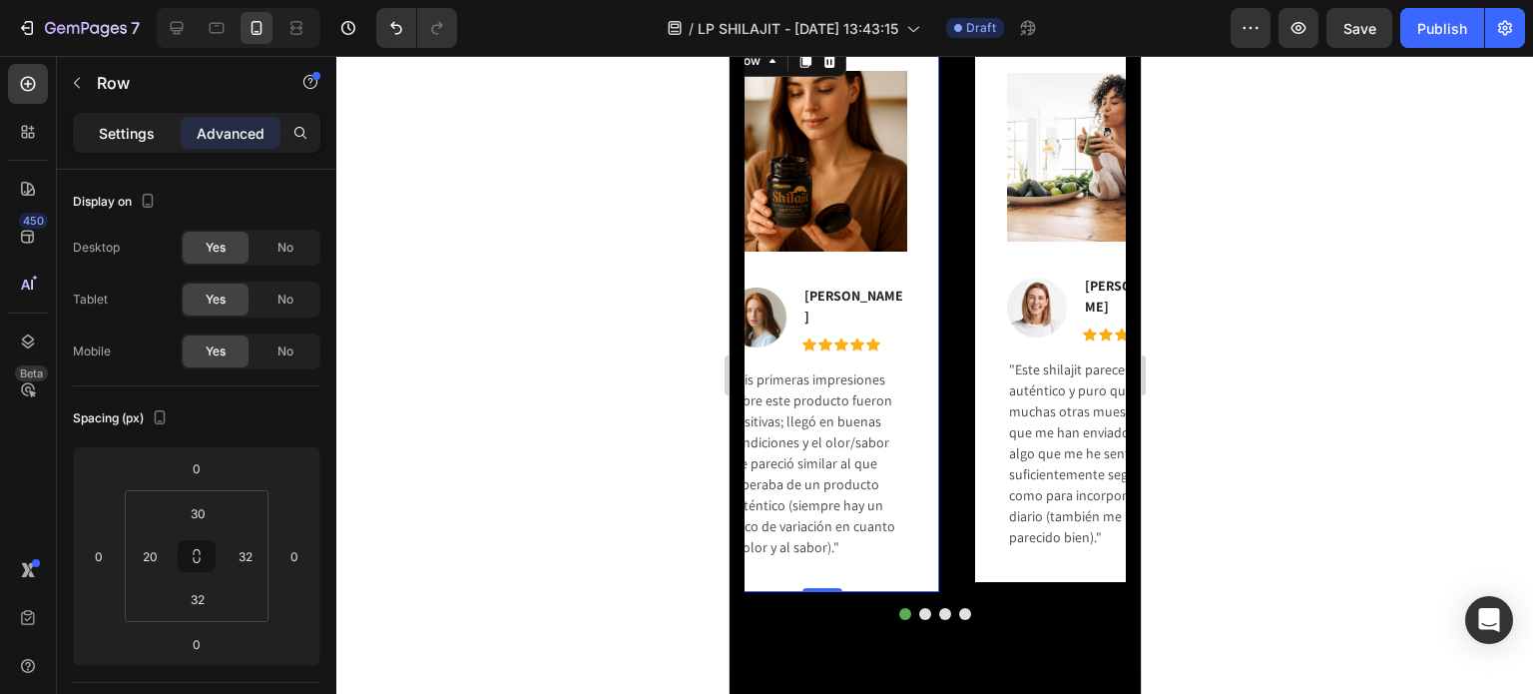
click at [162, 144] on div "Settings" at bounding box center [127, 133] width 100 height 32
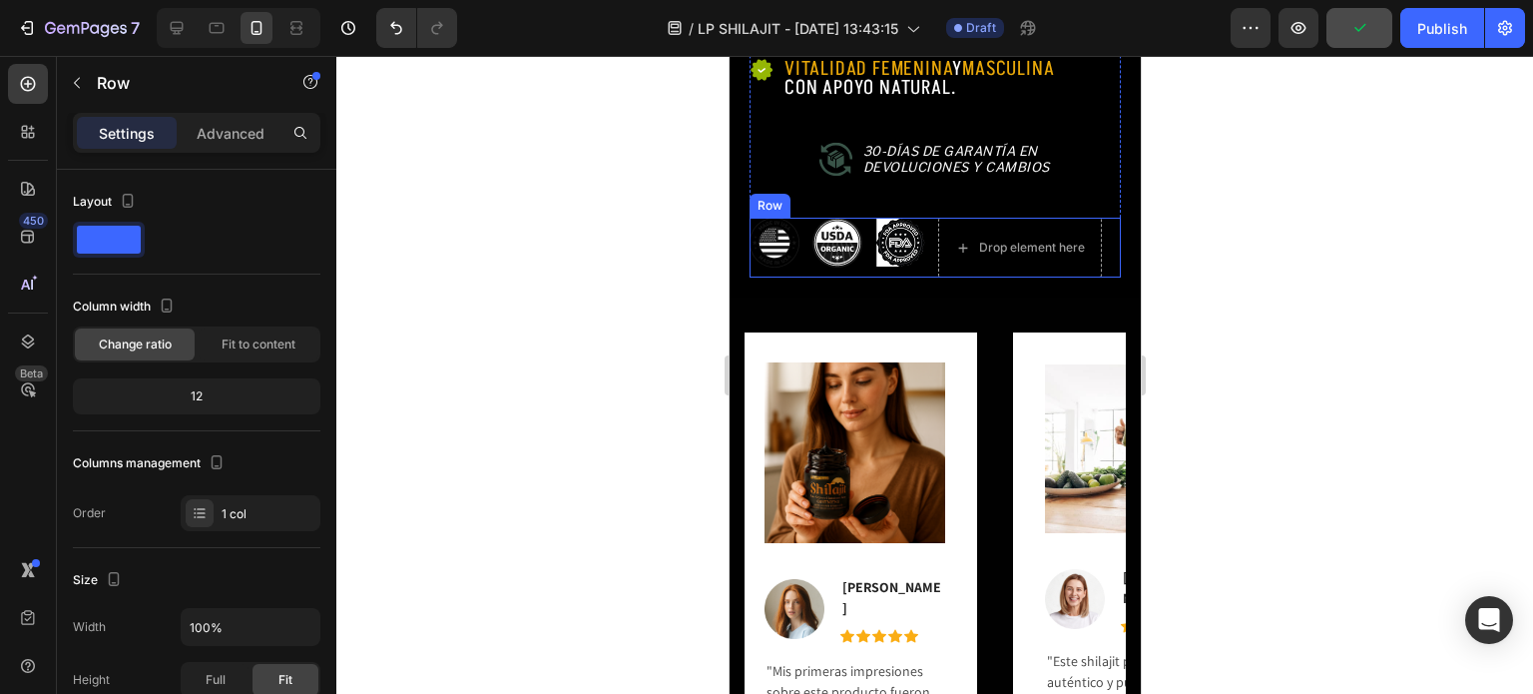
scroll to position [1335, 0]
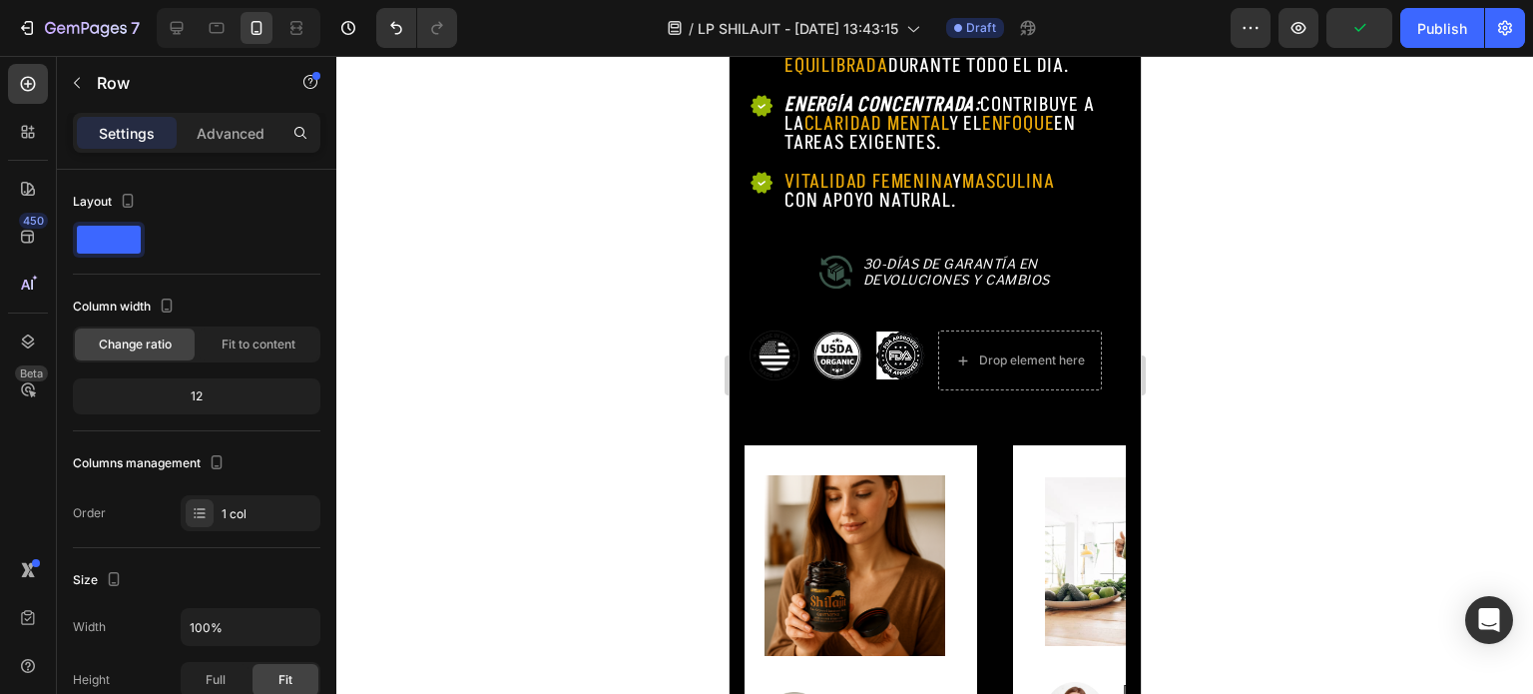
click at [1313, 211] on div at bounding box center [934, 375] width 1197 height 638
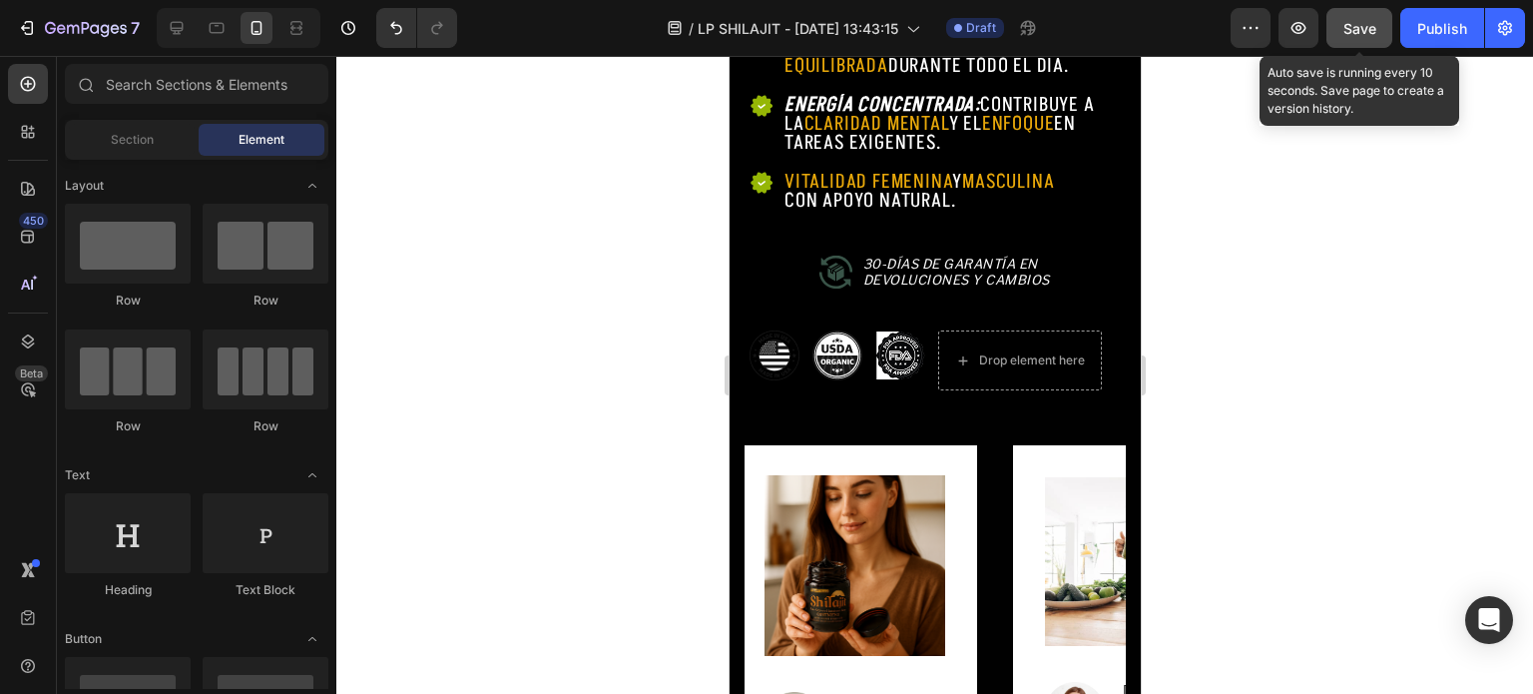
click at [1361, 37] on div "Save" at bounding box center [1359, 28] width 33 height 21
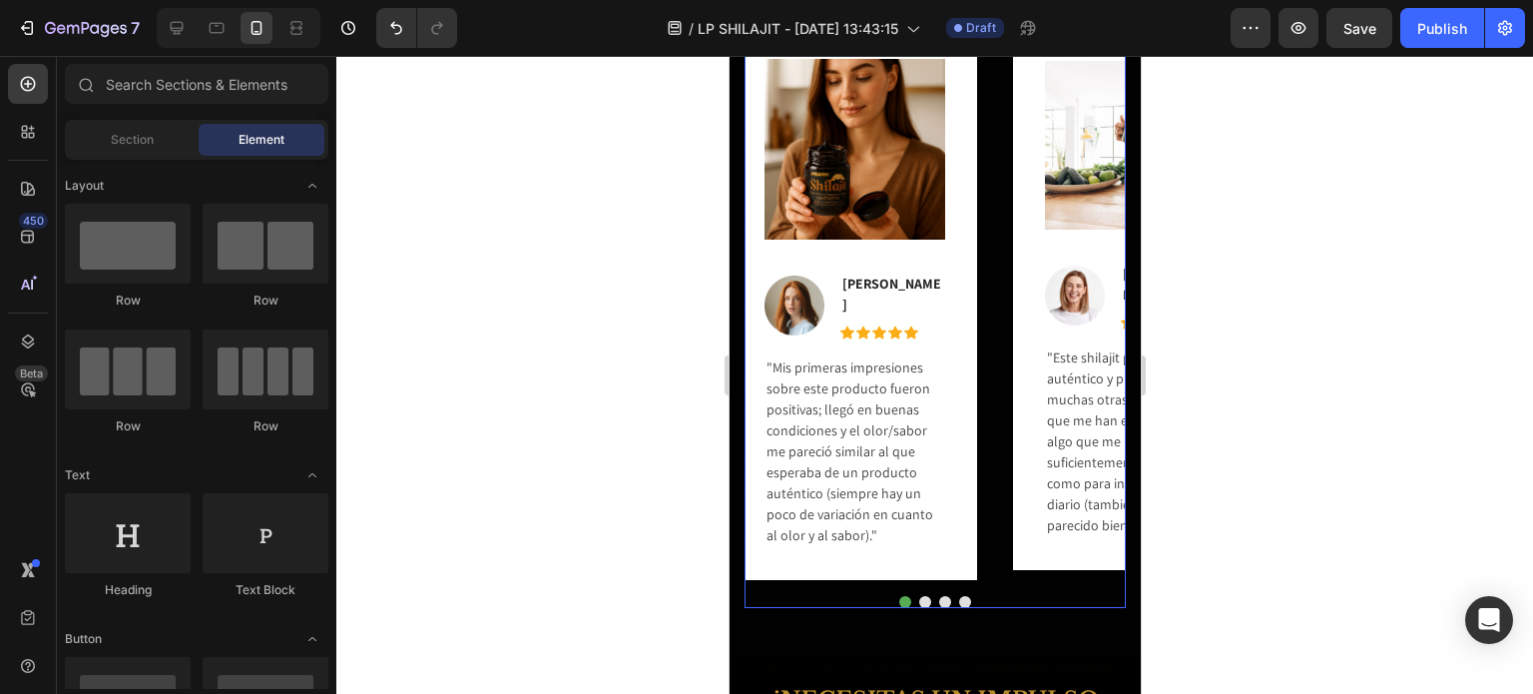
scroll to position [1647, 0]
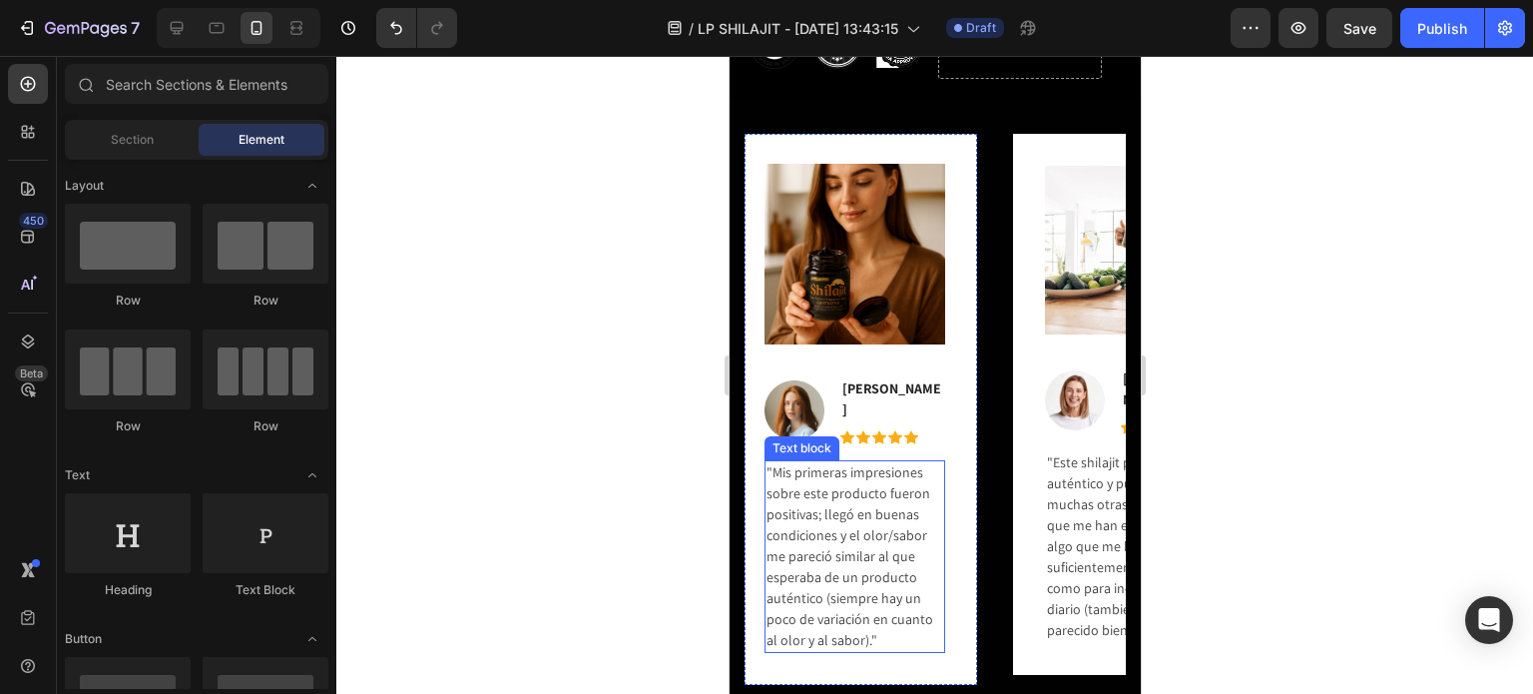
click at [812, 472] on p ""Mis primeras impresiones sobre este producto fueron positivas; llegó en buenas…" at bounding box center [854, 556] width 177 height 189
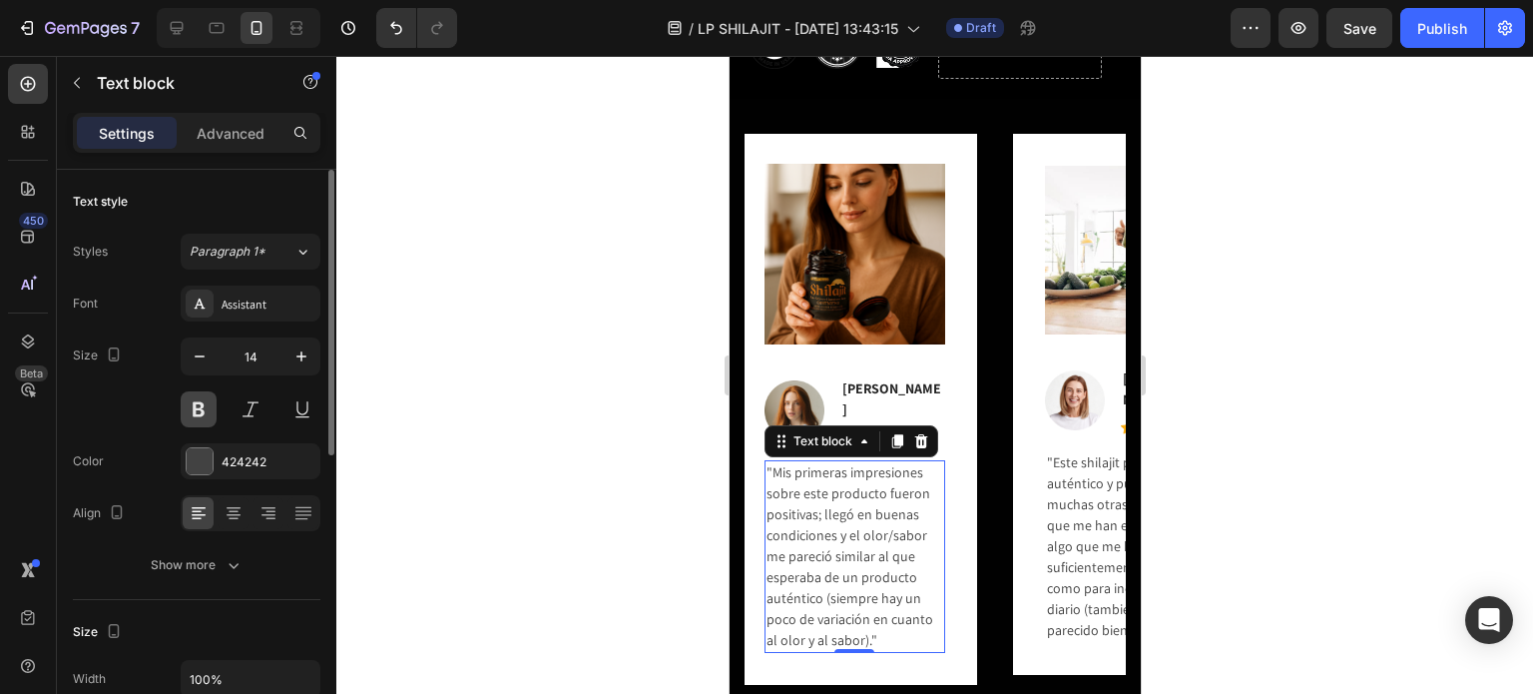
click at [203, 423] on button at bounding box center [199, 409] width 36 height 36
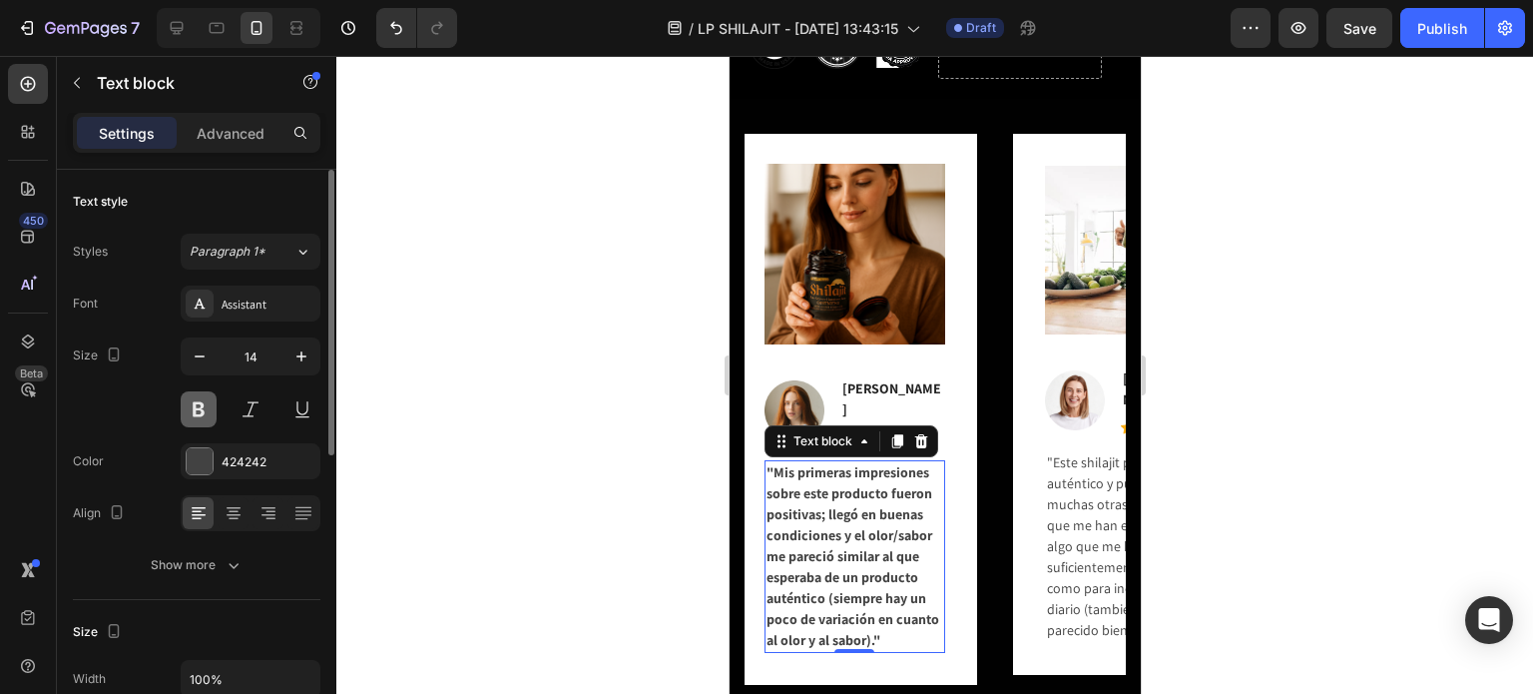
click at [203, 423] on button at bounding box center [199, 409] width 36 height 36
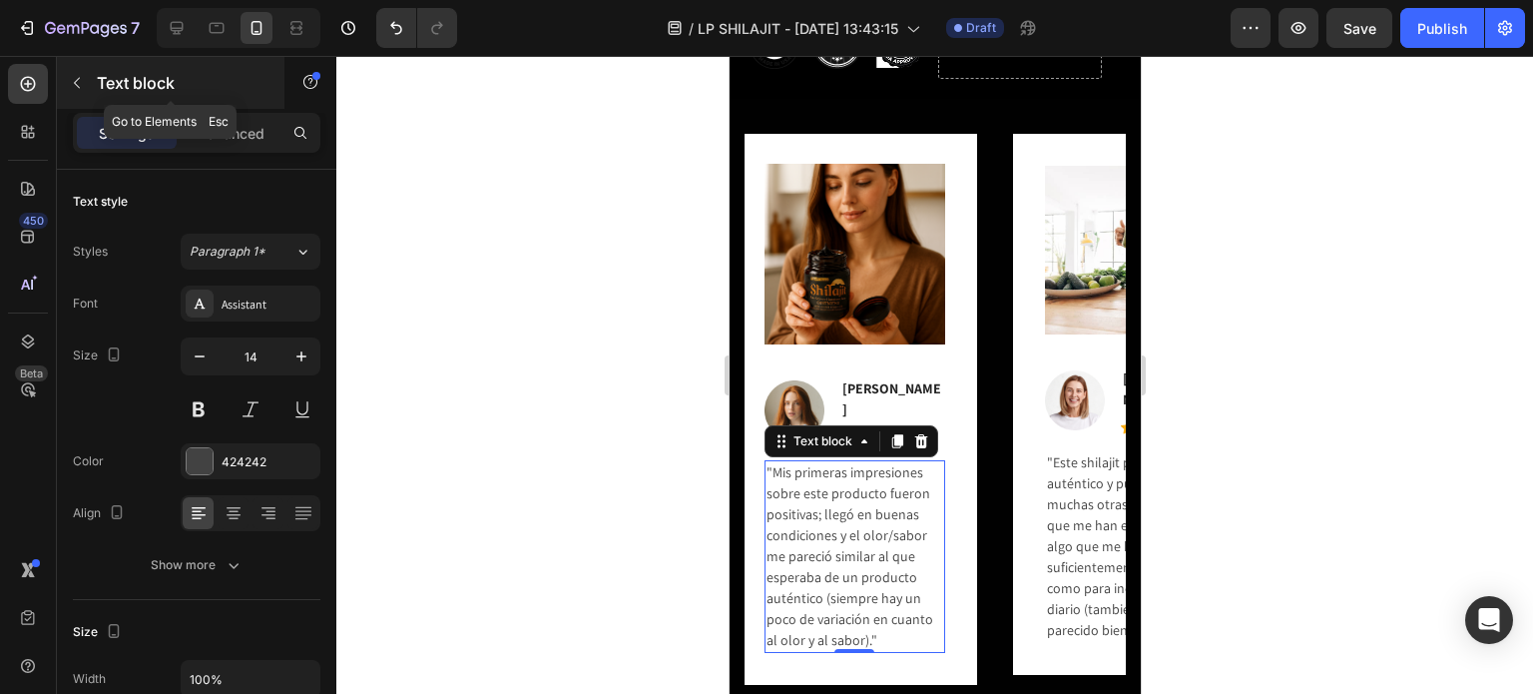
click at [66, 77] on button "button" at bounding box center [77, 83] width 32 height 32
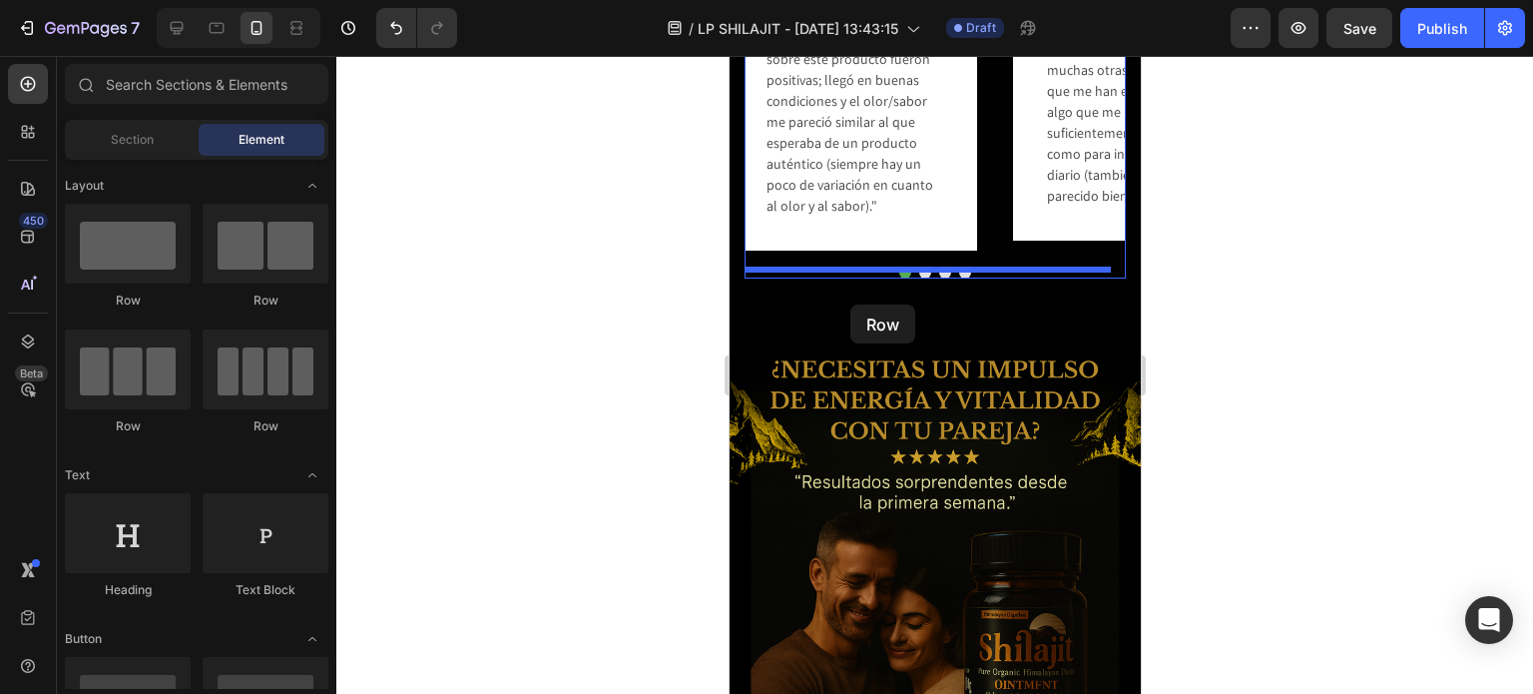
scroll to position [2007, 0]
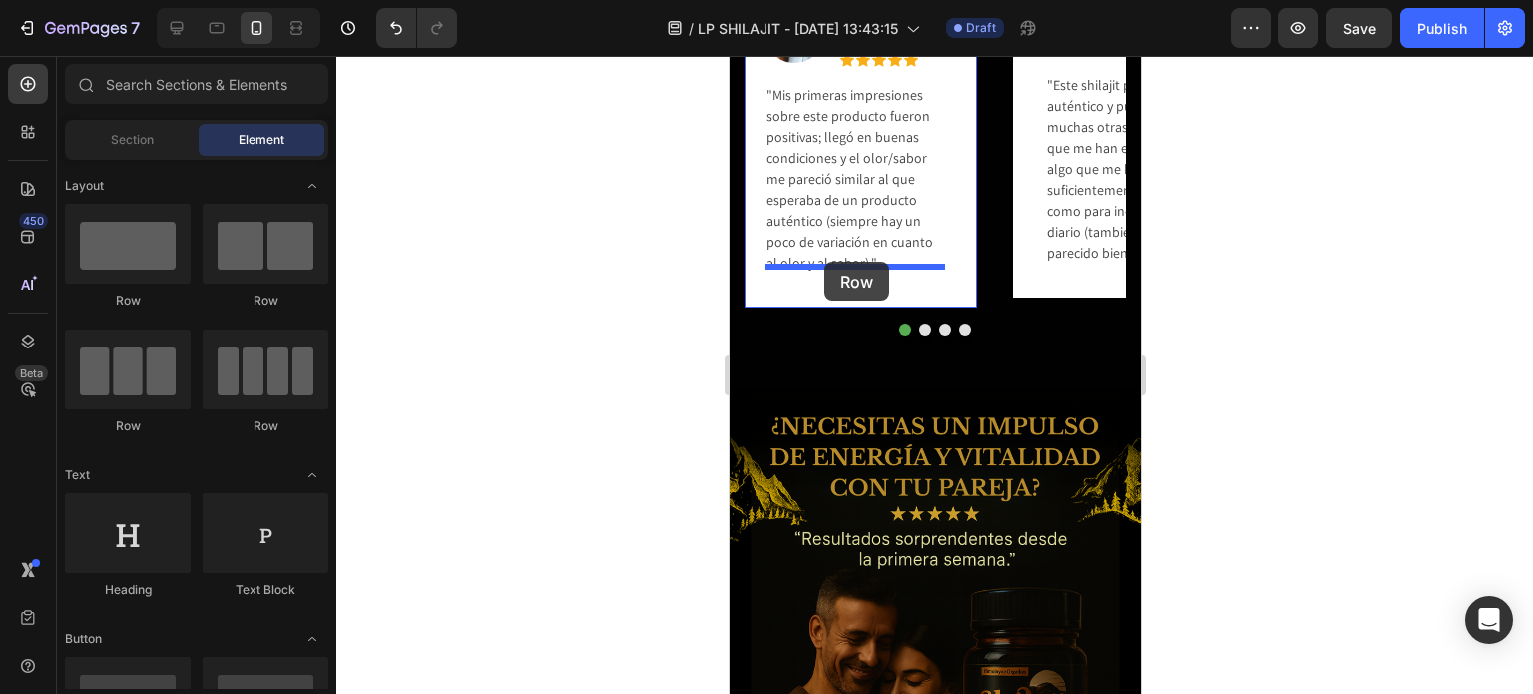
drag, startPoint x: 893, startPoint y: 321, endPoint x: 823, endPoint y: 262, distance: 91.4
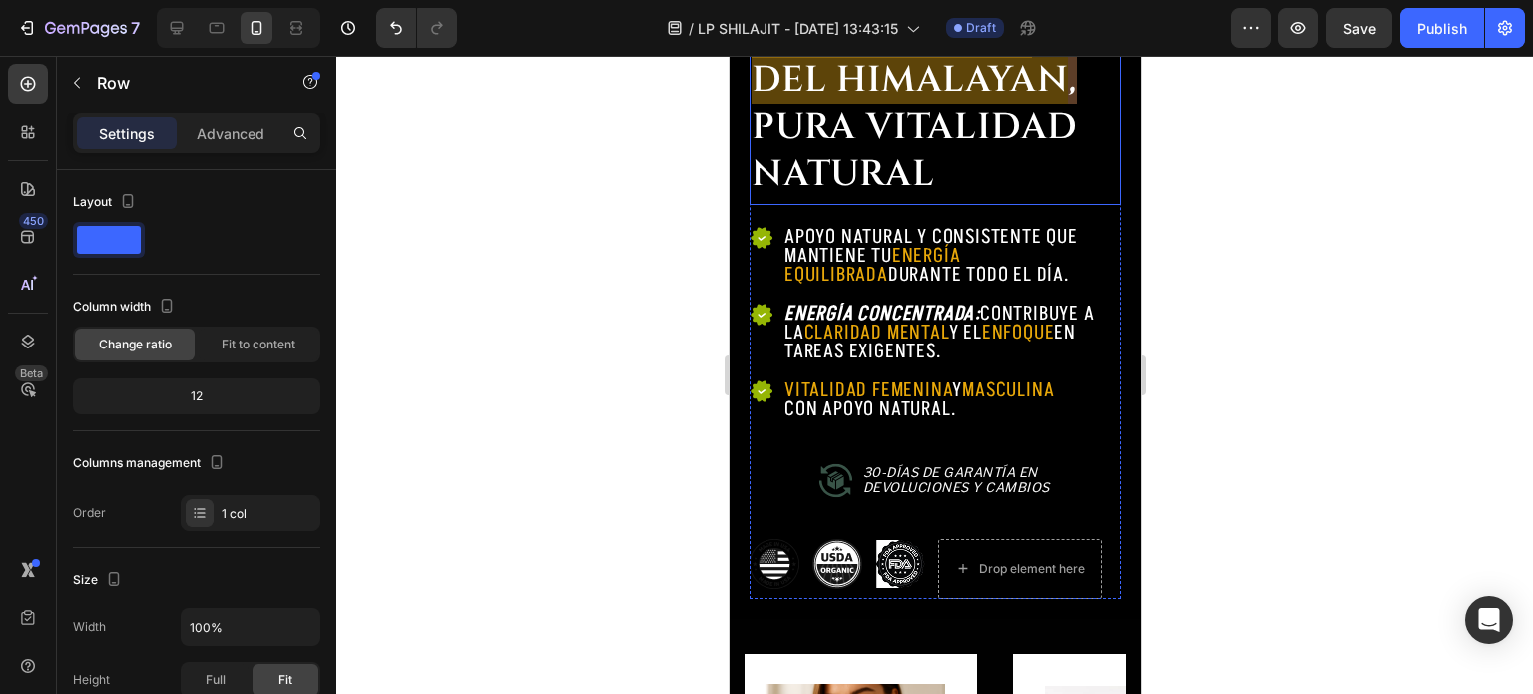
scroll to position [621, 0]
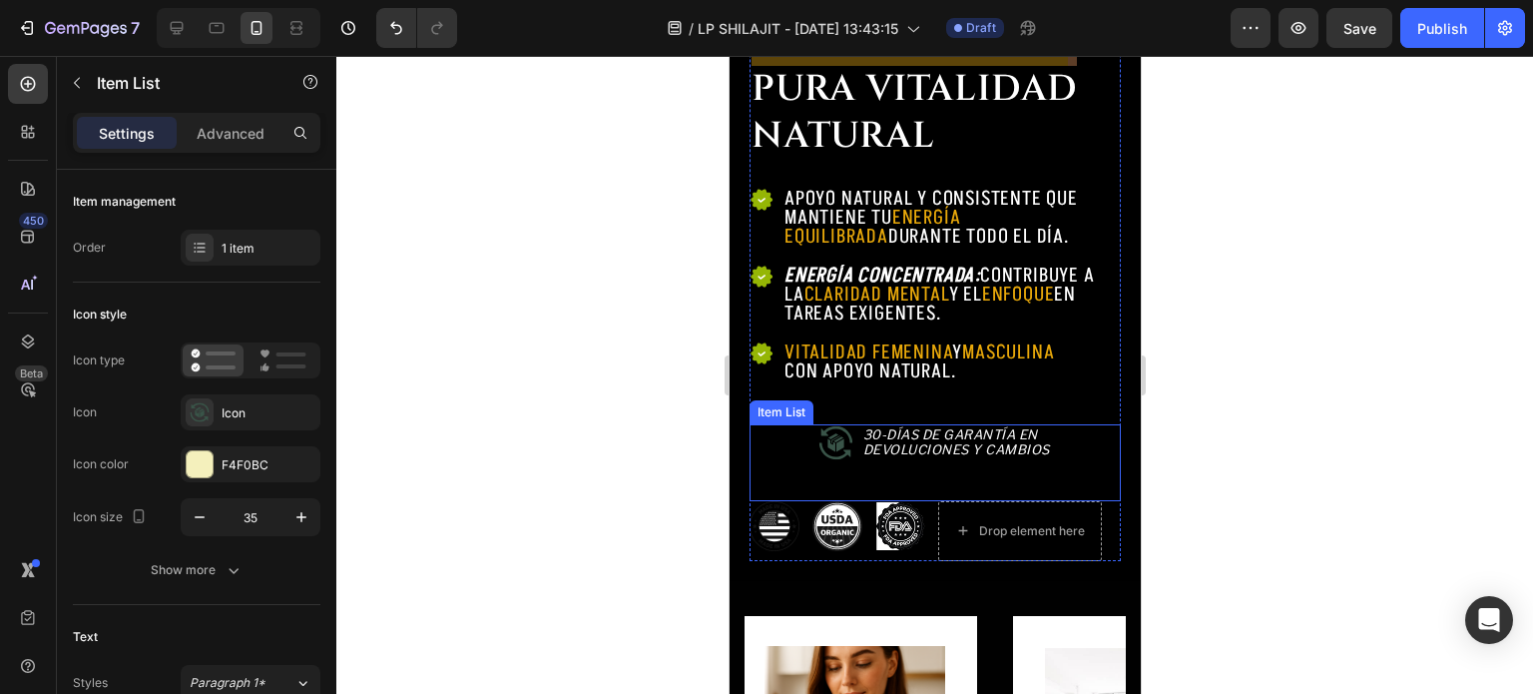
click at [829, 425] on icon at bounding box center [833, 441] width 33 height 33
click at [845, 457] on div "30-[PERSON_NAME] de Garantía en Devoluciones y Cambios" at bounding box center [934, 462] width 371 height 77
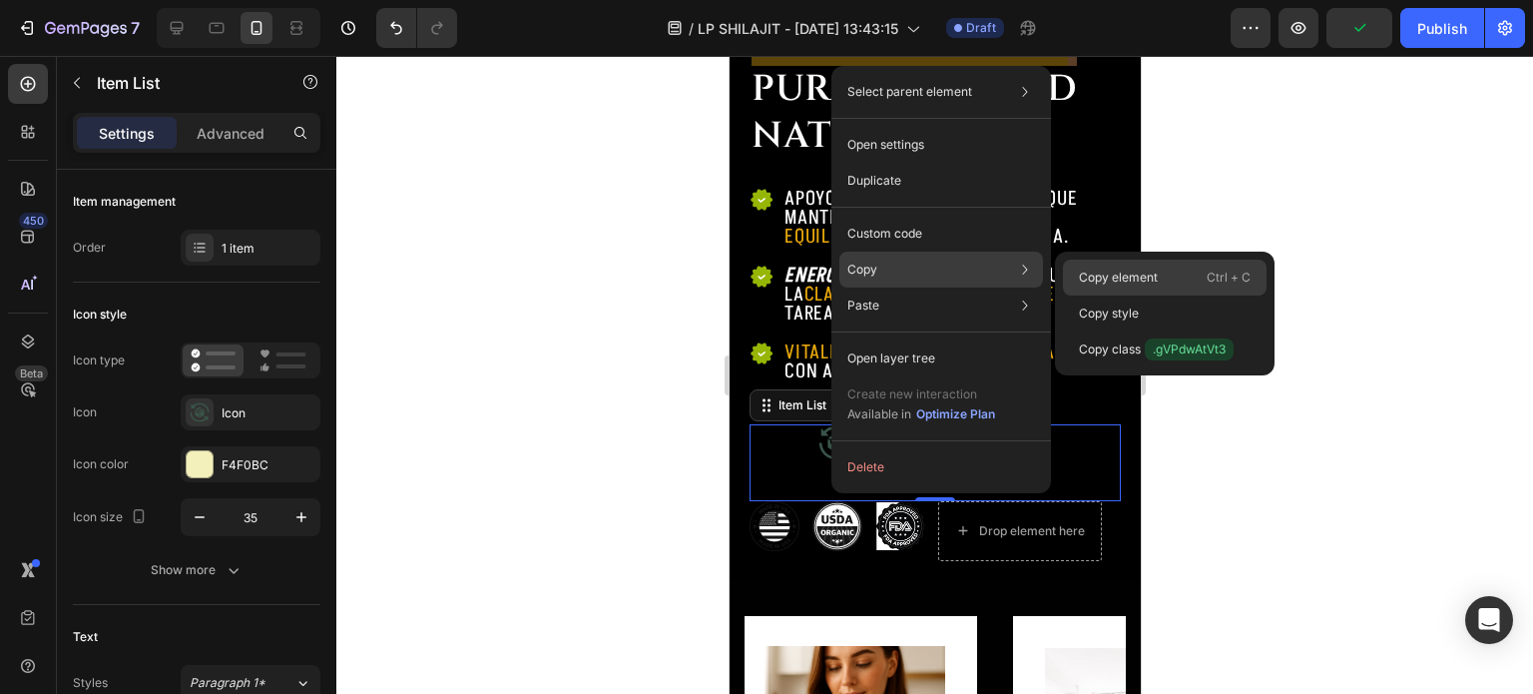
click at [1104, 269] on p "Copy element" at bounding box center [1118, 277] width 79 height 18
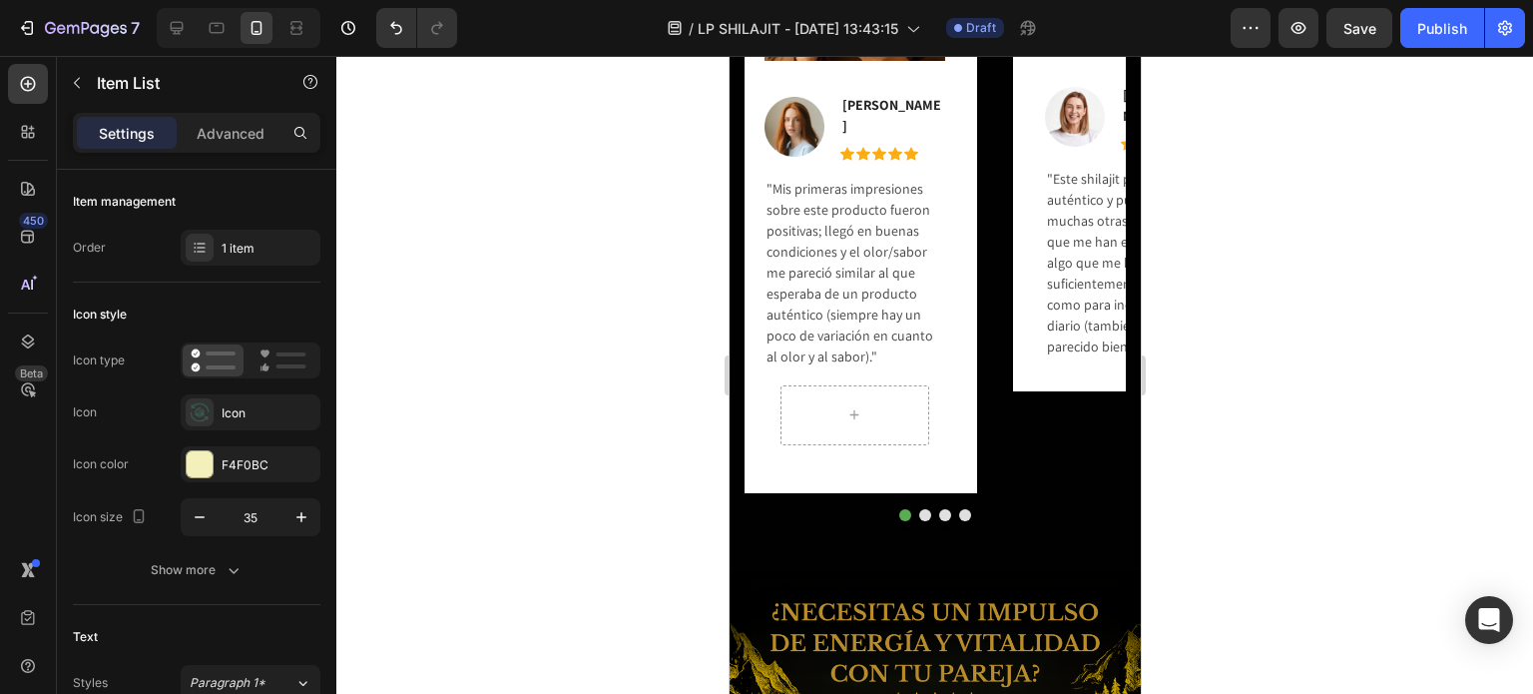
scroll to position [1319, 0]
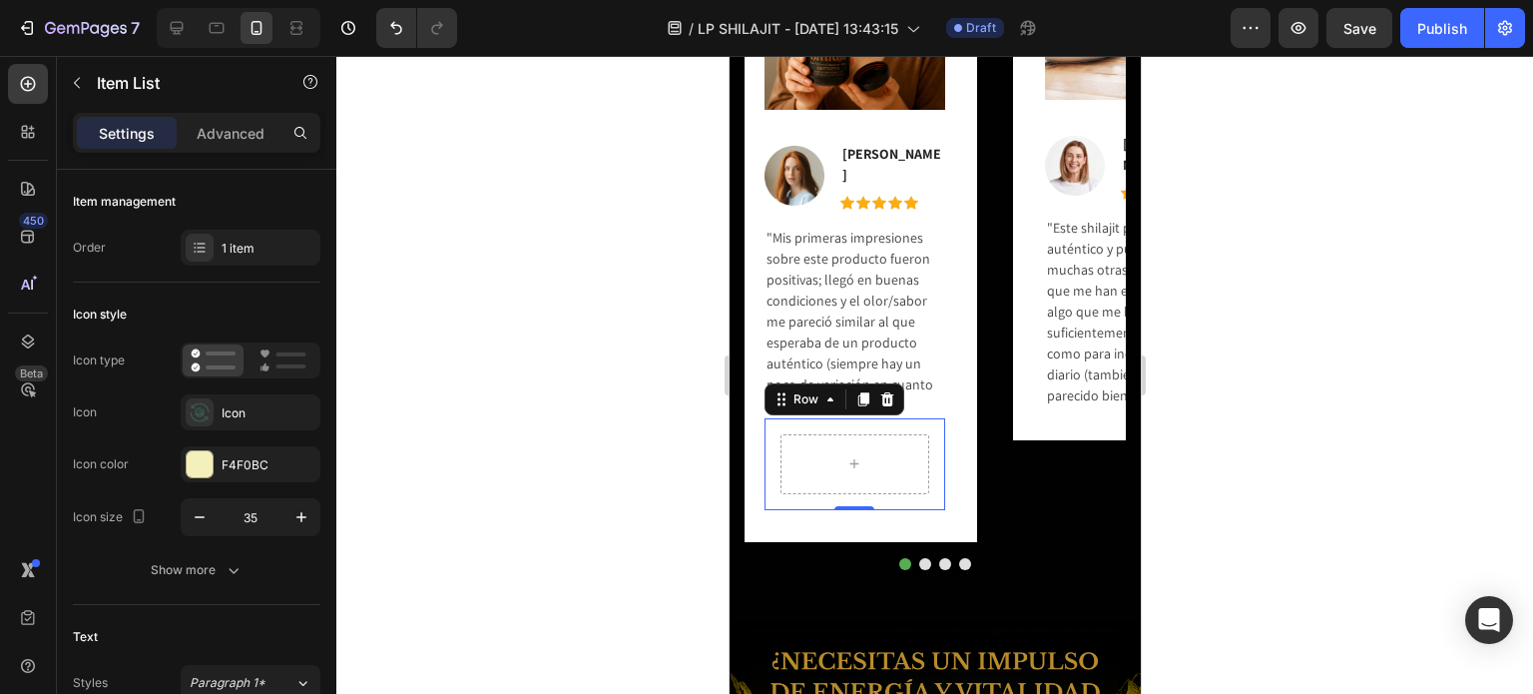
click at [775, 459] on div "Row 0" at bounding box center [854, 464] width 181 height 92
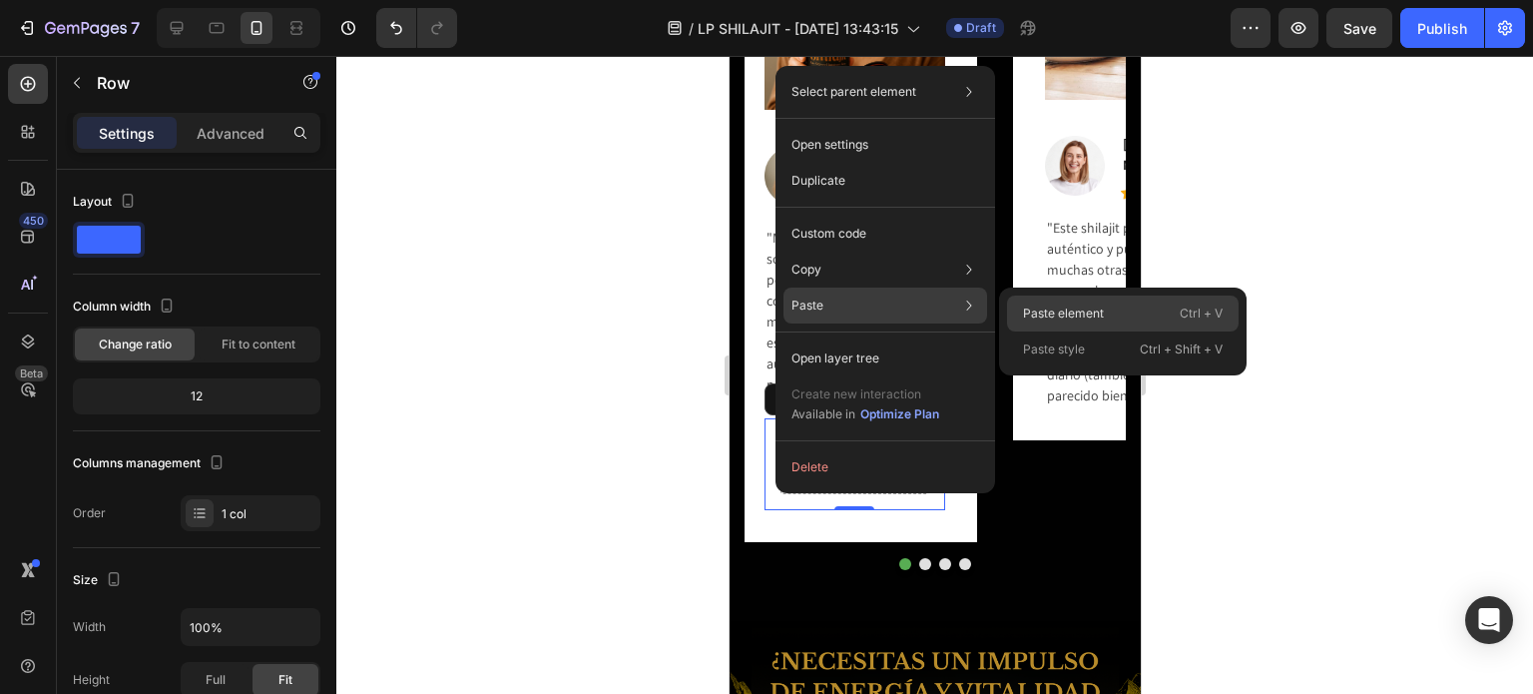
click at [1065, 311] on p "Paste element" at bounding box center [1063, 313] width 81 height 18
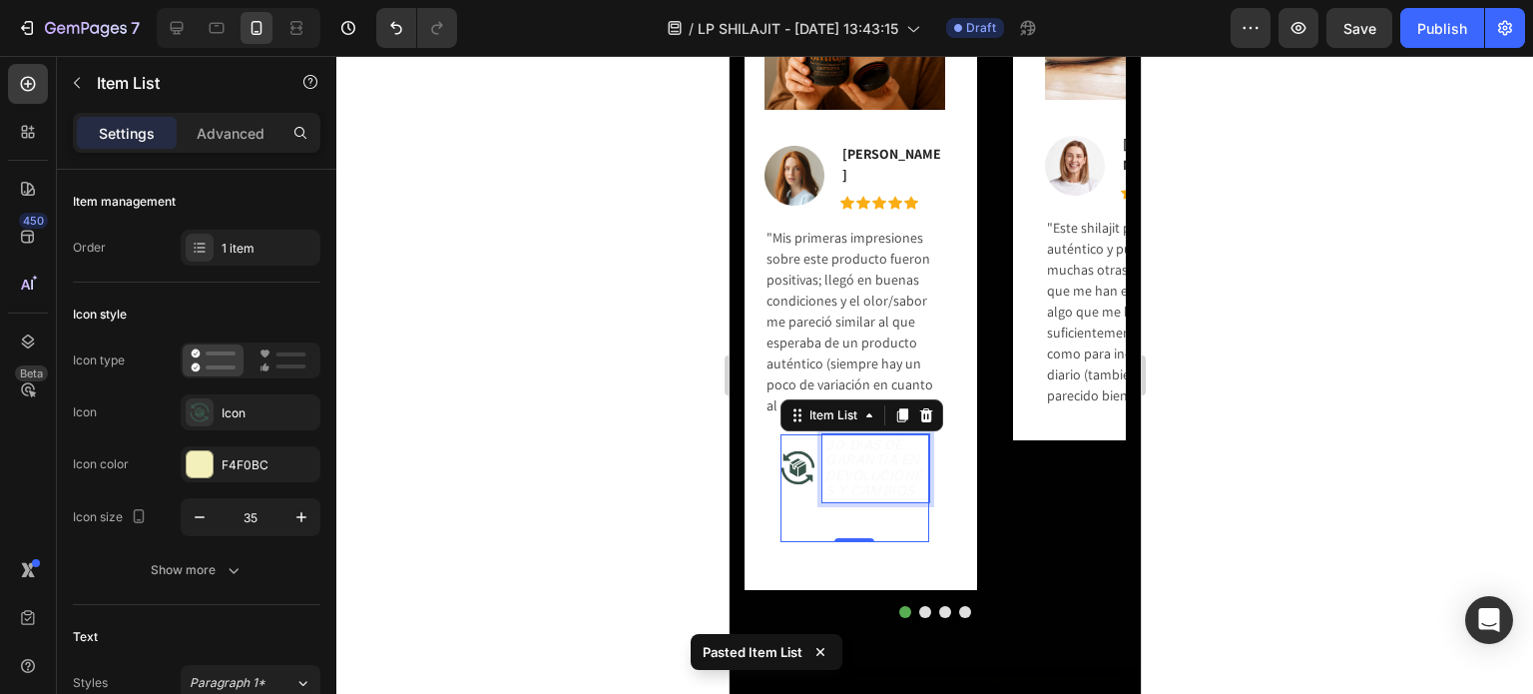
click at [833, 446] on icon "30-Días de Garantía en" at bounding box center [871, 451] width 95 height 31
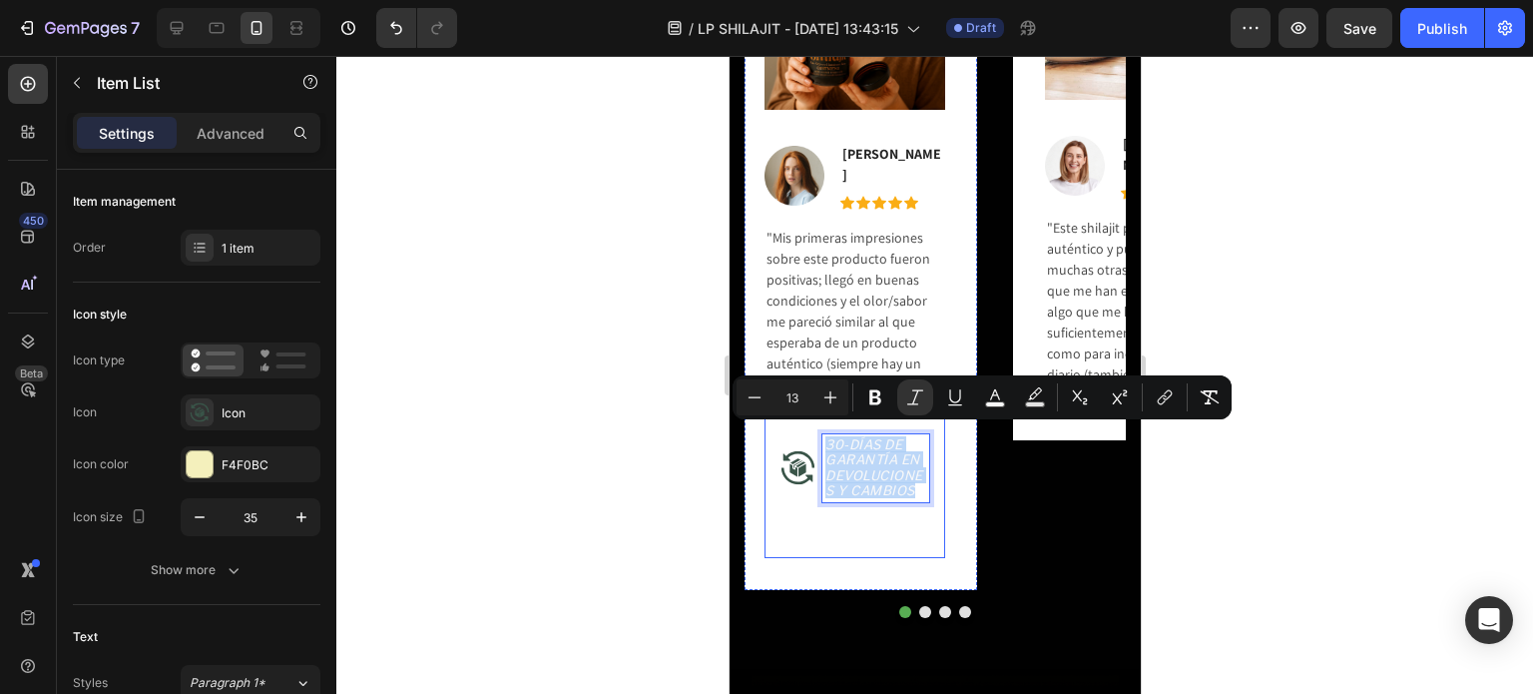
drag, startPoint x: 824, startPoint y: 430, endPoint x: 929, endPoint y: 482, distance: 116.9
click at [929, 482] on div "30-[PERSON_NAME] de Garantía en Devoluciones y Cambios Item List 0 Row" at bounding box center [854, 488] width 181 height 140
click at [991, 400] on icon "Editor contextual toolbar" at bounding box center [995, 397] width 20 height 20
type input "F9F9F9"
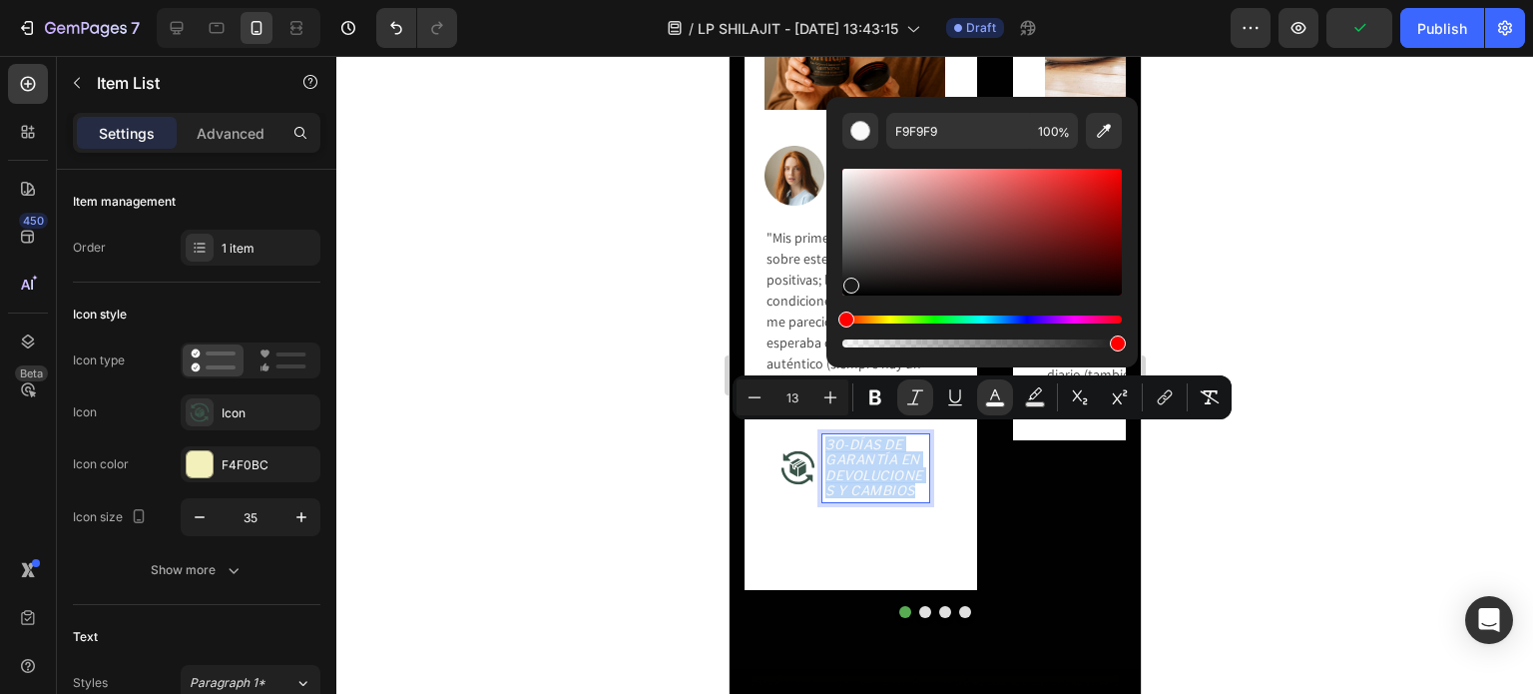
type input "1C1B1B"
click at [849, 281] on div "Editor contextual toolbar" at bounding box center [981, 232] width 279 height 127
click at [885, 515] on div "30-[PERSON_NAME] de Garantía en Devoluciones y Cambios" at bounding box center [853, 488] width 149 height 108
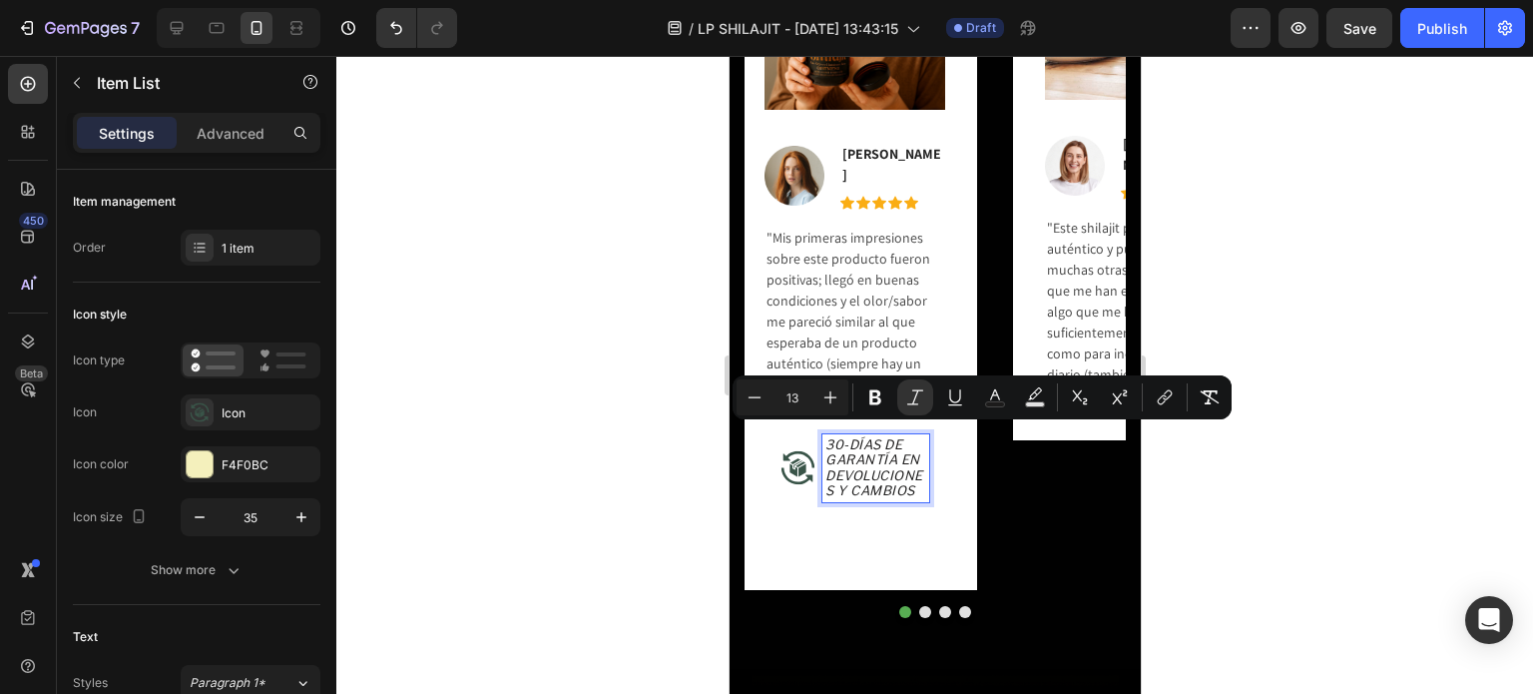
click at [900, 467] on icon "Devoluciones y Cambios" at bounding box center [873, 482] width 98 height 31
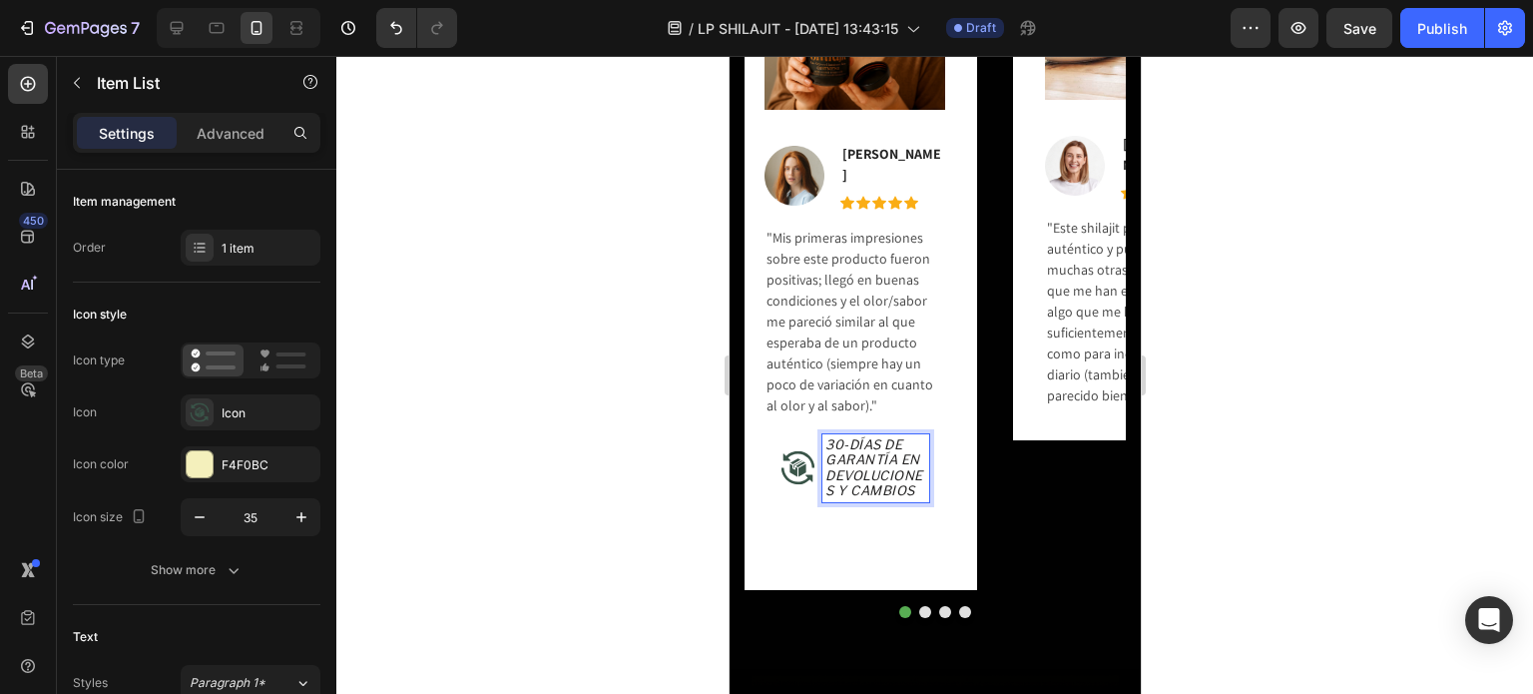
click at [871, 502] on div "30-[PERSON_NAME] de Garantía en Devoluciones y Cambios" at bounding box center [853, 488] width 149 height 108
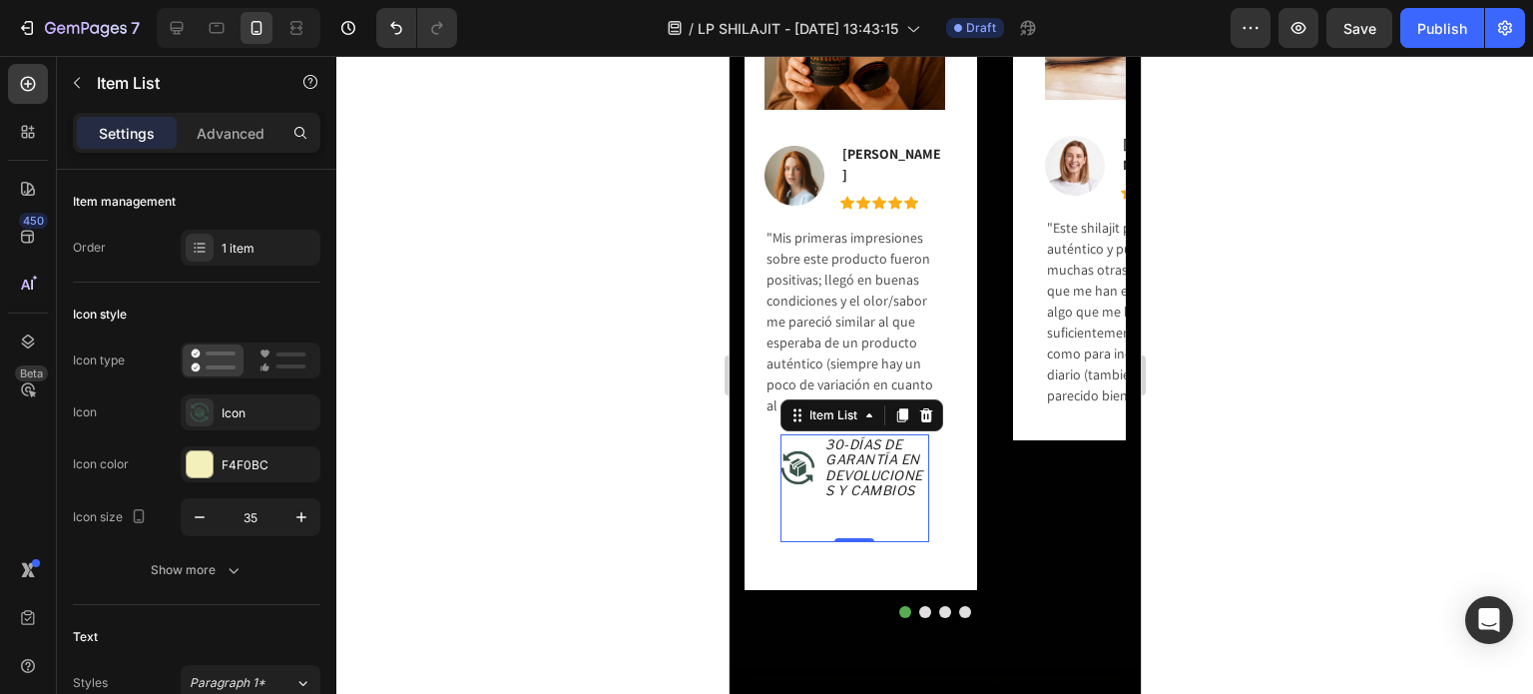
click at [871, 502] on div "30-[PERSON_NAME] de Garantía en Devoluciones y Cambios" at bounding box center [853, 488] width 149 height 108
click at [909, 502] on div "30-[PERSON_NAME] de Garantía en Devoluciones y Cambios" at bounding box center [853, 488] width 149 height 108
click at [926, 413] on icon at bounding box center [925, 415] width 13 height 14
